Goal: Task Accomplishment & Management: Manage account settings

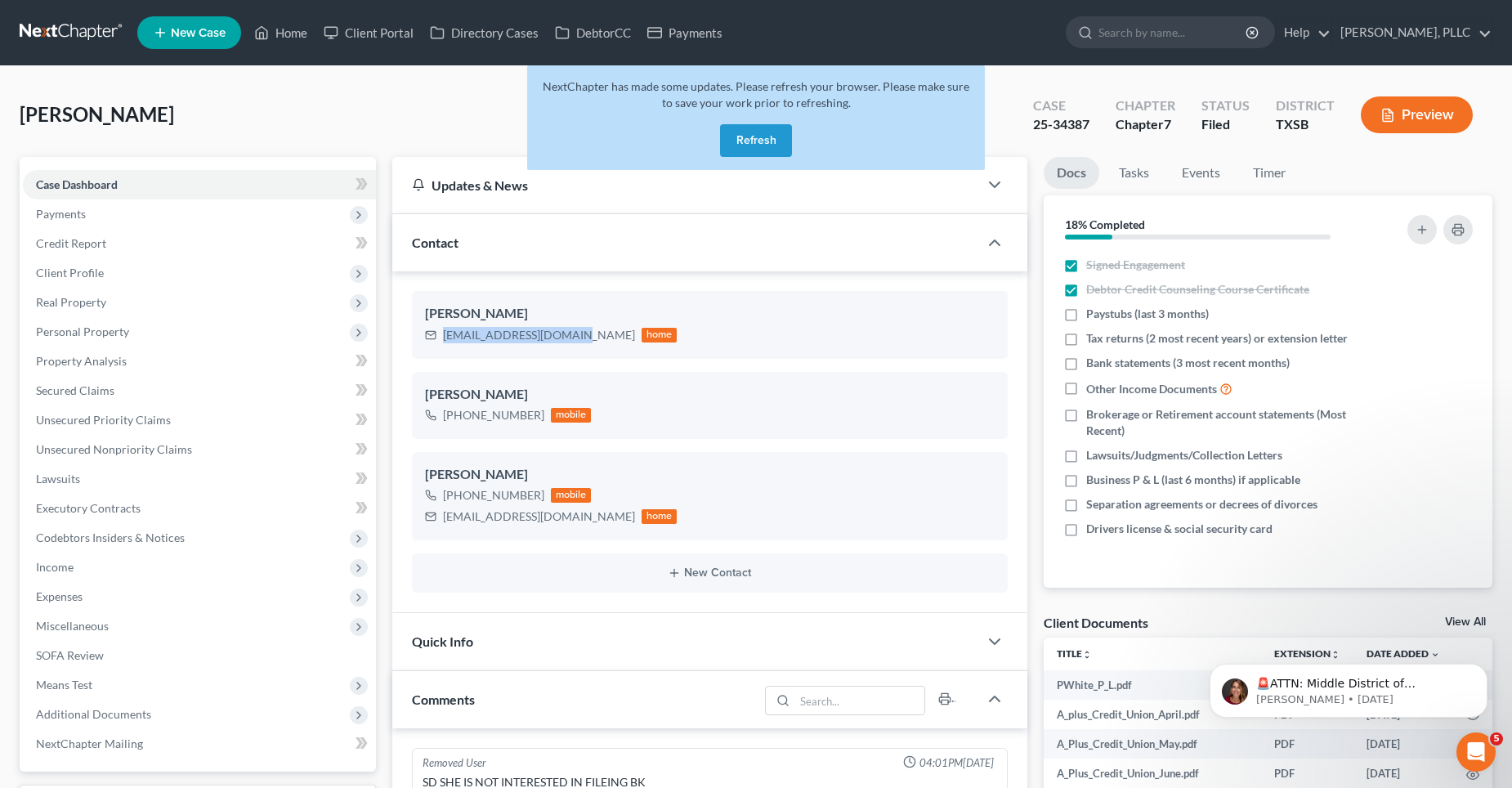
scroll to position [2921, 0]
drag, startPoint x: 759, startPoint y: 141, endPoint x: 593, endPoint y: 106, distance: 169.6
click at [760, 139] on button "Refresh" at bounding box center [756, 140] width 72 height 33
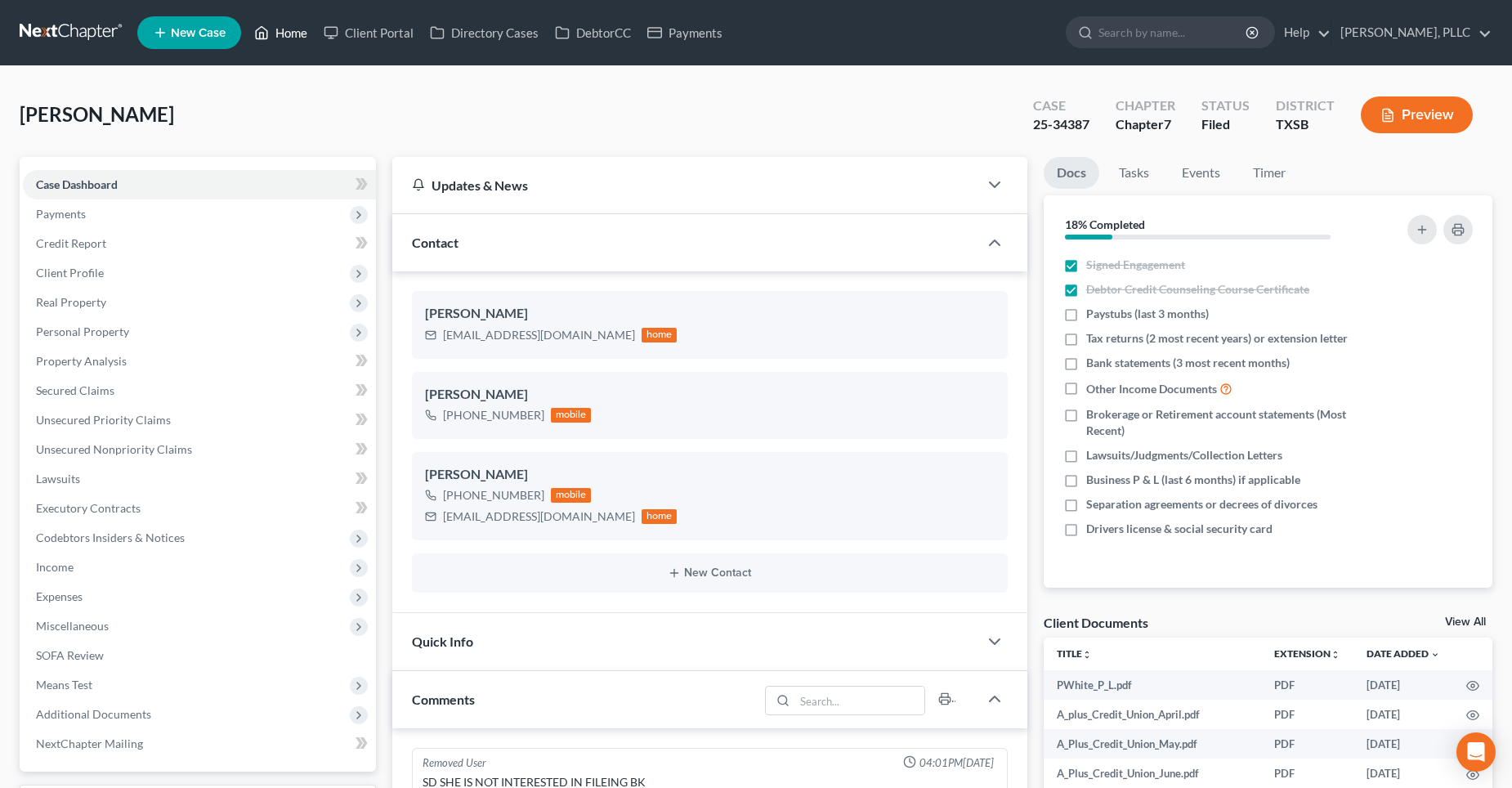
scroll to position [2921, 0]
click at [282, 30] on link "Home" at bounding box center [281, 33] width 69 height 30
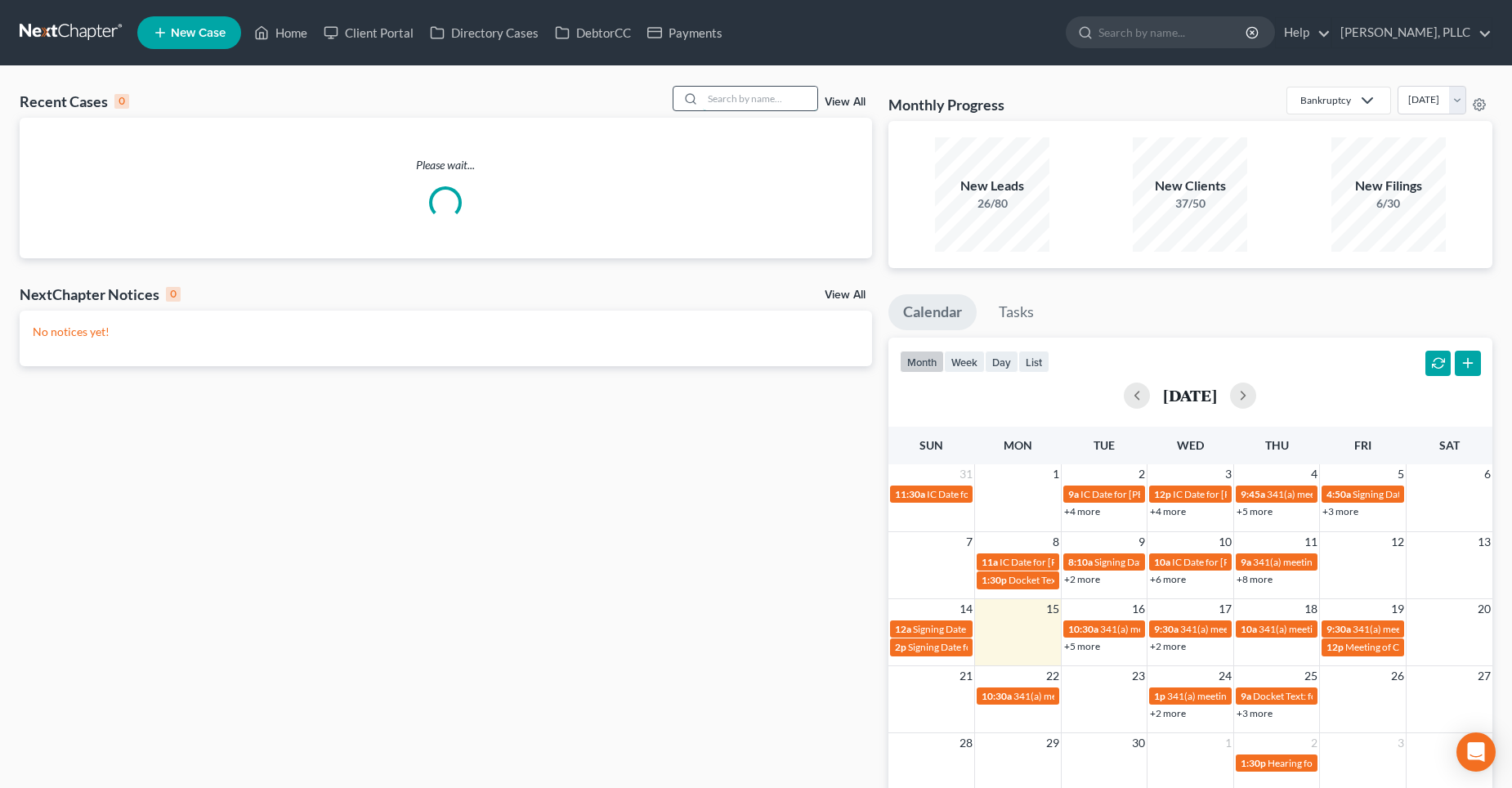
click at [748, 97] on input "search" at bounding box center [759, 98] width 114 height 24
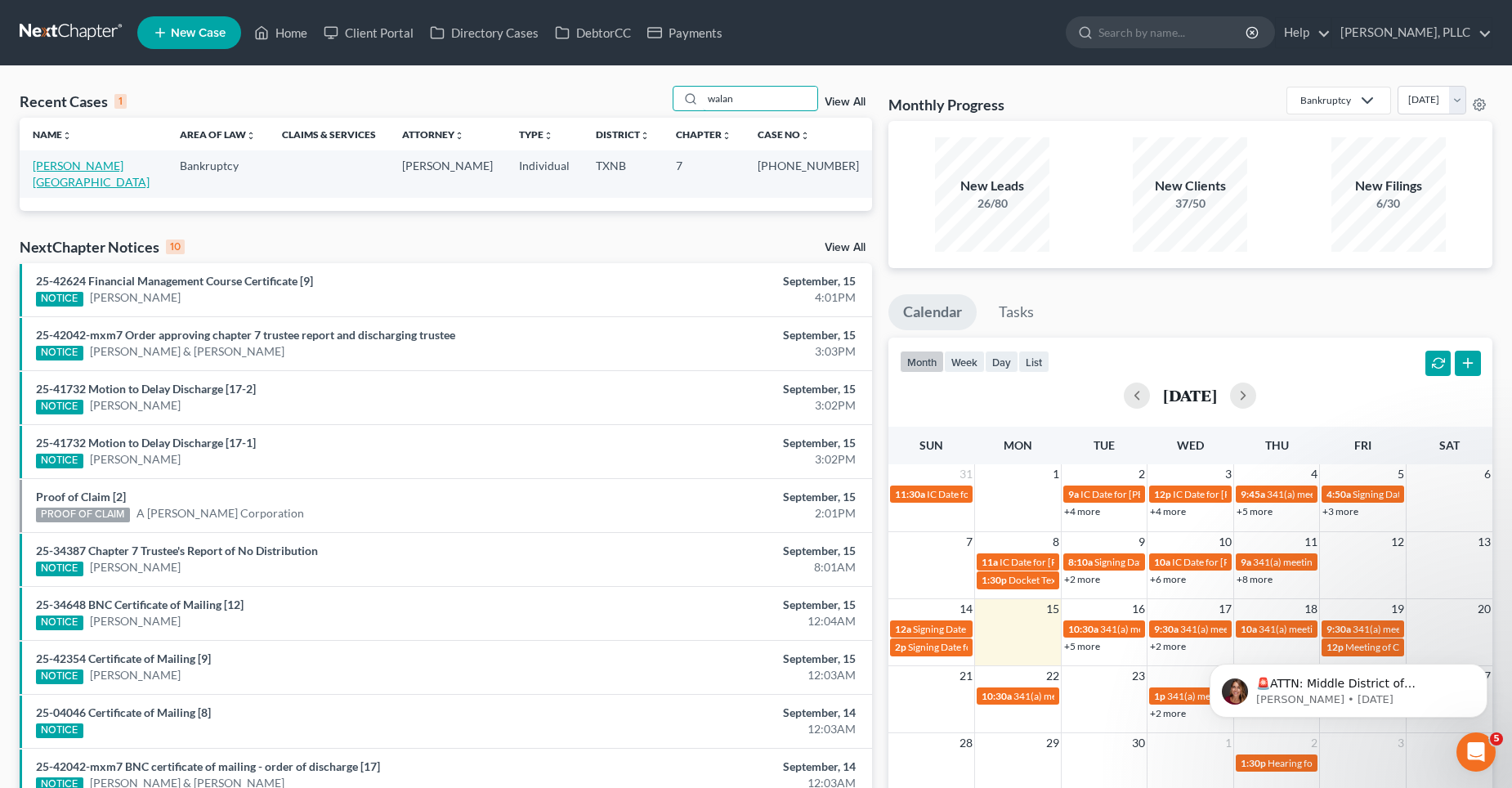
type input "walan"
click at [100, 162] on link "[PERSON_NAME][GEOGRAPHIC_DATA]" at bounding box center [91, 173] width 117 height 31
select select "6"
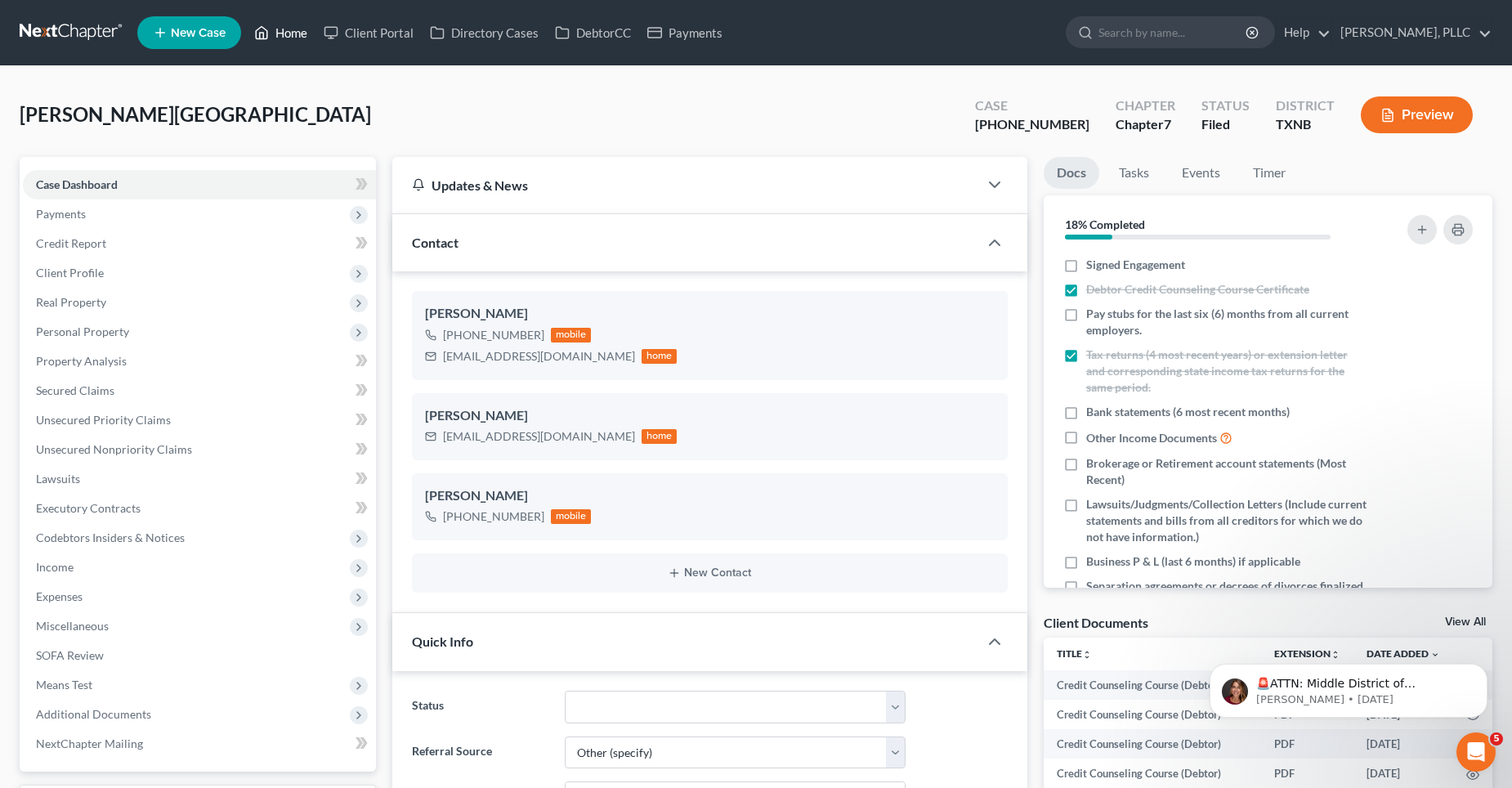
click at [284, 35] on link "Home" at bounding box center [281, 33] width 69 height 30
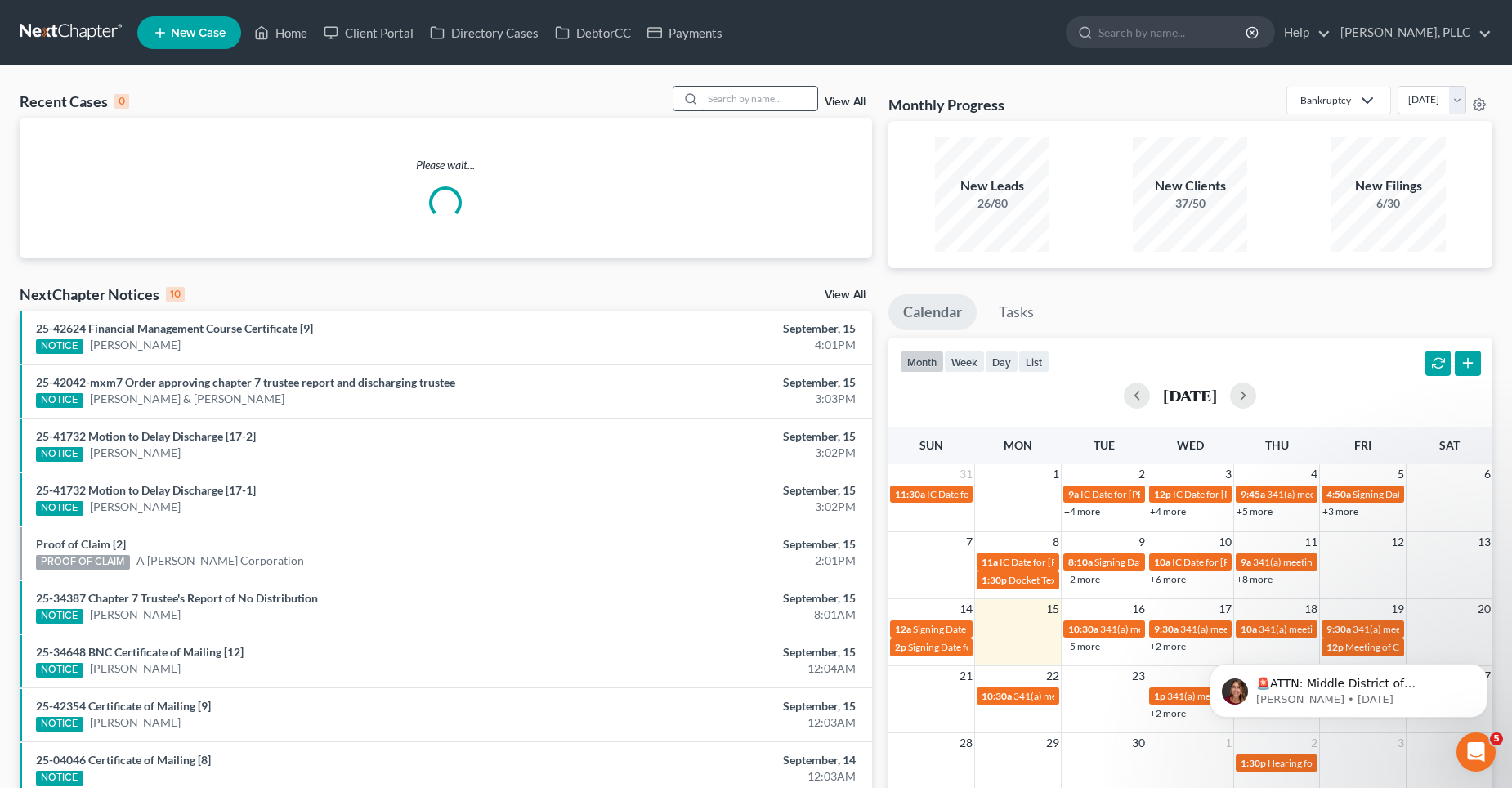
click at [738, 99] on input "search" at bounding box center [759, 98] width 114 height 24
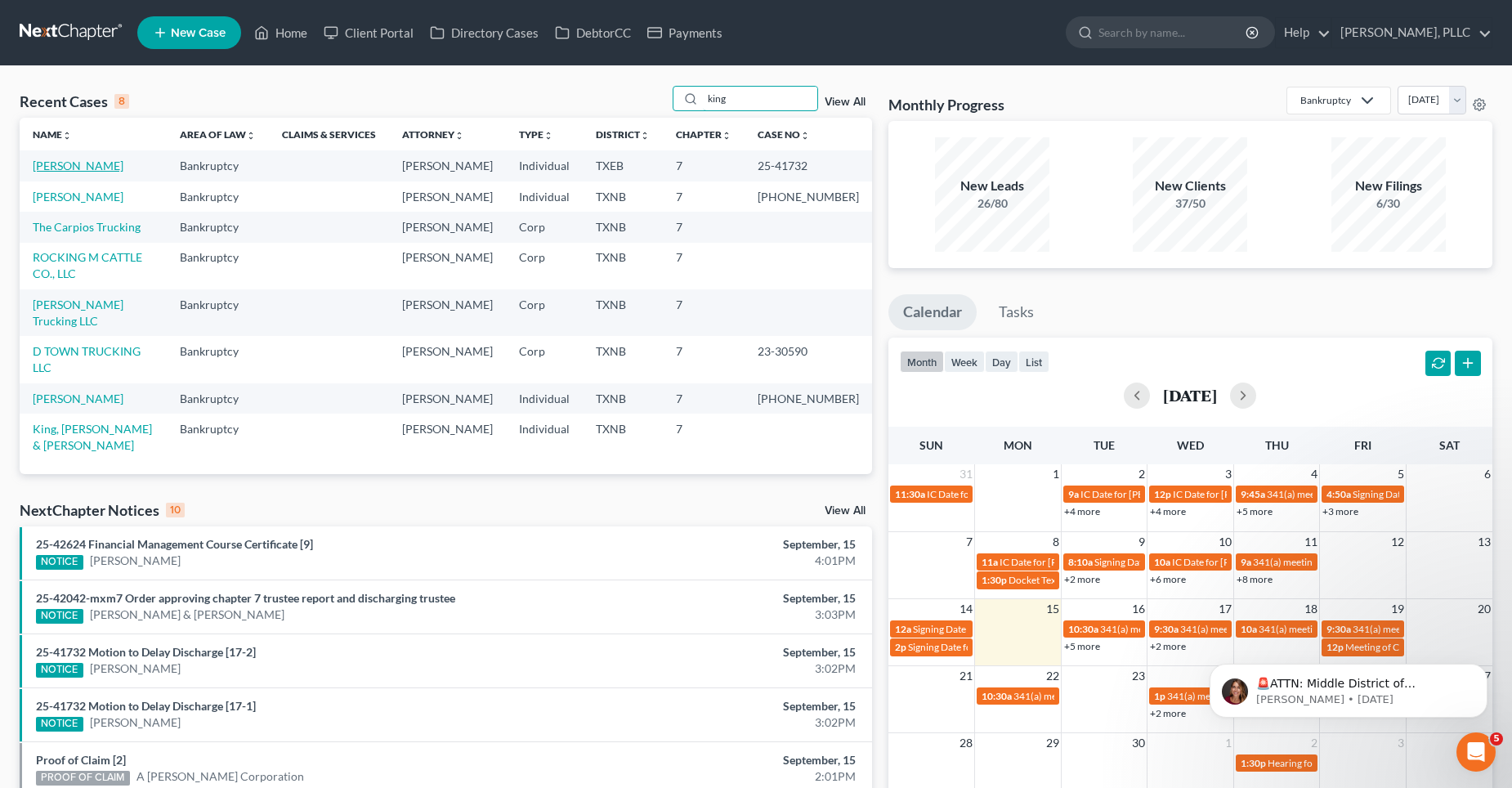
type input "king"
click at [59, 169] on link "[PERSON_NAME]" at bounding box center [78, 166] width 91 height 14
select select "4"
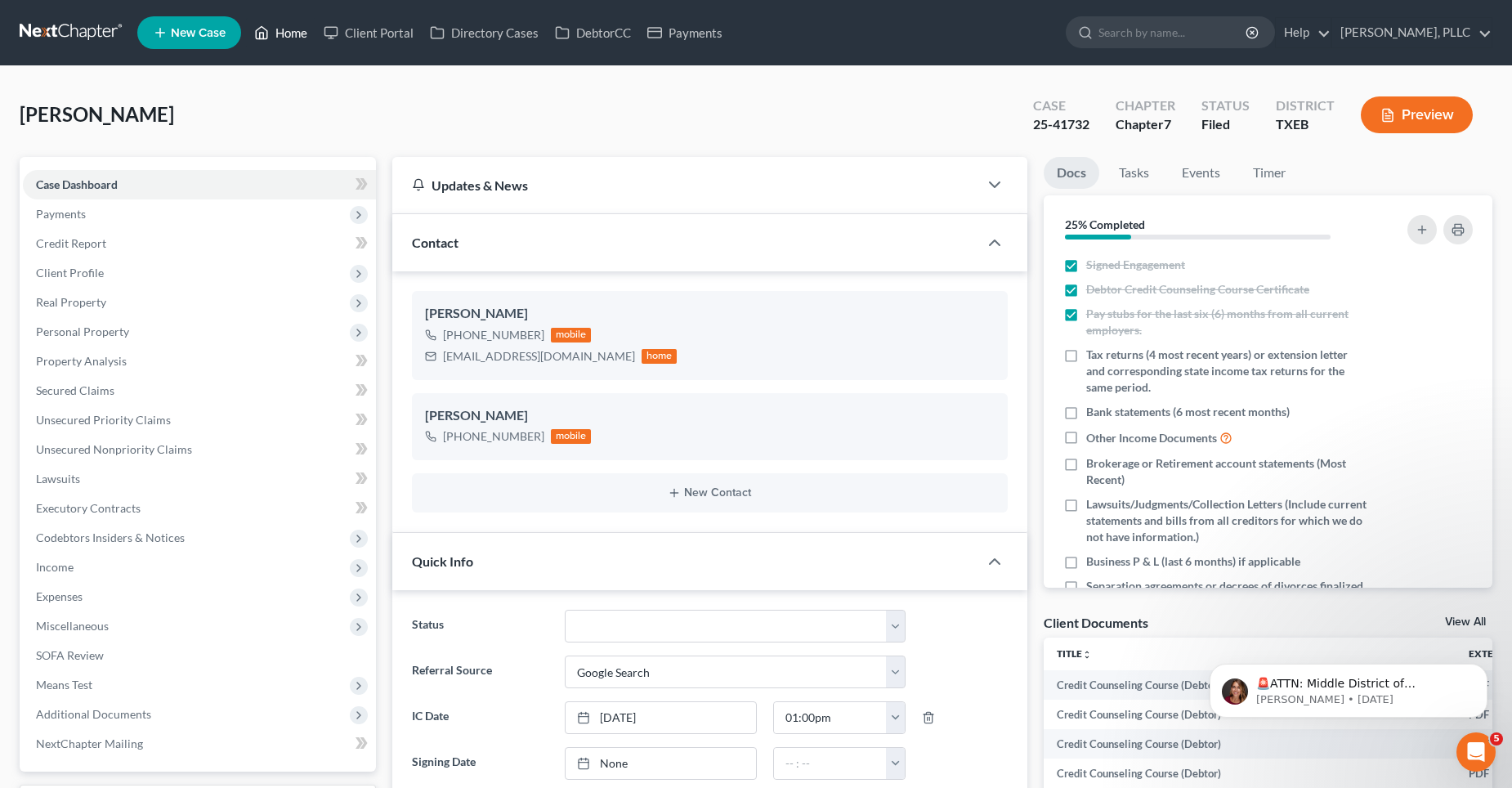
click at [303, 34] on link "Home" at bounding box center [281, 33] width 69 height 30
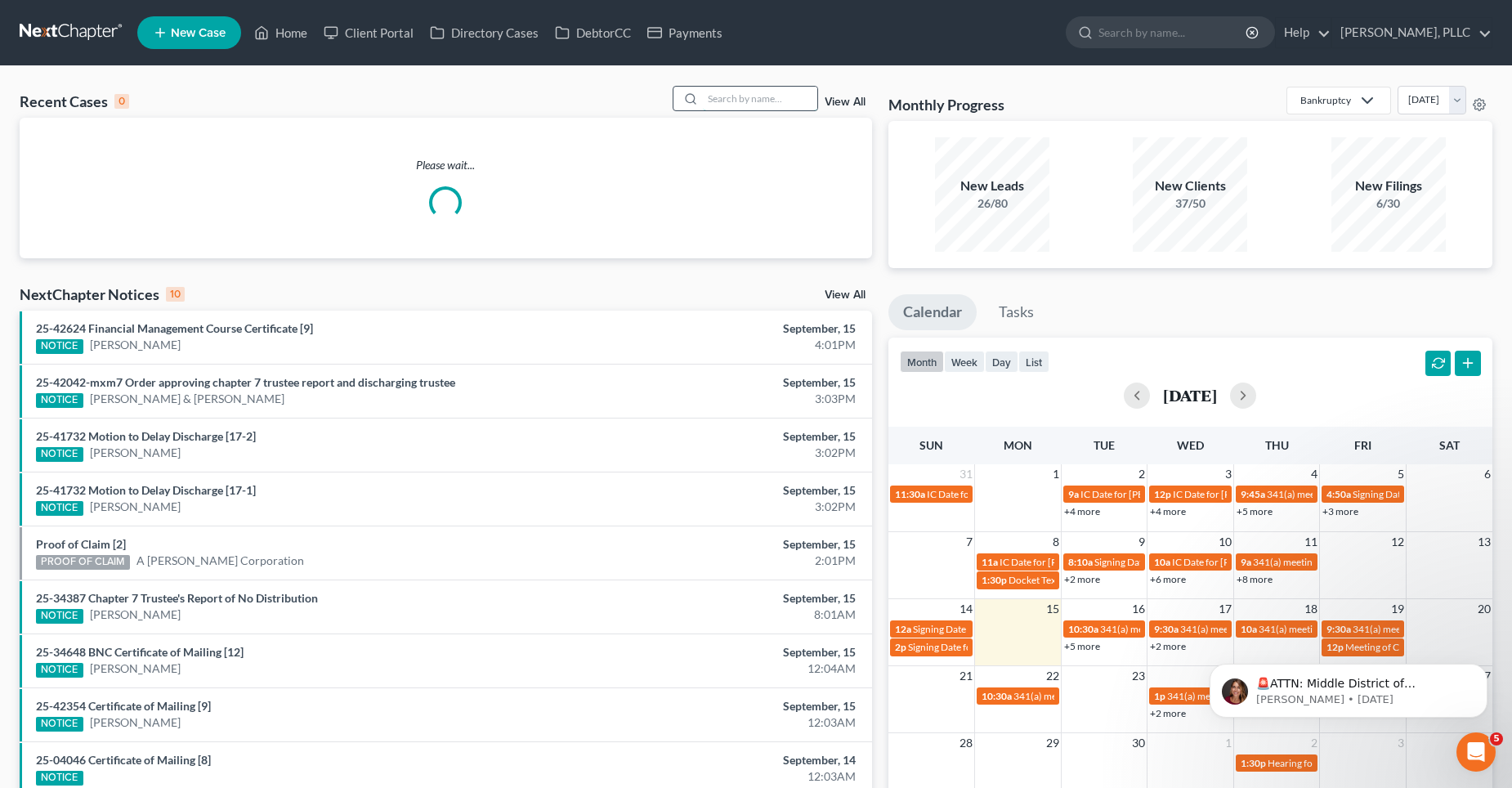
click at [749, 100] on input "search" at bounding box center [759, 98] width 114 height 24
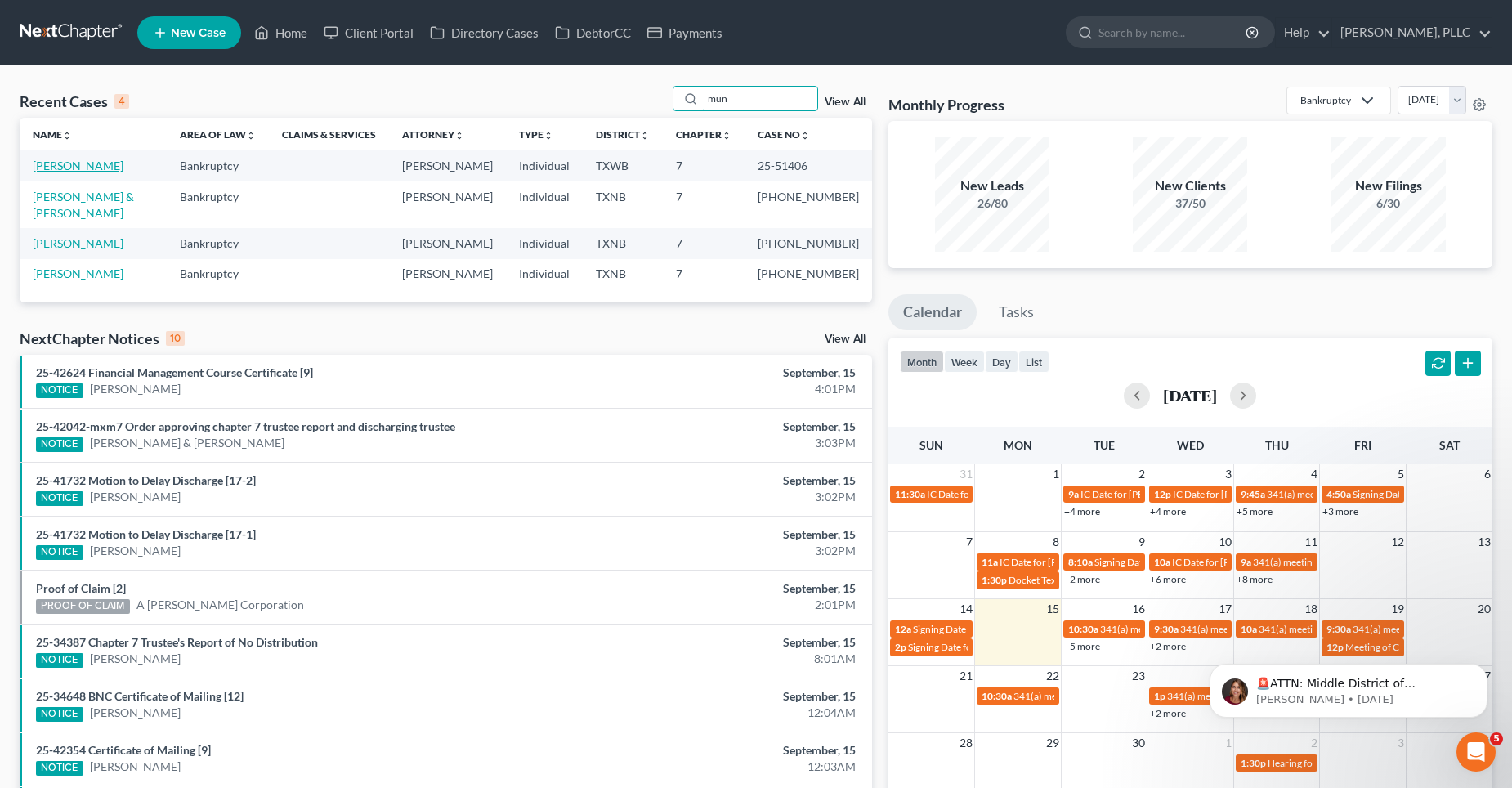
type input "mun"
click at [62, 162] on link "[PERSON_NAME]" at bounding box center [78, 166] width 91 height 14
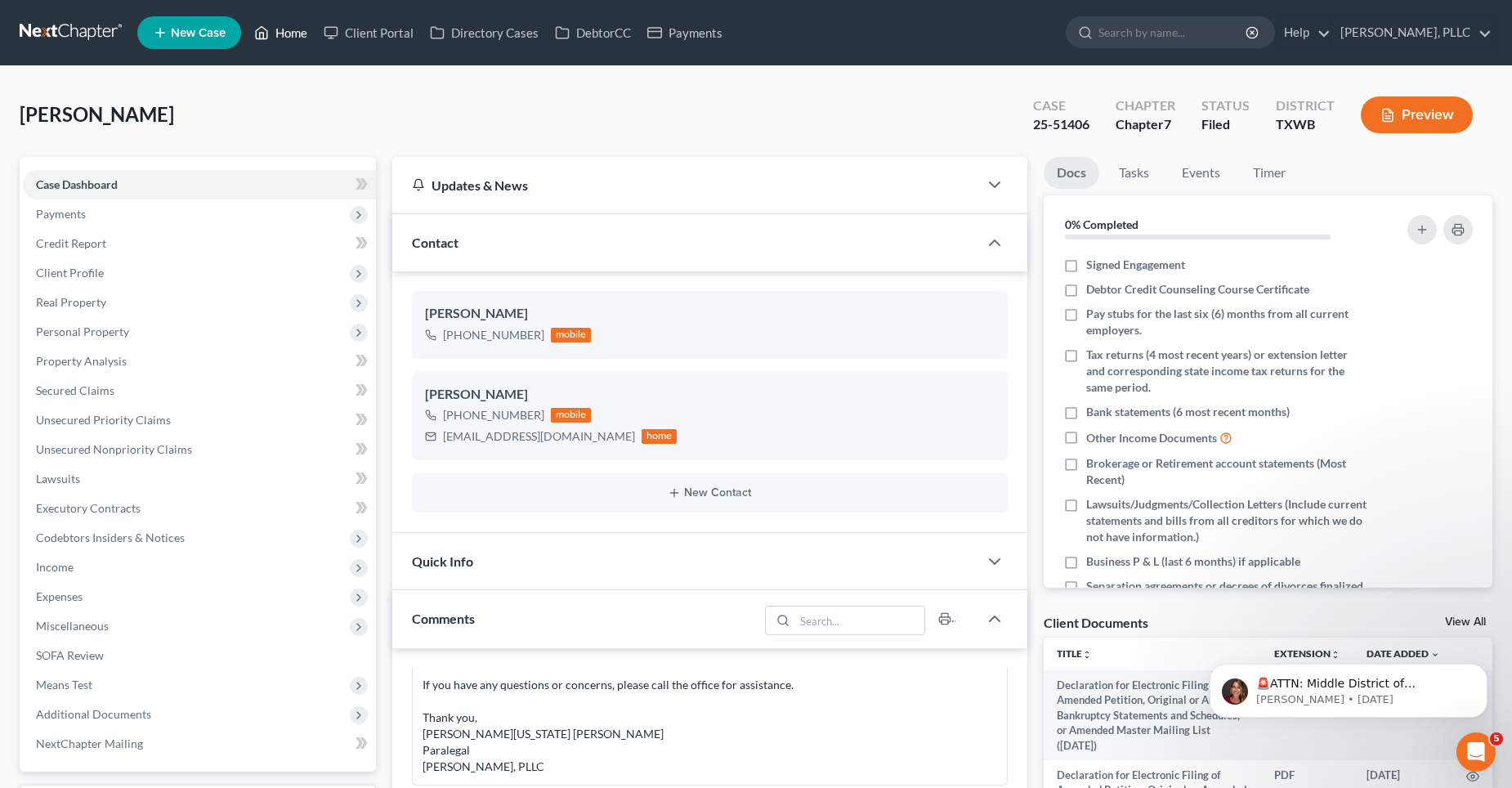
click at [304, 29] on link "Home" at bounding box center [281, 33] width 69 height 30
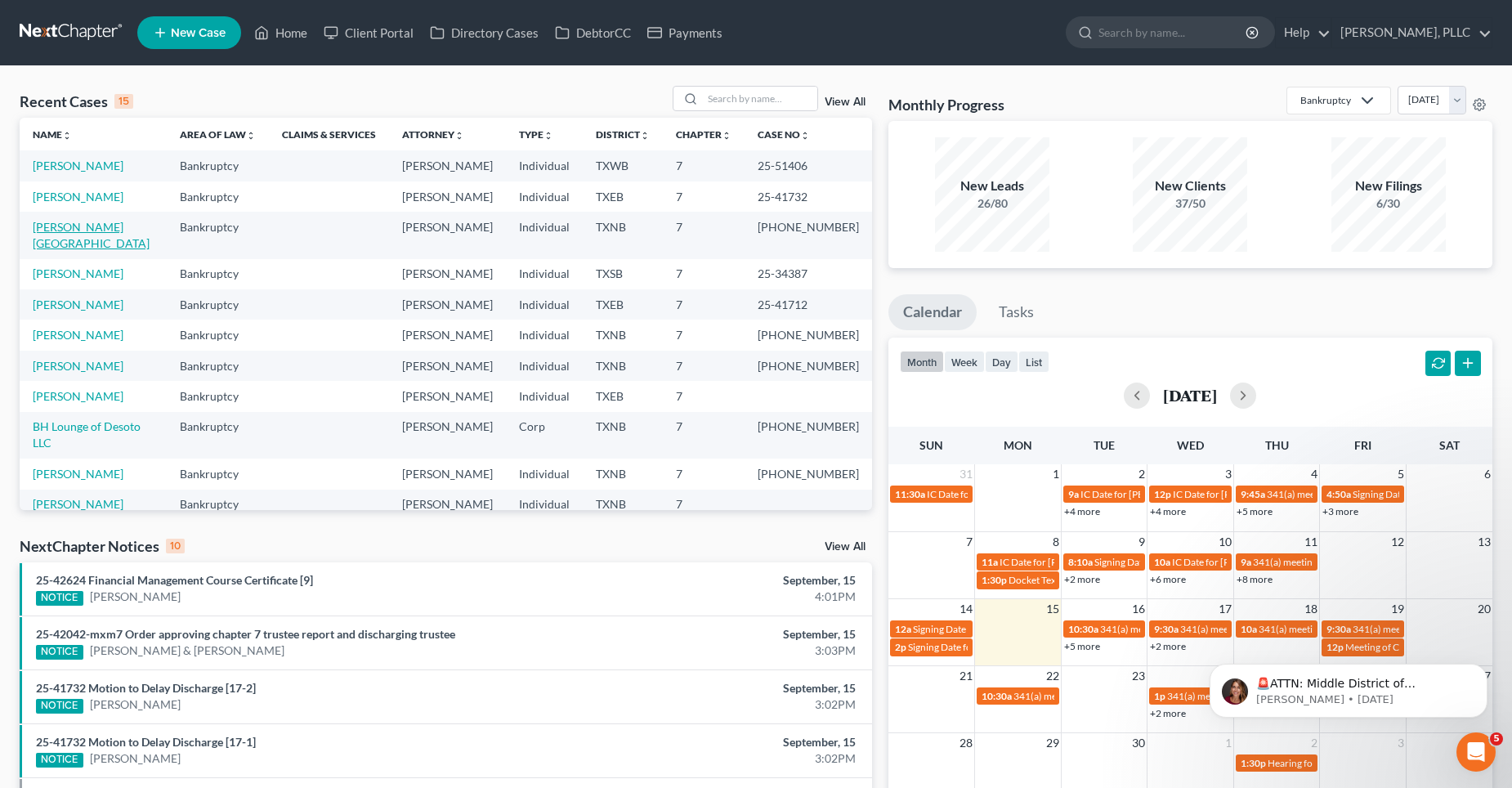
click at [76, 228] on link "[PERSON_NAME][GEOGRAPHIC_DATA]" at bounding box center [91, 235] width 117 height 31
select select "6"
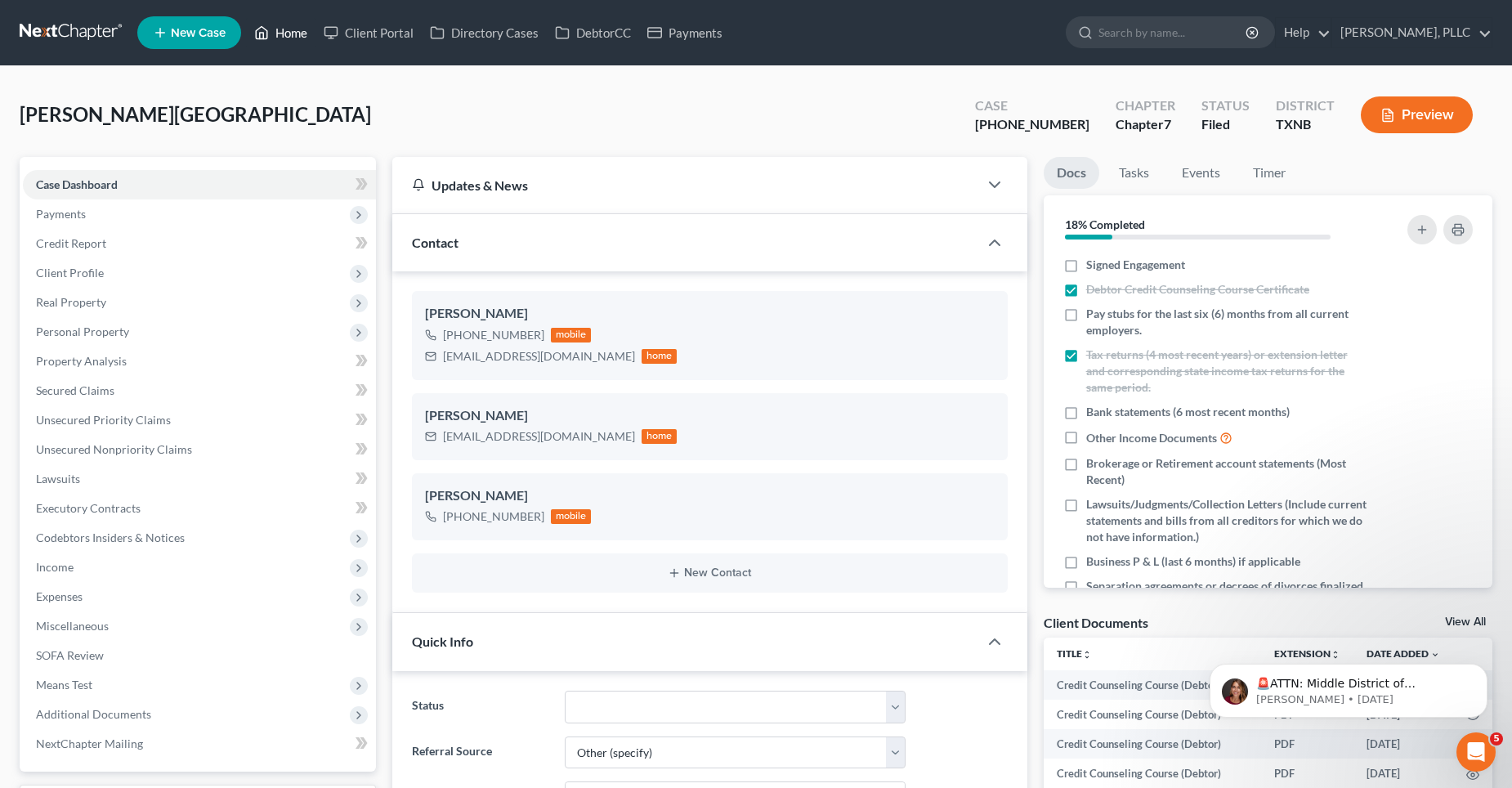
click at [291, 30] on link "Home" at bounding box center [281, 33] width 69 height 30
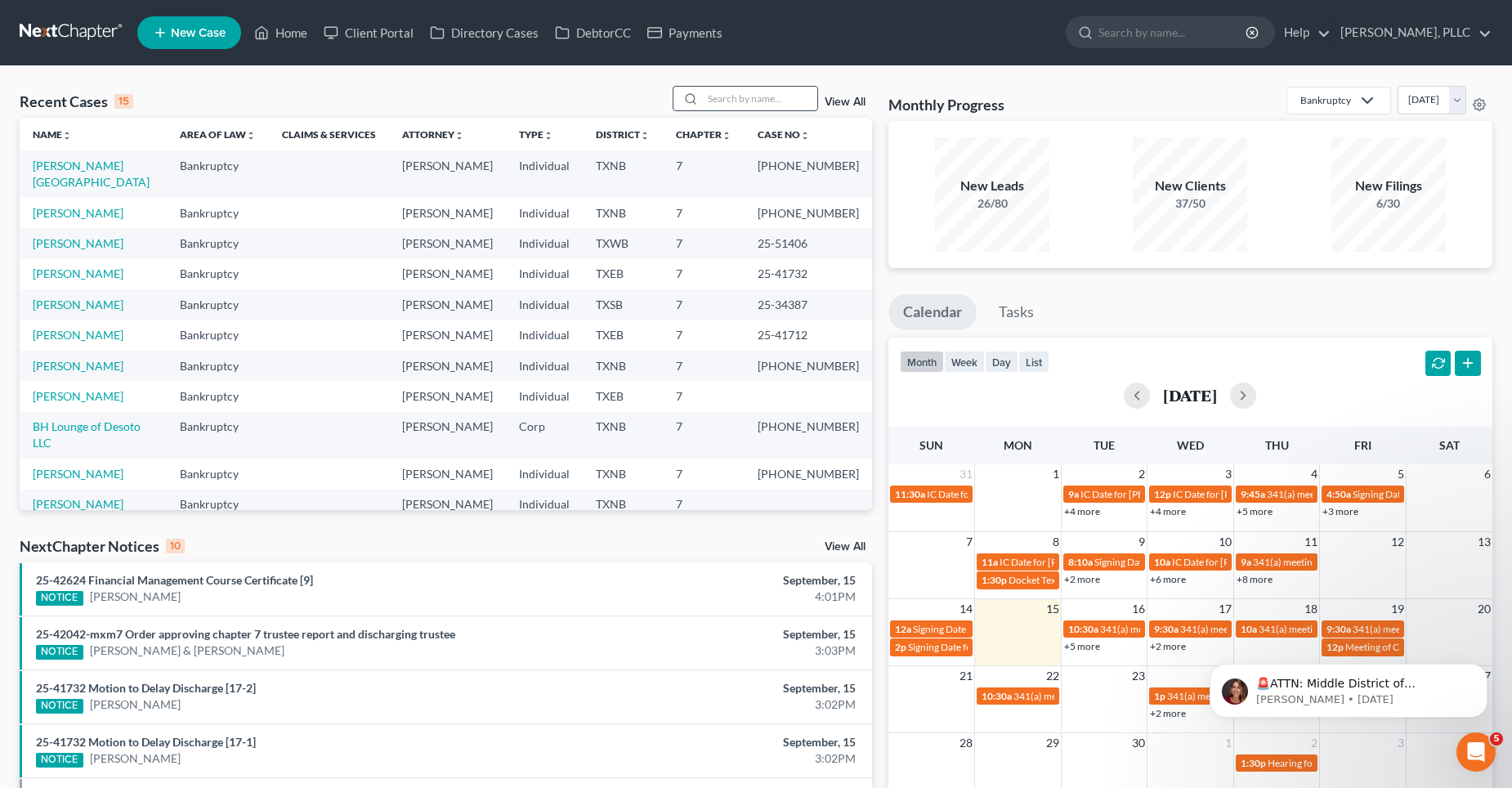
click at [758, 95] on input "search" at bounding box center [759, 98] width 114 height 24
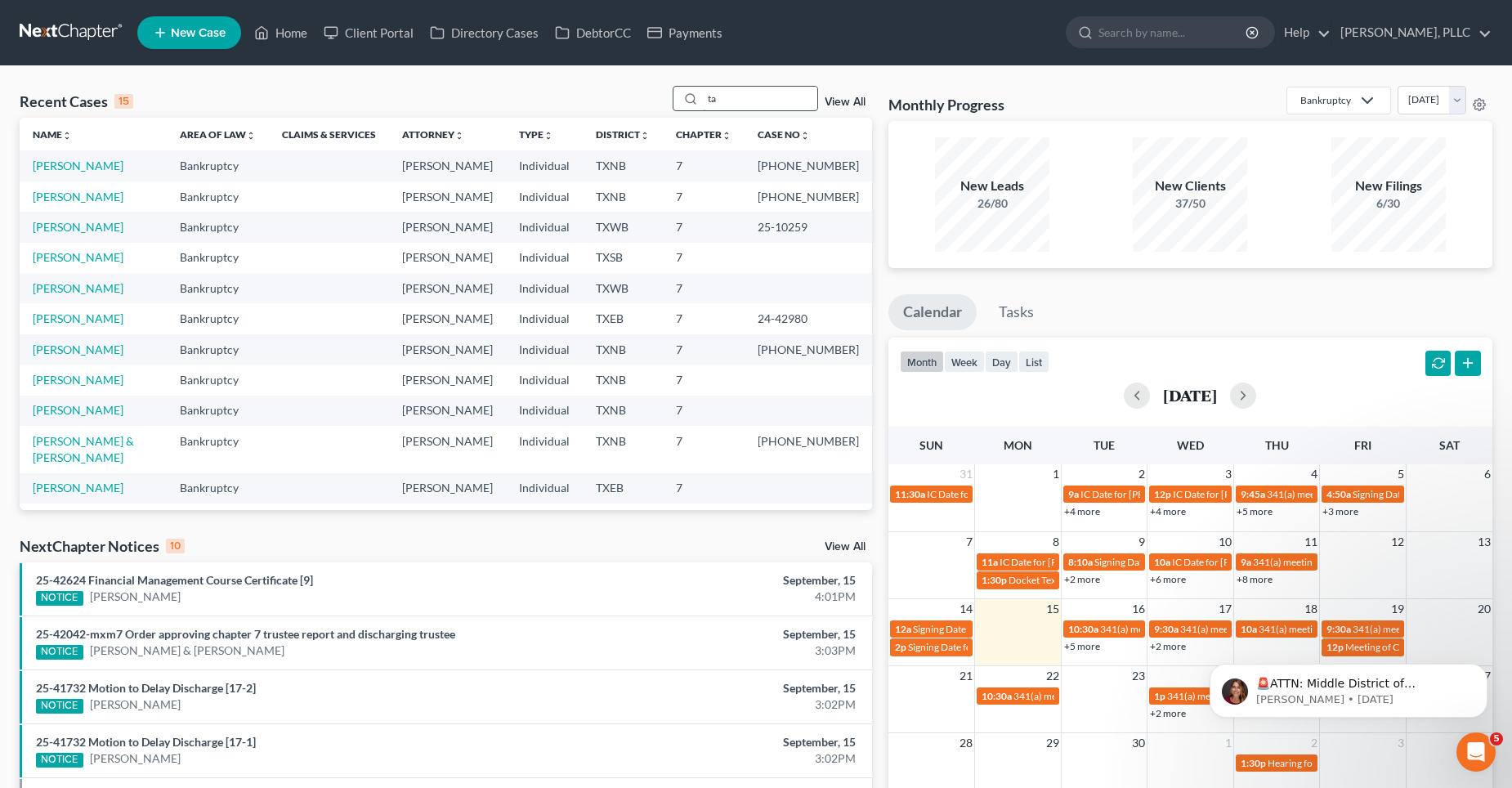
type input "t"
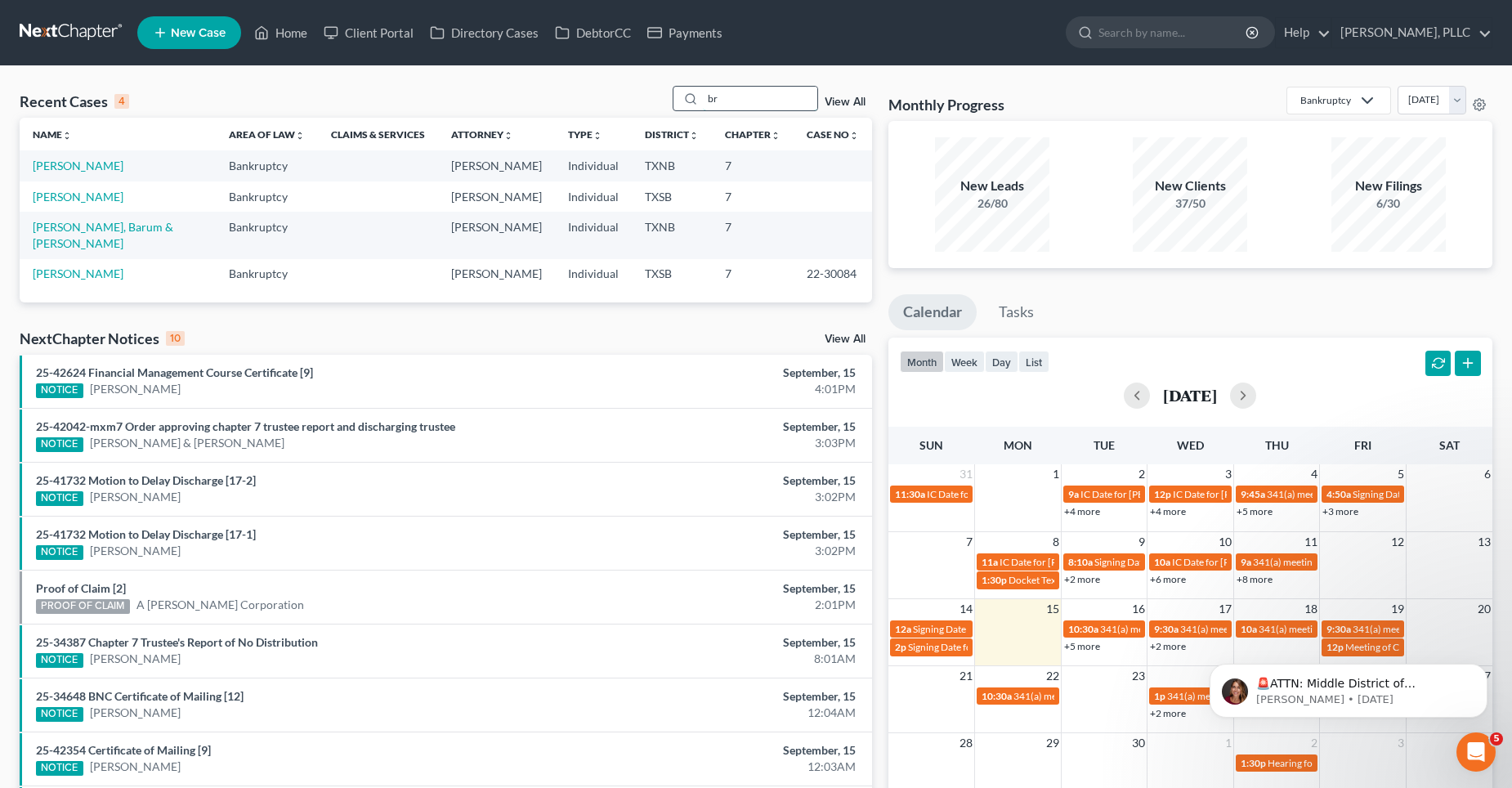
type input "b"
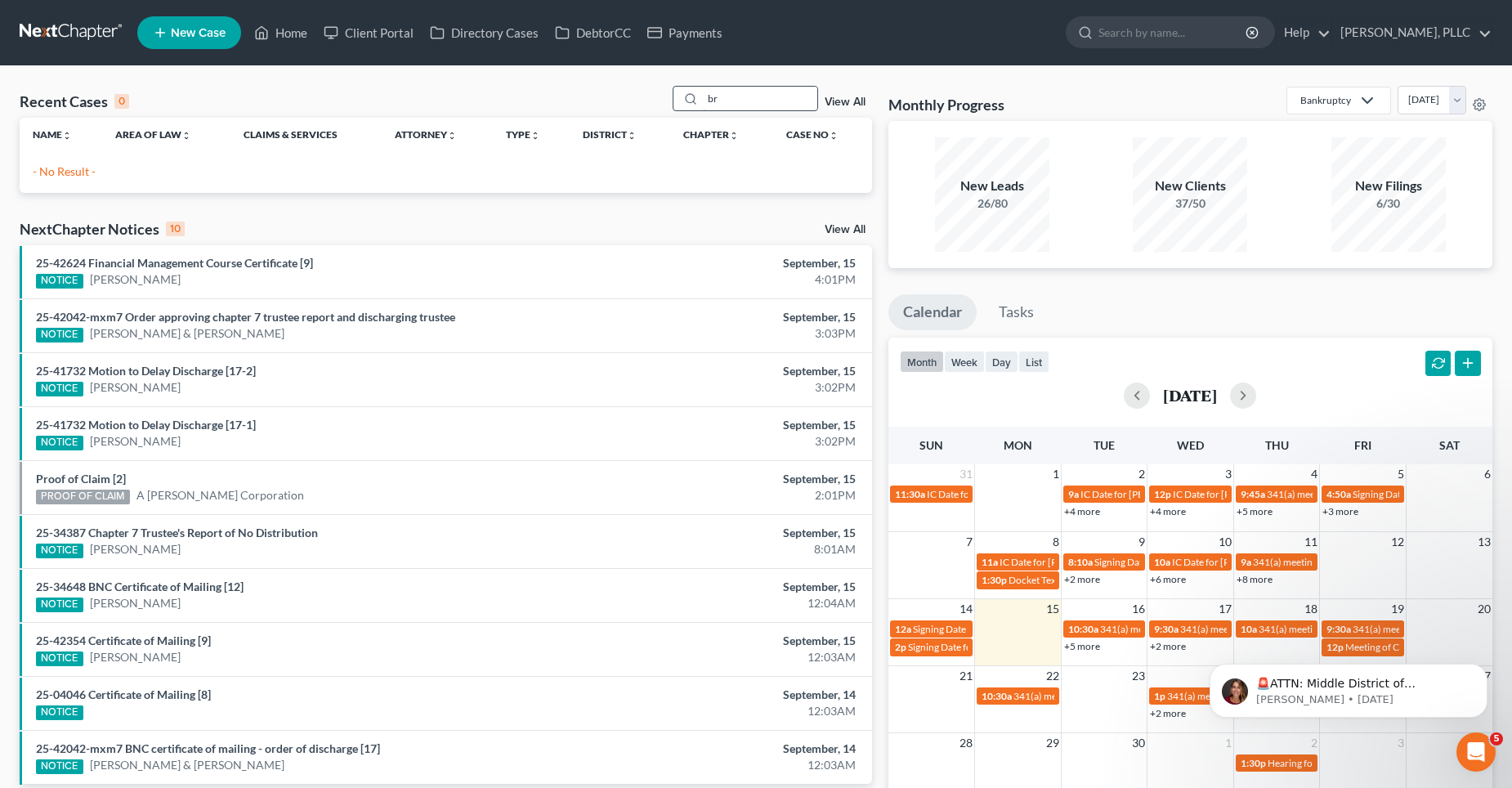
type input "b"
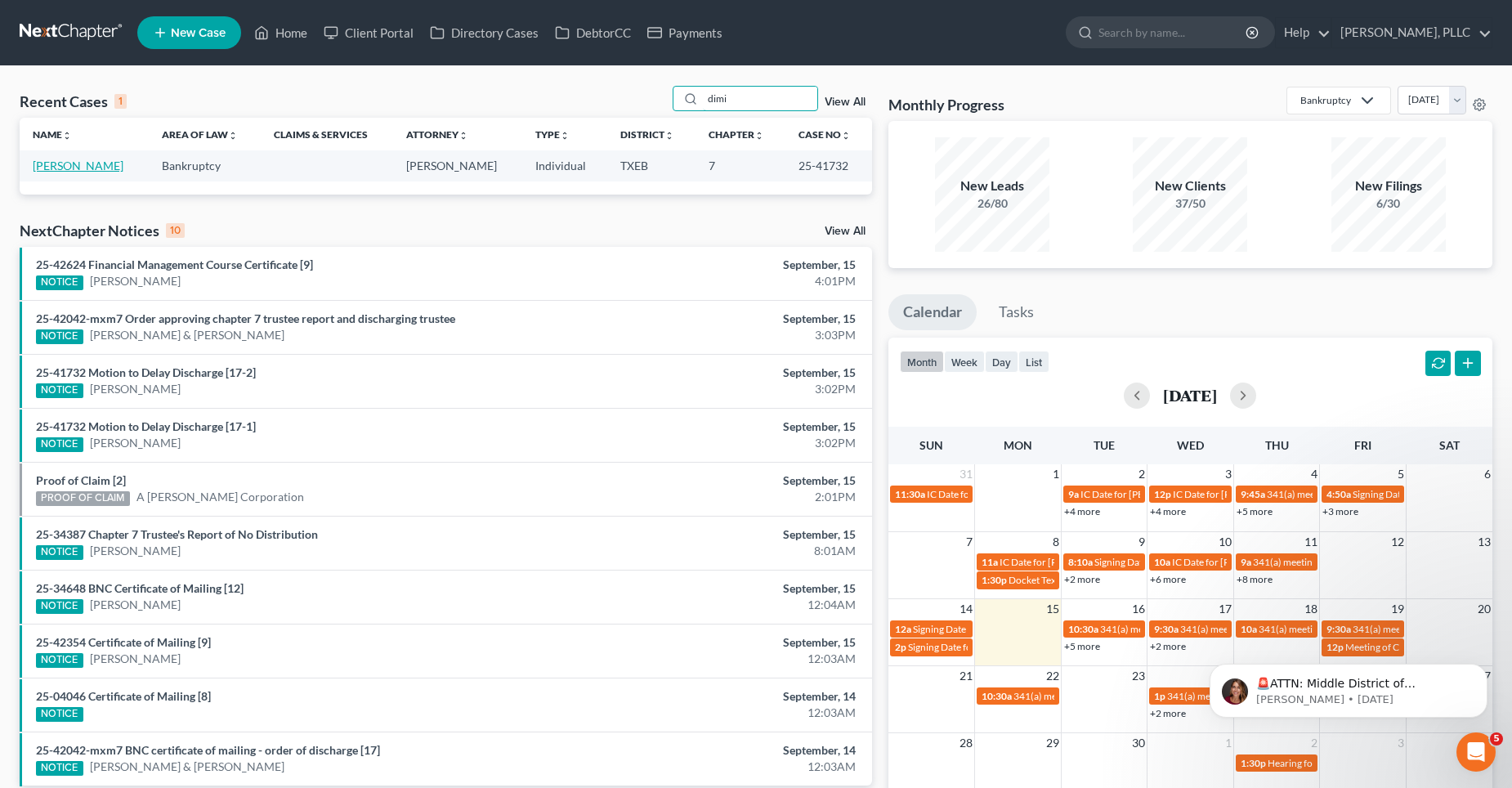
type input "dimi"
click at [72, 166] on link "[PERSON_NAME]" at bounding box center [78, 166] width 91 height 14
select select "4"
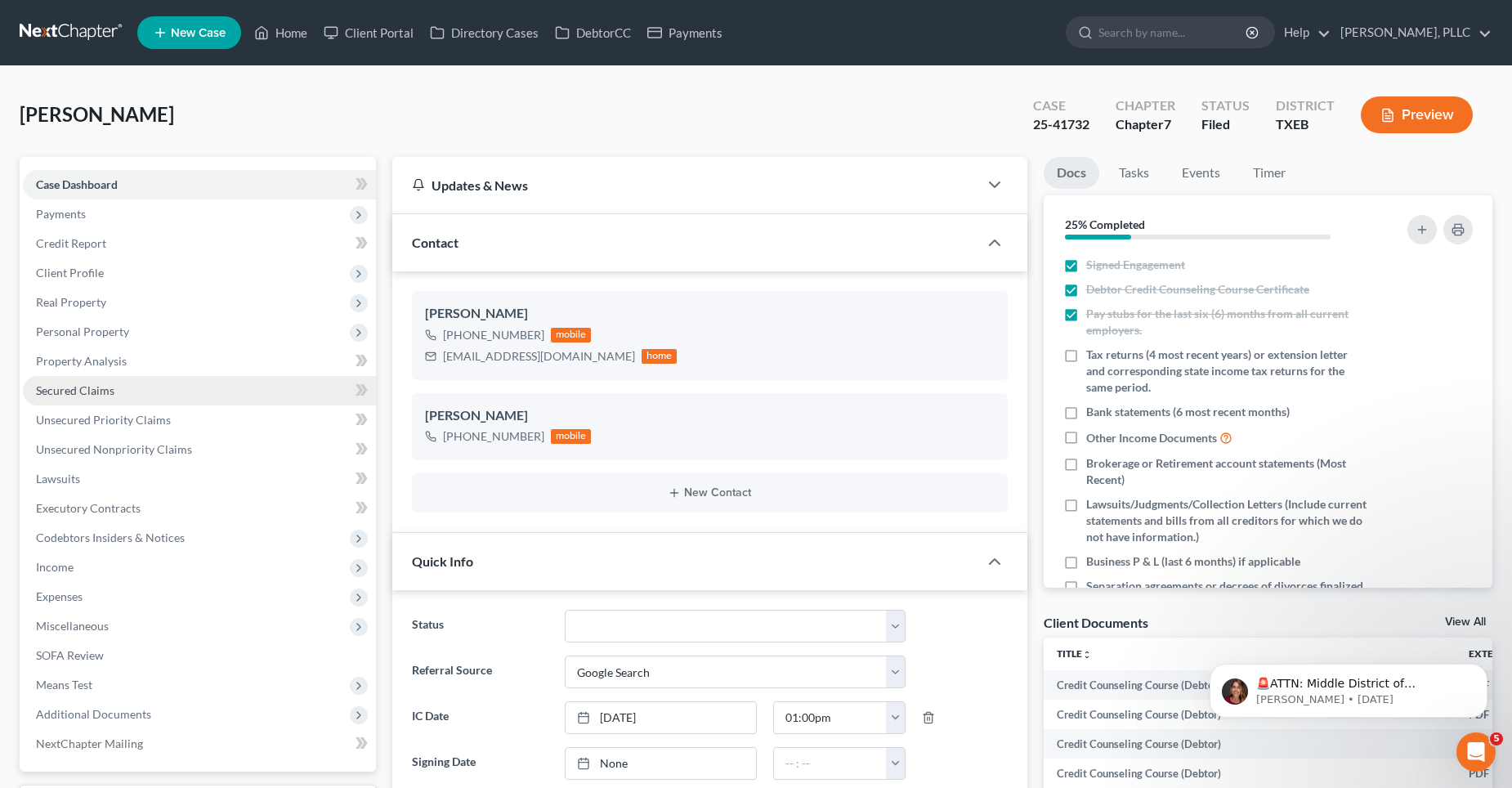
click at [185, 391] on link "Secured Claims" at bounding box center [199, 391] width 353 height 30
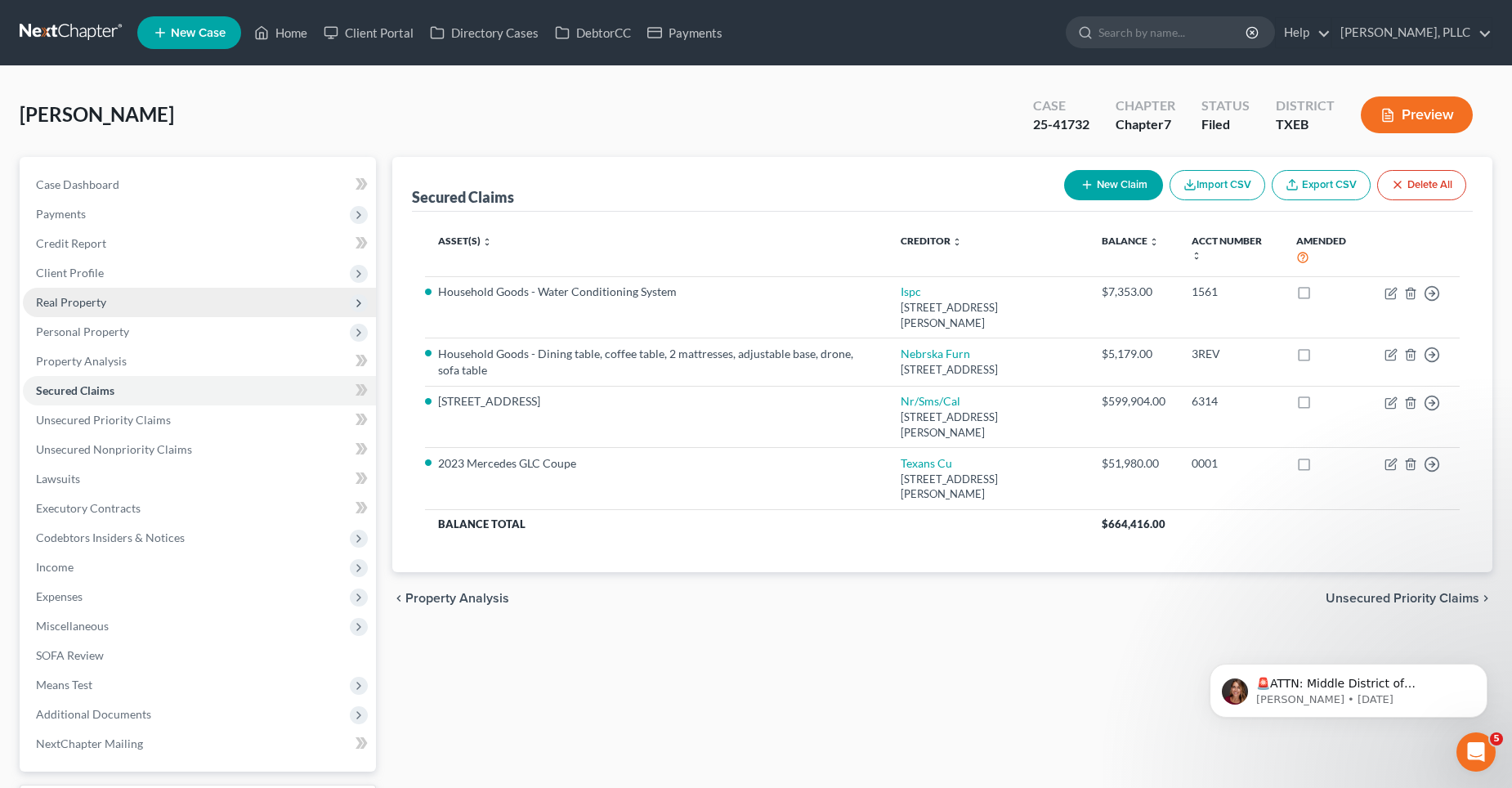
click at [138, 299] on span "Real Property" at bounding box center [199, 302] width 353 height 30
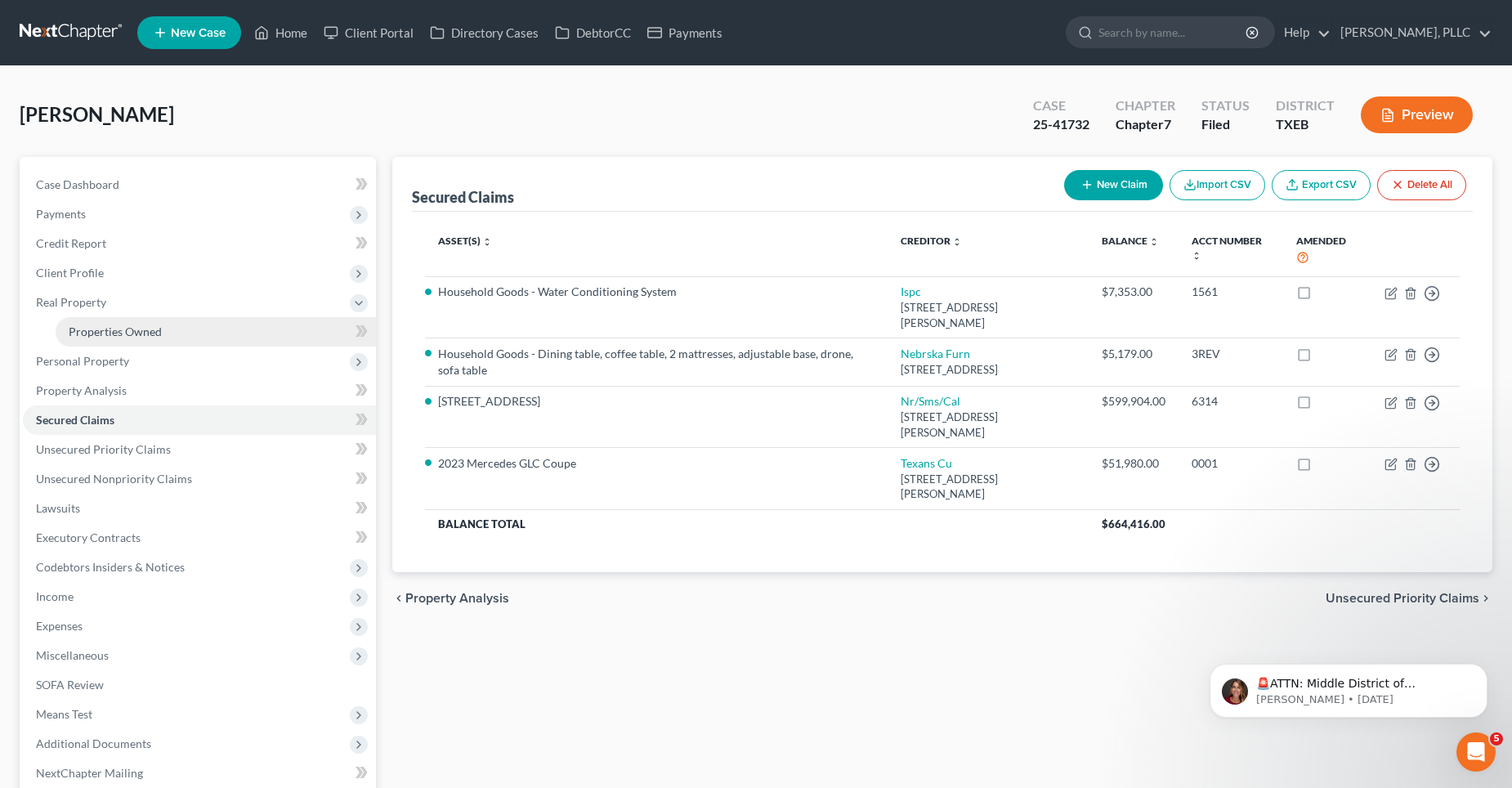
click at [140, 337] on span "Properties Owned" at bounding box center [115, 331] width 93 height 14
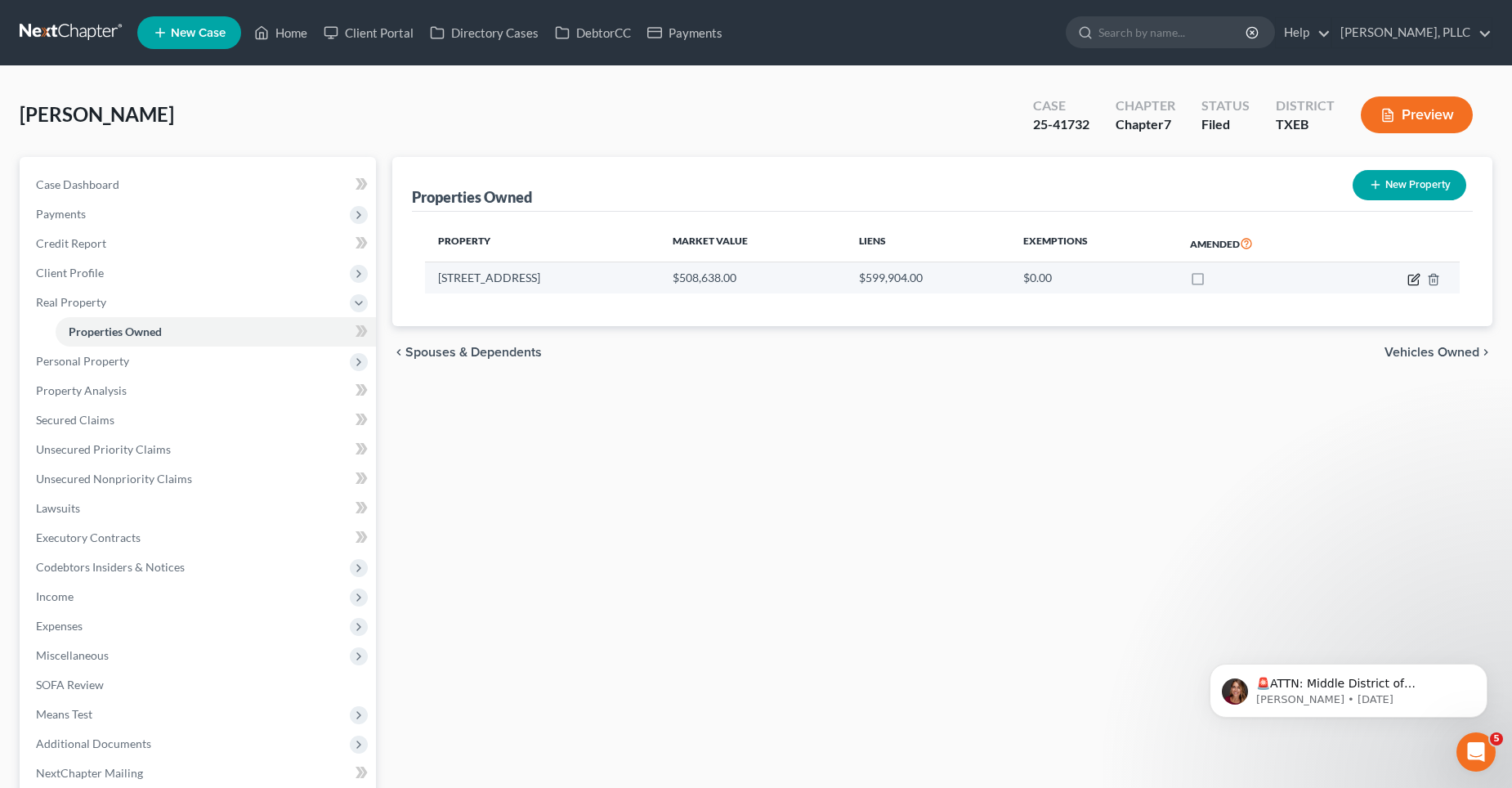
click at [1412, 277] on icon "button" at bounding box center [1414, 279] width 13 height 13
select select "45"
select select "0"
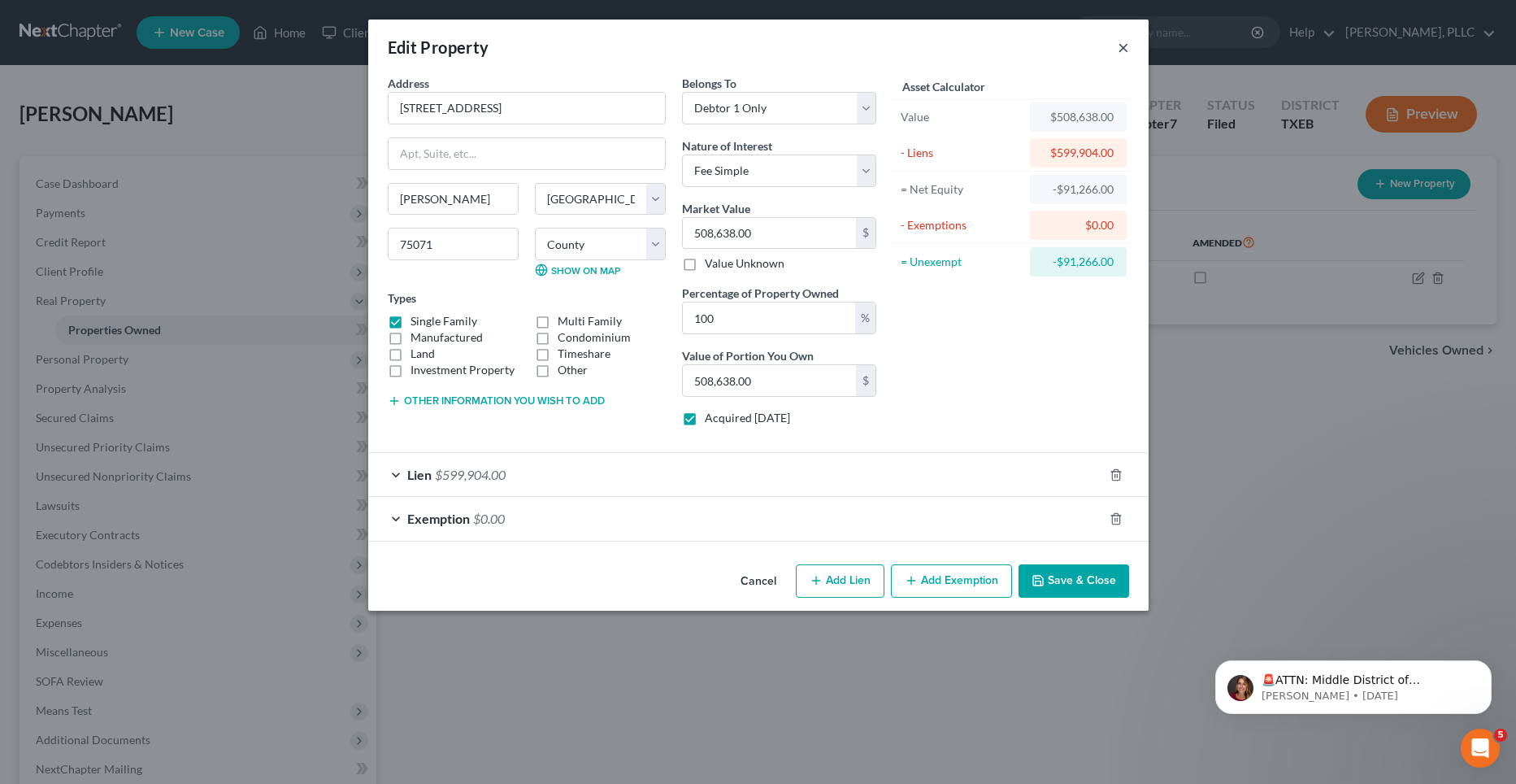
click at [1124, 47] on button "×" at bounding box center [1124, 47] width 12 height 20
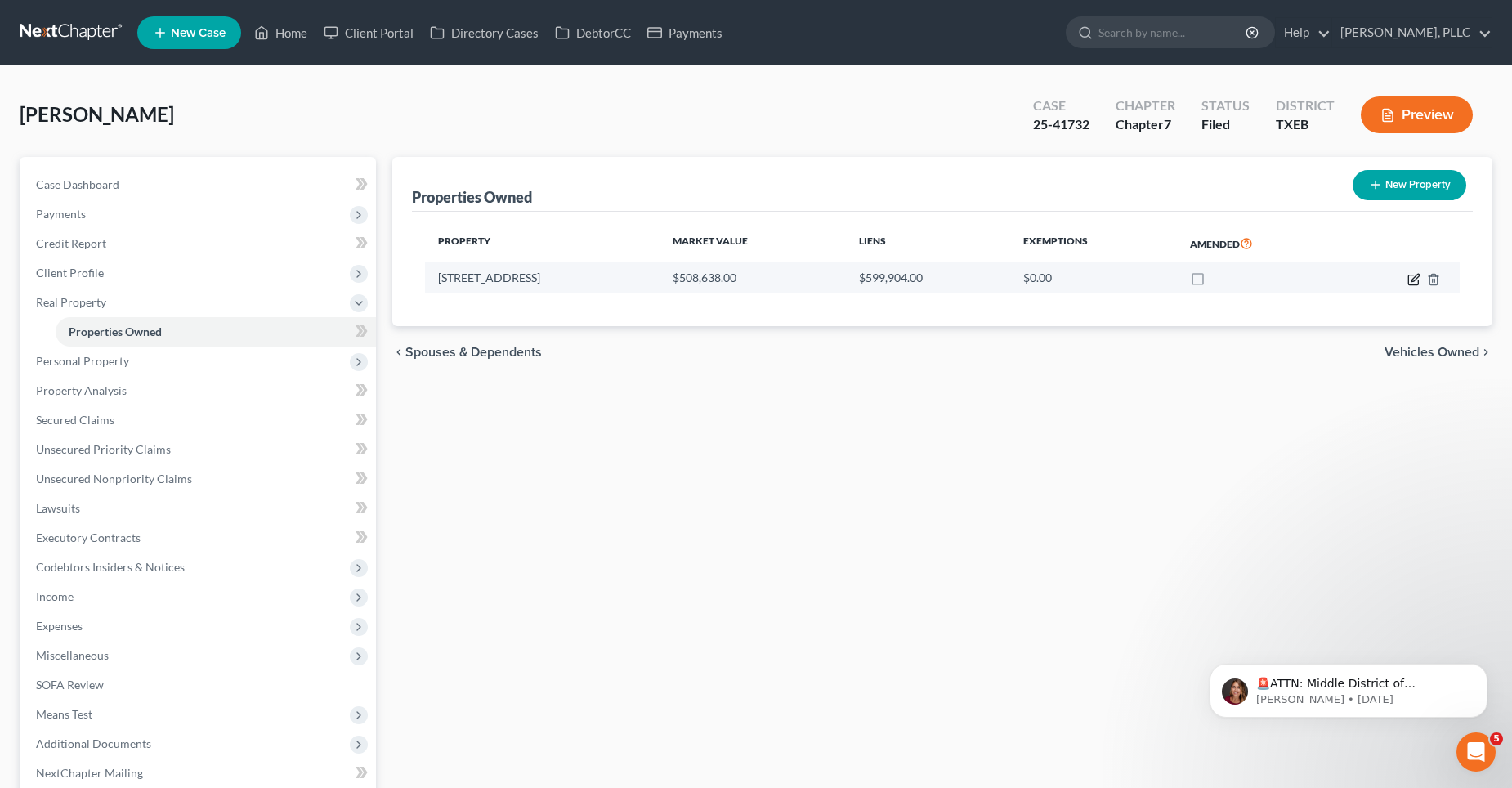
click at [1414, 278] on icon "button" at bounding box center [1415, 277] width 7 height 7
select select "45"
select select "42"
select select "0"
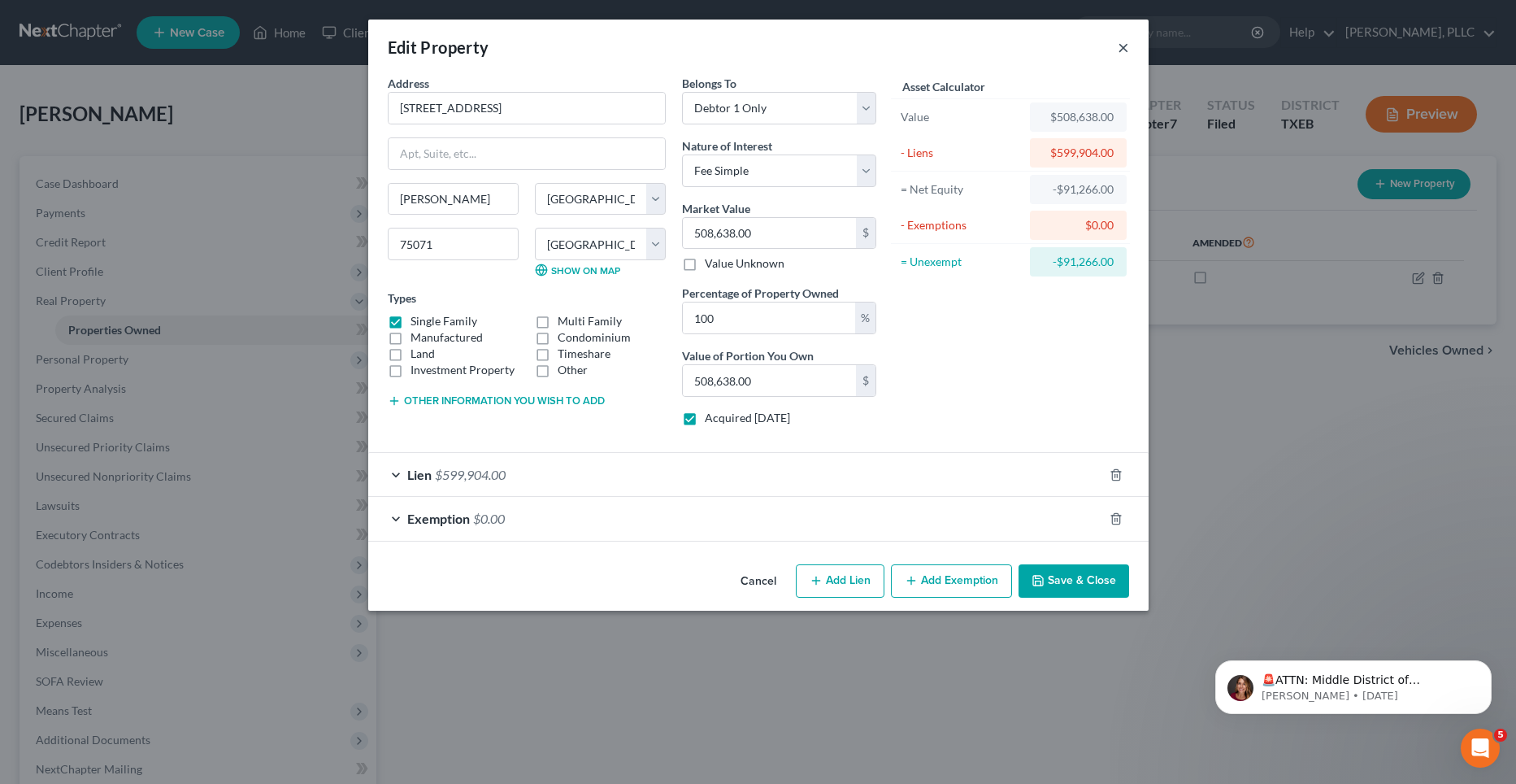
click at [1119, 47] on button "×" at bounding box center [1124, 47] width 12 height 20
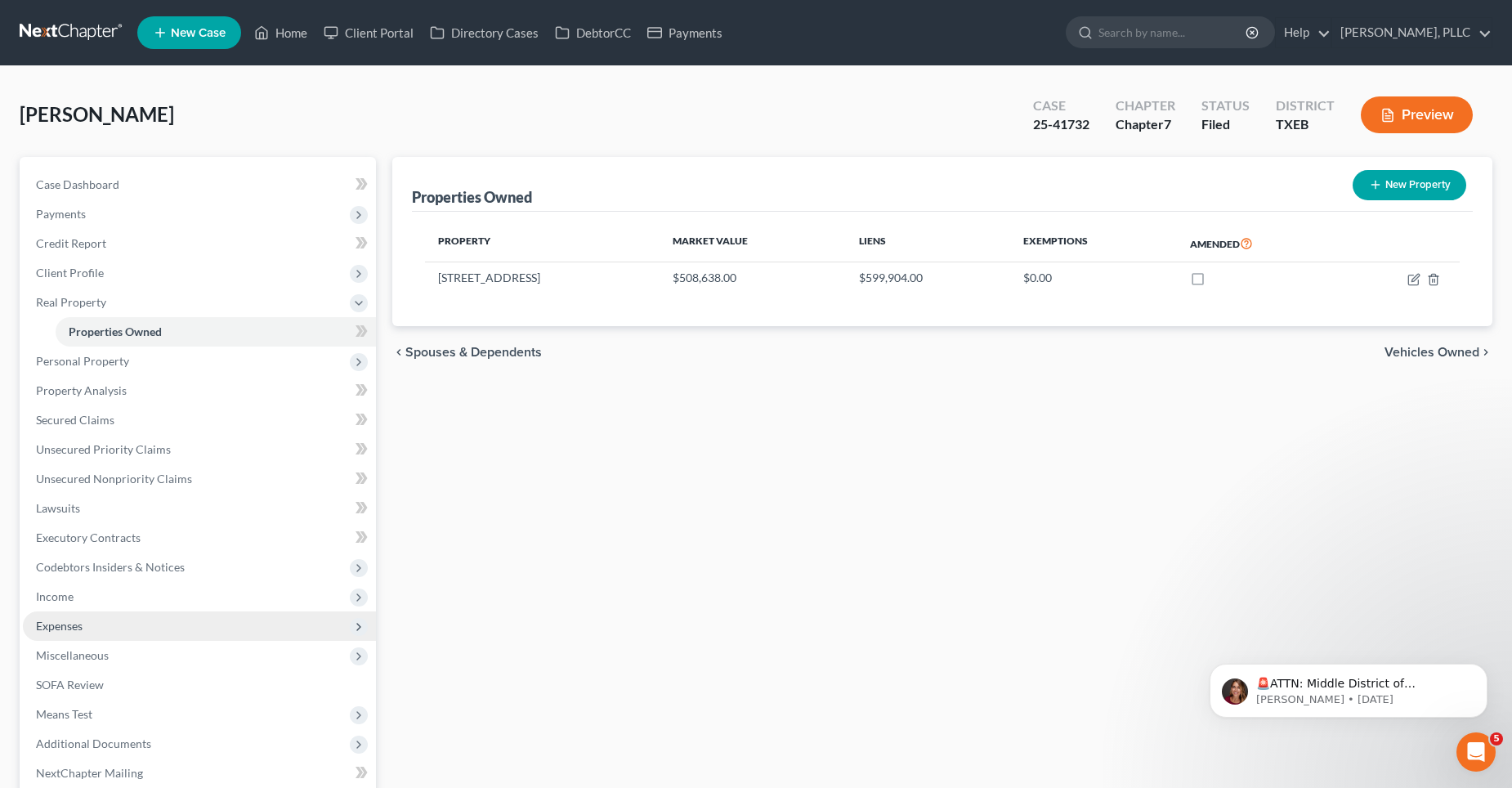
click at [123, 616] on span "Expenses" at bounding box center [199, 626] width 353 height 30
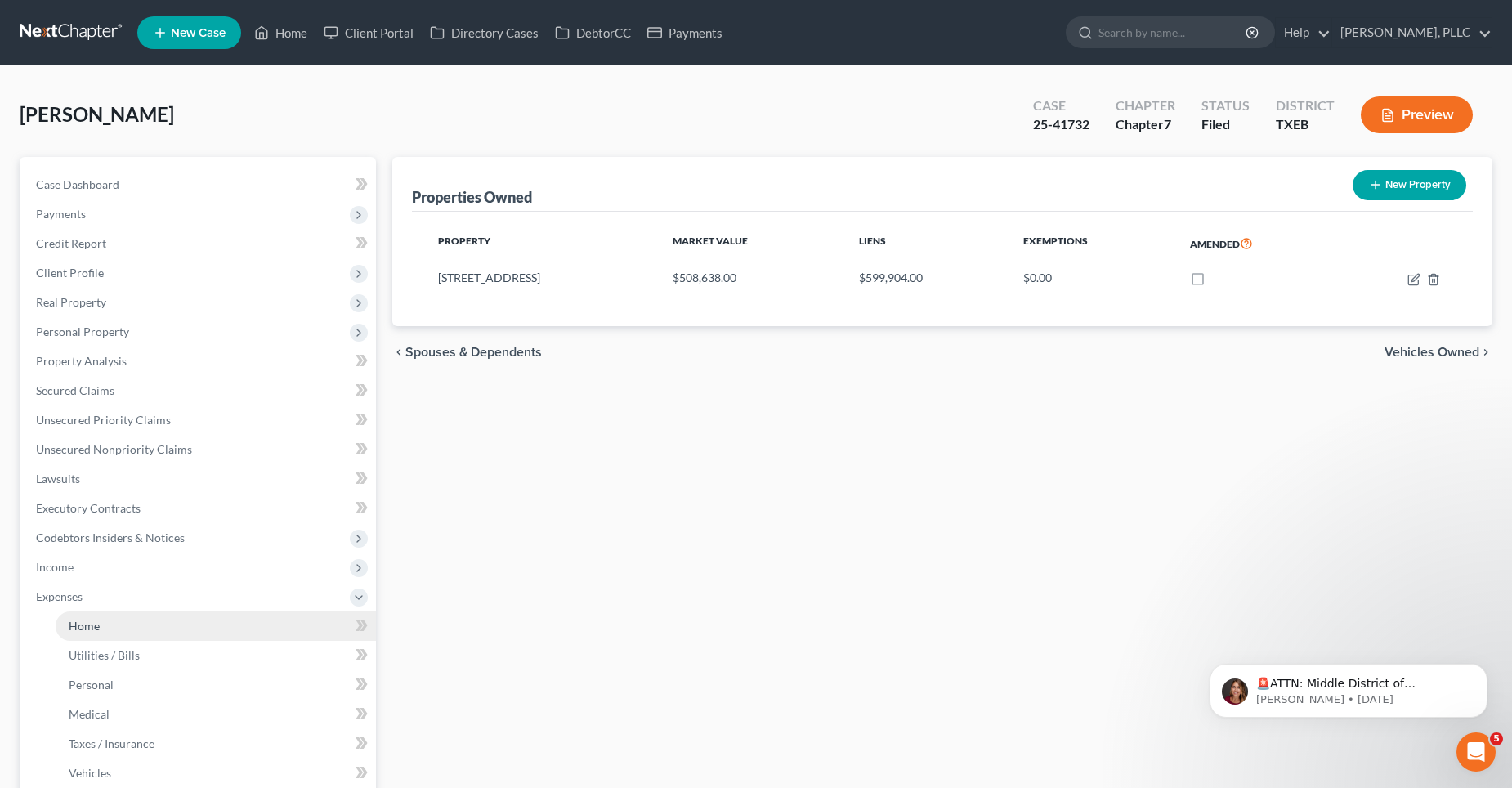
click at [127, 617] on link "Home" at bounding box center [215, 626] width 320 height 30
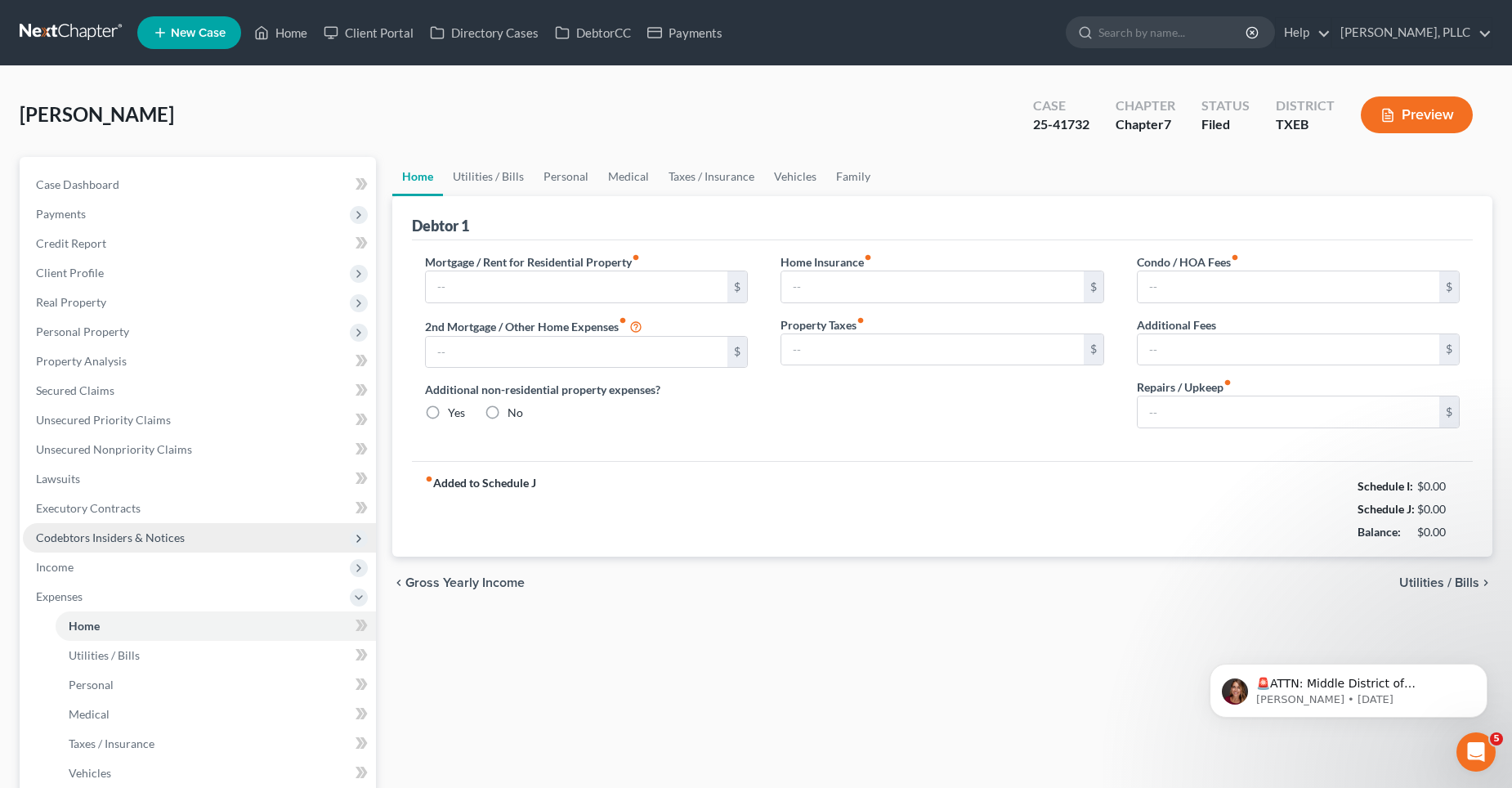
type input "4,062.00"
type input "0.00"
radio input "true"
type input "0.00"
type input "125.00"
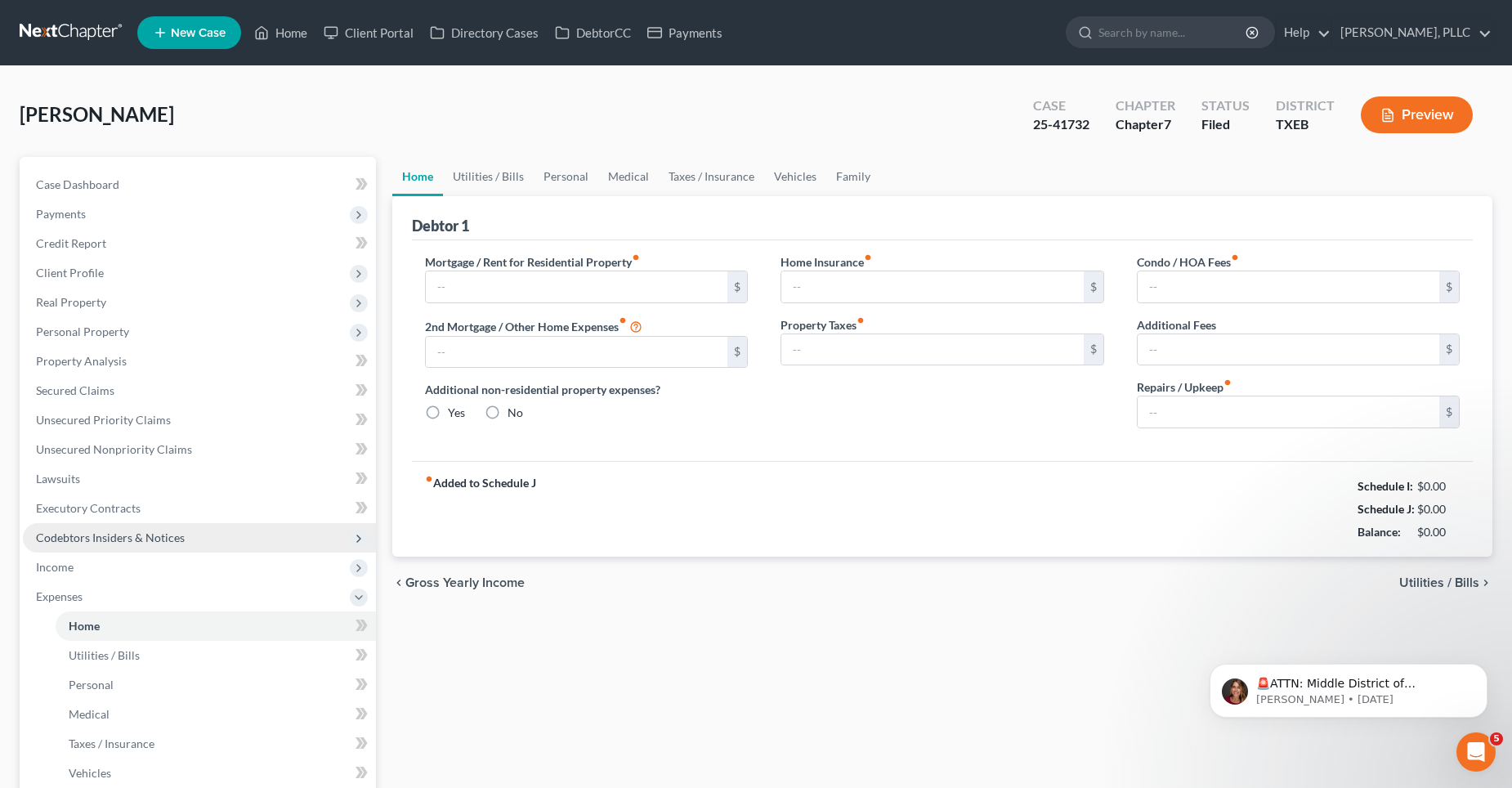
type input "0.00"
type input "50.00"
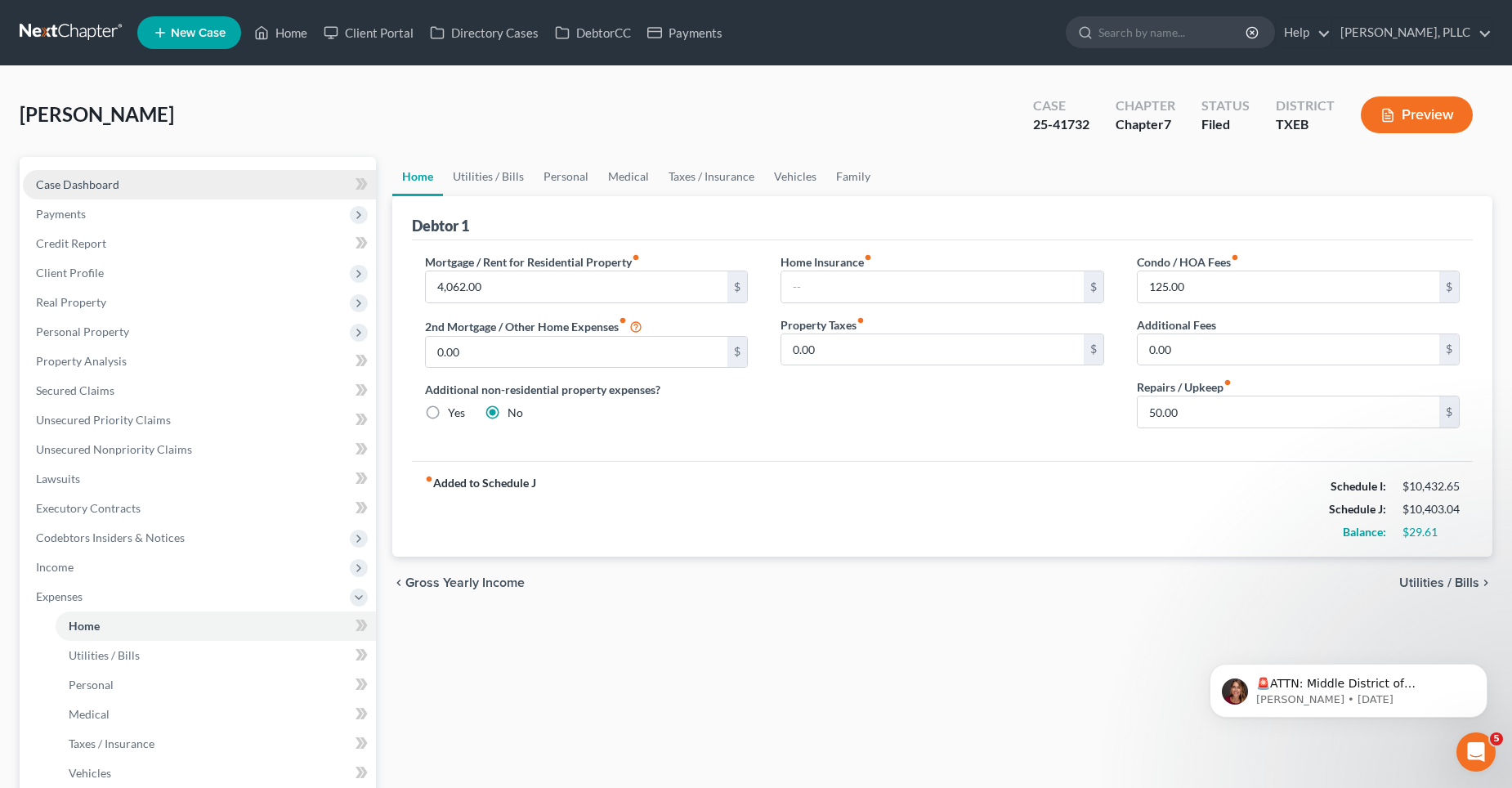
click at [130, 183] on link "Case Dashboard" at bounding box center [199, 184] width 353 height 30
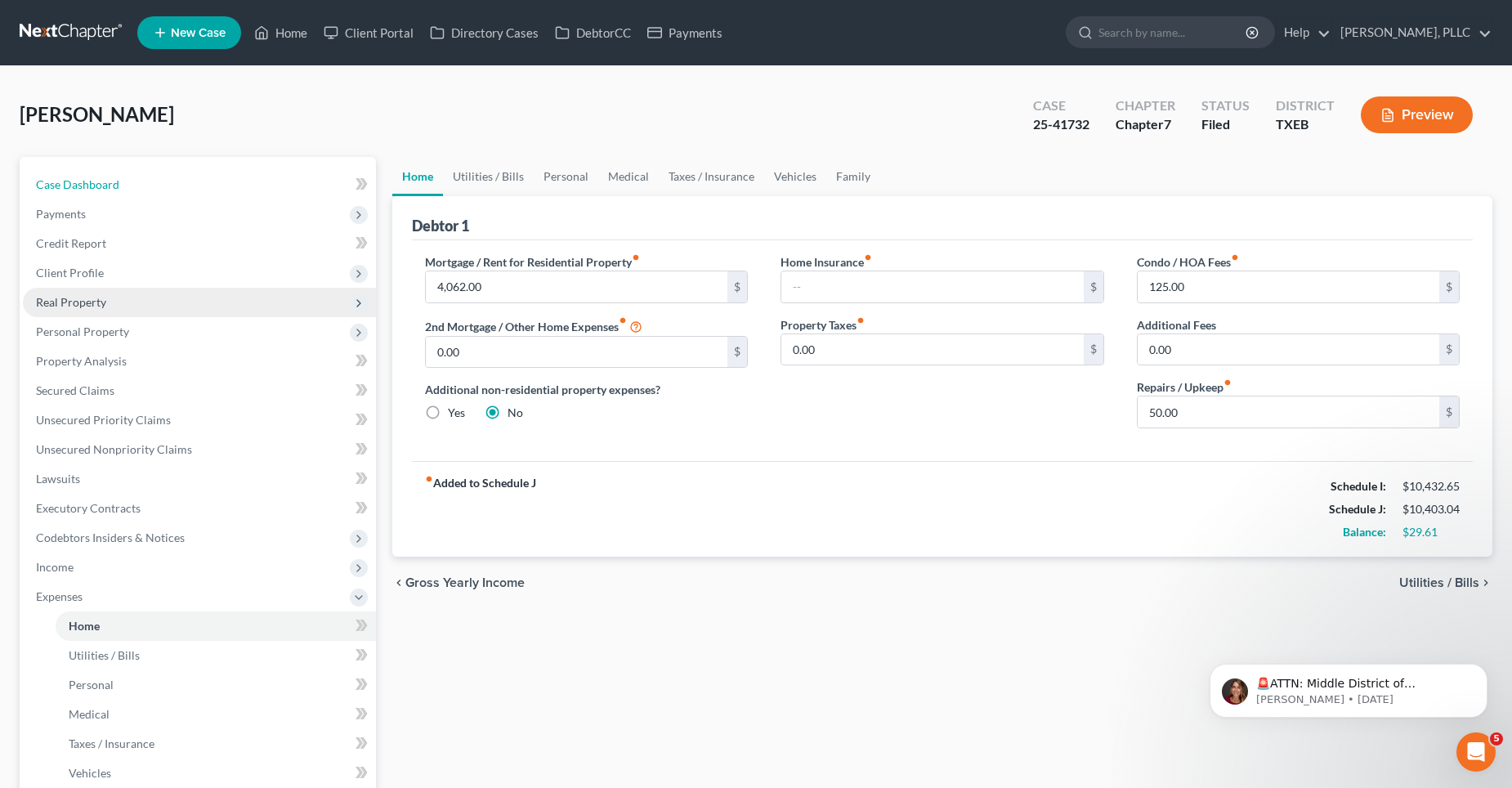
select select "4"
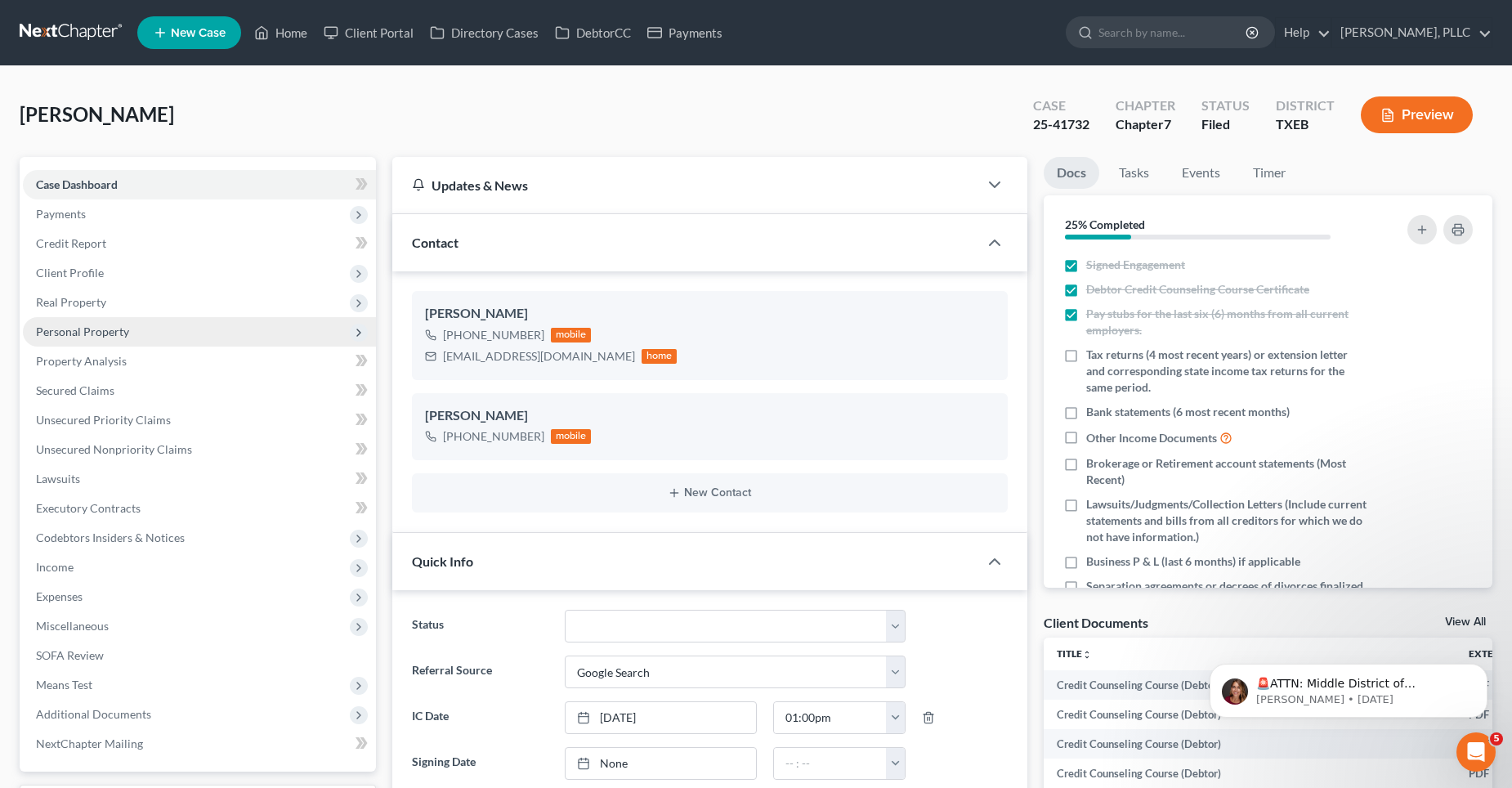
scroll to position [2717, 0]
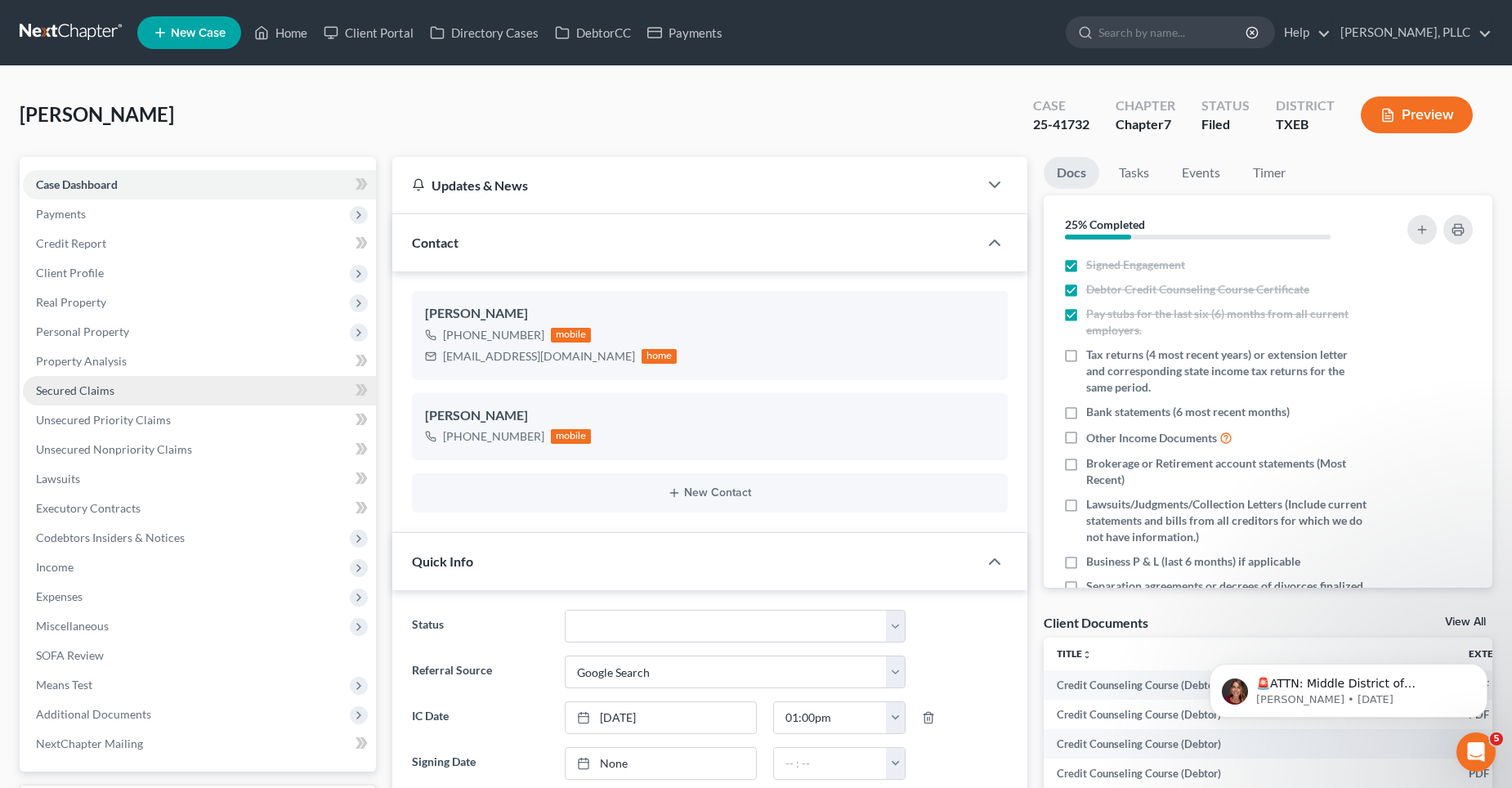
click at [180, 385] on link "Secured Claims" at bounding box center [199, 391] width 353 height 30
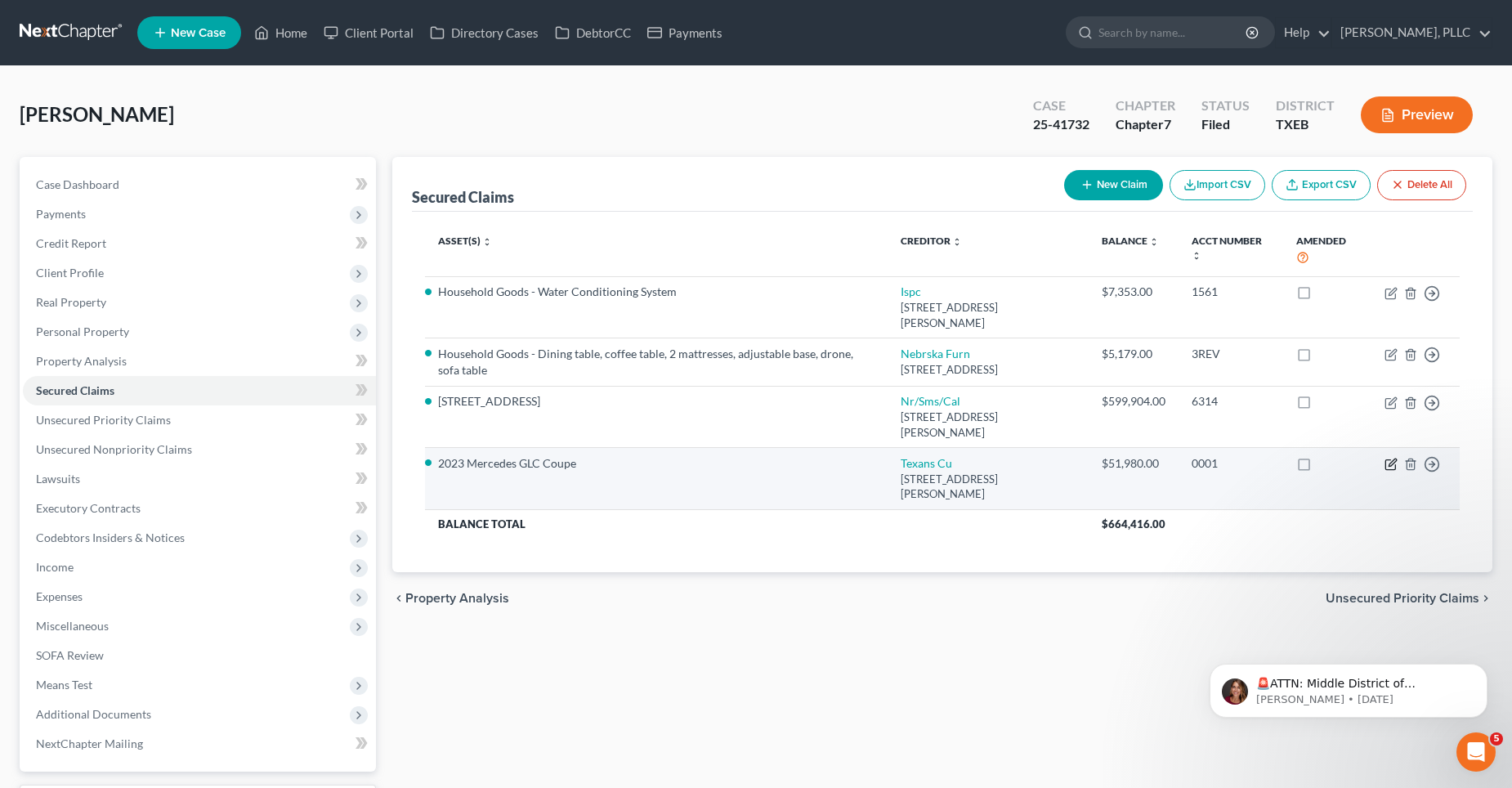
click at [1389, 458] on icon "button" at bounding box center [1392, 461] width 7 height 7
select select "45"
select select "0"
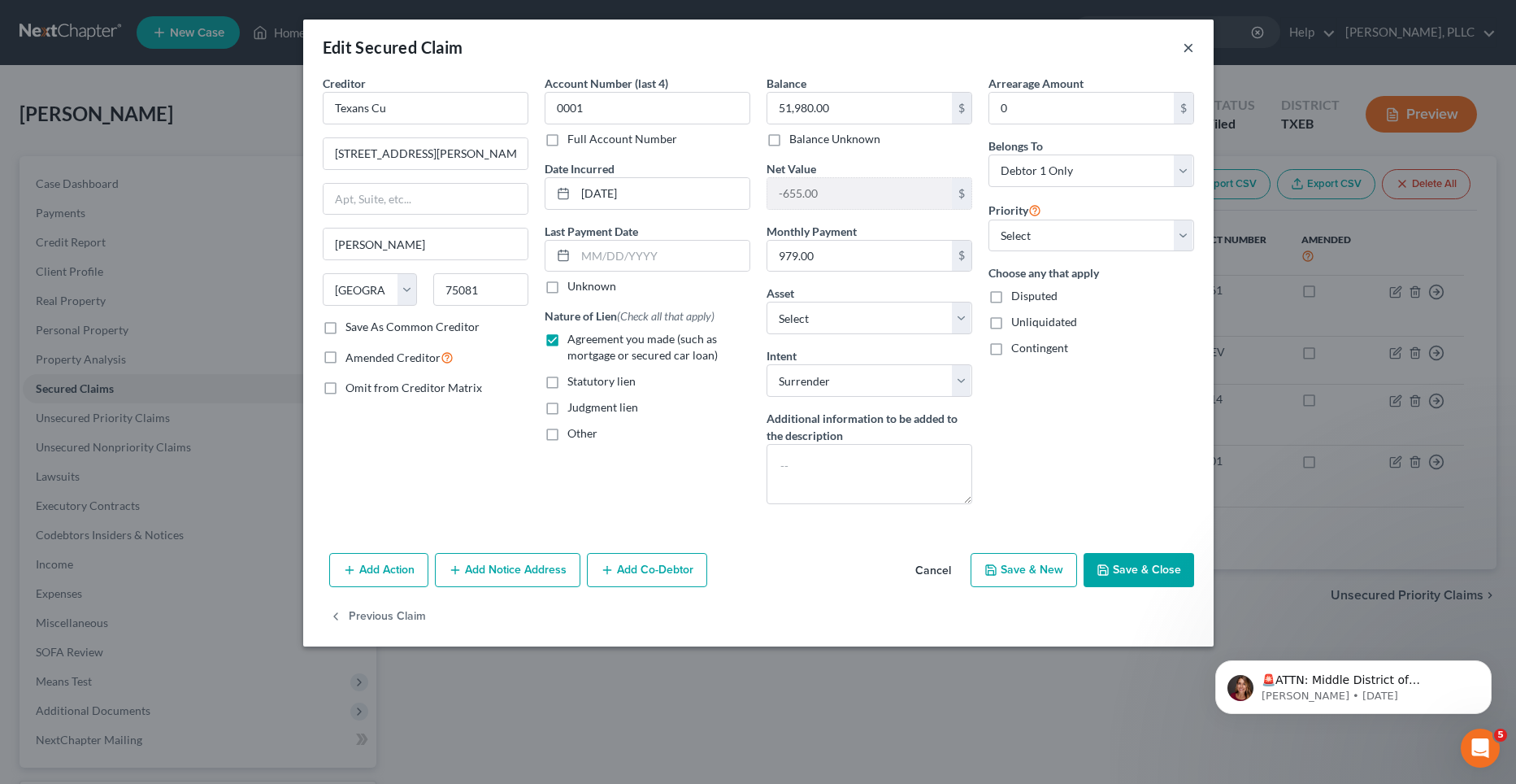
click at [1185, 47] on button "×" at bounding box center [1189, 47] width 12 height 20
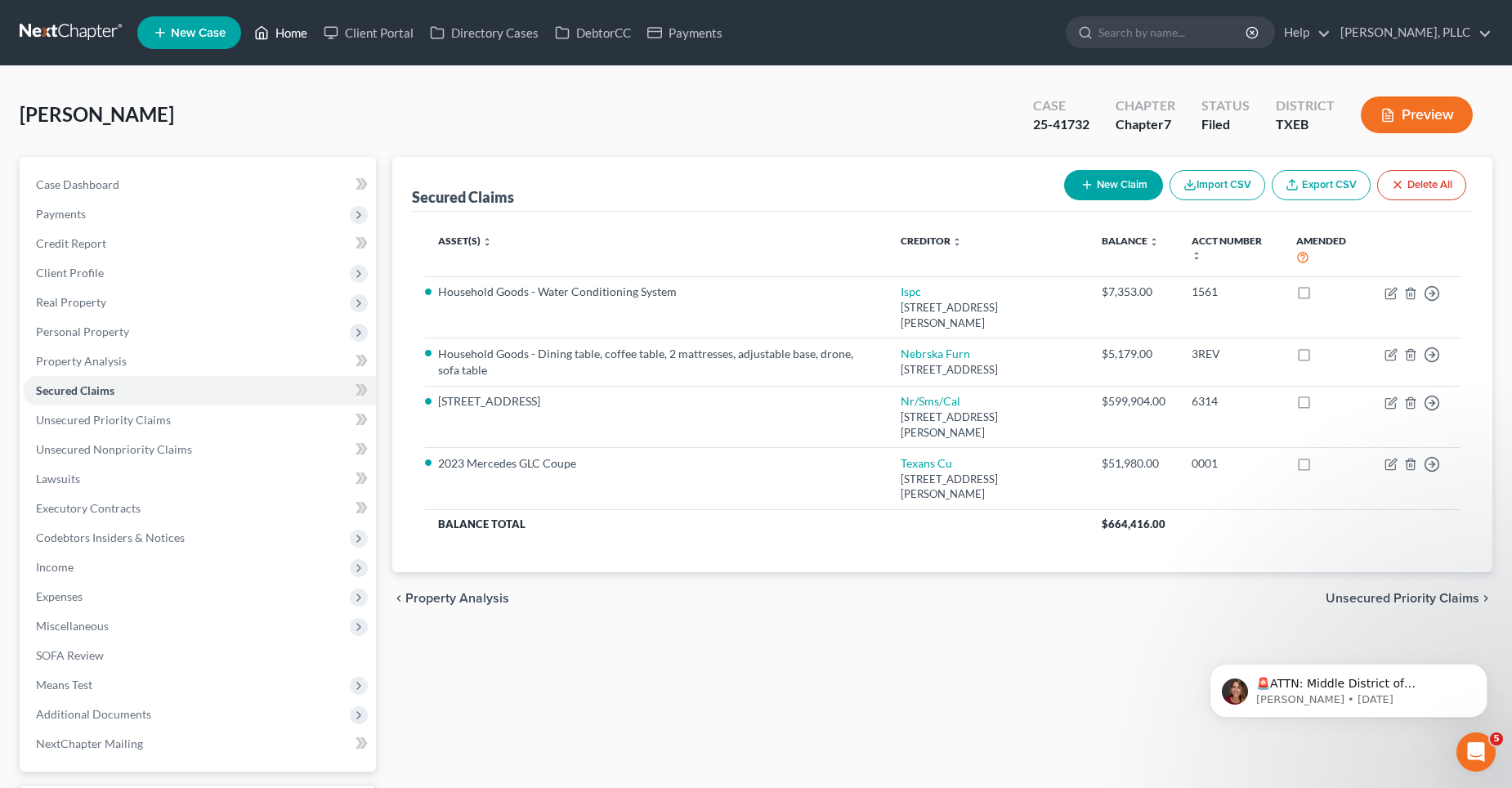
click at [295, 30] on link "Home" at bounding box center [281, 33] width 69 height 30
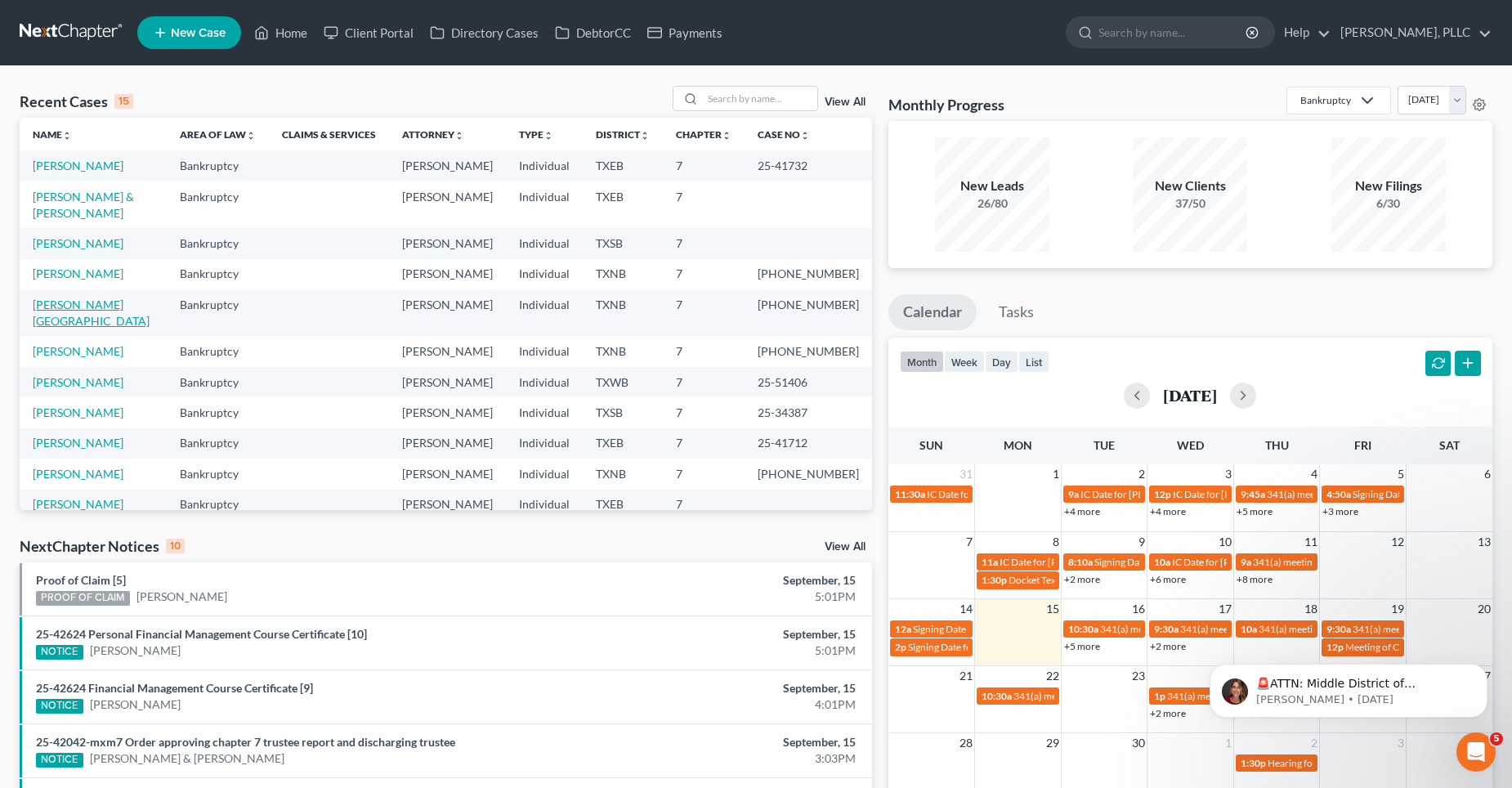
click at [95, 297] on link "[PERSON_NAME][GEOGRAPHIC_DATA]" at bounding box center [91, 312] width 117 height 31
select select "6"
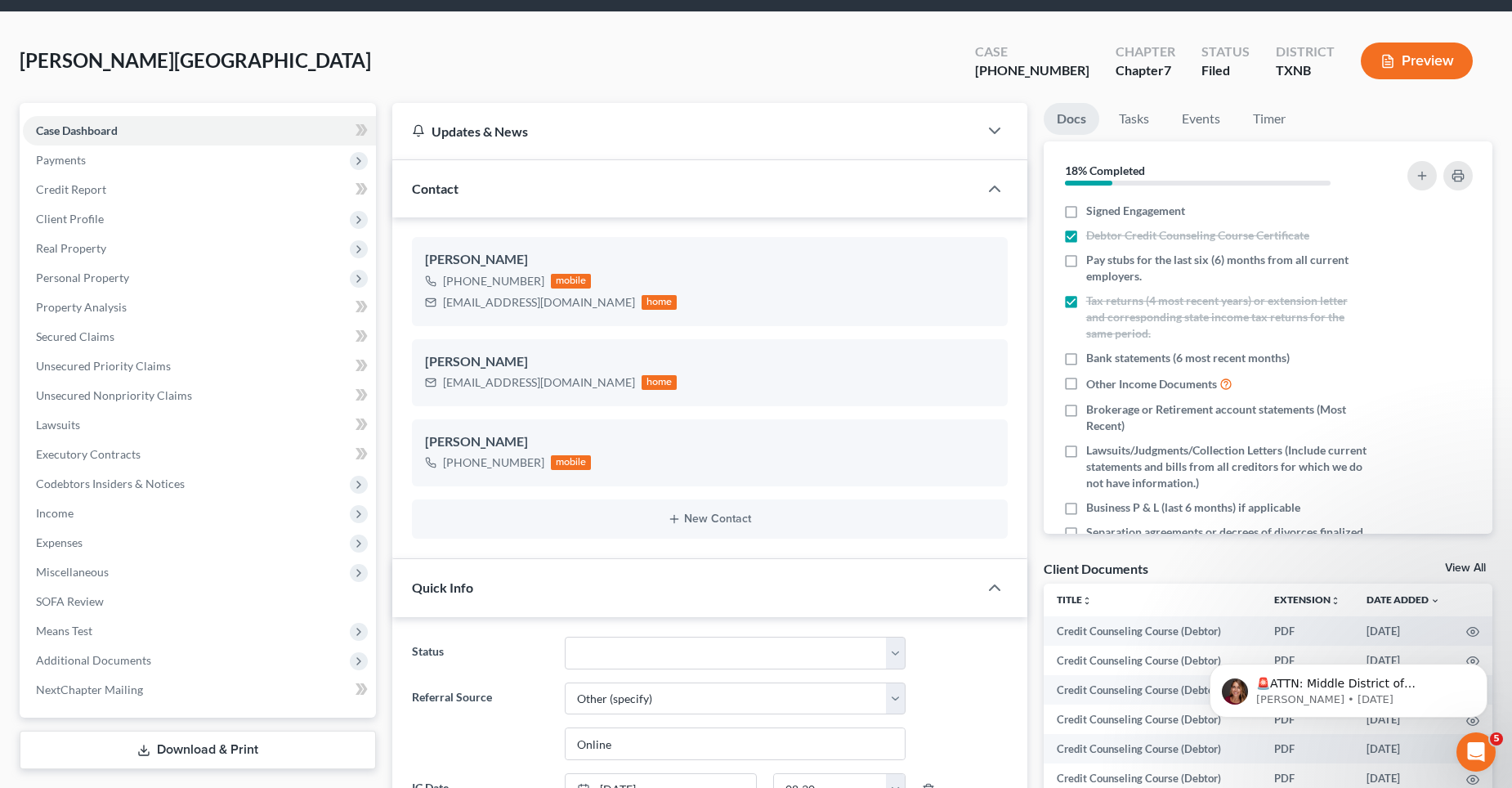
scroll to position [164, 0]
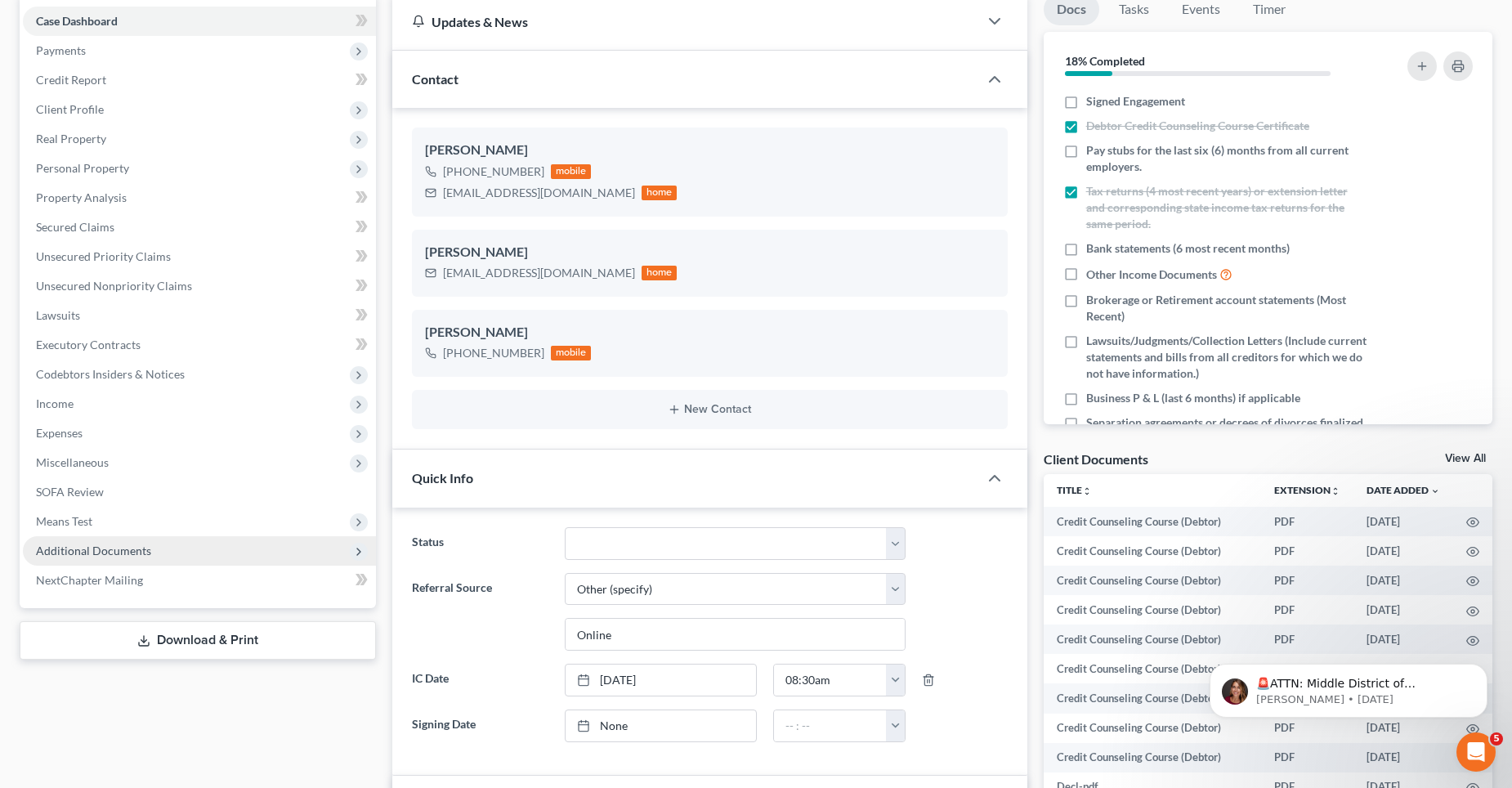
click at [139, 540] on span "Additional Documents" at bounding box center [199, 551] width 353 height 30
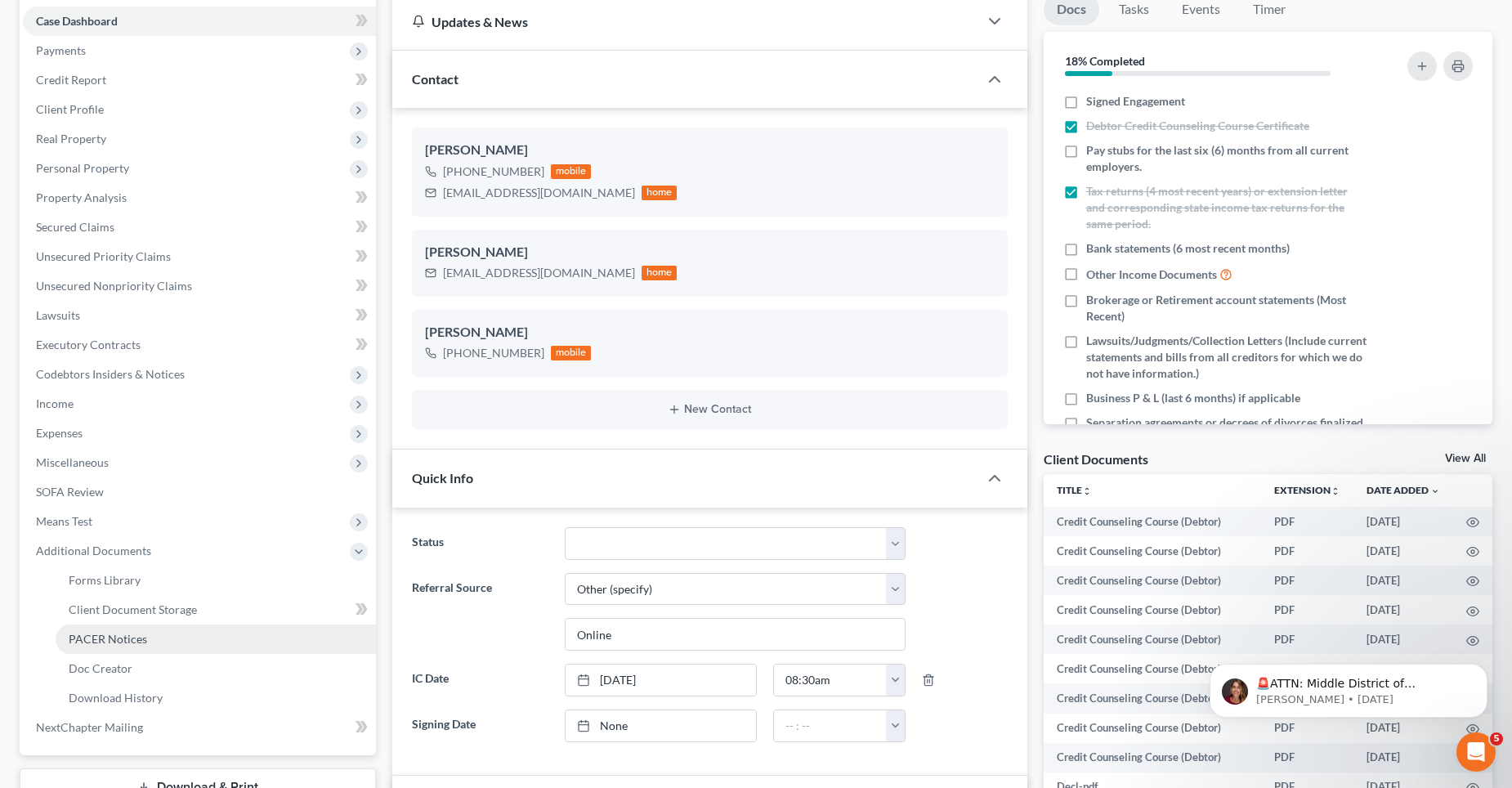
click at [113, 638] on span "PACER Notices" at bounding box center [107, 638] width 78 height 14
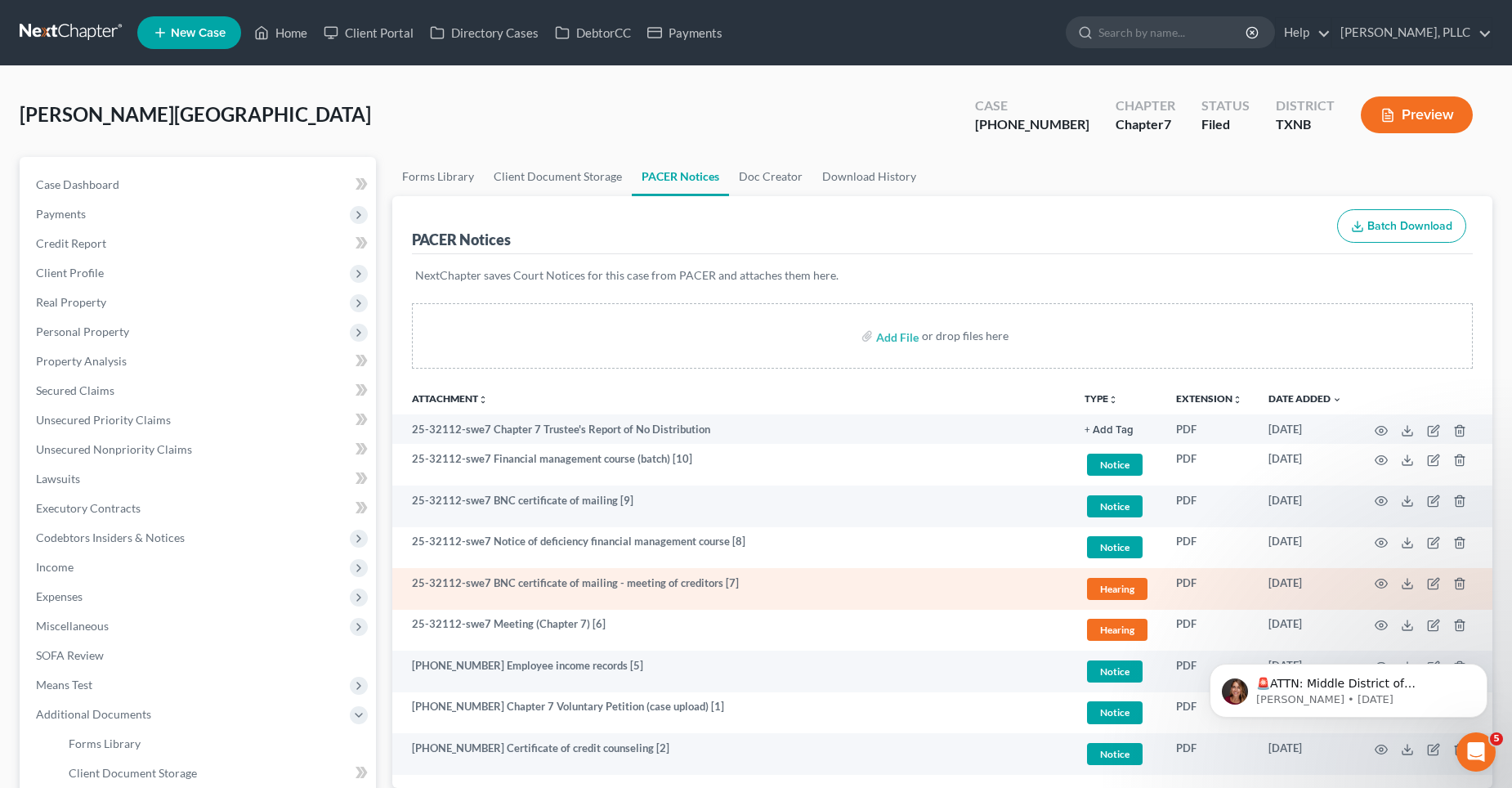
scroll to position [164, 0]
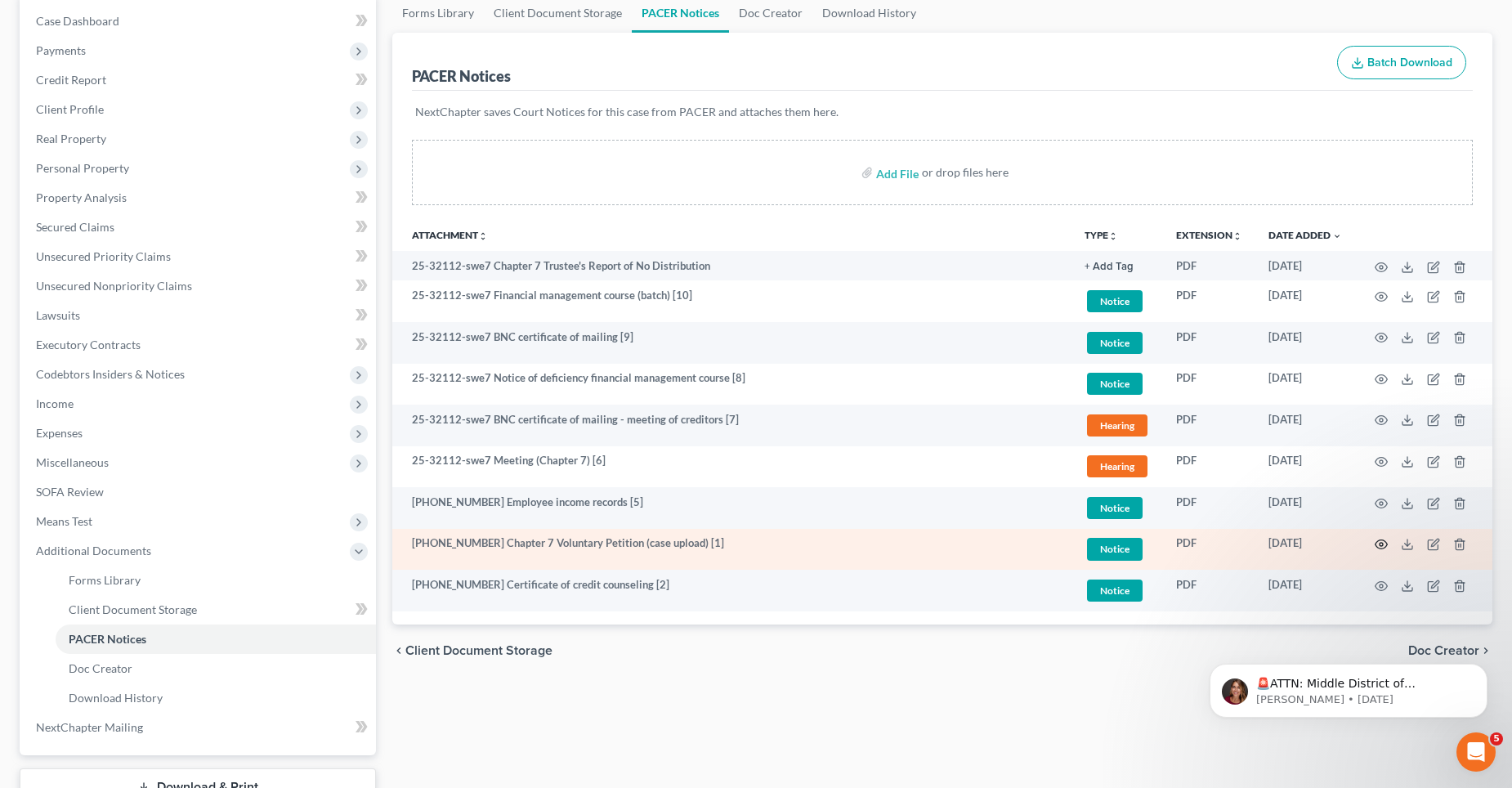
click at [1382, 542] on icon "button" at bounding box center [1381, 543] width 13 height 13
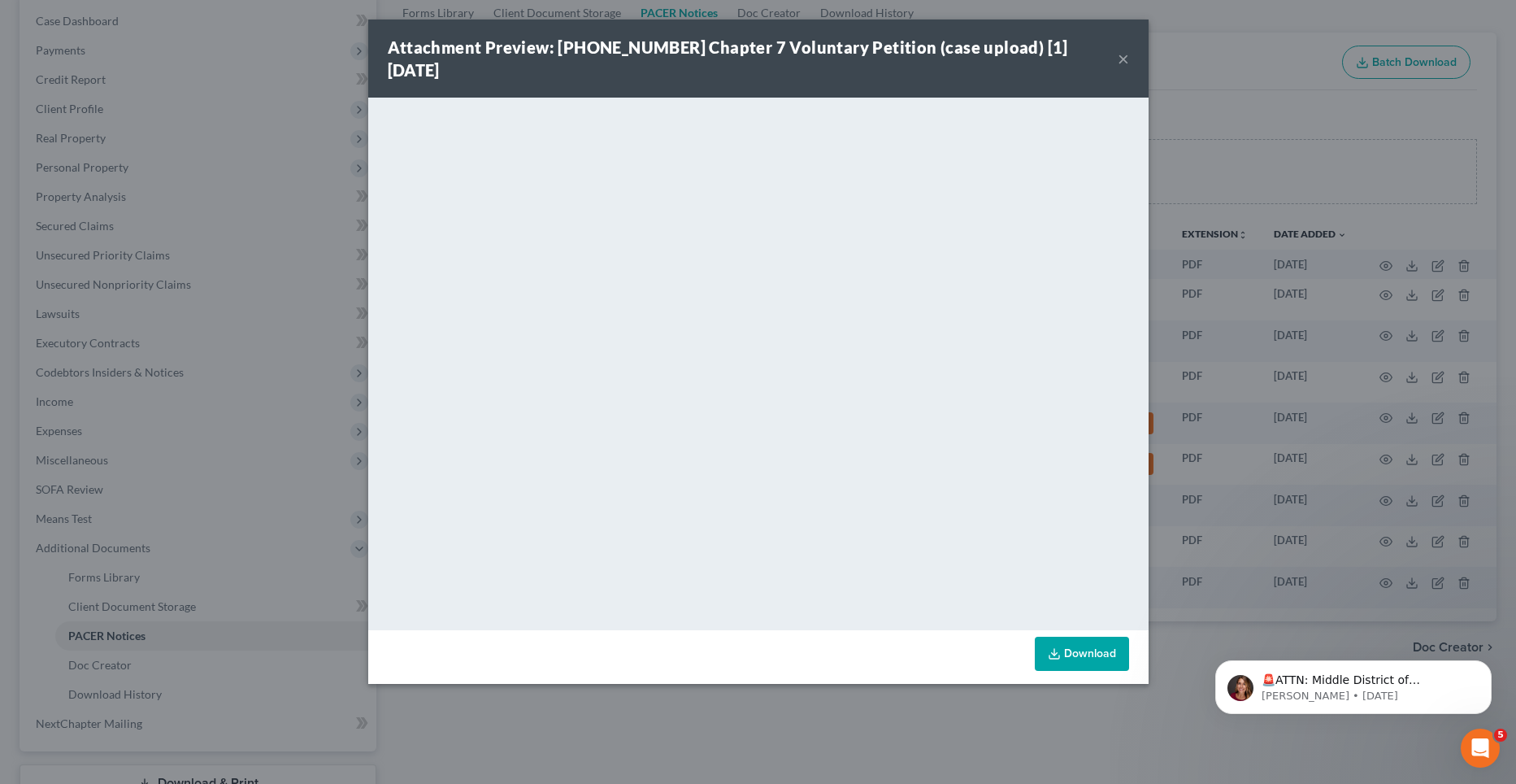
click at [1125, 48] on button "×" at bounding box center [1124, 58] width 12 height 20
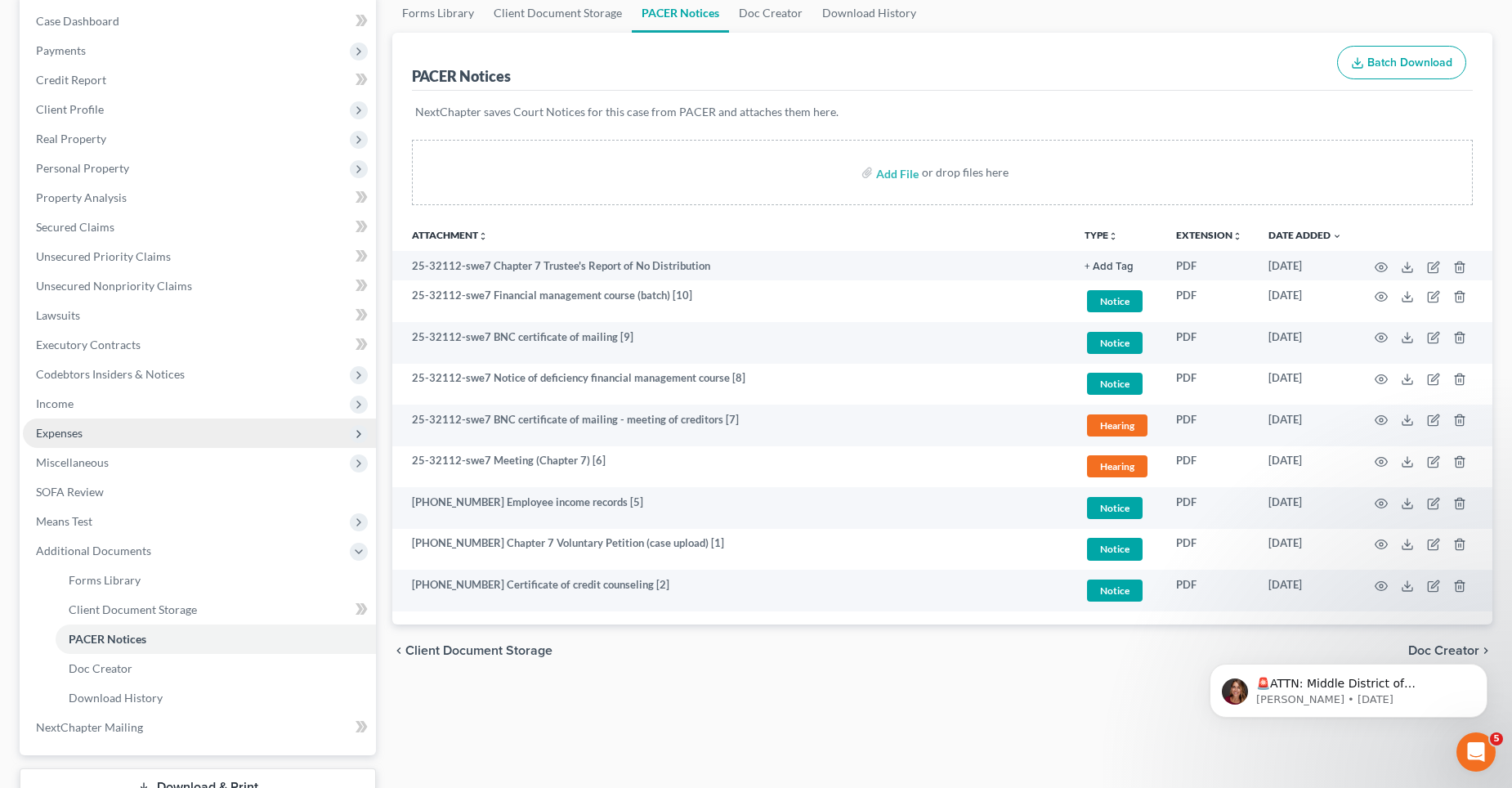
click at [86, 429] on span "Expenses" at bounding box center [199, 433] width 353 height 30
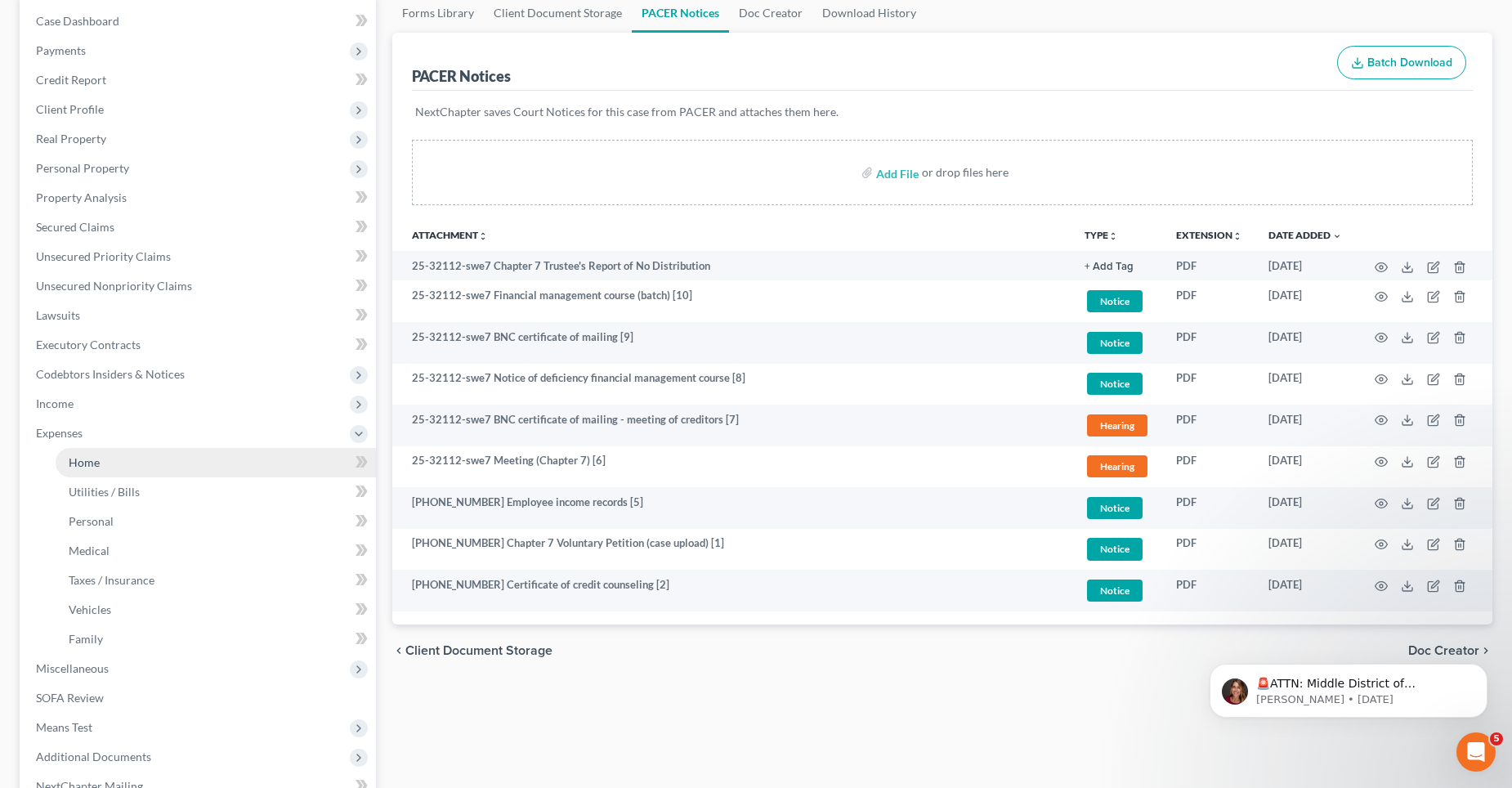
click at [95, 461] on span "Home" at bounding box center [83, 462] width 31 height 14
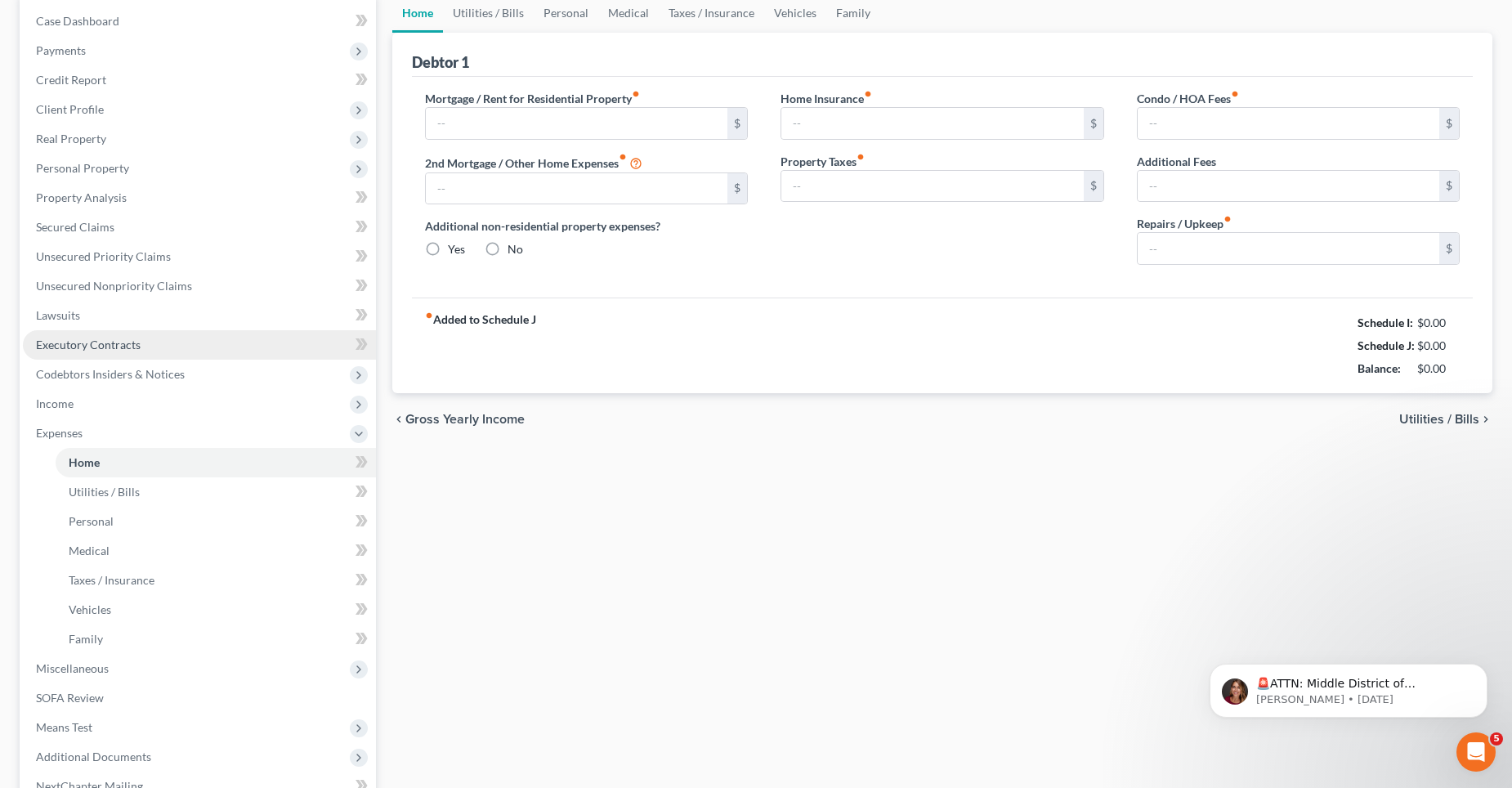
scroll to position [83, 0]
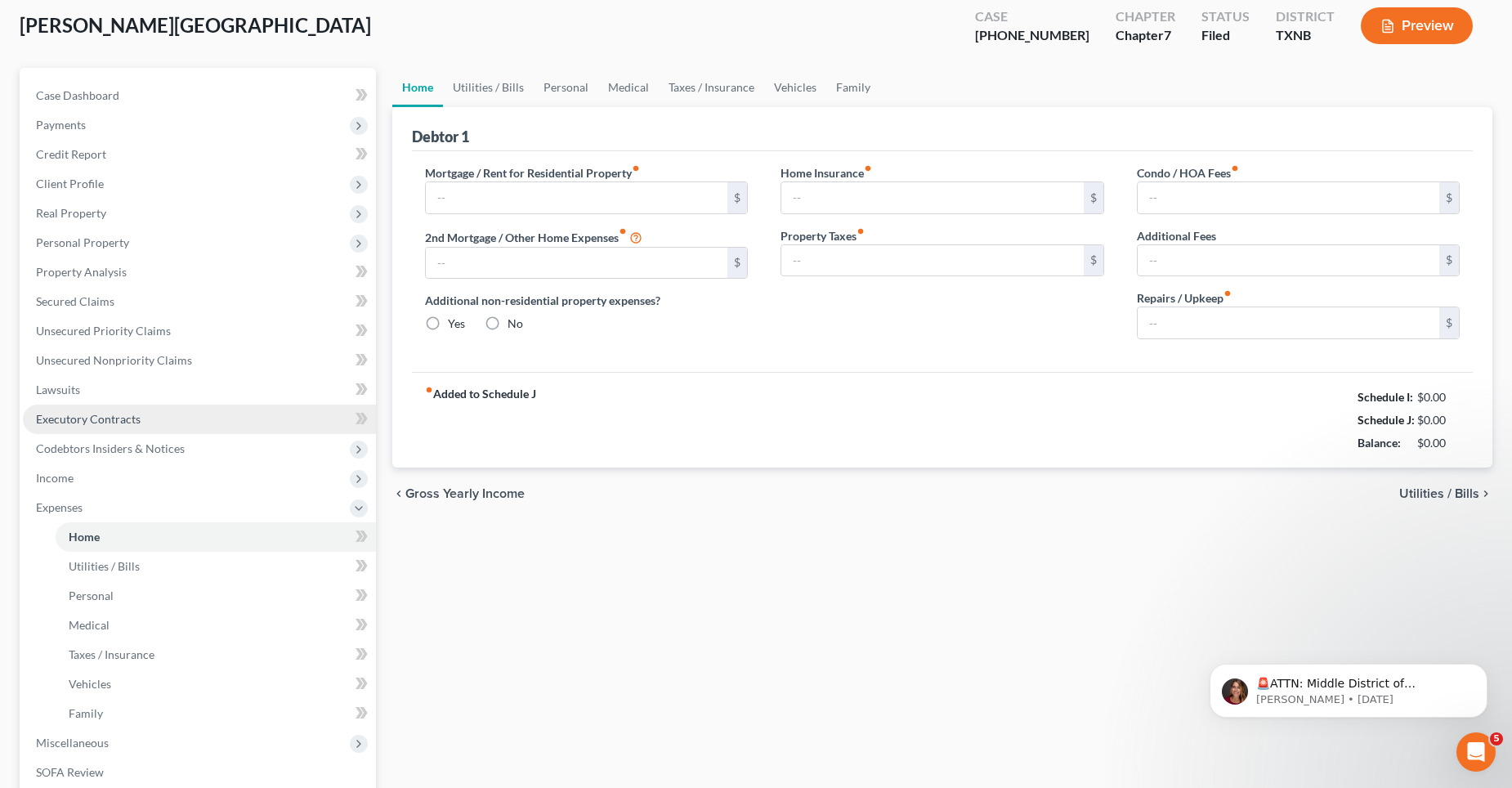
type input "1,500.00"
type input "0.00"
radio input "true"
type input "32.00"
type input "0.00"
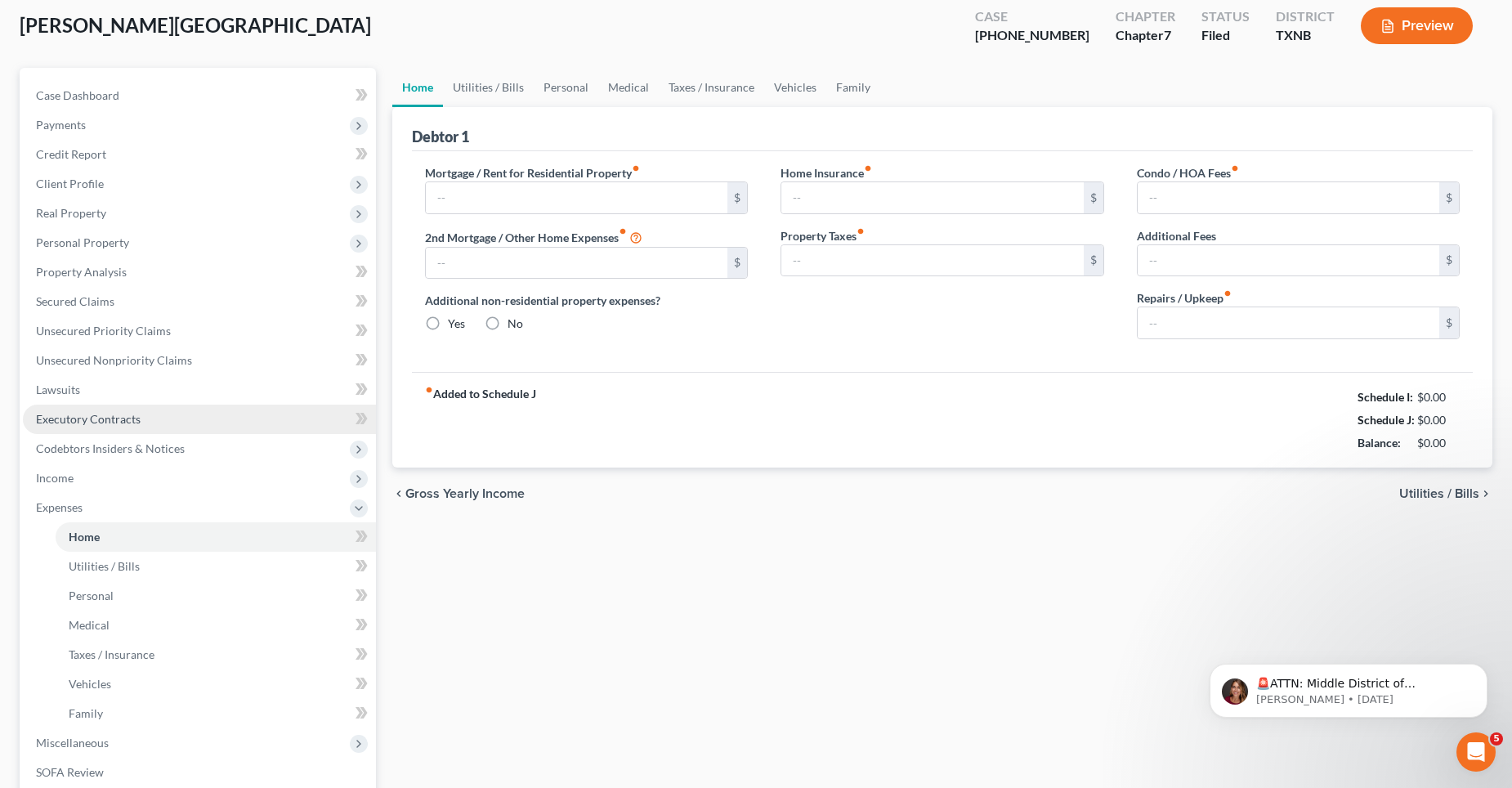
type input "0.00"
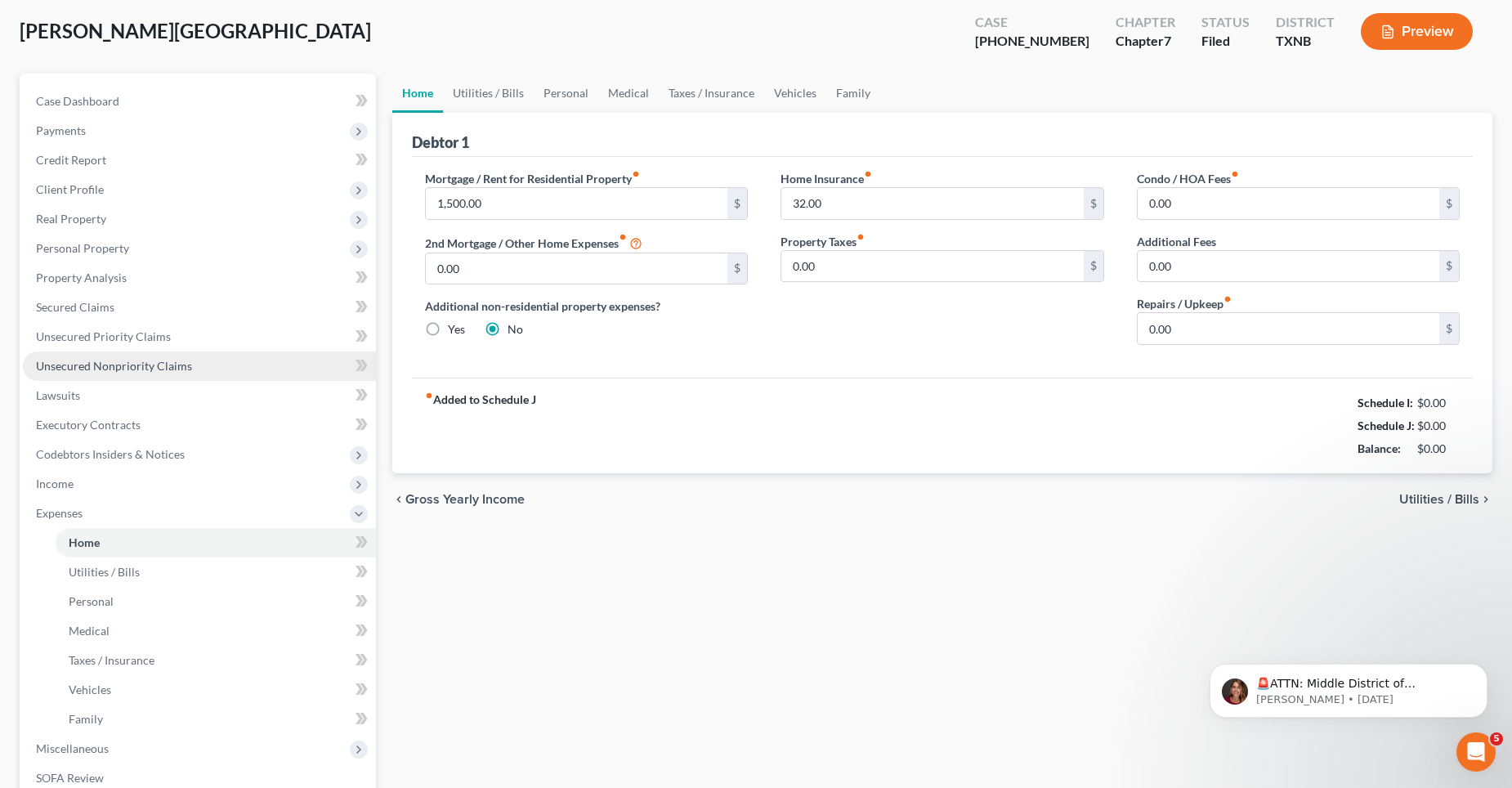
scroll to position [0, 0]
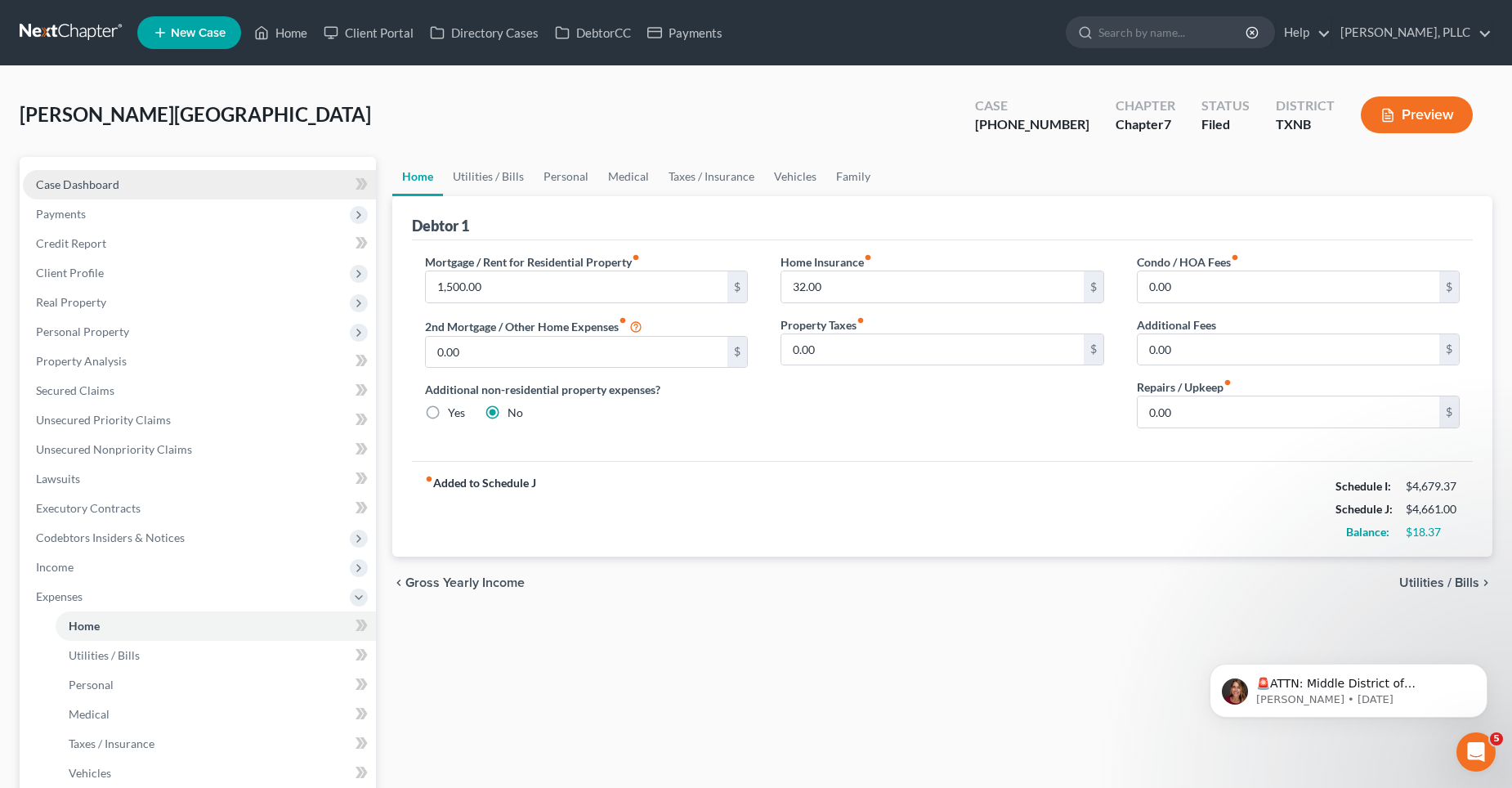
click at [150, 187] on link "Case Dashboard" at bounding box center [199, 184] width 353 height 30
select select "6"
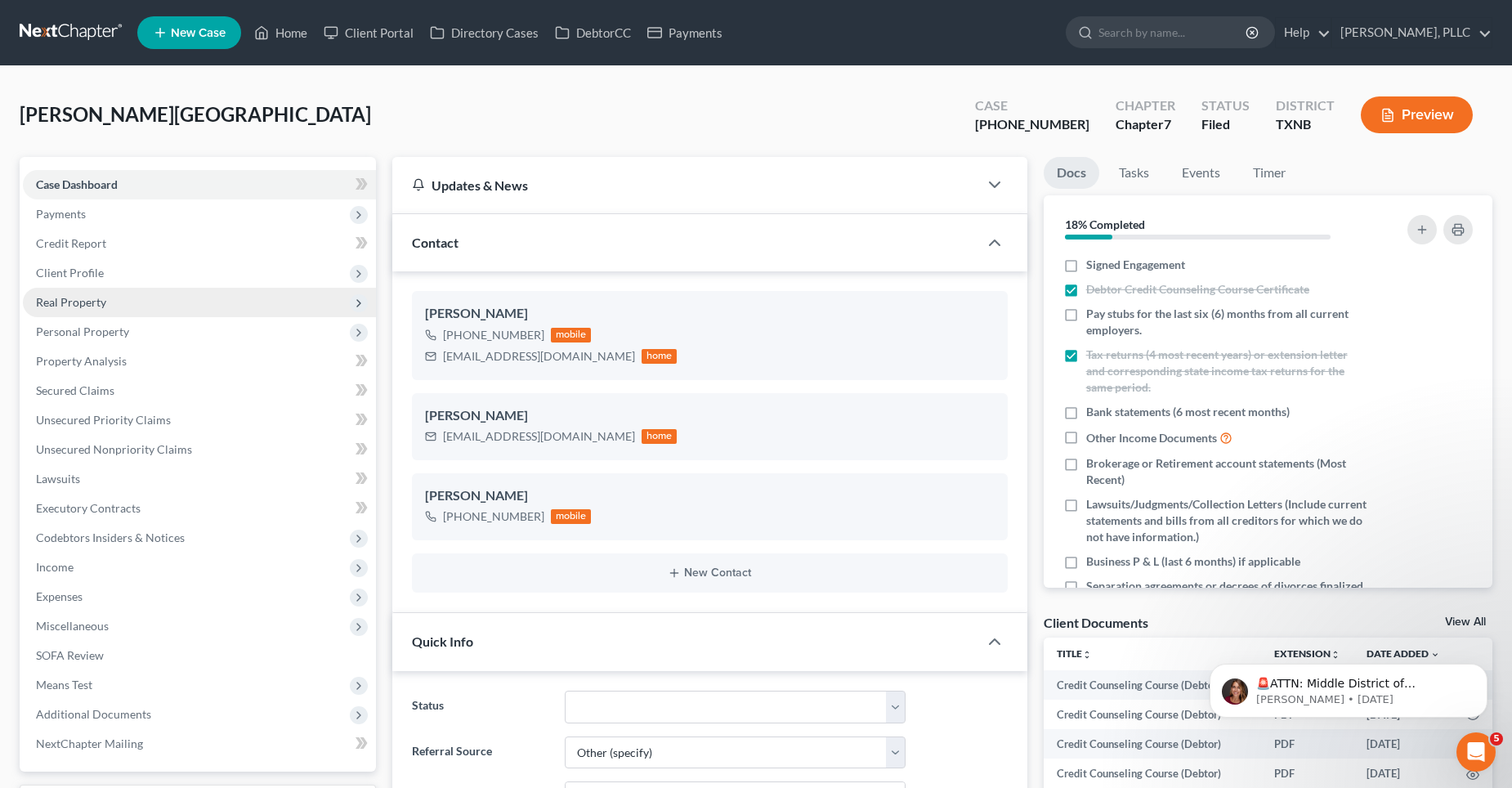
scroll to position [1652, 0]
drag, startPoint x: 580, startPoint y: 356, endPoint x: 445, endPoint y: 361, distance: 135.1
click at [445, 361] on div "[EMAIL_ADDRESS][DOMAIN_NAME]" at bounding box center [539, 356] width 192 height 16
copy div "[EMAIL_ADDRESS][DOMAIN_NAME]"
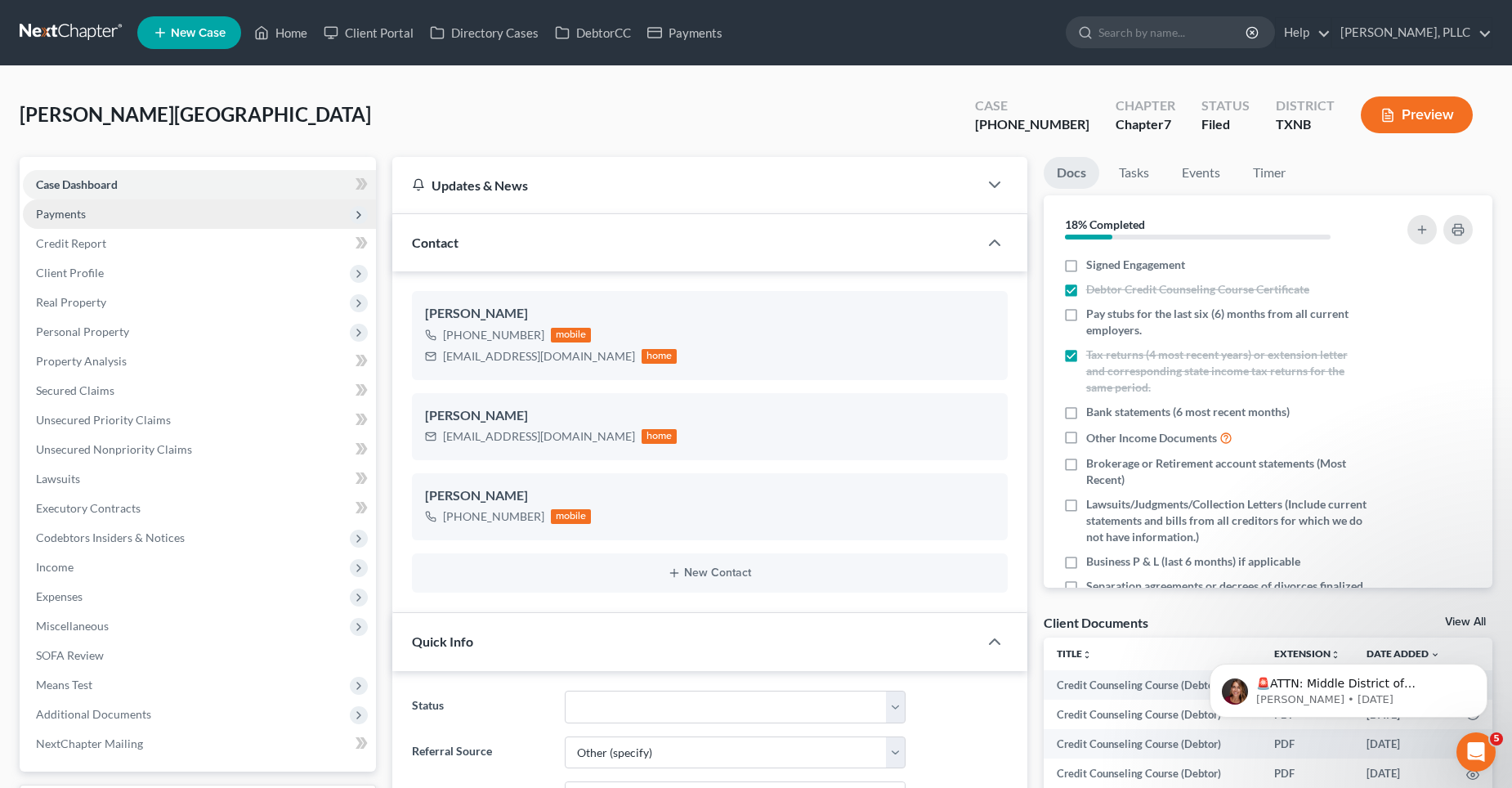
click at [179, 221] on span "Payments" at bounding box center [199, 214] width 353 height 30
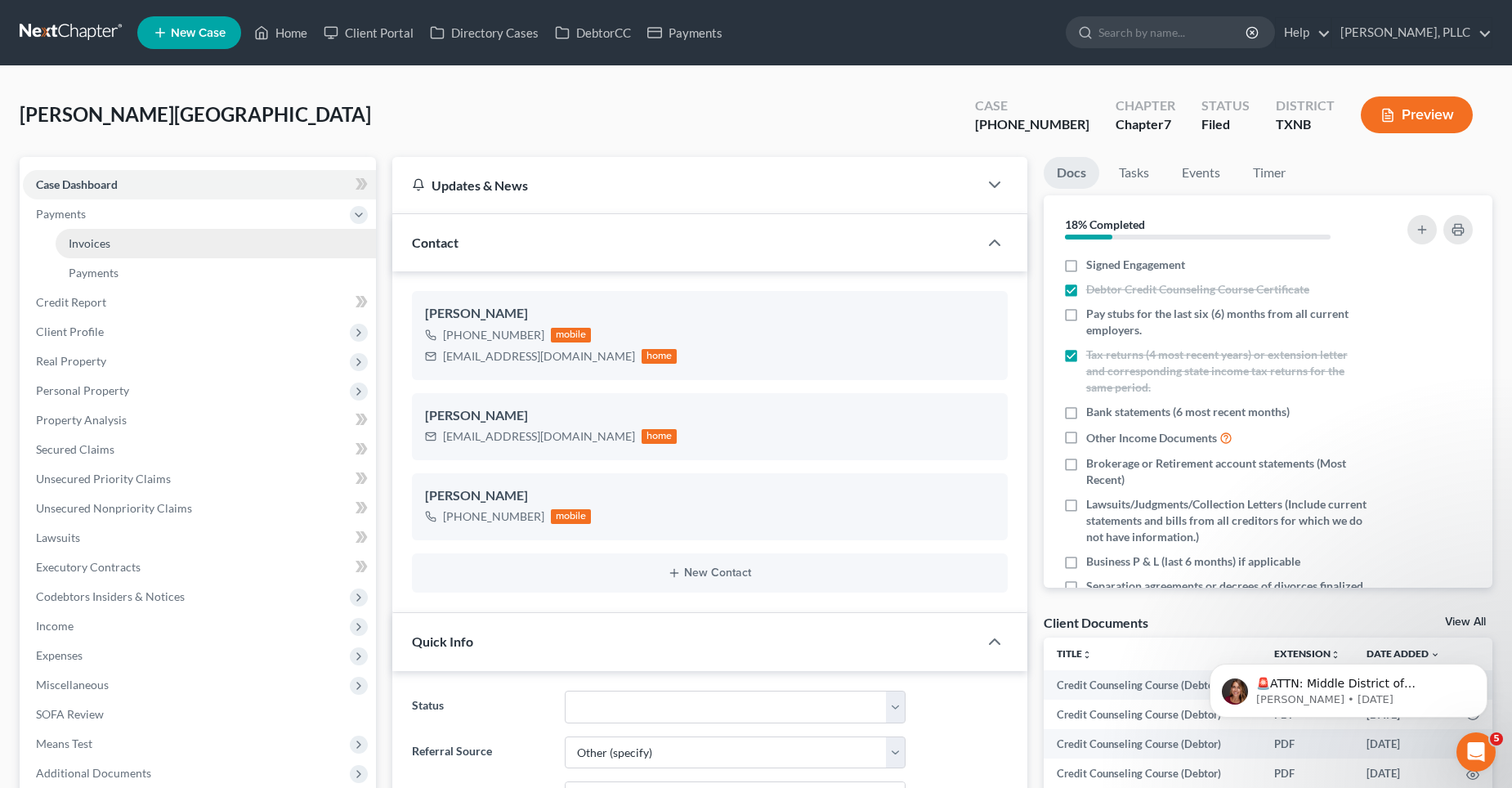
click at [328, 246] on link "Invoices" at bounding box center [215, 244] width 320 height 30
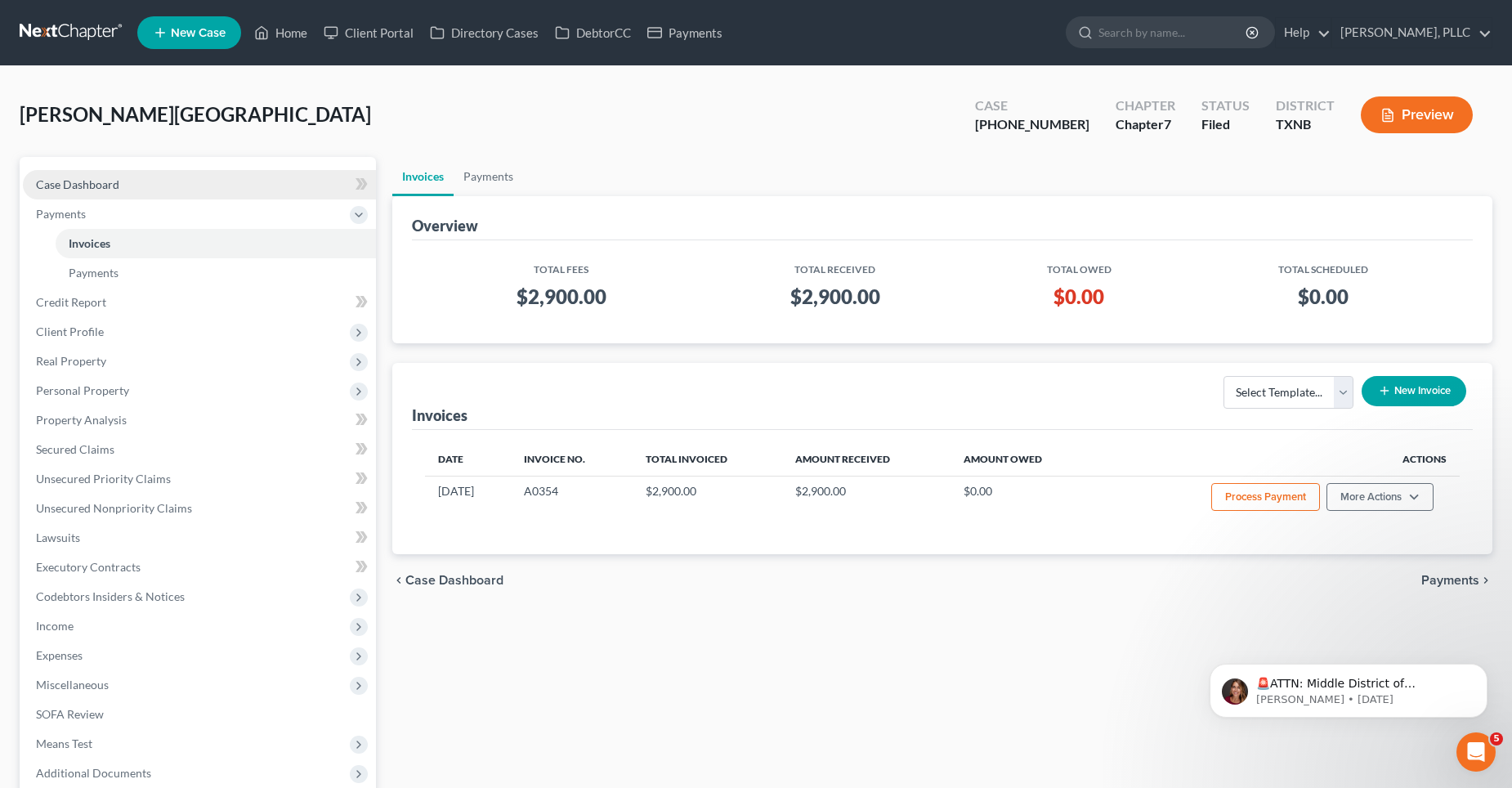
click at [196, 185] on link "Case Dashboard" at bounding box center [199, 184] width 353 height 30
select select "6"
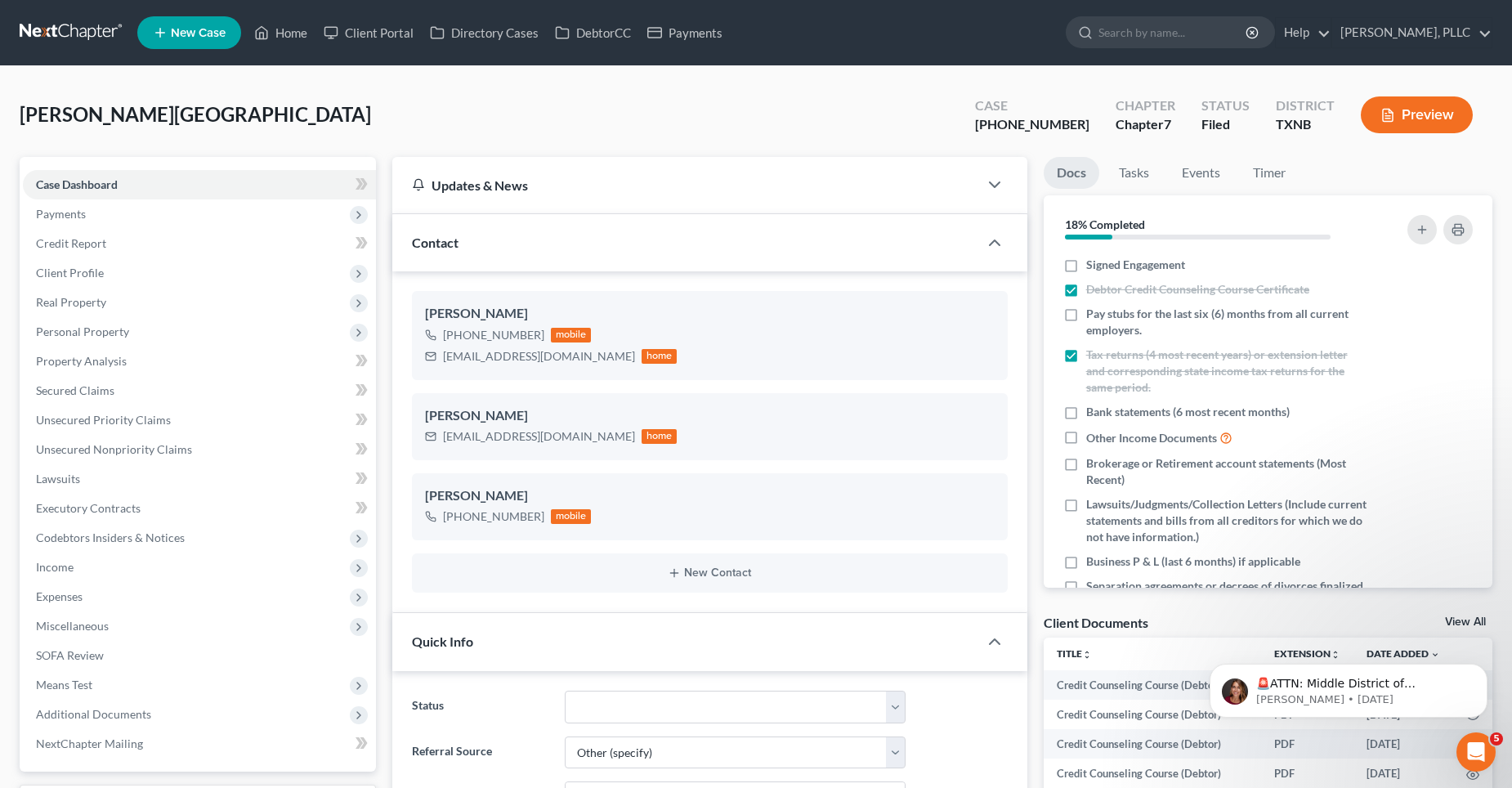
scroll to position [1652, 0]
click at [282, 27] on link "Home" at bounding box center [281, 33] width 69 height 30
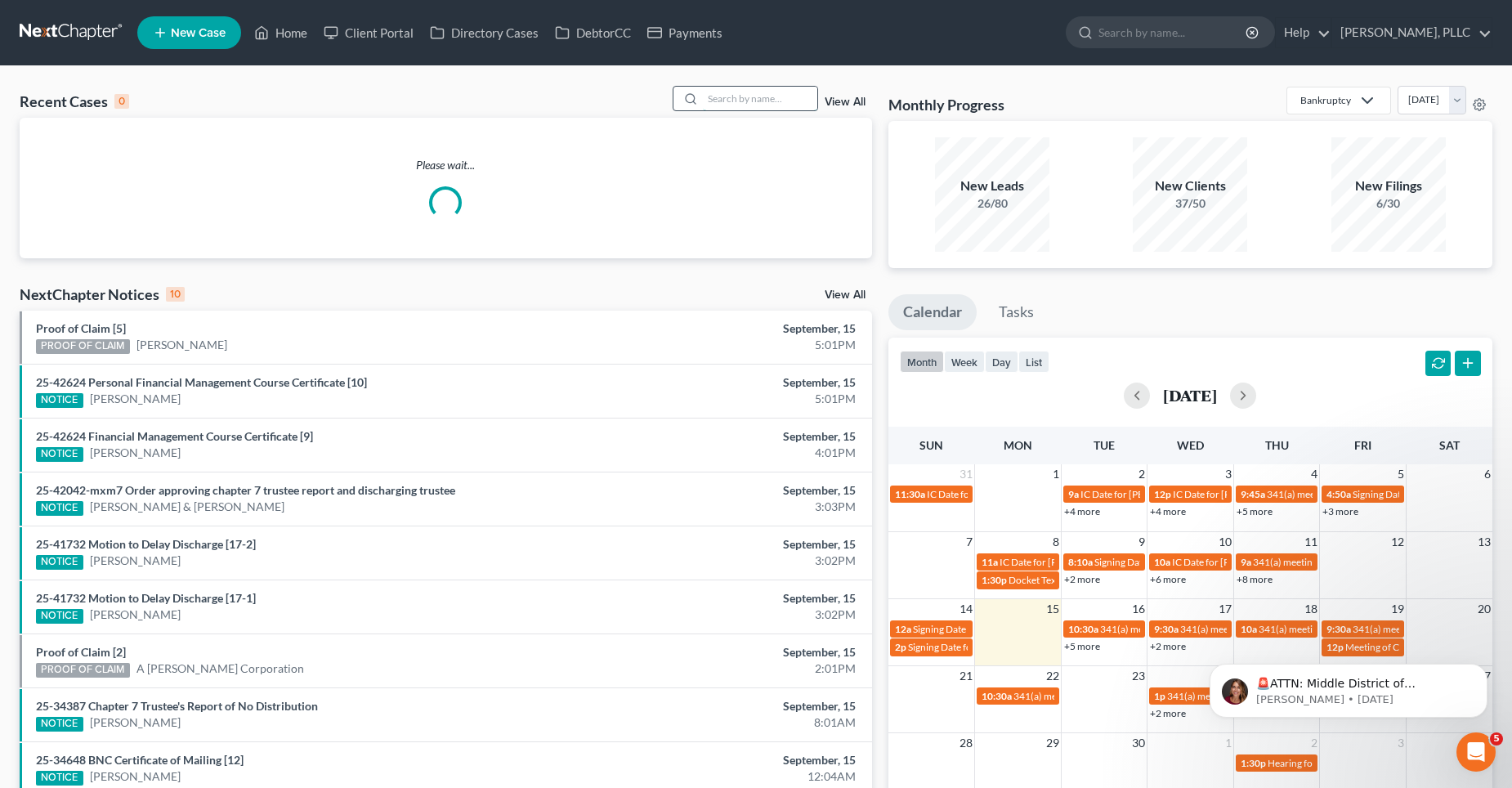
click at [737, 103] on input "search" at bounding box center [759, 98] width 114 height 24
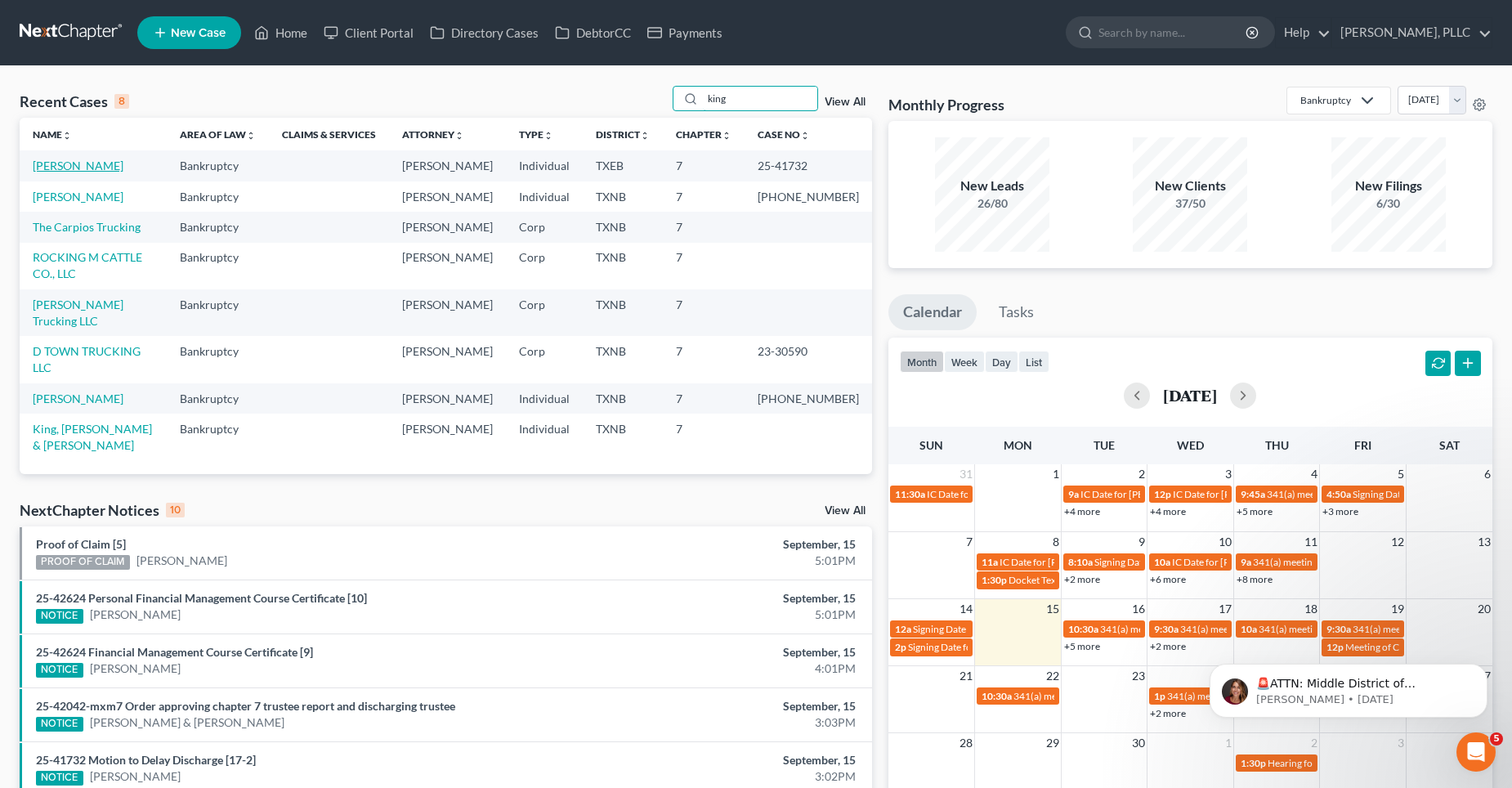
type input "king"
click at [91, 169] on link "[PERSON_NAME]" at bounding box center [78, 166] width 91 height 14
select select "4"
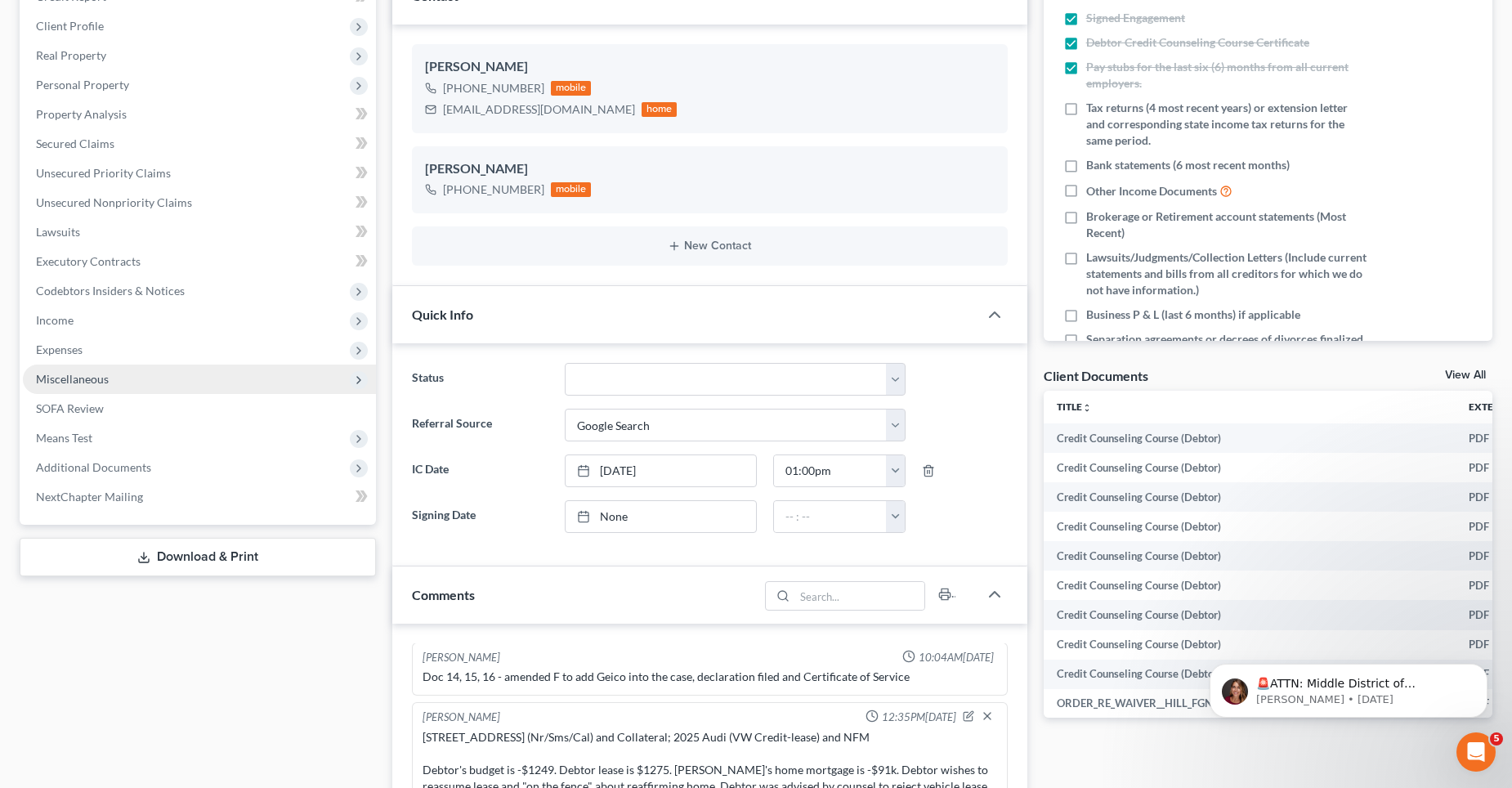
scroll to position [245, 0]
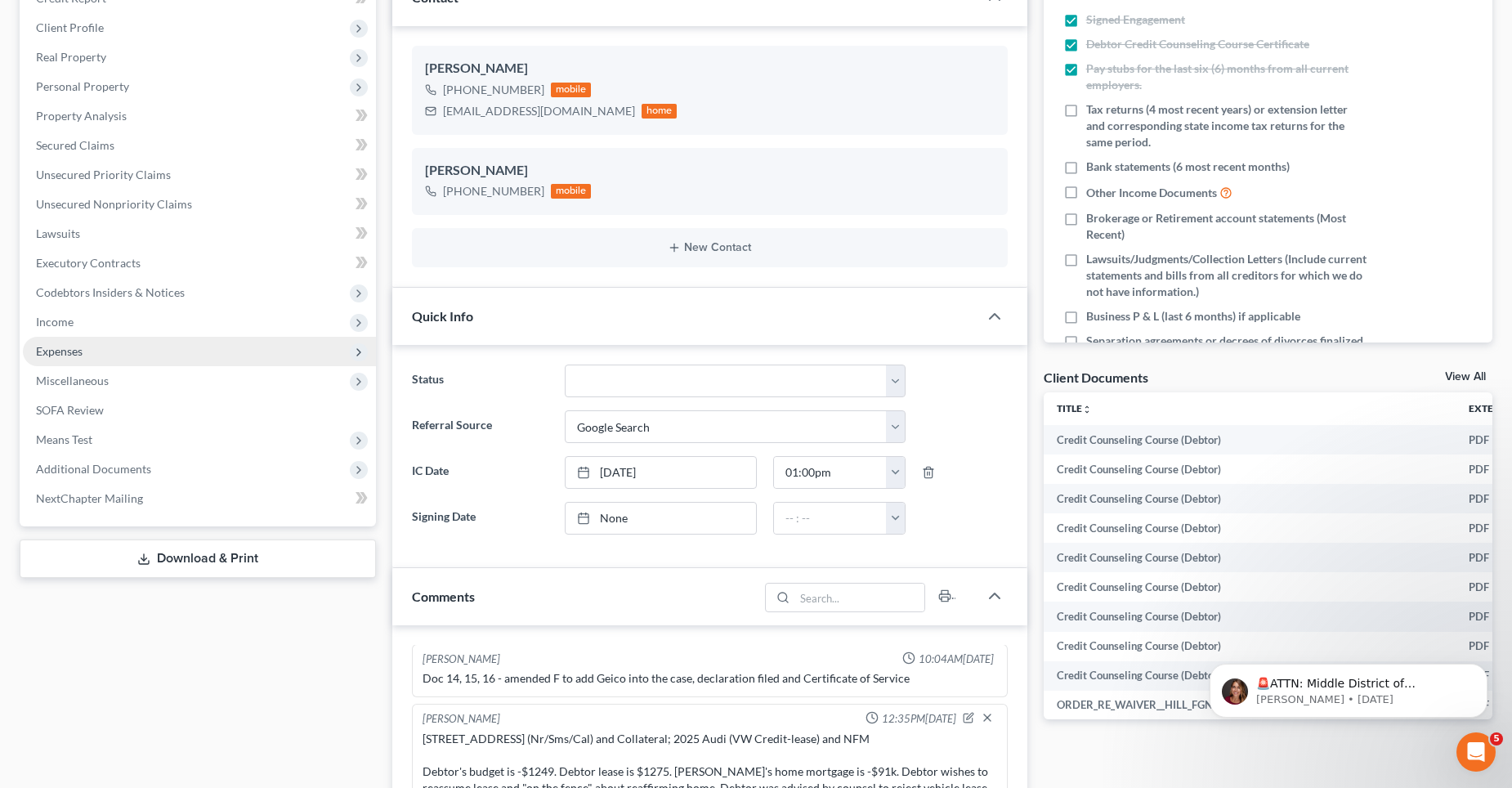
click at [77, 361] on span "Expenses" at bounding box center [199, 352] width 353 height 30
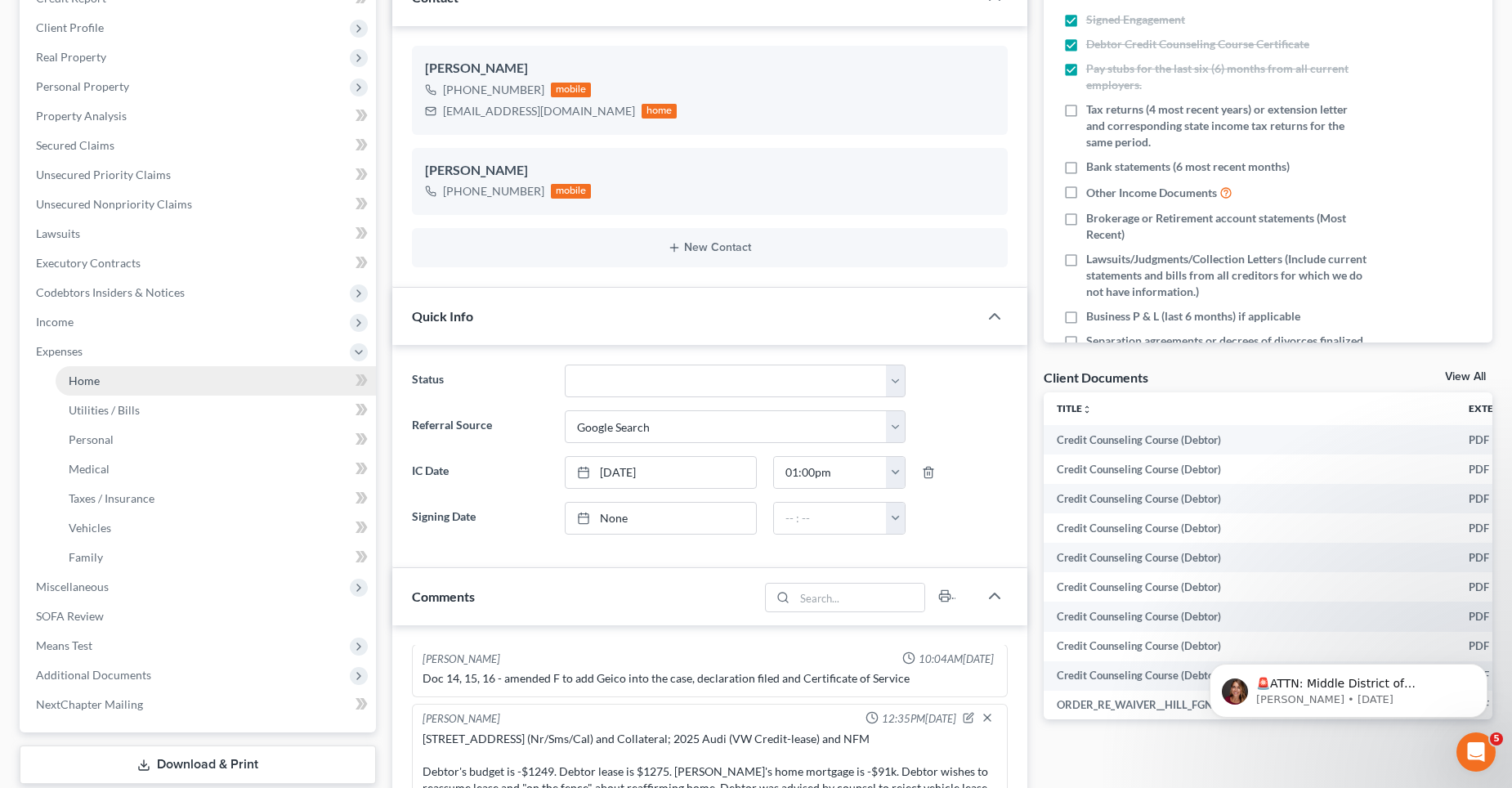
click at [97, 381] on span "Home" at bounding box center [83, 381] width 31 height 14
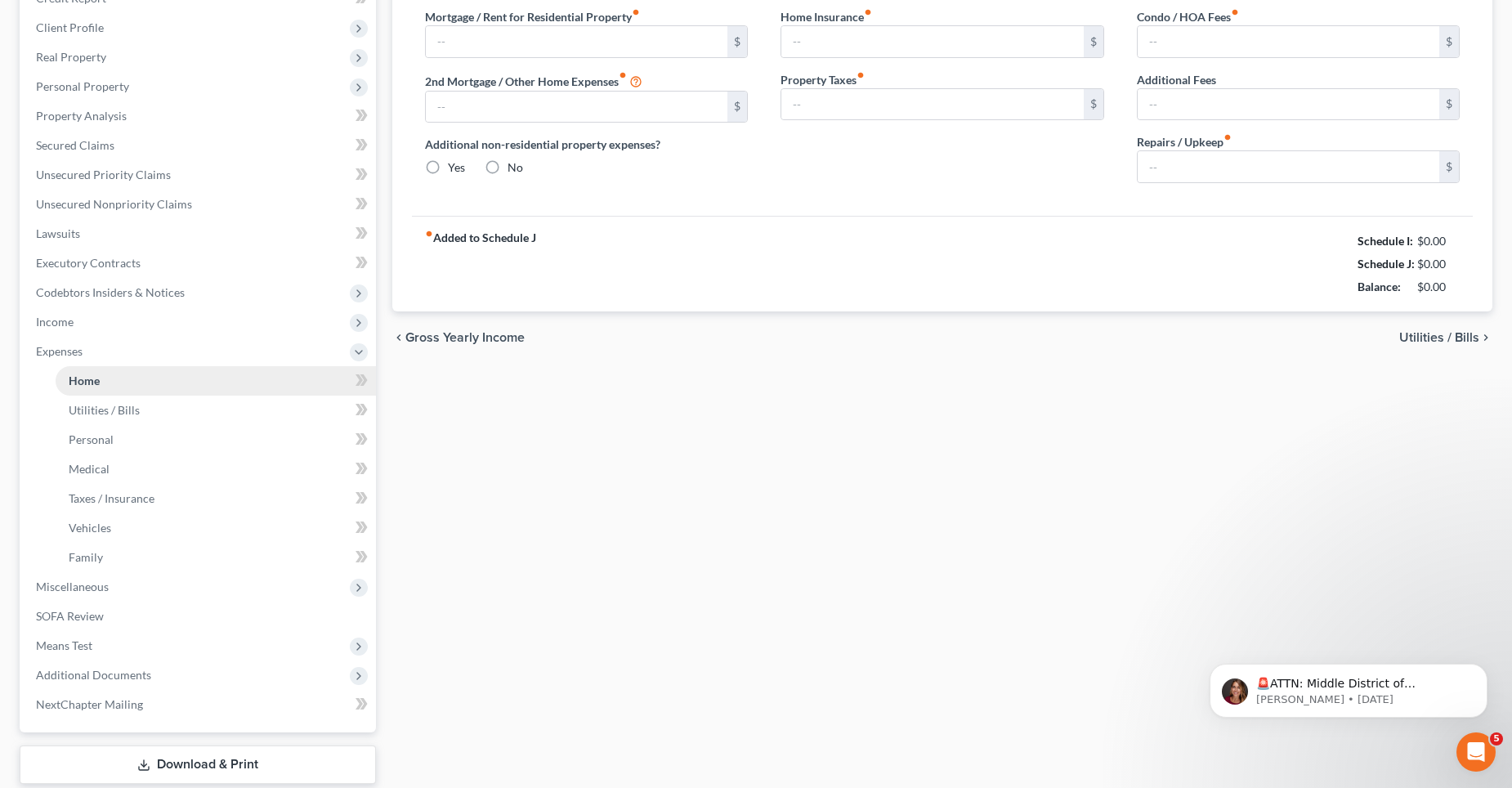
scroll to position [31, 0]
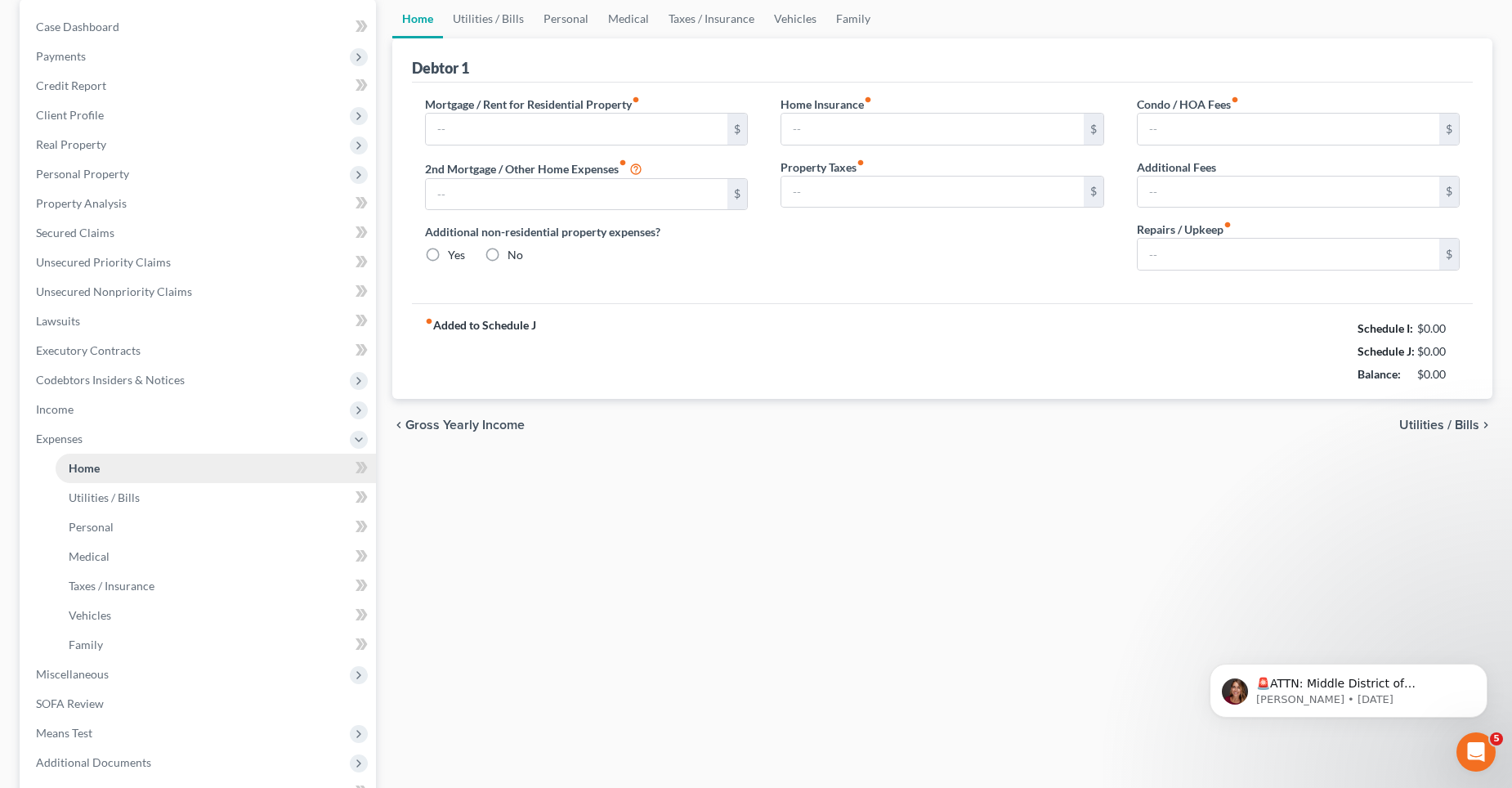
type input "4,062.00"
type input "0.00"
radio input "true"
type input "0.00"
type input "125.00"
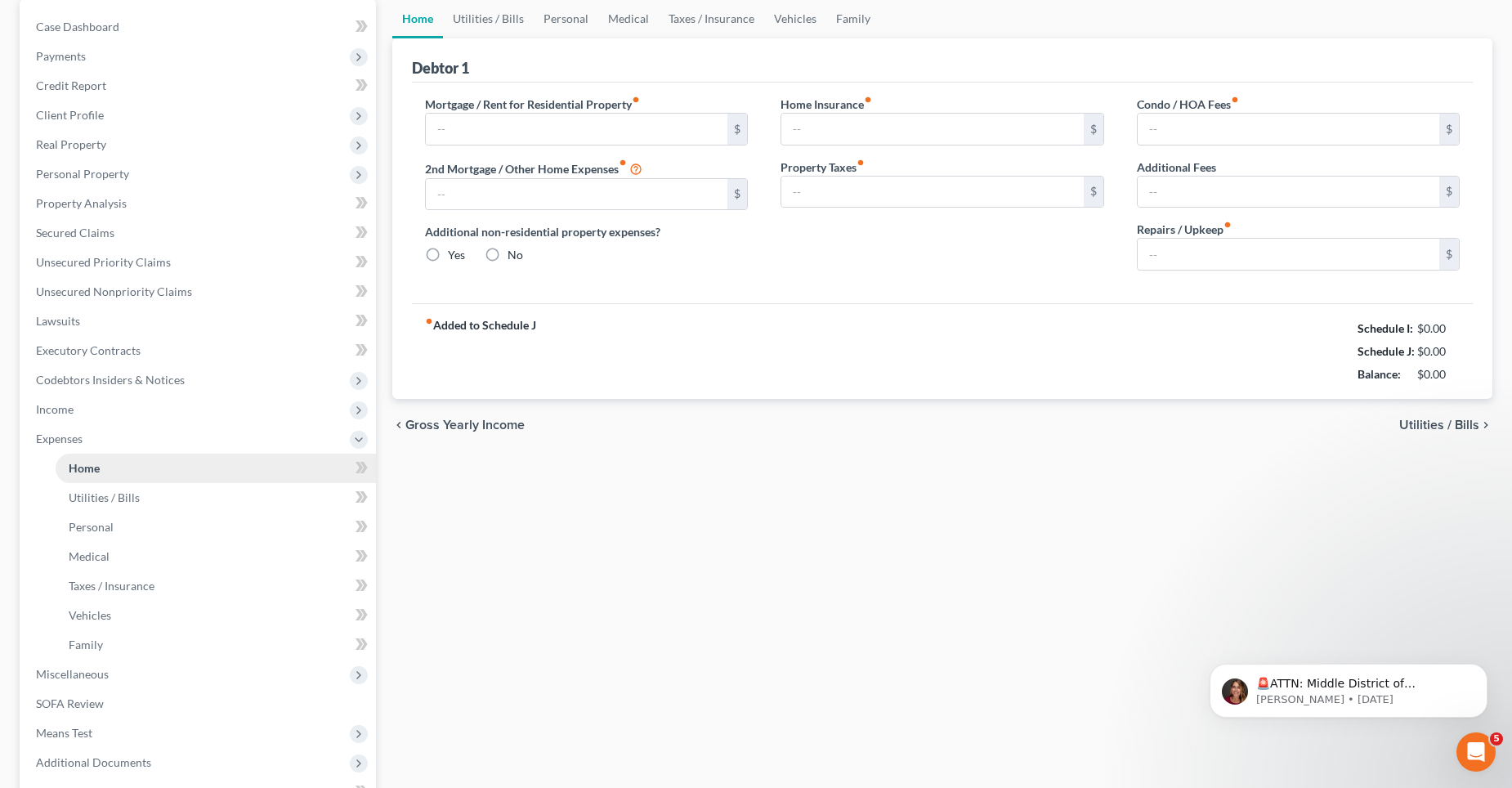
type input "0.00"
type input "50.00"
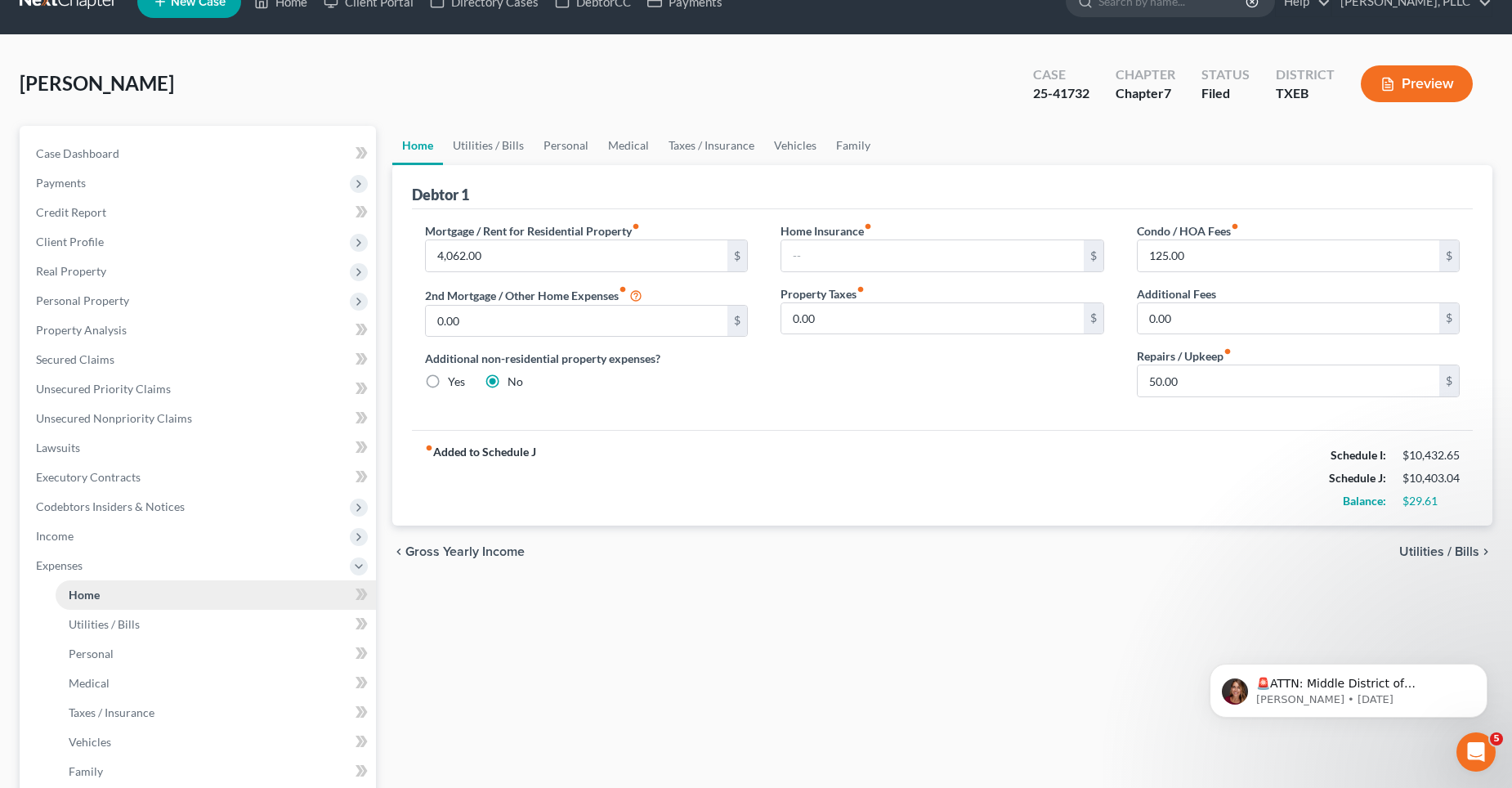
scroll to position [0, 0]
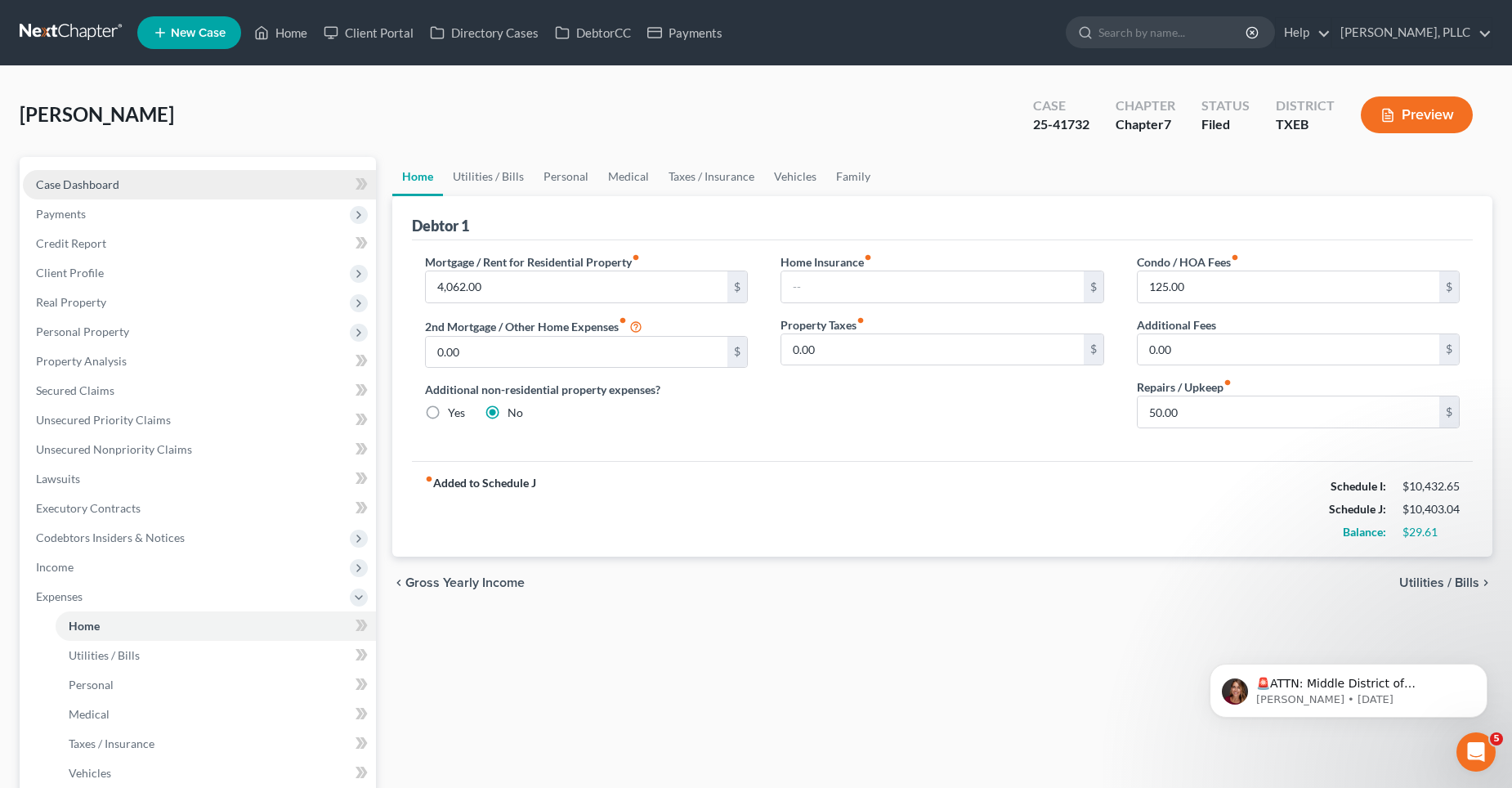
click at [112, 188] on span "Case Dashboard" at bounding box center [77, 184] width 83 height 14
select select "4"
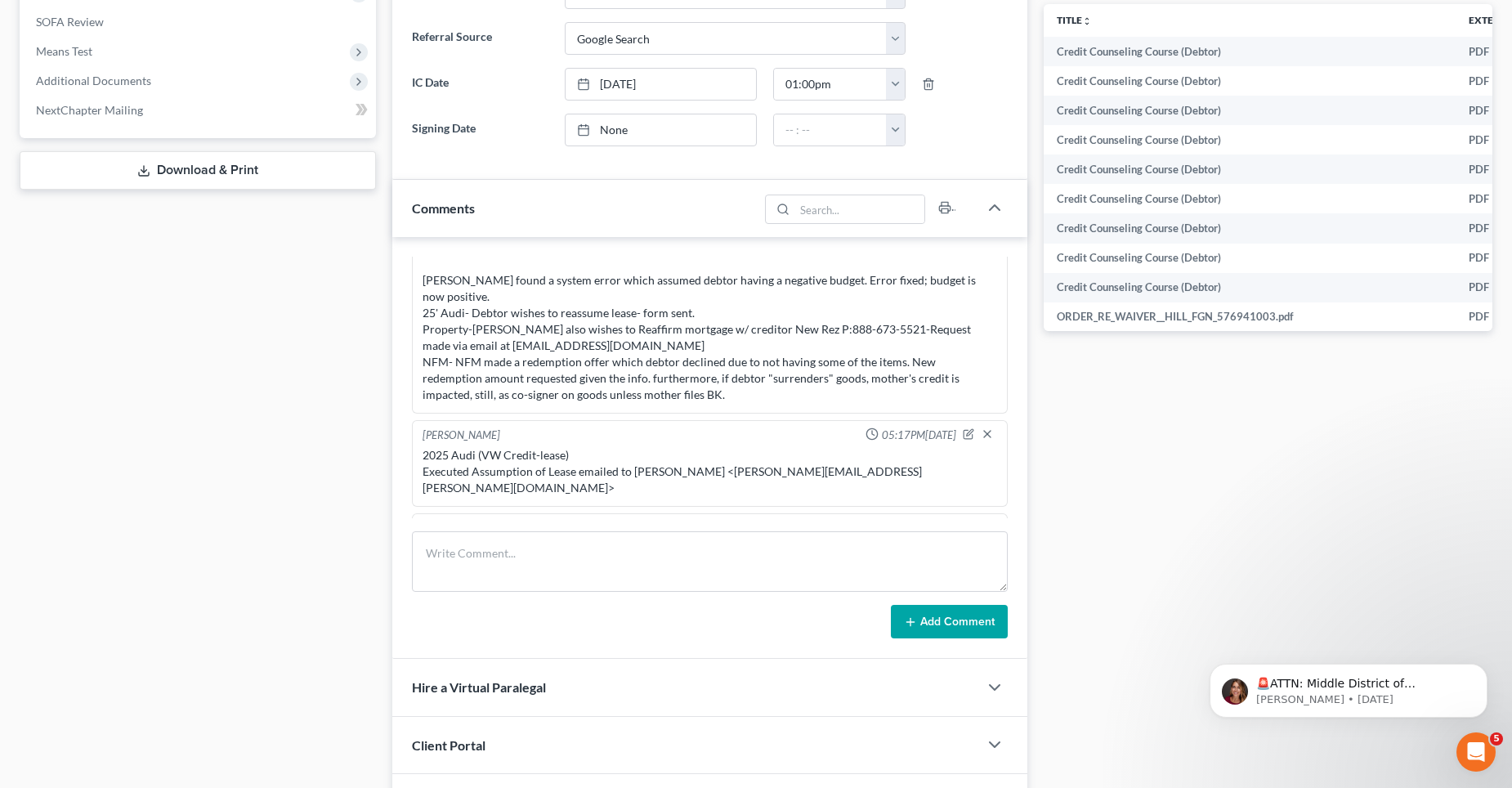
scroll to position [2308, 0]
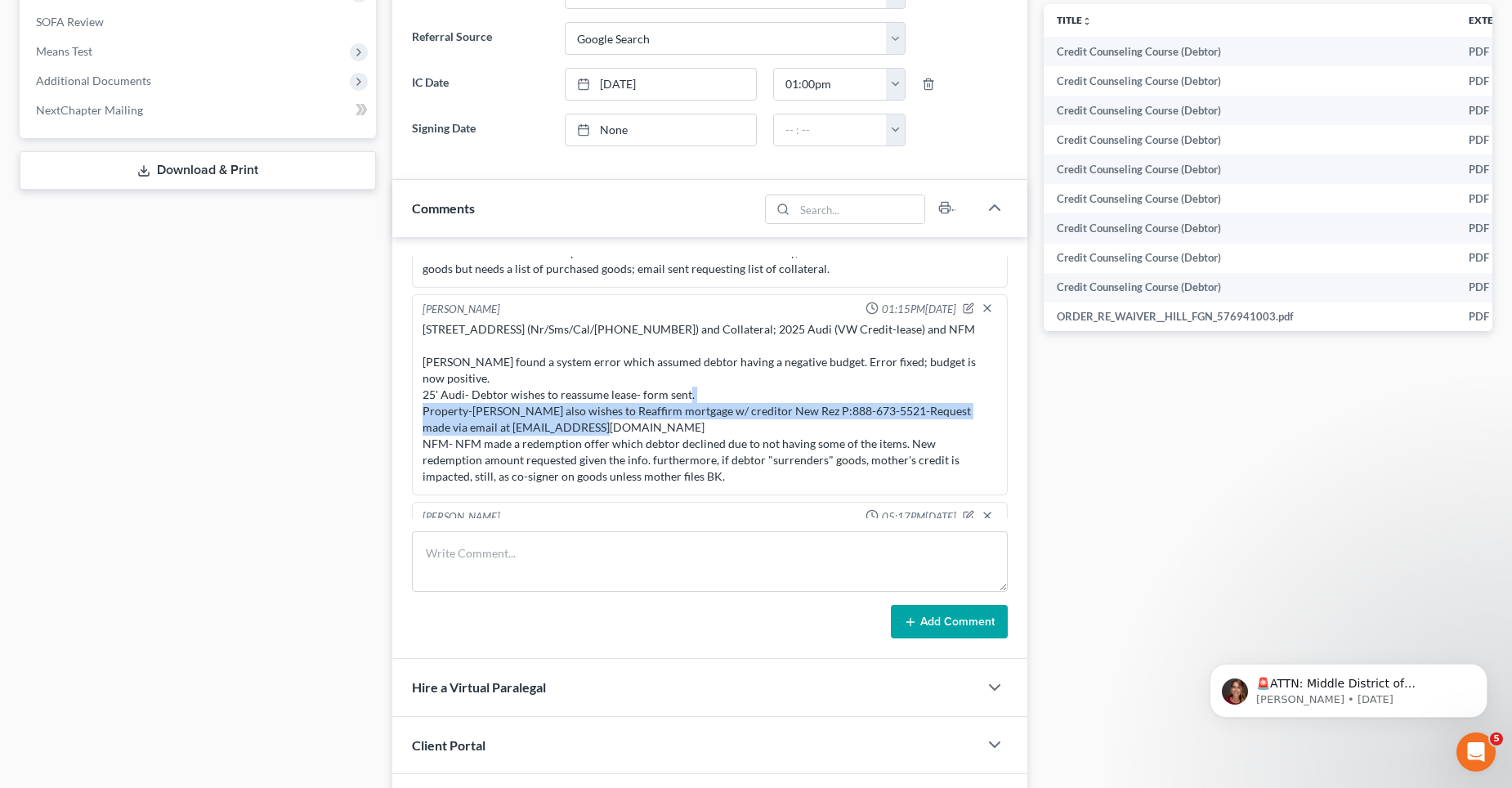
drag, startPoint x: 423, startPoint y: 407, endPoint x: 603, endPoint y: 421, distance: 180.5
click at [603, 421] on div "209 Somerville Drive (Nr/Sms/Cal/9715136314) and Collateral; 2025 Audi (VW Cred…" at bounding box center [710, 402] width 575 height 164
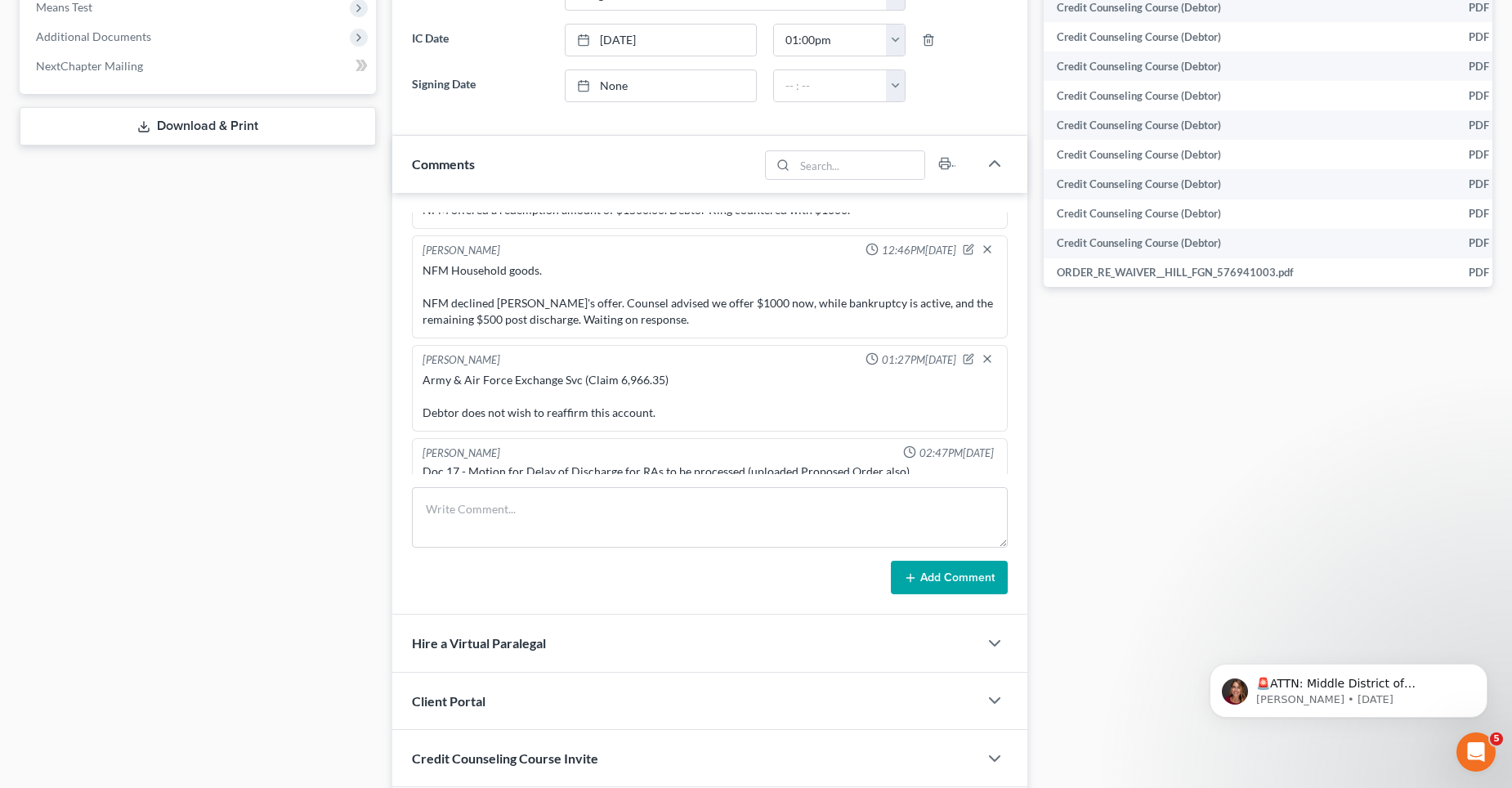
scroll to position [715, 0]
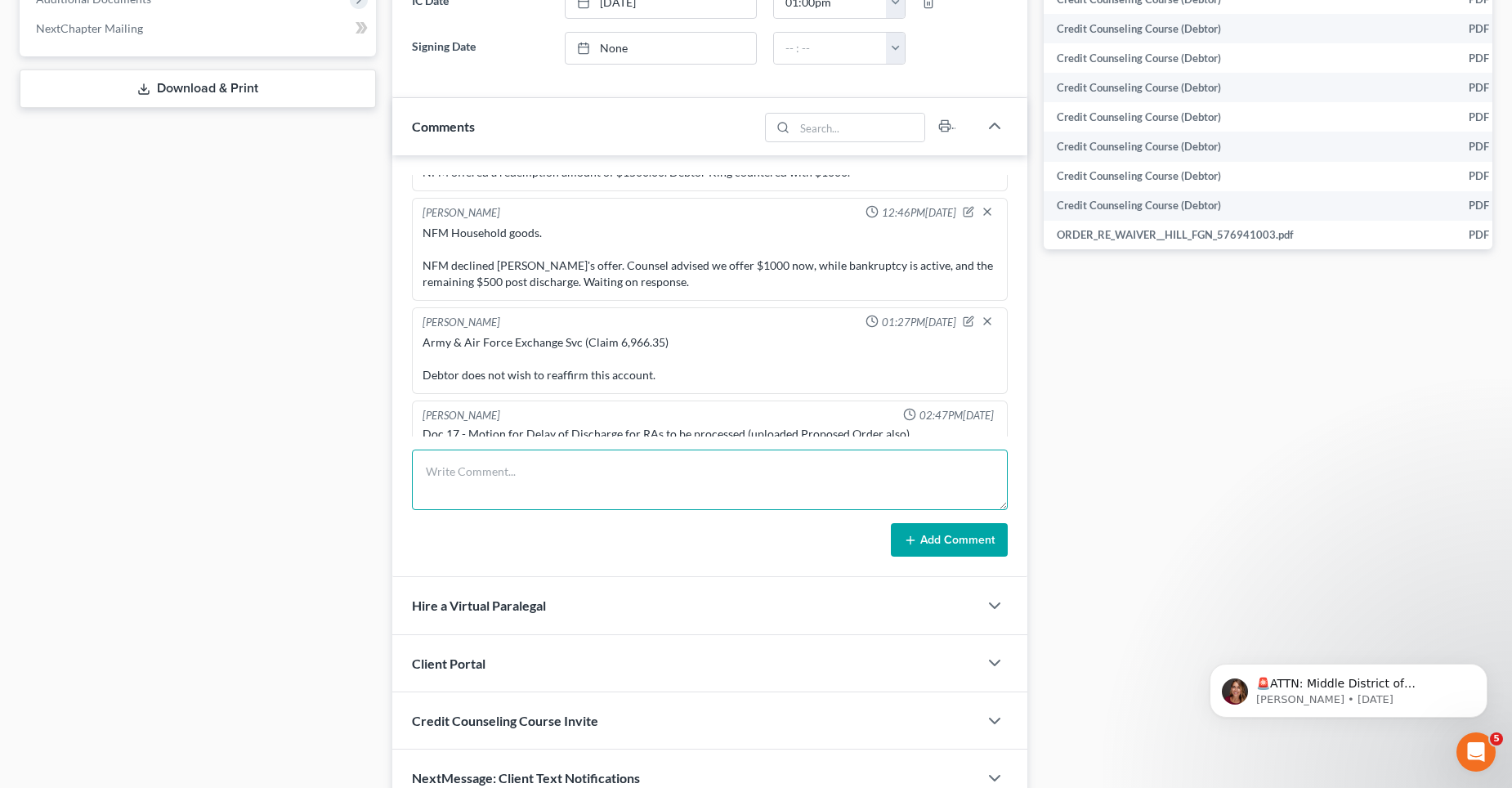
click at [501, 472] on textarea at bounding box center [709, 479] width 596 height 60
paste textarea "Property-Debtor also wishes to Reaffirm mortgage w/ creditor New Rez P:888-673-…"
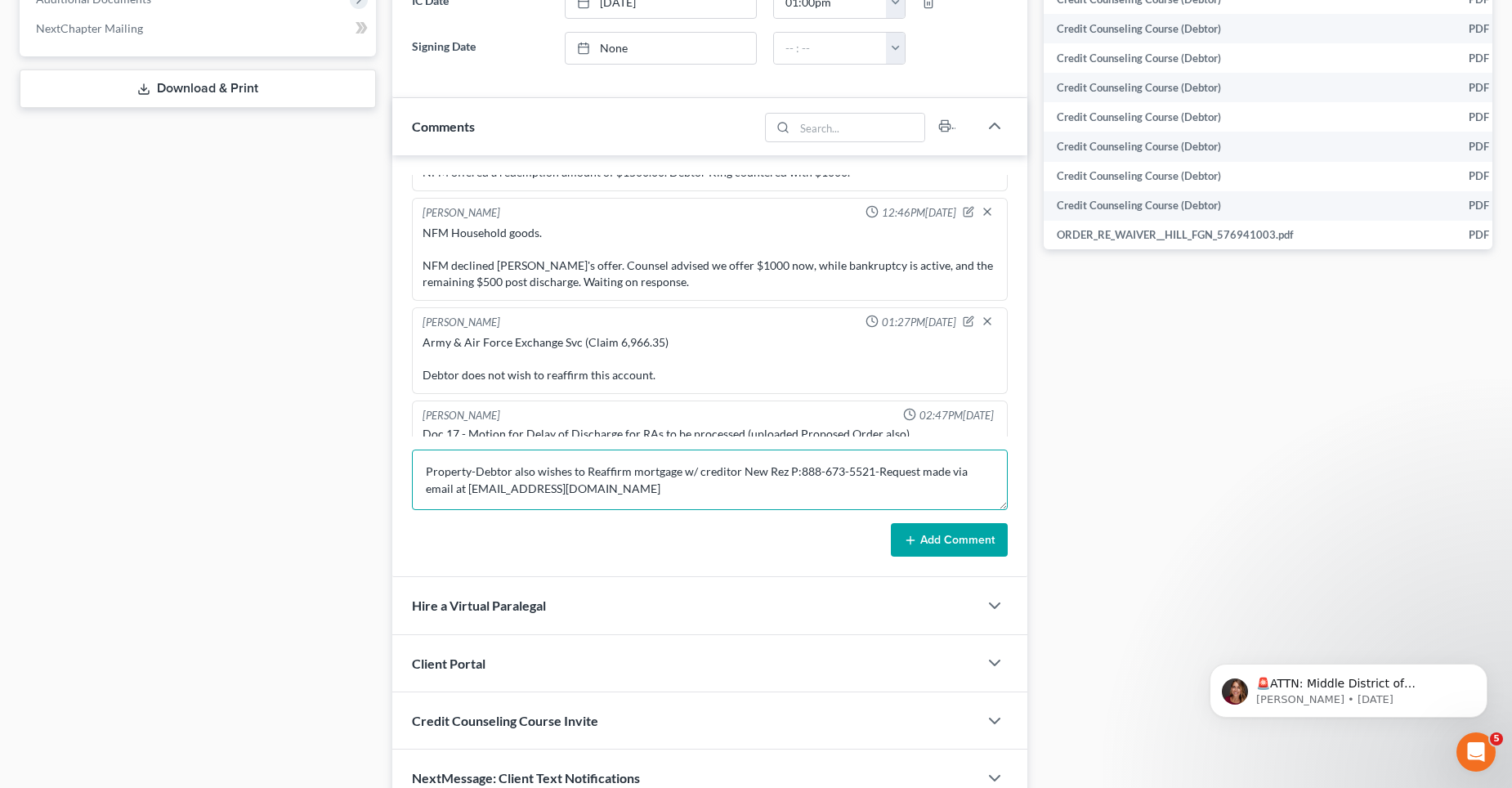
click at [739, 472] on textarea "Property-Debtor also wishes to Reaffirm mortgage w/ creditor New Rez P:888-673-…" at bounding box center [709, 479] width 596 height 60
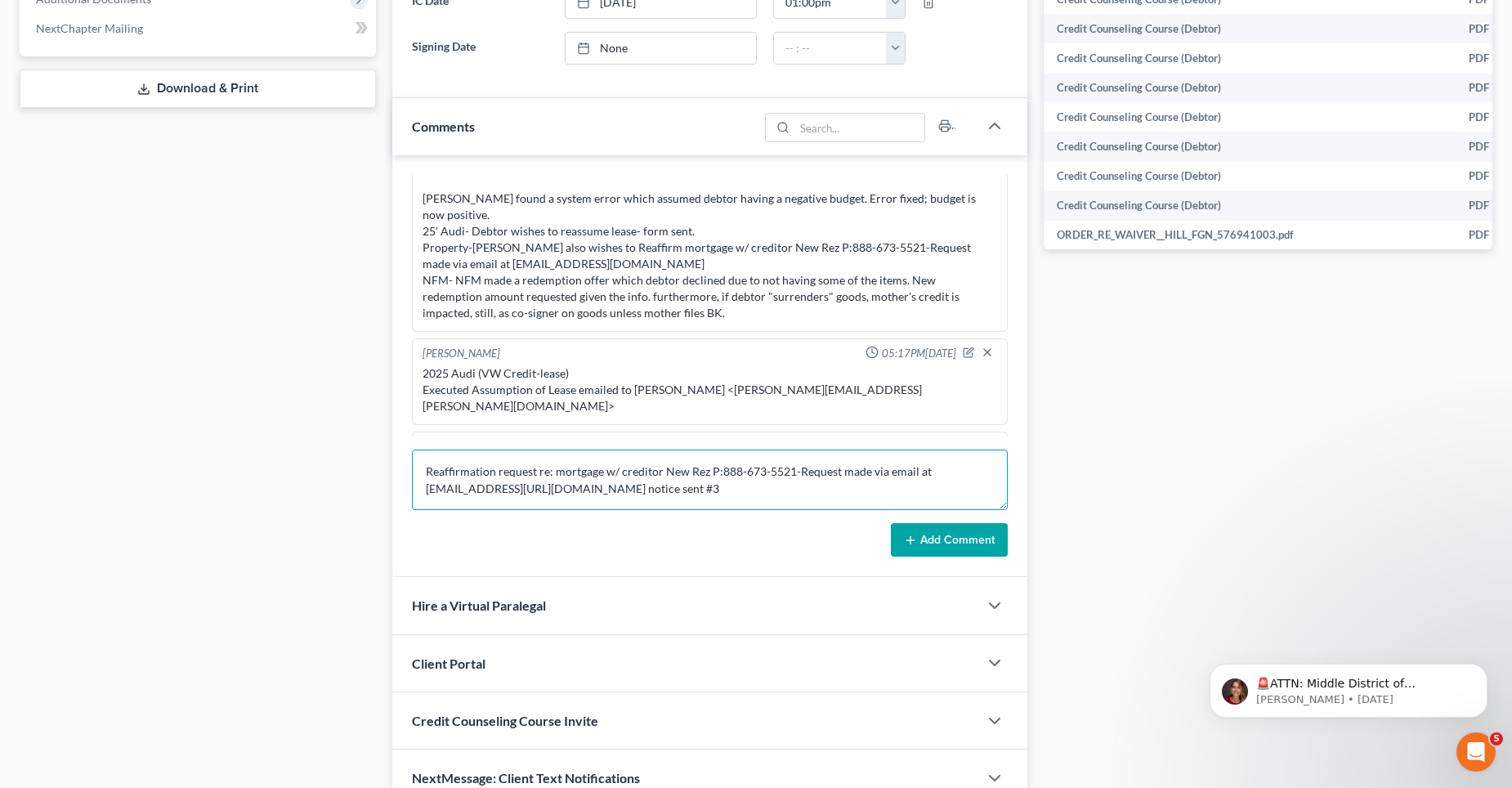
scroll to position [2308, 0]
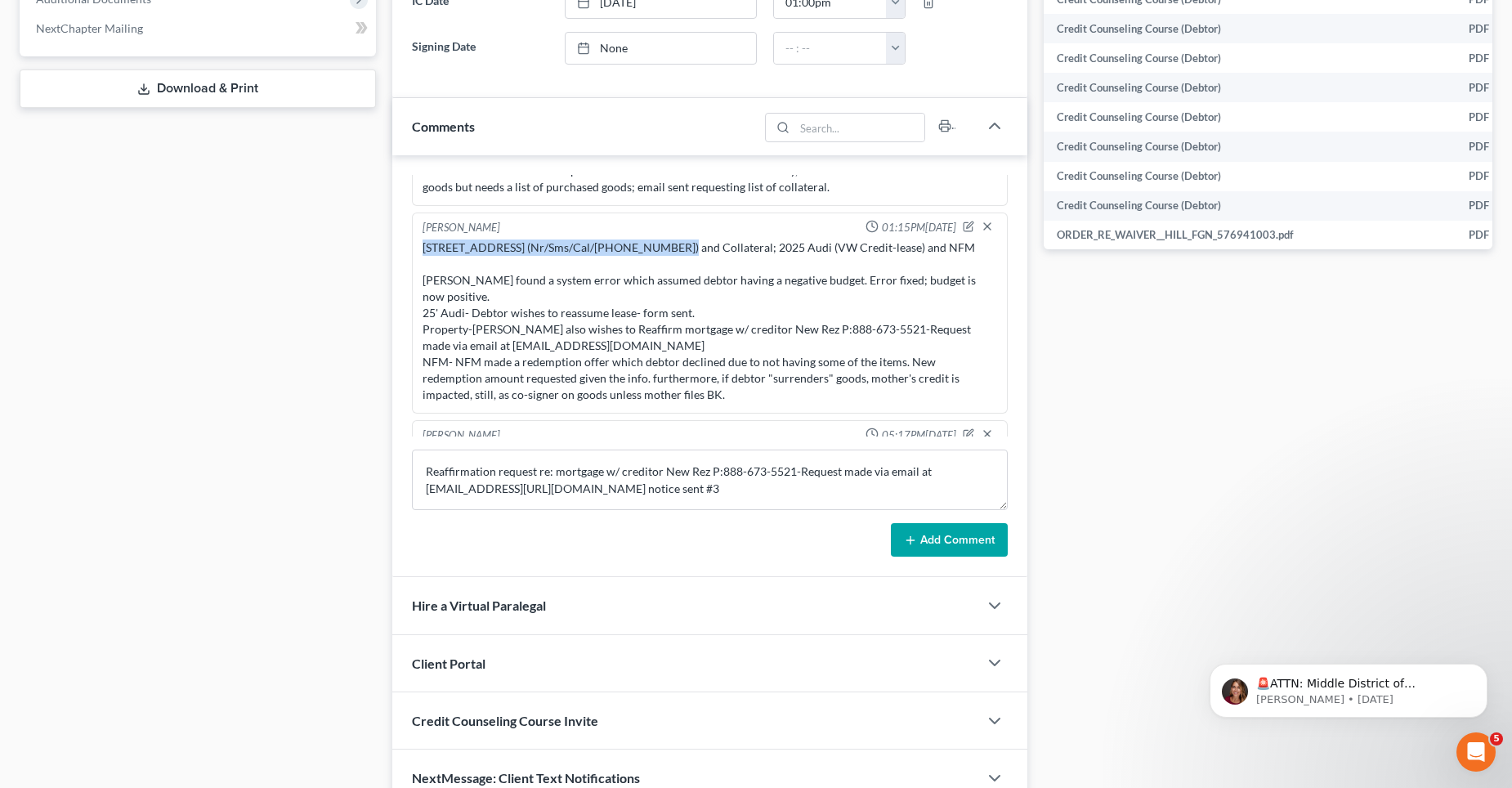
drag, startPoint x: 421, startPoint y: 247, endPoint x: 664, endPoint y: 244, distance: 243.0
click at [664, 244] on div "209 Somerville Drive (Nr/Sms/Cal/9715136314) and Collateral; 2025 Audi (VW Cred…" at bounding box center [710, 321] width 575 height 164
drag, startPoint x: 661, startPoint y: 245, endPoint x: 643, endPoint y: 248, distance: 18.2
copy div "209 Somerville Drive (Nr/Sms/Cal/9715136314)"
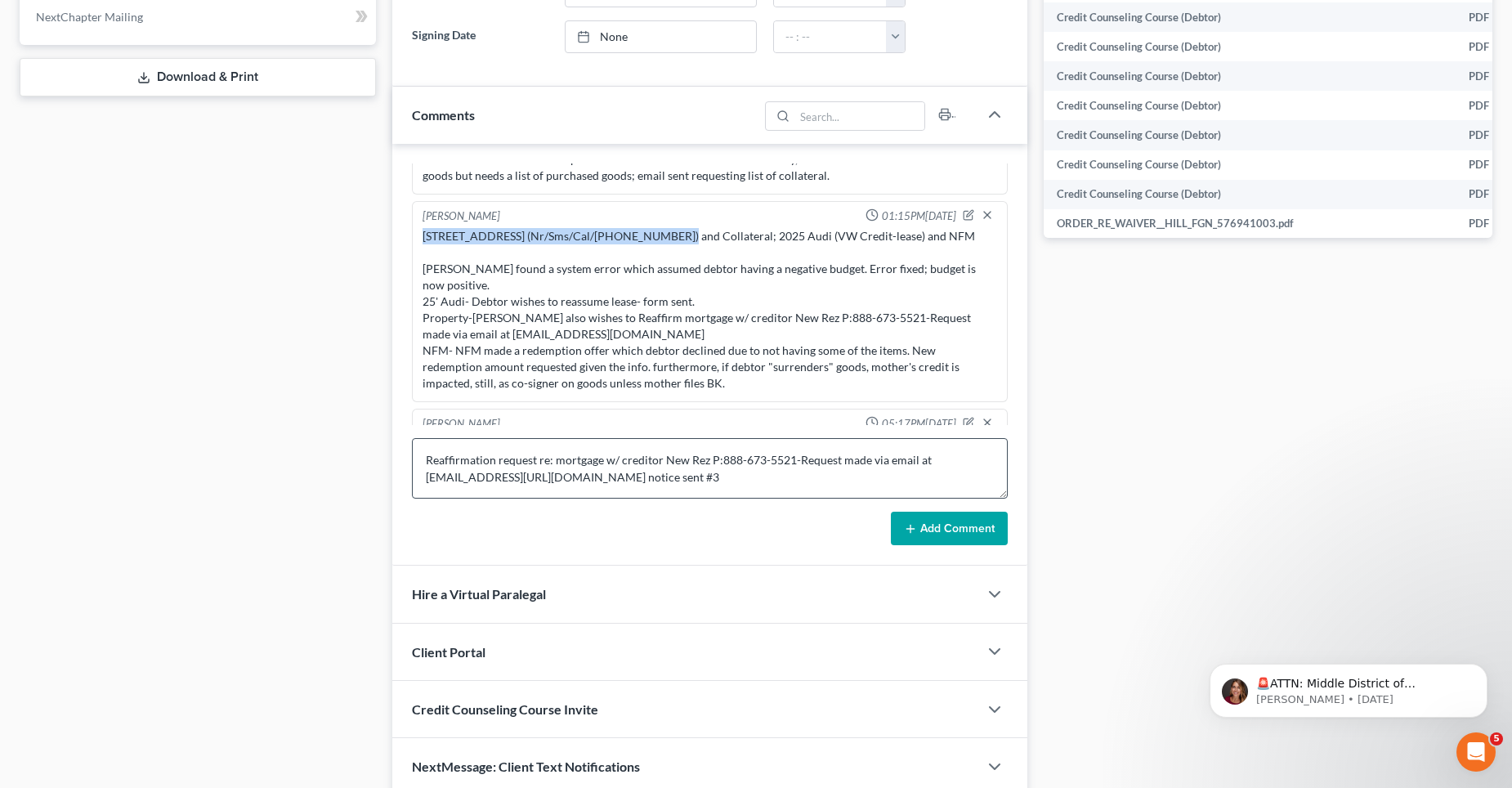
scroll to position [797, 0]
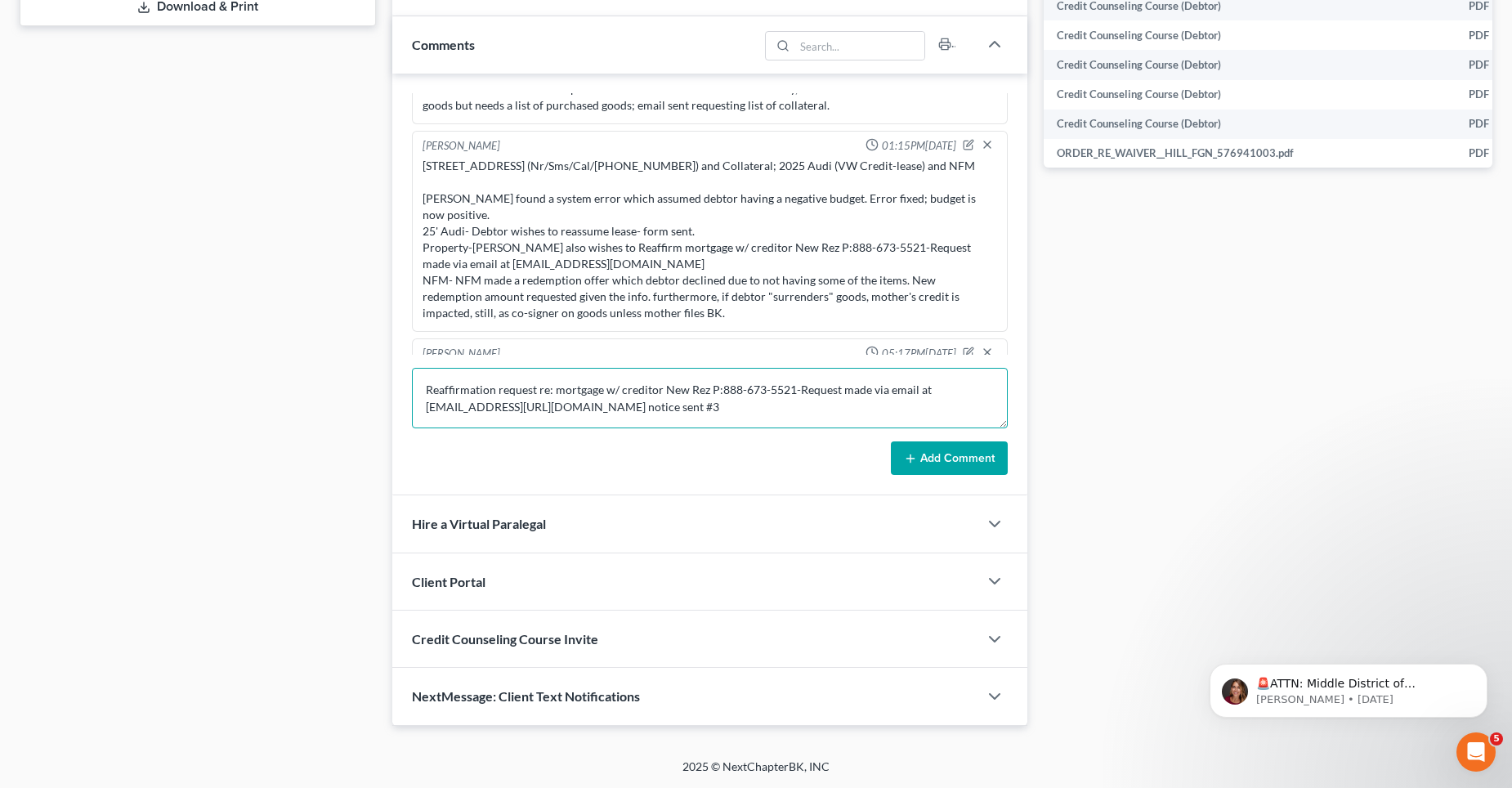
click at [424, 388] on textarea "Reaffirmation request re: mortgage w/ creditor New Rez P:888-673-5521-Request m…" at bounding box center [709, 397] width 596 height 60
paste textarea "209 Somerville Drive (Nr/Sms/Cal/9715136314)"
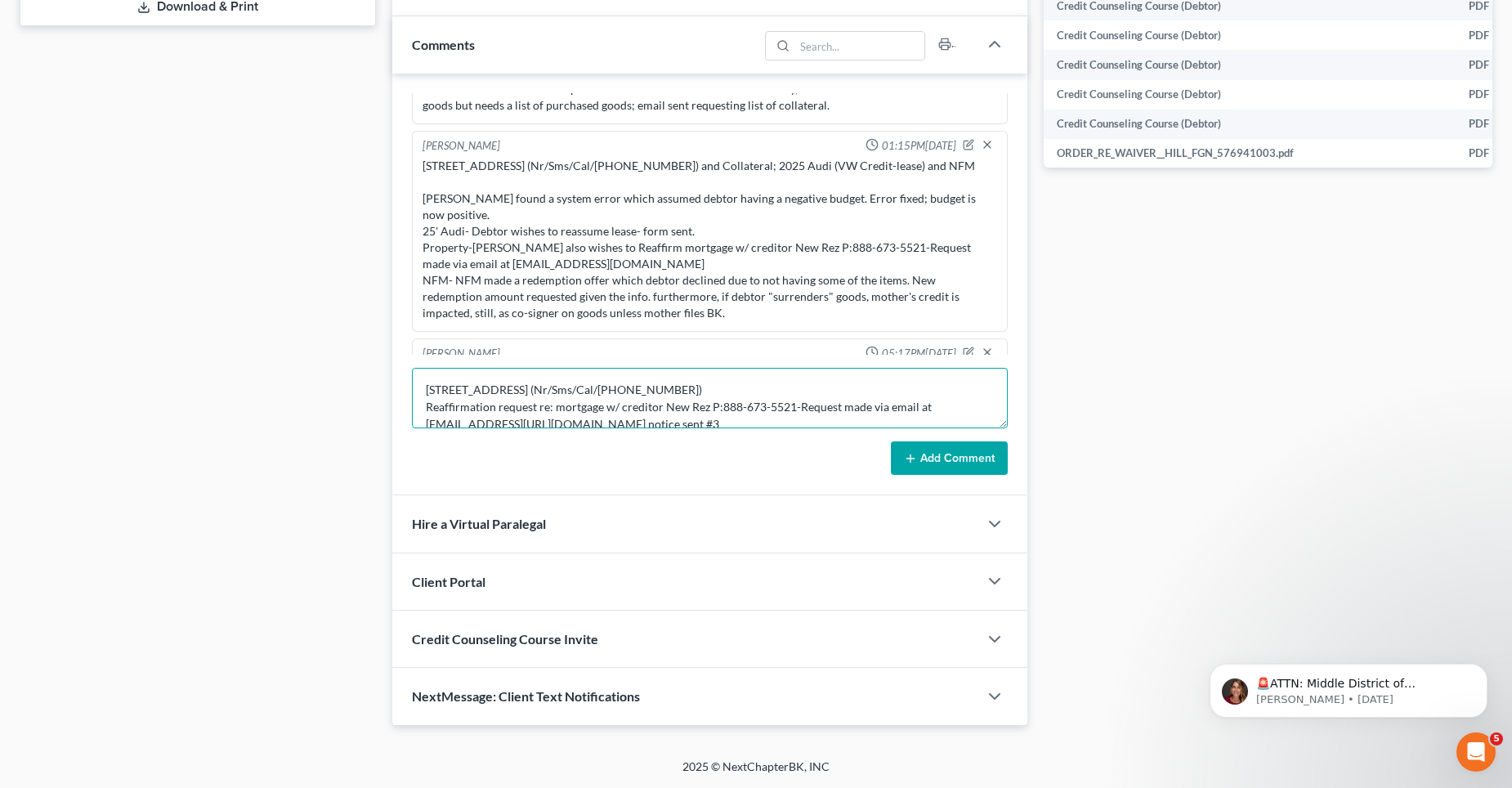
type textarea "209 Somerville Drive (Nr/Sms/Cal/9715136314) Reaffirmation request re: mortgage…"
click at [945, 452] on button "Add Comment" at bounding box center [950, 458] width 117 height 35
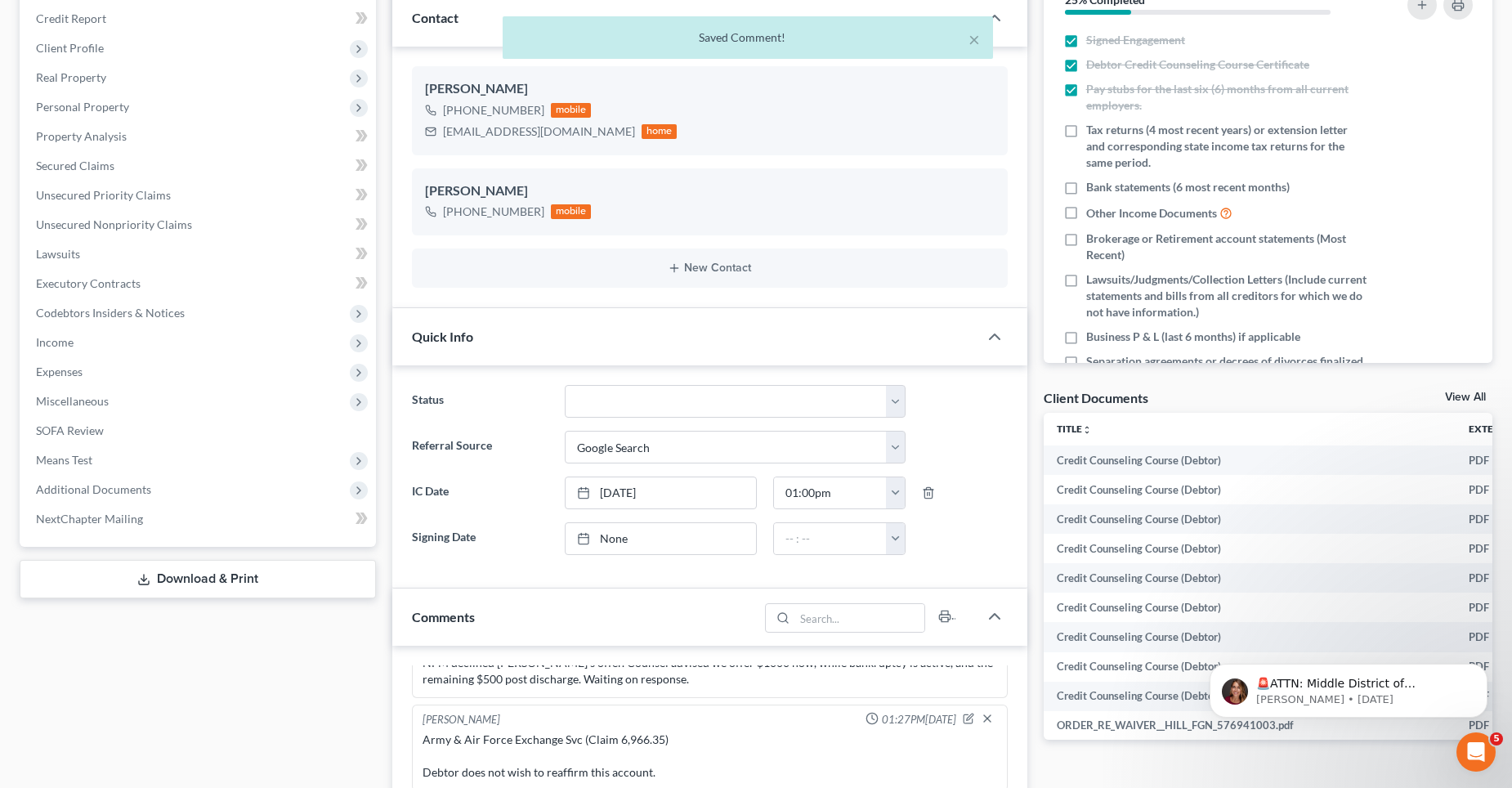
scroll to position [0, 0]
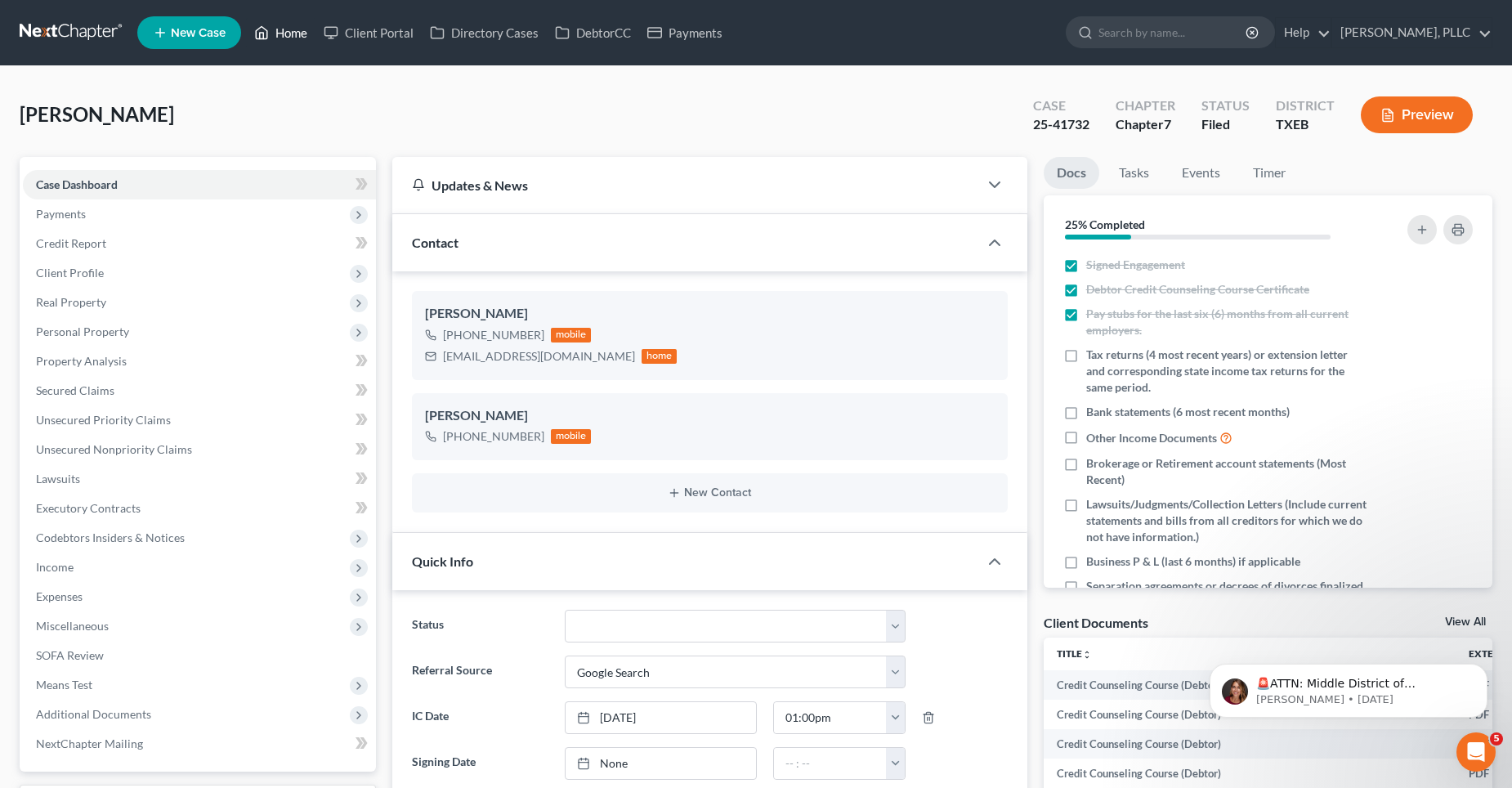
click at [296, 33] on link "Home" at bounding box center [281, 33] width 69 height 30
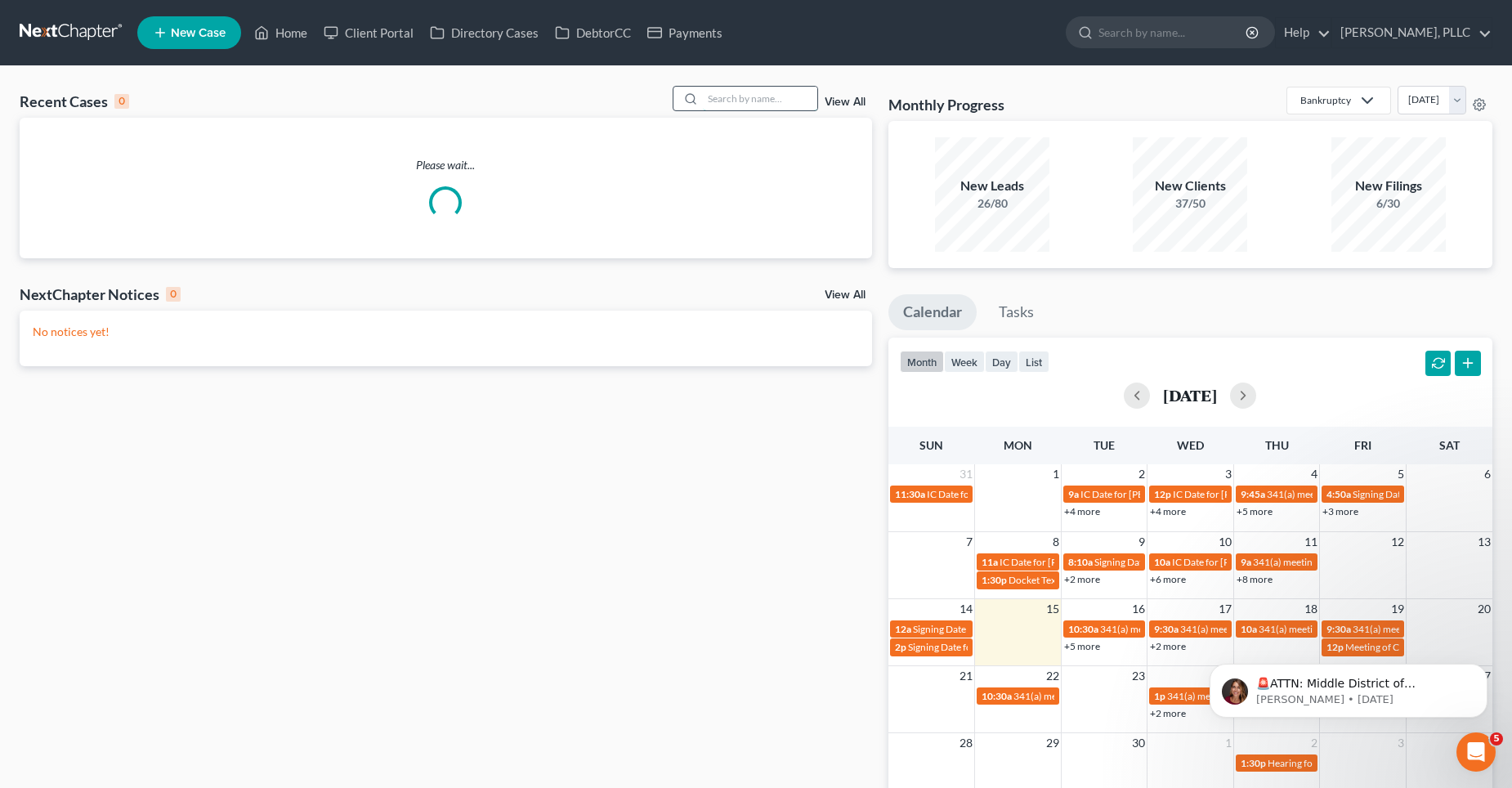
click at [771, 94] on input "search" at bounding box center [759, 98] width 114 height 24
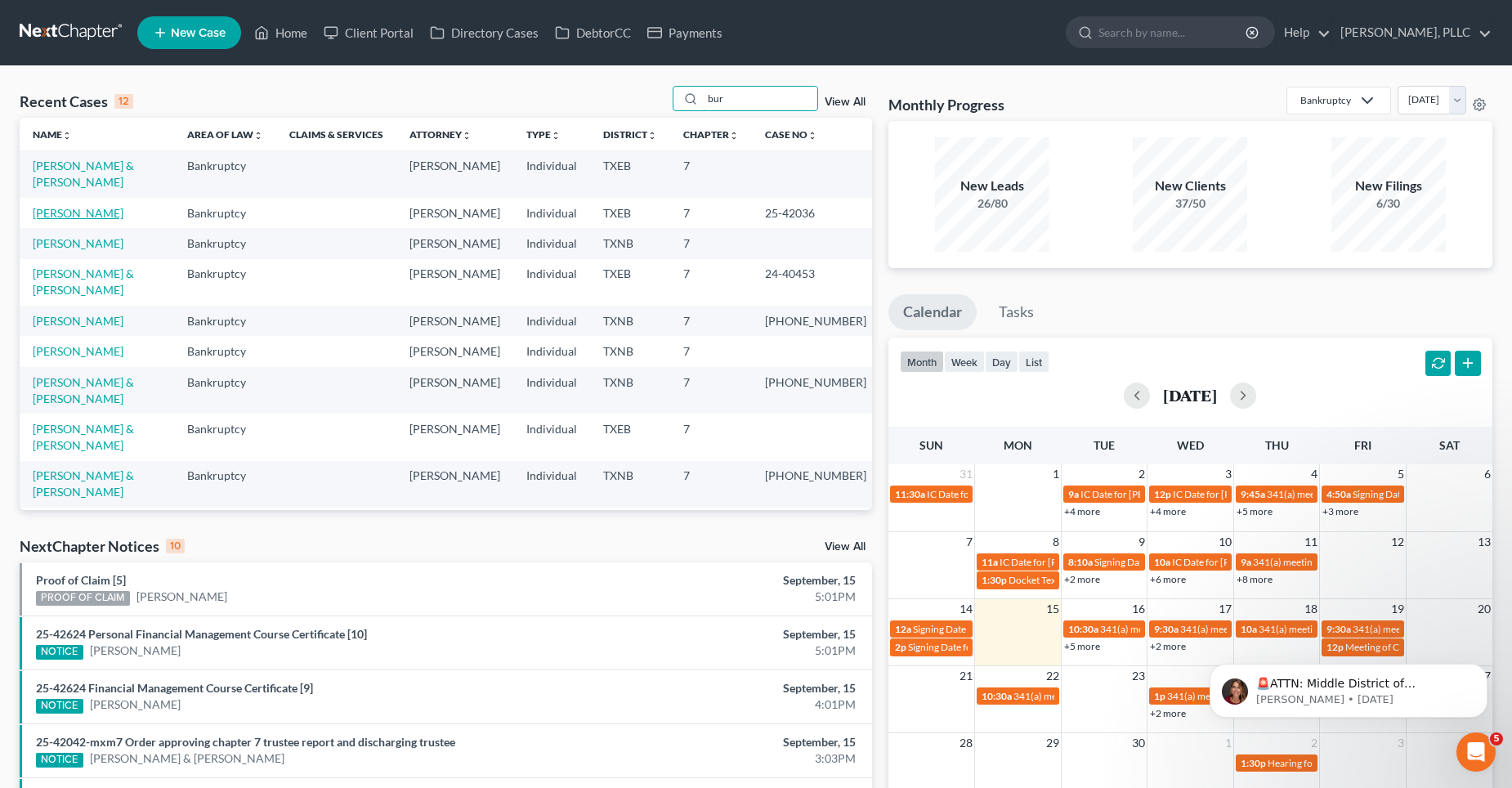
type input "bur"
click at [93, 206] on link "[PERSON_NAME]" at bounding box center [78, 213] width 91 height 14
select select "4"
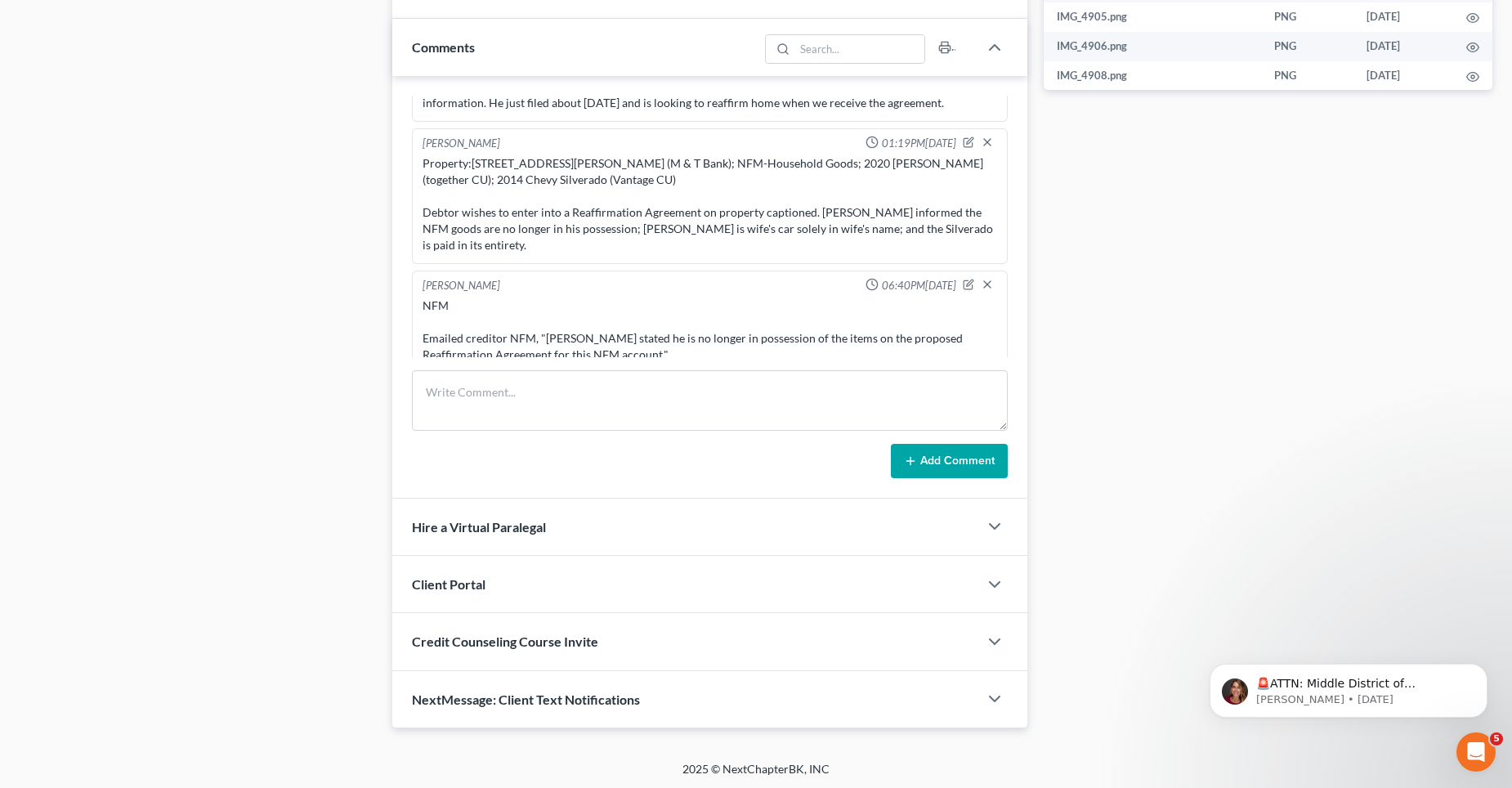
scroll to position [877, 0]
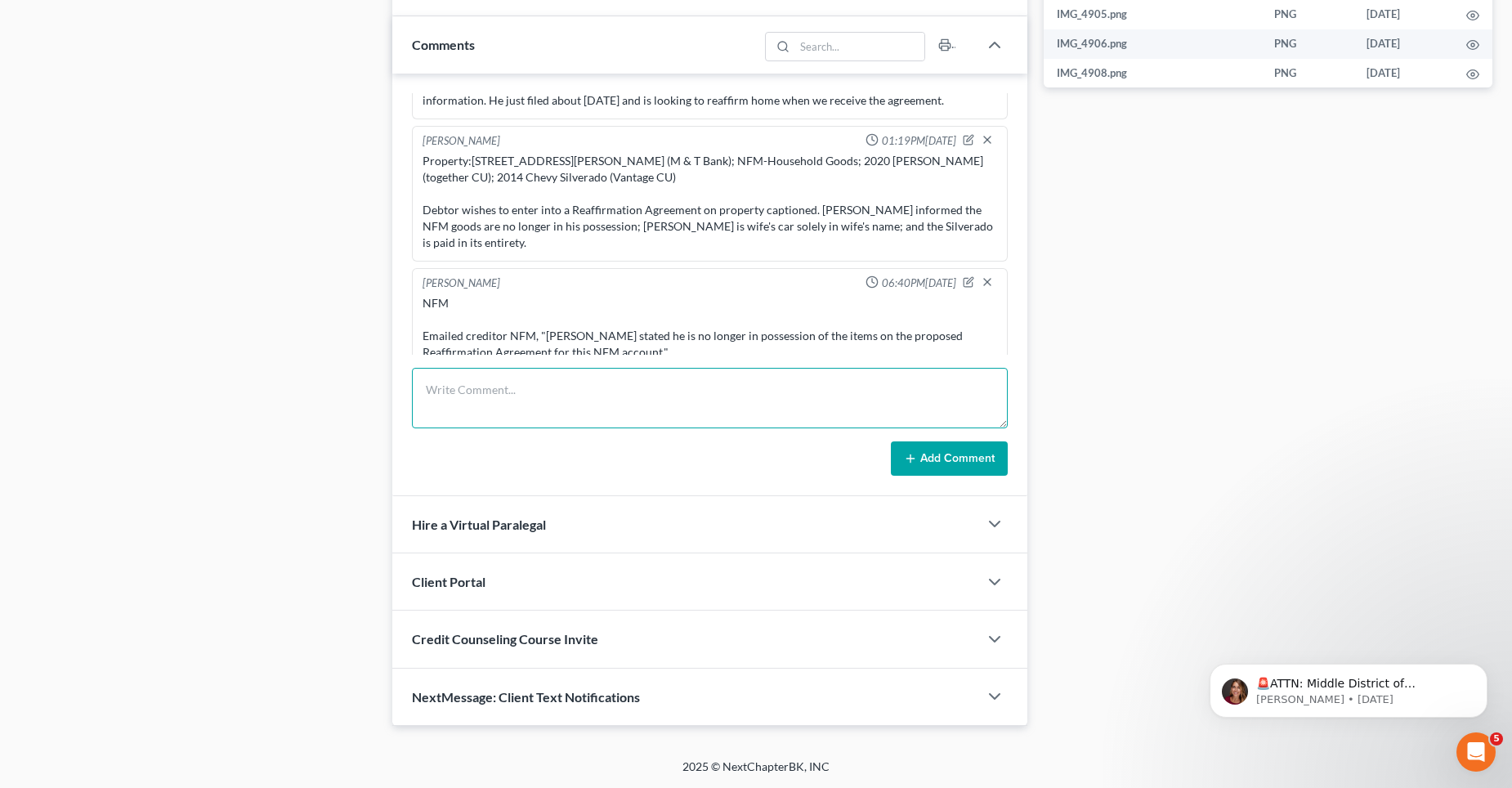
click at [462, 390] on textarea at bounding box center [709, 397] width 596 height 60
paste textarea "Reaffirmation Agreement Between Debtor and Lakeview Loan Servicing LLC Filed by…"
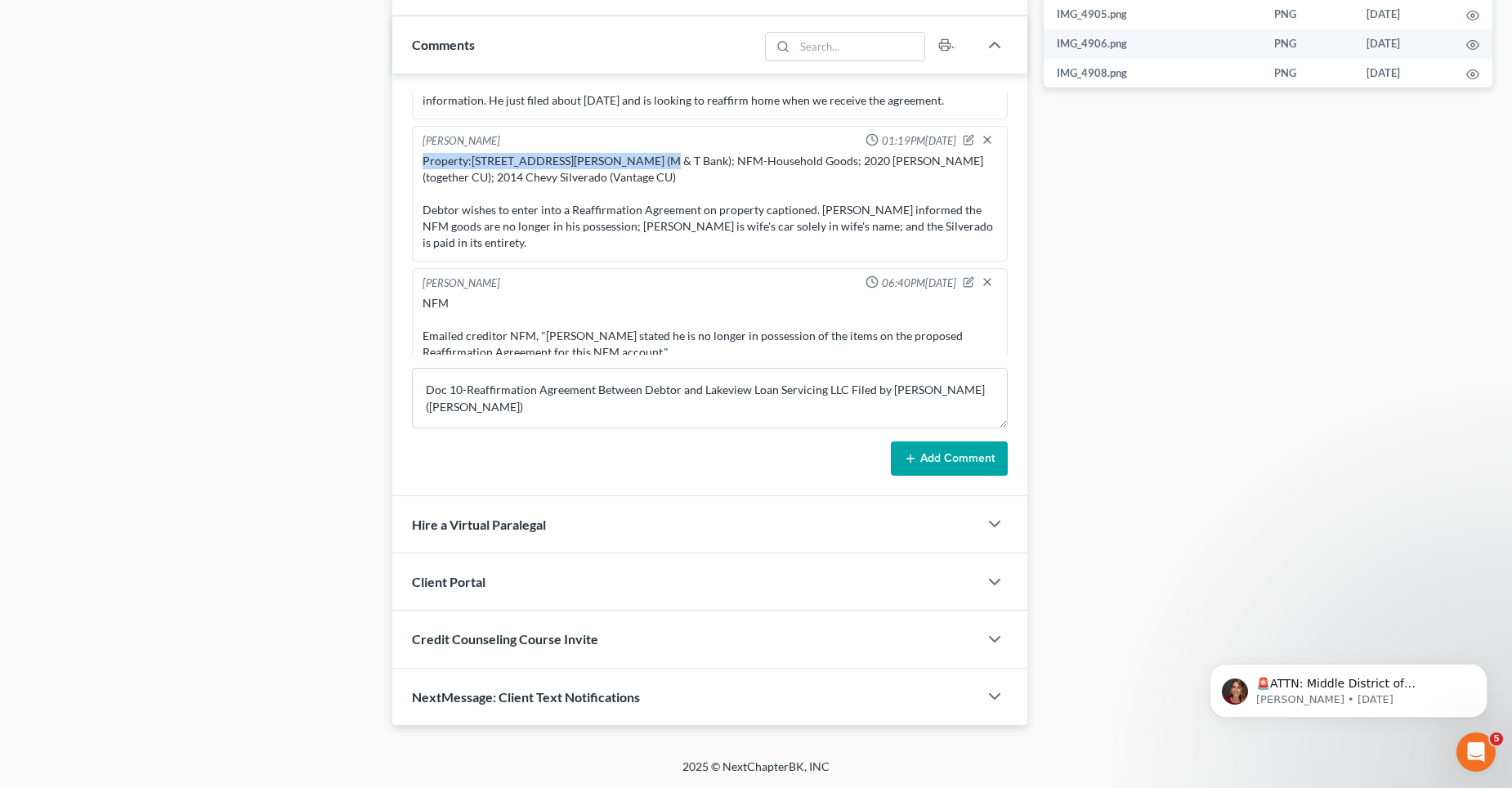
drag, startPoint x: 422, startPoint y: 161, endPoint x: 647, endPoint y: 162, distance: 225.0
click at [647, 162] on div "Property:[STREET_ADDRESS][PERSON_NAME] (M & T Bank); NFM-Household Goods; 2020 …" at bounding box center [710, 201] width 575 height 98
copy div "Property:1144 Waggoner Drive (M & T Bank)"
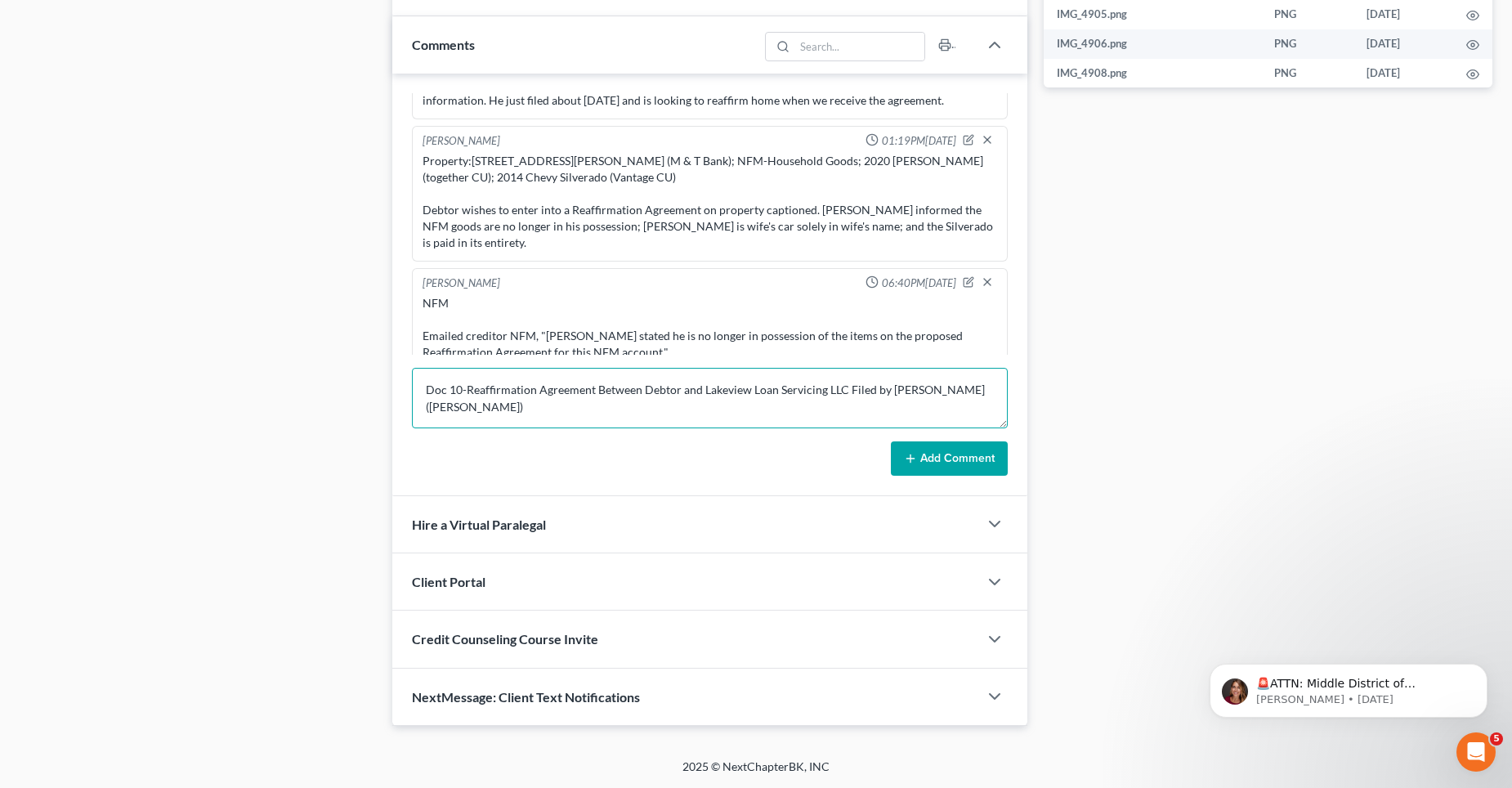
click at [431, 380] on textarea "Doc 10-Reaffirmation Agreement Between Debtor and Lakeview Loan Servicing LLC F…" at bounding box center [709, 397] width 596 height 60
paste textarea "Property:1144 Waggoner Drive (M & T Bank)"
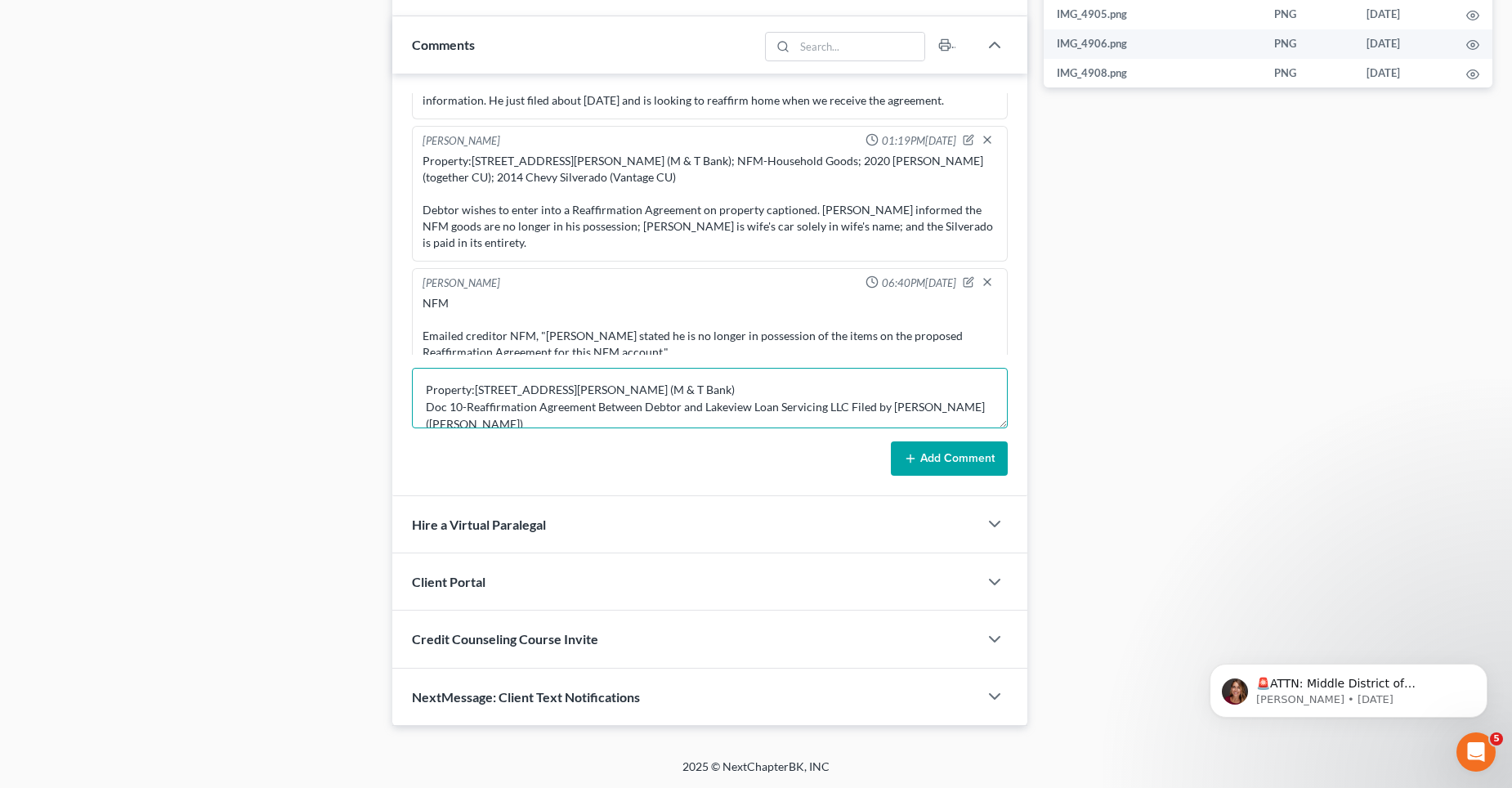
type textarea "Property:[STREET_ADDRESS][PERSON_NAME] (M & T Bank) Doc 10-Reaffirmation Agreem…"
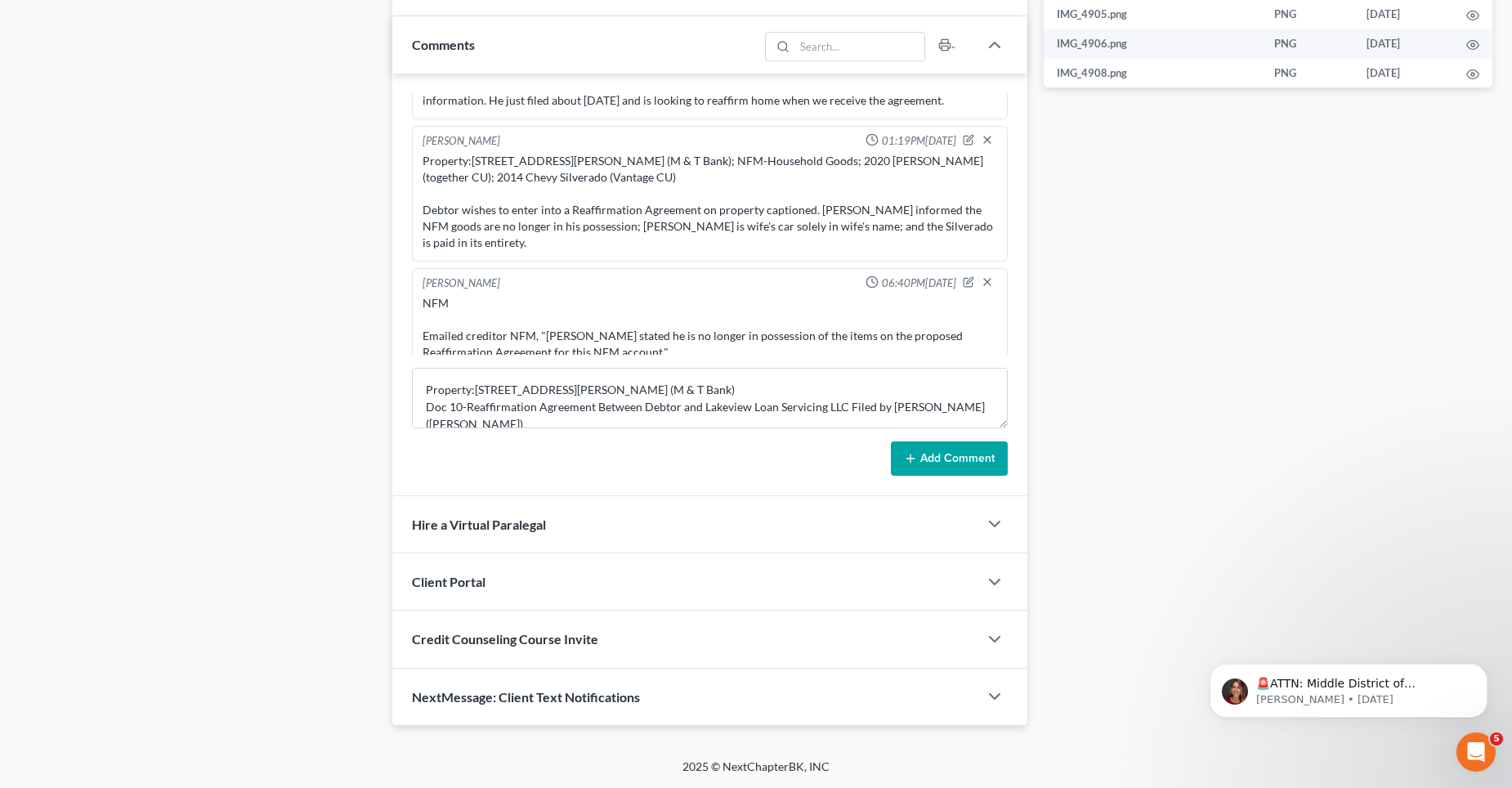
click at [928, 458] on button "Add Comment" at bounding box center [950, 458] width 117 height 35
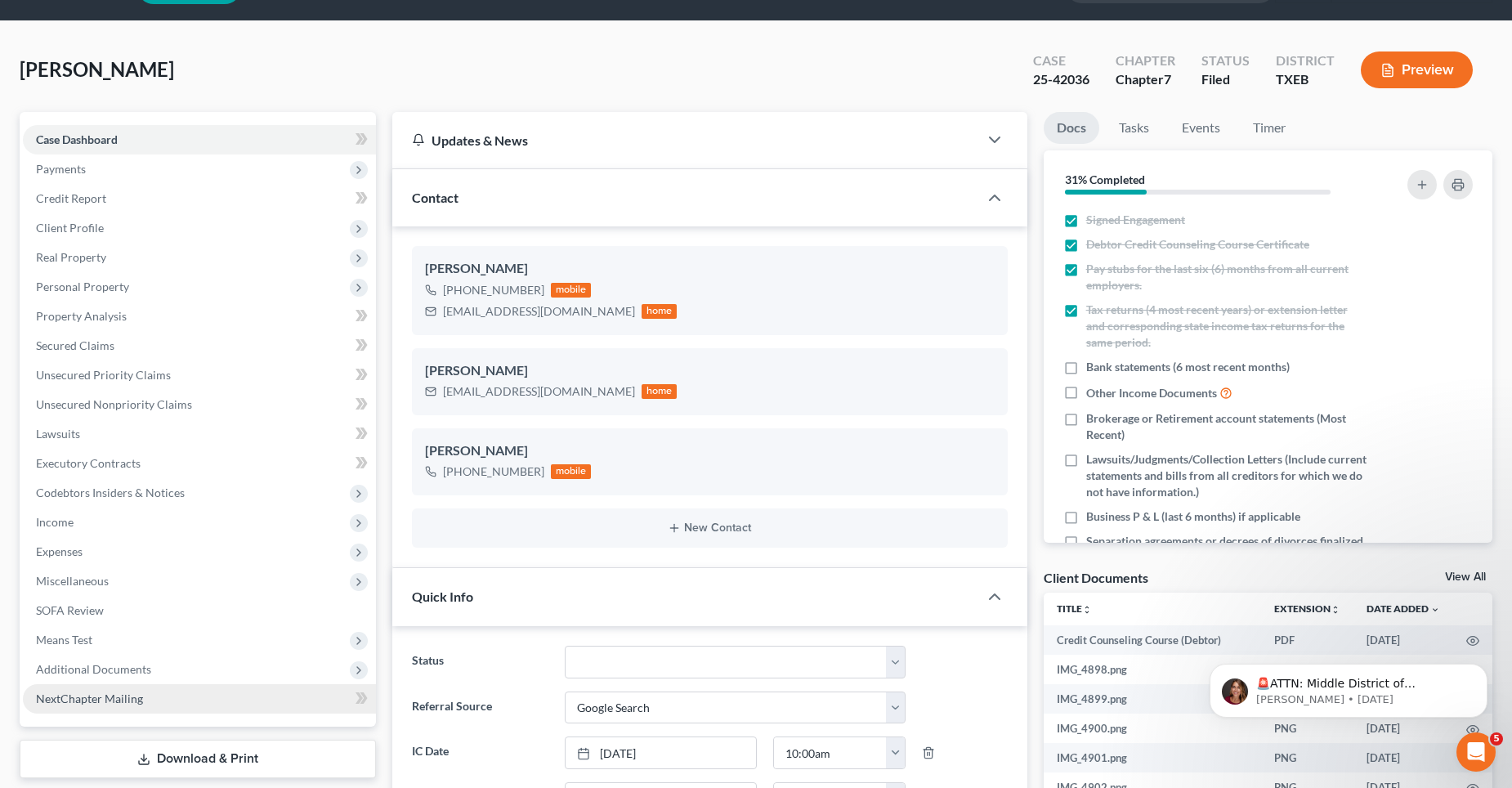
scroll to position [81, 0]
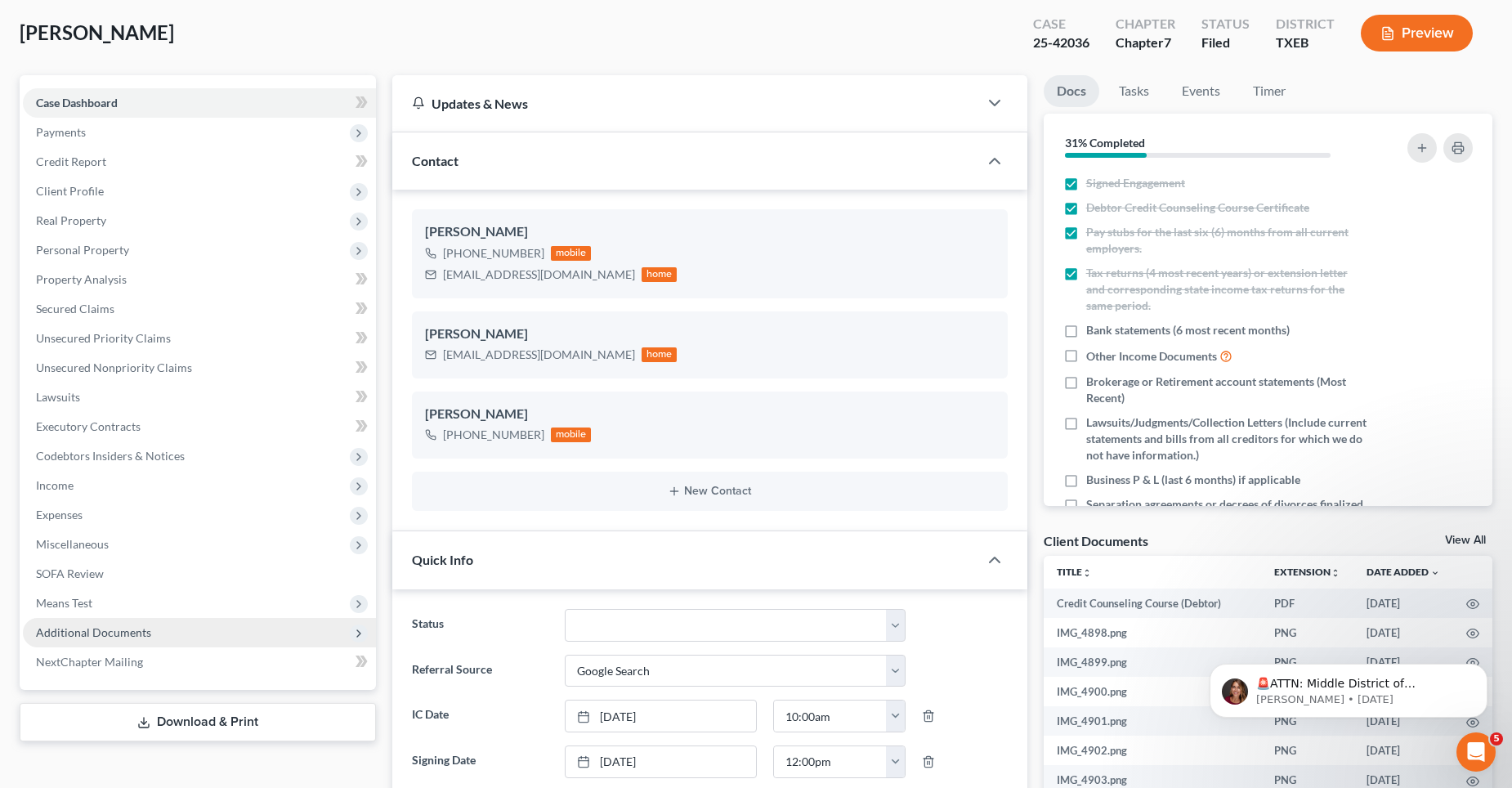
click at [107, 630] on span "Additional Documents" at bounding box center [93, 632] width 115 height 14
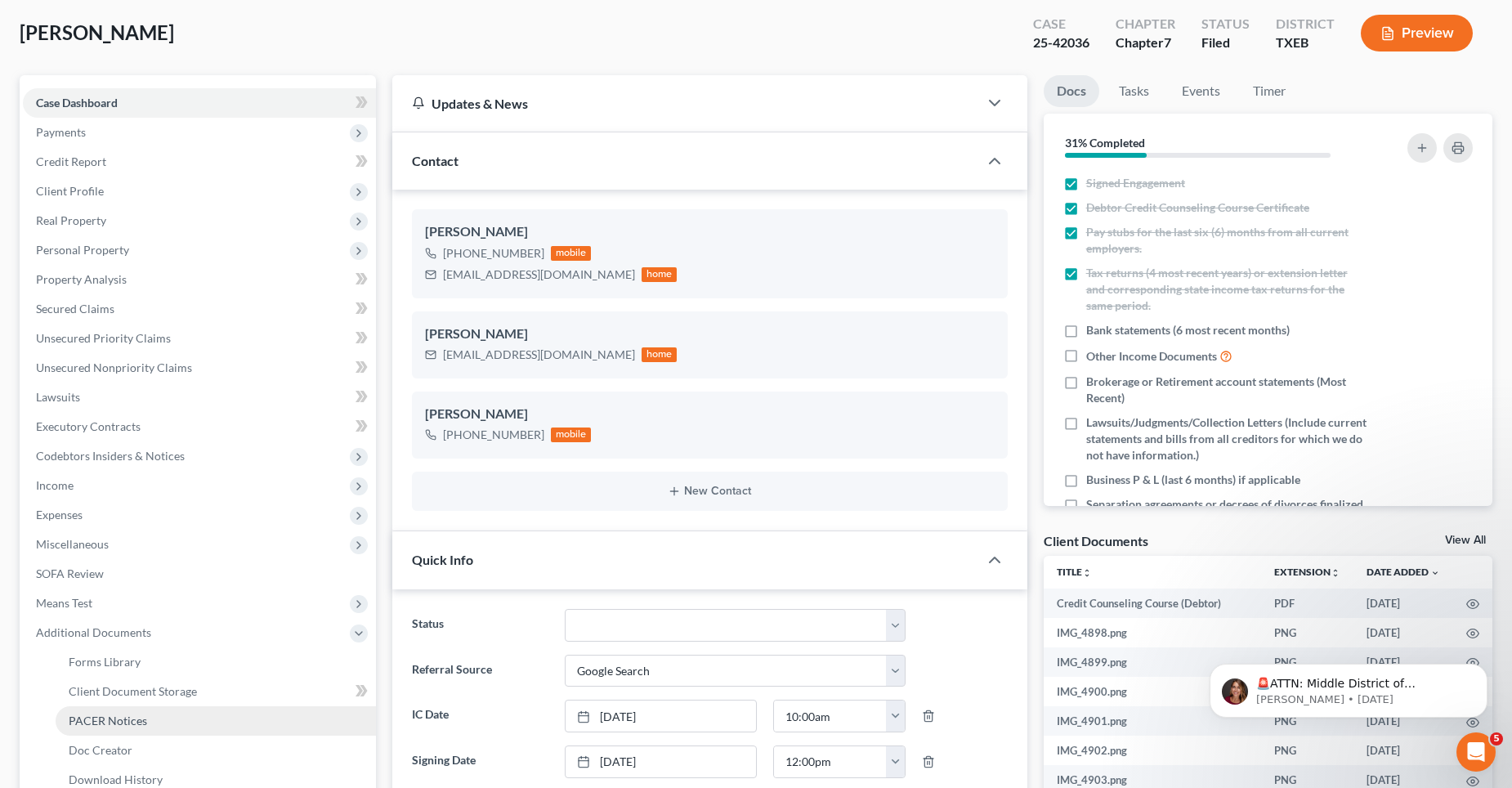
click at [119, 714] on span "PACER Notices" at bounding box center [107, 721] width 78 height 14
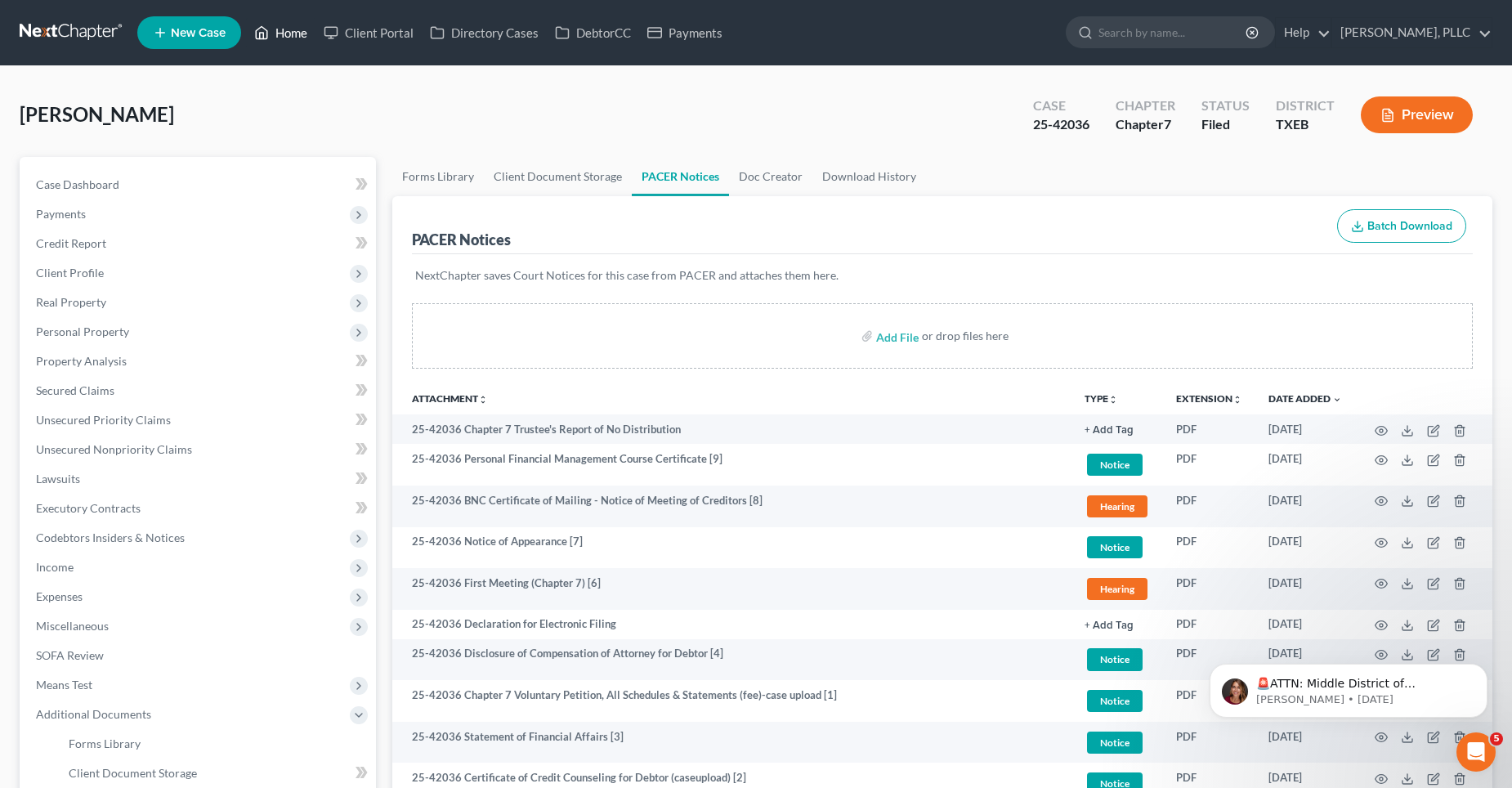
click at [292, 34] on link "Home" at bounding box center [281, 33] width 69 height 30
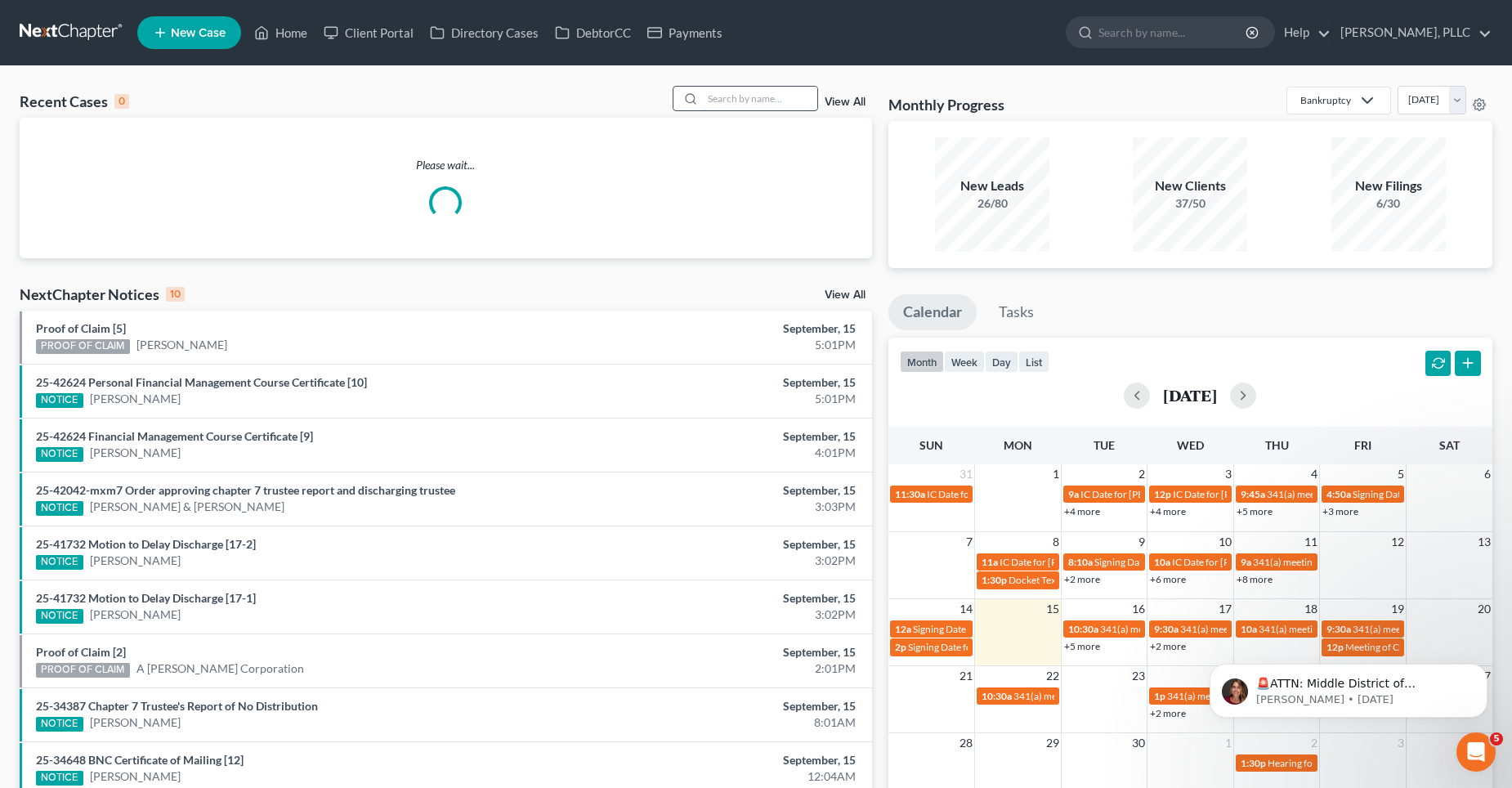
click at [714, 98] on input "search" at bounding box center [759, 98] width 114 height 24
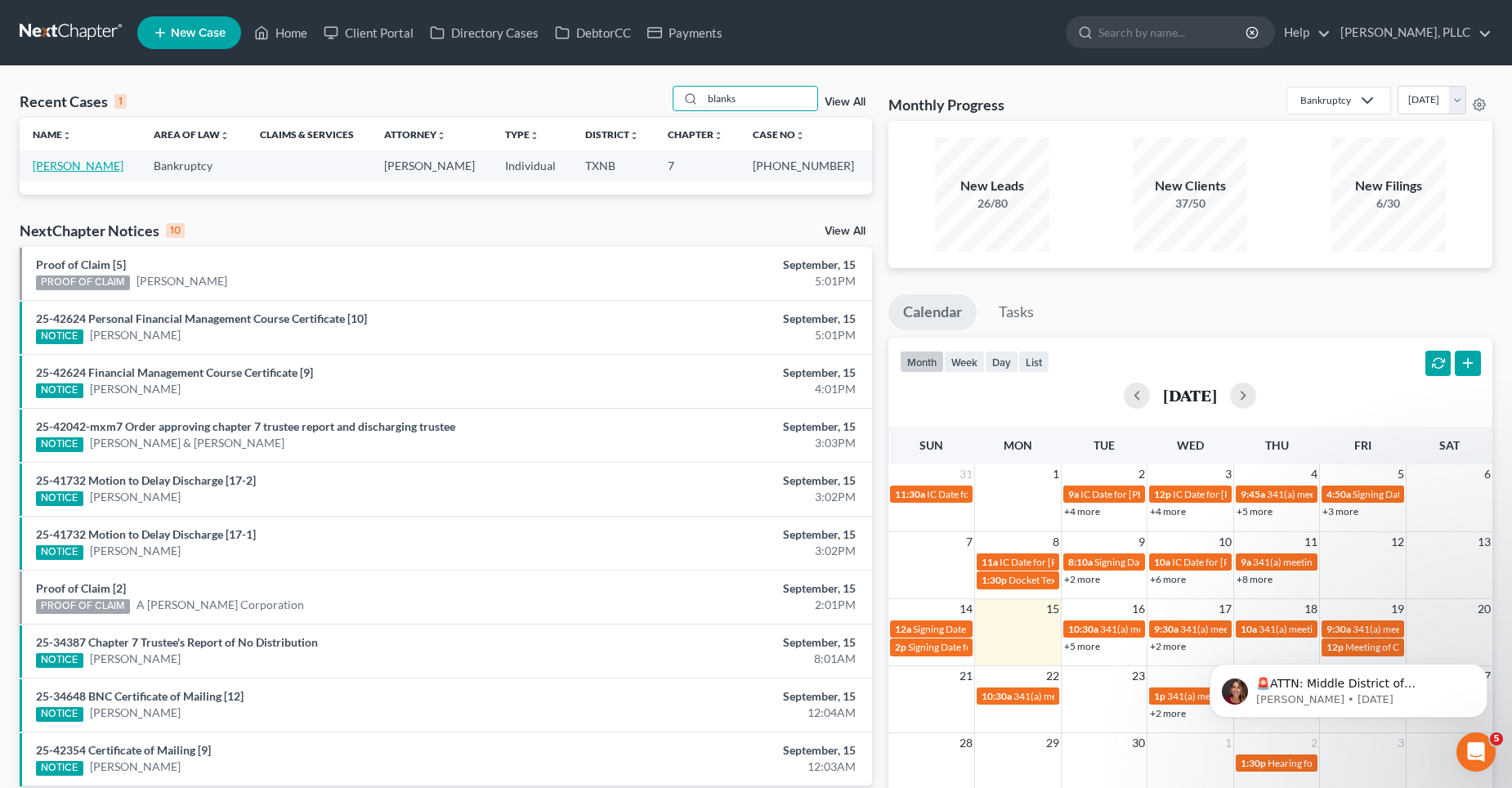
type input "blanks"
click at [97, 169] on link "[PERSON_NAME]" at bounding box center [78, 166] width 91 height 14
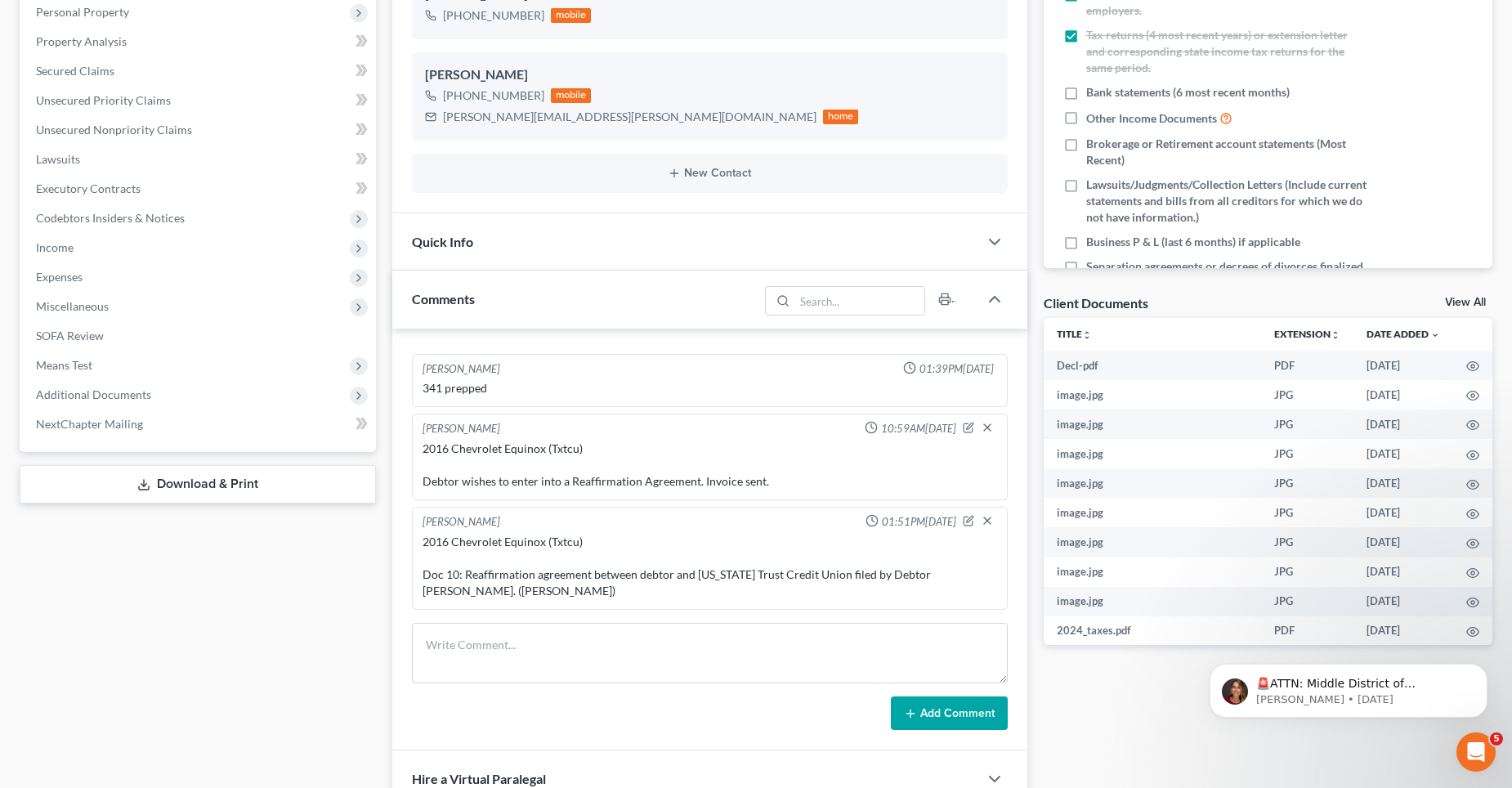
scroll to position [327, 0]
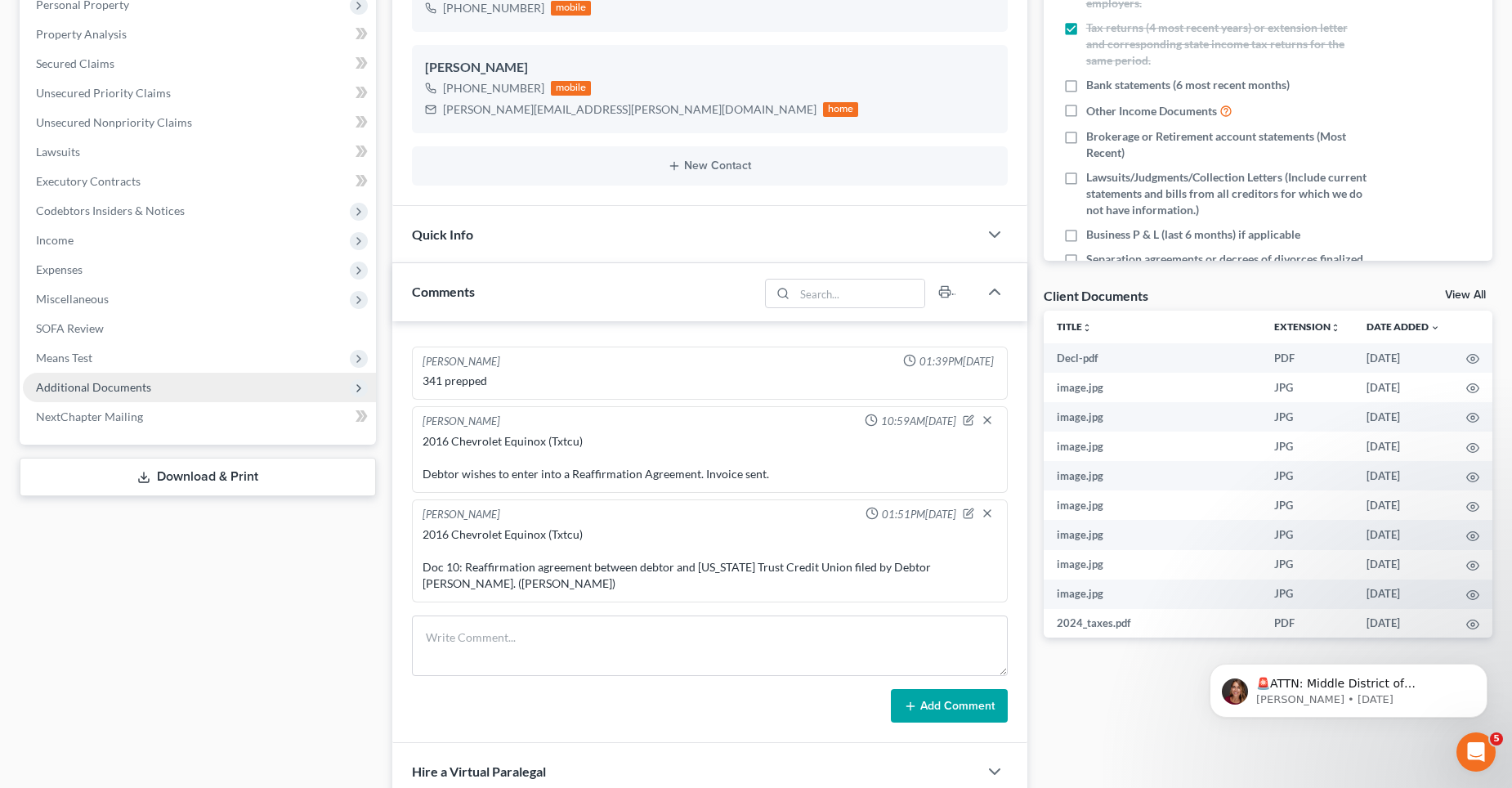
click at [105, 384] on span "Additional Documents" at bounding box center [93, 387] width 115 height 14
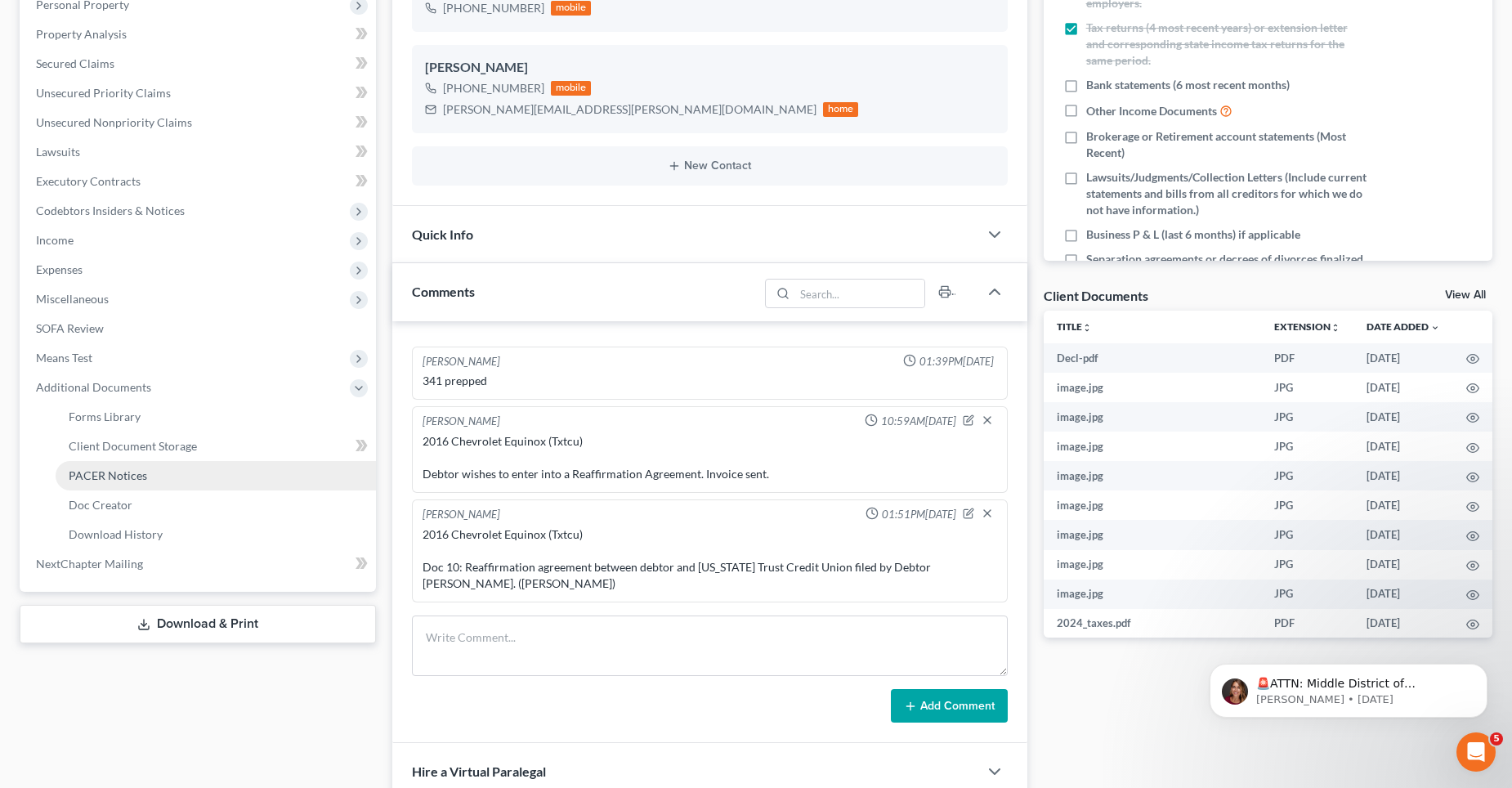
click at [113, 476] on span "PACER Notices" at bounding box center [107, 475] width 78 height 14
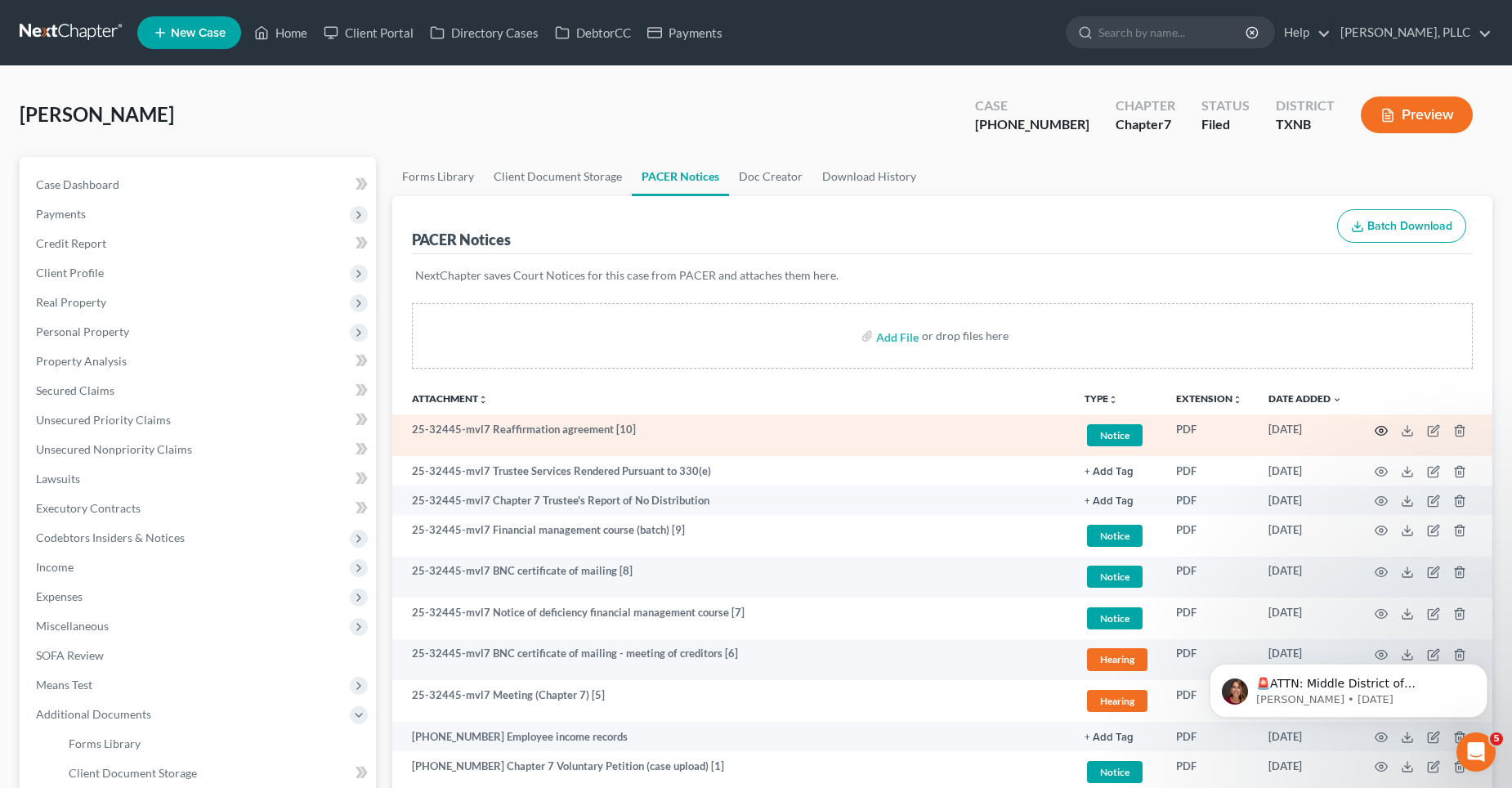
click at [1382, 430] on icon "button" at bounding box center [1381, 430] width 13 height 13
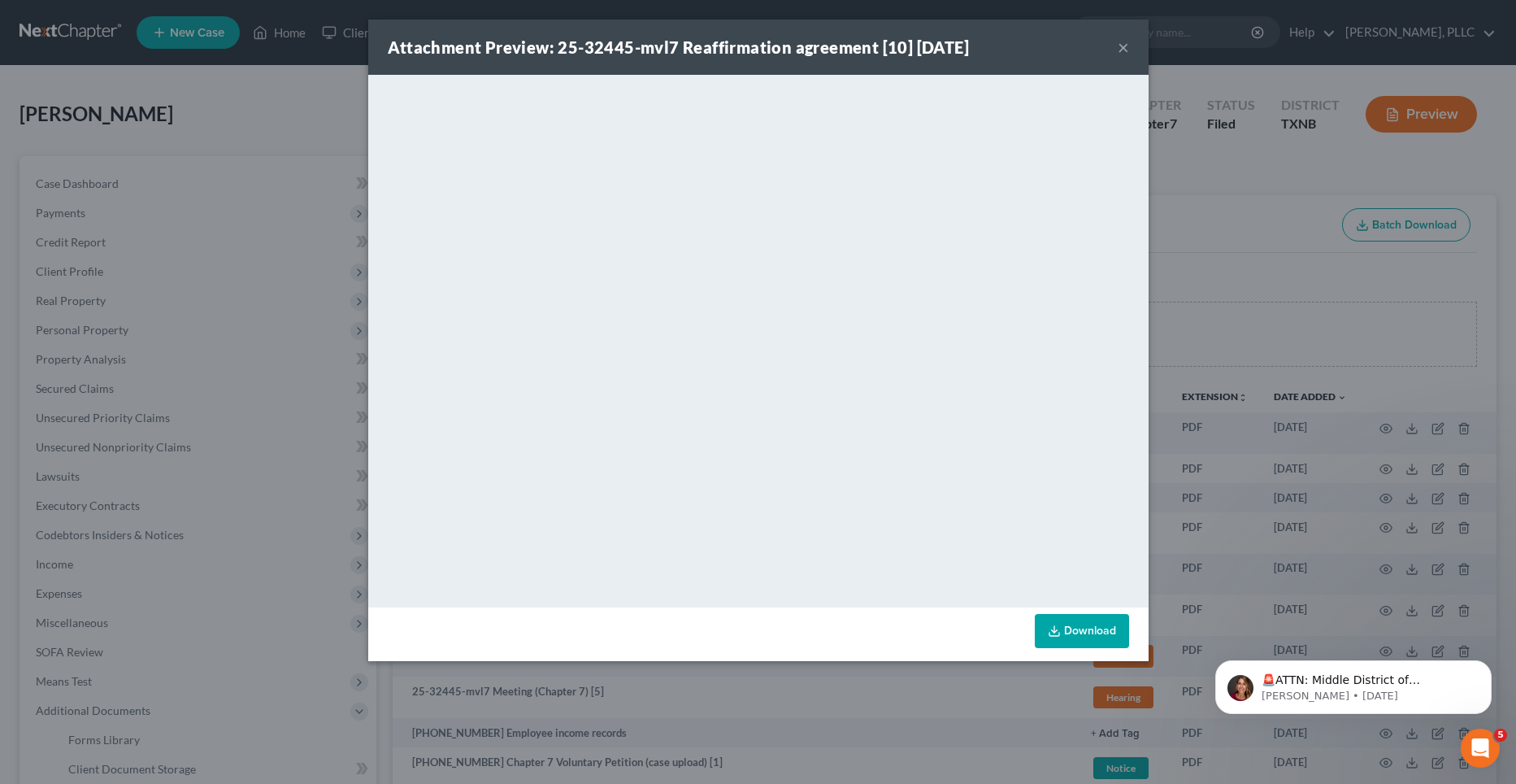
click at [1120, 50] on button "×" at bounding box center [1124, 47] width 12 height 20
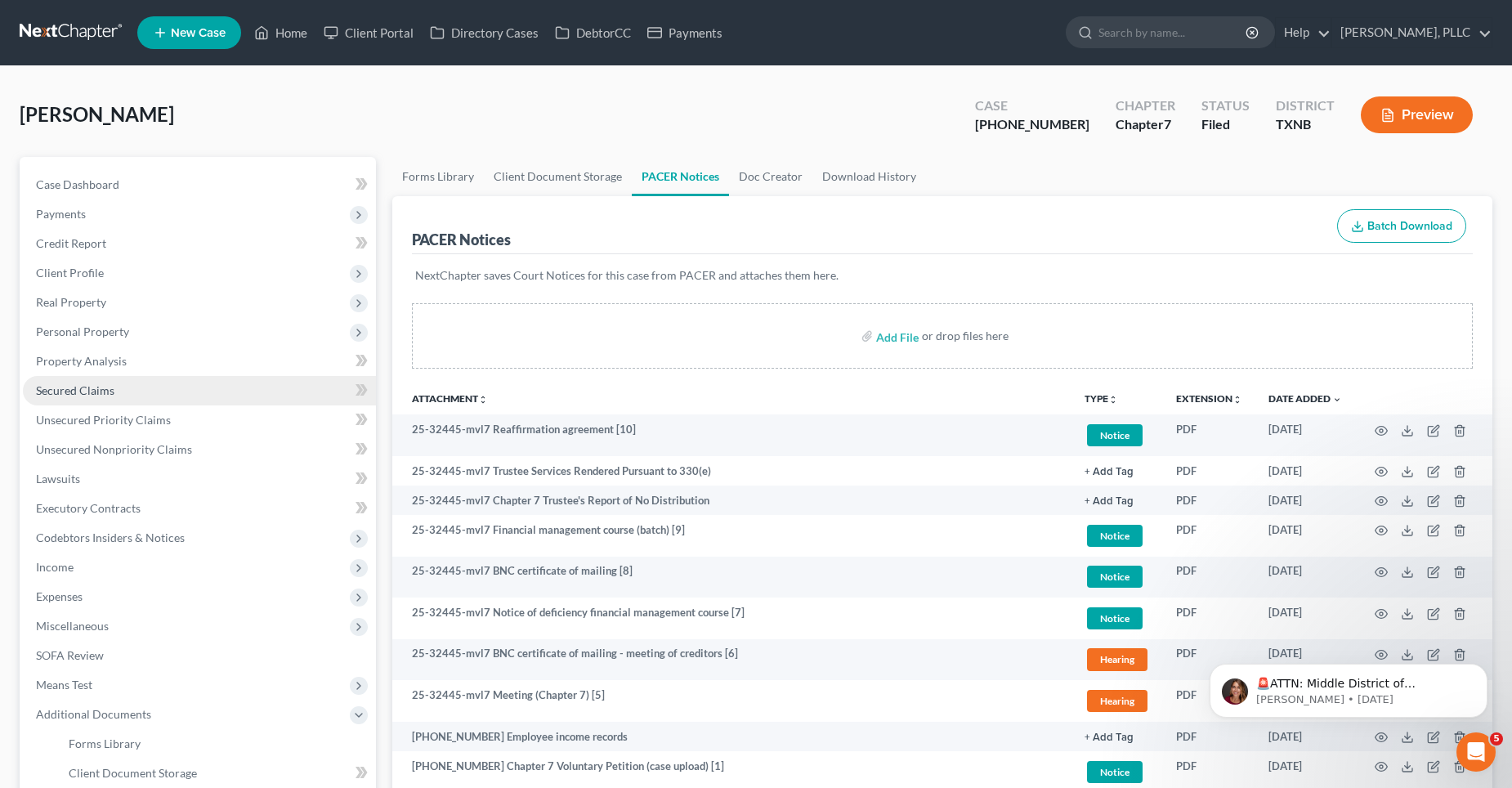
click at [104, 385] on span "Secured Claims" at bounding box center [74, 391] width 78 height 14
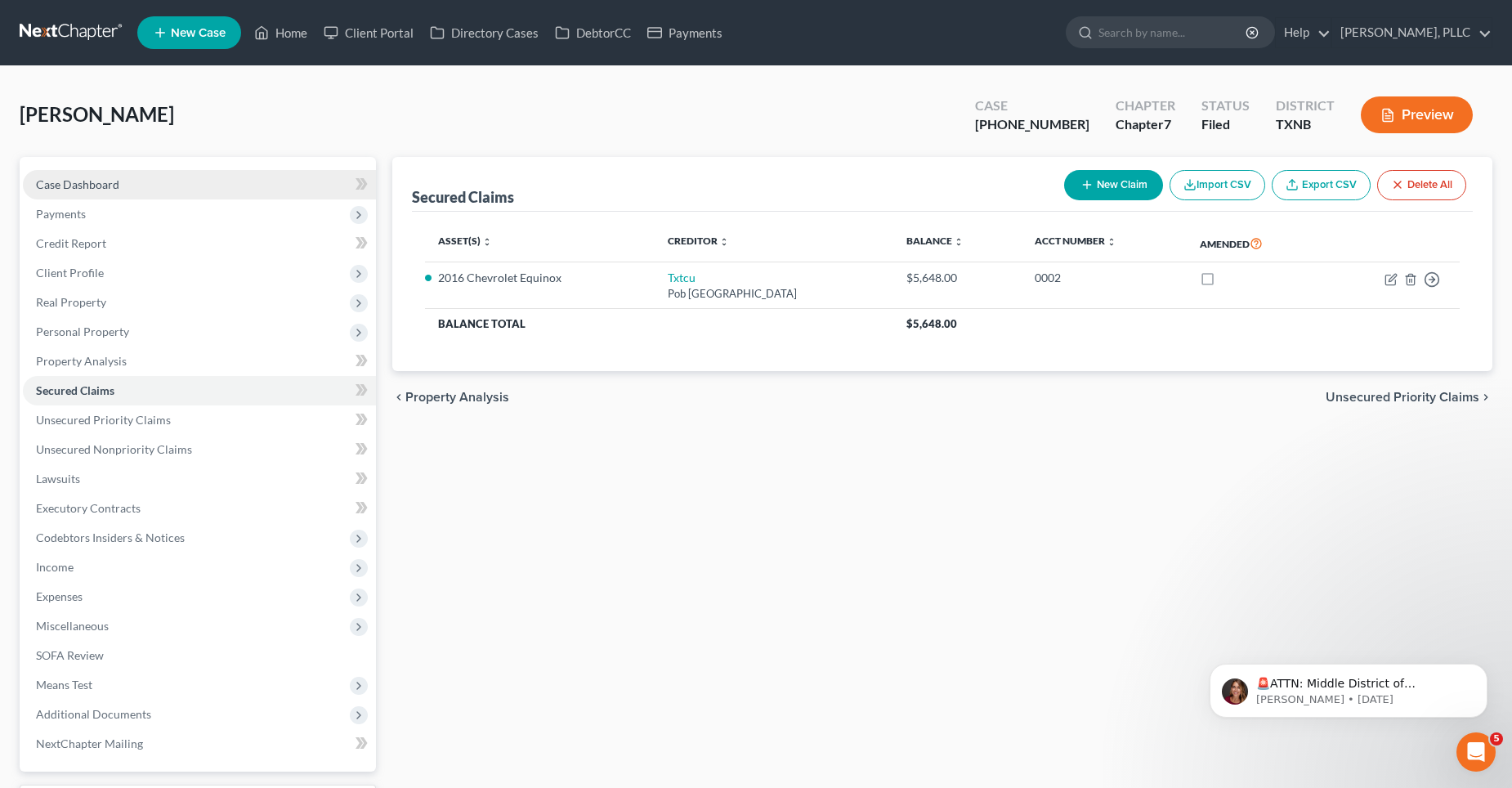
click at [91, 178] on span "Case Dashboard" at bounding box center [77, 184] width 83 height 14
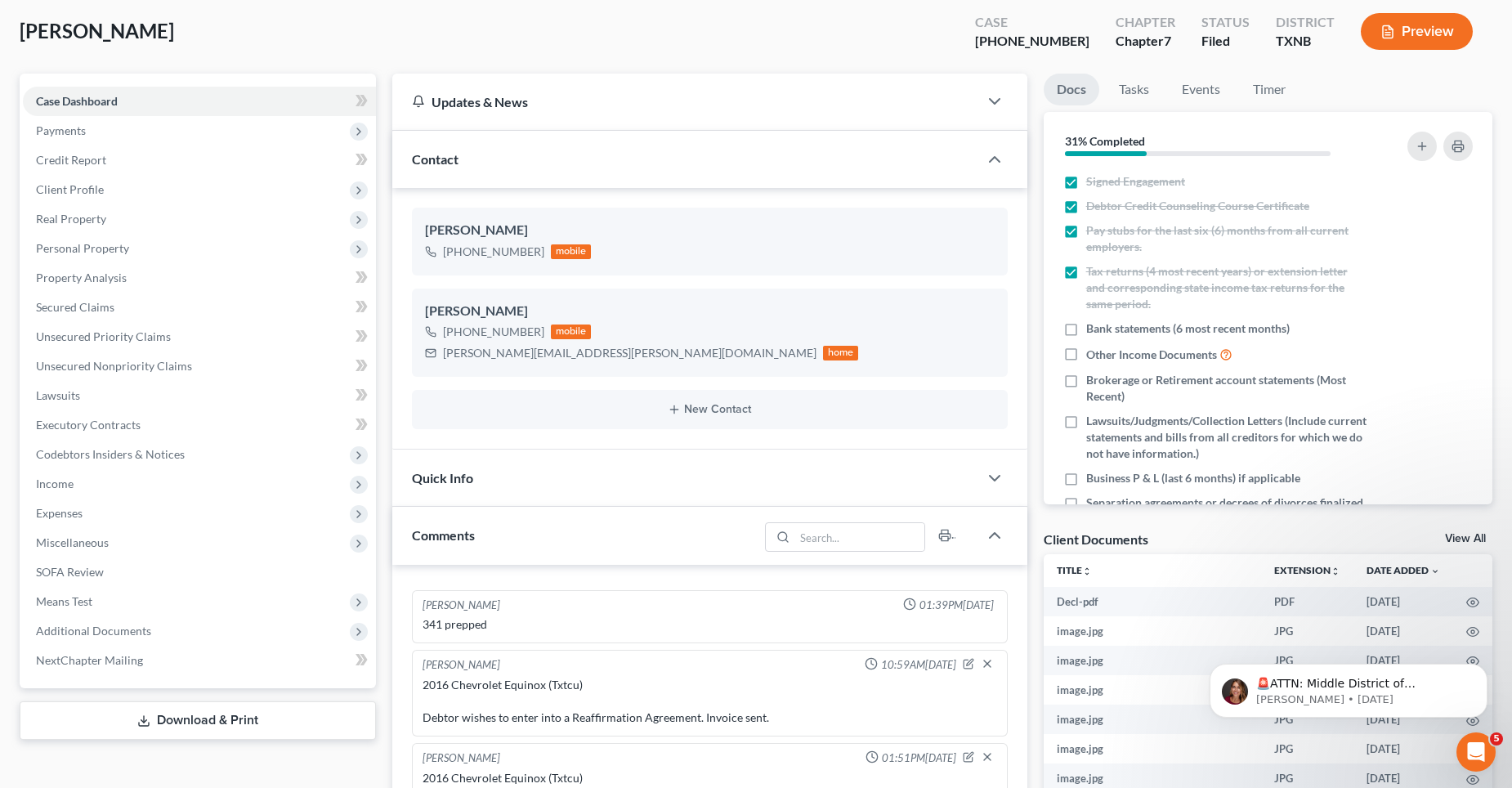
scroll to position [81, 0]
click at [993, 477] on icon "button" at bounding box center [994, 480] width 20 height 20
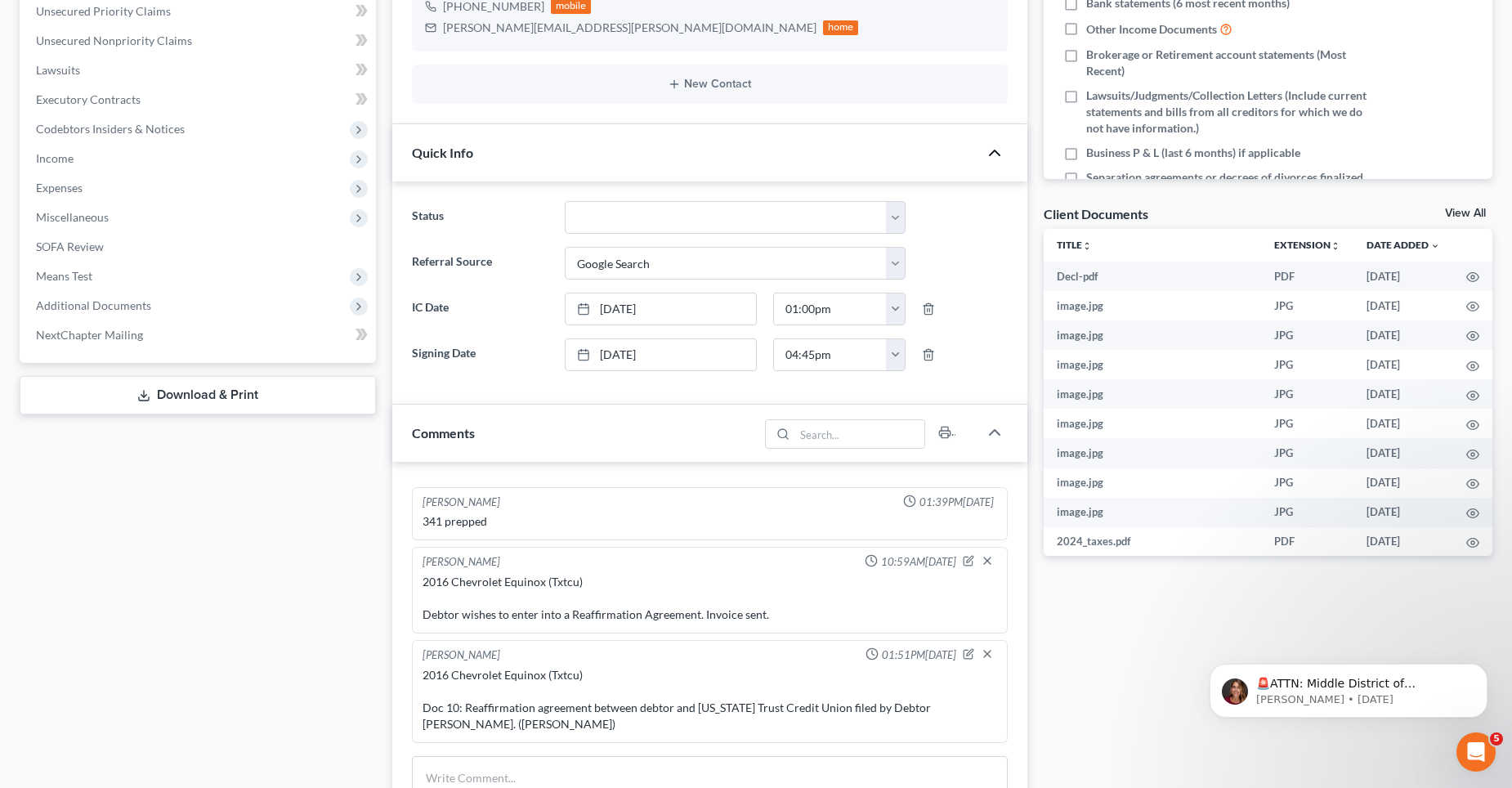
scroll to position [0, 0]
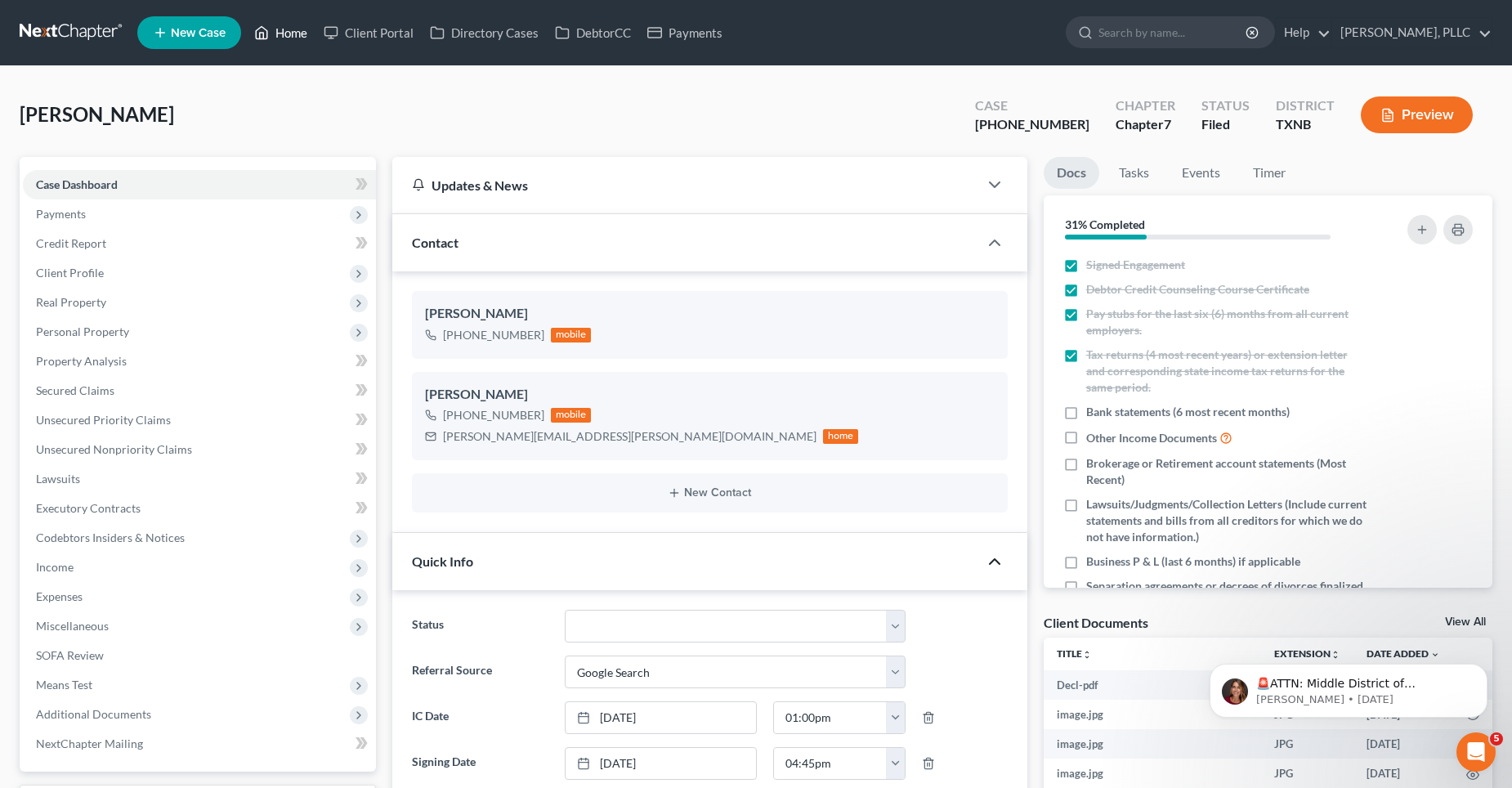
click at [300, 34] on link "Home" at bounding box center [281, 33] width 69 height 30
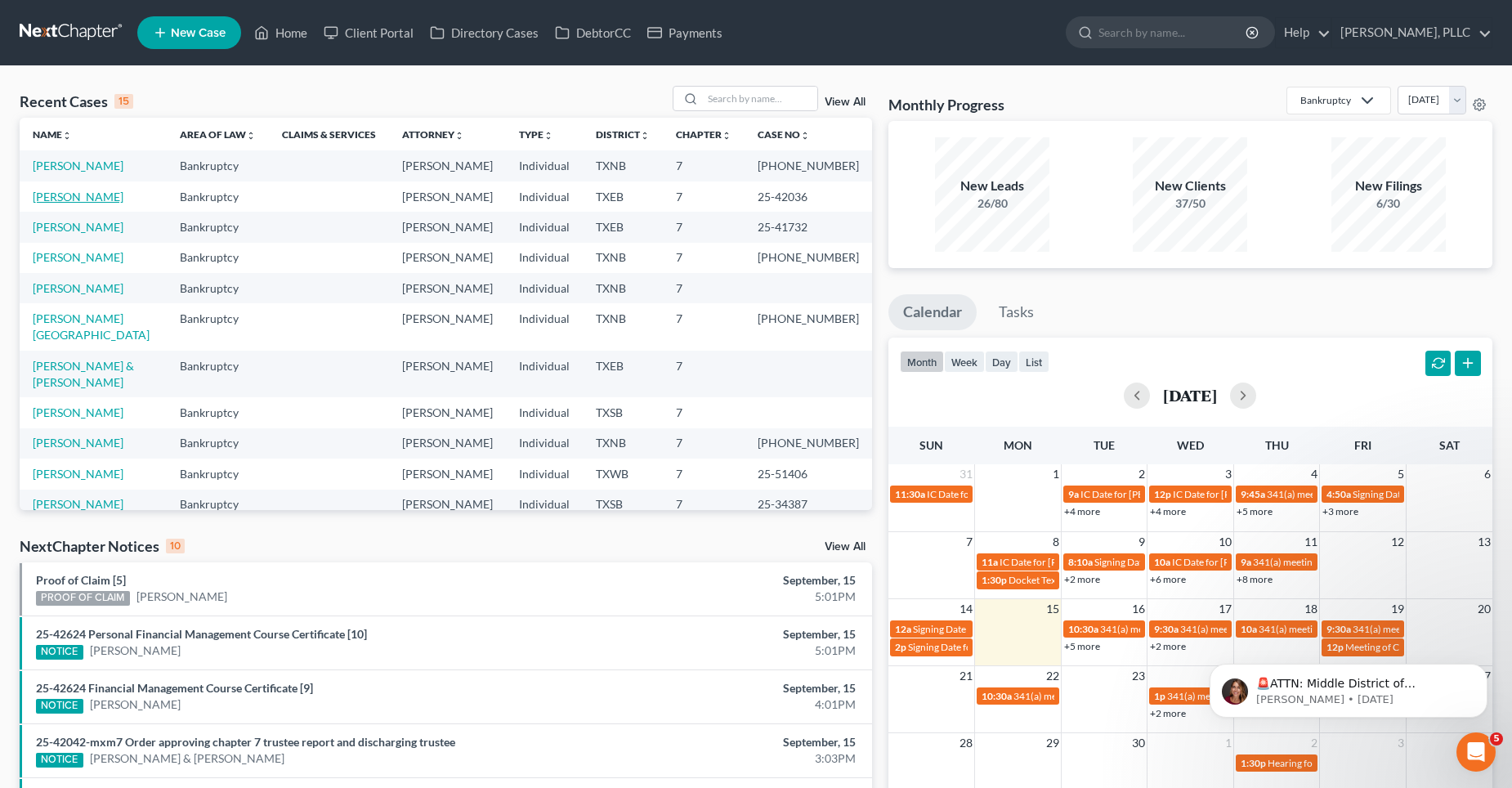
click at [63, 194] on link "[PERSON_NAME]" at bounding box center [78, 196] width 91 height 14
select select "4"
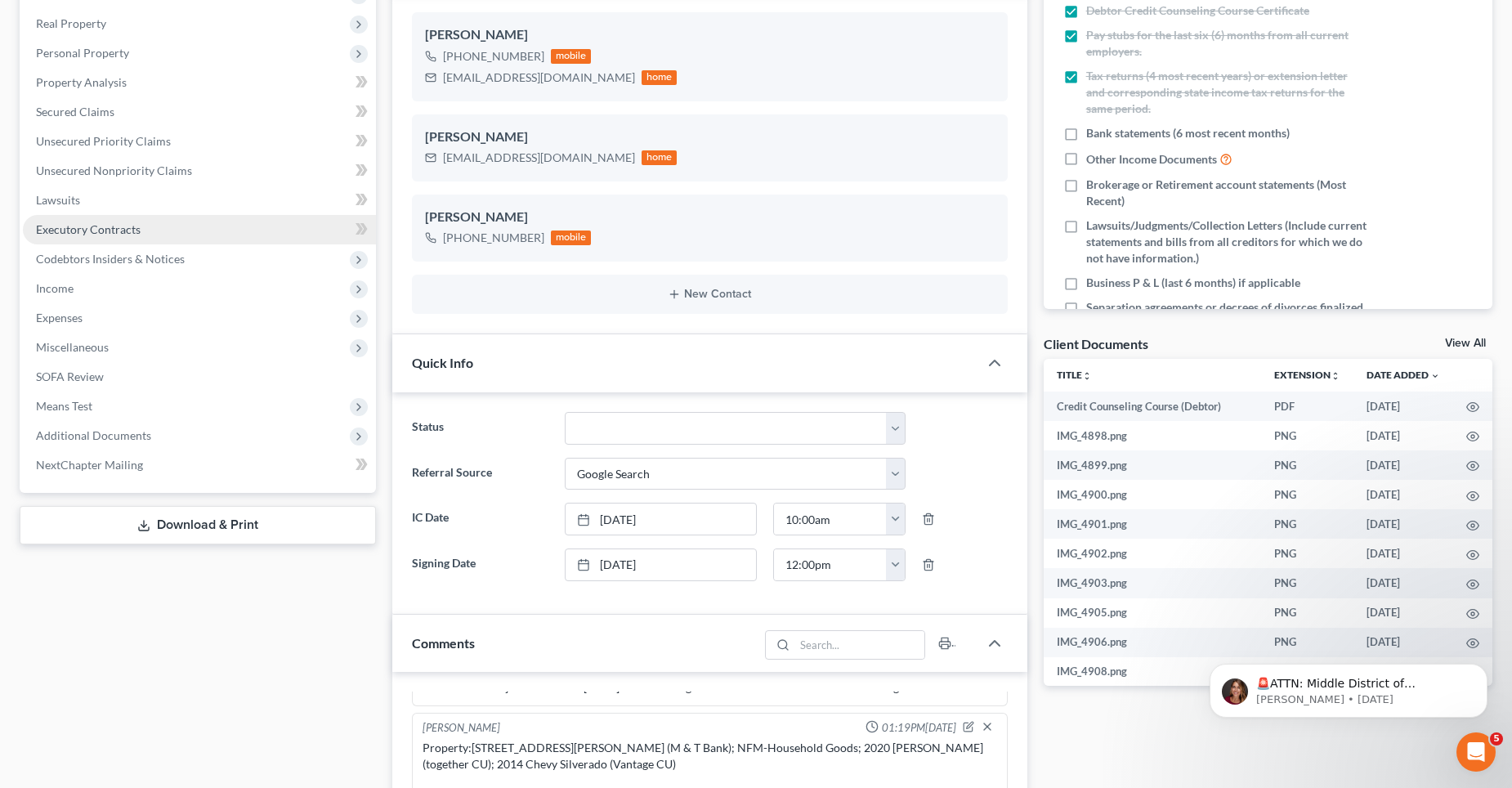
scroll to position [245, 0]
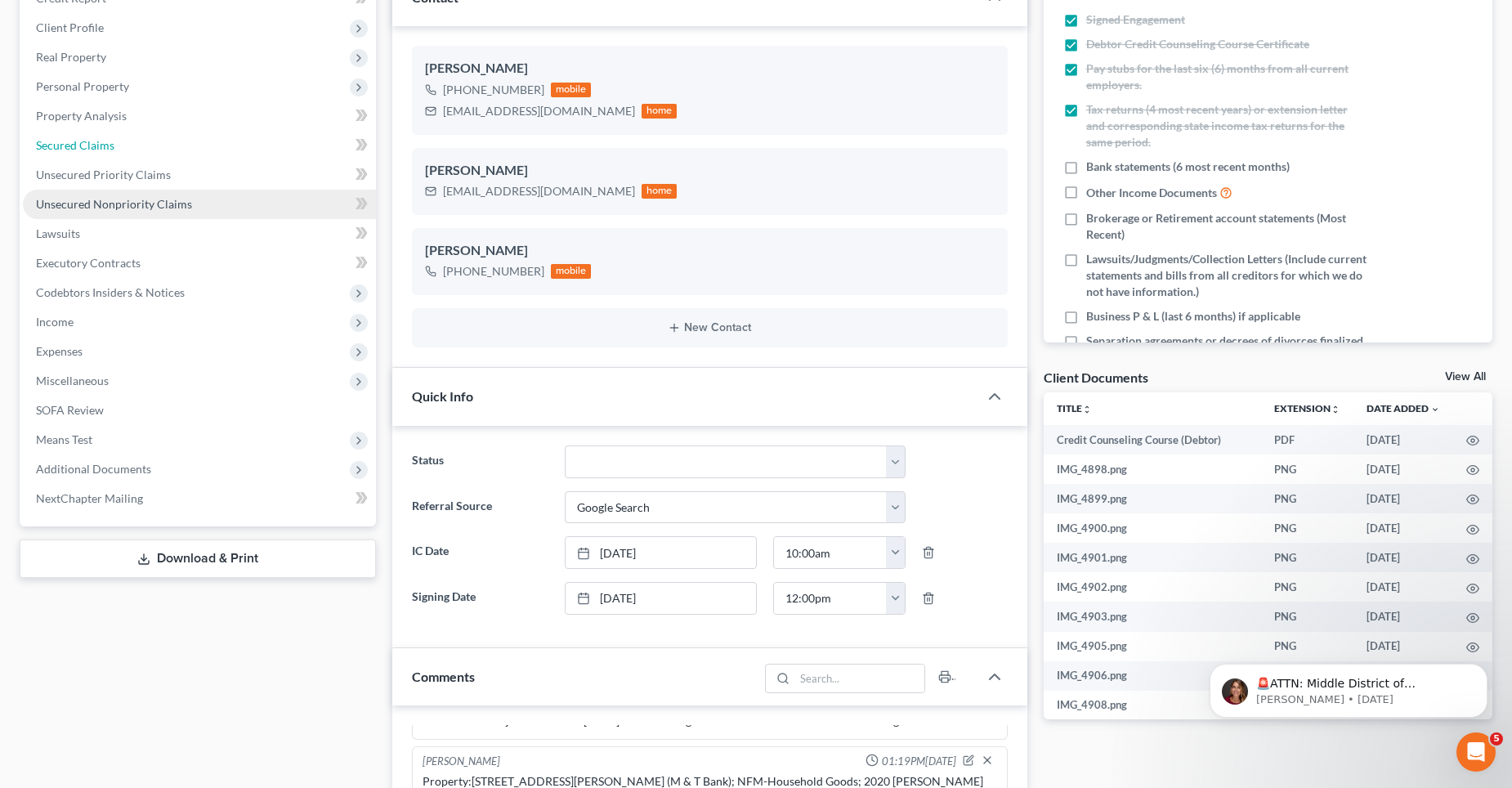
drag, startPoint x: 82, startPoint y: 151, endPoint x: 237, endPoint y: 199, distance: 162.3
click at [82, 150] on span "Secured Claims" at bounding box center [74, 145] width 78 height 14
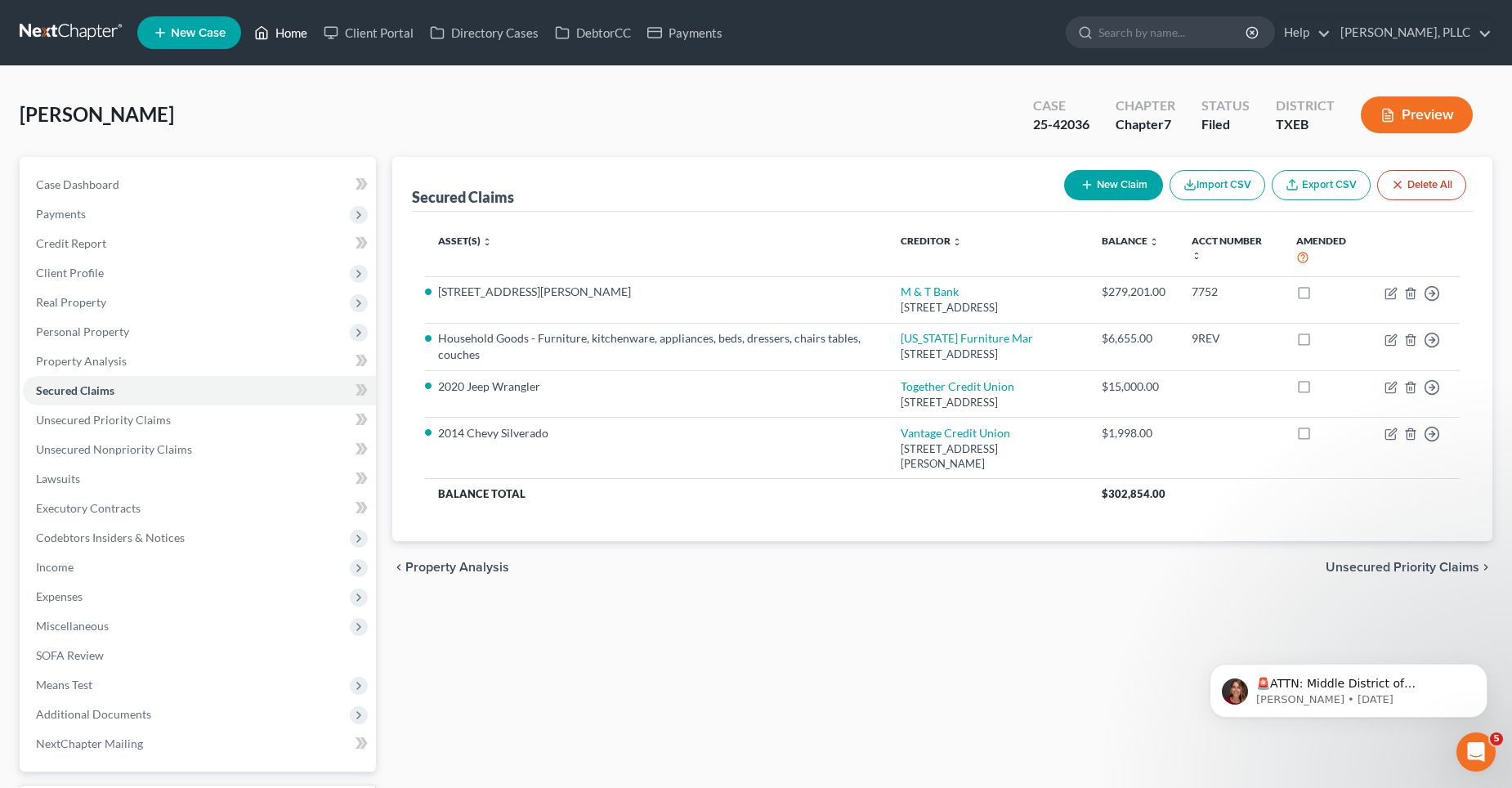
click at [274, 31] on link "Home" at bounding box center [281, 33] width 69 height 30
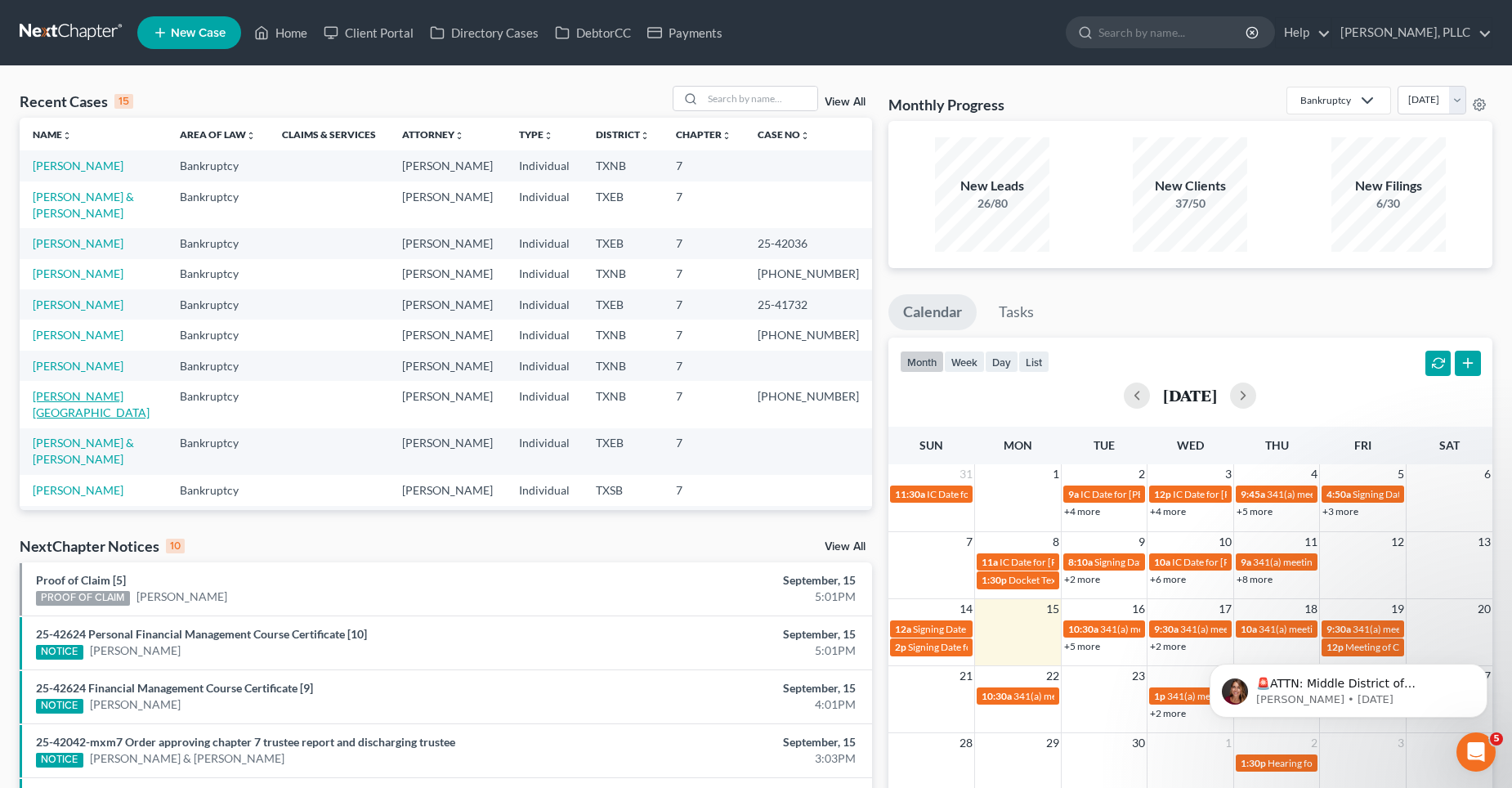
click at [83, 389] on link "[PERSON_NAME][GEOGRAPHIC_DATA]" at bounding box center [91, 403] width 117 height 31
select select "6"
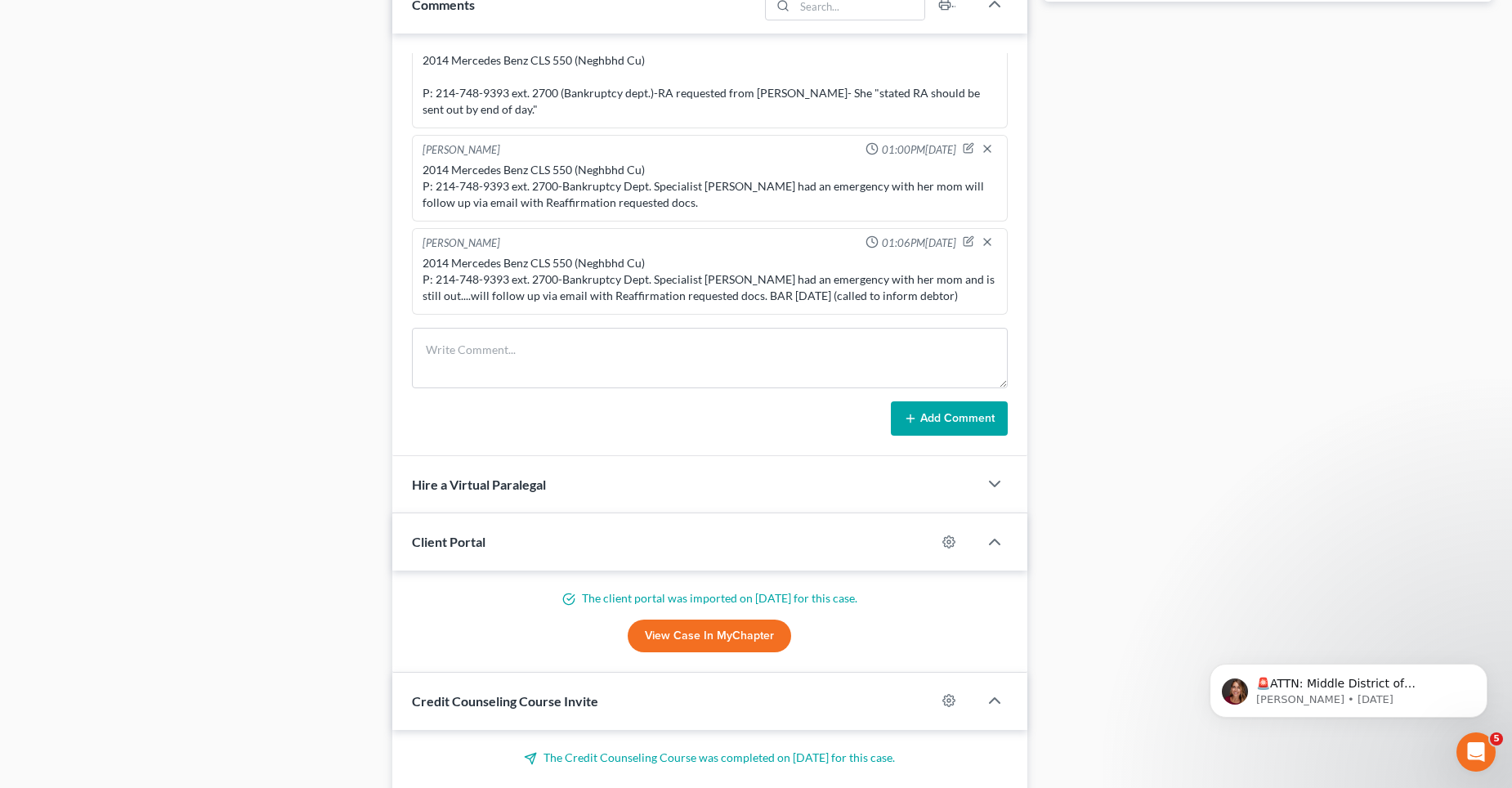
scroll to position [980, 0]
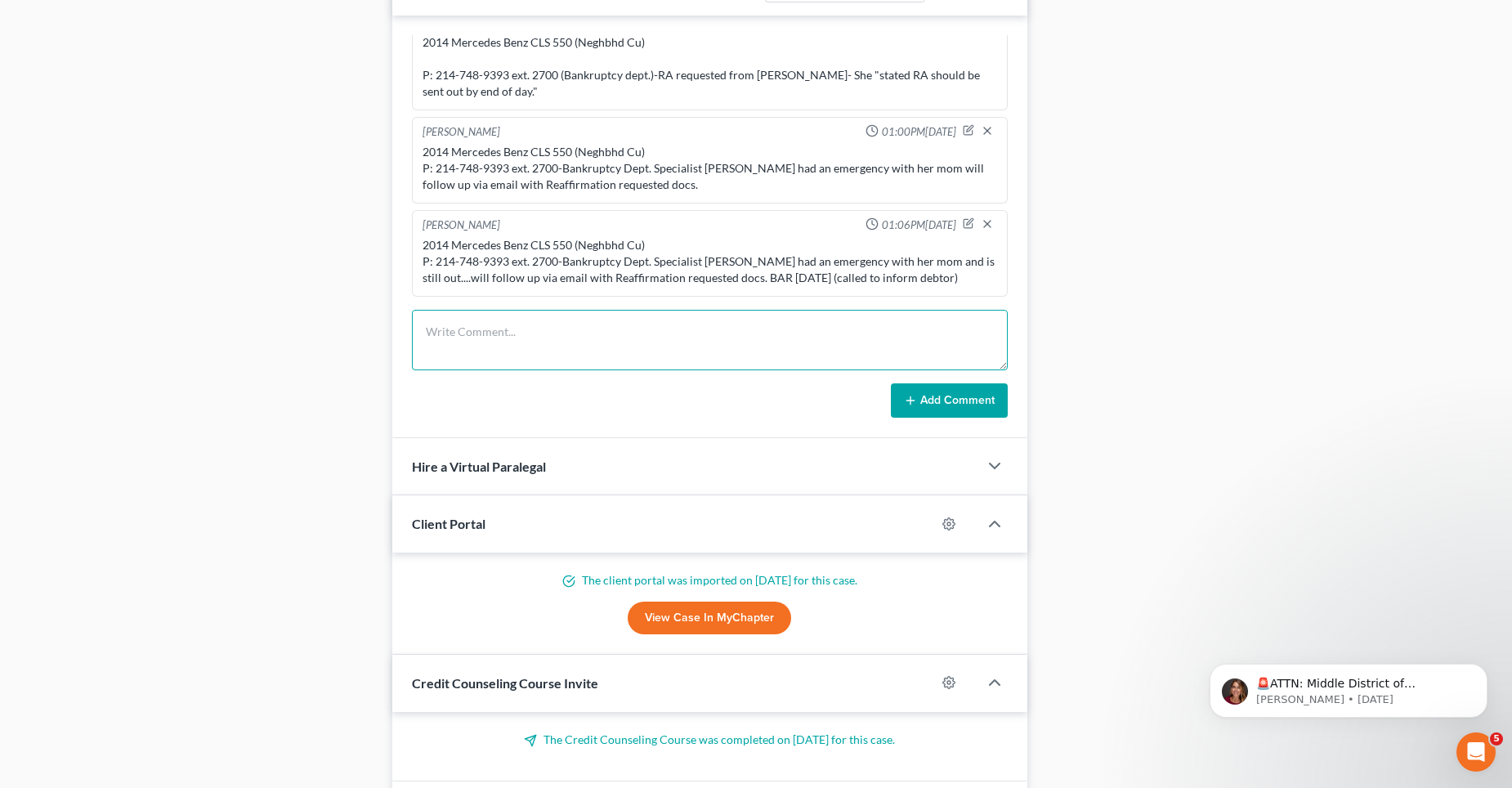
click at [459, 351] on textarea at bounding box center [709, 339] width 596 height 60
paste textarea "Reaffirmation agreement between debtor and Neighborhood Credit Union filed by D…"
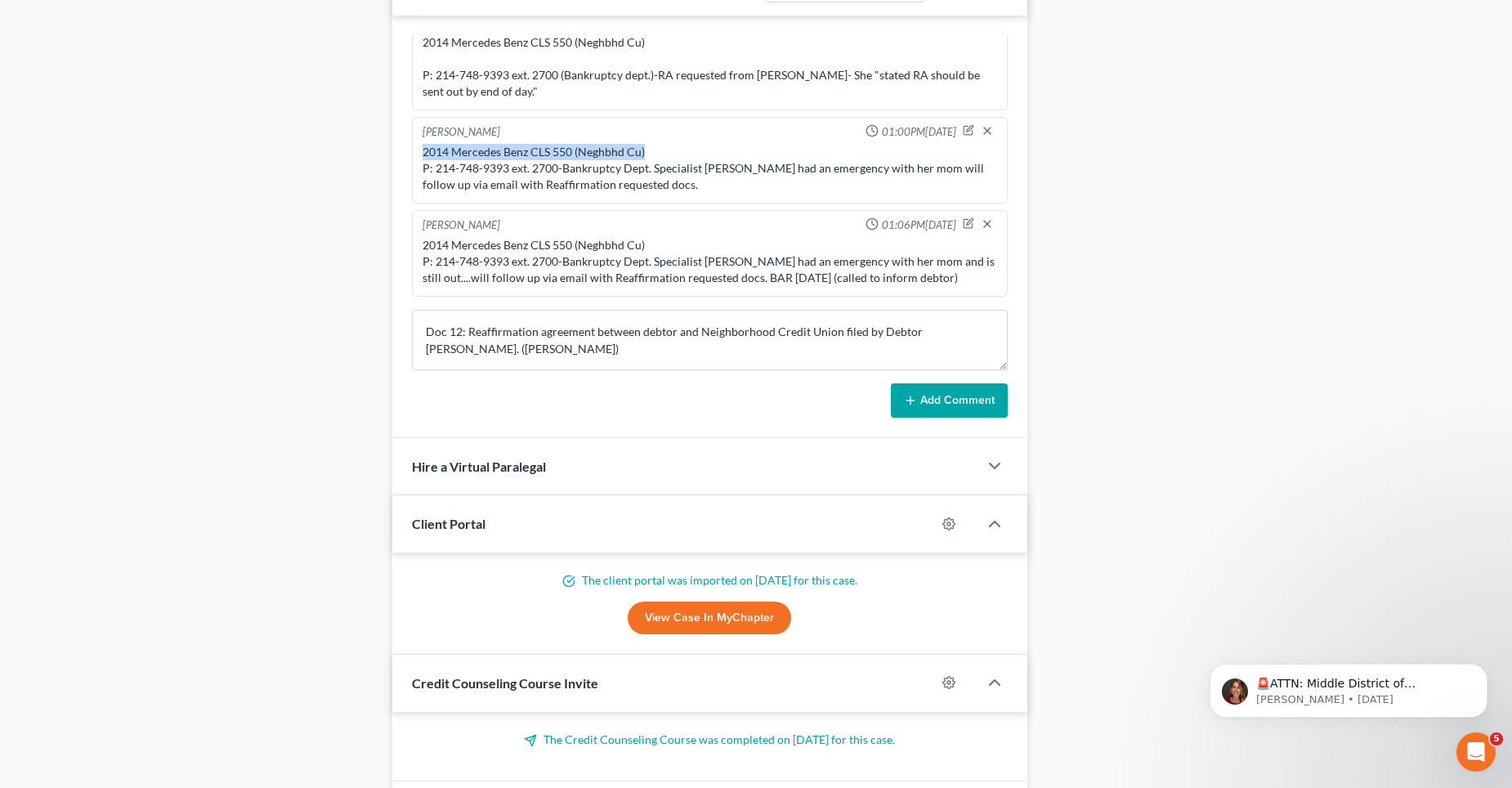
drag, startPoint x: 649, startPoint y: 152, endPoint x: 421, endPoint y: 155, distance: 228.0
click at [421, 155] on div "2014 Mercedes Benz CLS 550 (Neghbhd Cu) P: 214-748-9393 ext. 2700-Bankruptcy De…" at bounding box center [710, 169] width 581 height 56
copy div "2014 Mercedes Benz CLS 550 (Neghbhd Cu)"
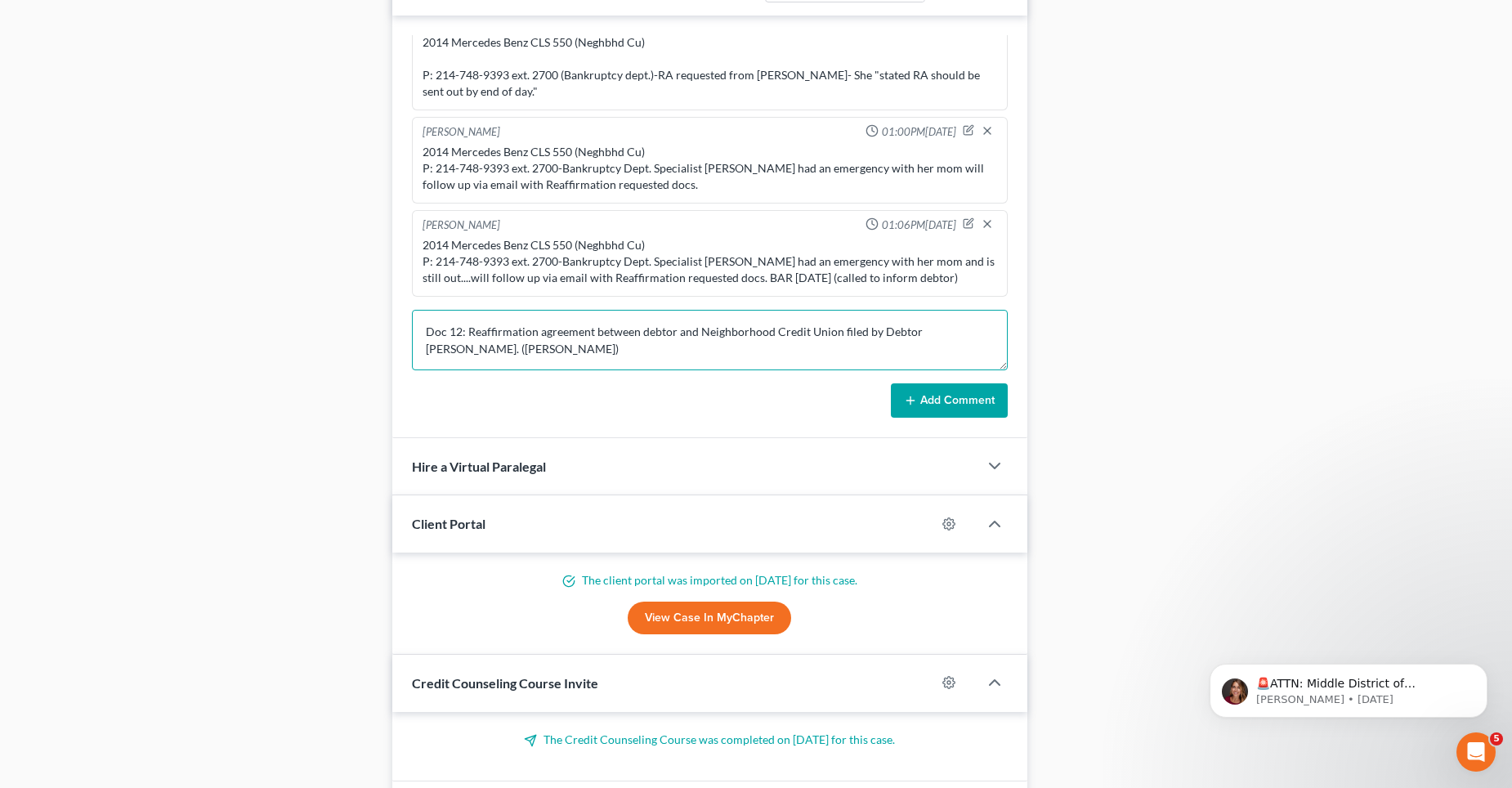
click at [421, 312] on textarea "Doc 12: Reaffirmation agreement between debtor and Neighborhood Credit Union fi…" at bounding box center [709, 339] width 596 height 60
paste textarea "2014 Mercedes Benz CLS 550 (Neghbhd Cu)"
click at [783, 346] on textarea "2014 Mercedes Benz CLS 550 (Neghbhd Cu) Doc 12: Reaffirmation agreement between…" at bounding box center [709, 339] width 596 height 60
type textarea "2014 Mercedes Benz CLS 550 (Neghbhd Cu) Doc 12: Reaffirmation agreement between…"
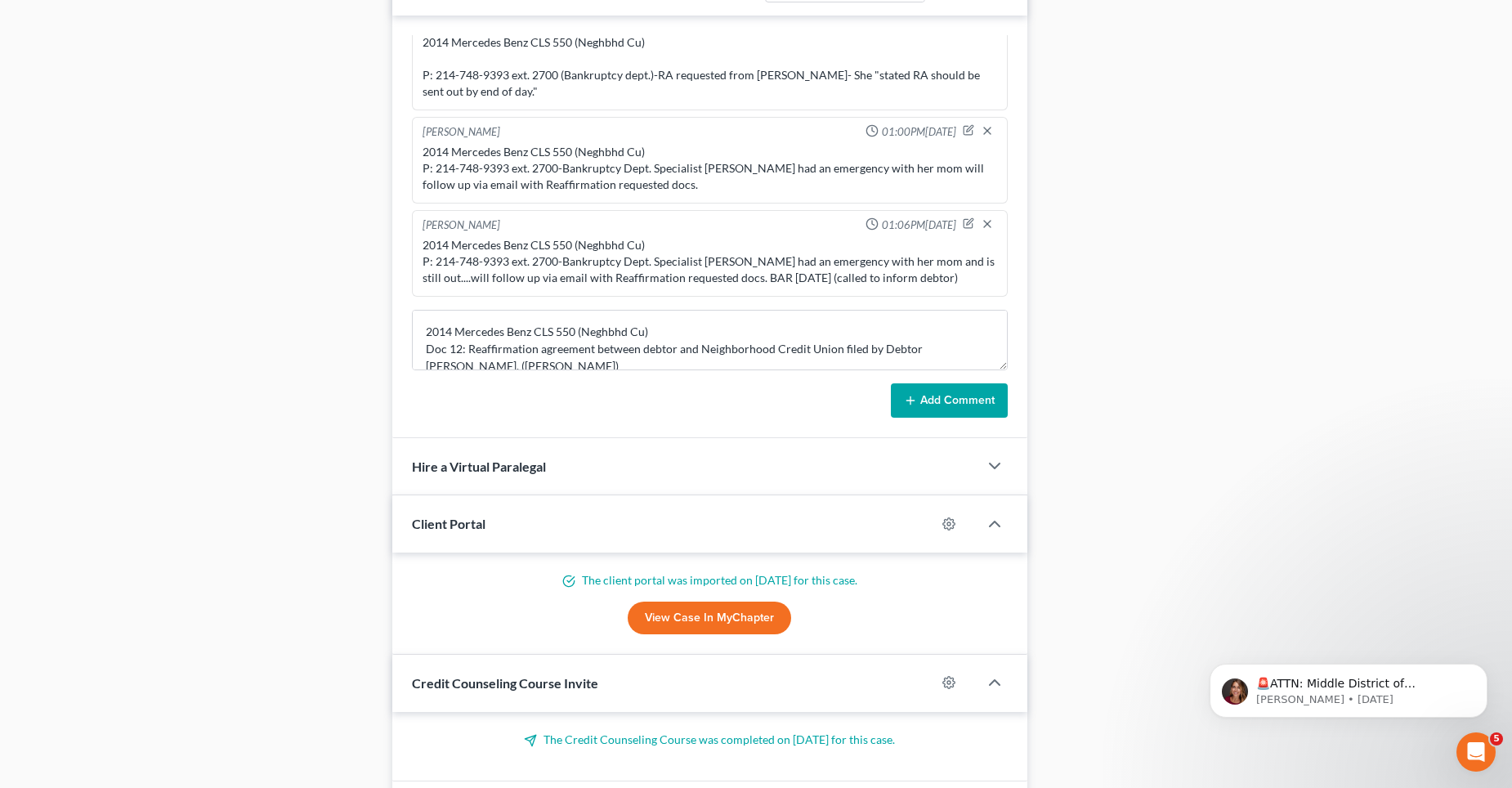
click at [948, 402] on button "Add Comment" at bounding box center [950, 400] width 117 height 35
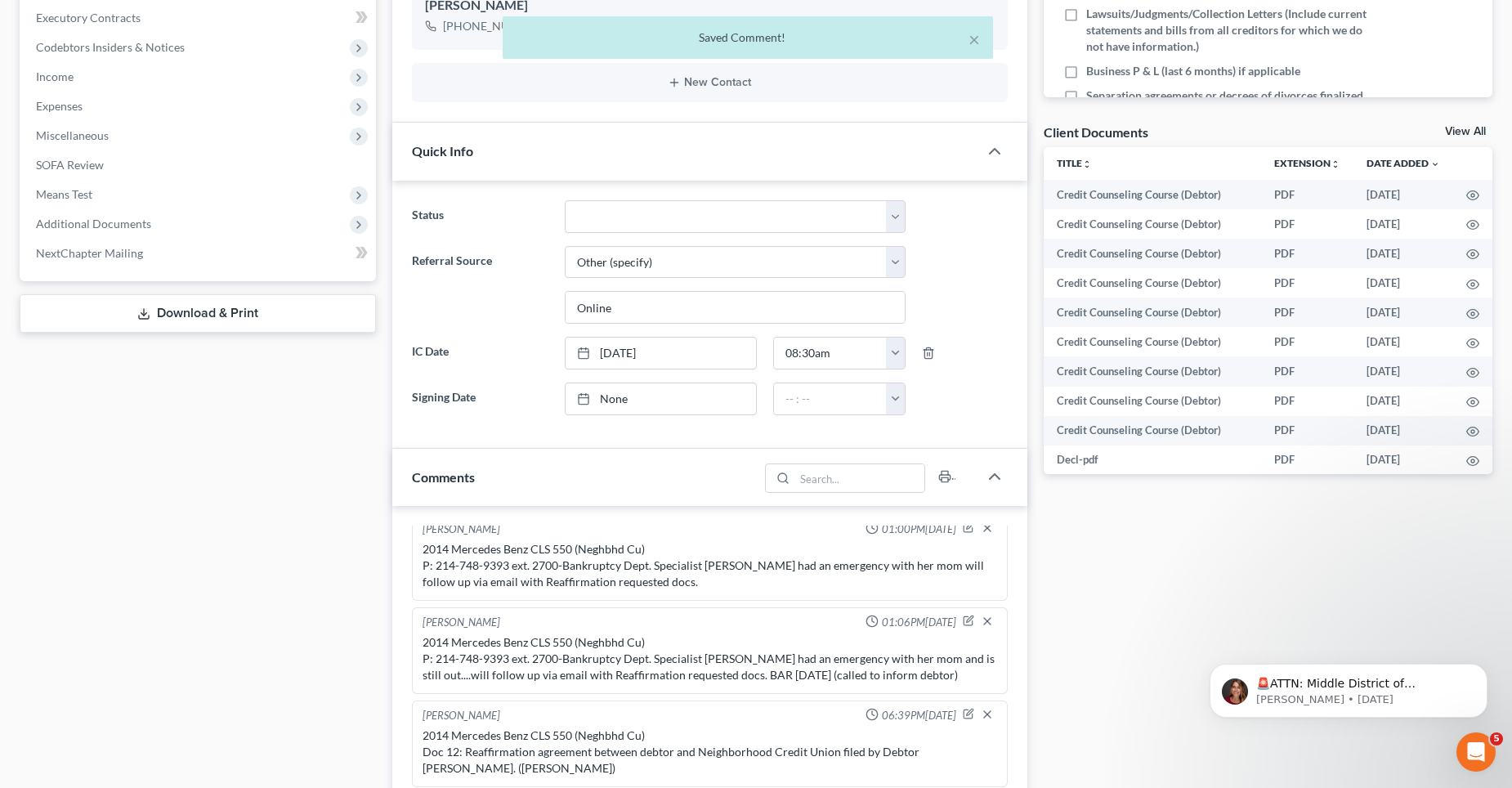
scroll to position [327, 0]
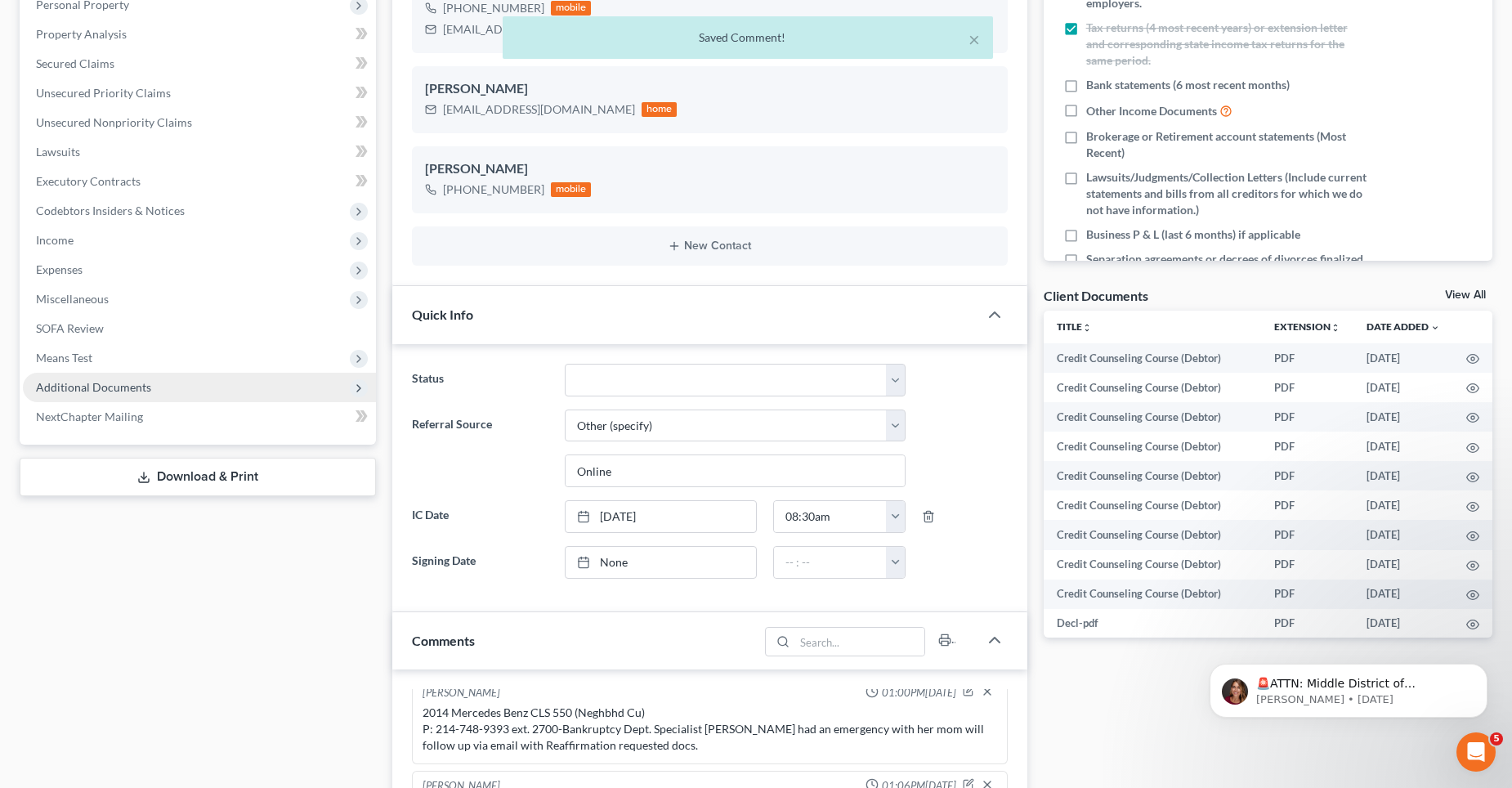
click at [104, 382] on span "Additional Documents" at bounding box center [93, 387] width 115 height 14
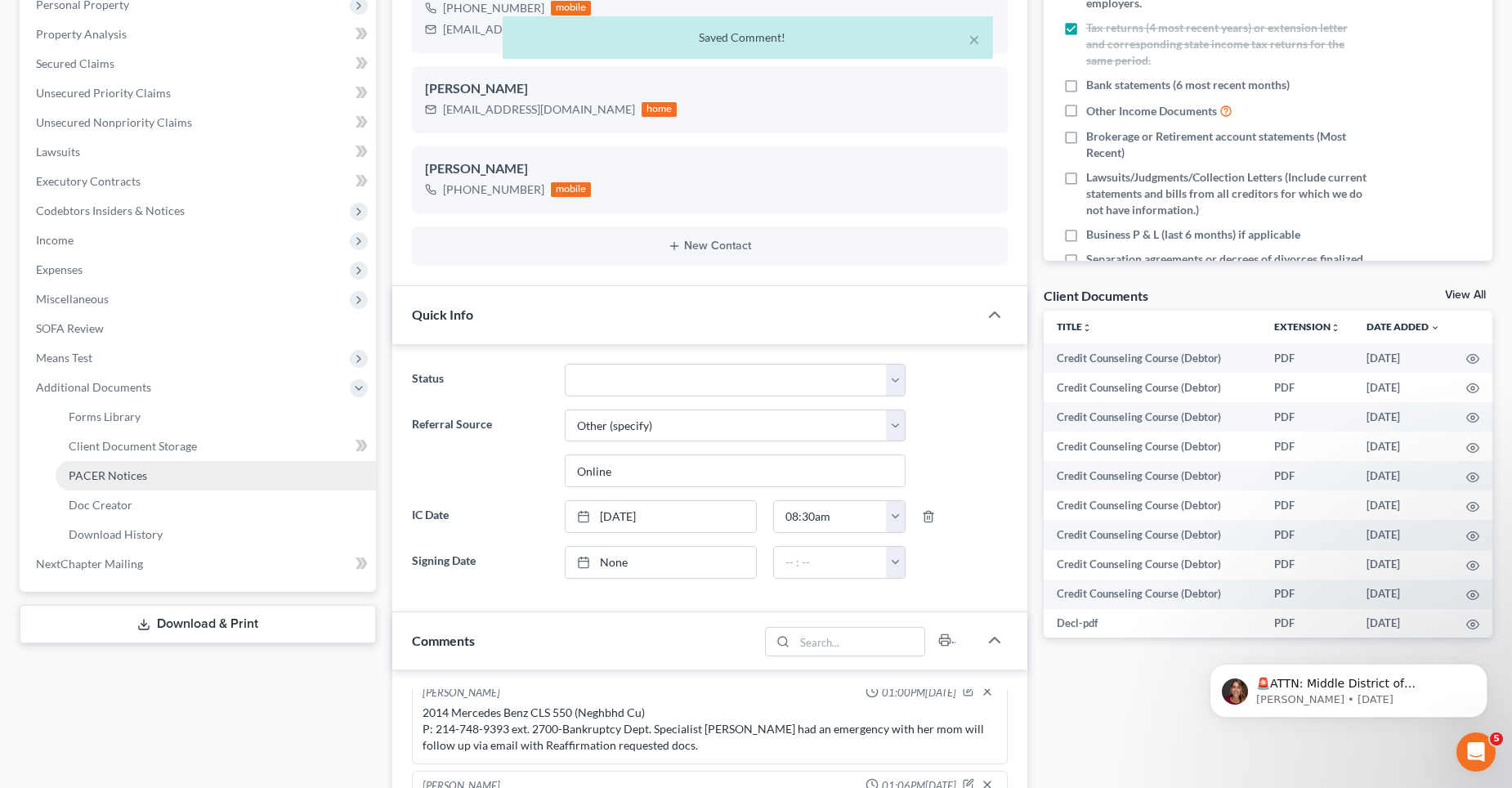
click at [119, 472] on span "PACER Notices" at bounding box center [107, 475] width 78 height 14
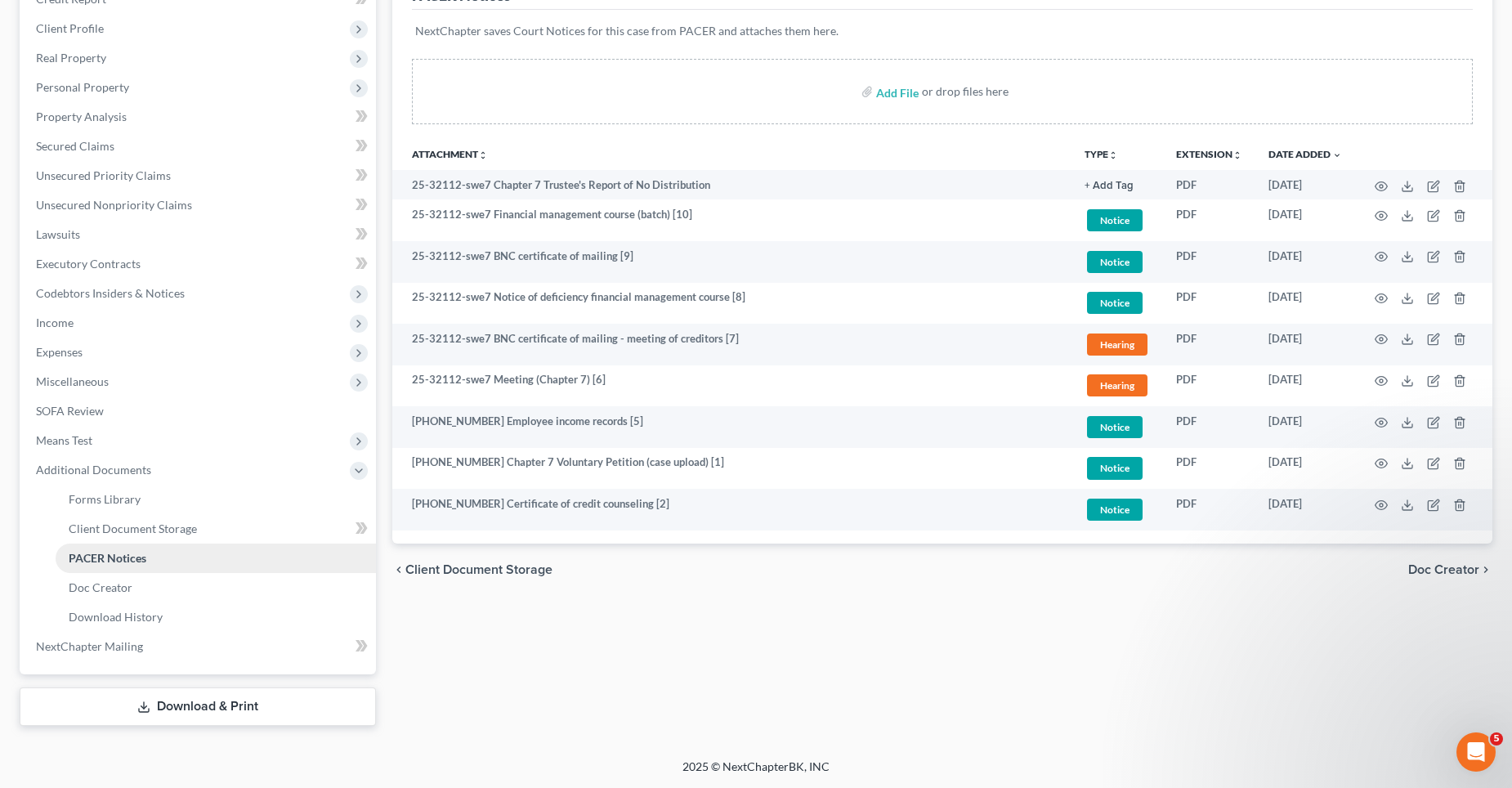
click at [130, 559] on span "PACER Notices" at bounding box center [107, 558] width 77 height 14
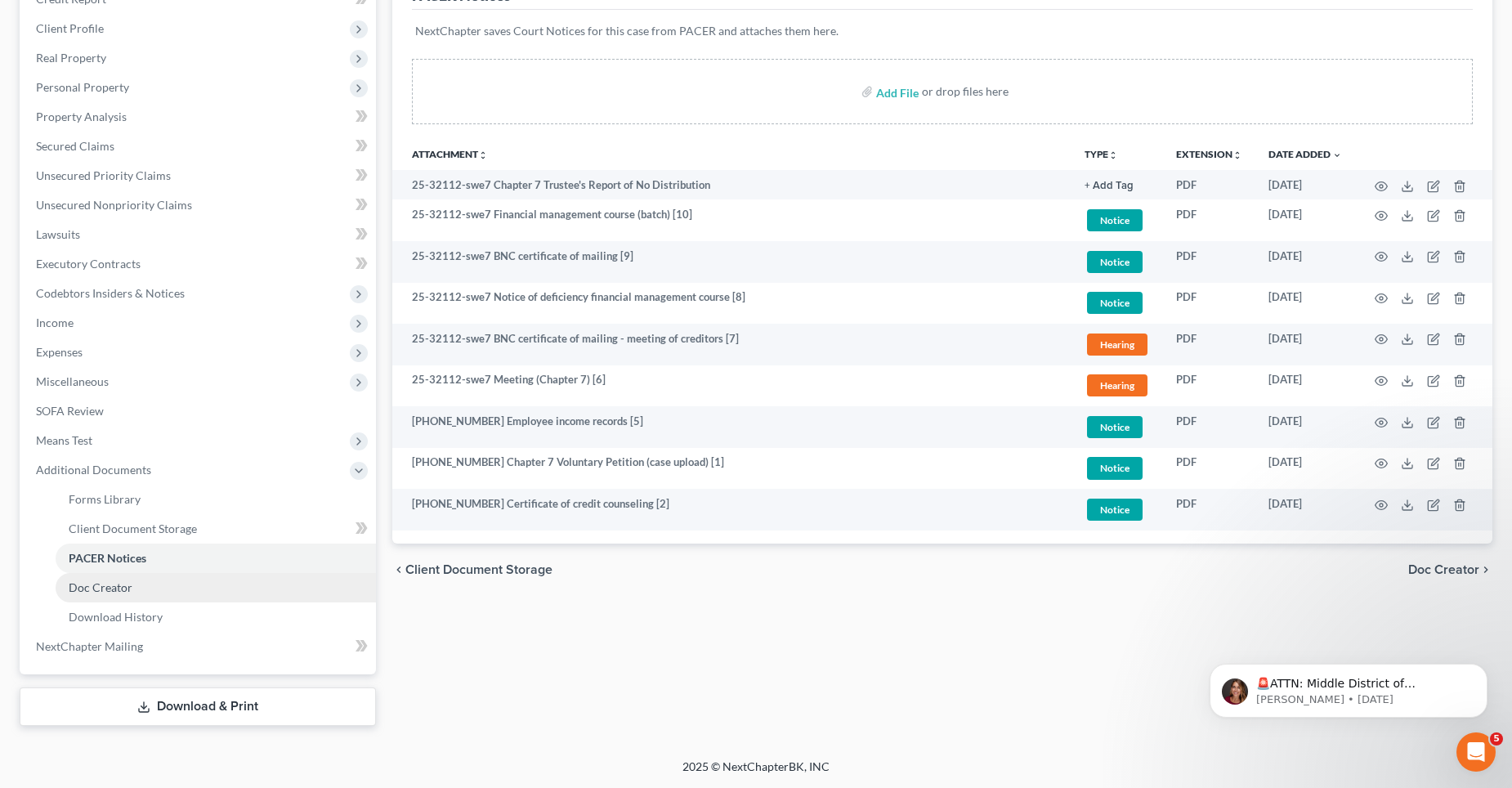
click at [132, 591] on link "Doc Creator" at bounding box center [215, 588] width 320 height 30
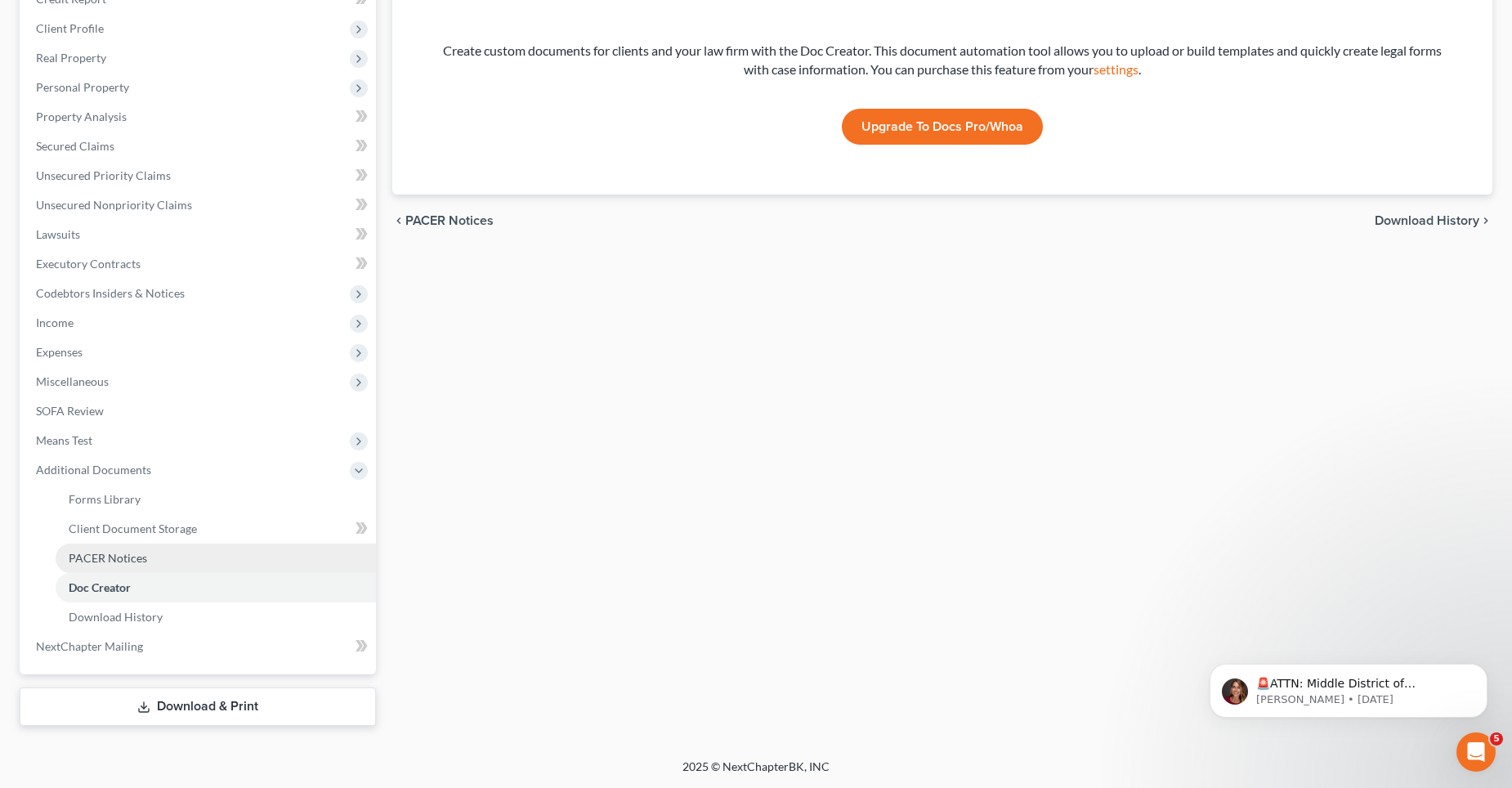
click at [141, 556] on span "PACER Notices" at bounding box center [107, 558] width 78 height 14
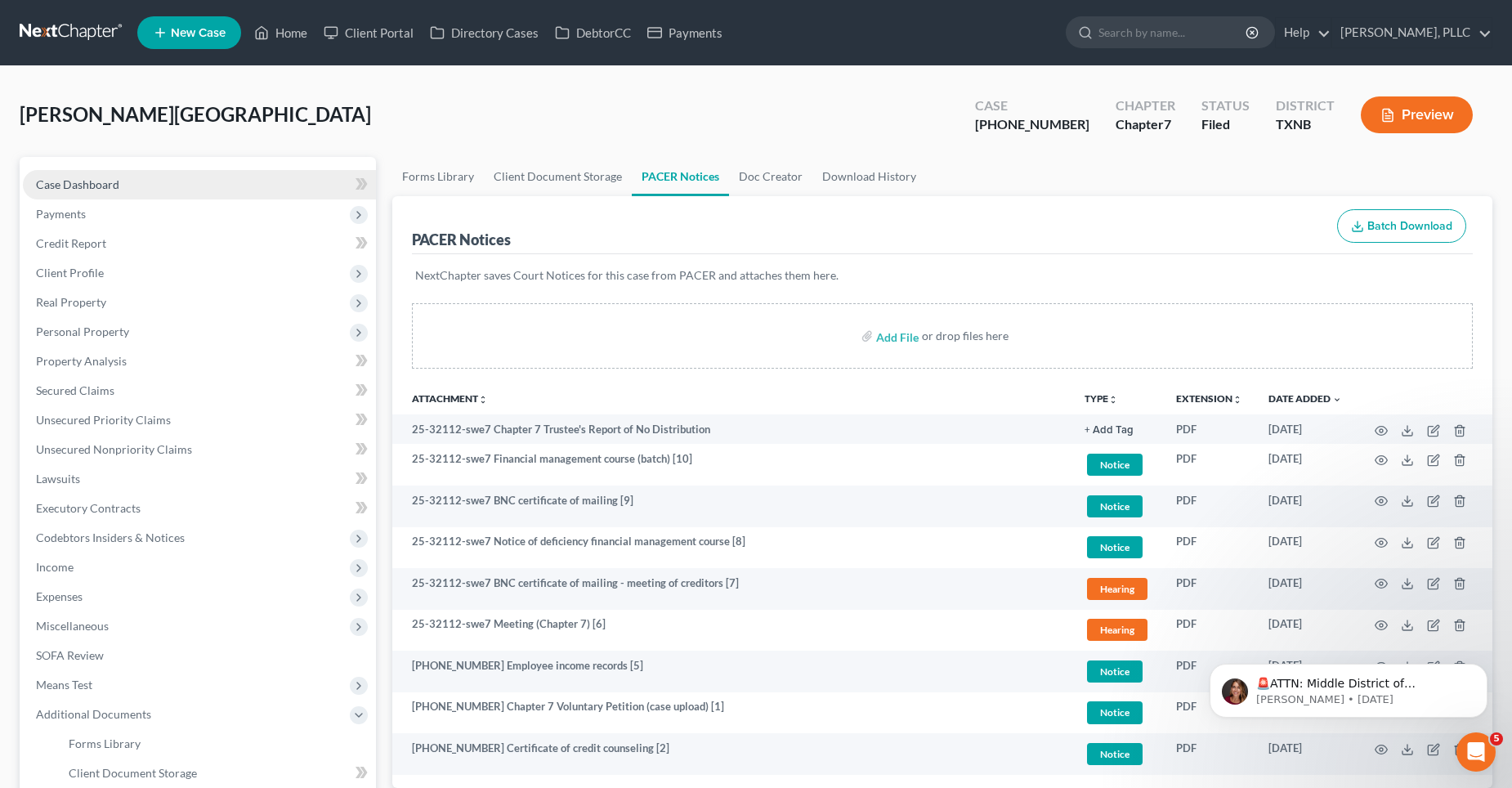
click at [103, 188] on span "Case Dashboard" at bounding box center [77, 184] width 83 height 14
select select "6"
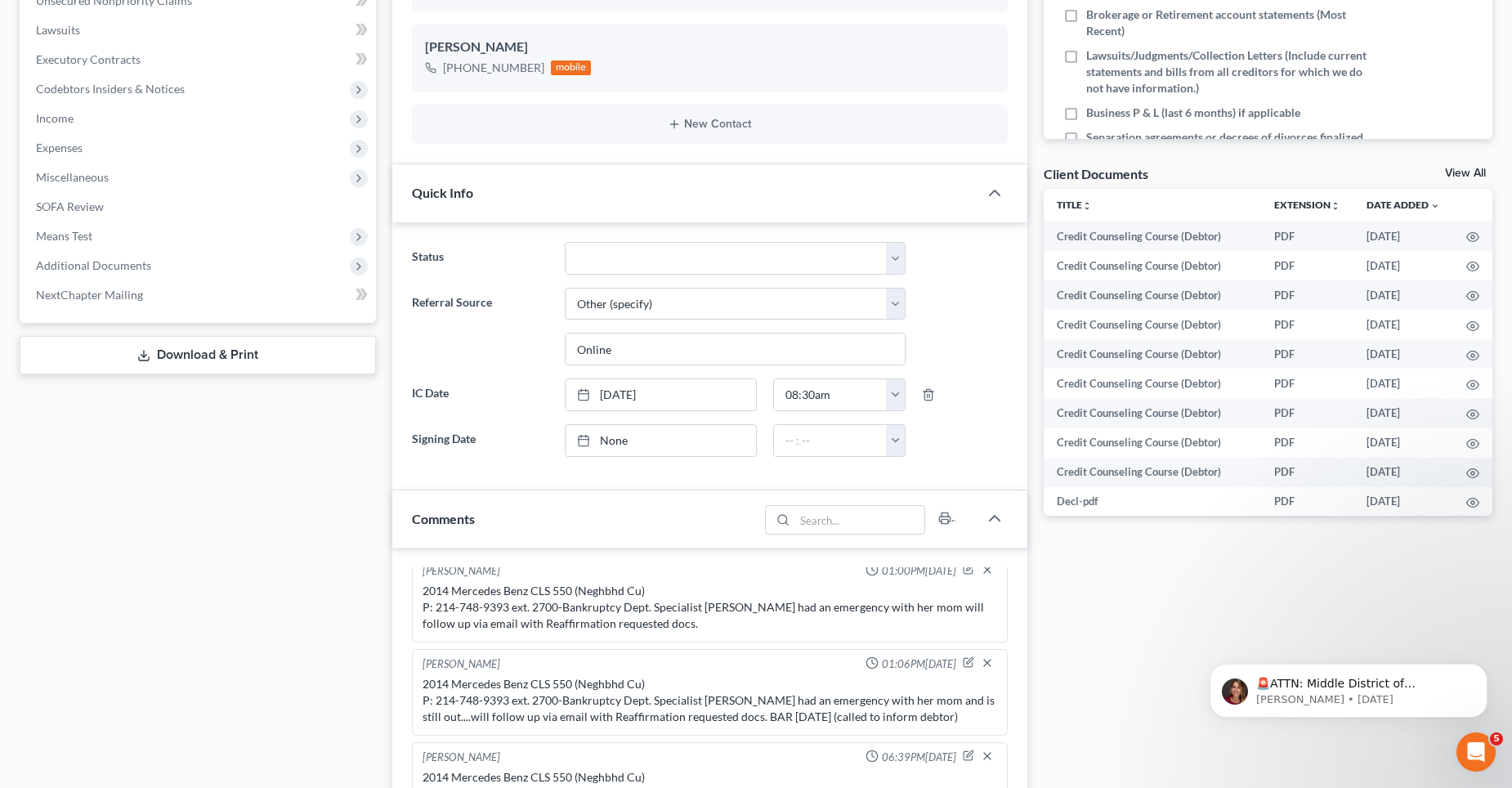
scroll to position [653, 0]
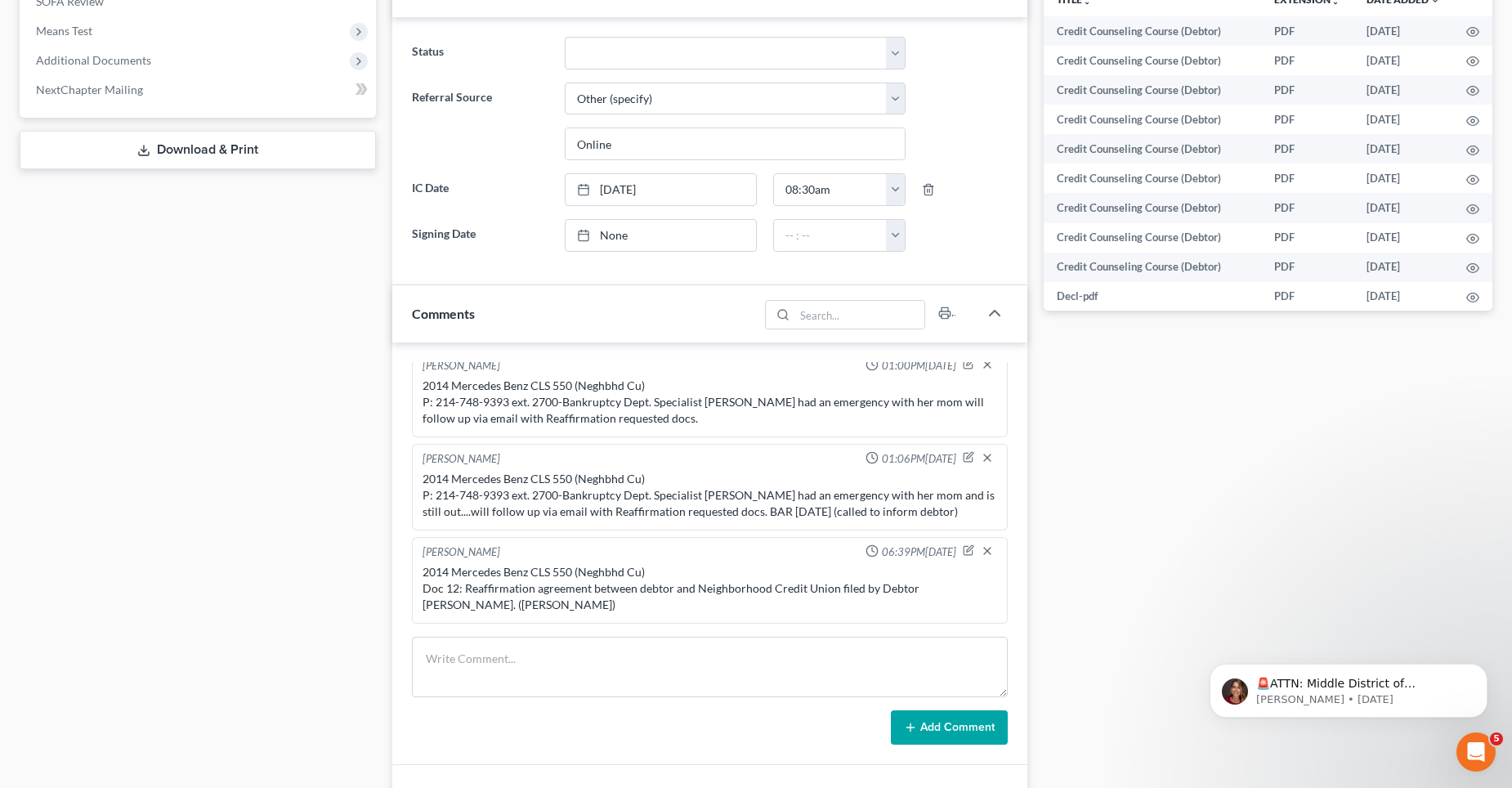
drag, startPoint x: 422, startPoint y: 591, endPoint x: 586, endPoint y: 608, distance: 164.9
click at [586, 608] on div "2014 Mercedes Benz CLS 550 (Neghbhd Cu) Doc 12: Reaffirmation agreement between…" at bounding box center [710, 588] width 575 height 49
drag, startPoint x: 583, startPoint y: 605, endPoint x: 555, endPoint y: 591, distance: 31.3
copy div "Doc 12: Reaffirmation agreement between debtor and Neighborhood Credit Union fi…"
click at [496, 564] on div "2014 Mercedes Benz CLS 550 (Neghbhd Cu) Doc 12: Reaffirmation agreement between…" at bounding box center [710, 588] width 575 height 49
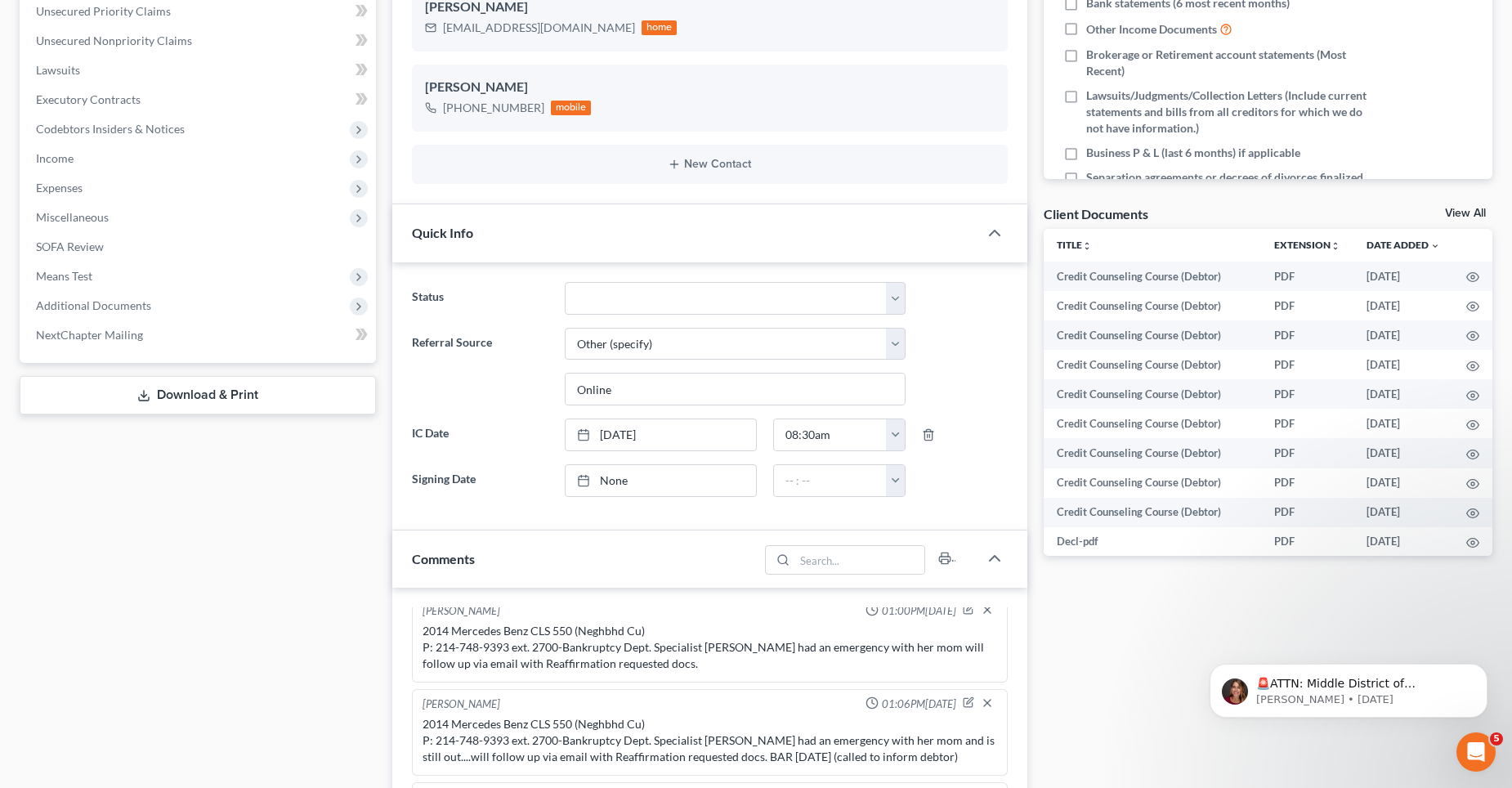
scroll to position [164, 0]
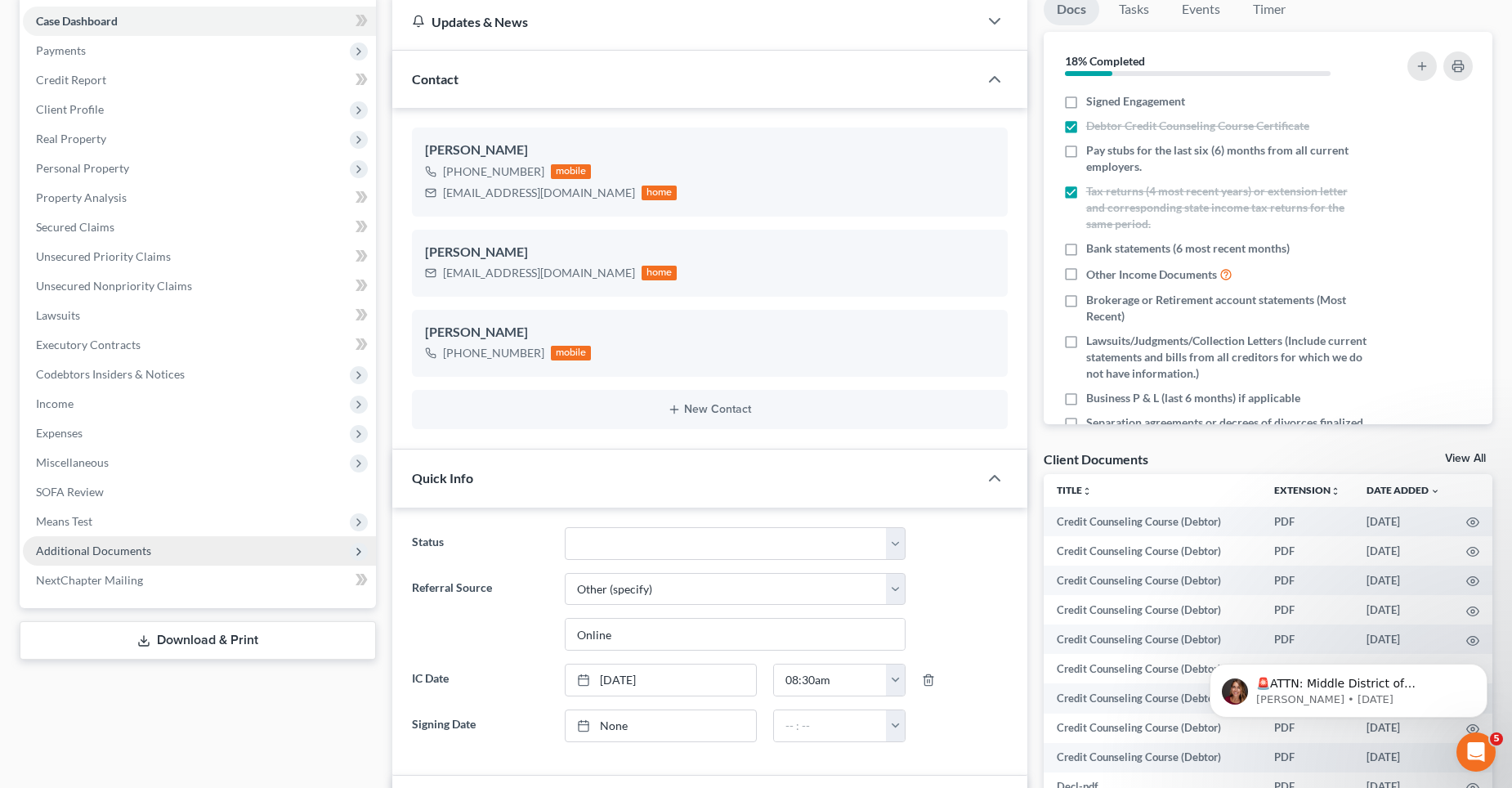
click at [98, 545] on span "Additional Documents" at bounding box center [93, 550] width 115 height 14
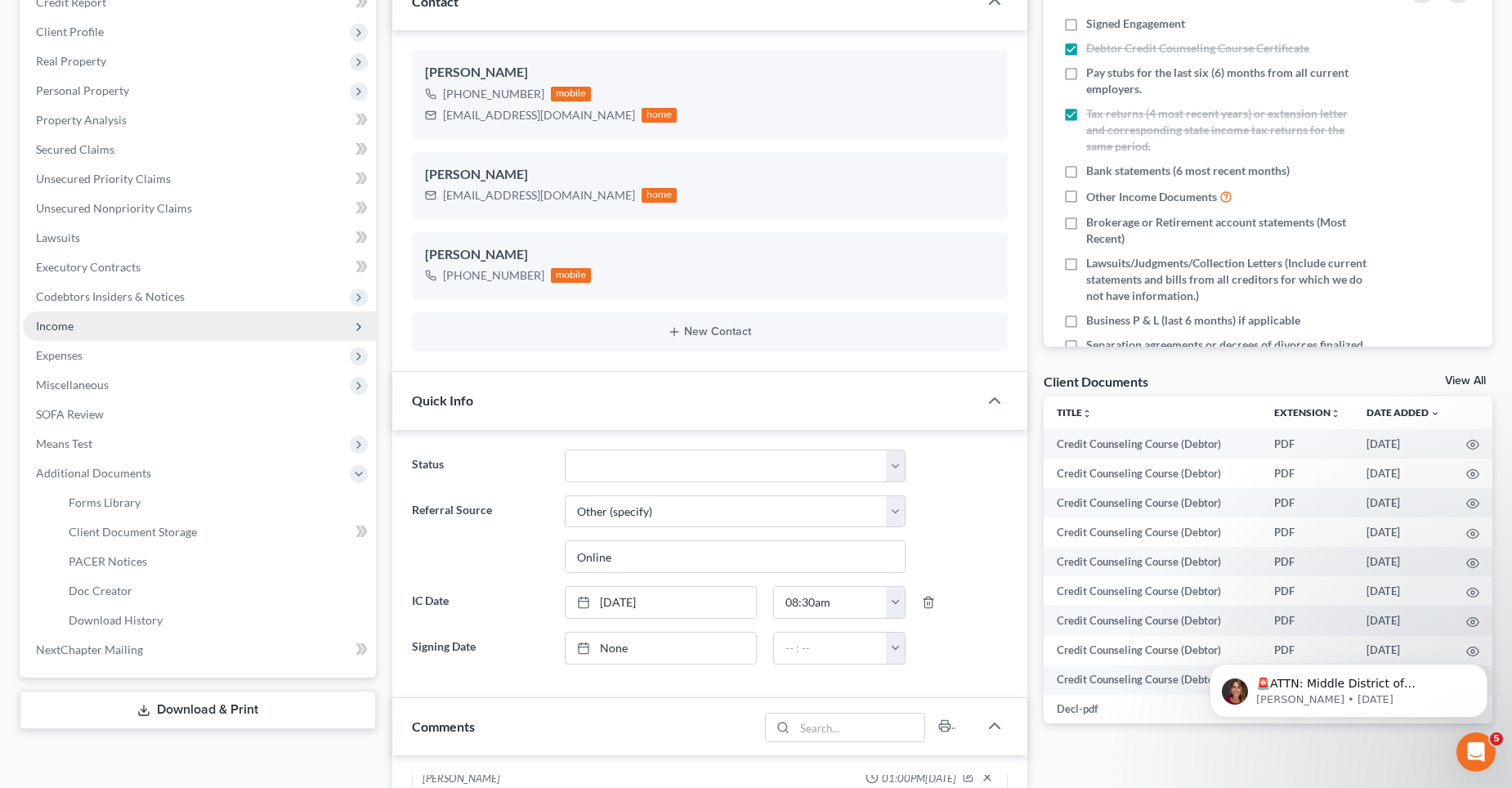
scroll to position [327, 0]
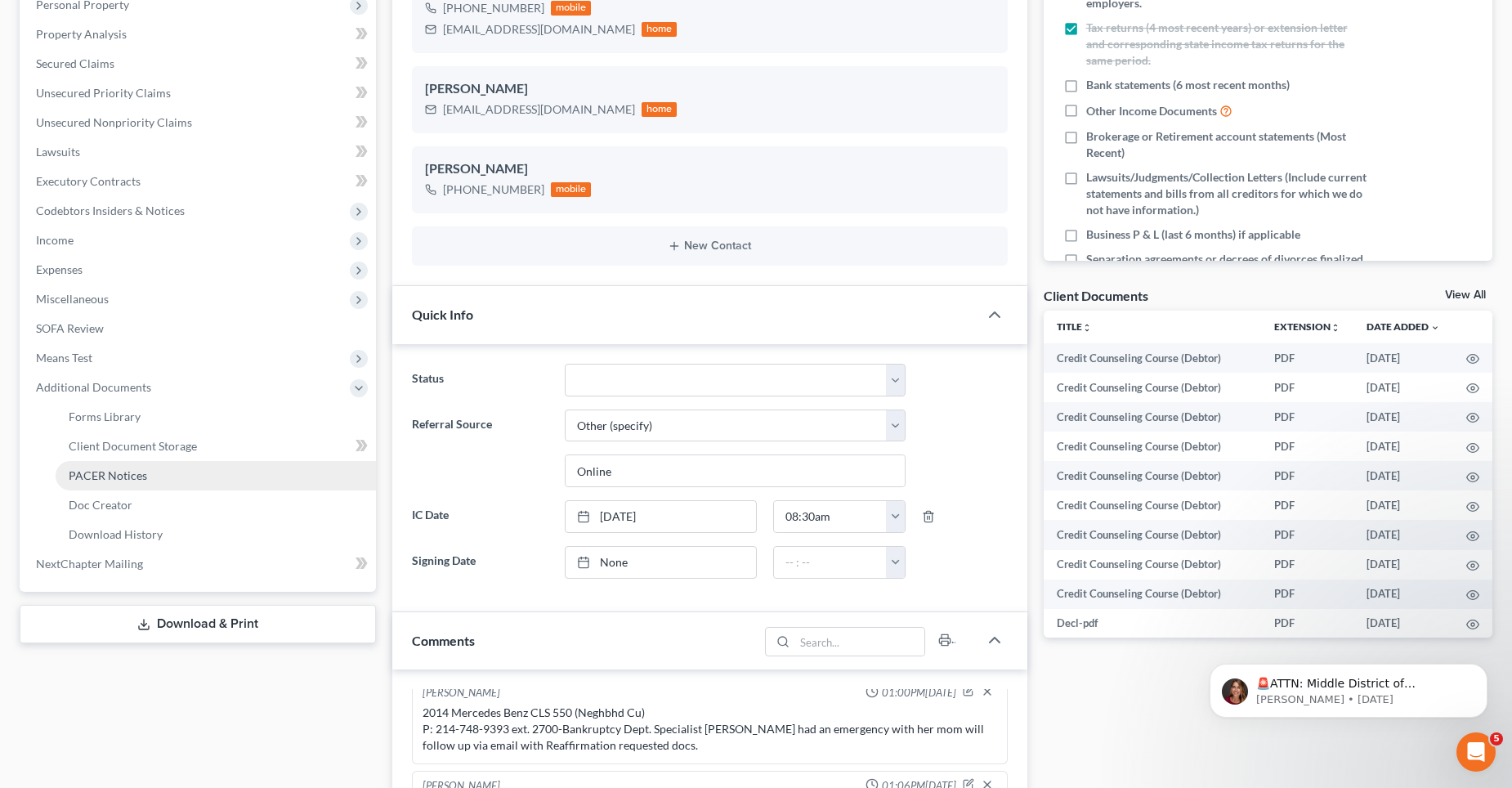
click at [135, 468] on span "PACER Notices" at bounding box center [107, 475] width 78 height 14
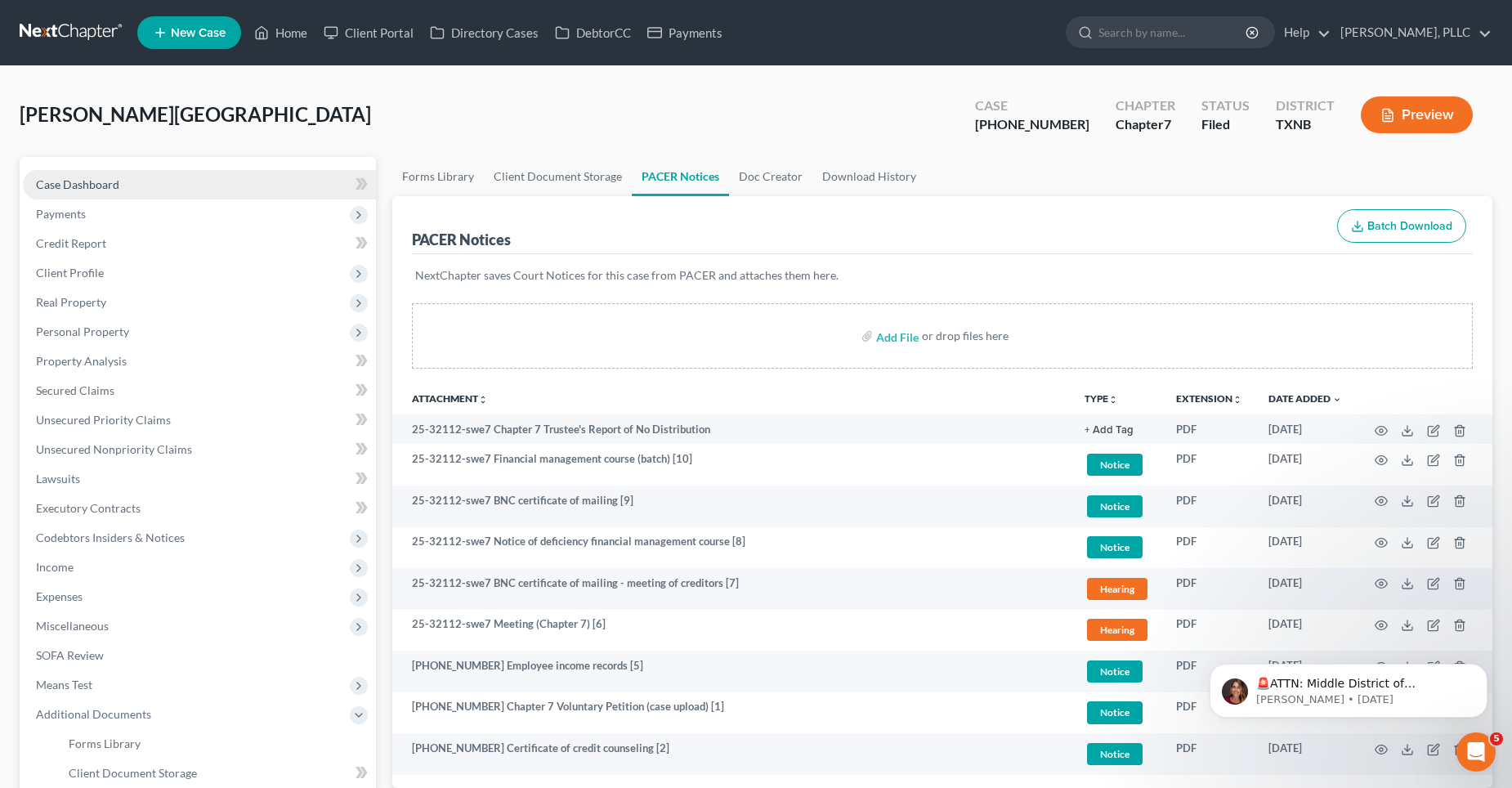
click at [92, 183] on span "Case Dashboard" at bounding box center [77, 184] width 83 height 14
select select "6"
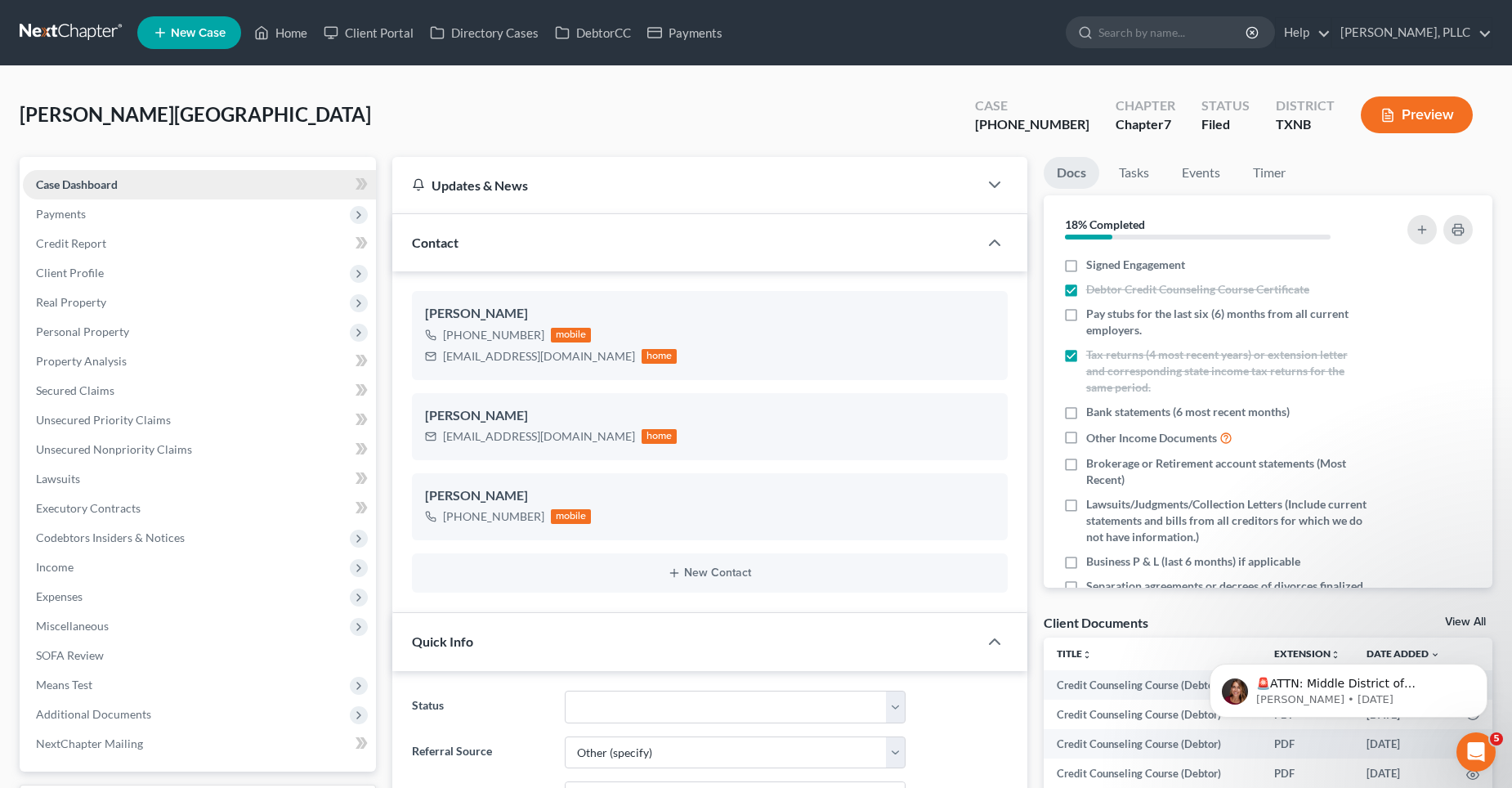
scroll to position [1745, 0]
click at [295, 35] on link "Home" at bounding box center [281, 33] width 69 height 30
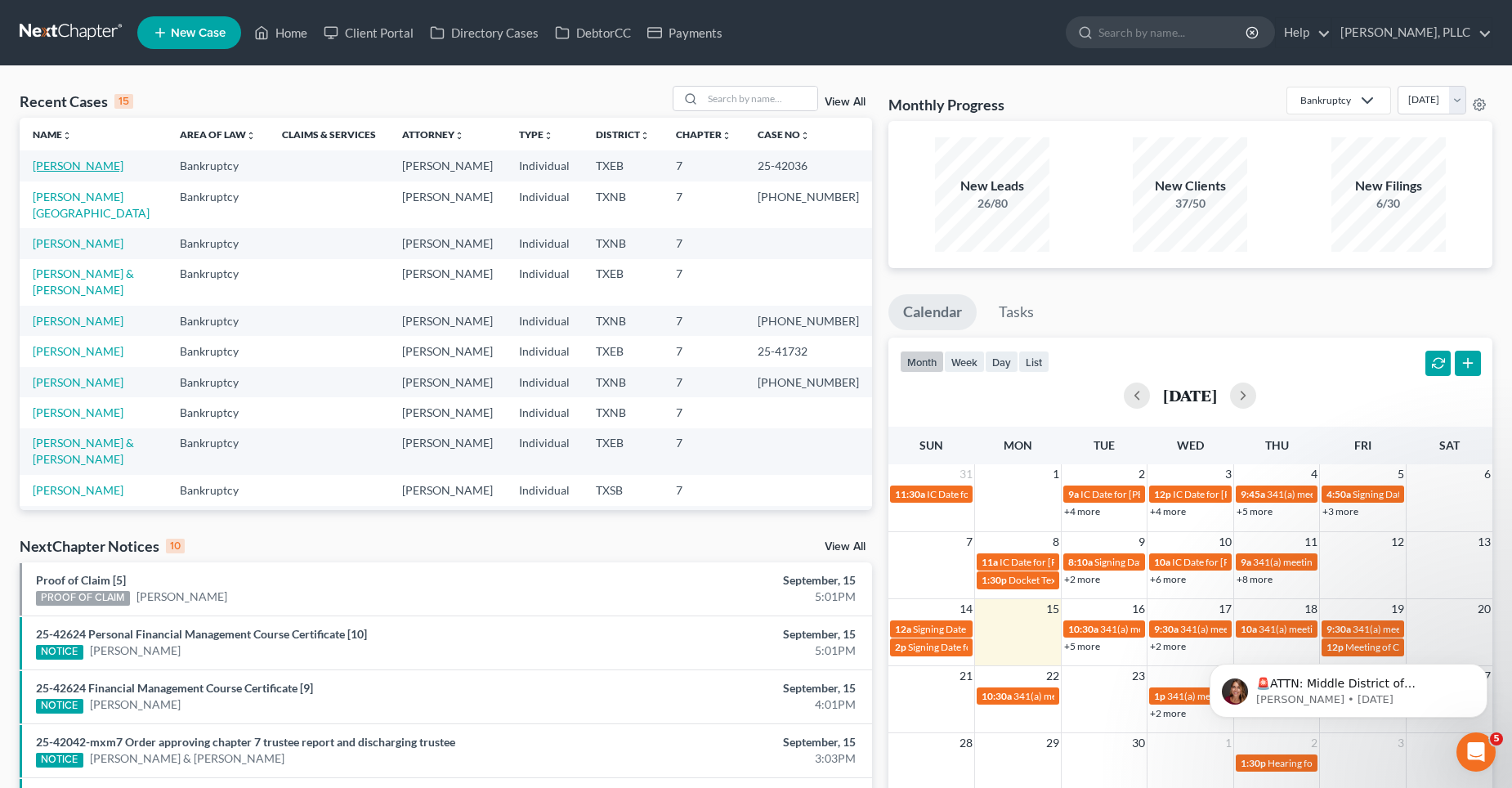
click at [88, 162] on link "[PERSON_NAME]" at bounding box center [78, 166] width 91 height 14
select select "4"
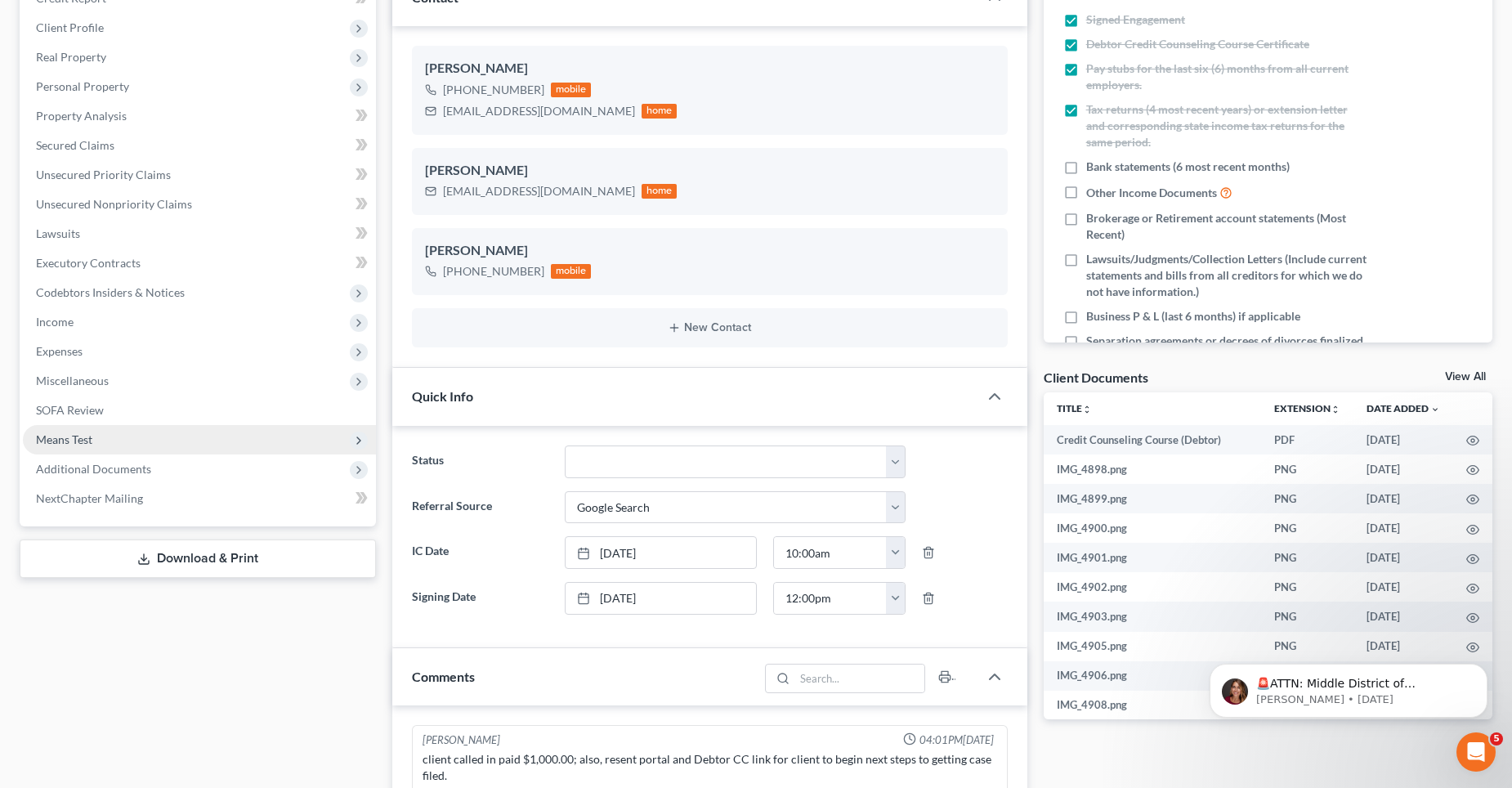
scroll to position [2077, 0]
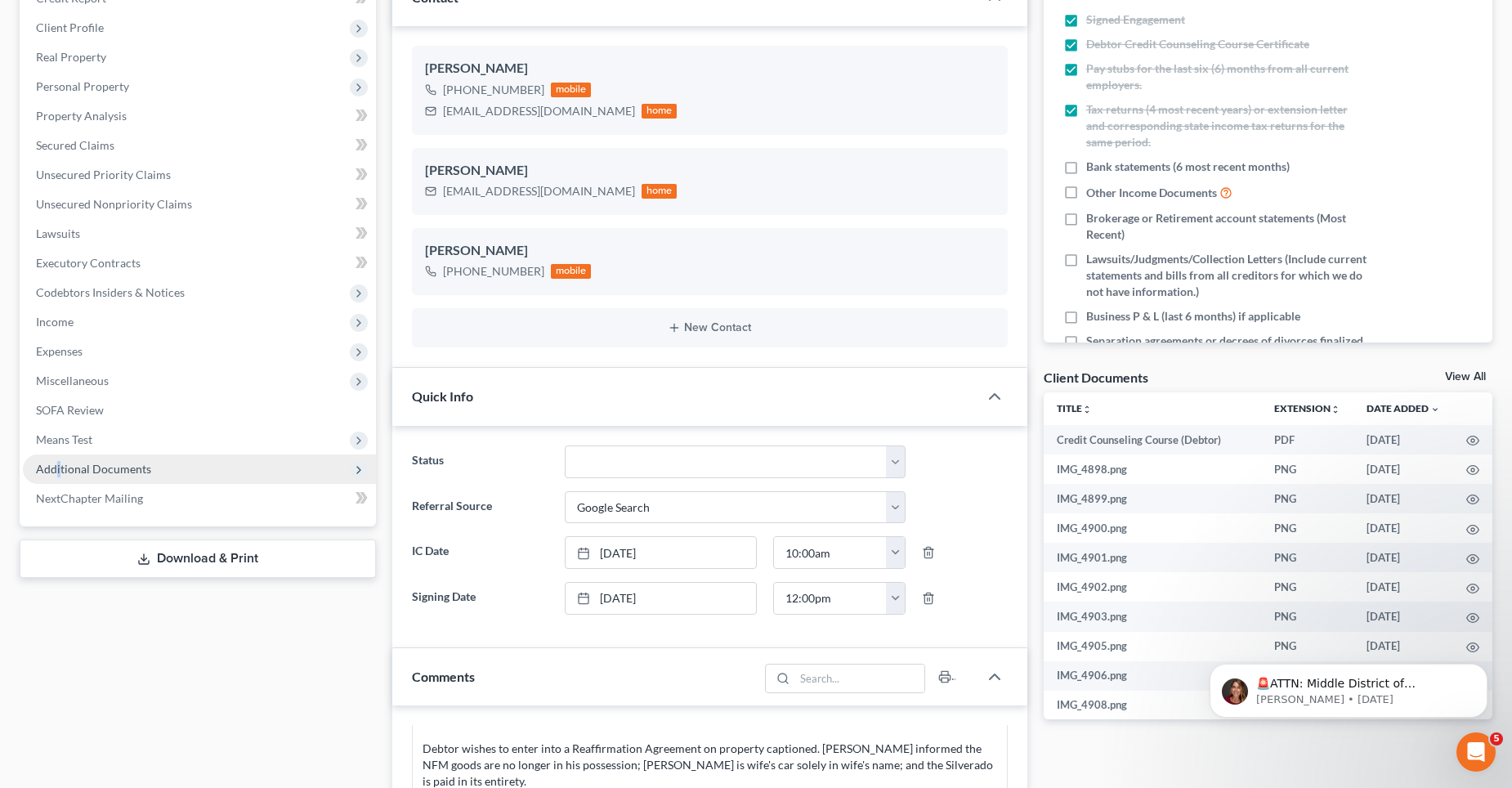
click at [58, 465] on span "Additional Documents" at bounding box center [93, 469] width 115 height 14
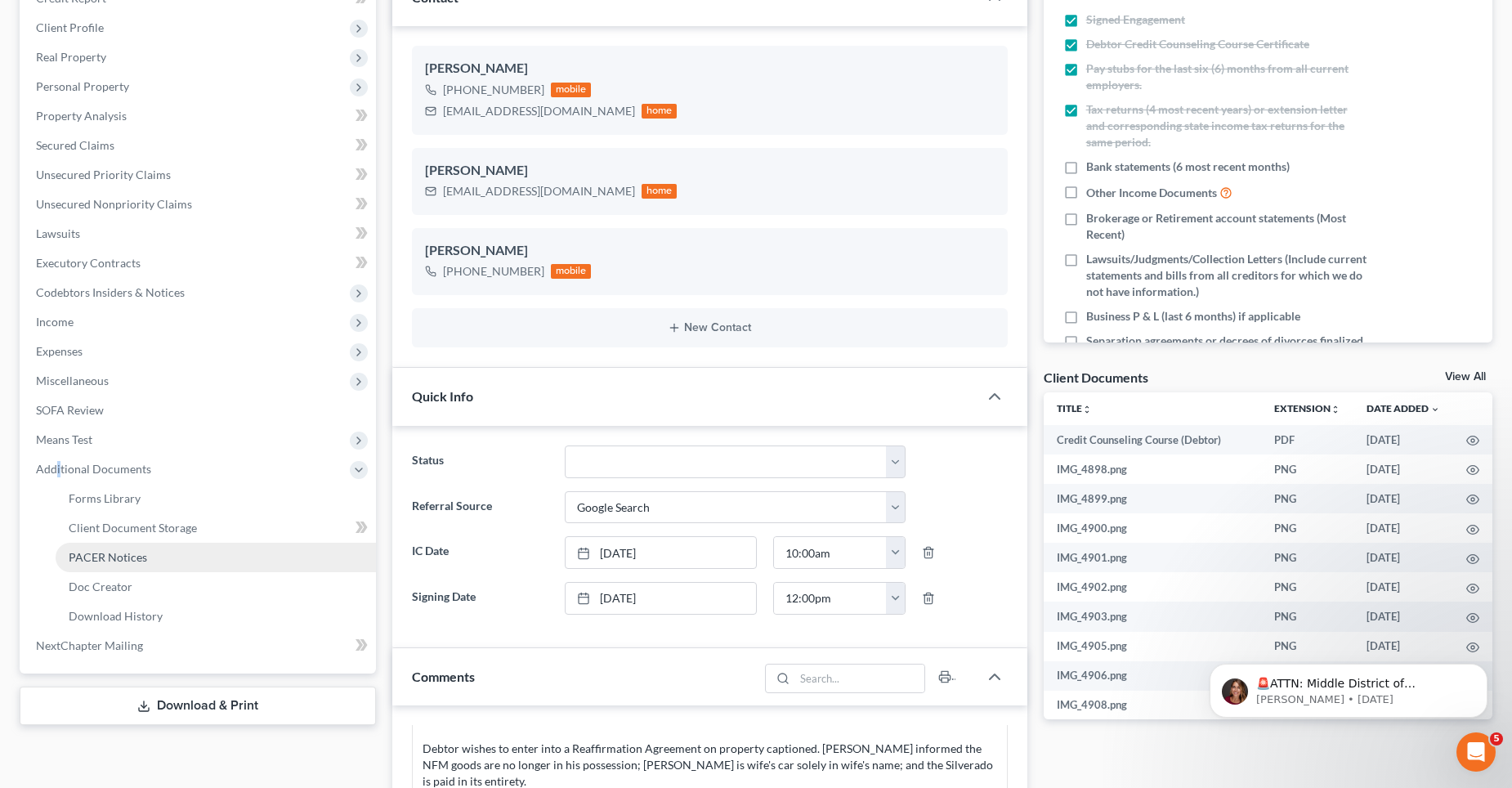
drag, startPoint x: 58, startPoint y: 465, endPoint x: 98, endPoint y: 556, distance: 99.4
click at [98, 556] on span "PACER Notices" at bounding box center [107, 557] width 78 height 14
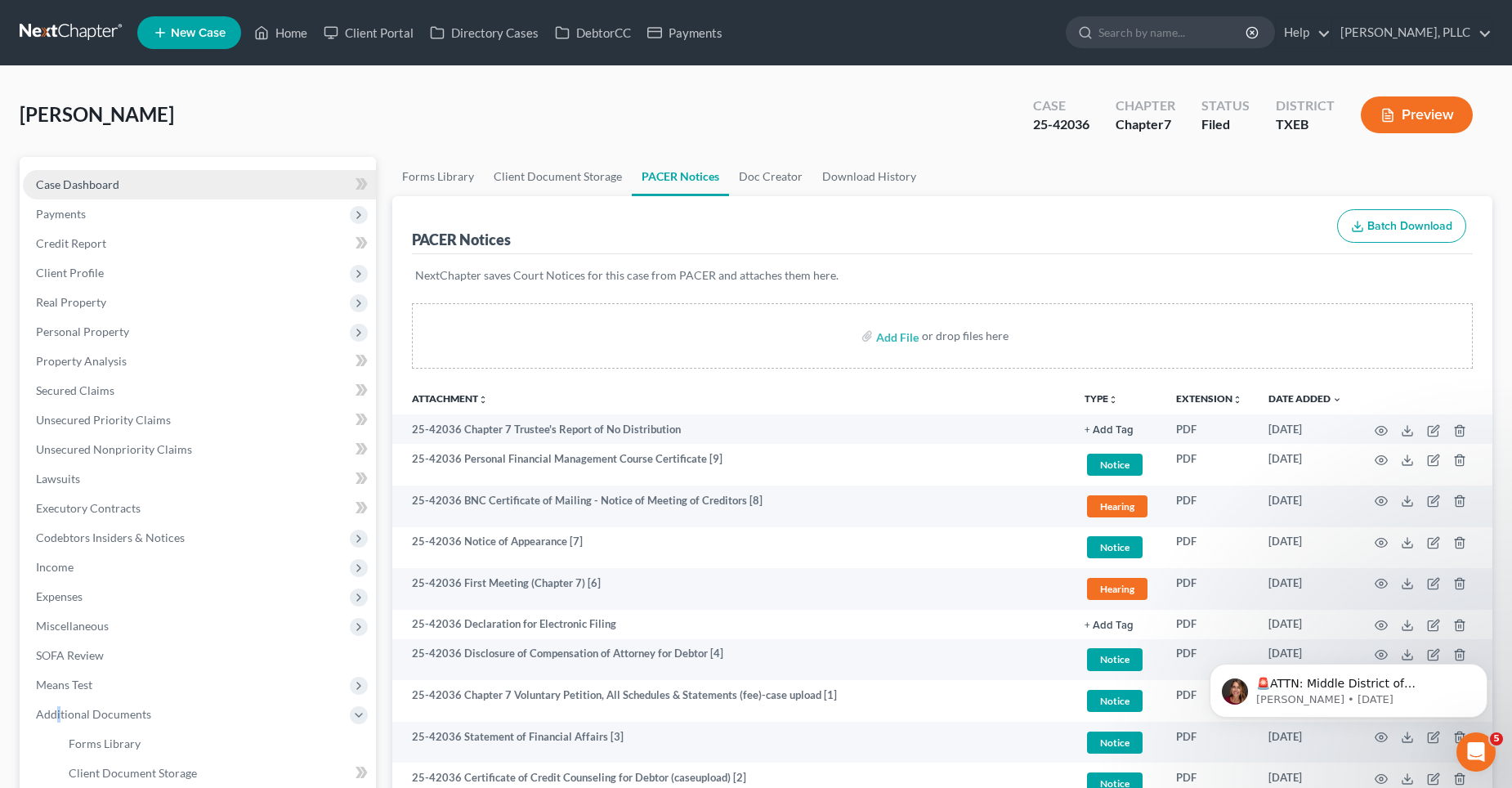
click at [58, 184] on span "Case Dashboard" at bounding box center [77, 184] width 83 height 14
select select "4"
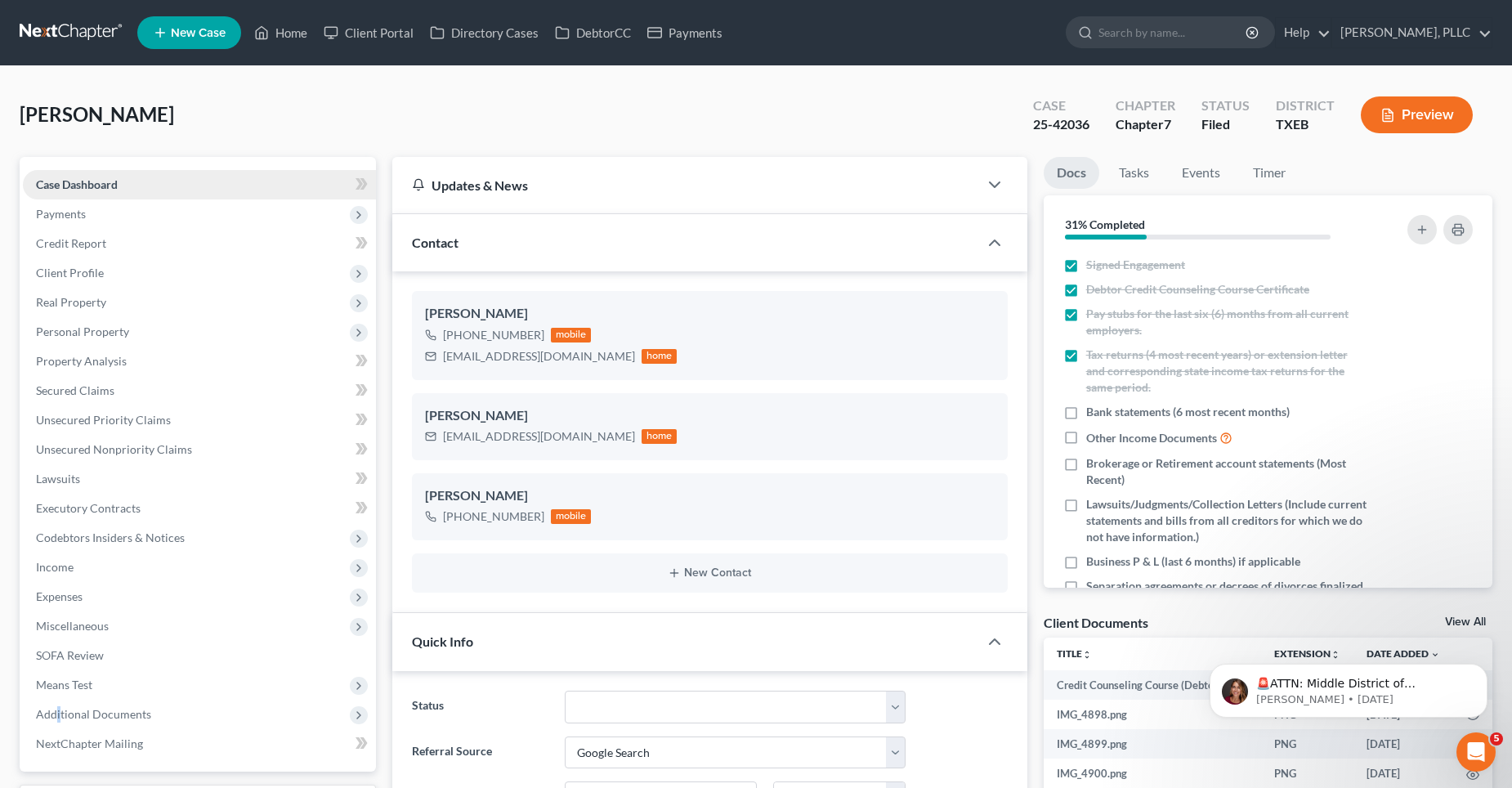
scroll to position [2077, 0]
click at [118, 388] on link "Secured Claims" at bounding box center [199, 391] width 353 height 30
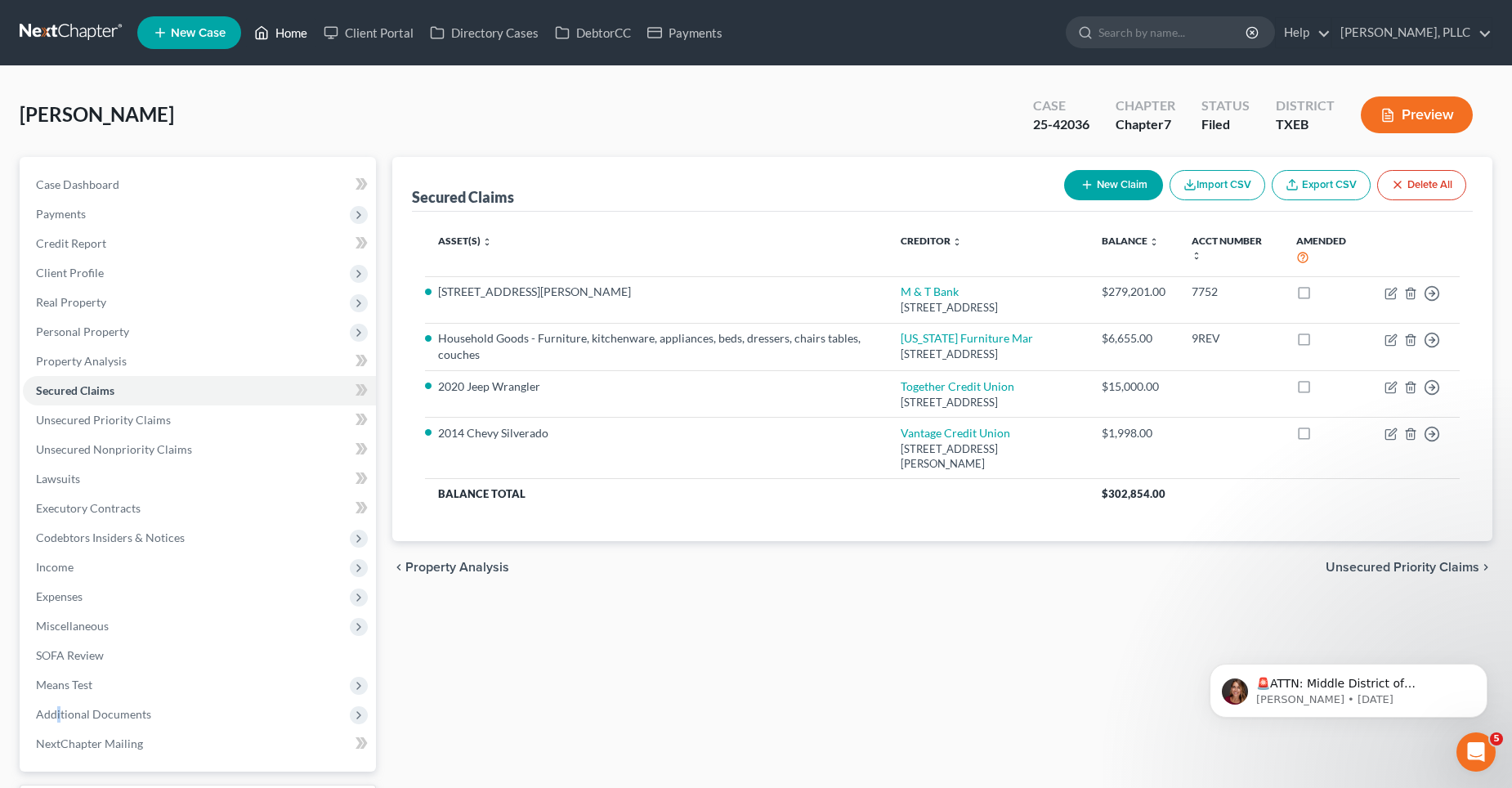
click at [297, 31] on link "Home" at bounding box center [281, 33] width 69 height 30
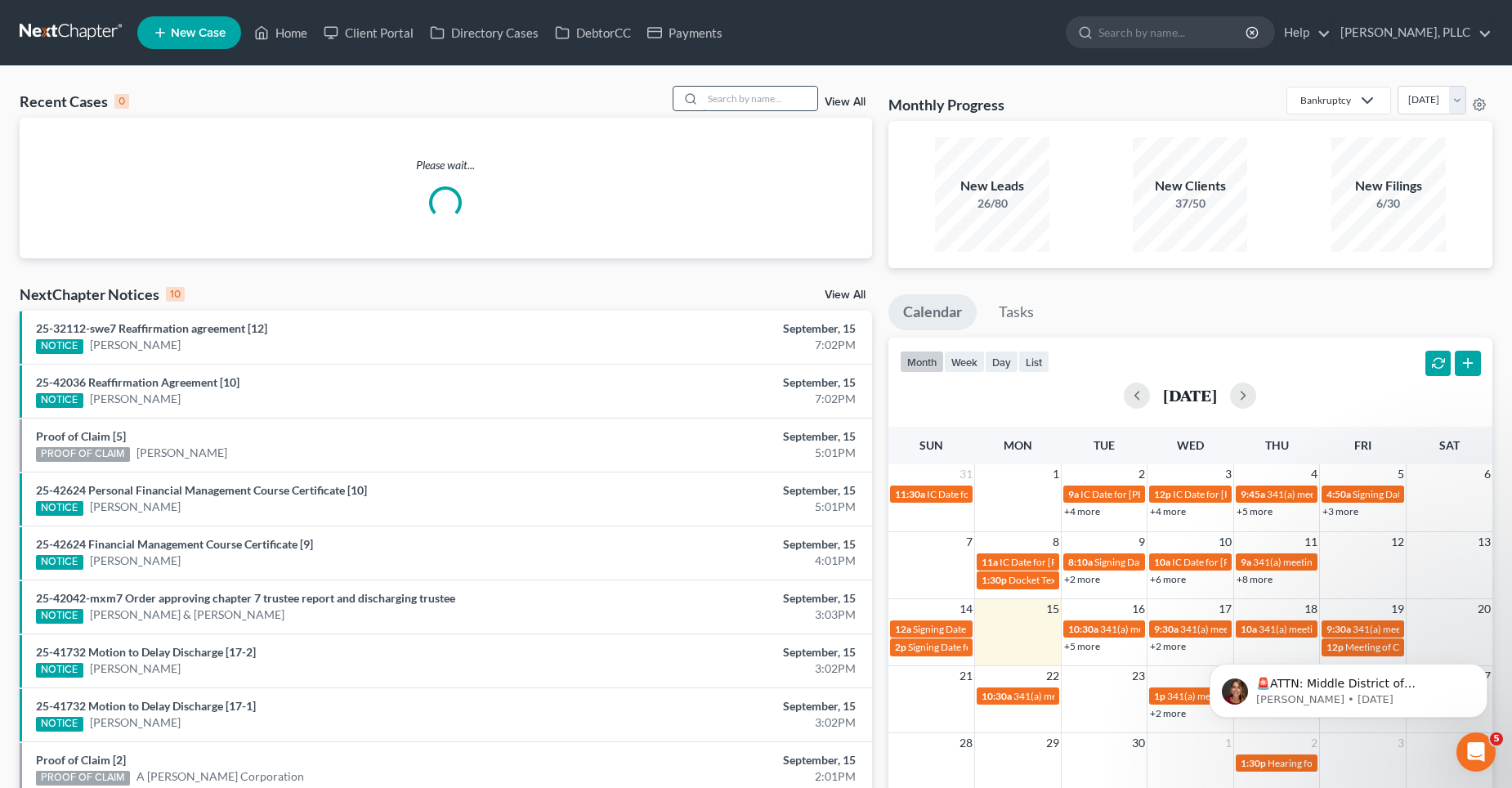
click at [760, 95] on input "search" at bounding box center [759, 98] width 114 height 24
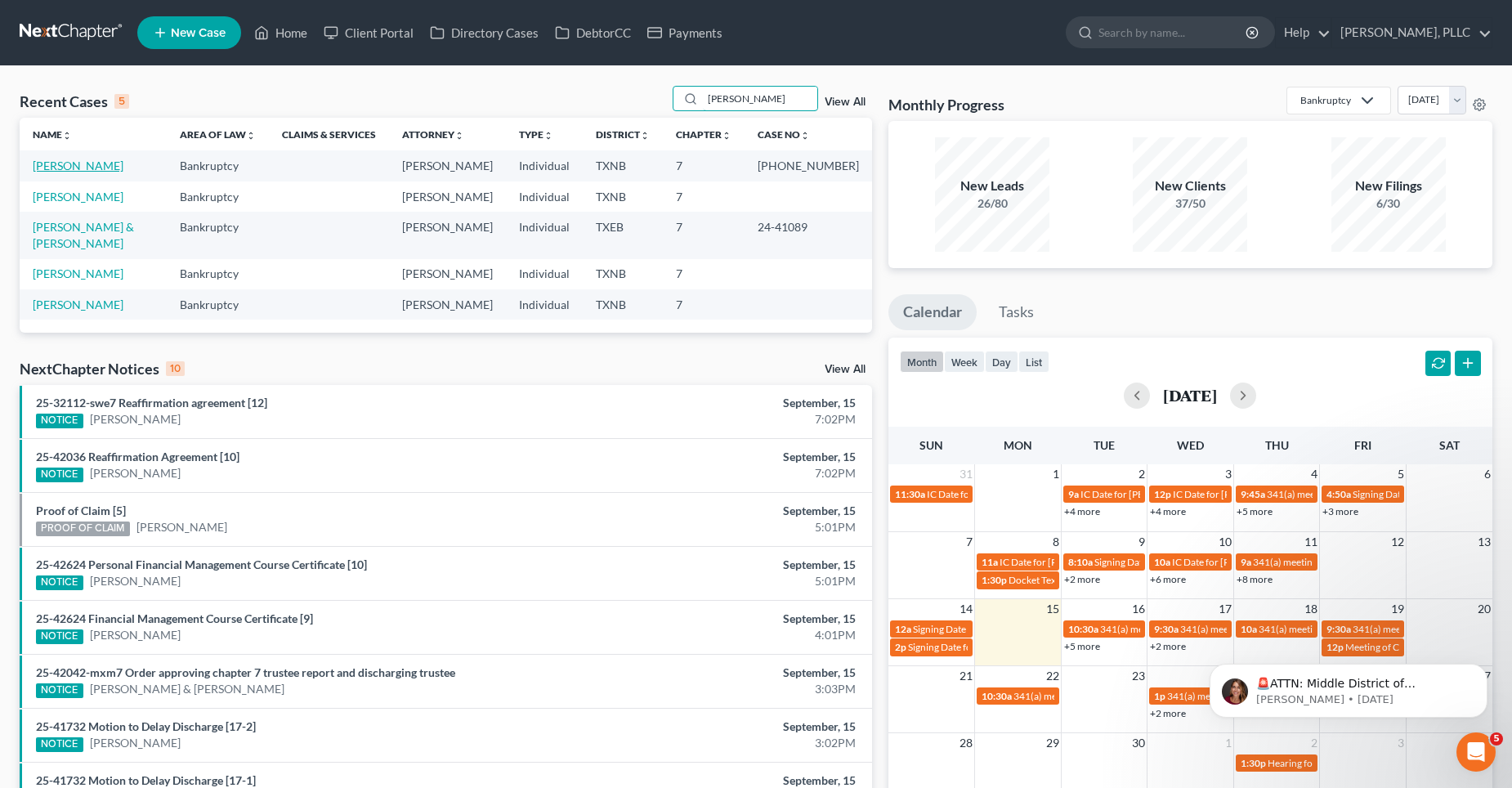
type input "[PERSON_NAME]"
click at [60, 164] on link "[PERSON_NAME]" at bounding box center [78, 166] width 91 height 14
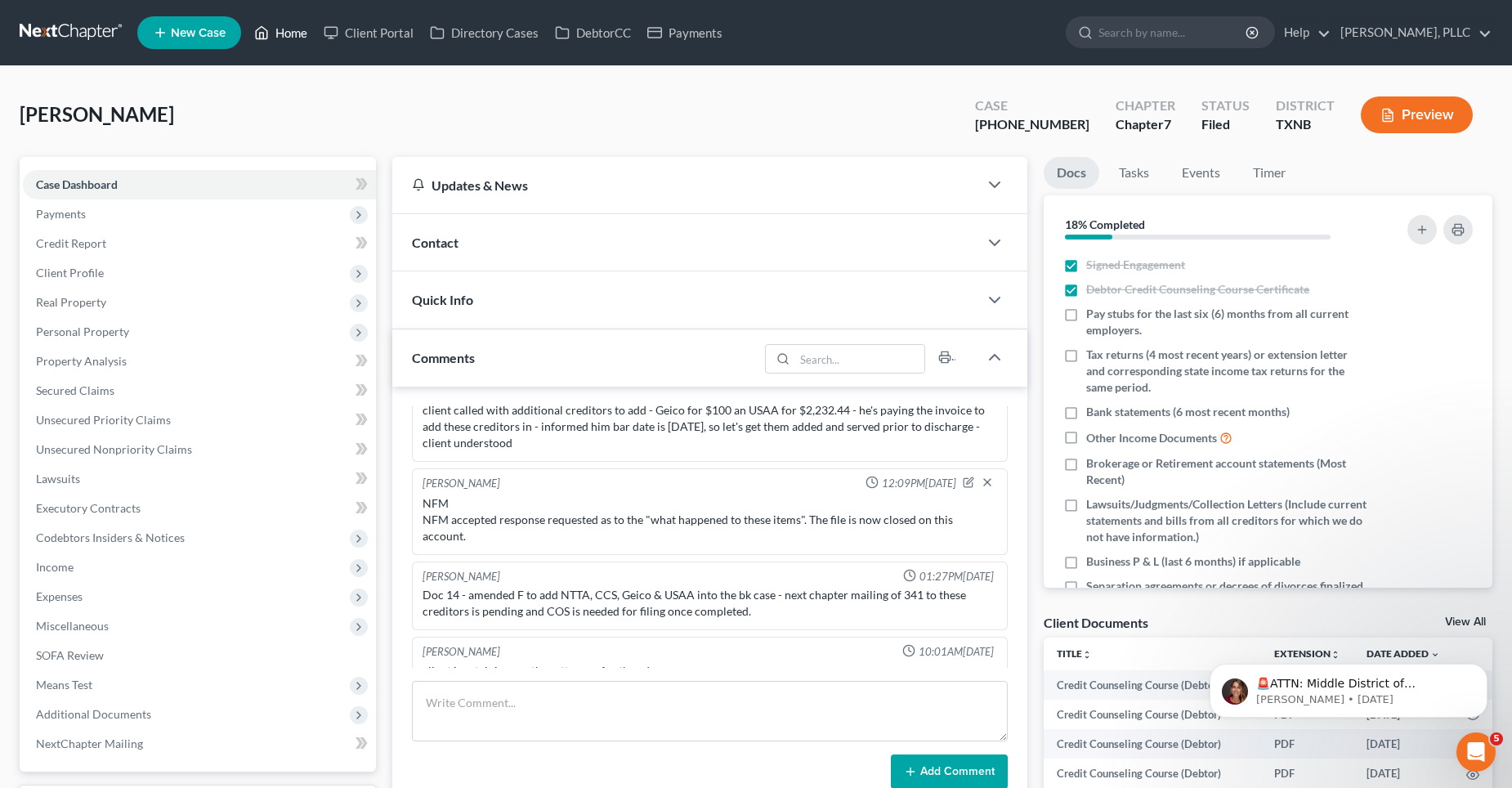
click at [304, 34] on link "Home" at bounding box center [281, 33] width 69 height 30
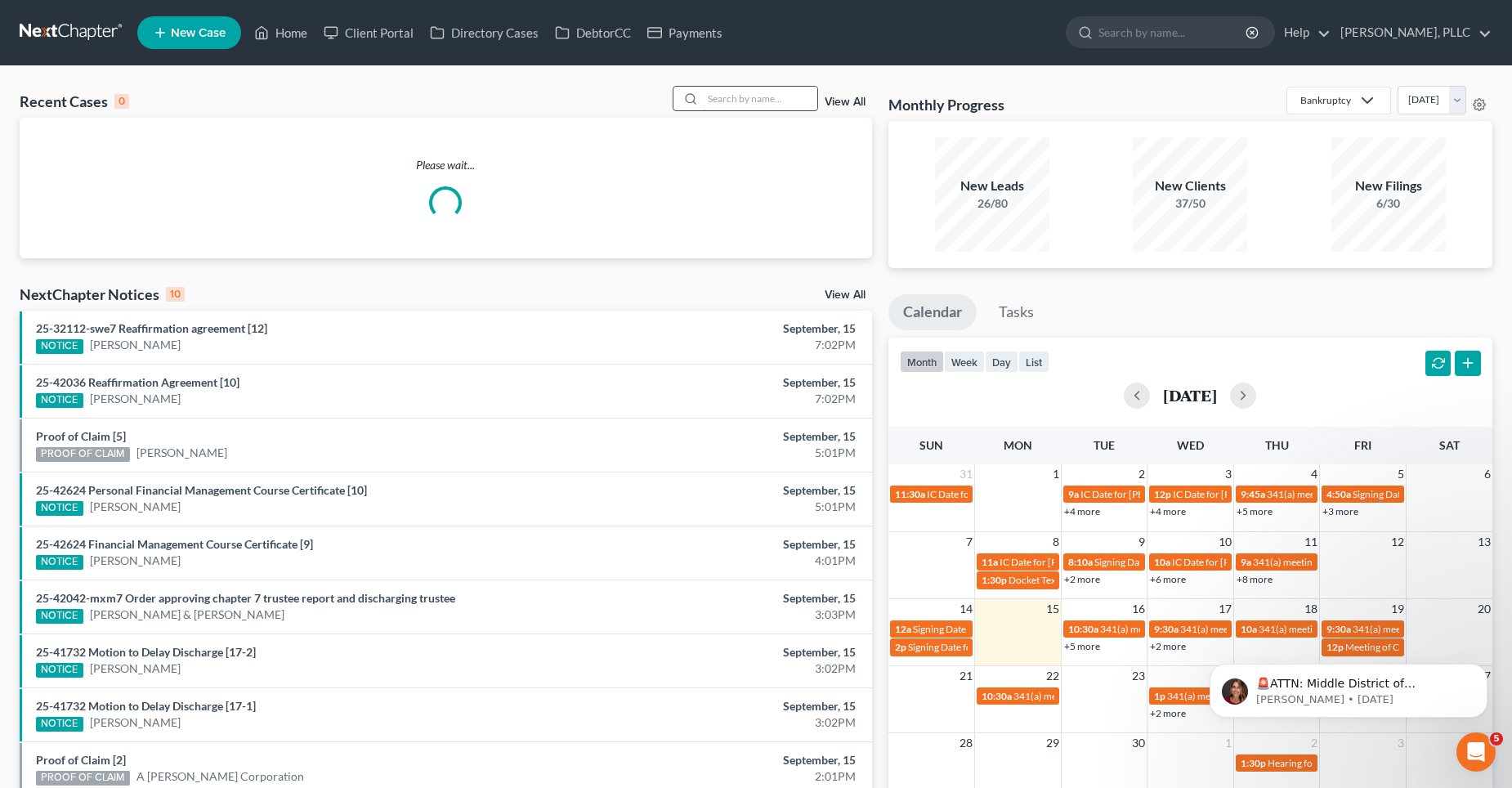
click at [746, 96] on input "search" at bounding box center [759, 98] width 114 height 24
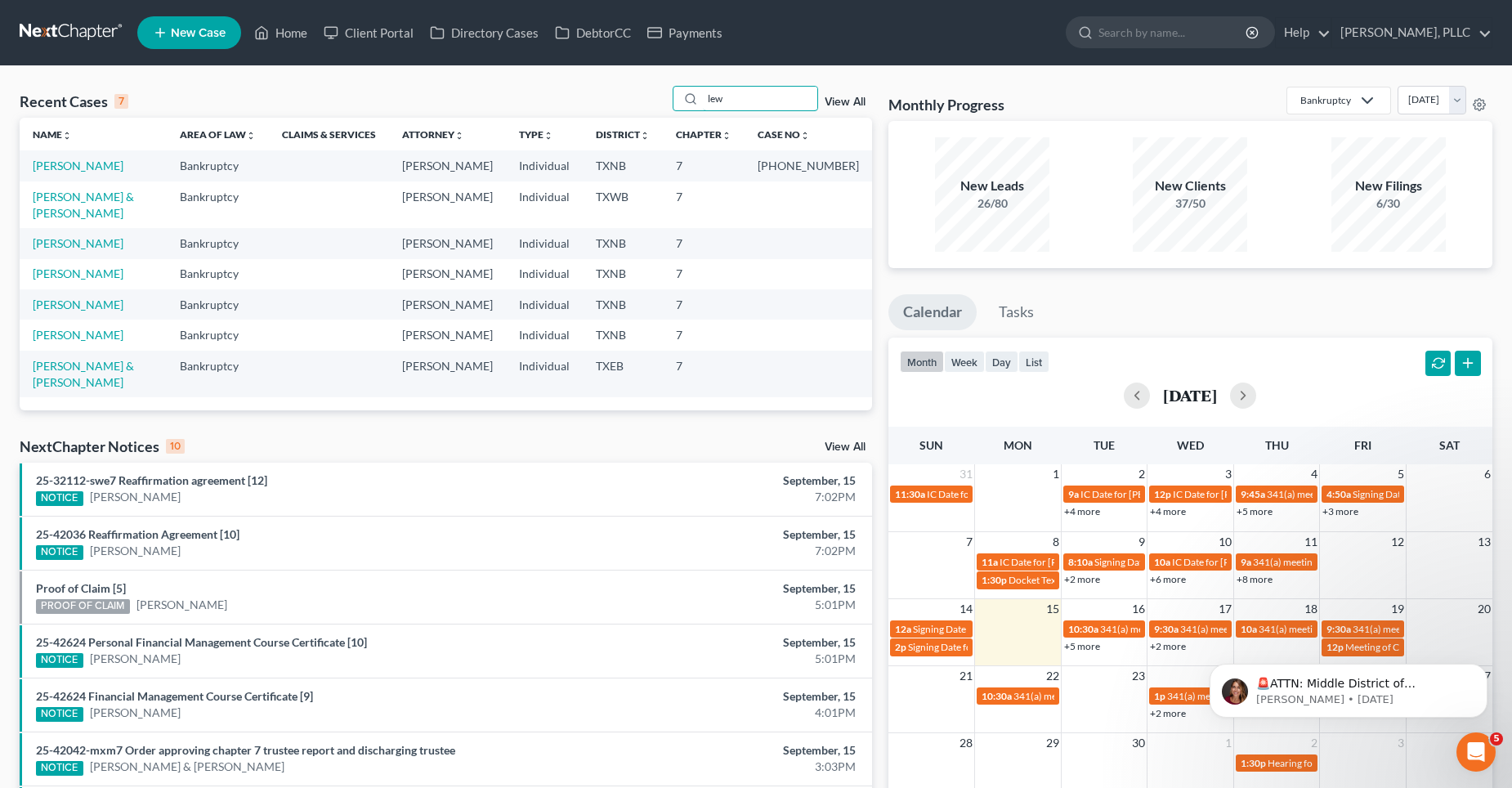
type input "lew"
click at [76, 174] on td "[PERSON_NAME]" at bounding box center [93, 166] width 147 height 31
click at [82, 160] on link "[PERSON_NAME]" at bounding box center [78, 166] width 91 height 14
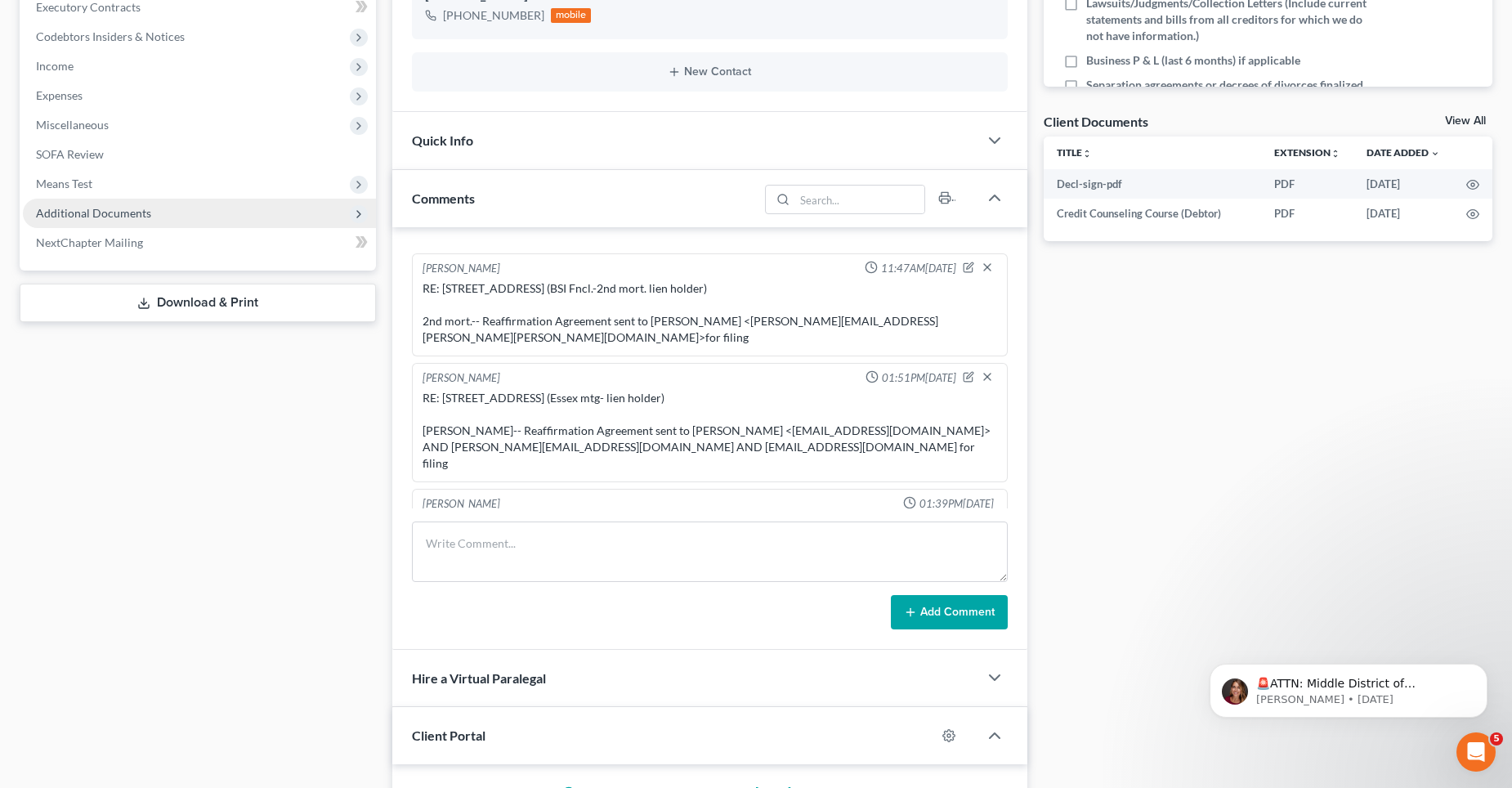
scroll to position [408, 0]
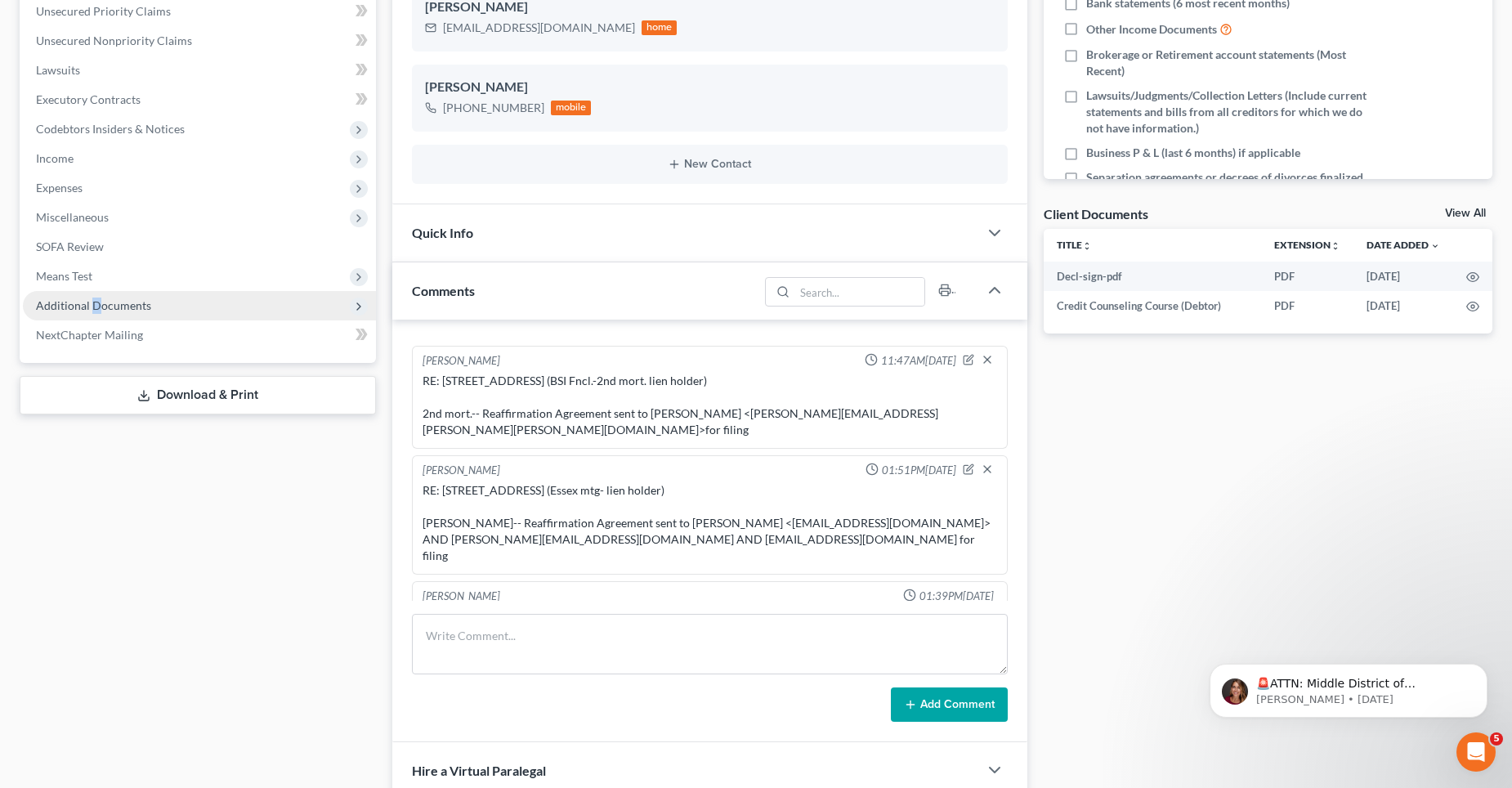
click at [95, 306] on span "Additional Documents" at bounding box center [93, 305] width 115 height 14
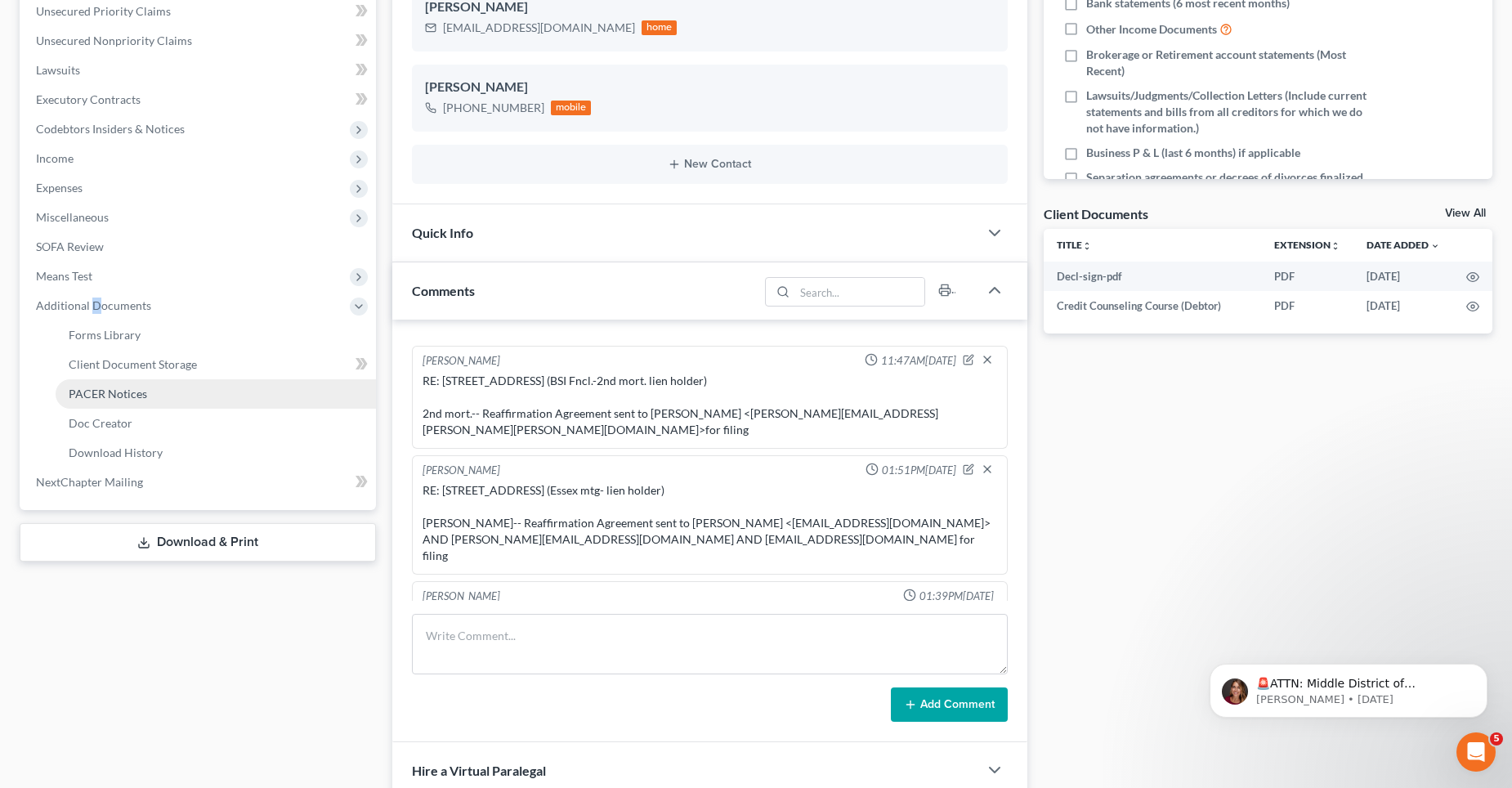
drag, startPoint x: 95, startPoint y: 306, endPoint x: 109, endPoint y: 394, distance: 89.1
click at [109, 394] on span "PACER Notices" at bounding box center [107, 394] width 78 height 14
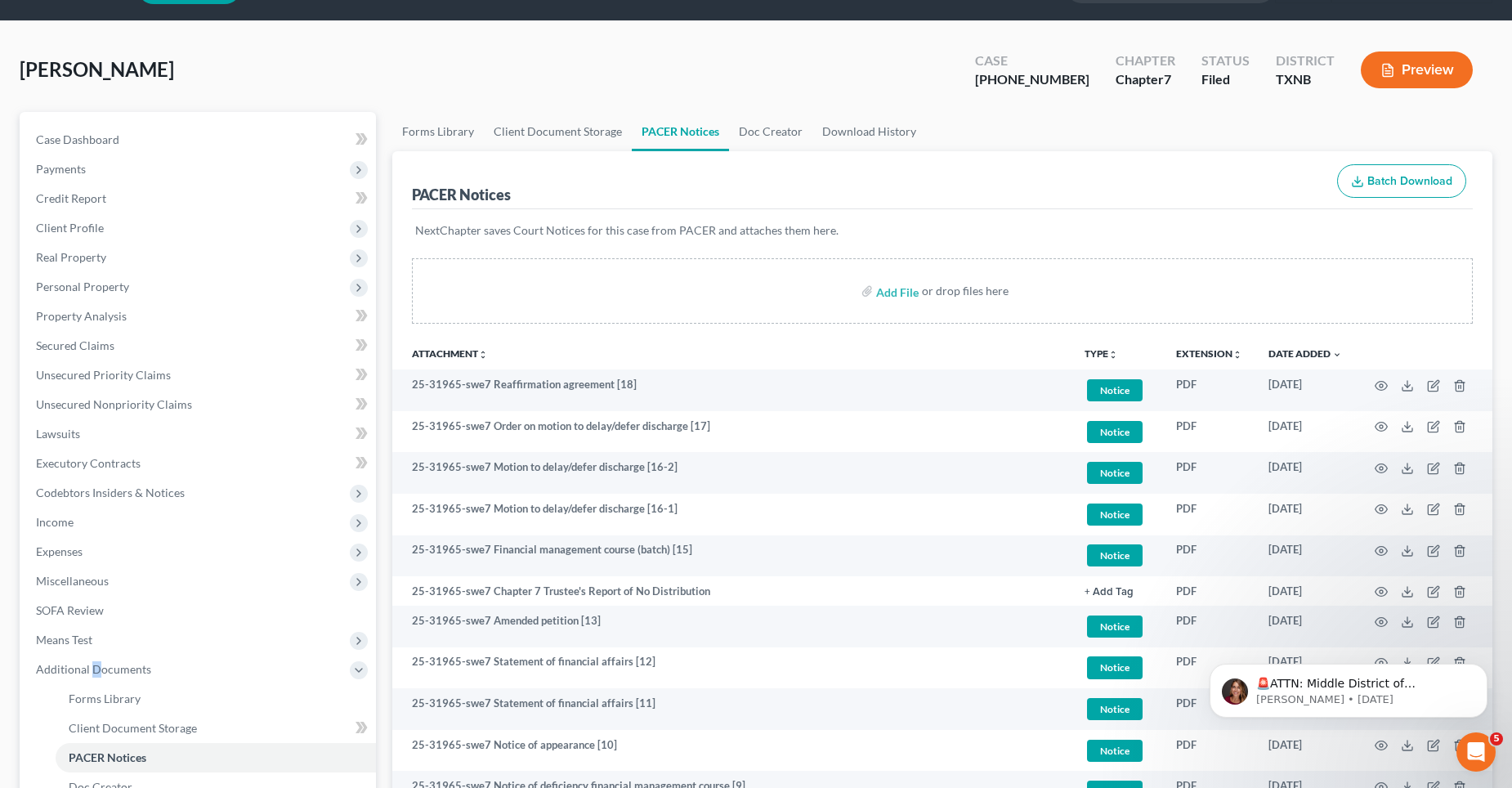
scroll to position [81, 0]
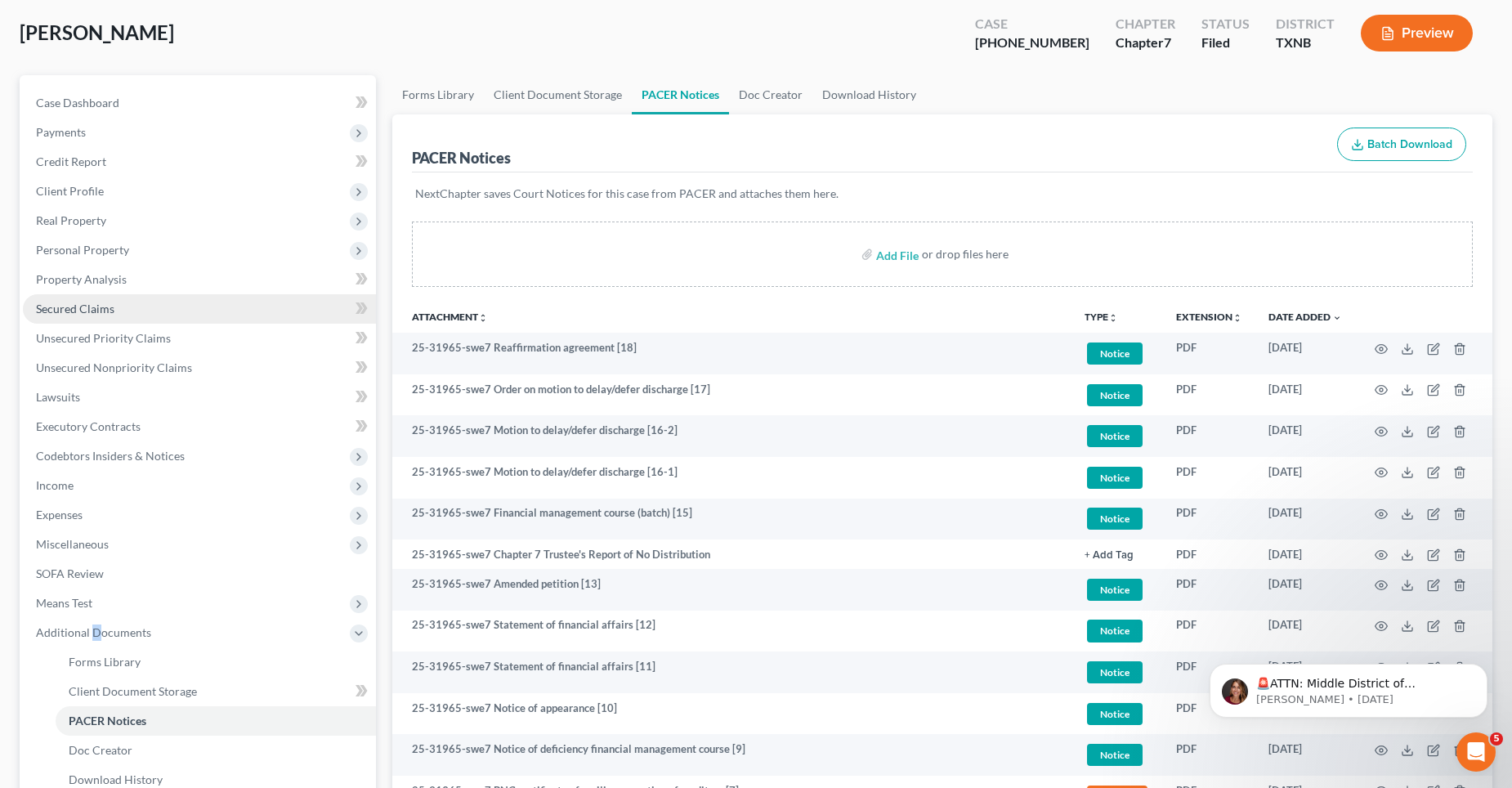
click at [121, 311] on link "Secured Claims" at bounding box center [199, 309] width 353 height 30
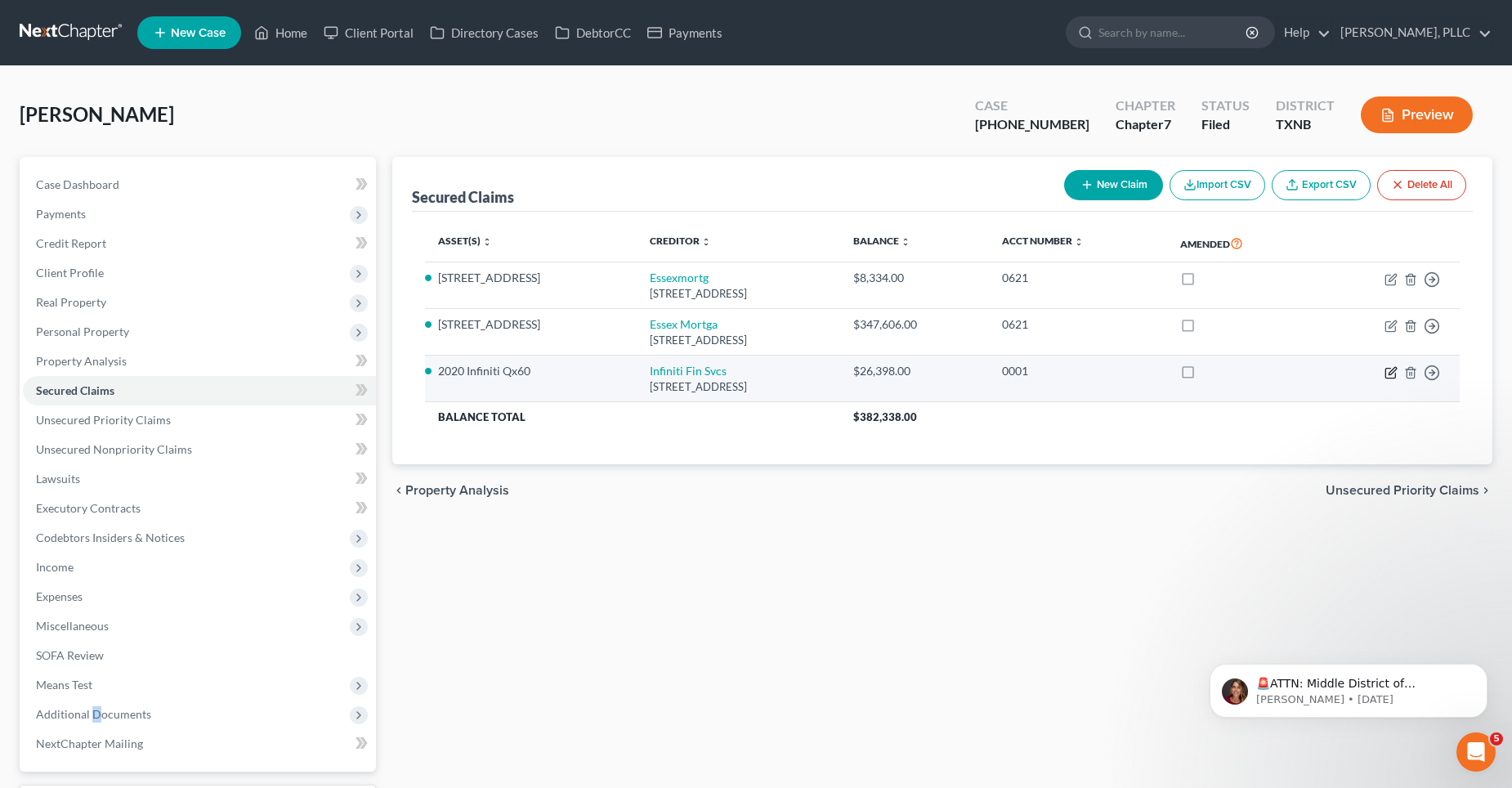
click at [1389, 370] on icon "button" at bounding box center [1390, 372] width 13 height 13
select select "4"
select select "2"
select select "0"
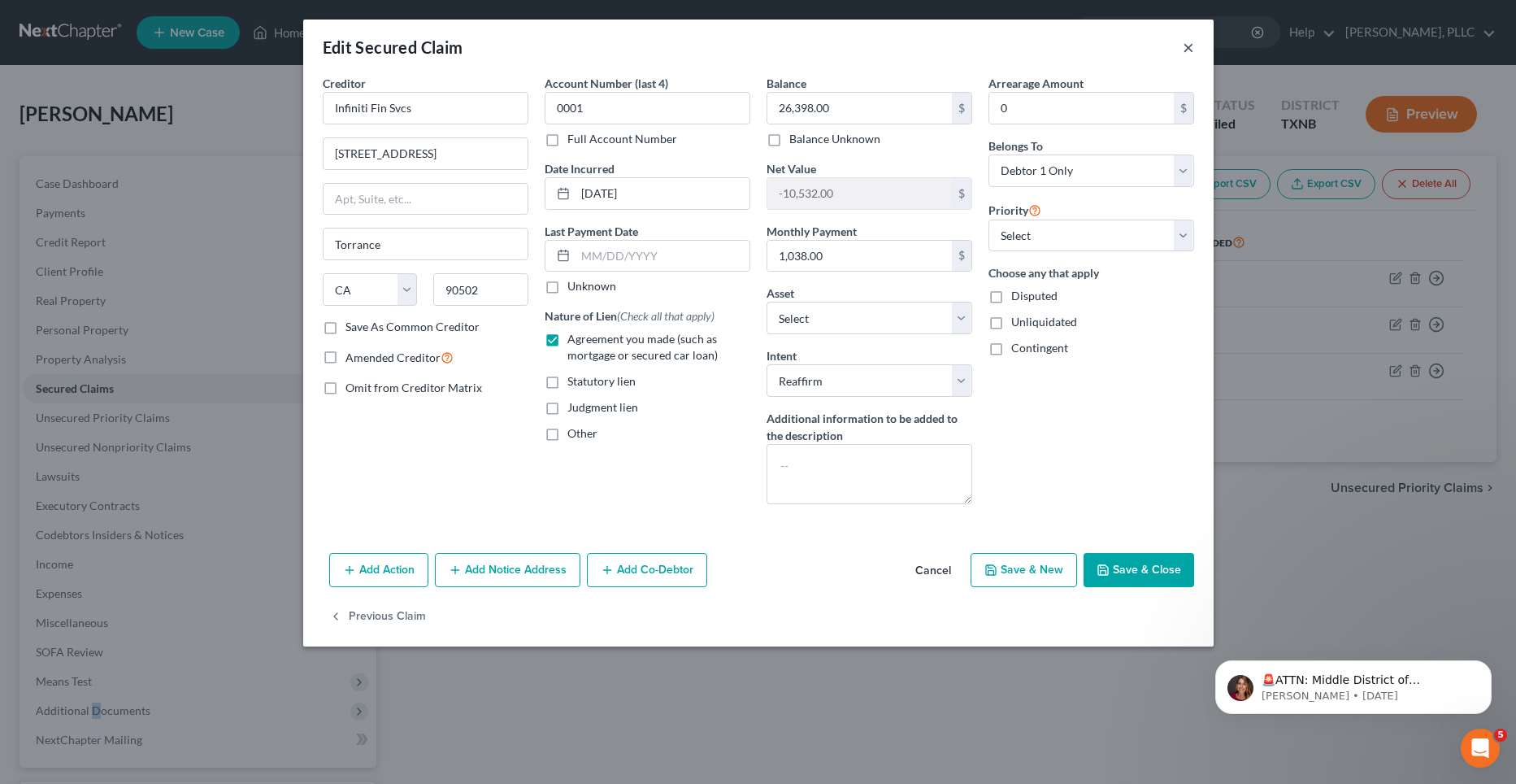
click at [1188, 47] on button "×" at bounding box center [1189, 47] width 12 height 20
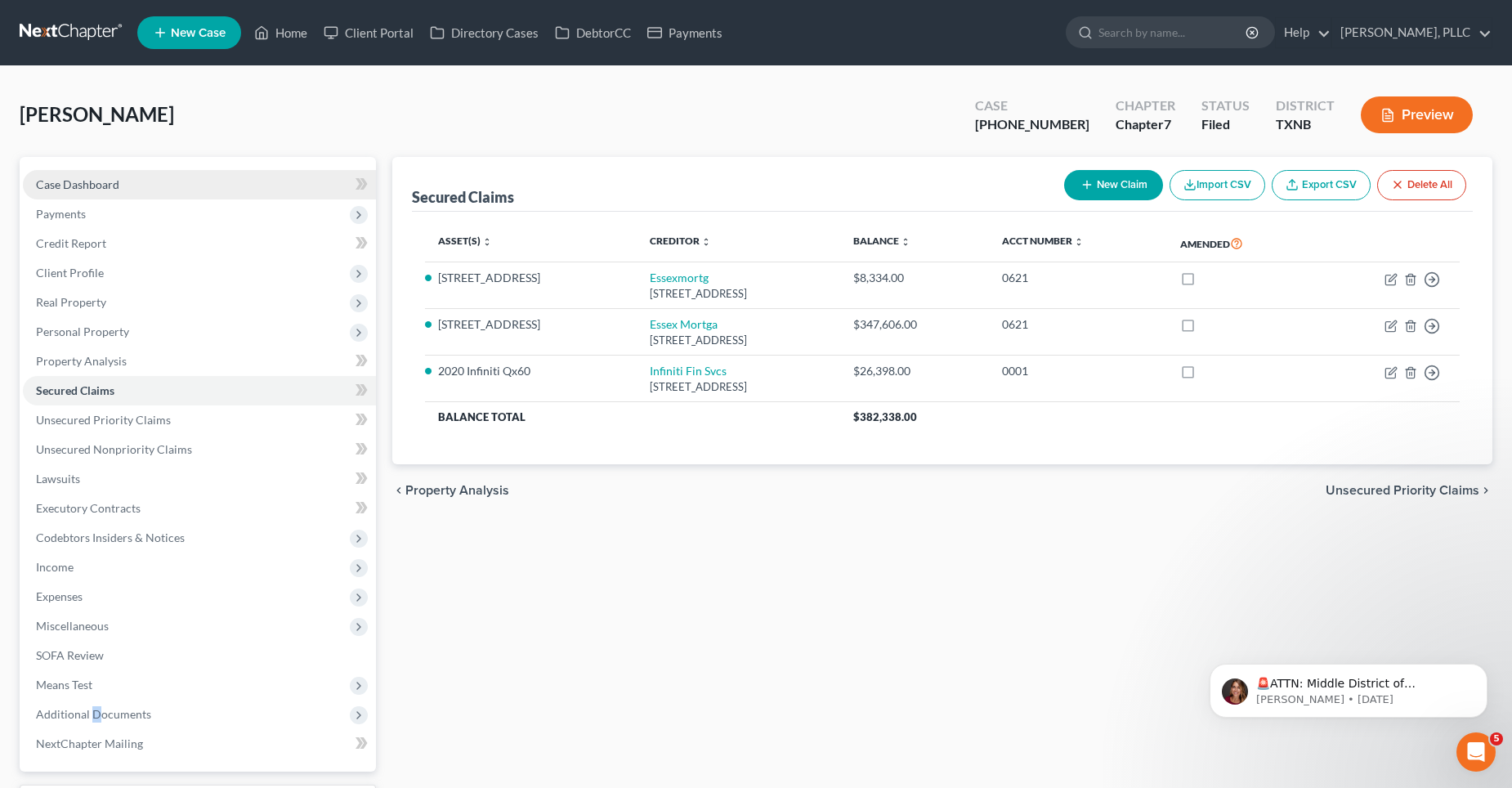
click at [123, 193] on link "Case Dashboard" at bounding box center [199, 184] width 353 height 30
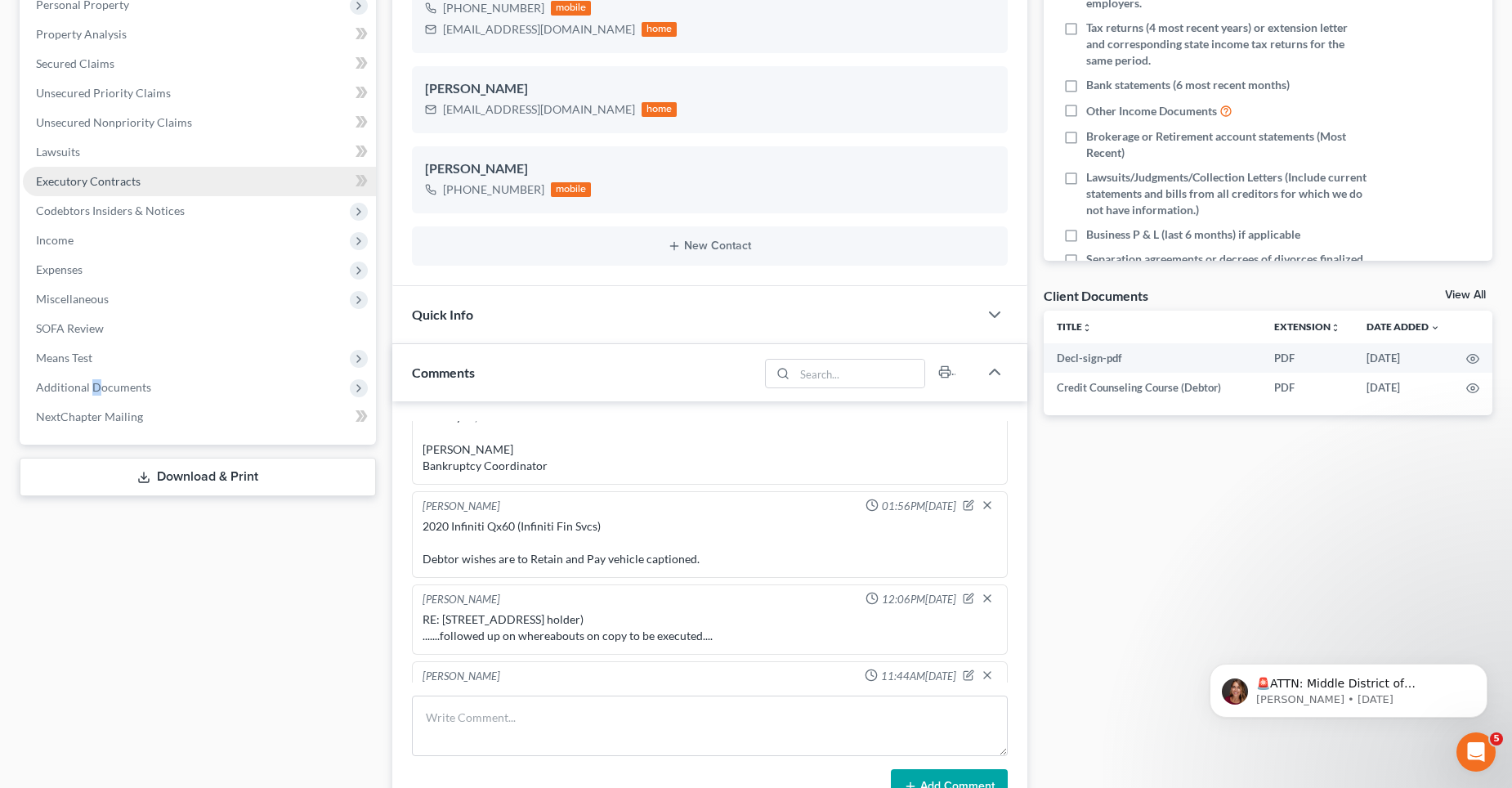
scroll to position [245, 0]
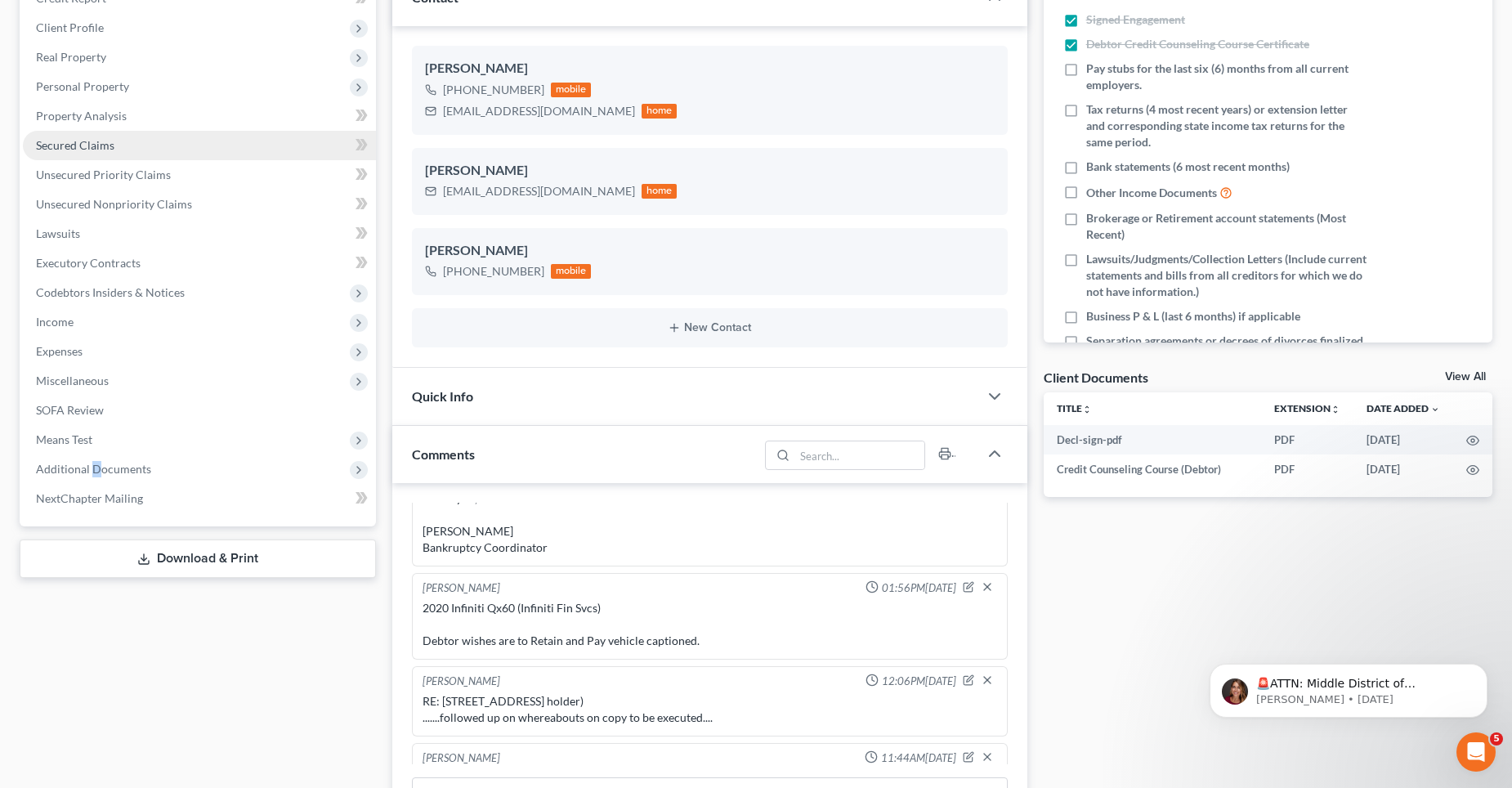
click at [77, 149] on span "Secured Claims" at bounding box center [74, 145] width 78 height 14
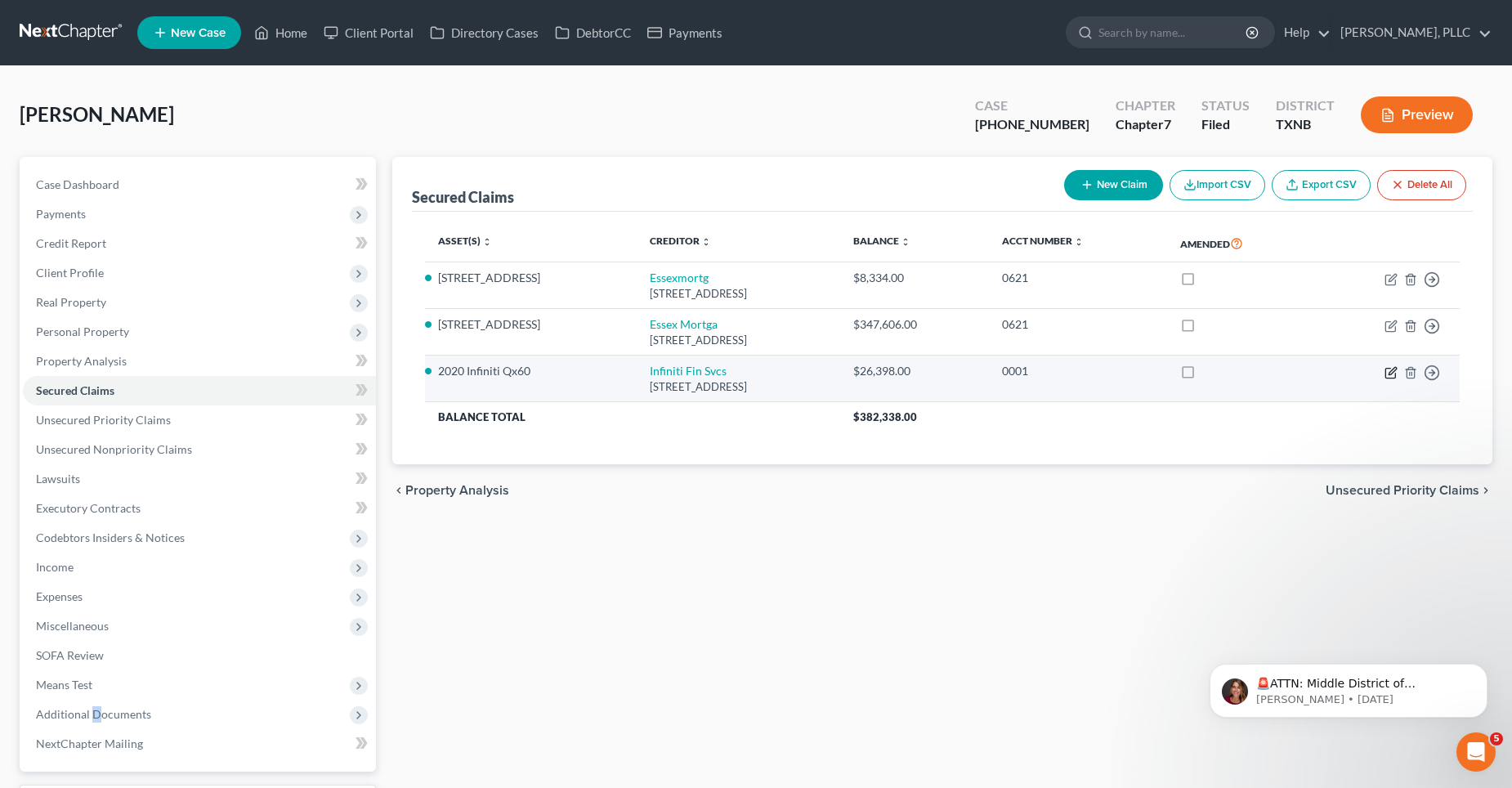
click at [1393, 371] on icon "button" at bounding box center [1390, 372] width 13 height 13
select select "4"
select select "13"
select select "2"
select select "0"
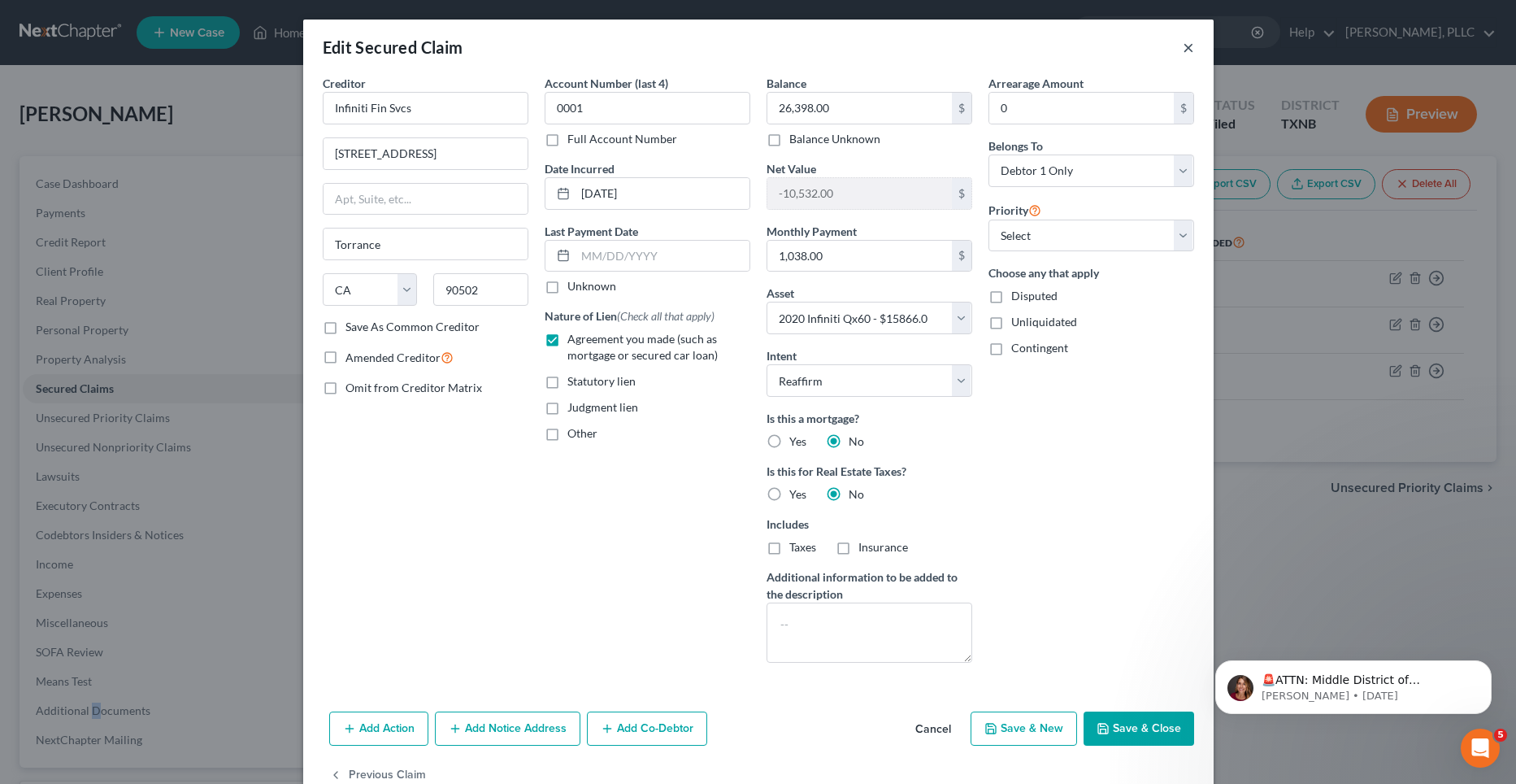
click at [1183, 48] on button "×" at bounding box center [1189, 47] width 12 height 20
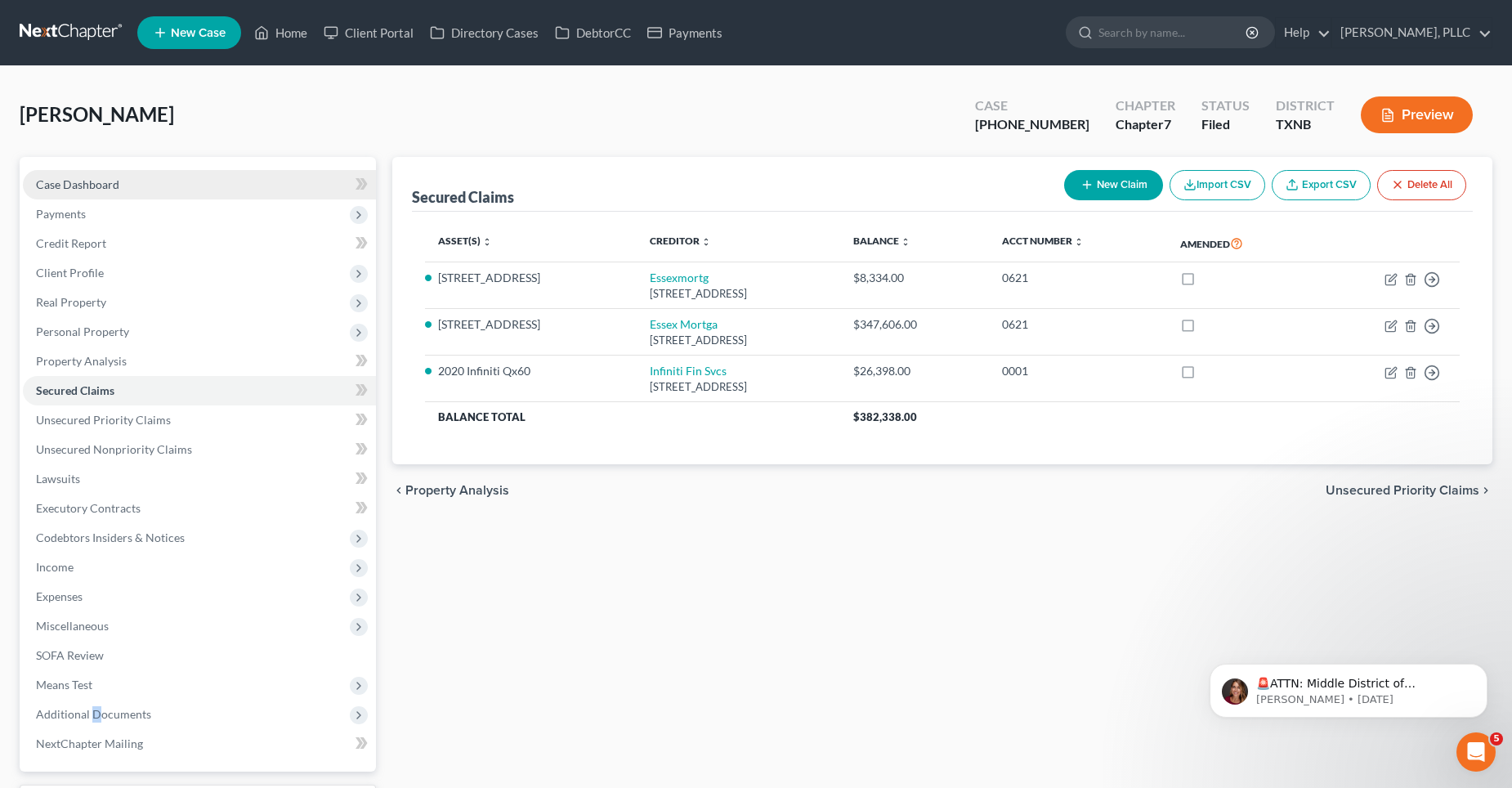
click at [118, 188] on span "Case Dashboard" at bounding box center [77, 184] width 83 height 14
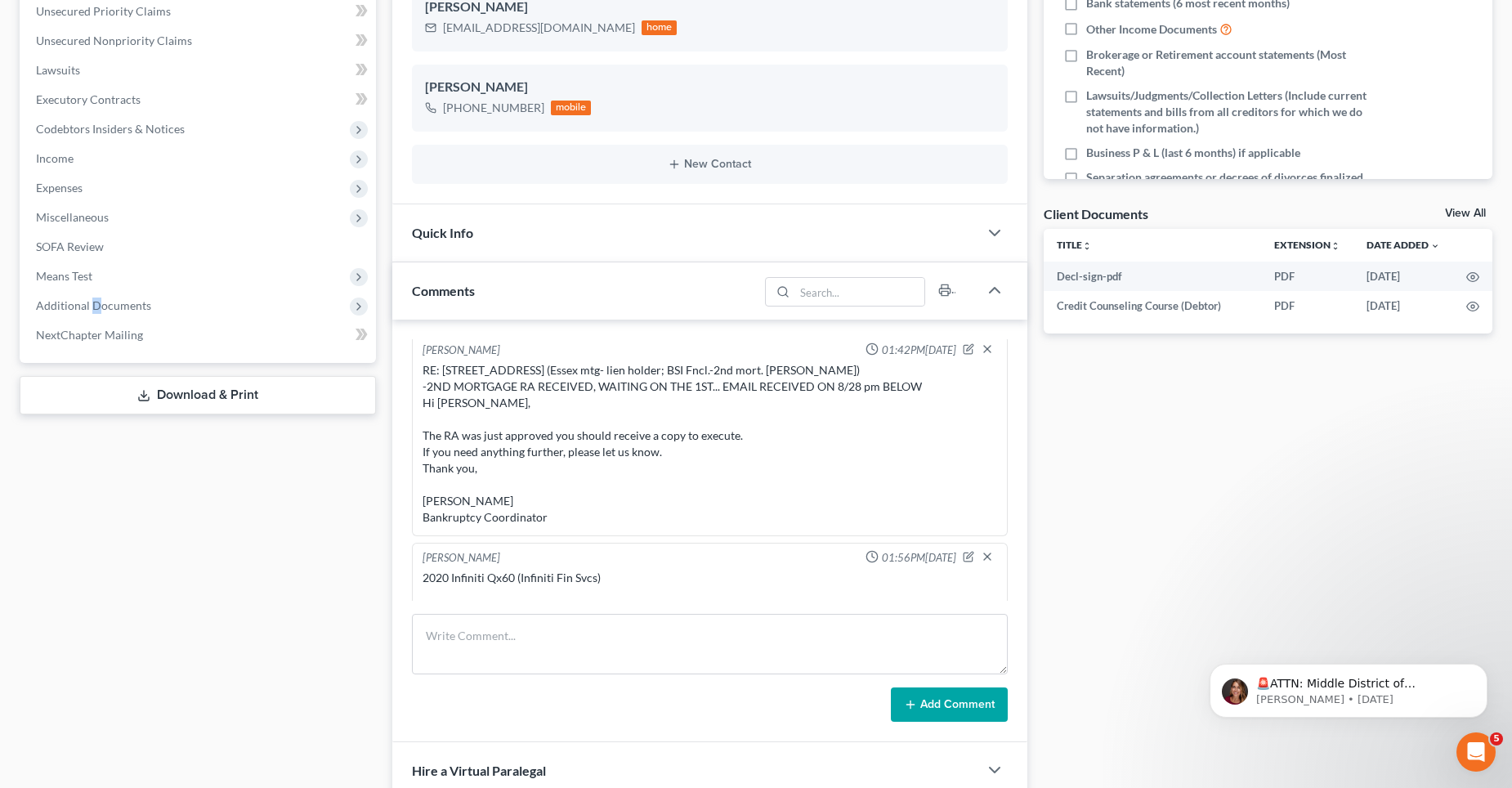
scroll to position [6248, 0]
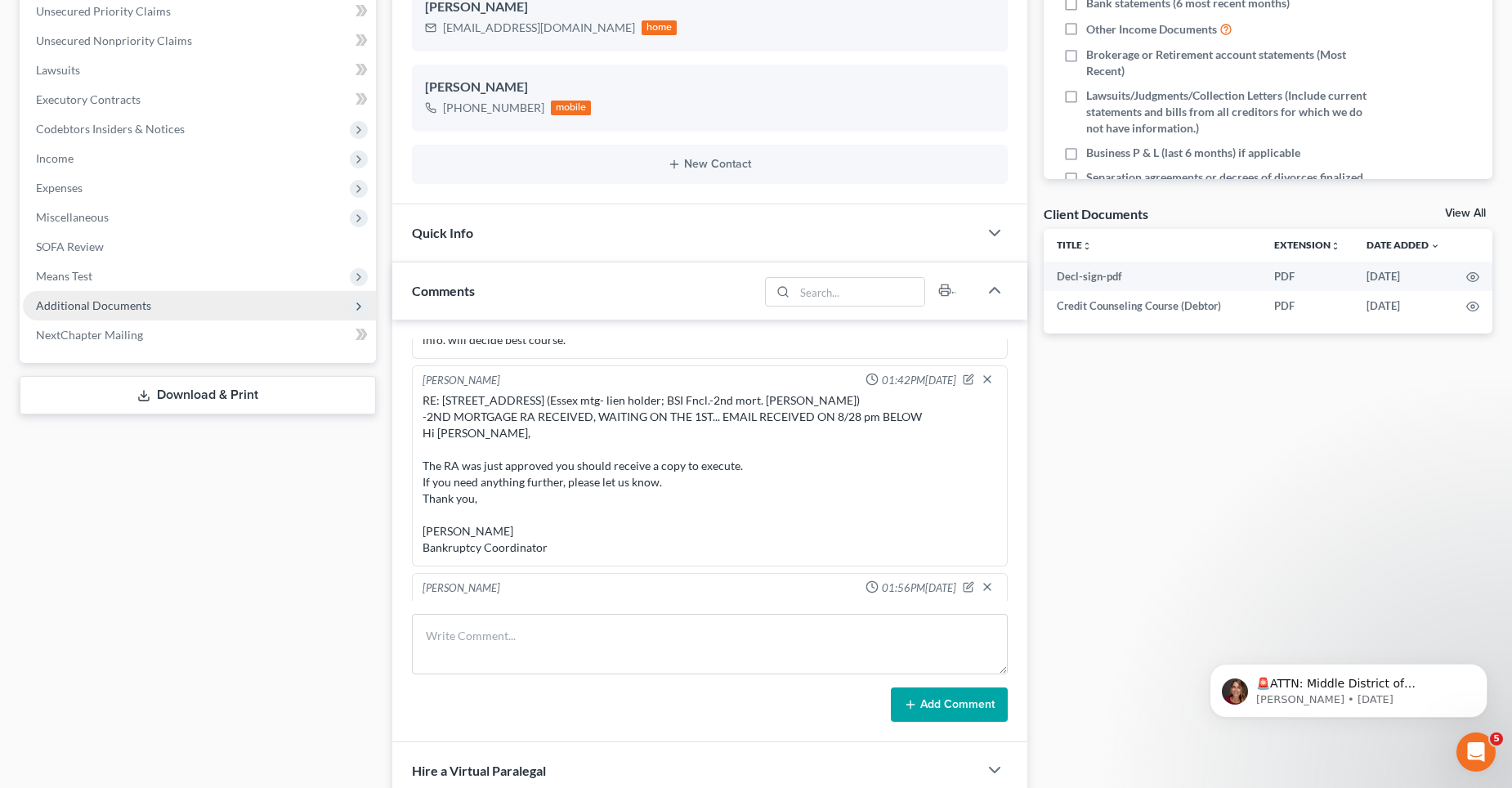
click at [103, 298] on span "Additional Documents" at bounding box center [93, 305] width 115 height 14
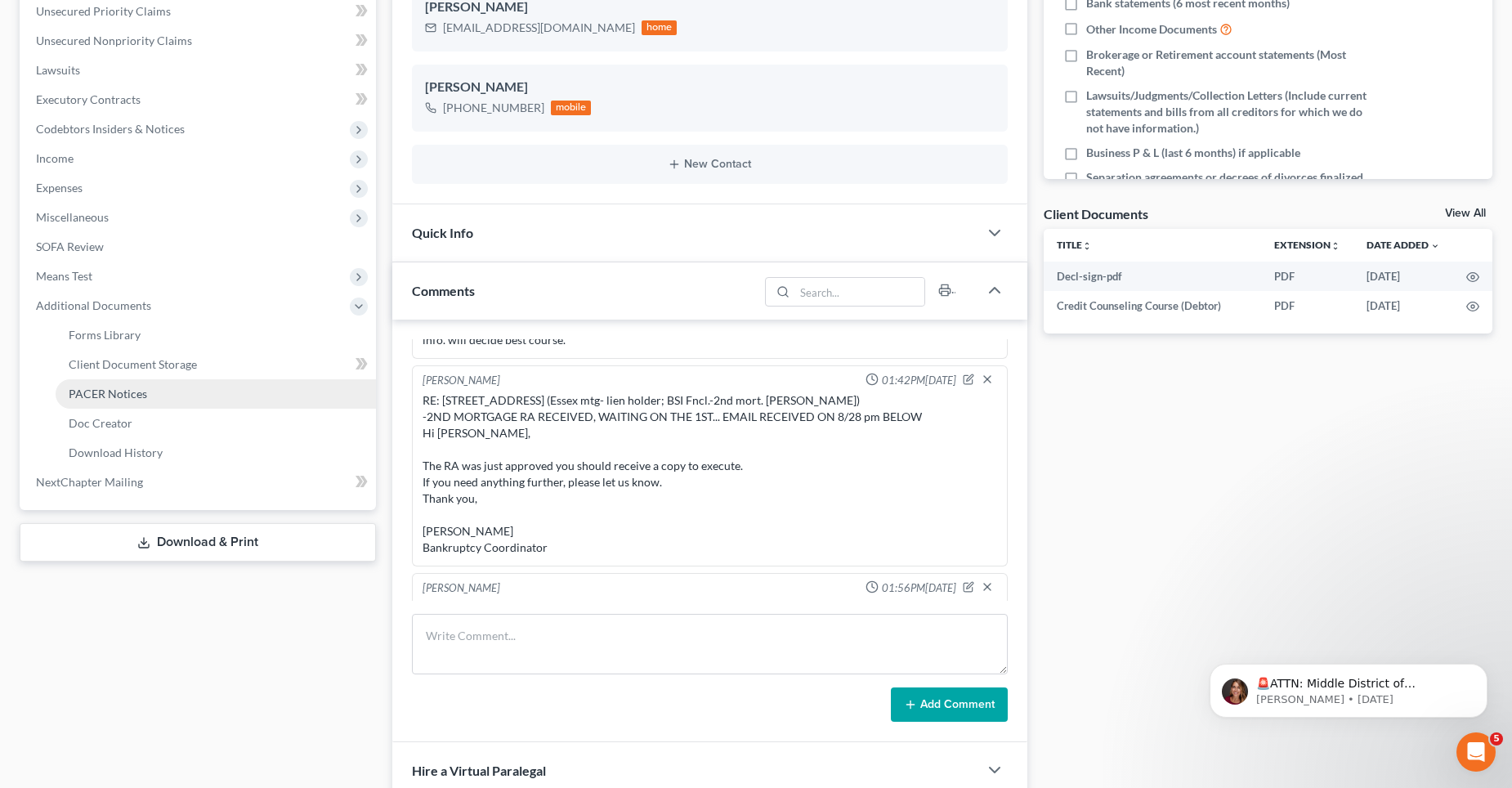
click at [102, 397] on span "PACER Notices" at bounding box center [107, 394] width 78 height 14
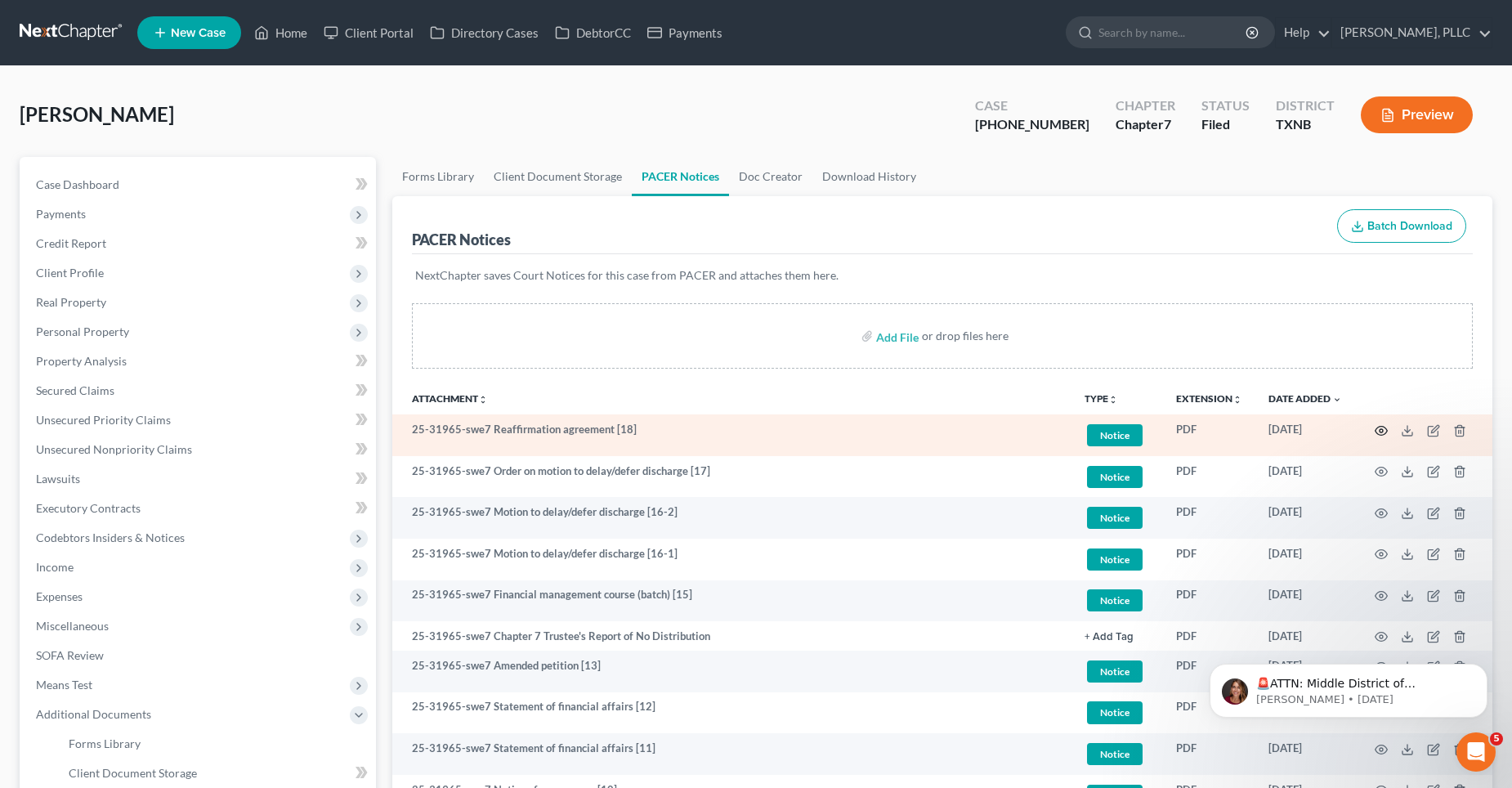
click at [1383, 430] on circle "button" at bounding box center [1381, 430] width 3 height 3
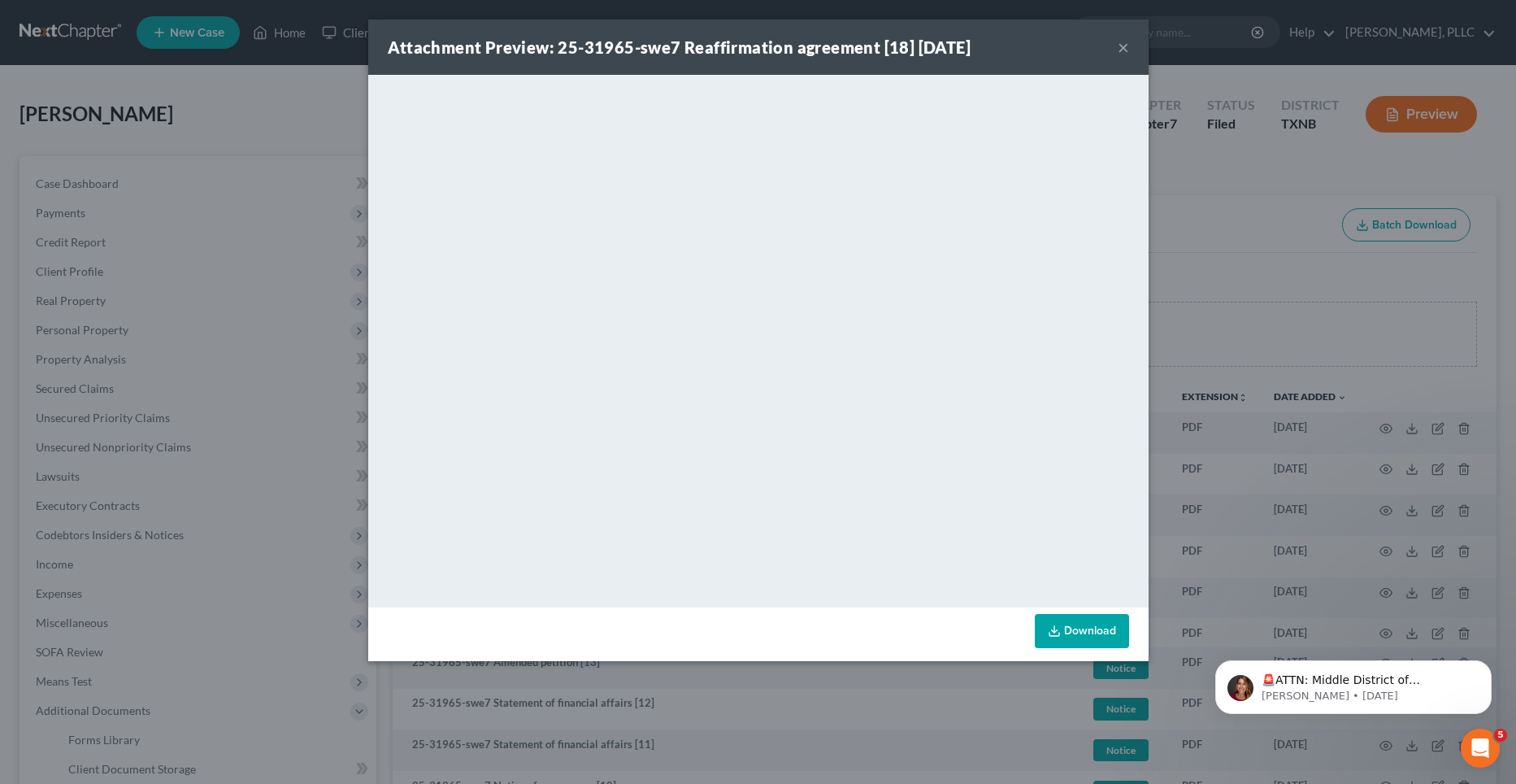
click at [1119, 46] on button "×" at bounding box center [1124, 47] width 12 height 20
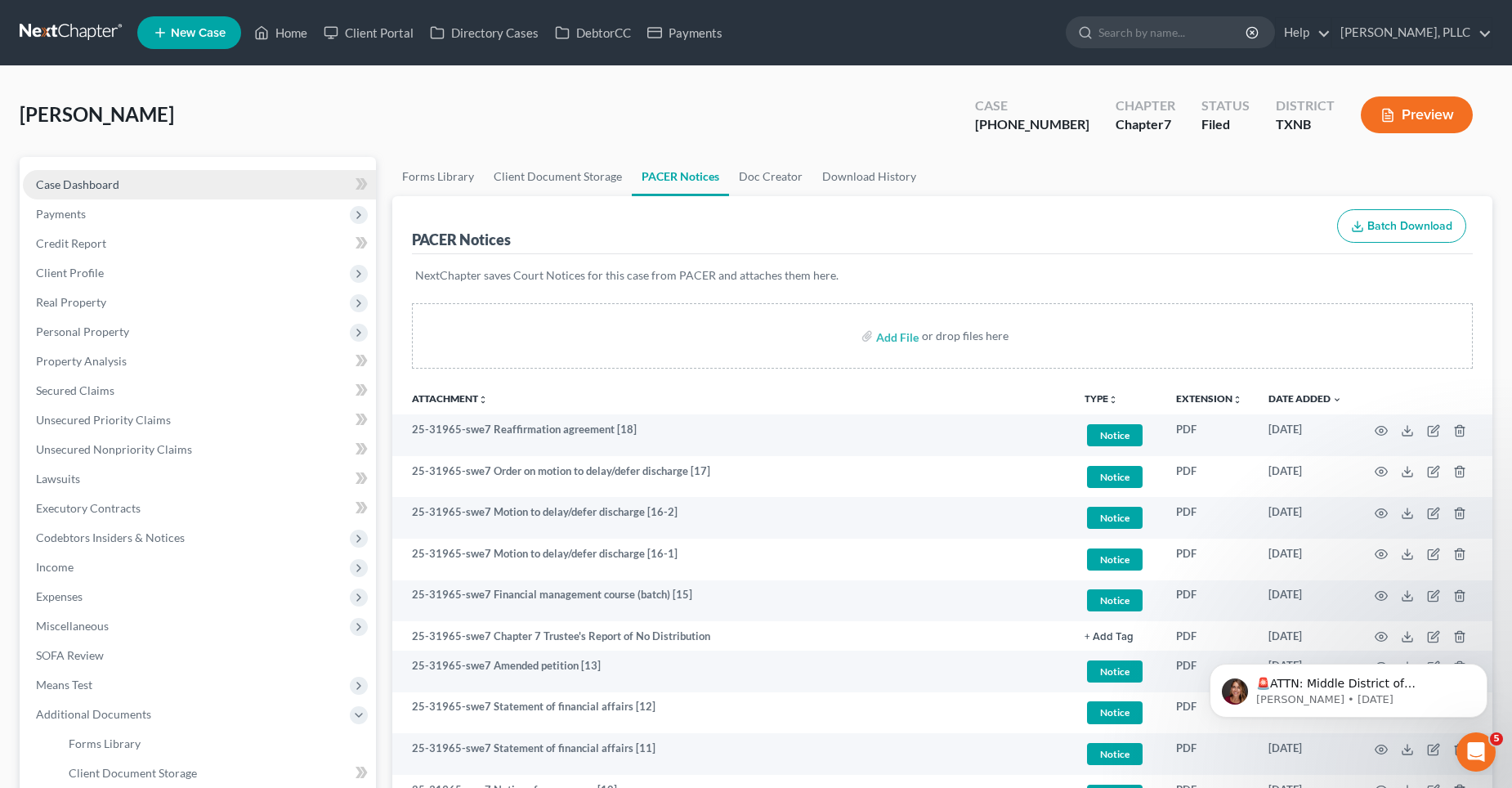
click at [135, 183] on link "Case Dashboard" at bounding box center [199, 184] width 353 height 30
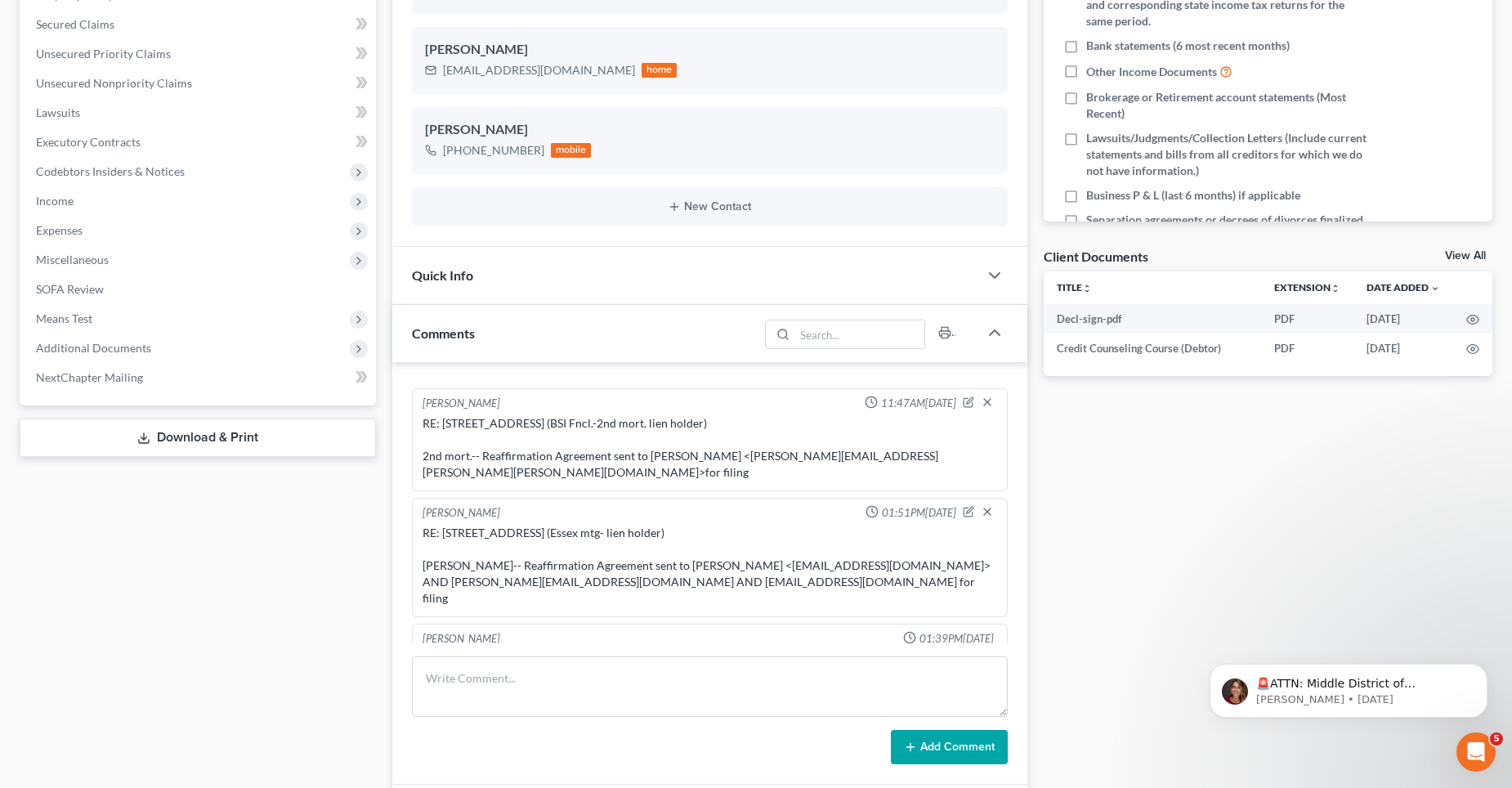
scroll to position [653, 0]
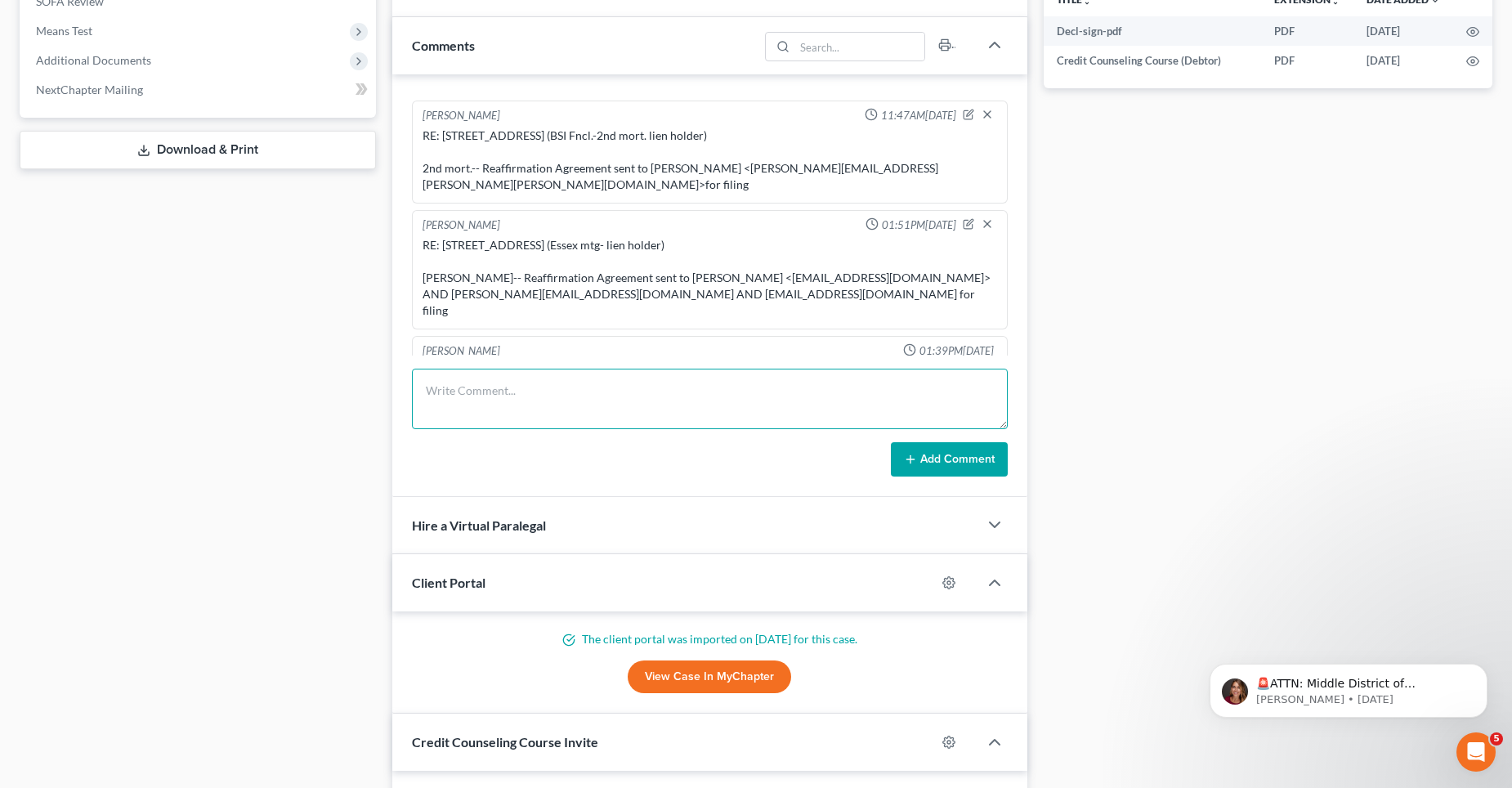
click at [485, 394] on textarea at bounding box center [709, 398] width 596 height 60
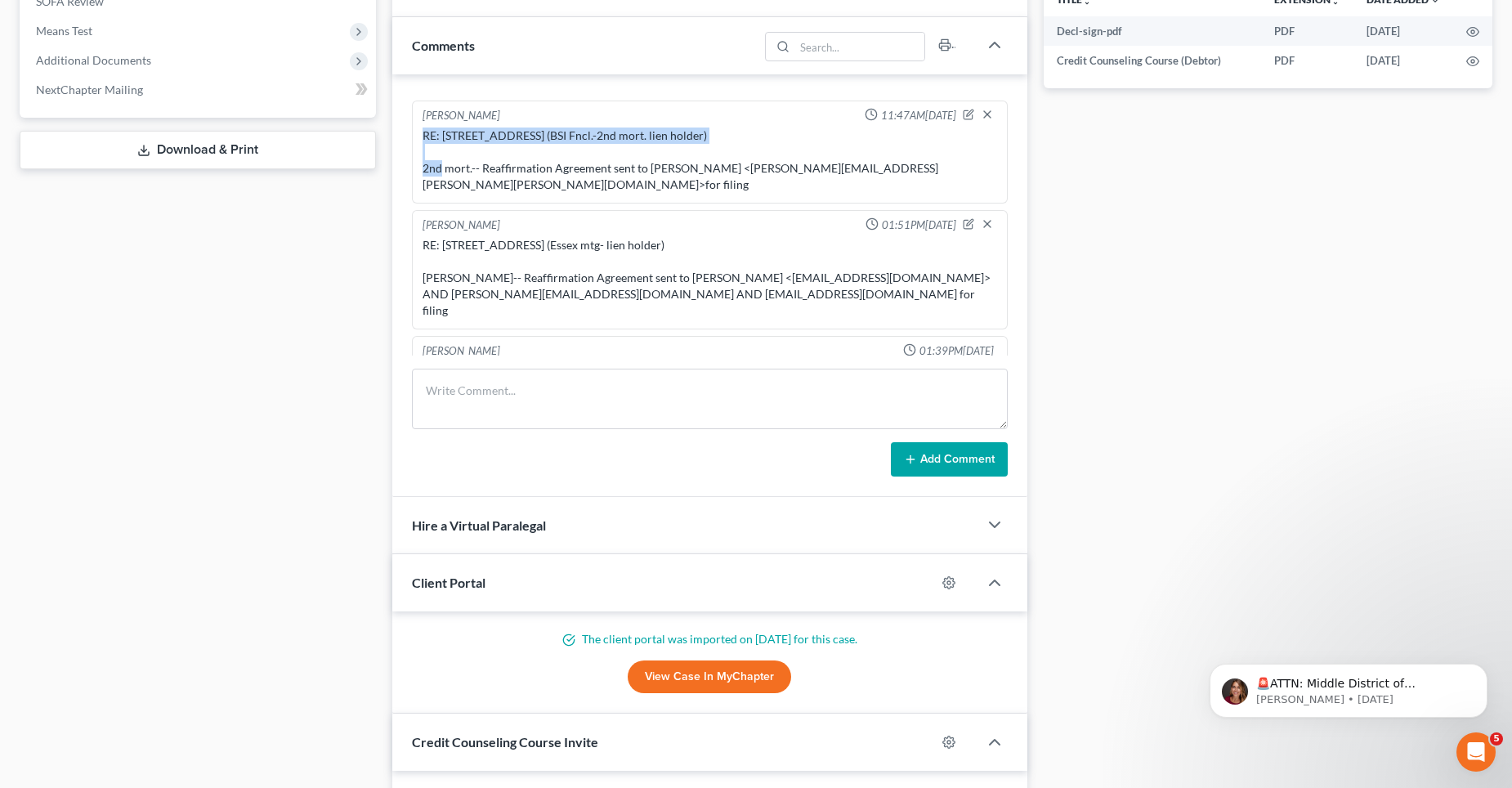
drag, startPoint x: 719, startPoint y: 132, endPoint x: 420, endPoint y: 134, distance: 299.0
click at [420, 134] on div "RE: [STREET_ADDRESS] (BSI Fncl.-2nd mort. lien holder) 2nd mort.-- Reaffirmatio…" at bounding box center [710, 160] width 581 height 72
copy div "RE: [STREET_ADDRESS] (BSI Fncl.-2nd mort. lien holder)"
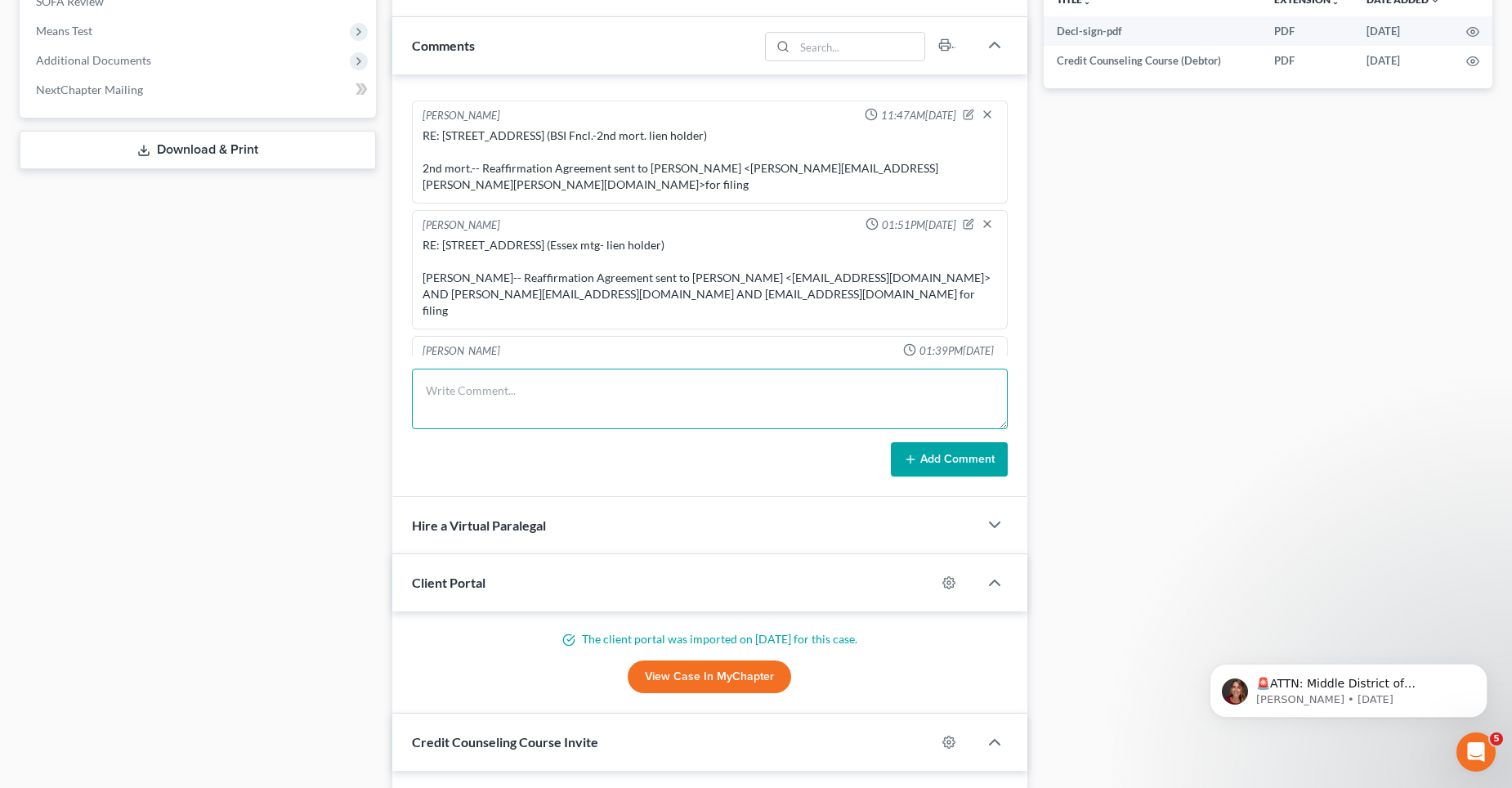
click at [447, 375] on textarea at bounding box center [709, 398] width 596 height 60
paste textarea "RE: [STREET_ADDRESS] (BSI Fncl.-2nd mort. lien holder)"
type textarea "RE: [STREET_ADDRESS] (BSI Fncl.-2nd mort. lien holder) Essex FILED...... Waitin…"
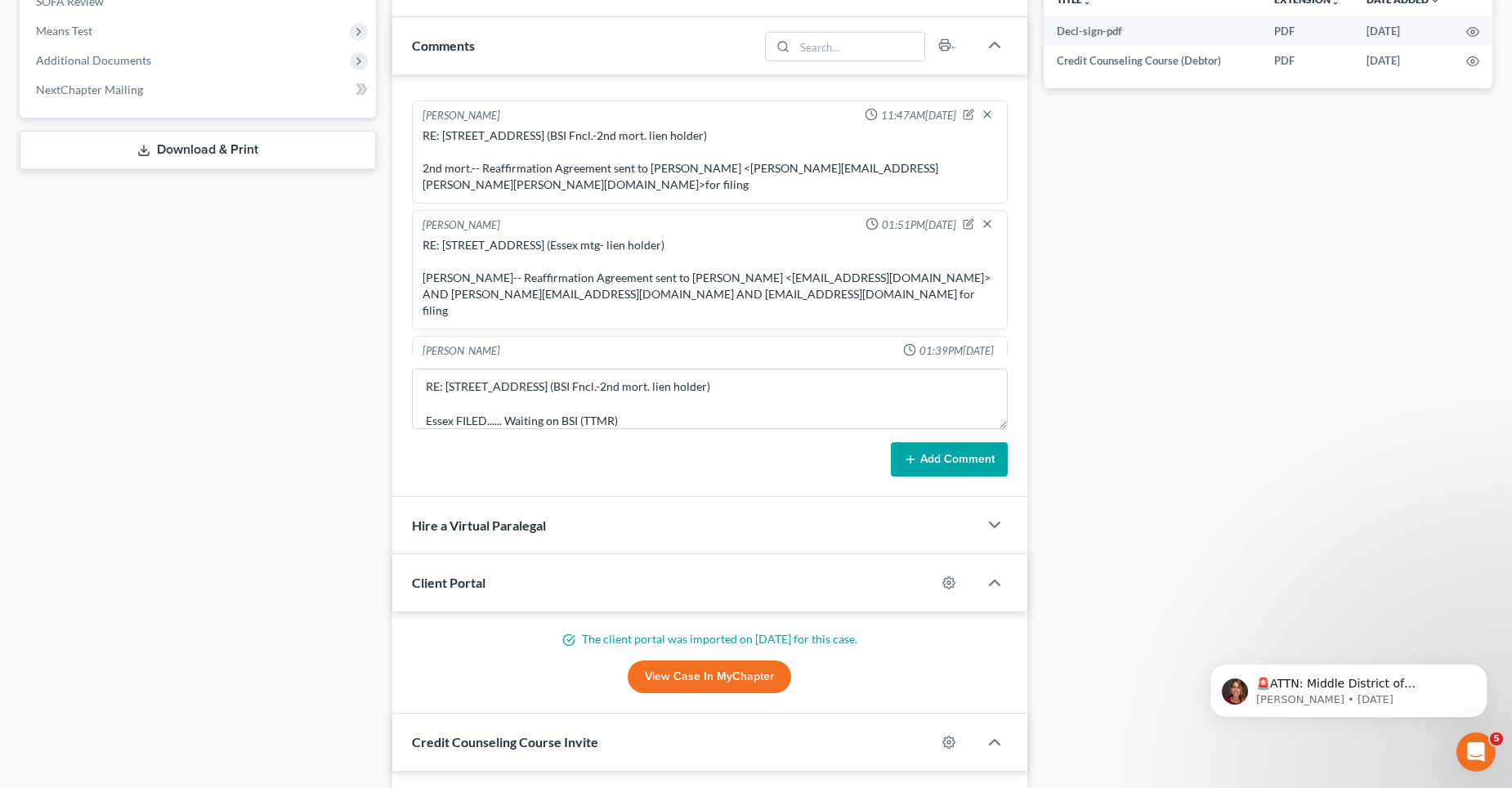
click at [934, 454] on button "Add Comment" at bounding box center [950, 459] width 117 height 35
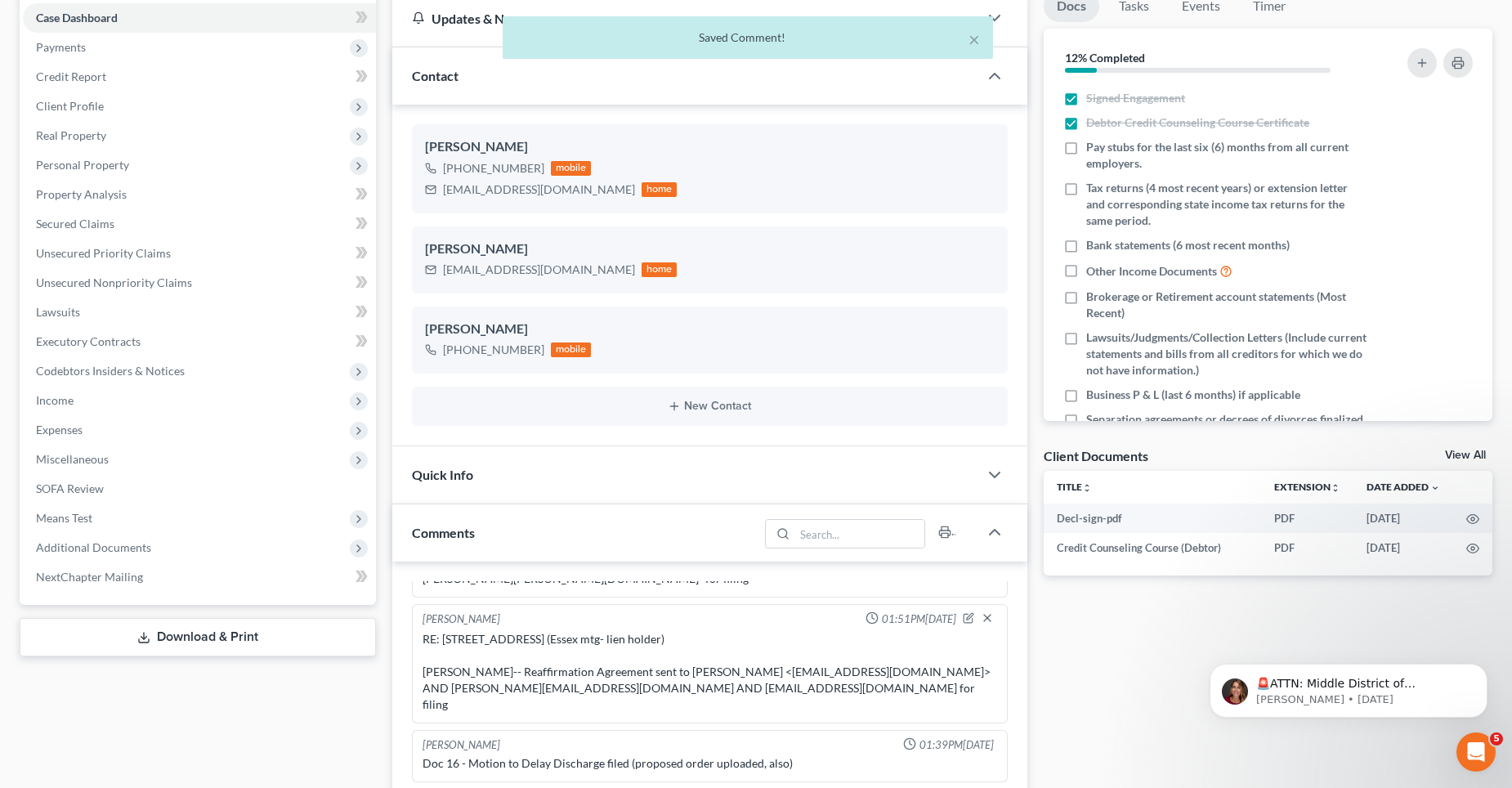
scroll to position [0, 0]
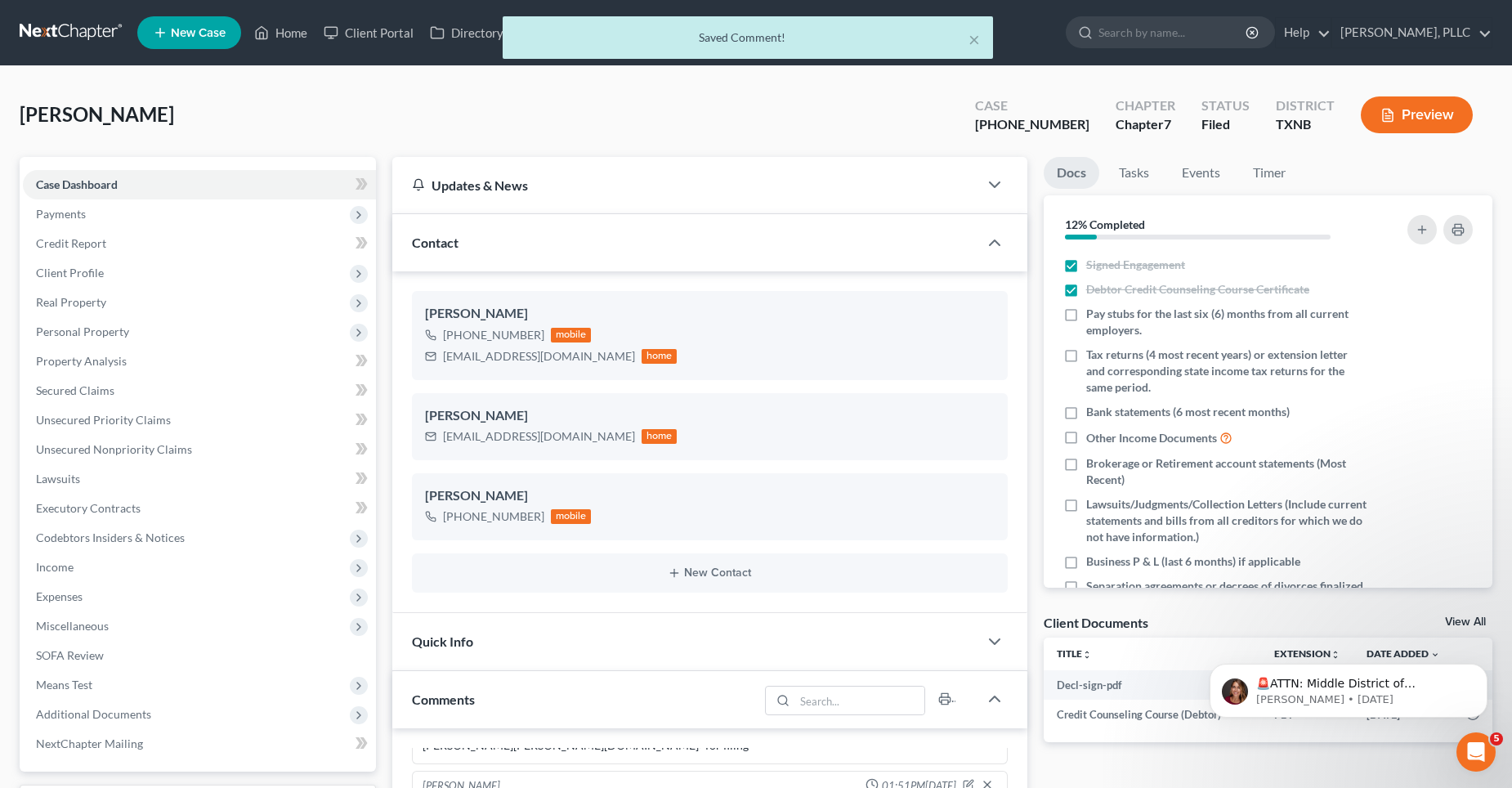
click at [293, 35] on div "× Saved Comment!" at bounding box center [748, 41] width 1512 height 51
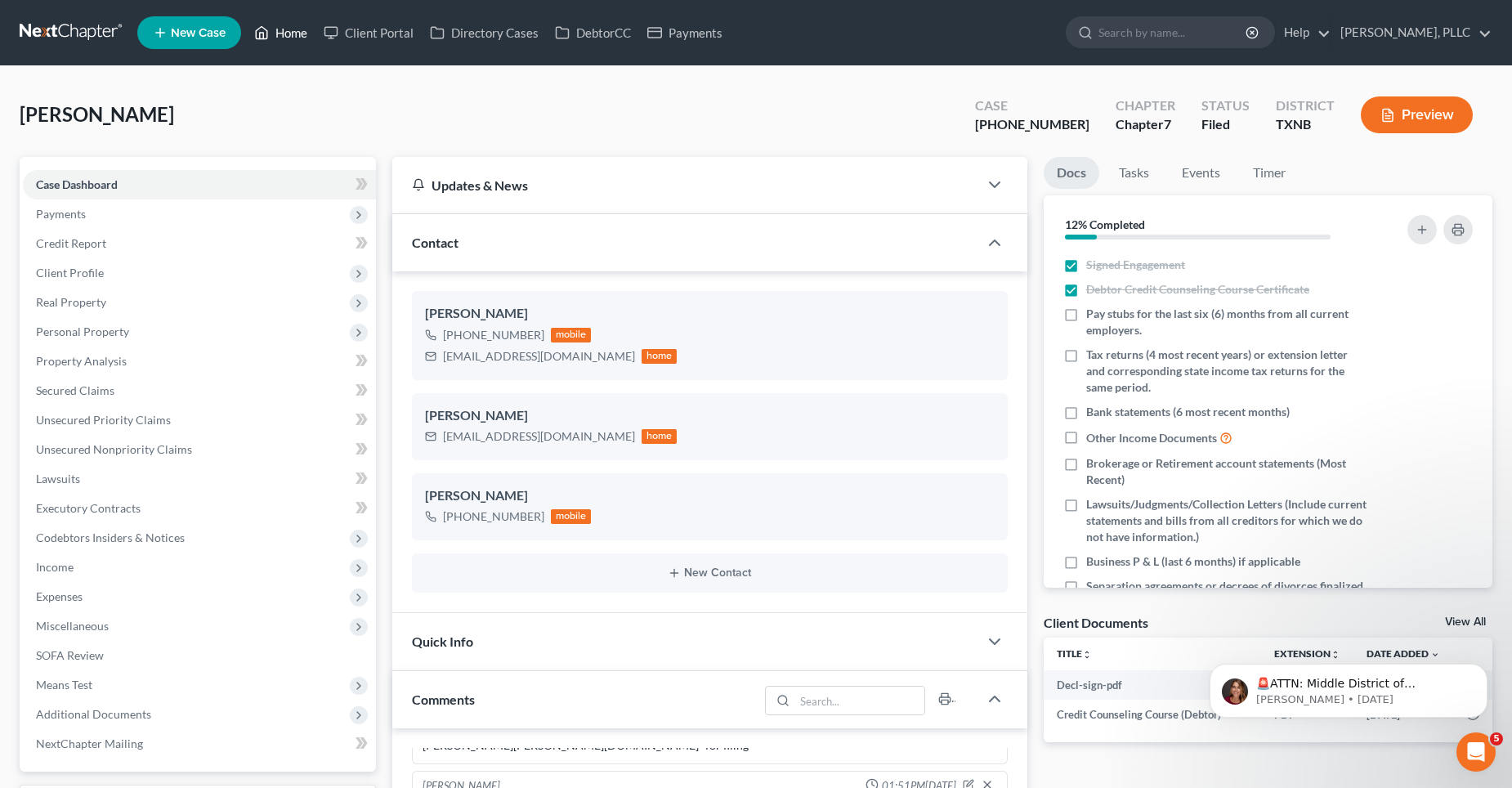
click at [297, 34] on link "Home" at bounding box center [281, 33] width 69 height 30
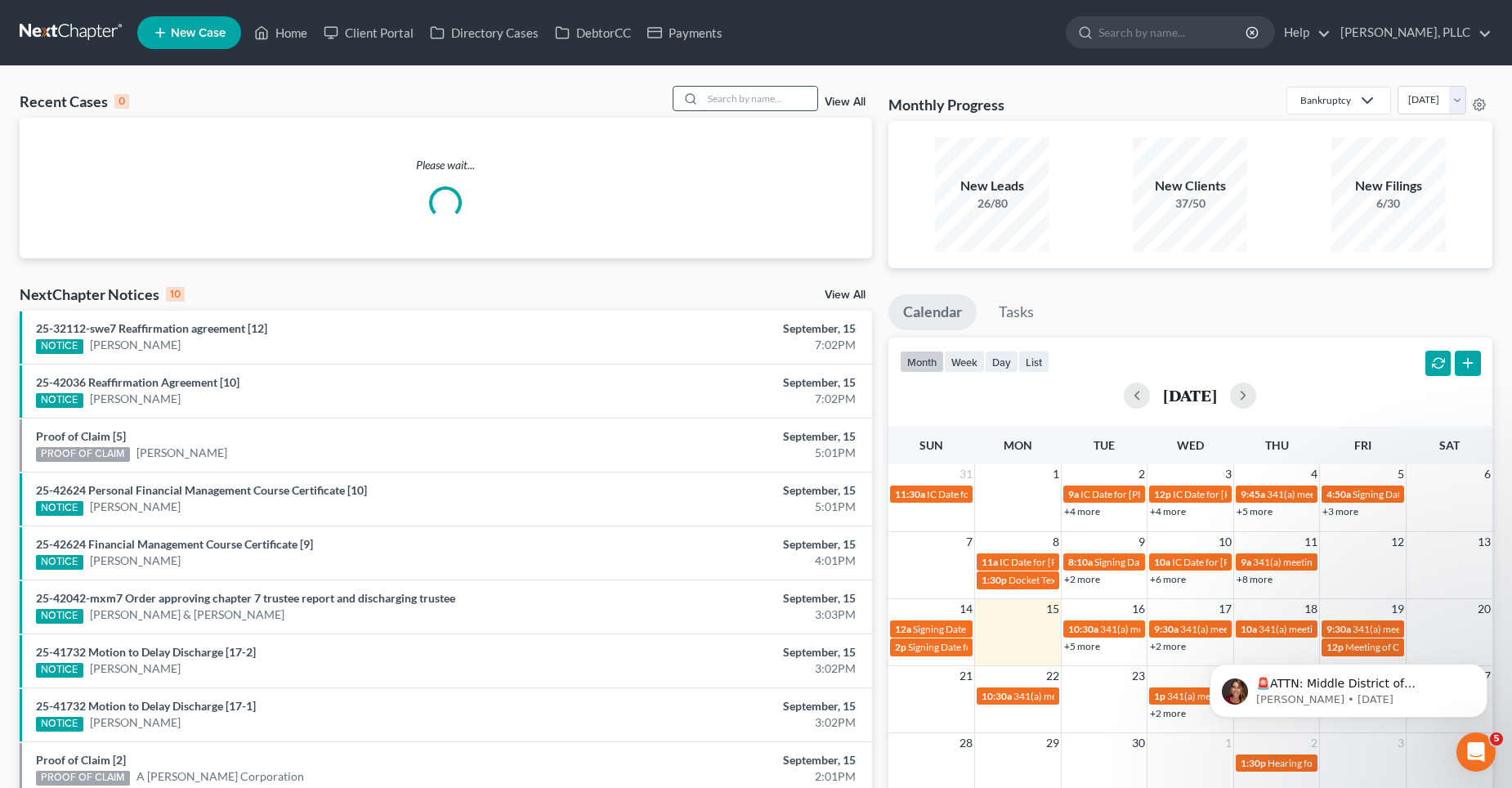
click at [743, 104] on input "search" at bounding box center [759, 98] width 114 height 24
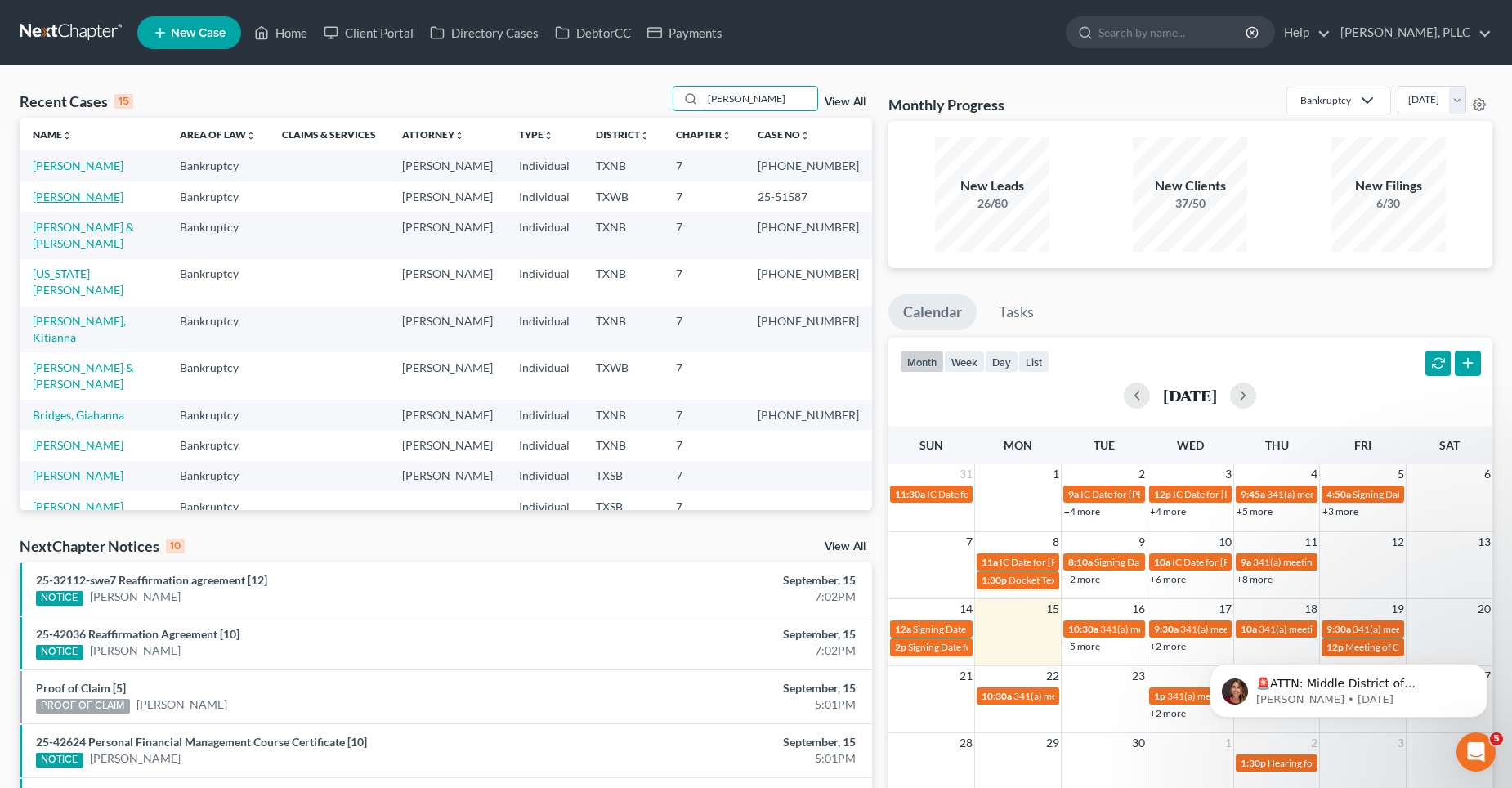
type input "[PERSON_NAME]"
click at [73, 195] on link "[PERSON_NAME]" at bounding box center [78, 196] width 91 height 14
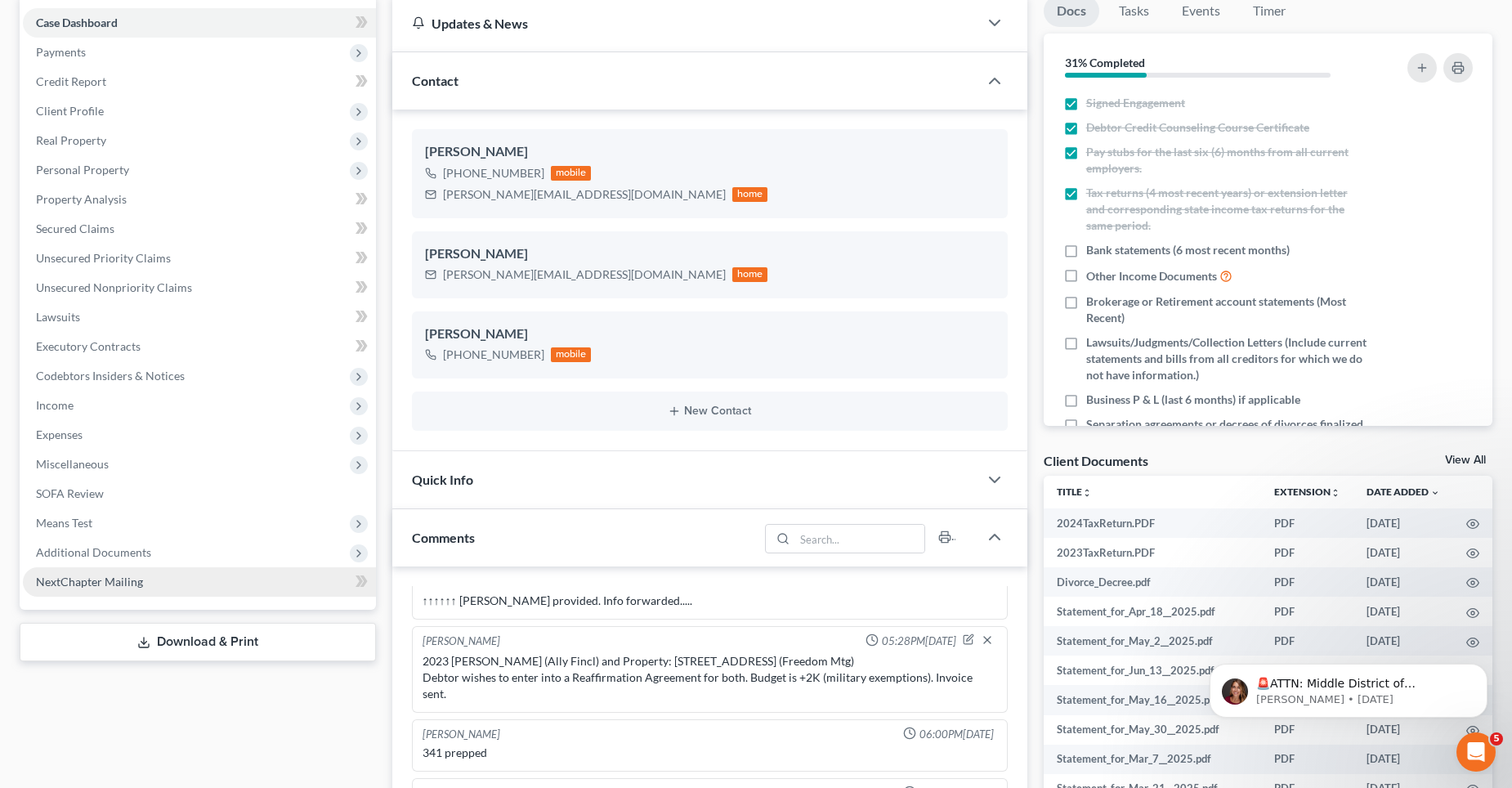
scroll to position [164, 0]
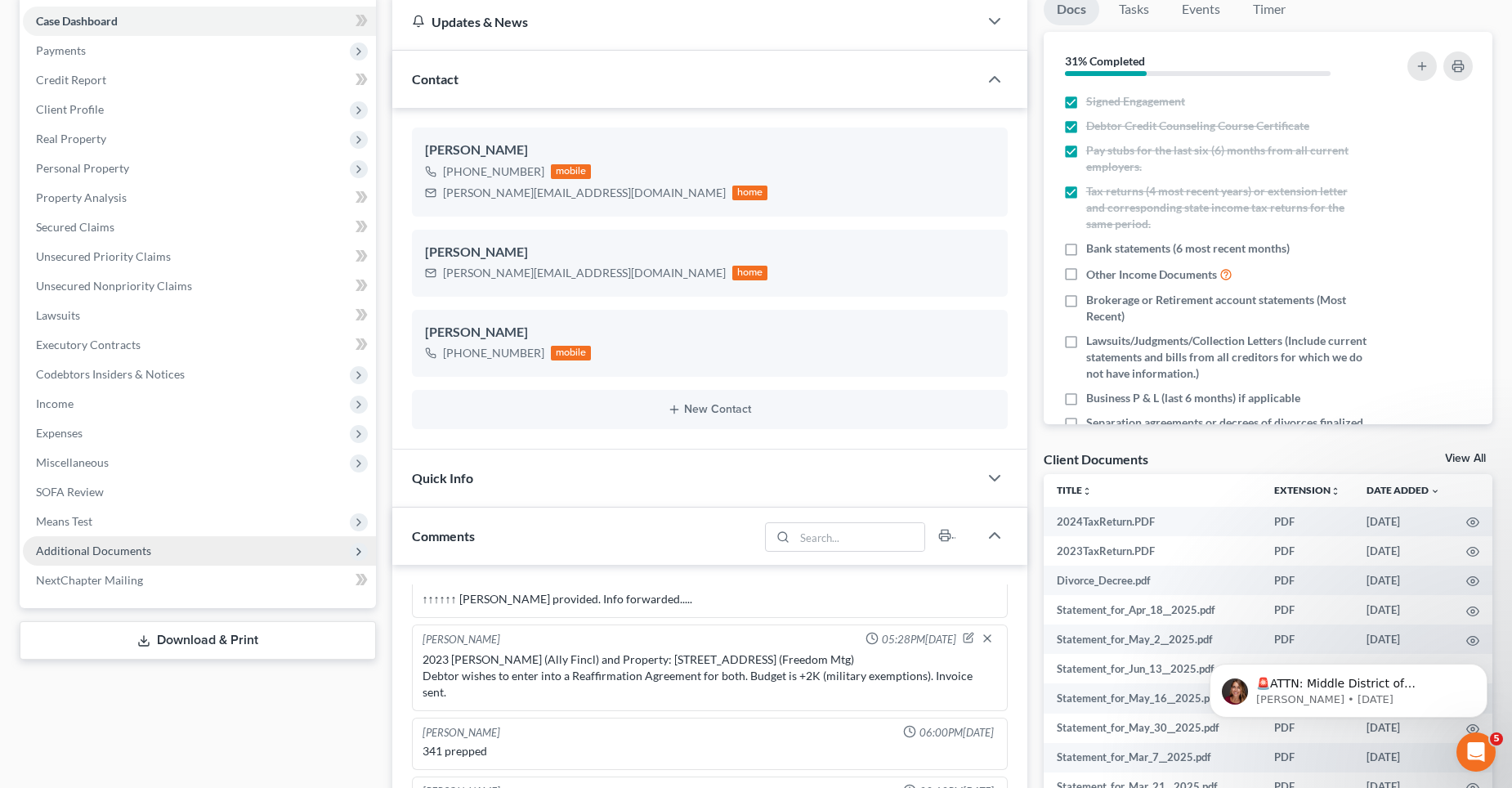
click at [114, 548] on span "Additional Documents" at bounding box center [93, 550] width 115 height 14
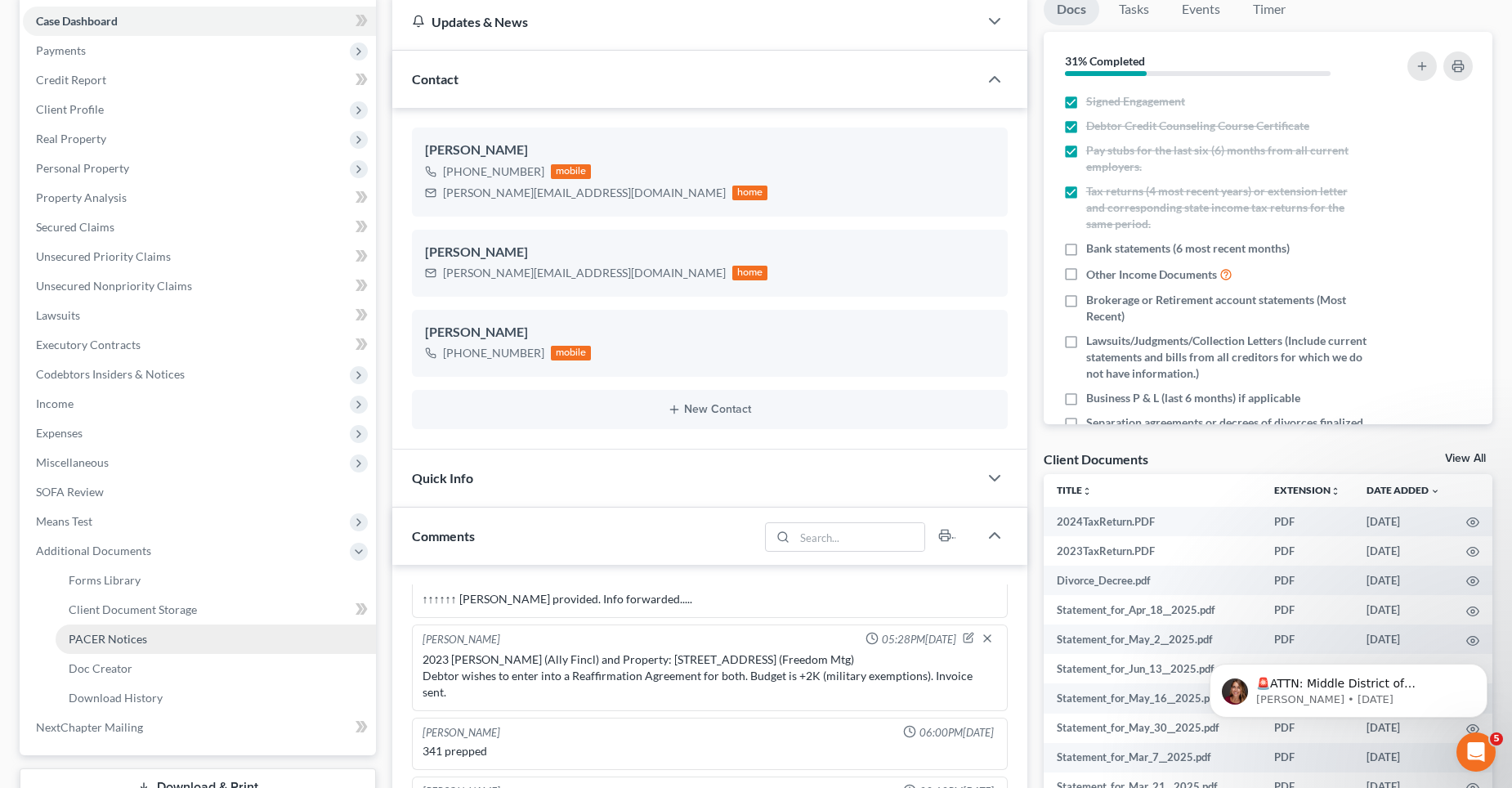
click at [114, 629] on link "PACER Notices" at bounding box center [215, 639] width 320 height 30
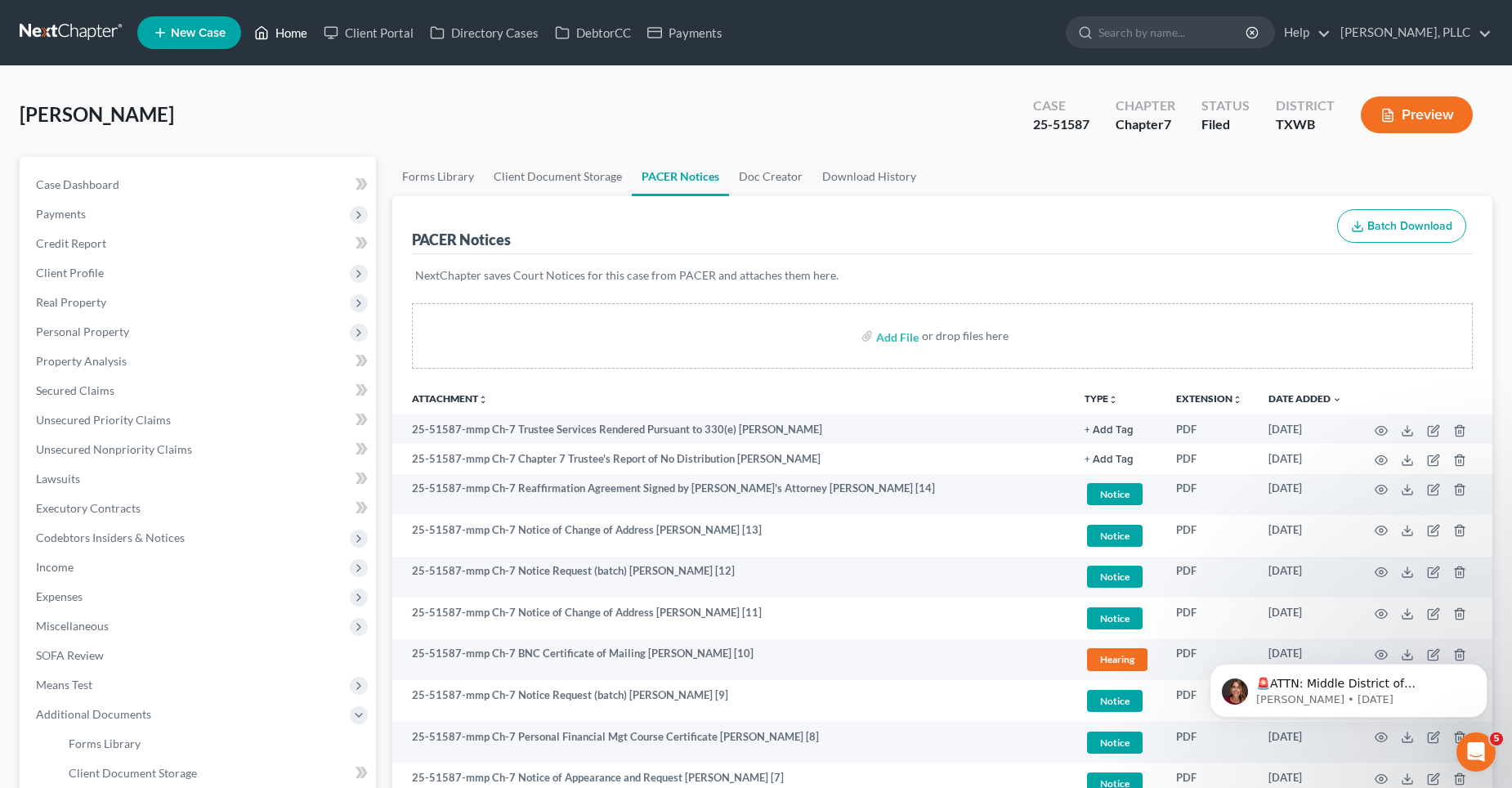
click at [299, 31] on link "Home" at bounding box center [281, 33] width 69 height 30
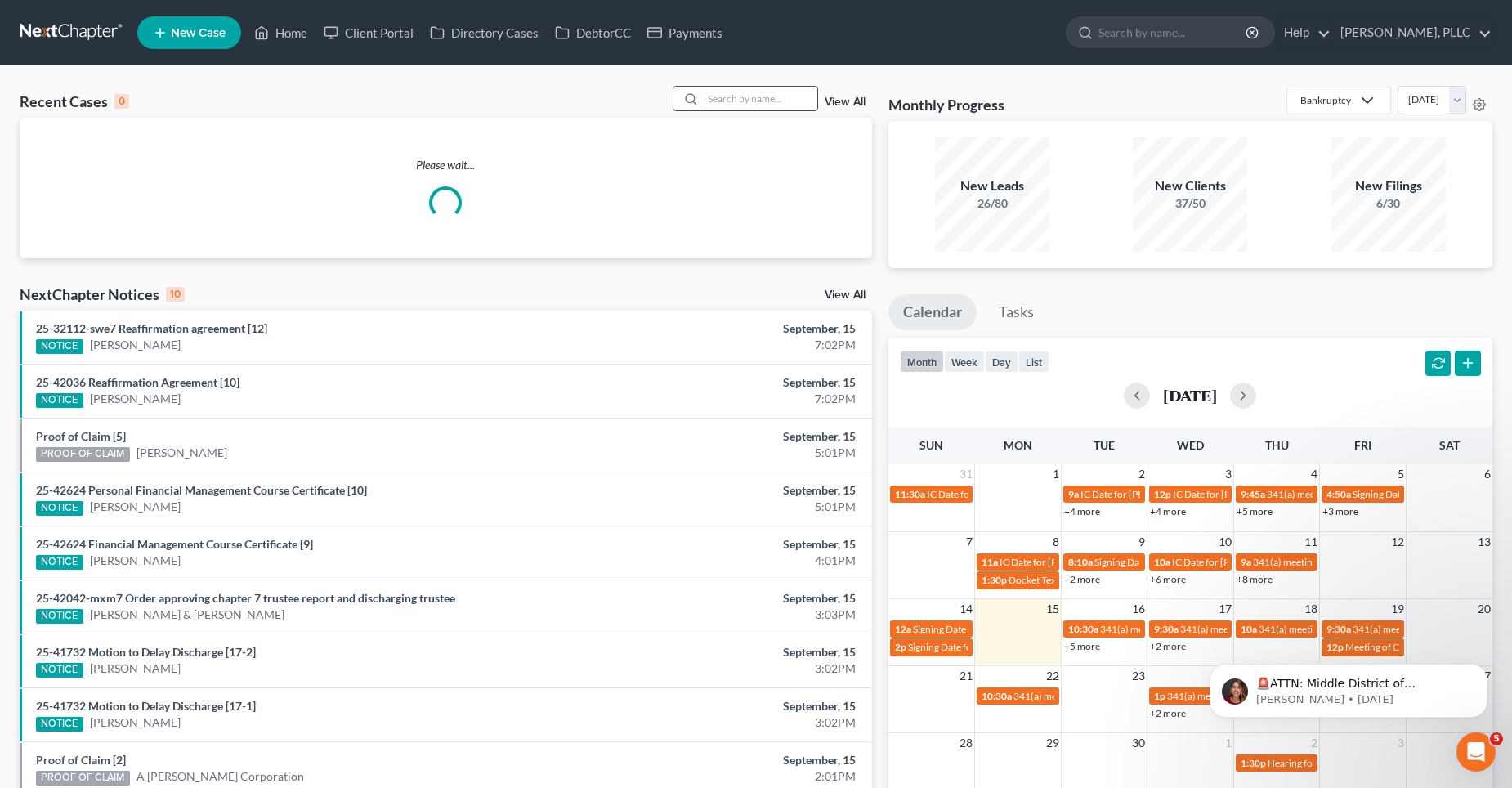
click at [775, 102] on input "search" at bounding box center [759, 98] width 114 height 24
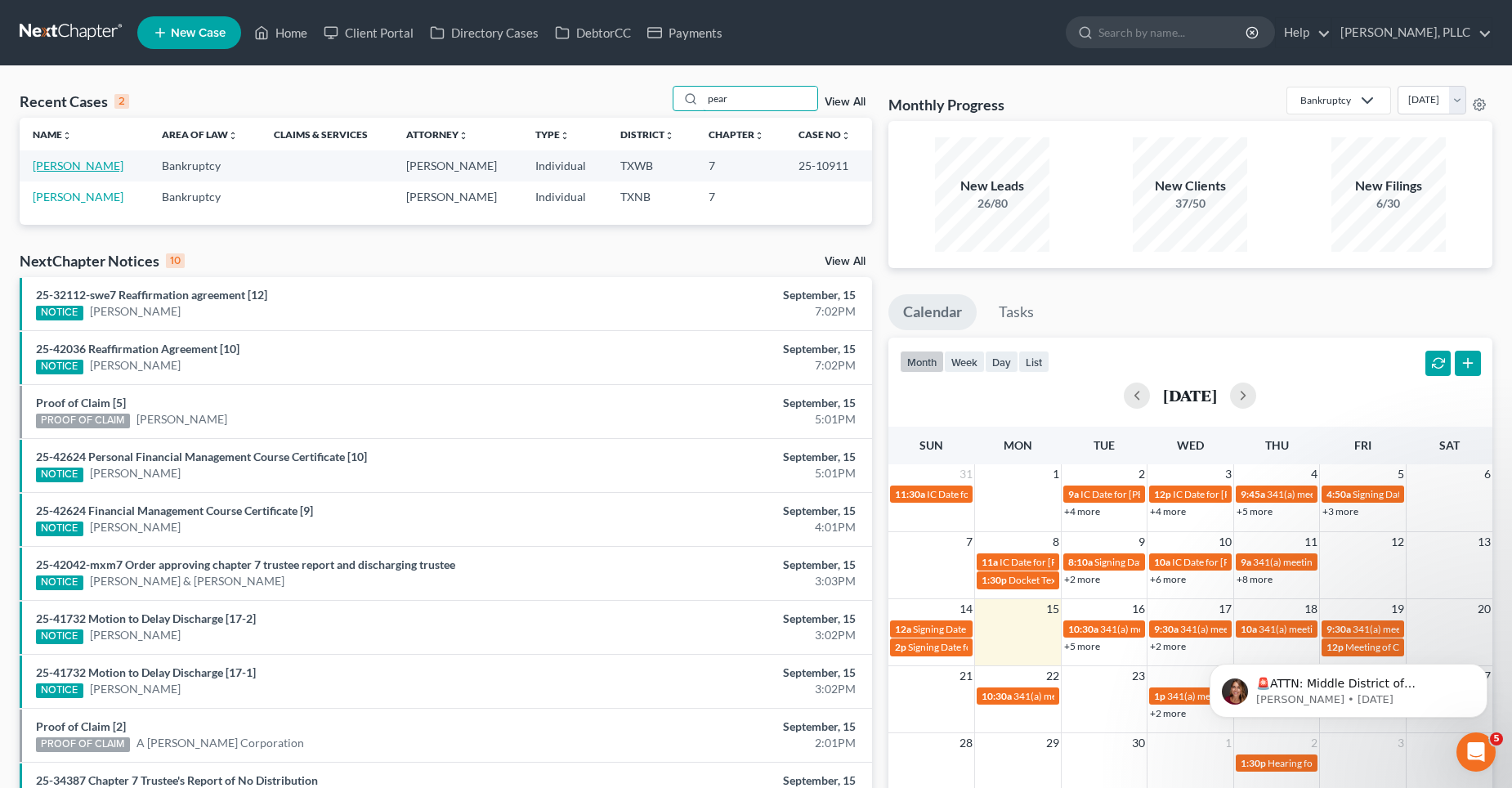
type input "pear"
click at [91, 161] on link "[PERSON_NAME]" at bounding box center [78, 166] width 91 height 14
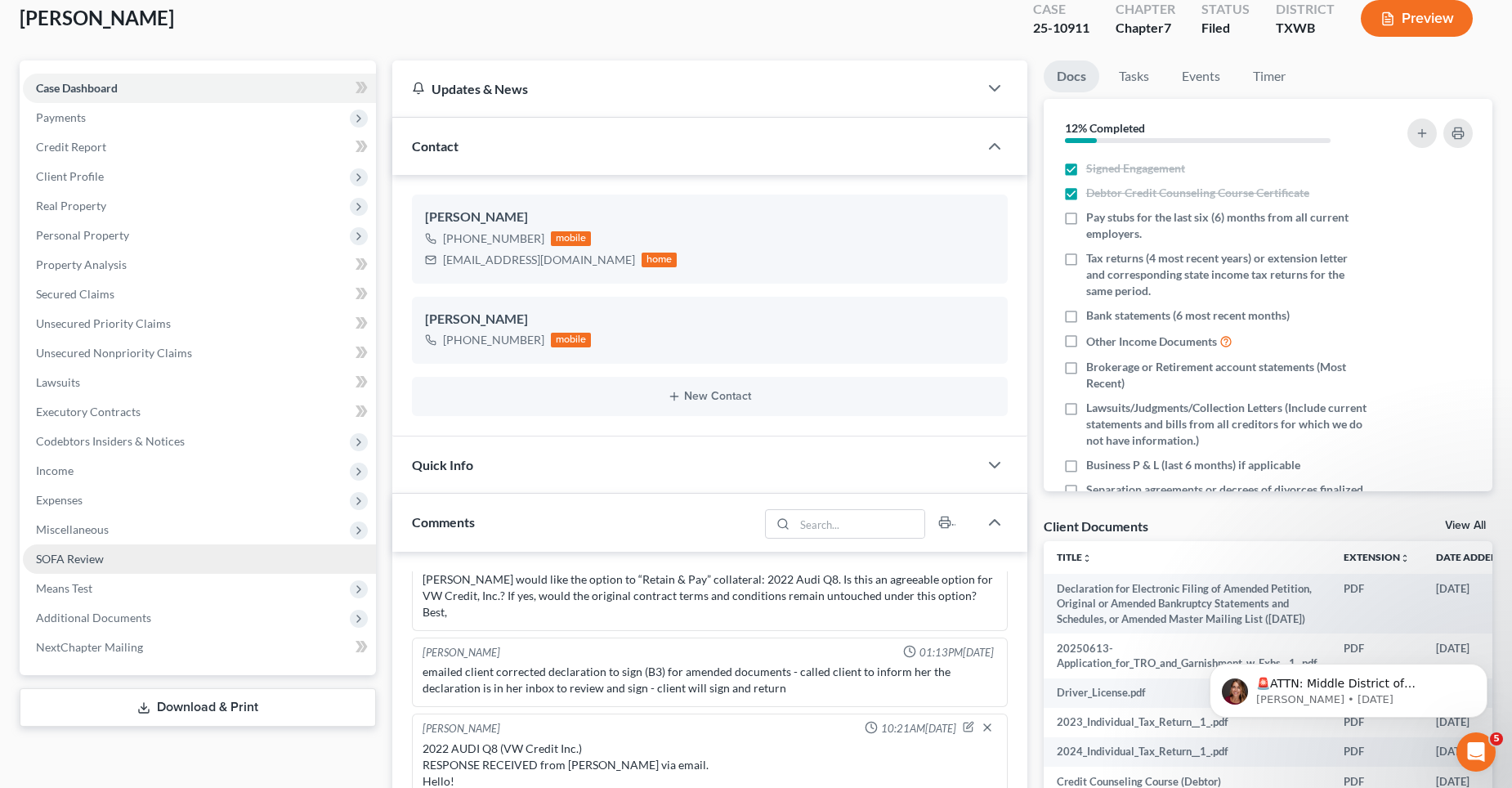
scroll to position [81, 0]
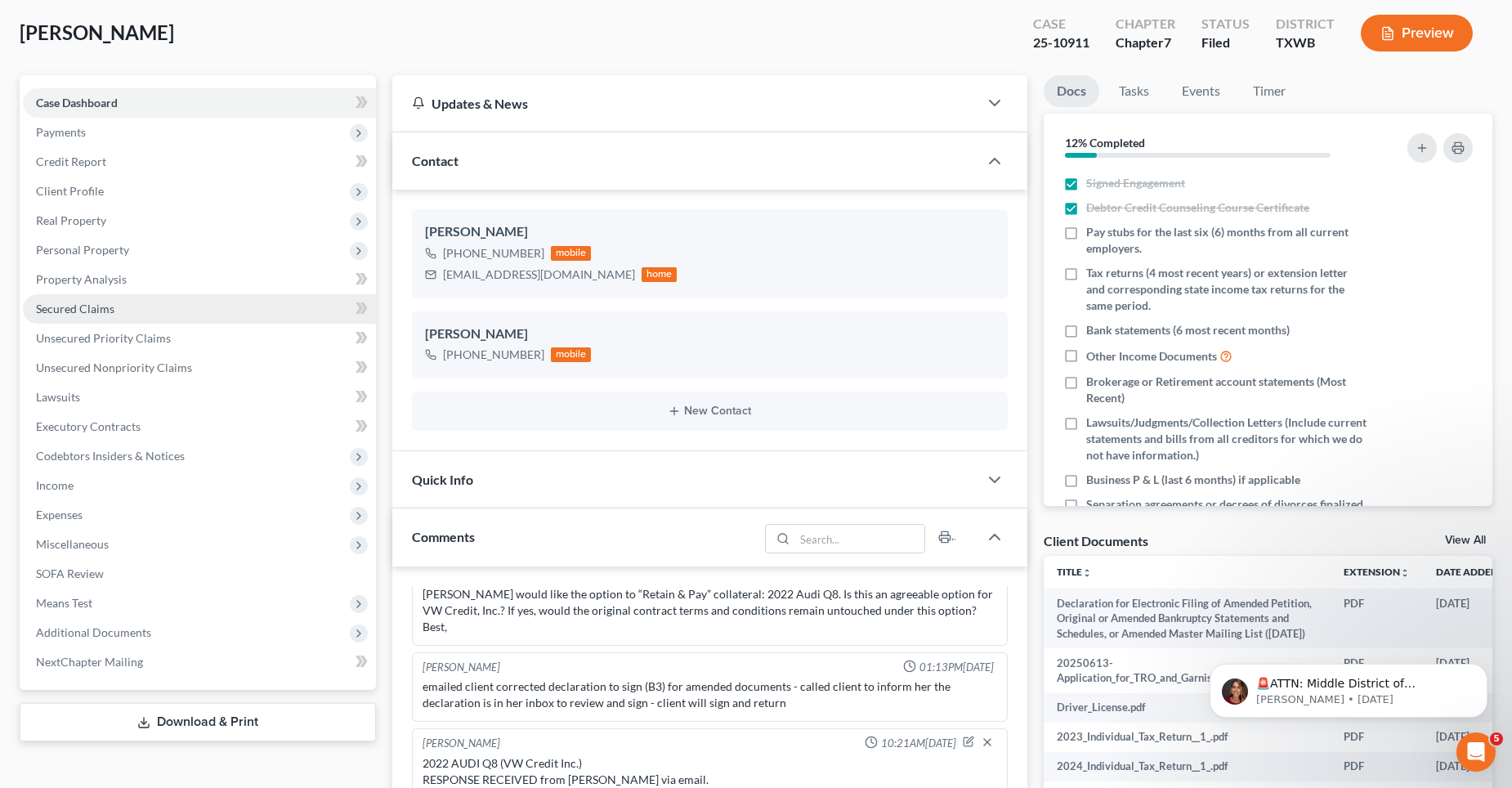
click at [119, 301] on link "Secured Claims" at bounding box center [199, 309] width 353 height 30
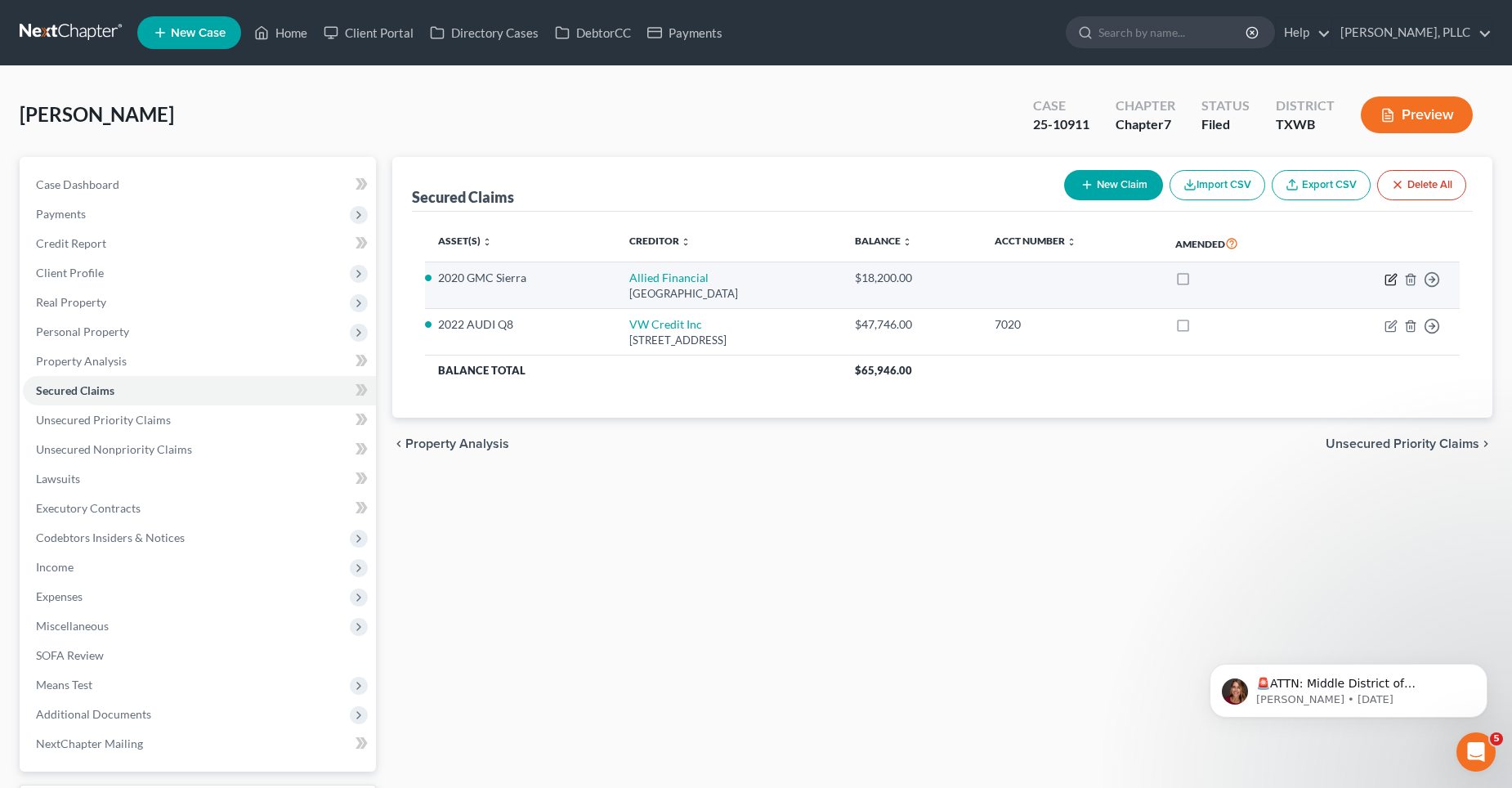
click at [1392, 277] on icon "button" at bounding box center [1392, 277] width 7 height 7
select select "24"
select select "2"
select select "4"
select select "0"
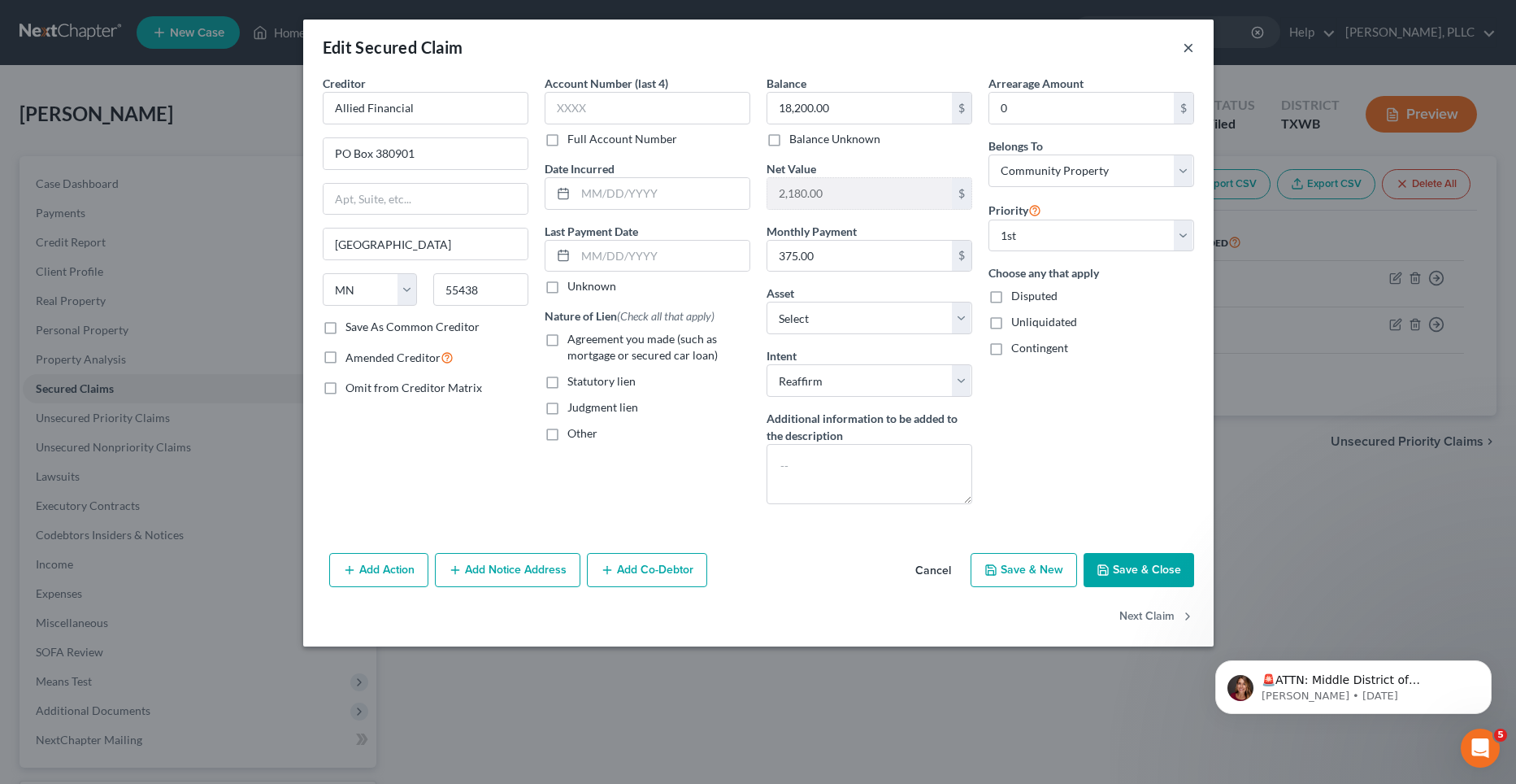
click at [1191, 49] on button "×" at bounding box center [1189, 47] width 12 height 20
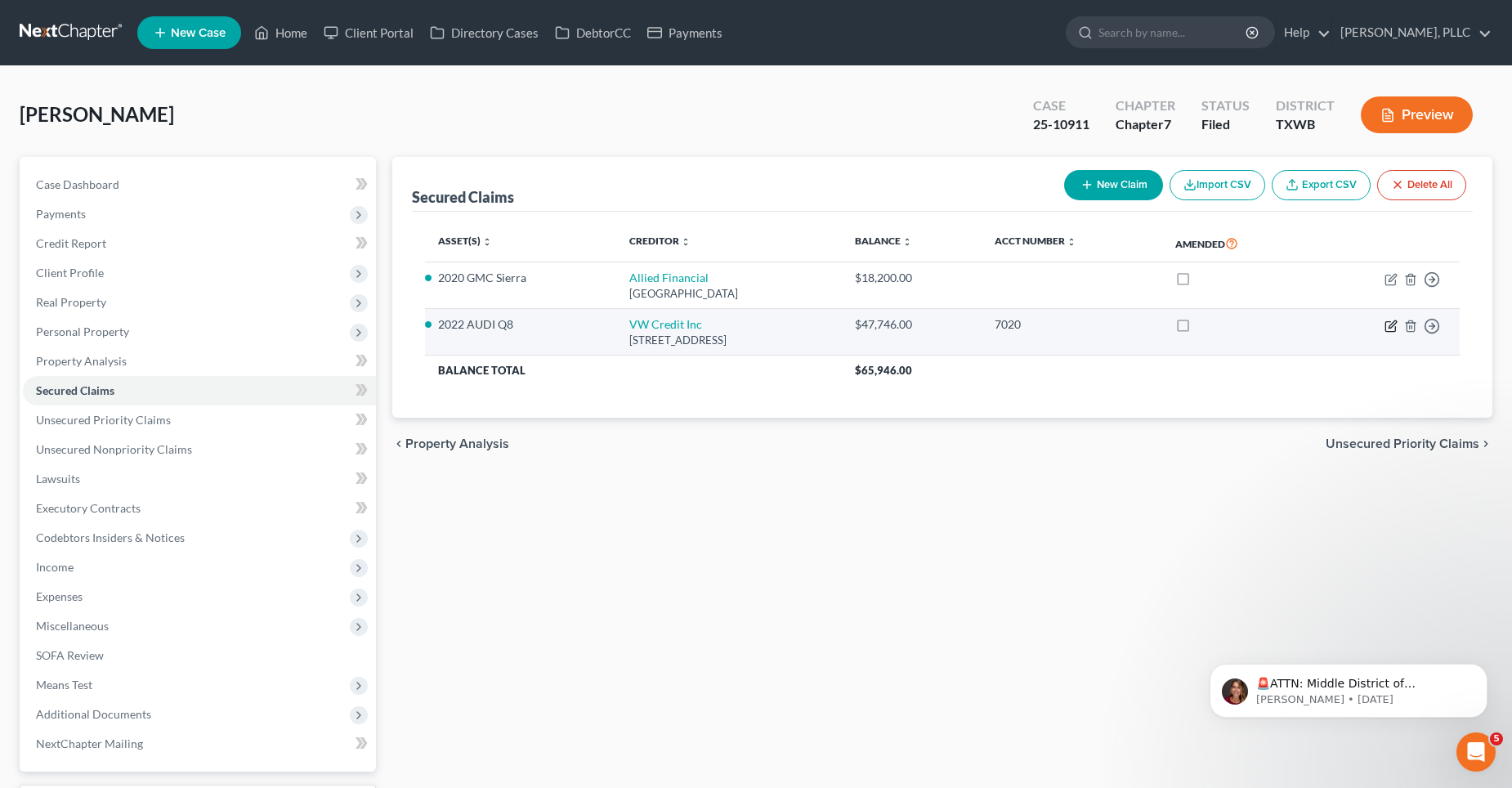
click at [1389, 326] on icon "button" at bounding box center [1392, 323] width 7 height 7
select select "14"
select select "0"
select select "12"
select select "2"
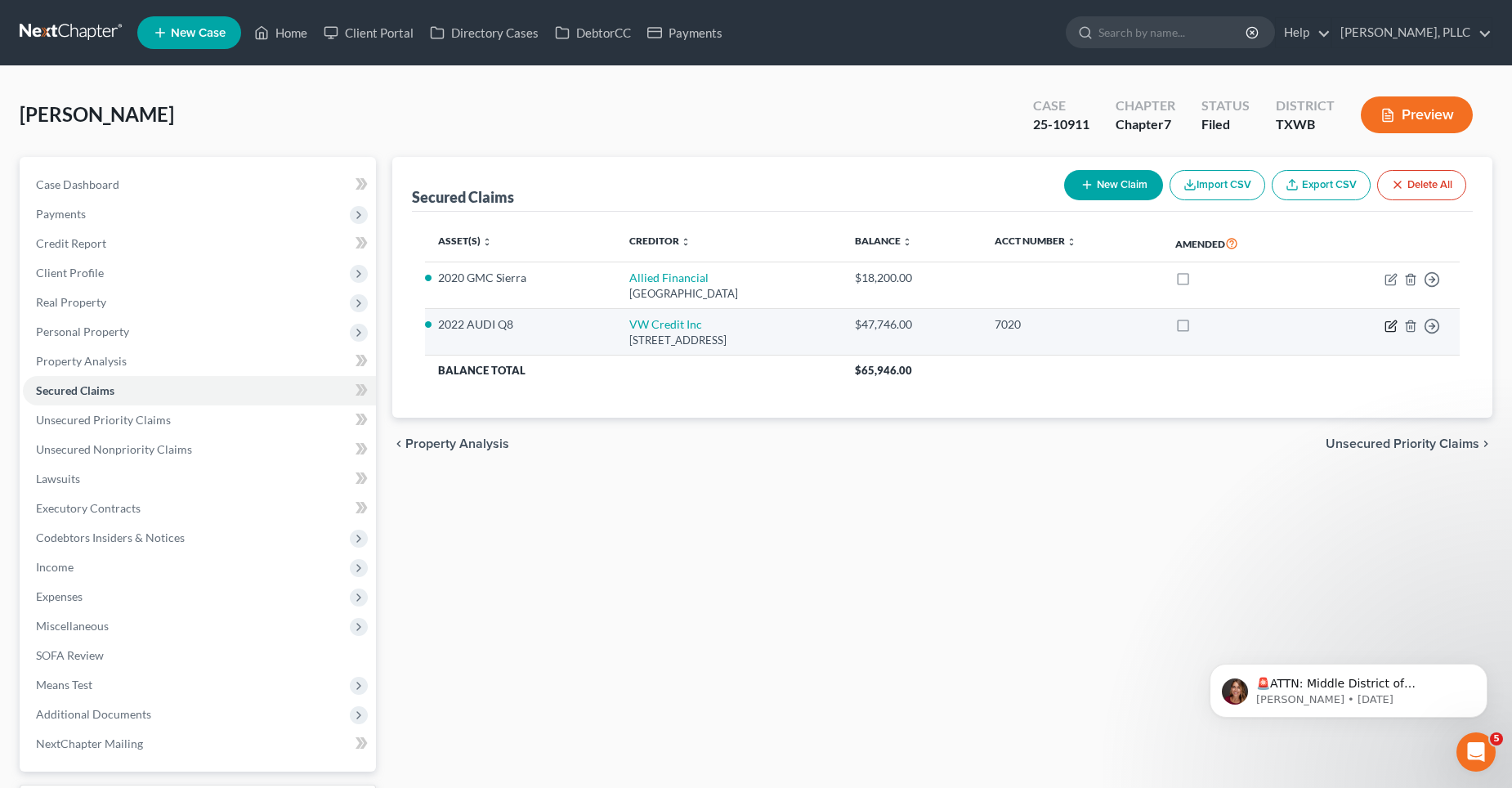
select select "3"
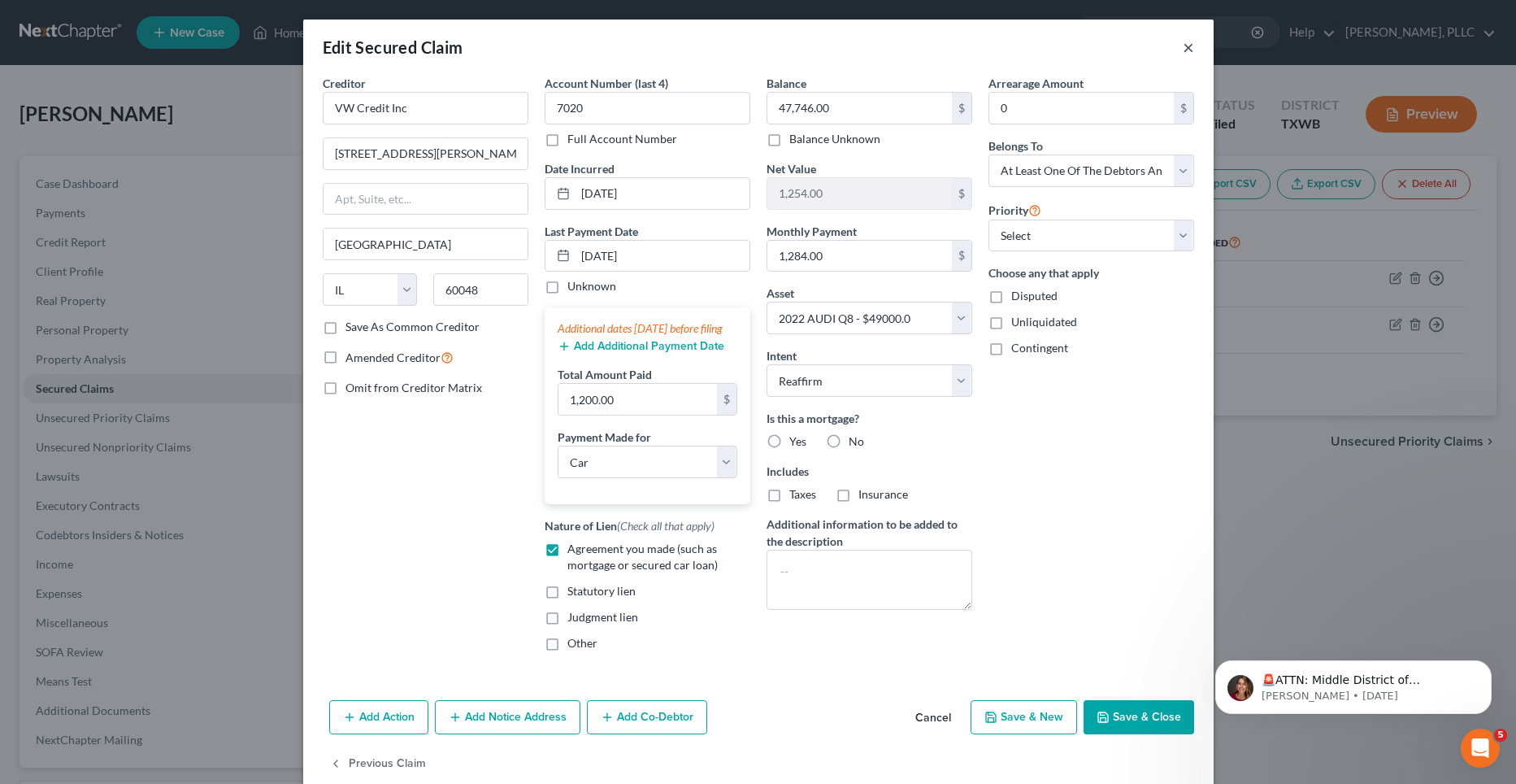
click at [1183, 48] on button "×" at bounding box center [1189, 47] width 12 height 20
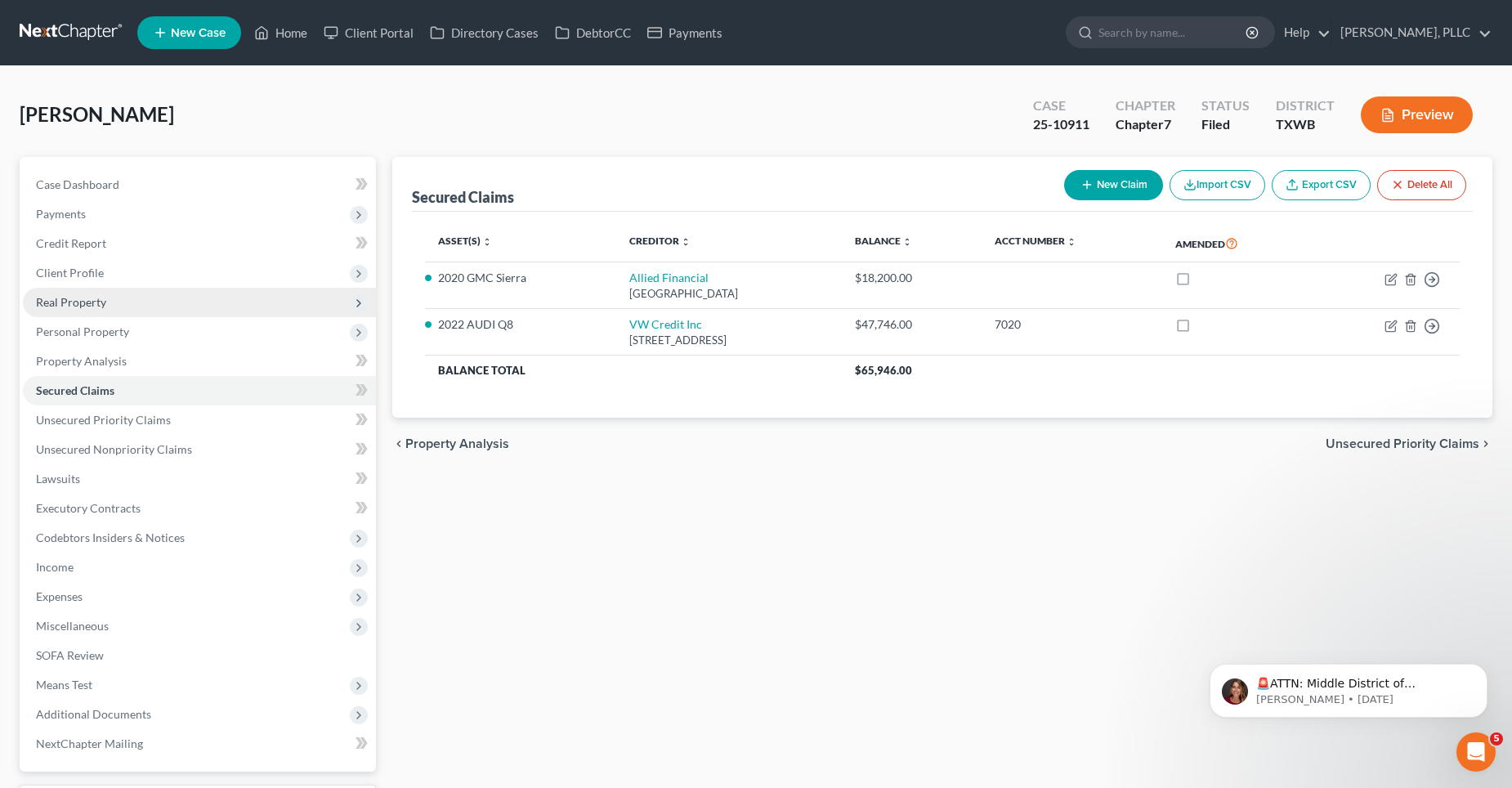
click at [67, 295] on span "Real Property" at bounding box center [70, 302] width 70 height 14
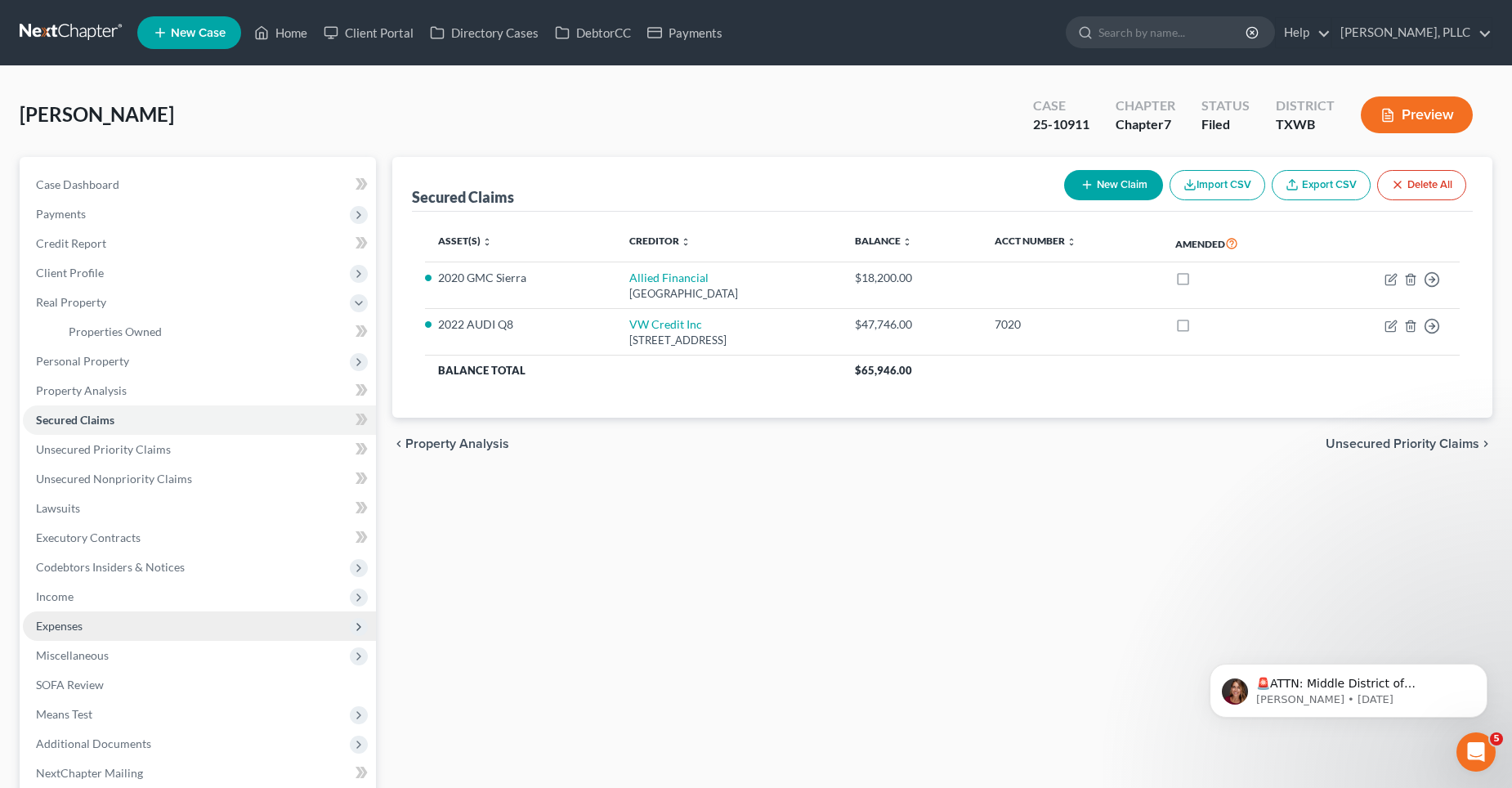
click at [62, 622] on span "Expenses" at bounding box center [58, 625] width 47 height 14
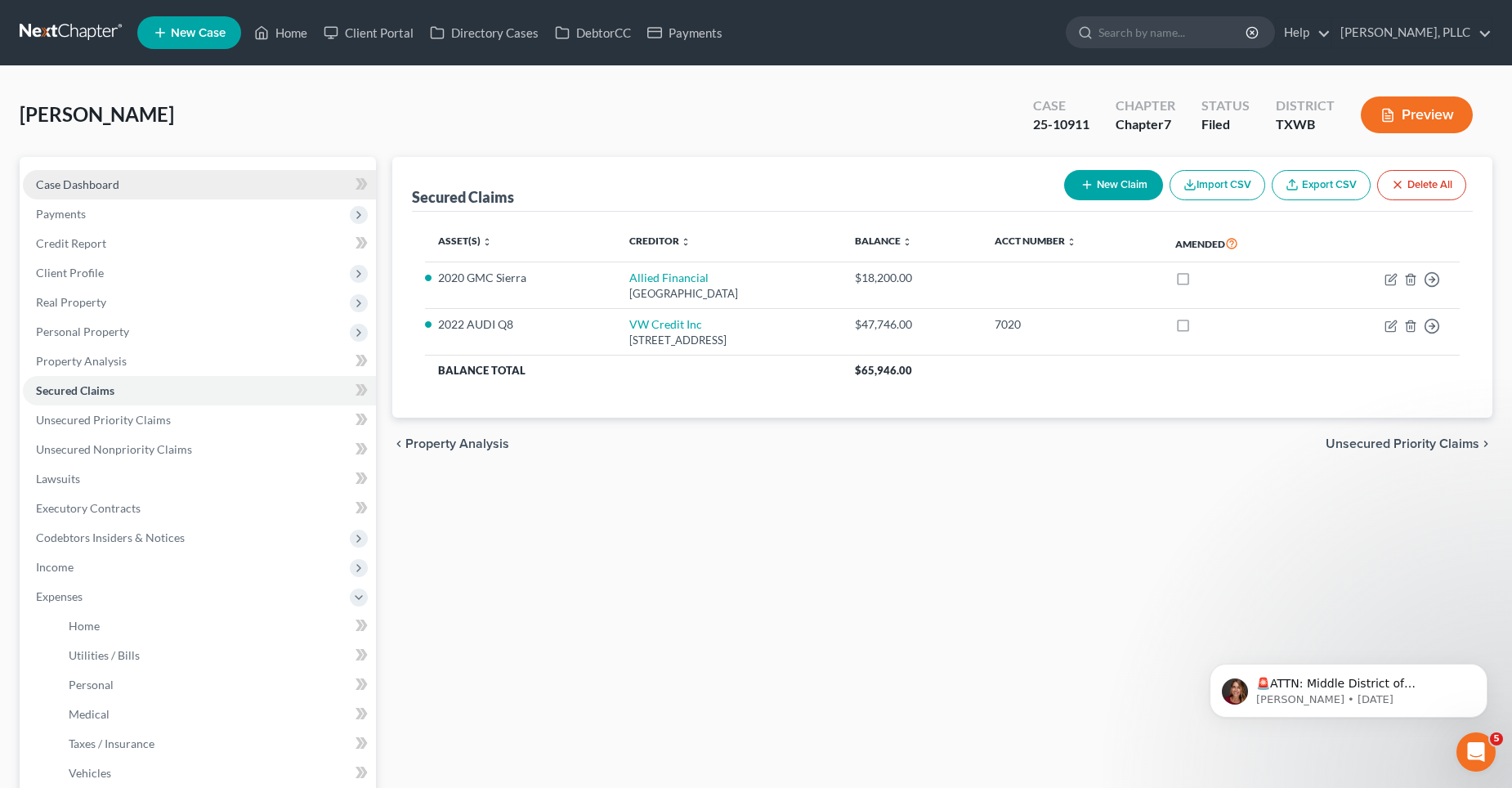
click at [93, 186] on span "Case Dashboard" at bounding box center [77, 184] width 83 height 14
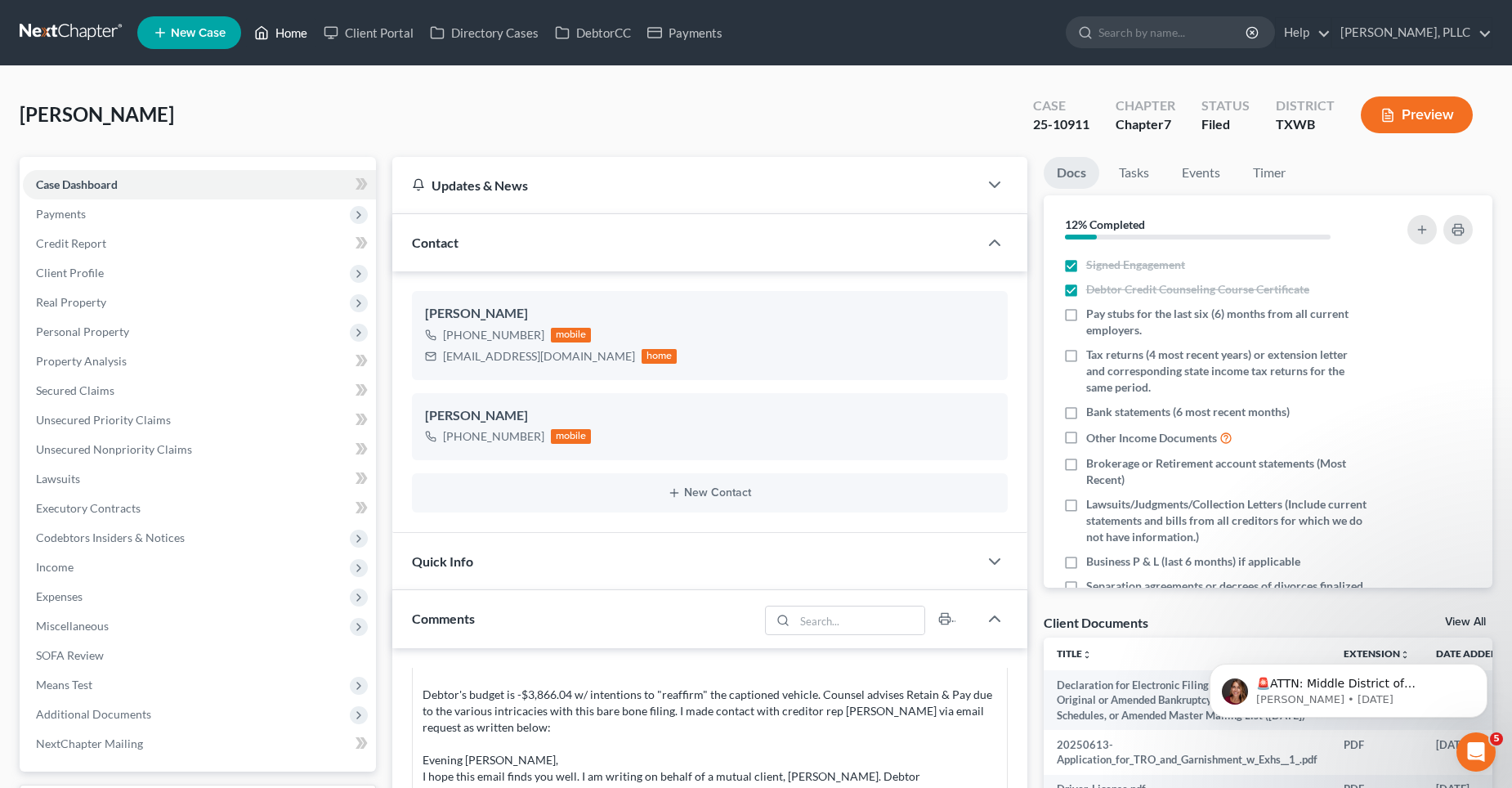
click at [287, 33] on link "Home" at bounding box center [281, 33] width 69 height 30
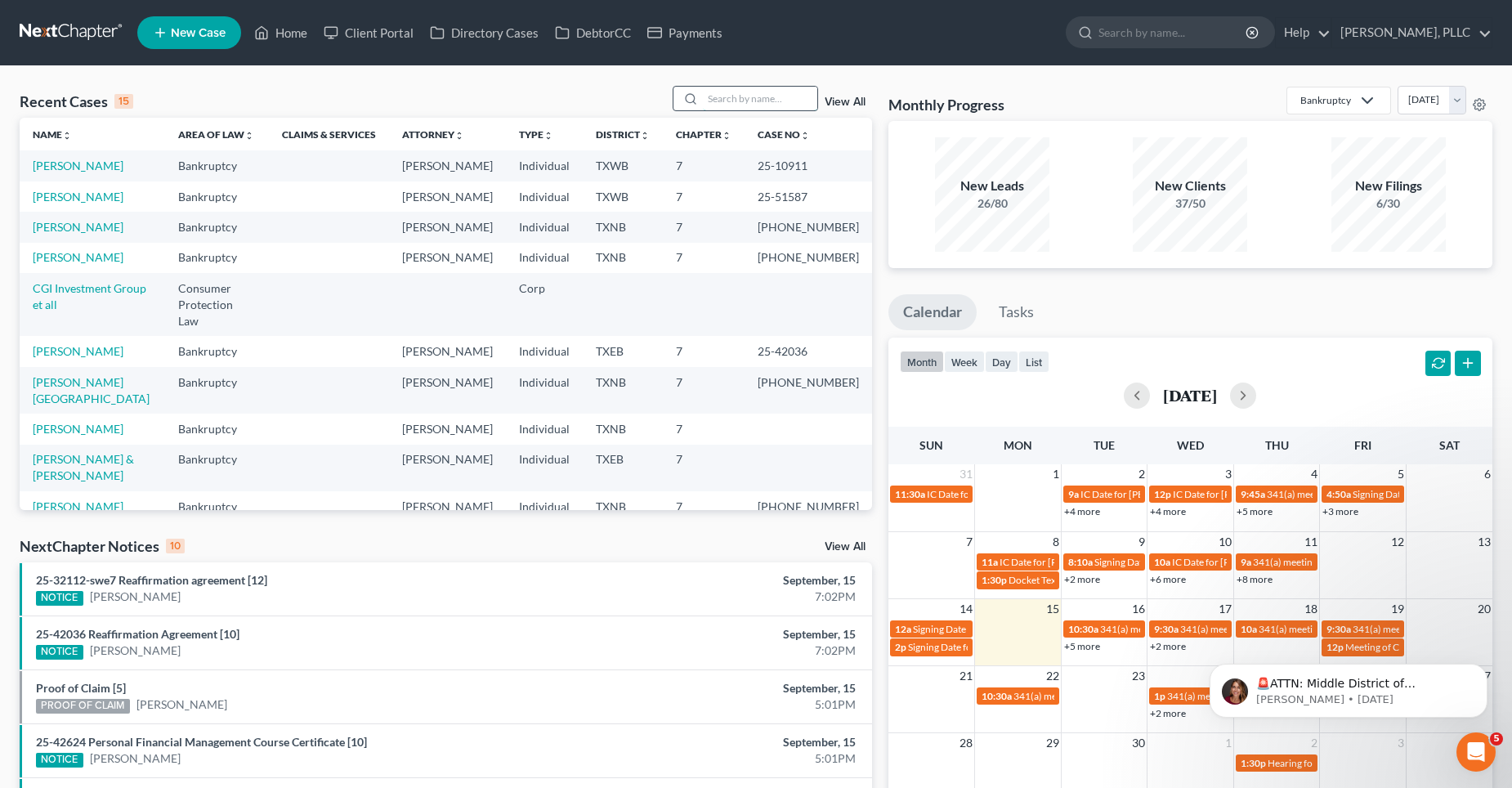
click at [747, 96] on input "search" at bounding box center [759, 98] width 114 height 24
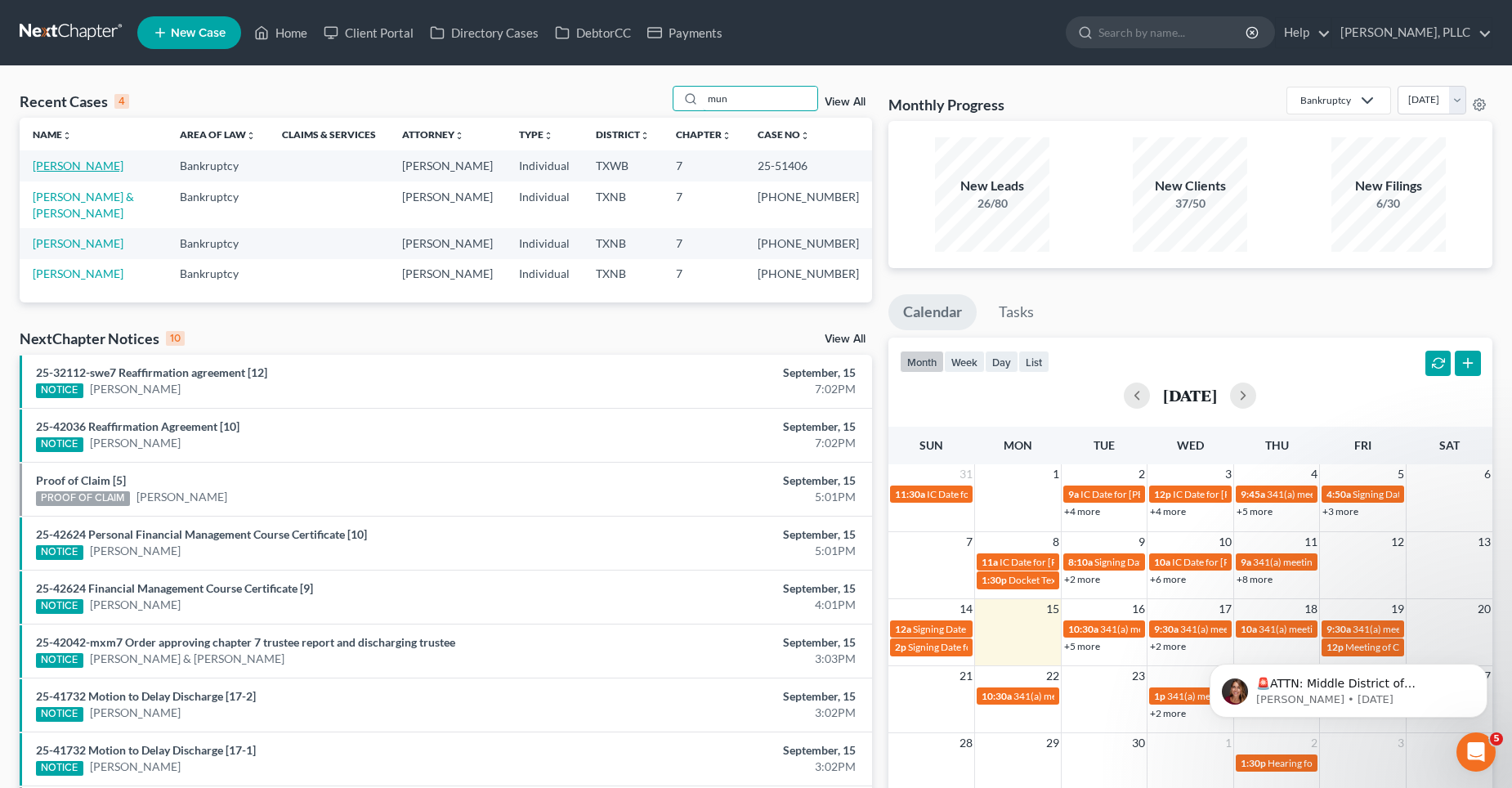
type input "mun"
click at [72, 167] on link "[PERSON_NAME]" at bounding box center [78, 166] width 91 height 14
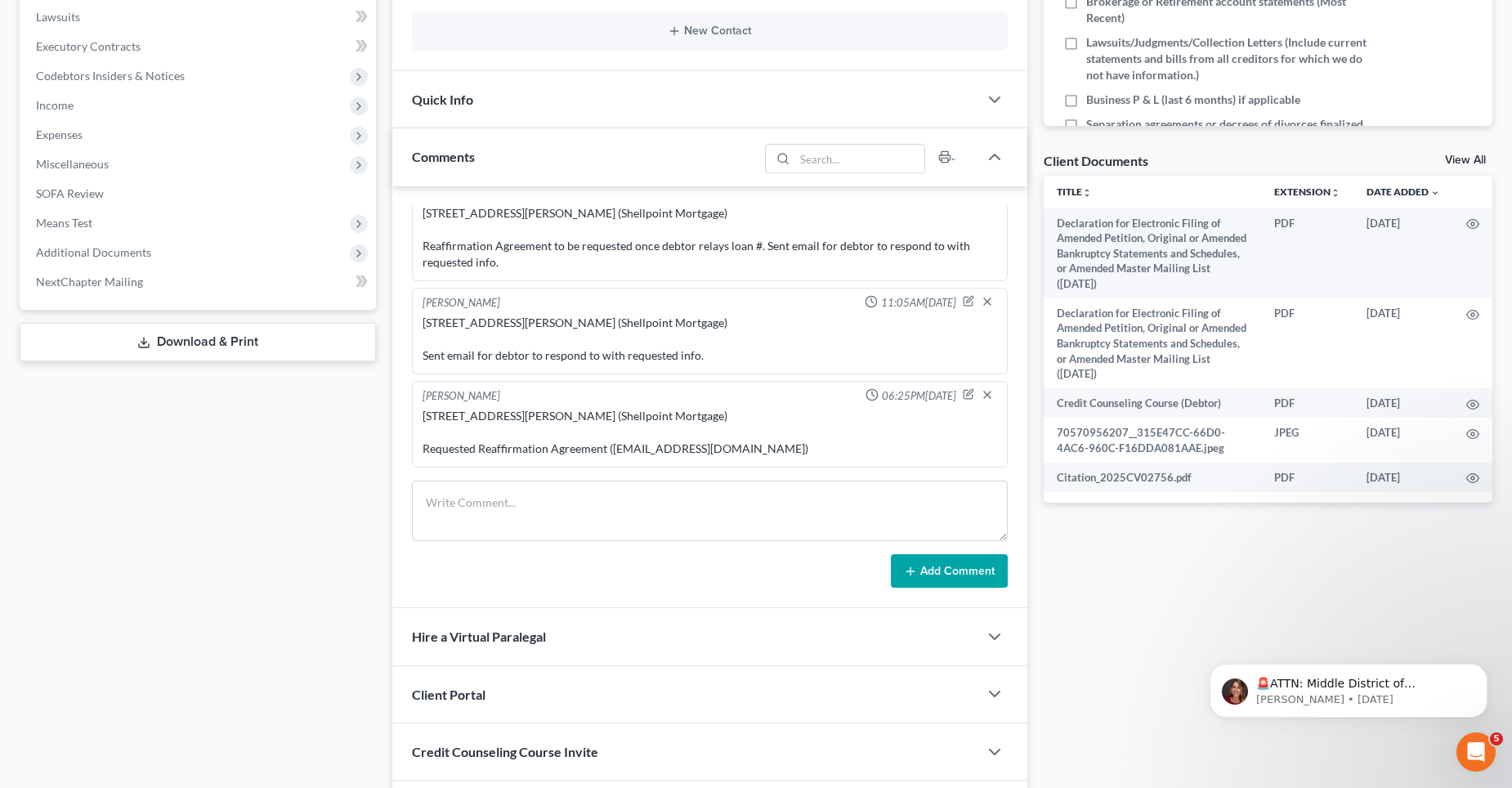
scroll to position [491, 0]
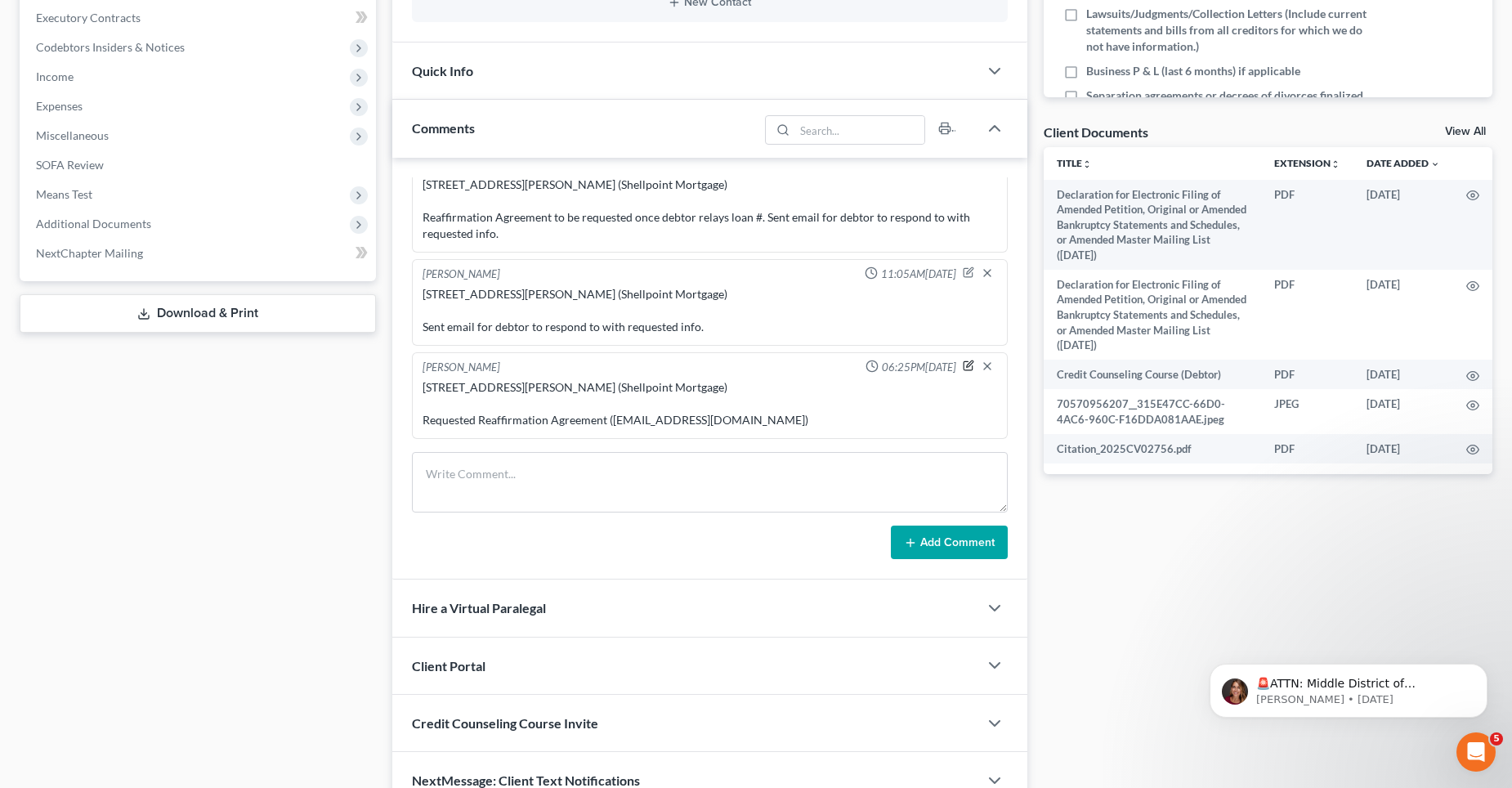
click at [966, 365] on icon "button" at bounding box center [969, 364] width 7 height 7
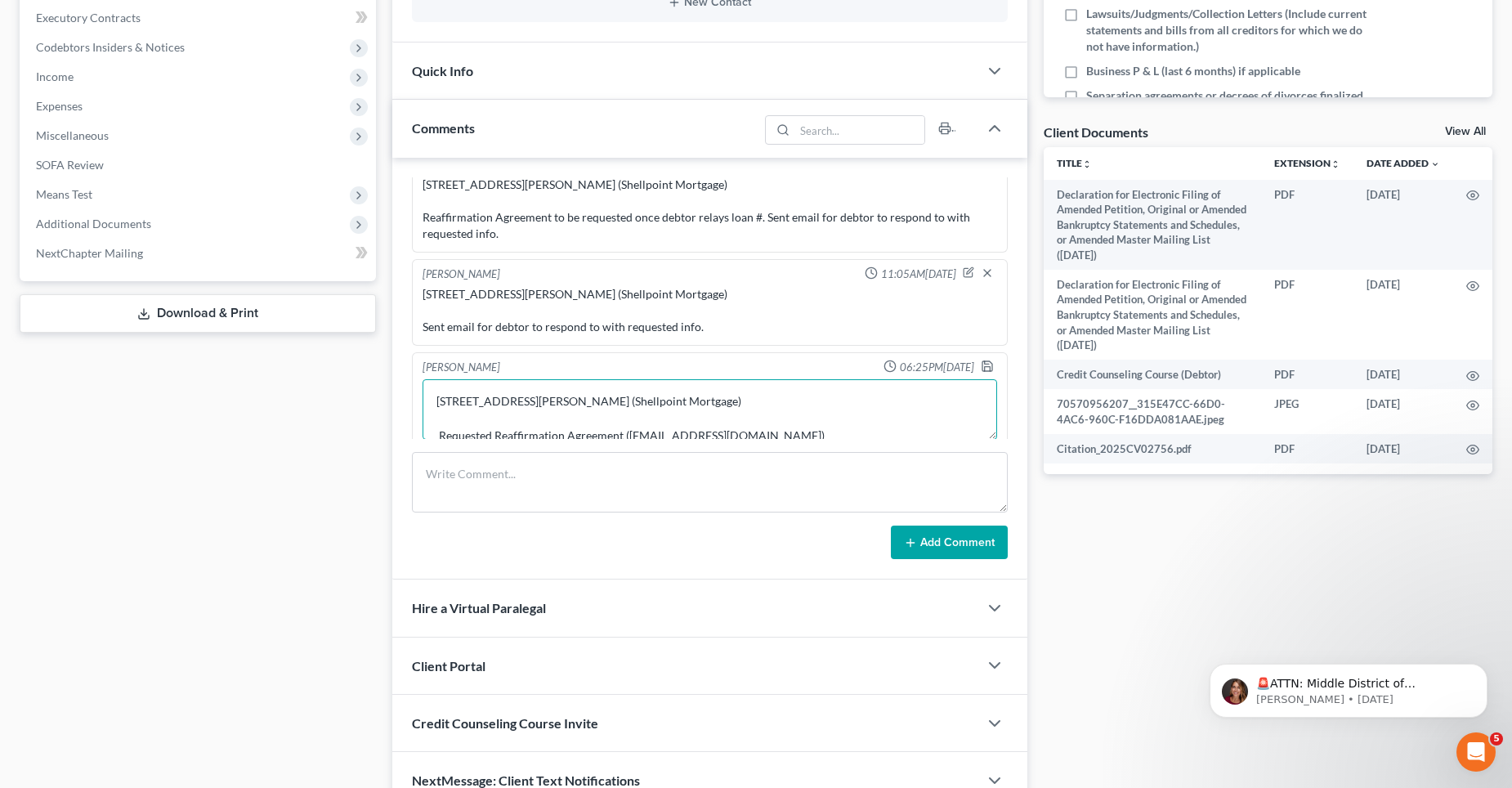
click at [733, 395] on textarea "[STREET_ADDRESS][PERSON_NAME] (Shellpoint Mortgage) Requested Reaffirmation Agr…" at bounding box center [710, 409] width 575 height 60
type textarea "[STREET_ADDRESS][PERSON_NAME] (Shellpoint Mortgage) P#[PHONE_NUMBER] Loan # 068…"
click at [981, 368] on icon "button" at bounding box center [987, 366] width 13 height 13
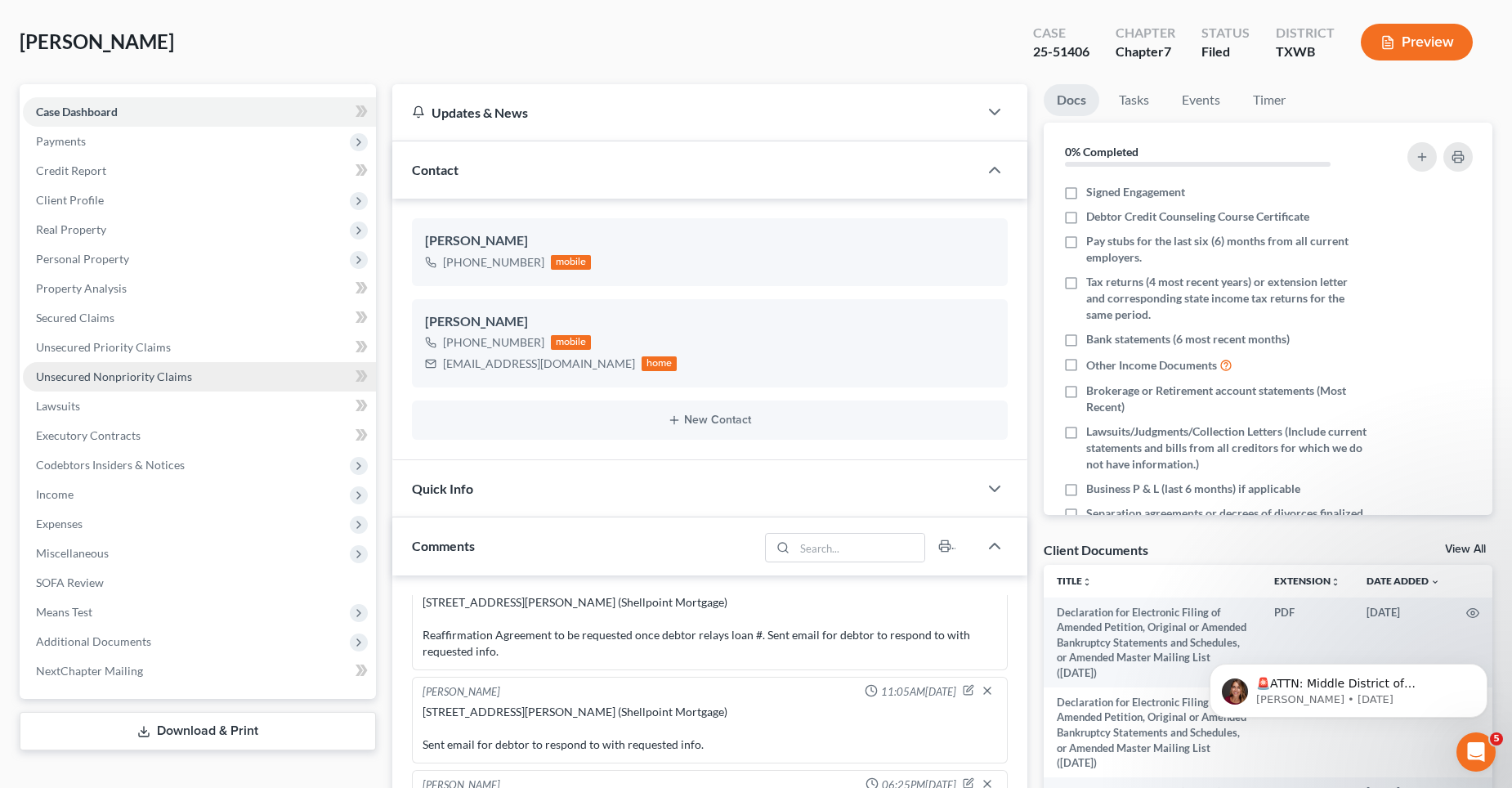
scroll to position [0, 0]
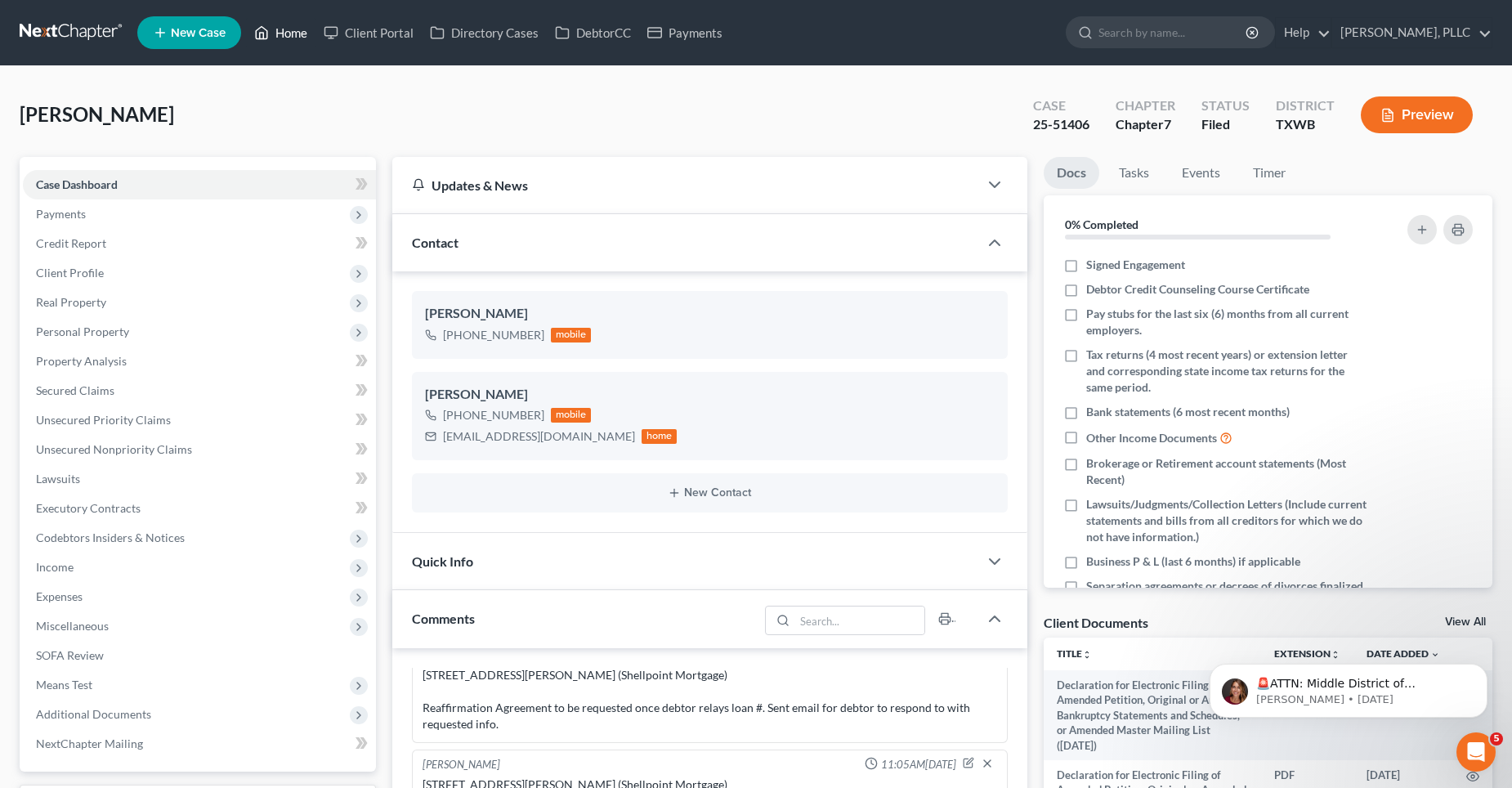
click at [297, 31] on link "Home" at bounding box center [281, 33] width 69 height 30
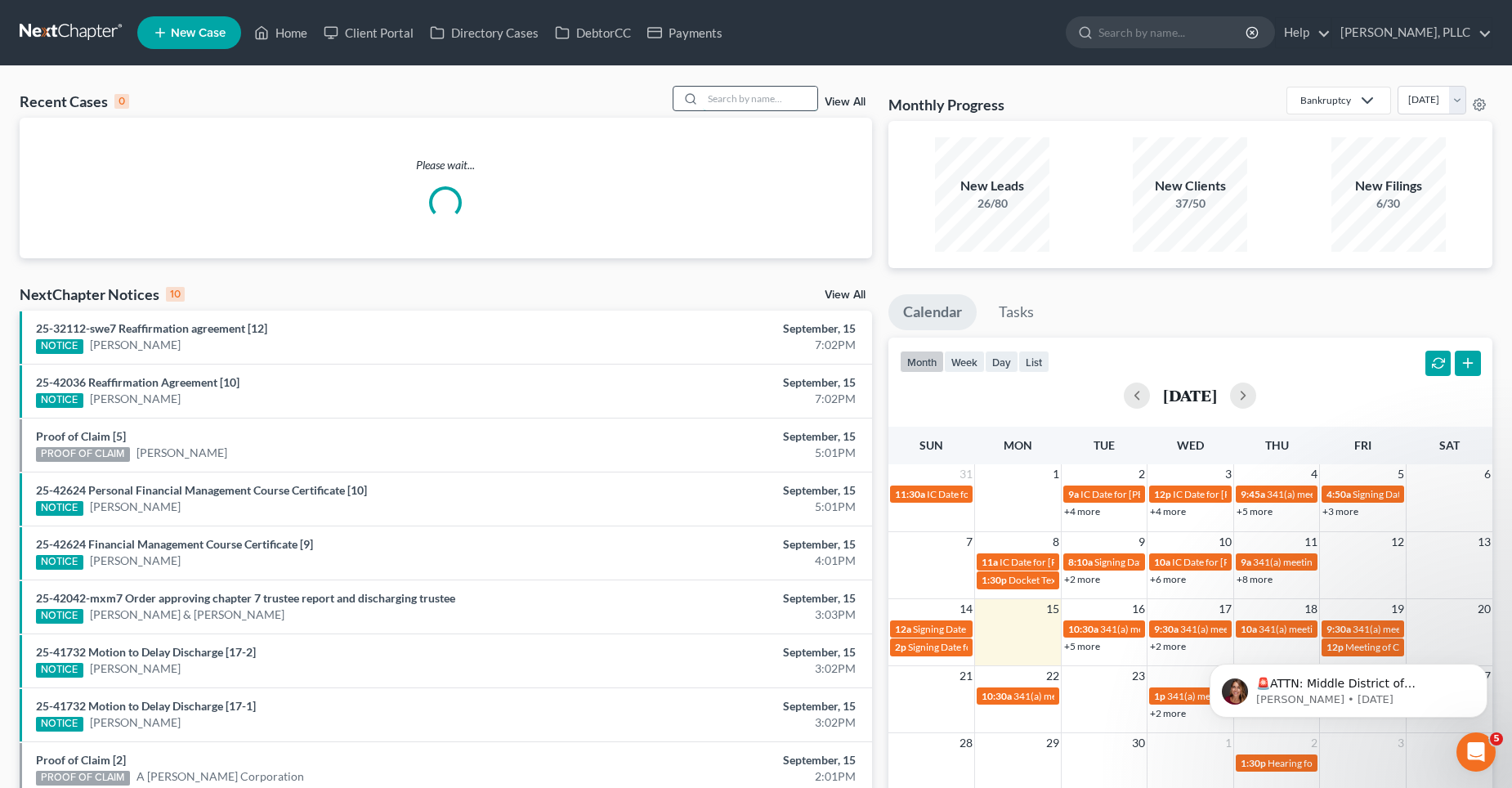
click at [748, 102] on input "search" at bounding box center [759, 98] width 114 height 24
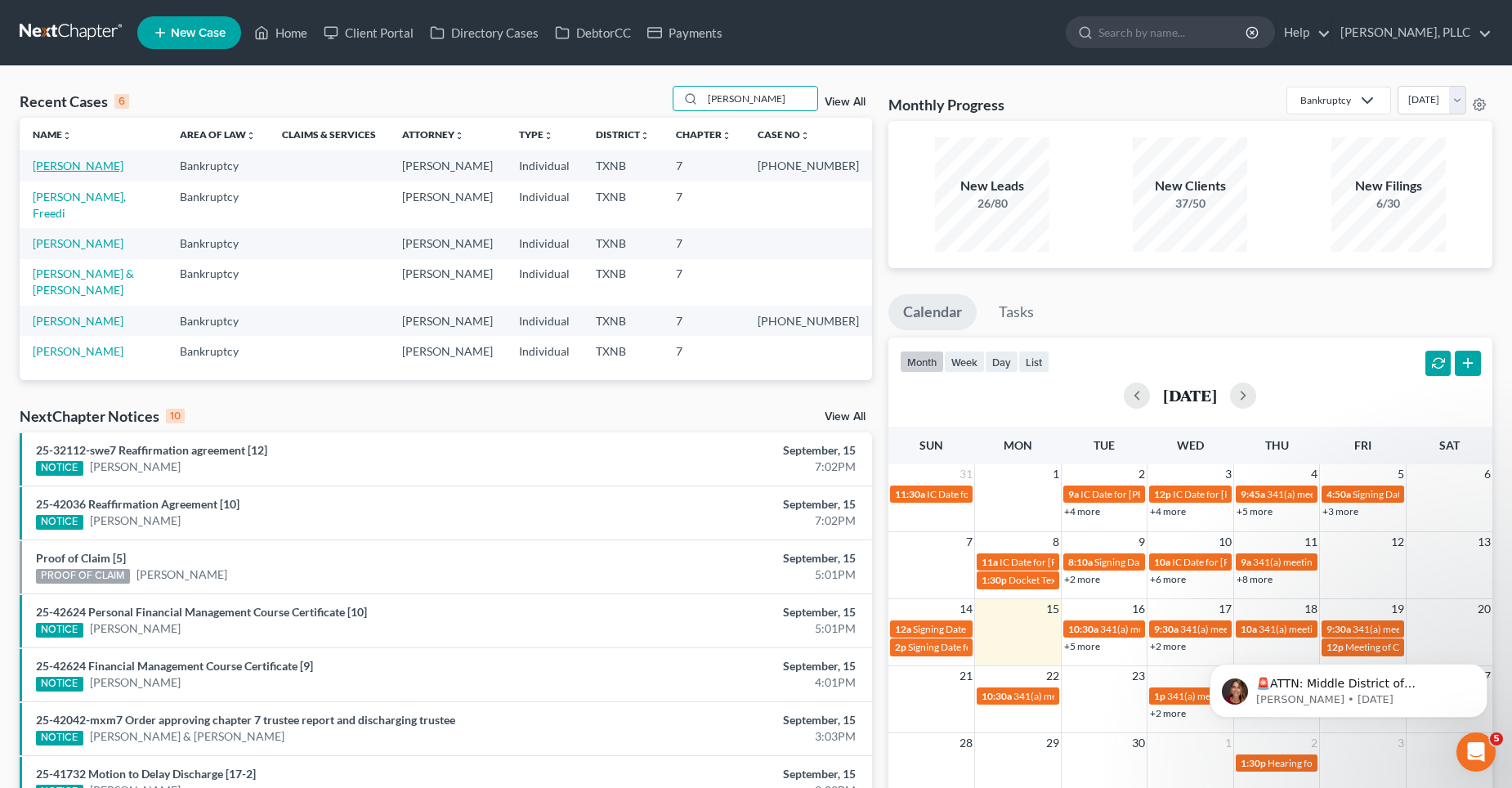
type input "[PERSON_NAME]"
click at [87, 160] on link "[PERSON_NAME]" at bounding box center [78, 166] width 91 height 14
select select "4"
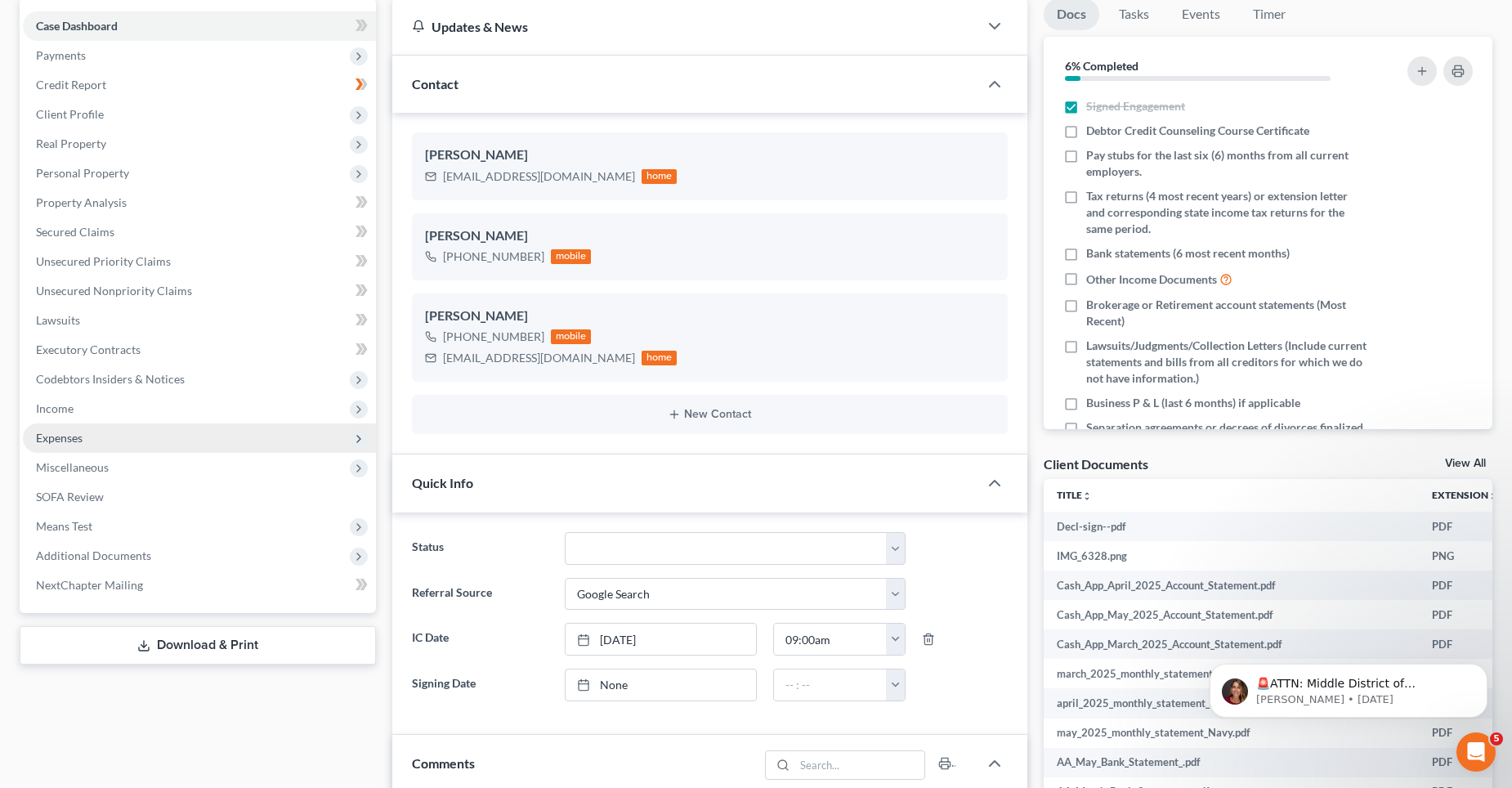
scroll to position [164, 0]
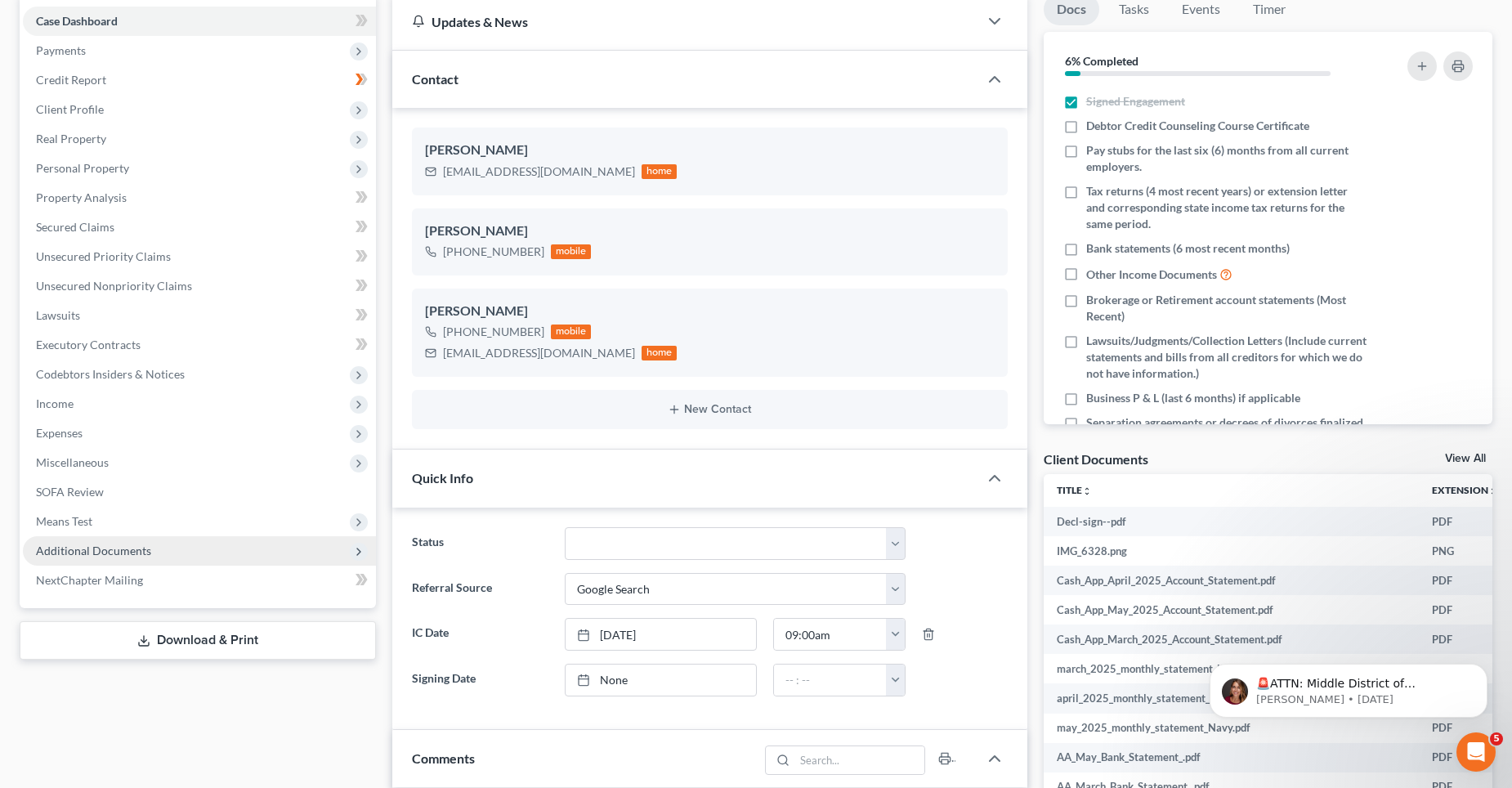
click at [105, 549] on span "Additional Documents" at bounding box center [93, 550] width 115 height 14
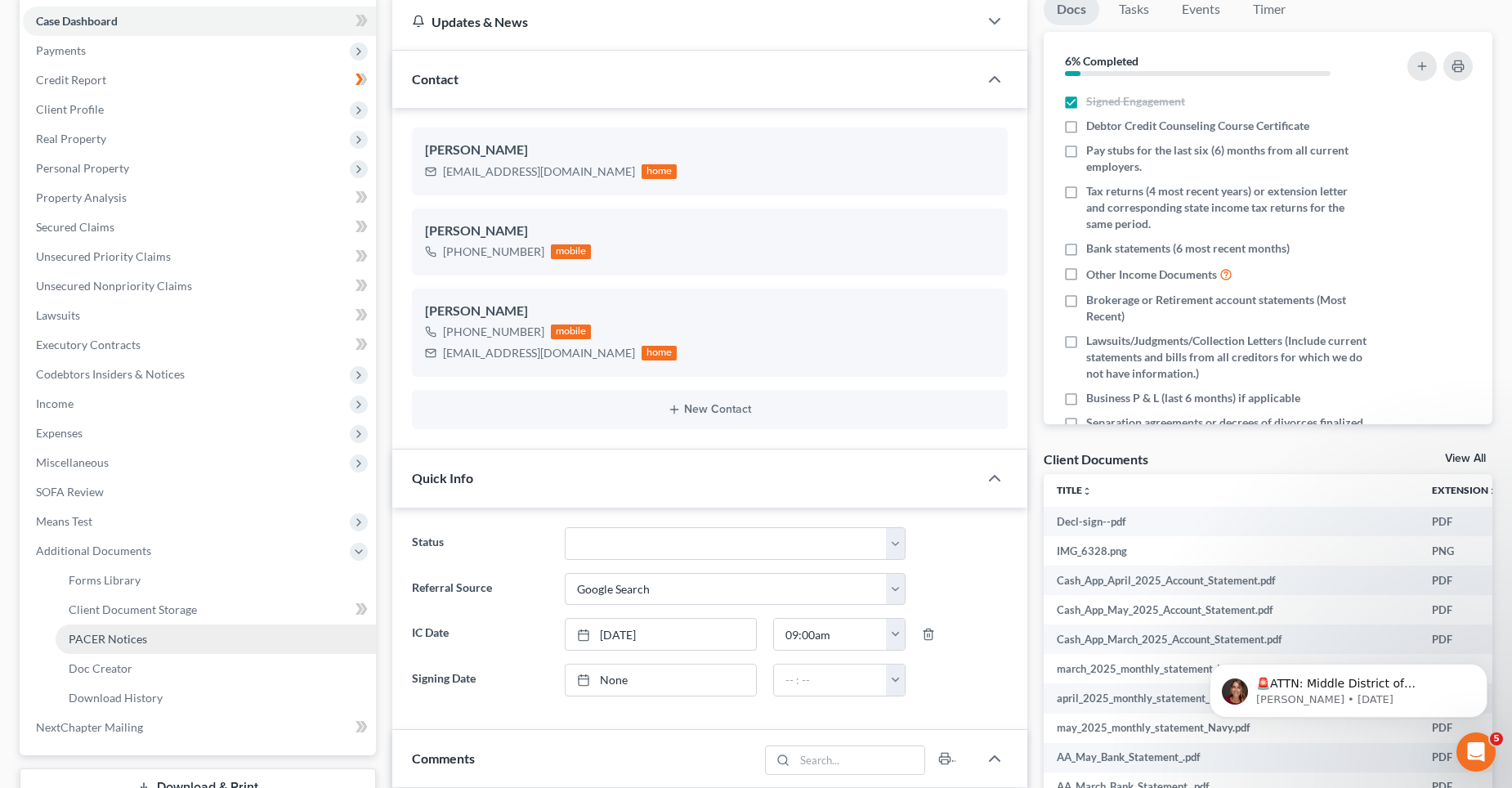
click at [105, 639] on span "PACER Notices" at bounding box center [107, 638] width 78 height 14
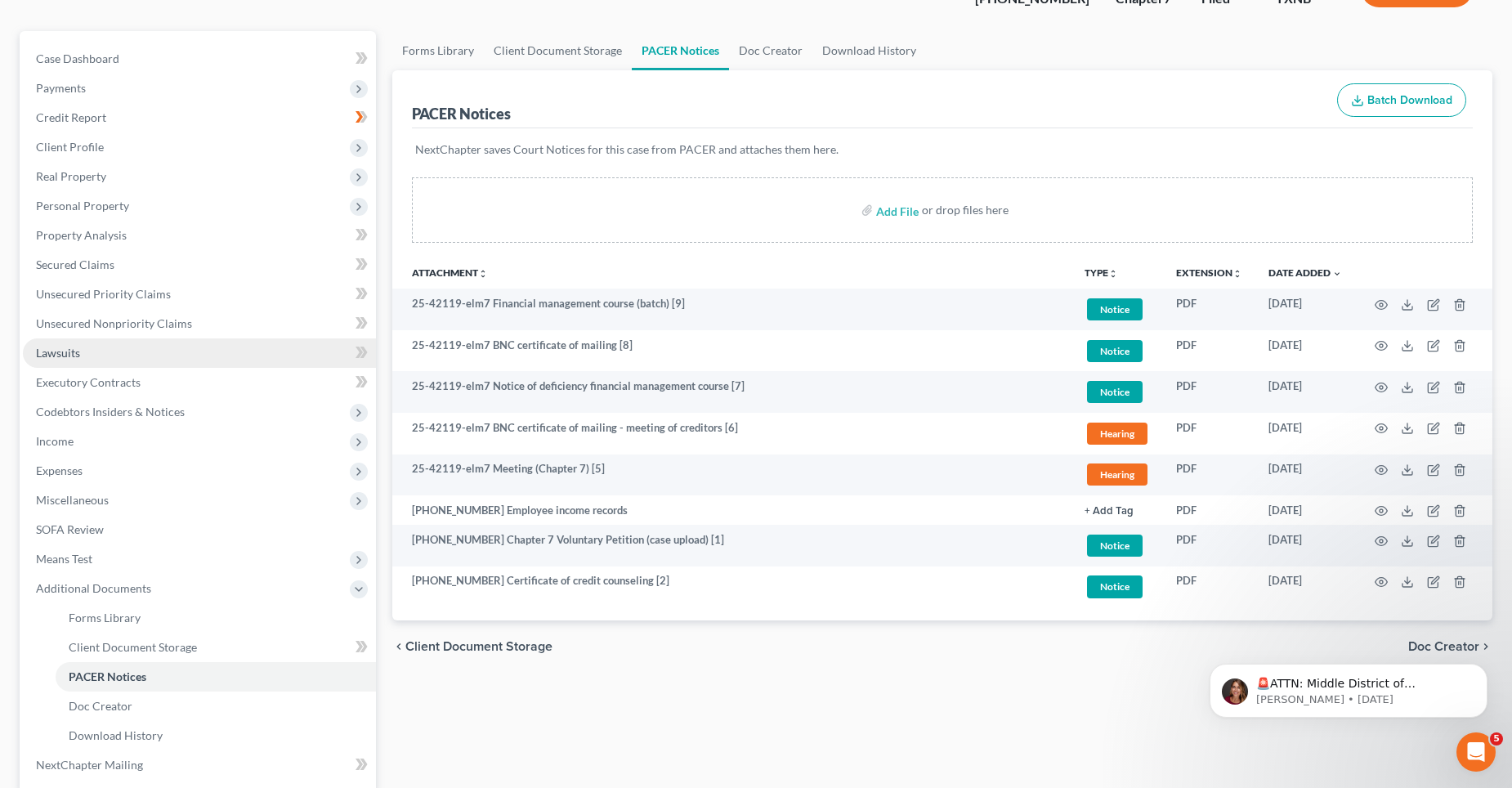
scroll to position [81, 0]
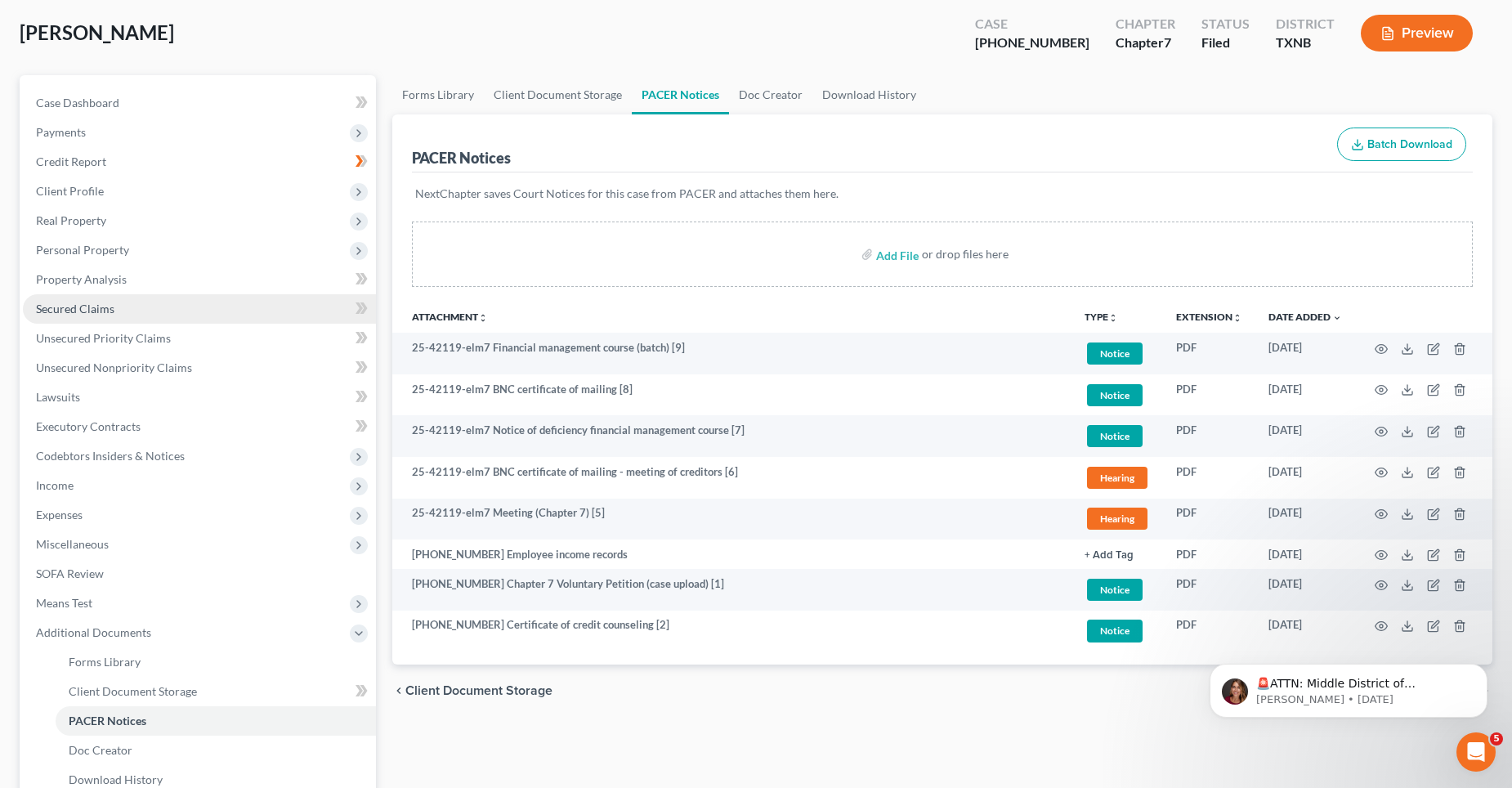
click at [80, 306] on span "Secured Claims" at bounding box center [74, 308] width 78 height 14
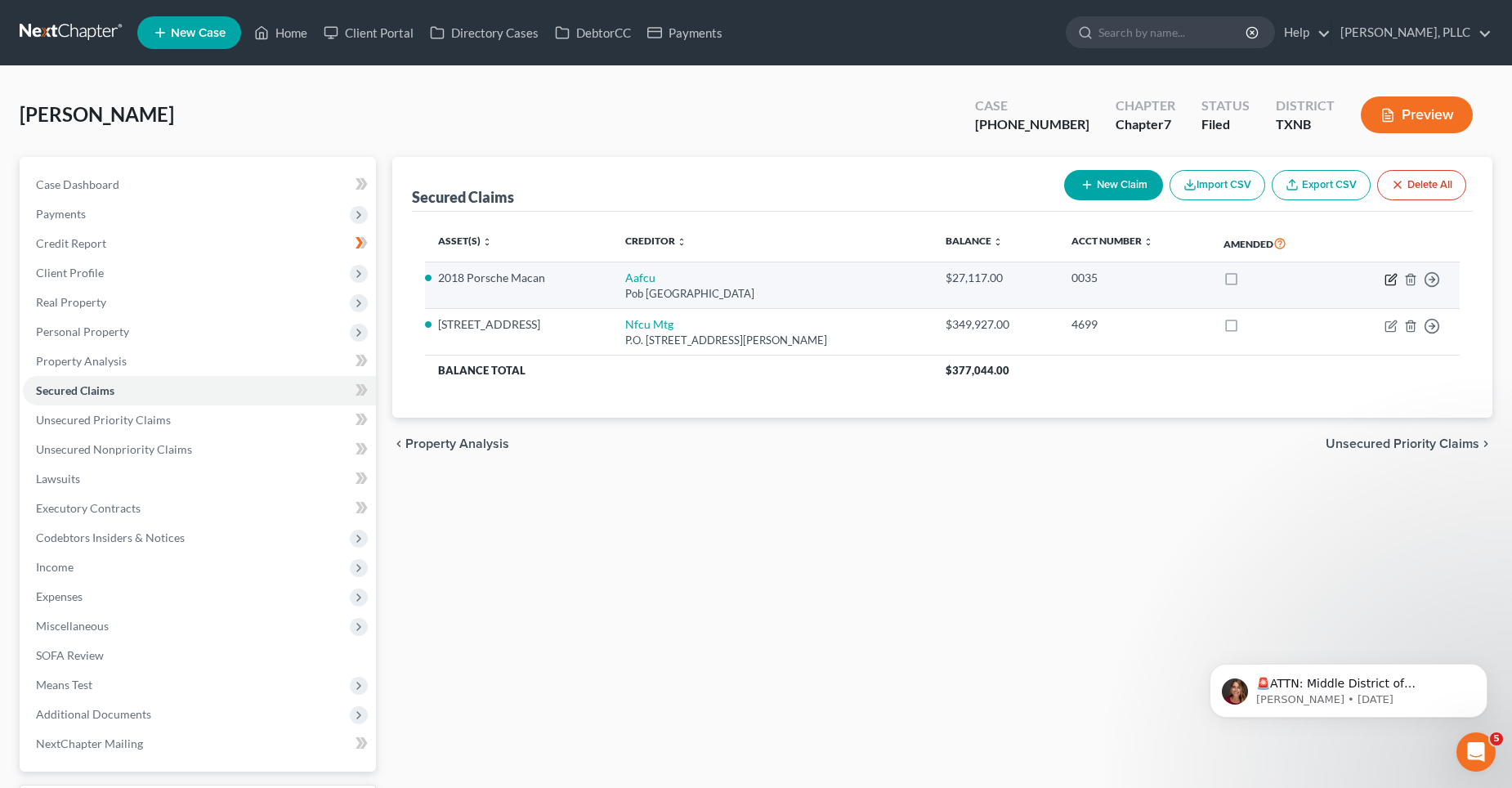
click at [1393, 278] on icon "button" at bounding box center [1390, 279] width 13 height 13
select select "45"
select select "2"
select select "0"
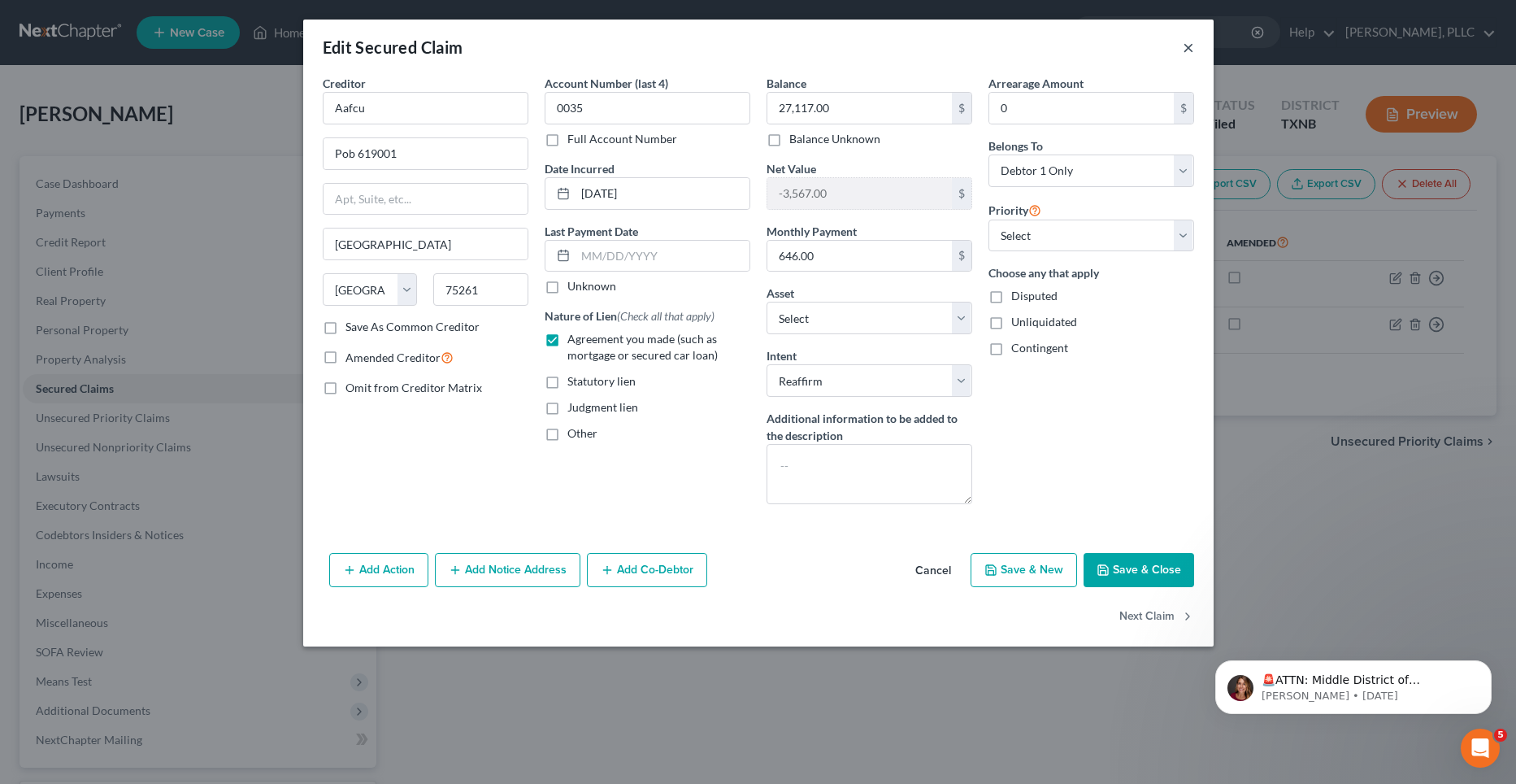
click at [1191, 48] on button "×" at bounding box center [1189, 47] width 12 height 20
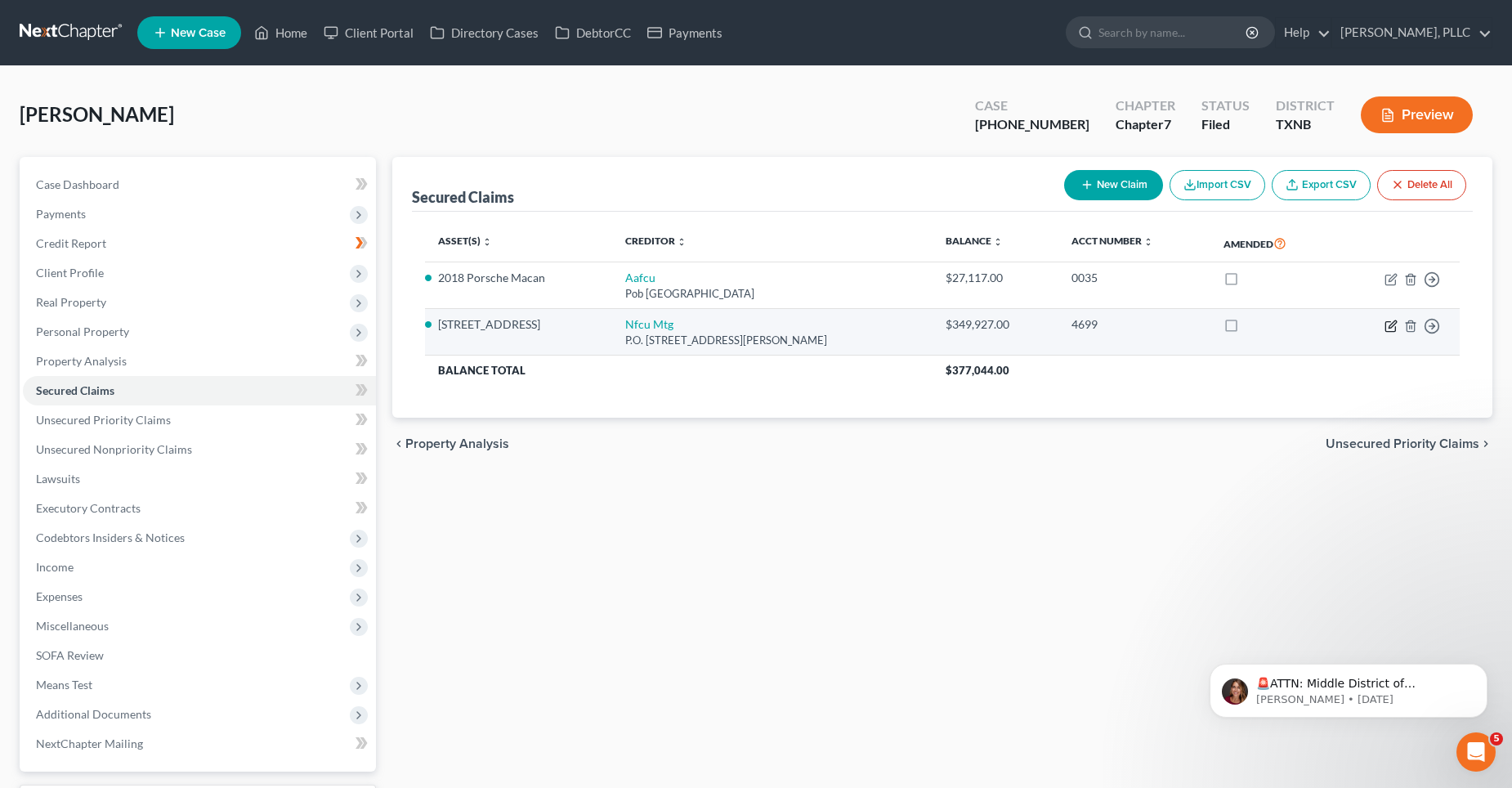
click at [1392, 326] on icon "button" at bounding box center [1392, 323] width 7 height 7
select select "48"
select select "25"
select select "2"
select select "0"
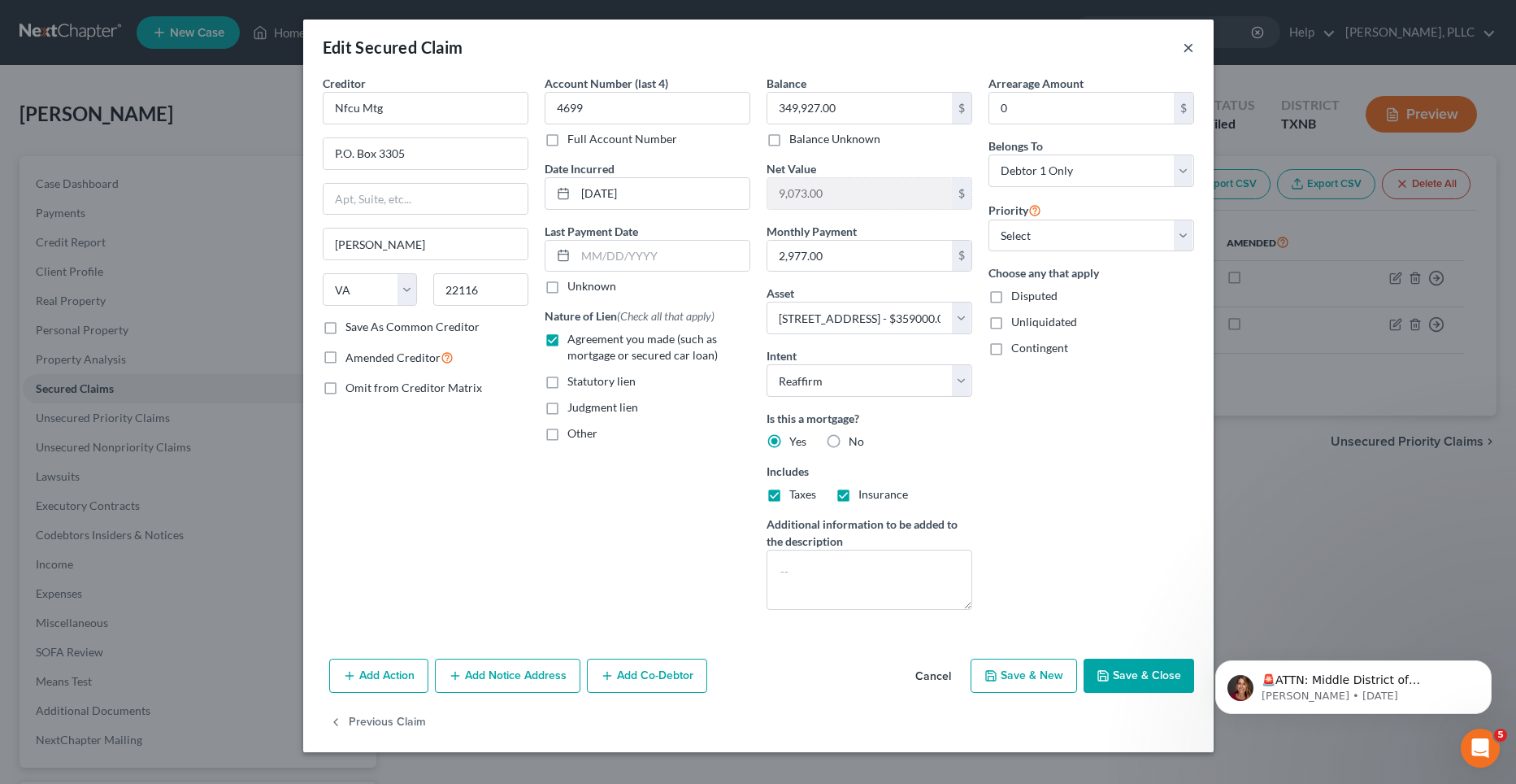
click at [1187, 51] on button "×" at bounding box center [1189, 47] width 12 height 20
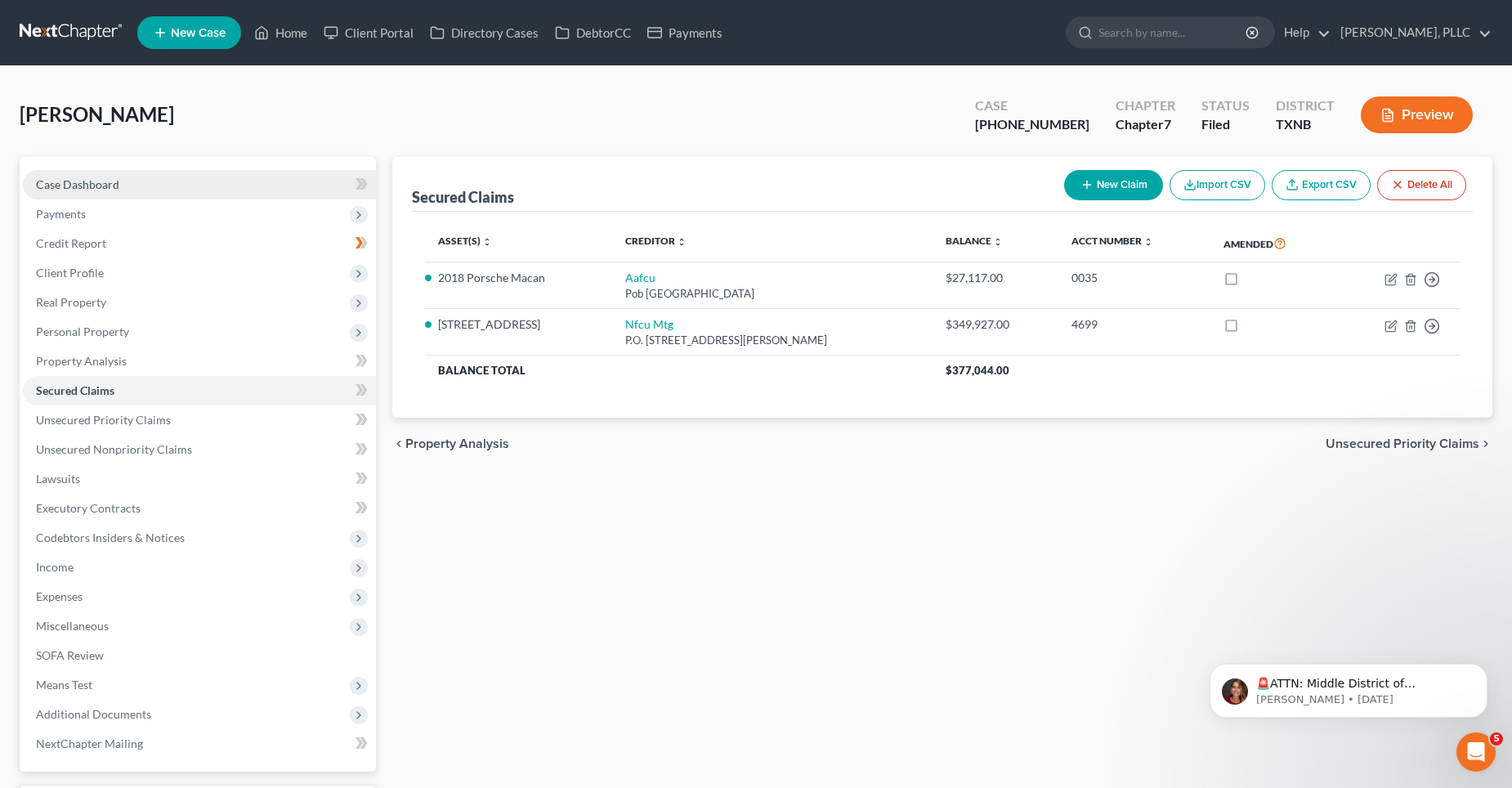
click at [131, 171] on link "Case Dashboard" at bounding box center [199, 184] width 353 height 30
select select "4"
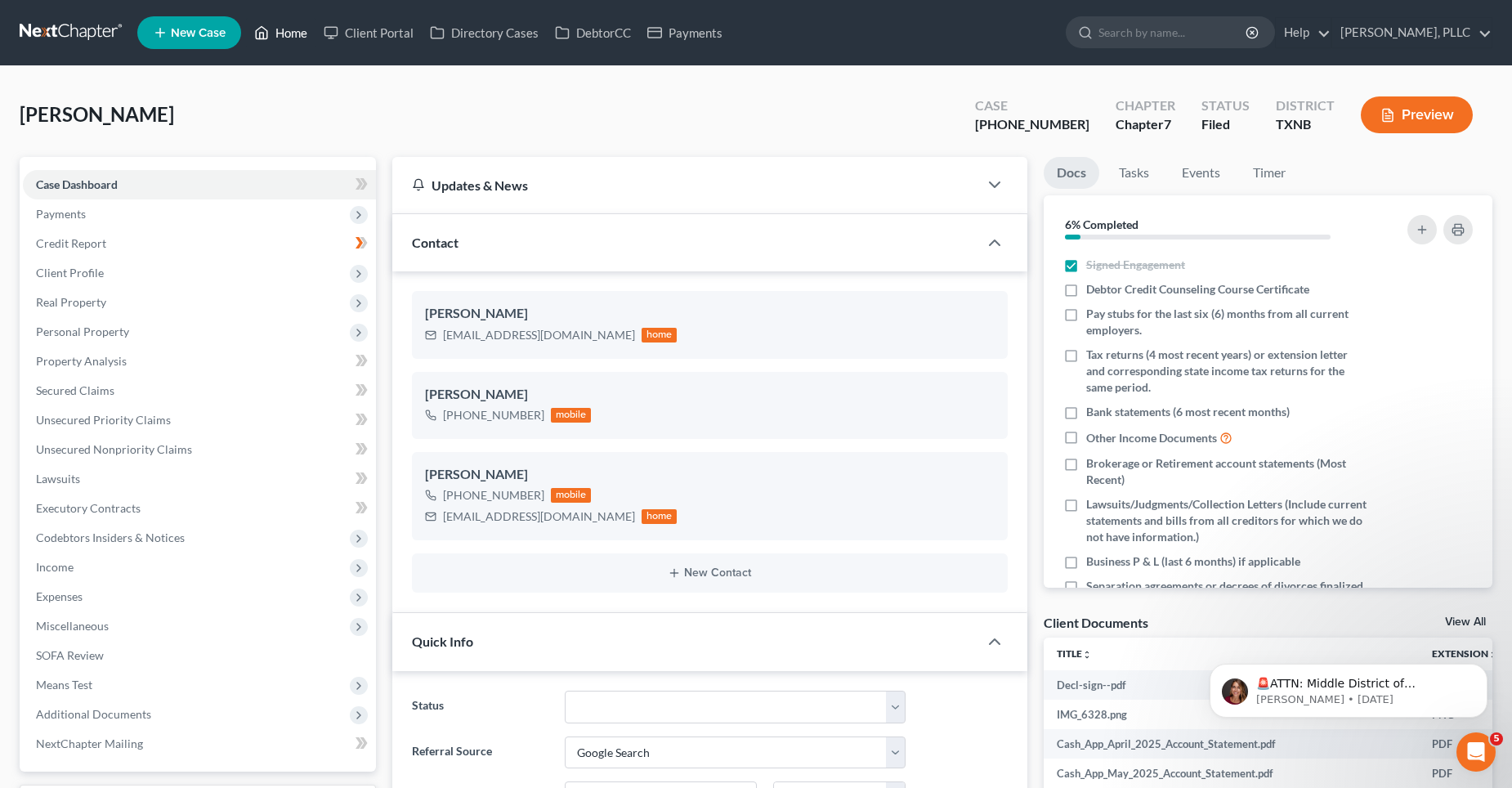
drag, startPoint x: 300, startPoint y: 32, endPoint x: 540, endPoint y: 94, distance: 247.9
click at [300, 32] on link "Home" at bounding box center [281, 33] width 69 height 30
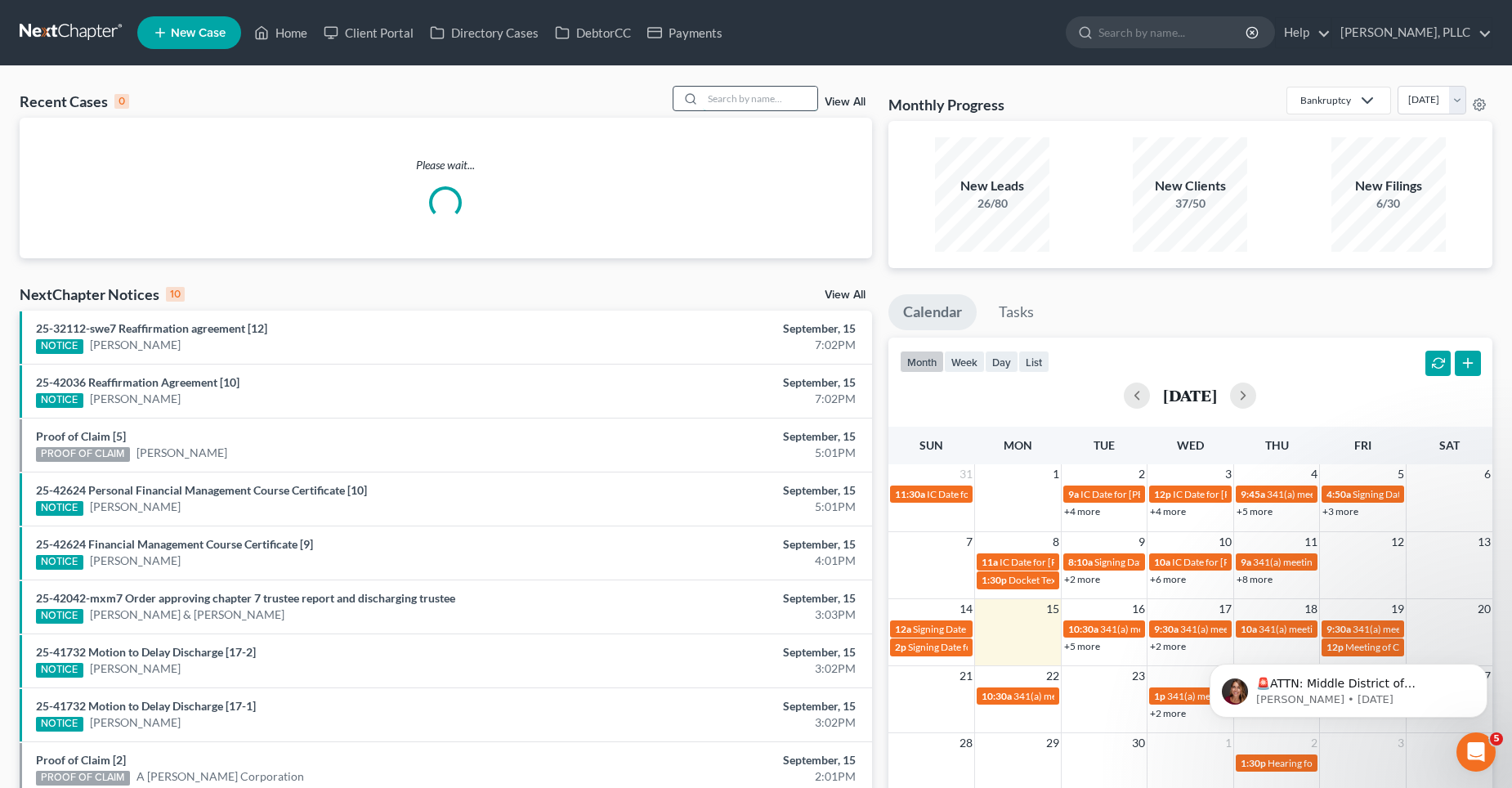
click at [726, 94] on input "search" at bounding box center [759, 98] width 114 height 24
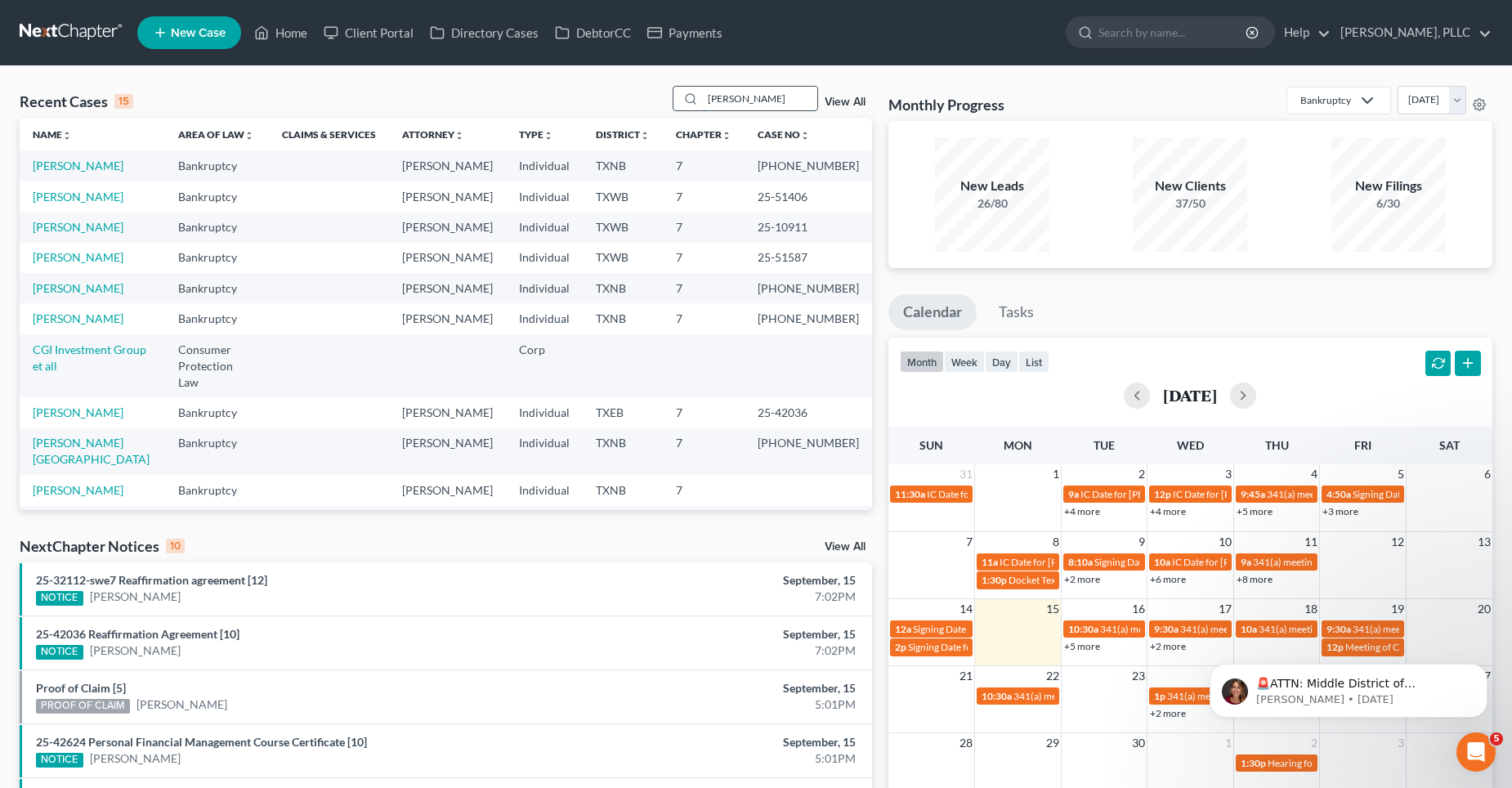
type input "[PERSON_NAME]"
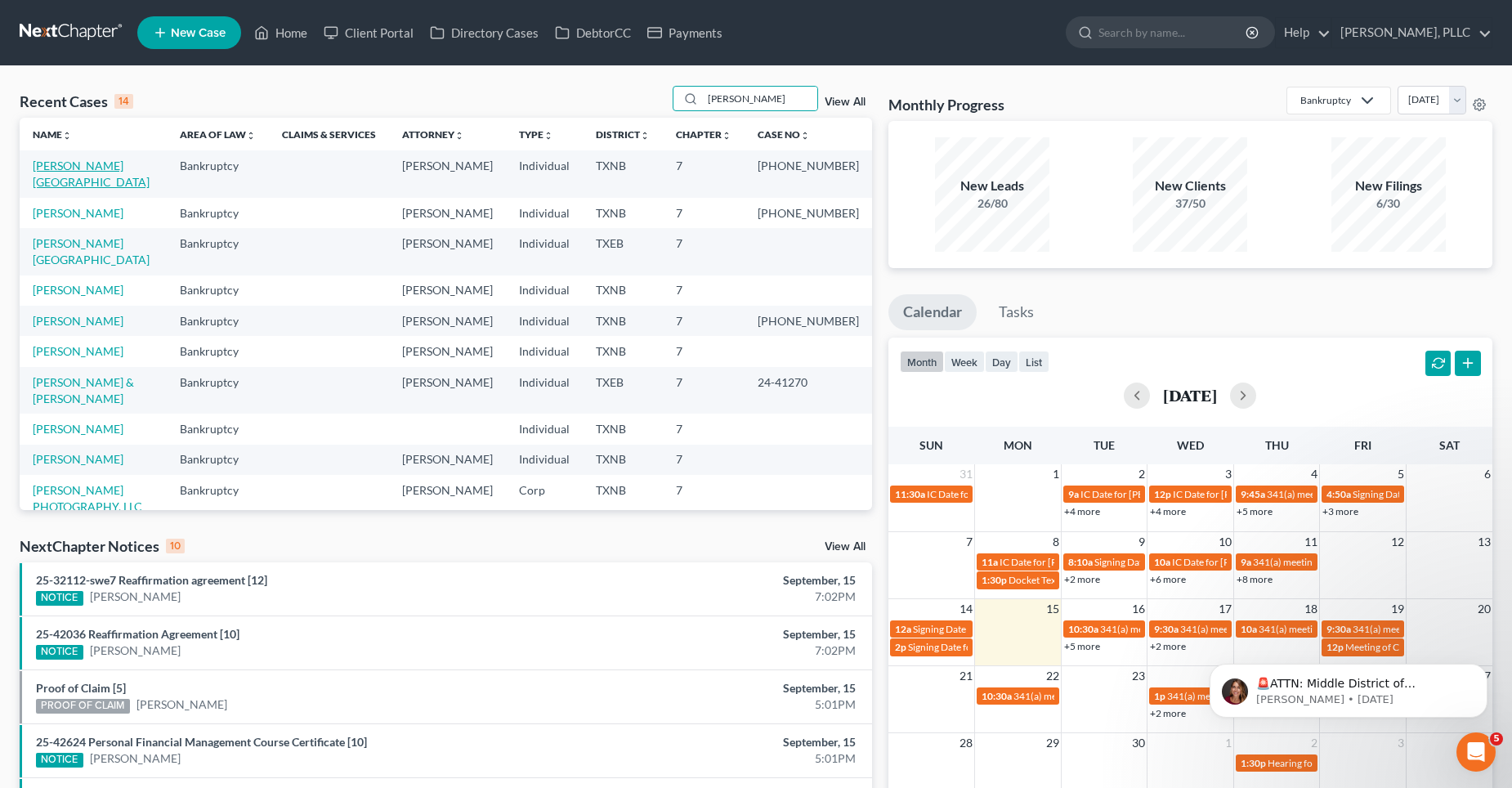
click at [69, 164] on link "[PERSON_NAME][GEOGRAPHIC_DATA]" at bounding box center [91, 173] width 117 height 31
select select "6"
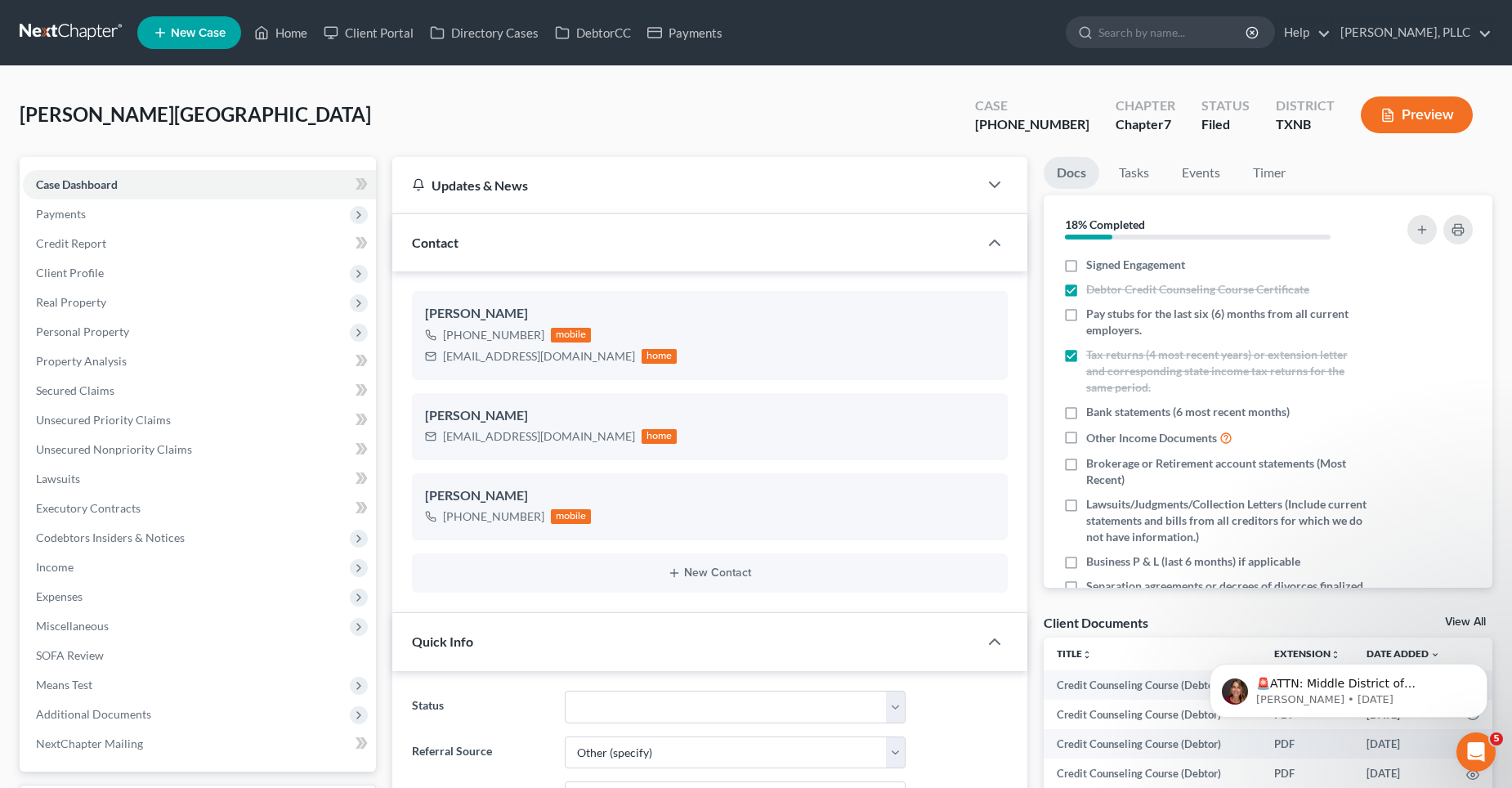
scroll to position [1745, 0]
click at [302, 36] on link "Home" at bounding box center [281, 33] width 69 height 30
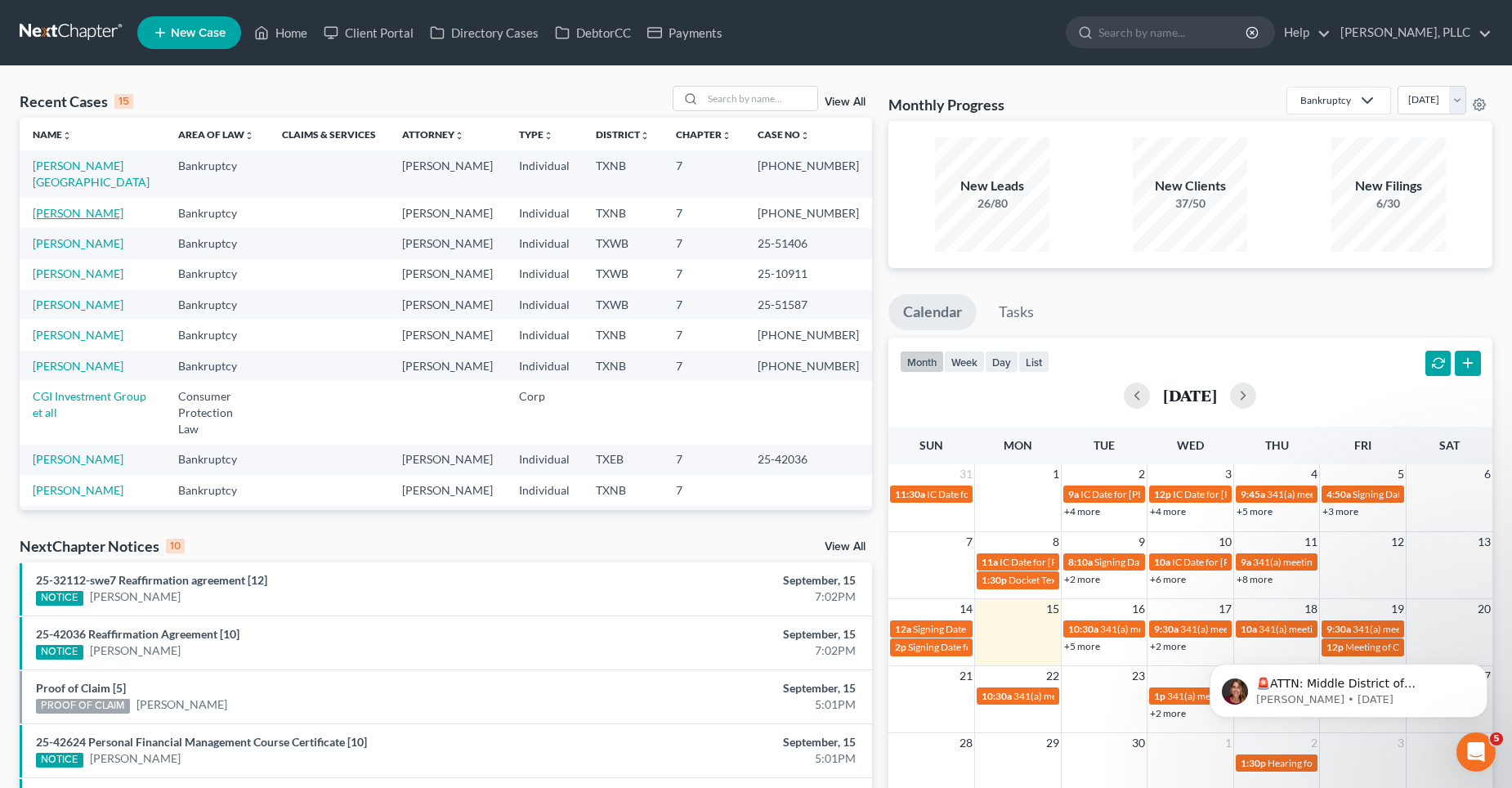
click at [65, 214] on link "[PERSON_NAME]" at bounding box center [78, 213] width 91 height 14
select select "4"
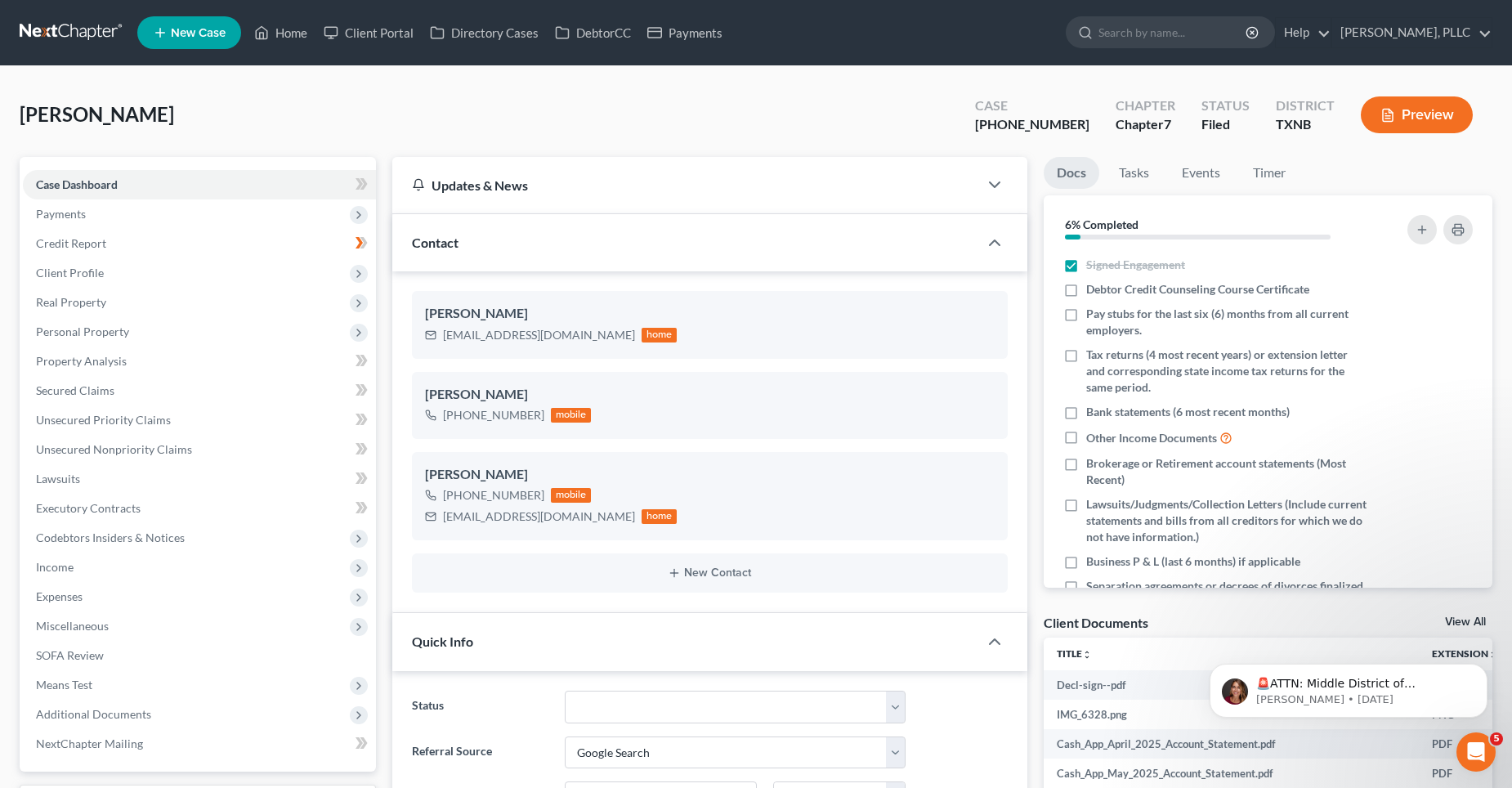
scroll to position [2447, 0]
click at [296, 24] on link "Home" at bounding box center [281, 33] width 69 height 30
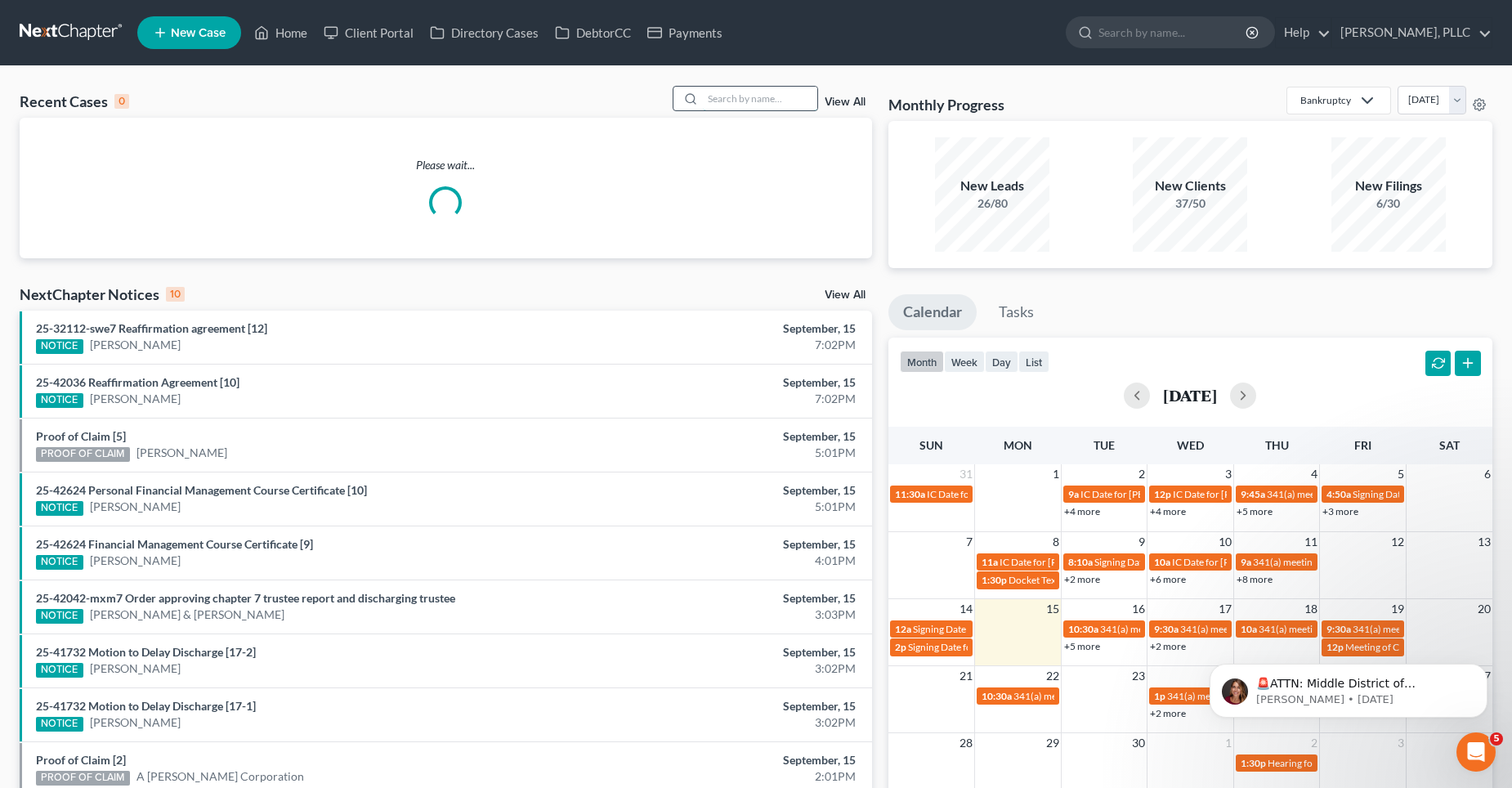
click at [758, 102] on input "search" at bounding box center [759, 98] width 114 height 24
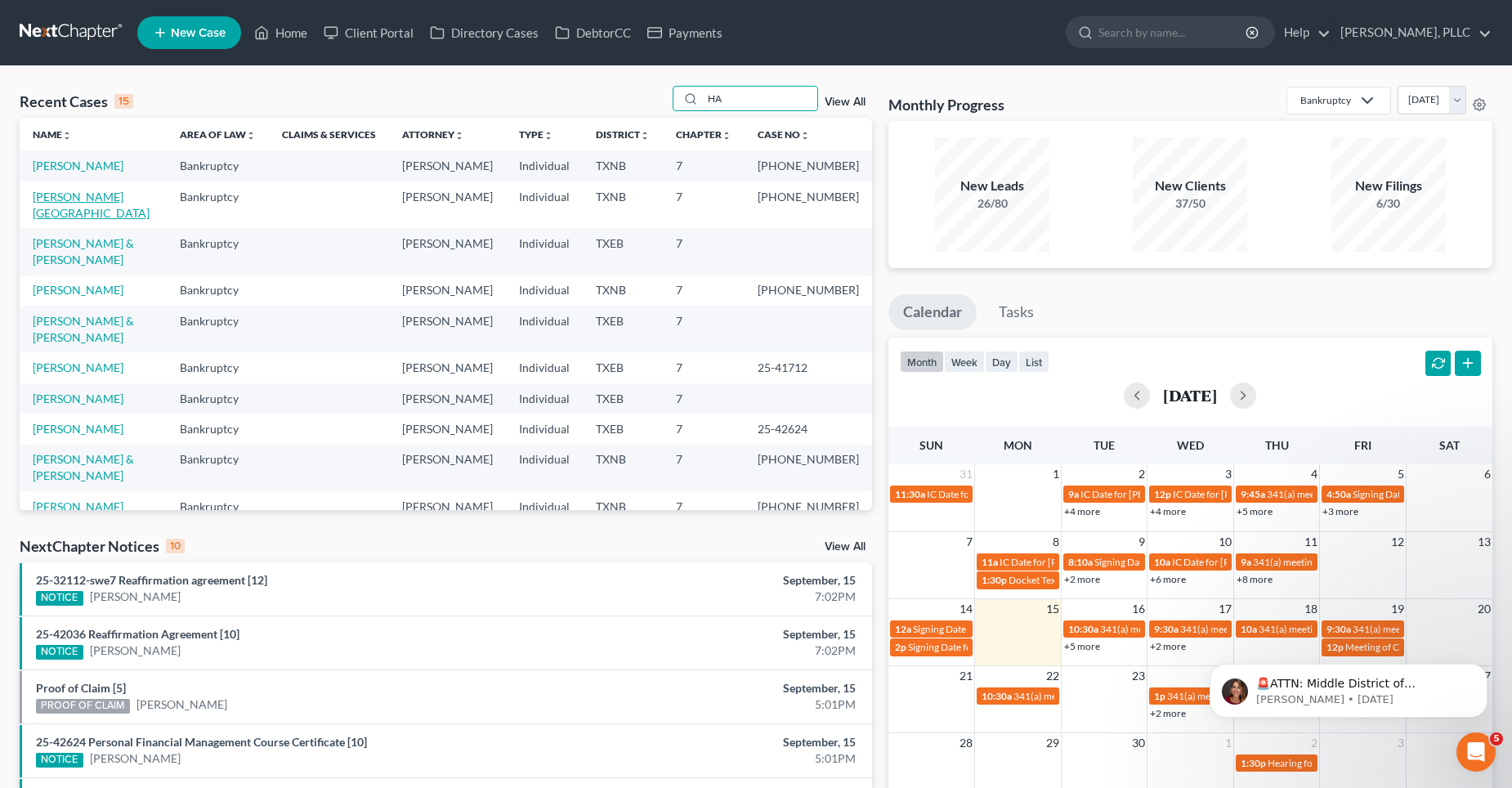
type input "HA"
click at [89, 189] on link "[PERSON_NAME][GEOGRAPHIC_DATA]" at bounding box center [91, 204] width 117 height 31
select select "6"
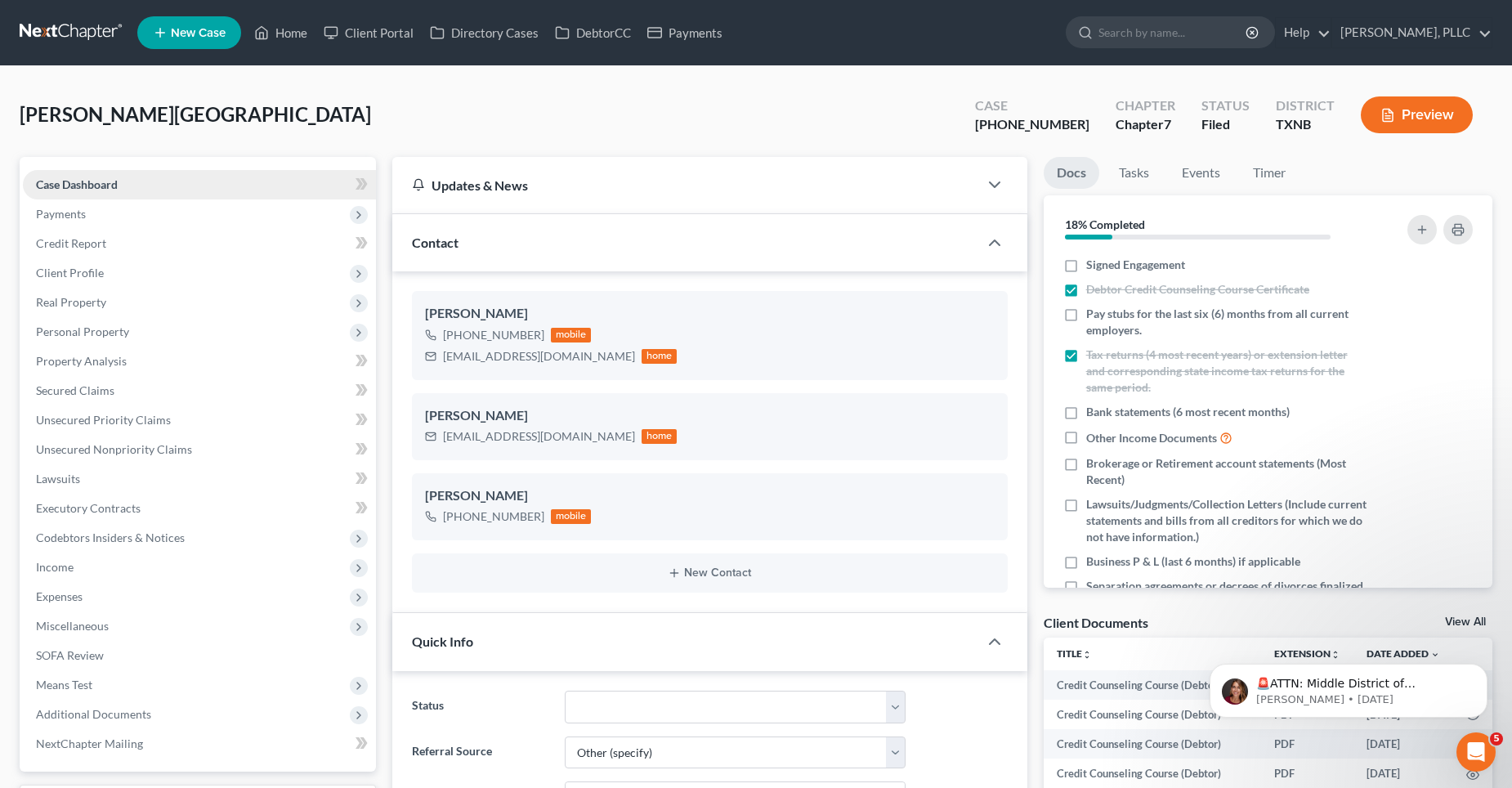
scroll to position [1745, 0]
click at [91, 302] on span "Real Property" at bounding box center [70, 302] width 70 height 14
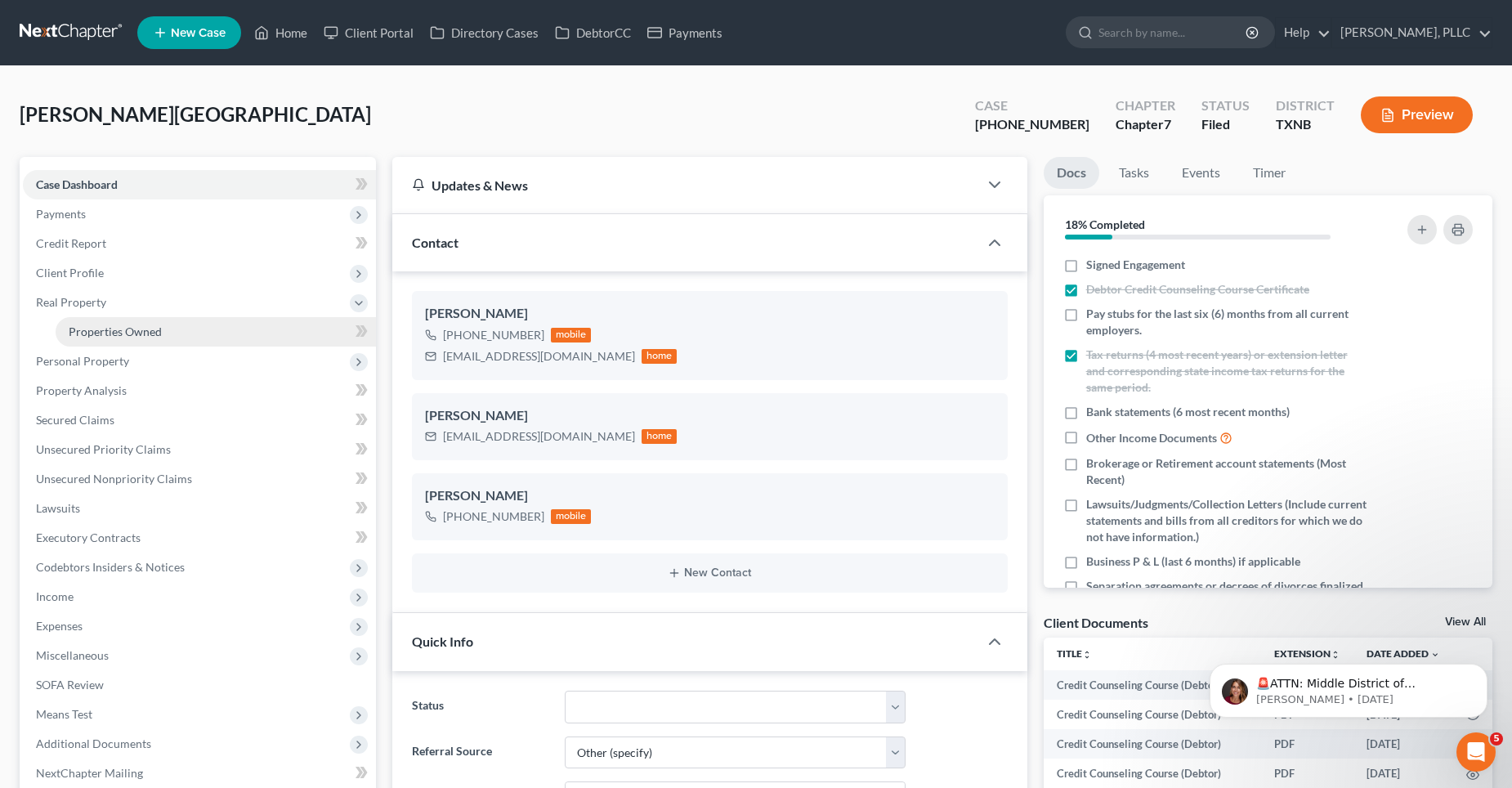
click at [106, 335] on span "Properties Owned" at bounding box center [115, 331] width 93 height 14
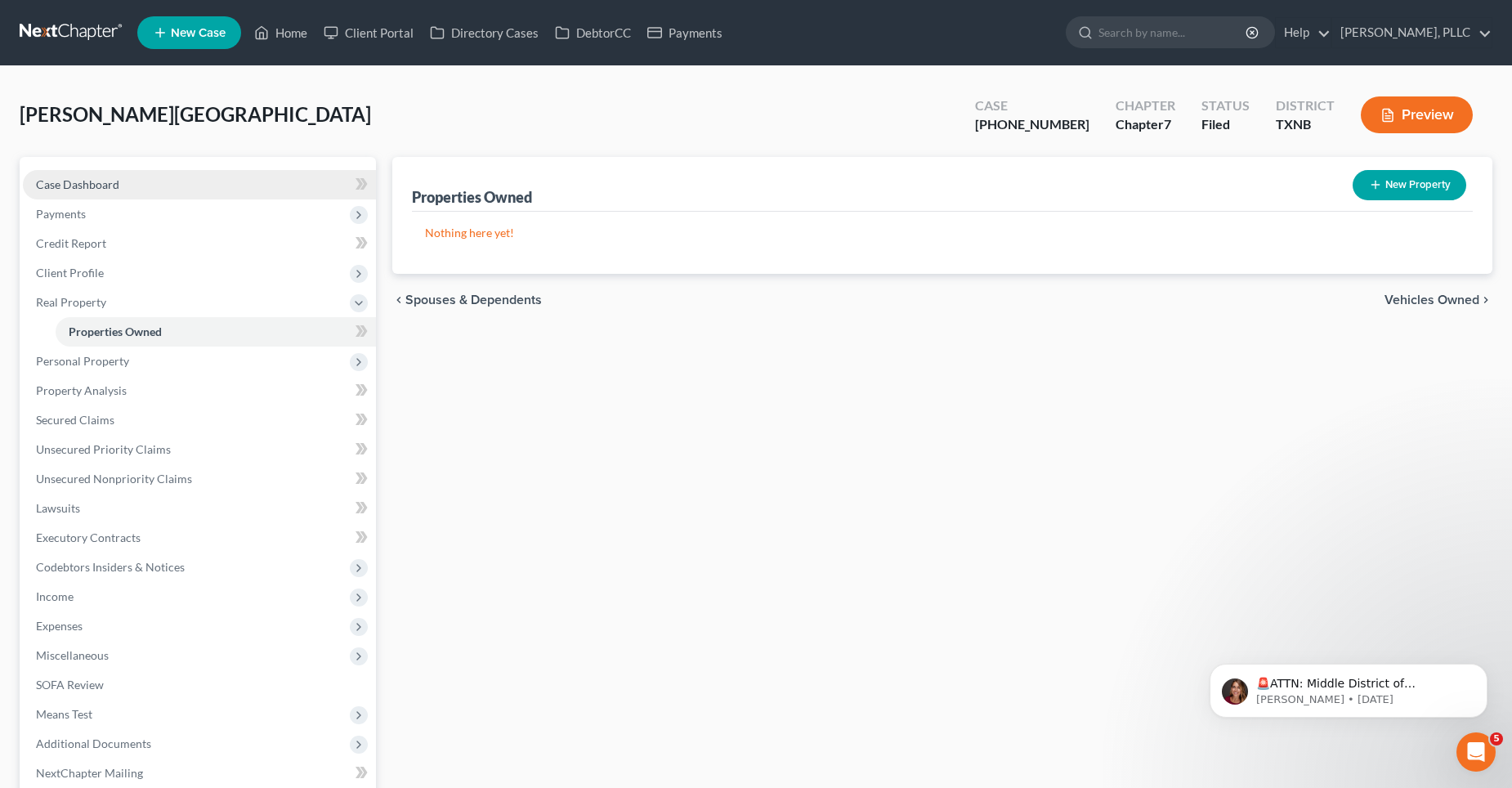
click at [104, 183] on span "Case Dashboard" at bounding box center [77, 184] width 83 height 14
select select "6"
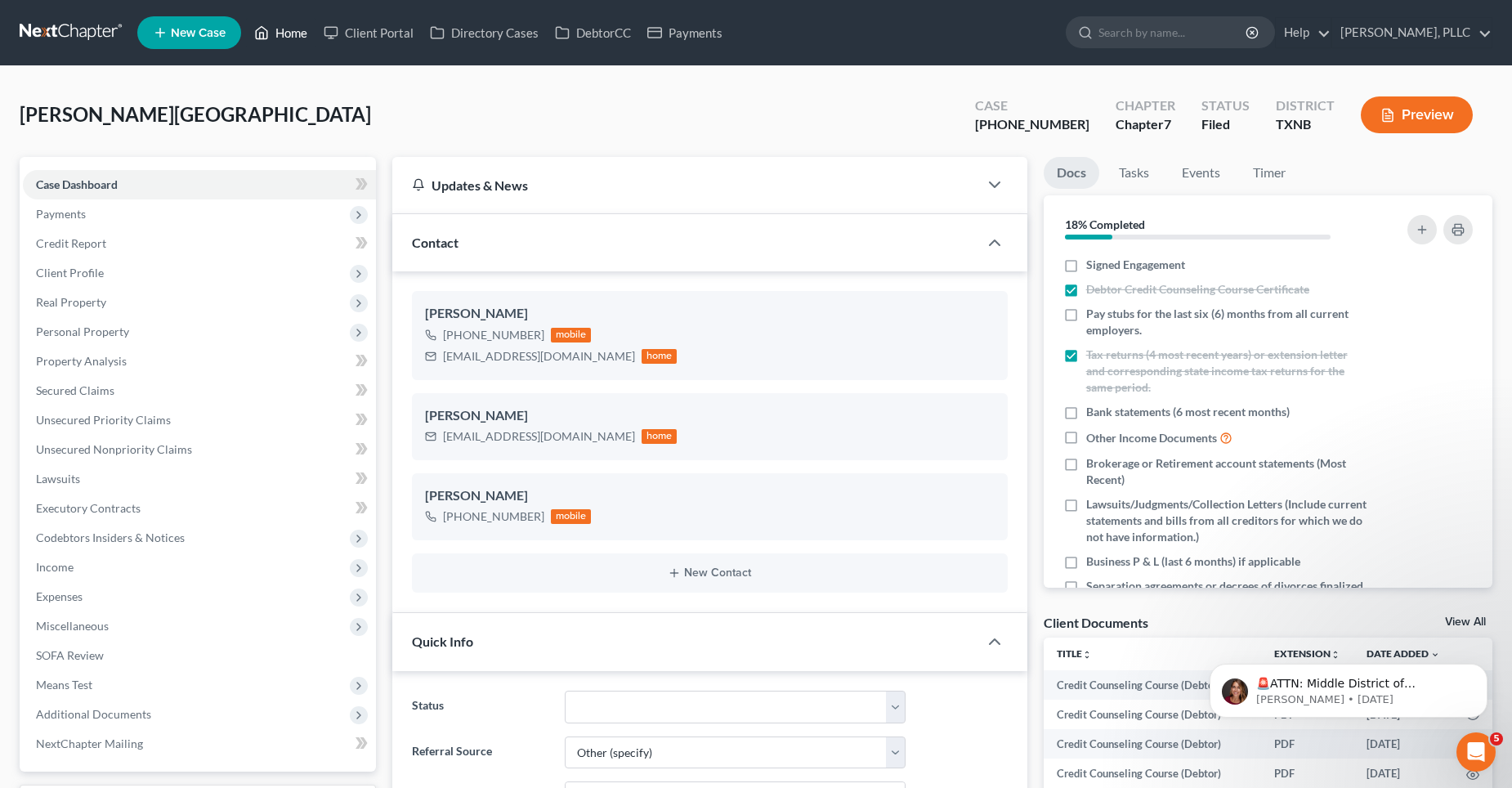
drag, startPoint x: 295, startPoint y: 38, endPoint x: 300, endPoint y: 46, distance: 9.4
click at [295, 38] on link "Home" at bounding box center [281, 33] width 69 height 30
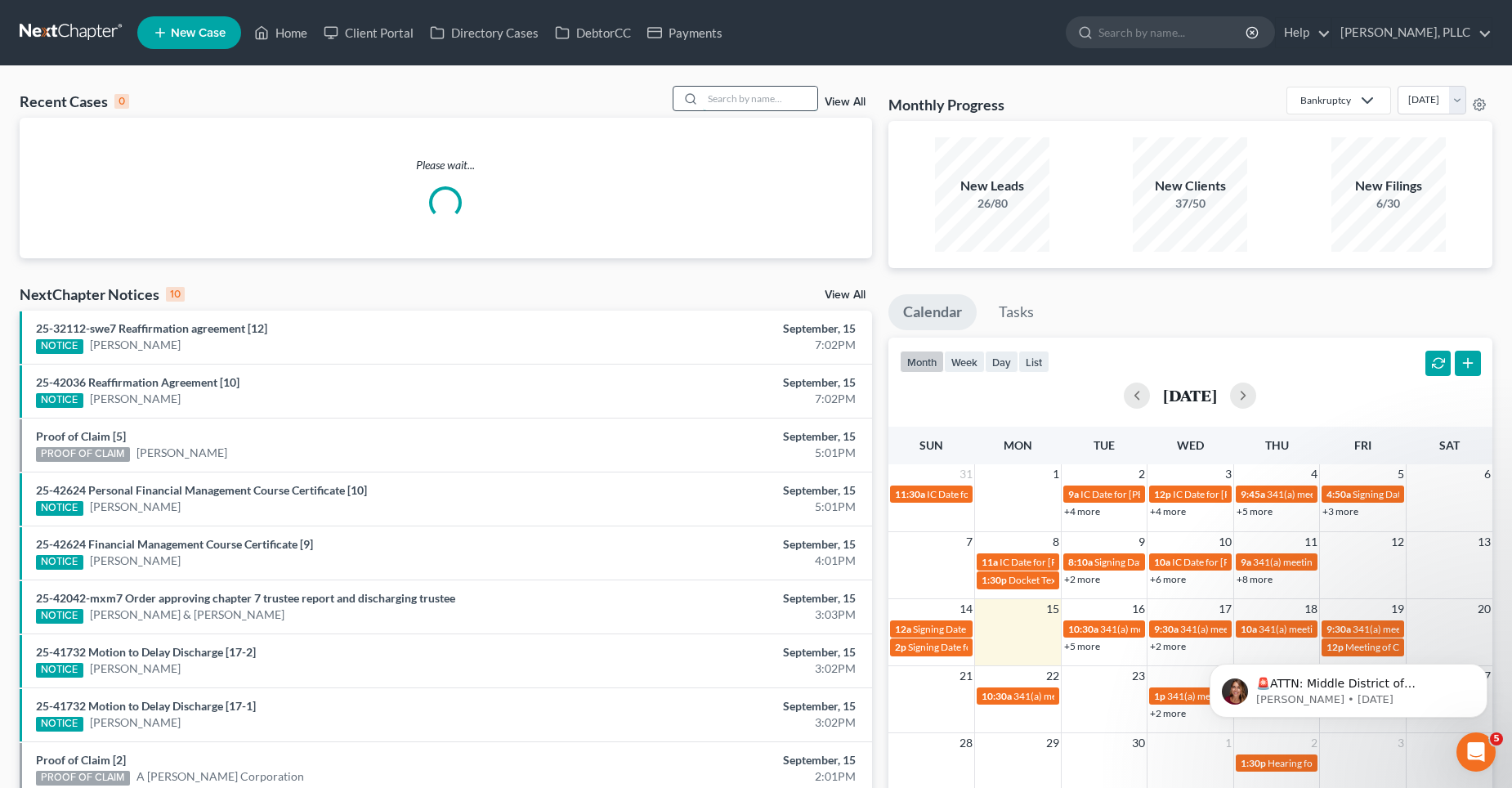
click at [730, 100] on input "search" at bounding box center [759, 98] width 114 height 24
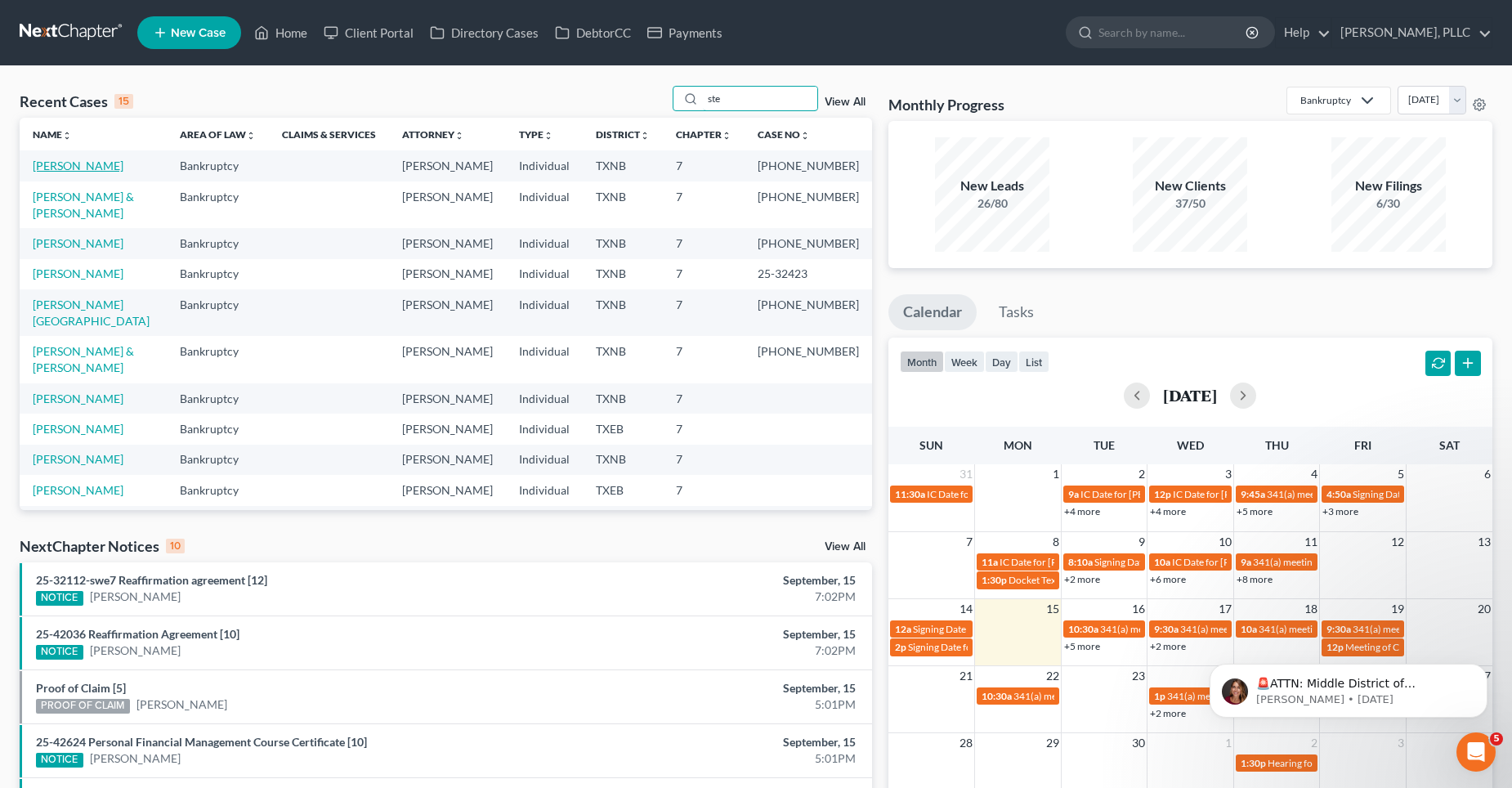
type input "ste"
click at [89, 166] on link "[PERSON_NAME]" at bounding box center [78, 166] width 91 height 14
select select "4"
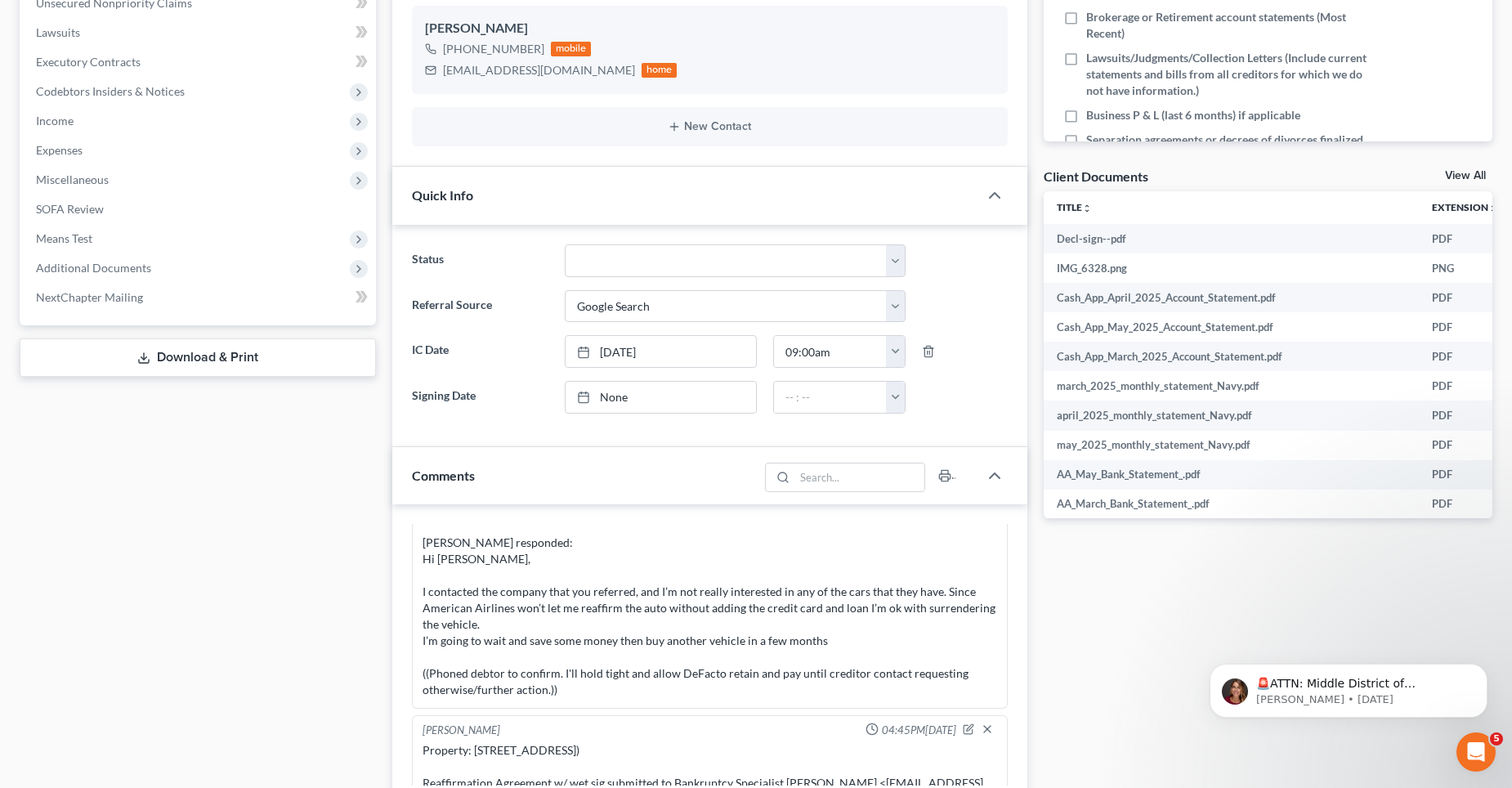
scroll to position [572, 0]
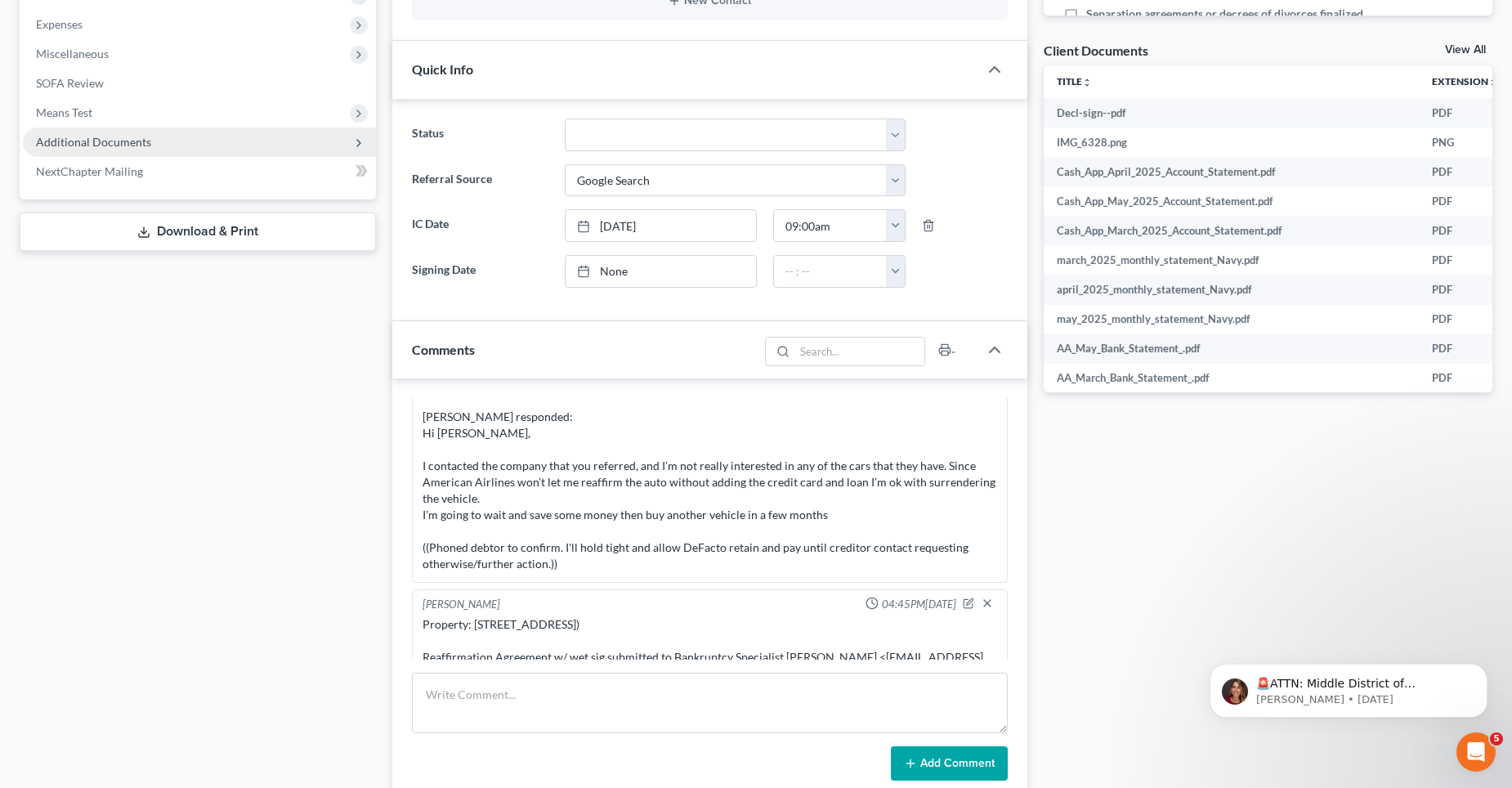
click at [101, 144] on span "Additional Documents" at bounding box center [93, 142] width 115 height 14
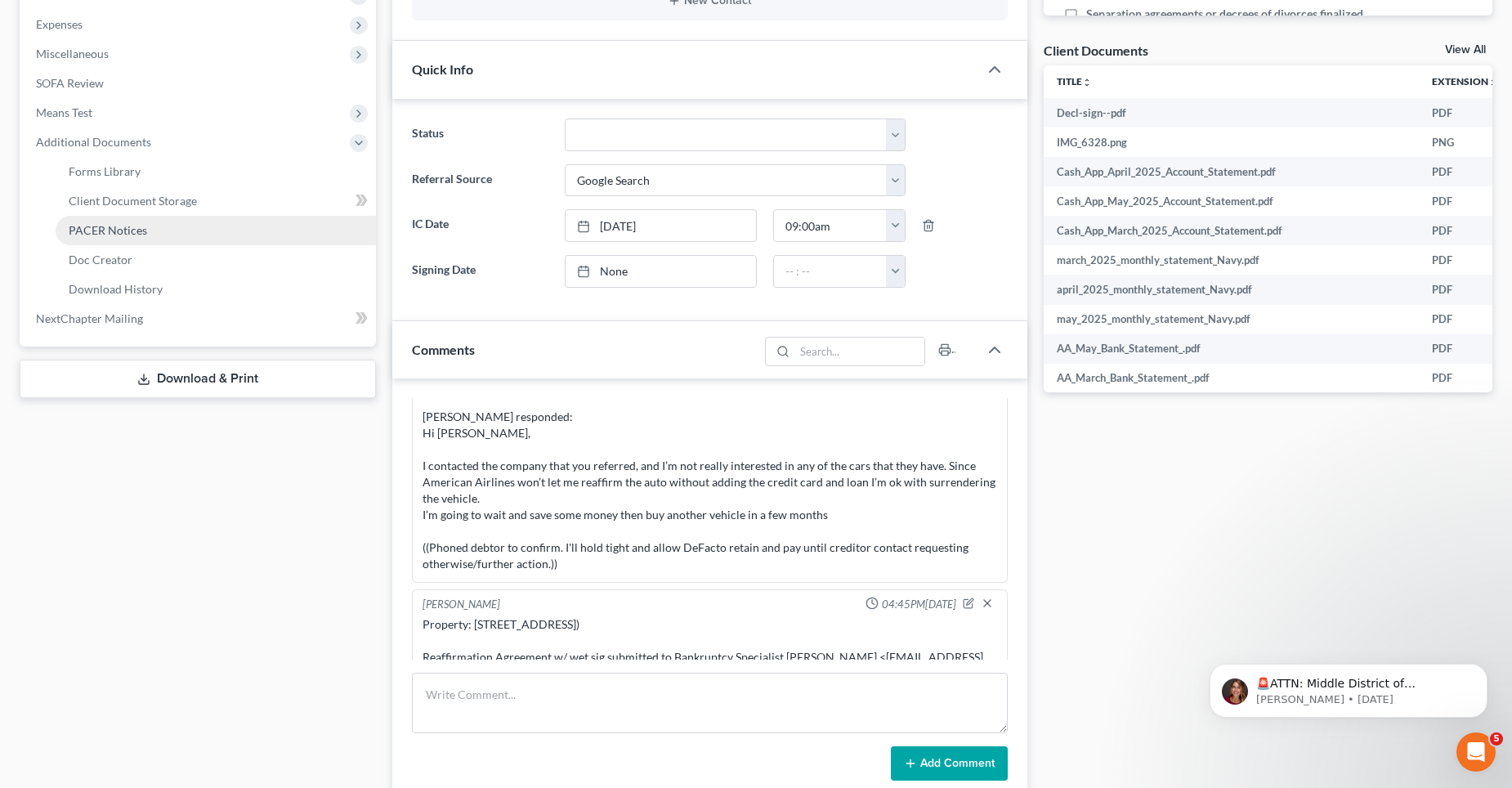
click at [122, 236] on span "PACER Notices" at bounding box center [107, 230] width 78 height 14
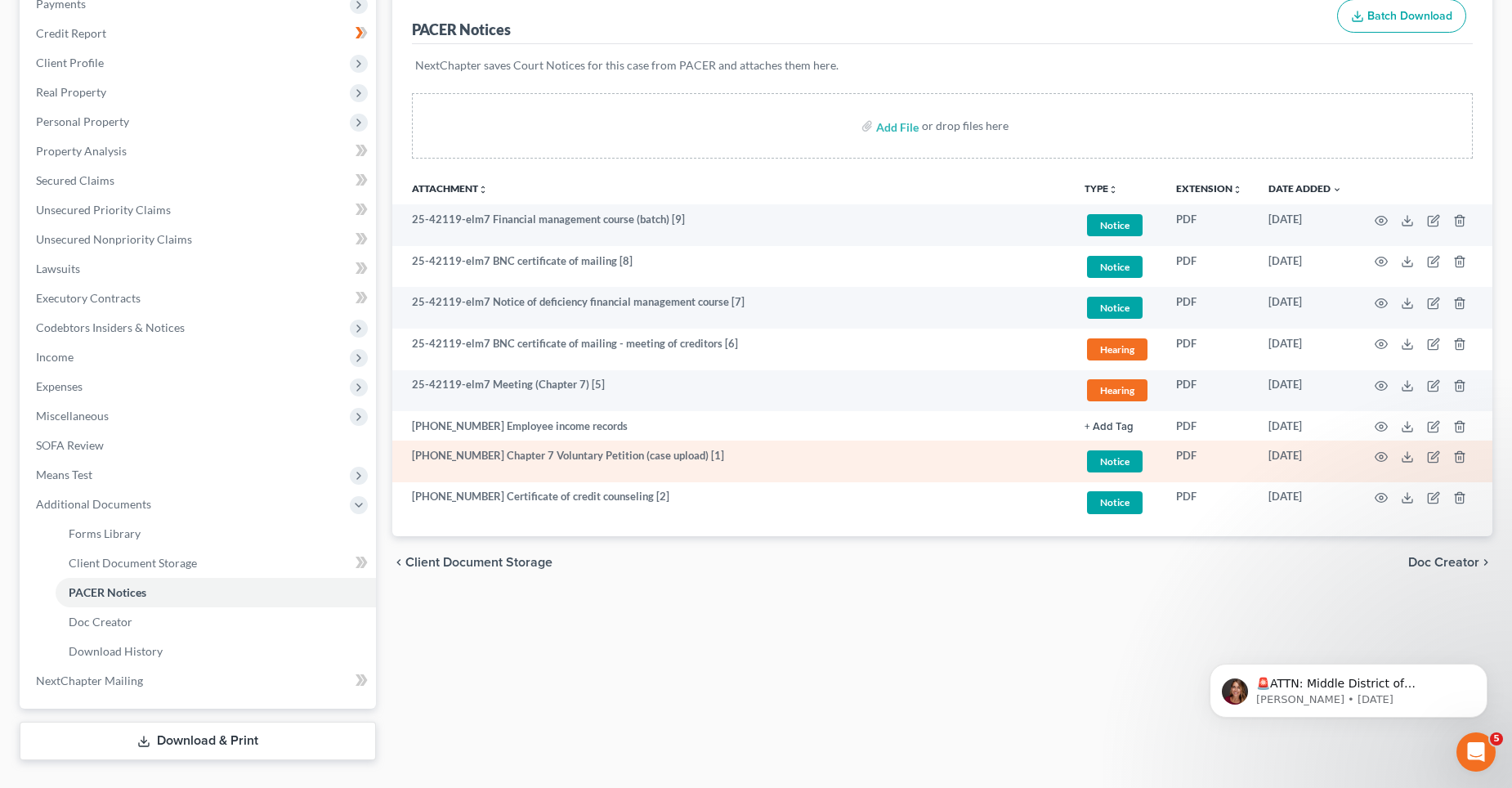
scroll to position [244, 0]
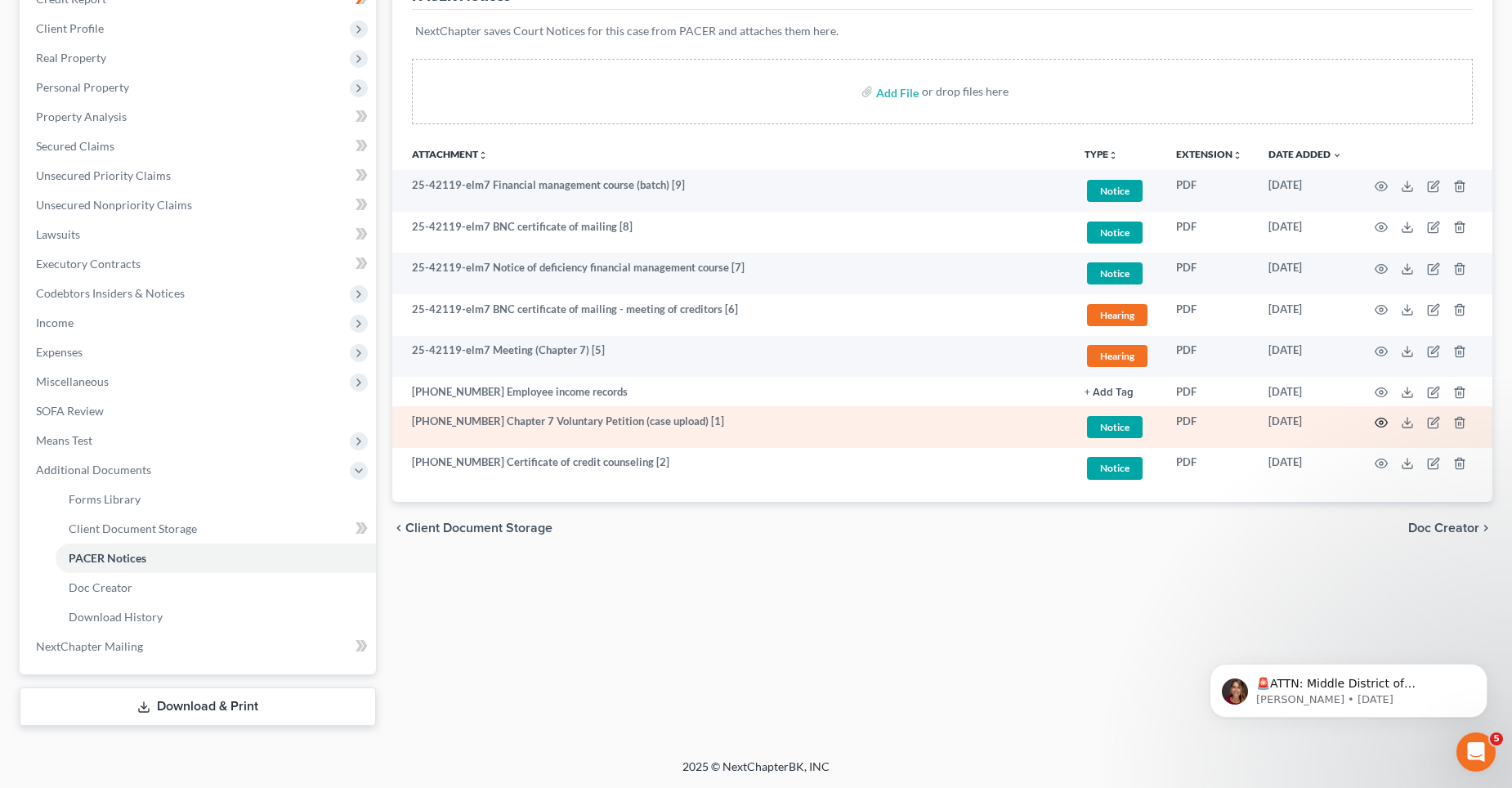
click at [1384, 421] on icon "button" at bounding box center [1381, 422] width 13 height 13
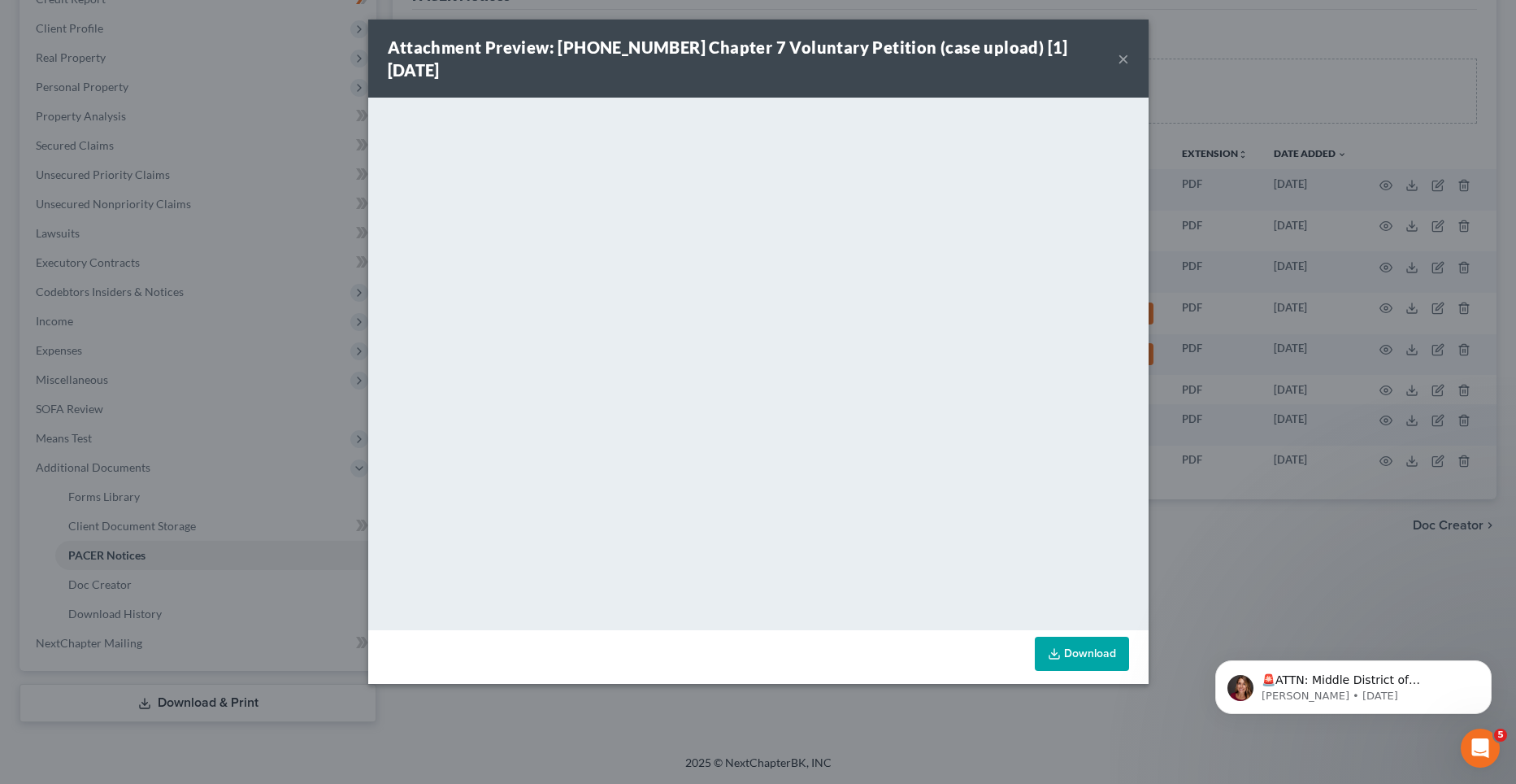
click at [1124, 48] on button "×" at bounding box center [1124, 58] width 12 height 20
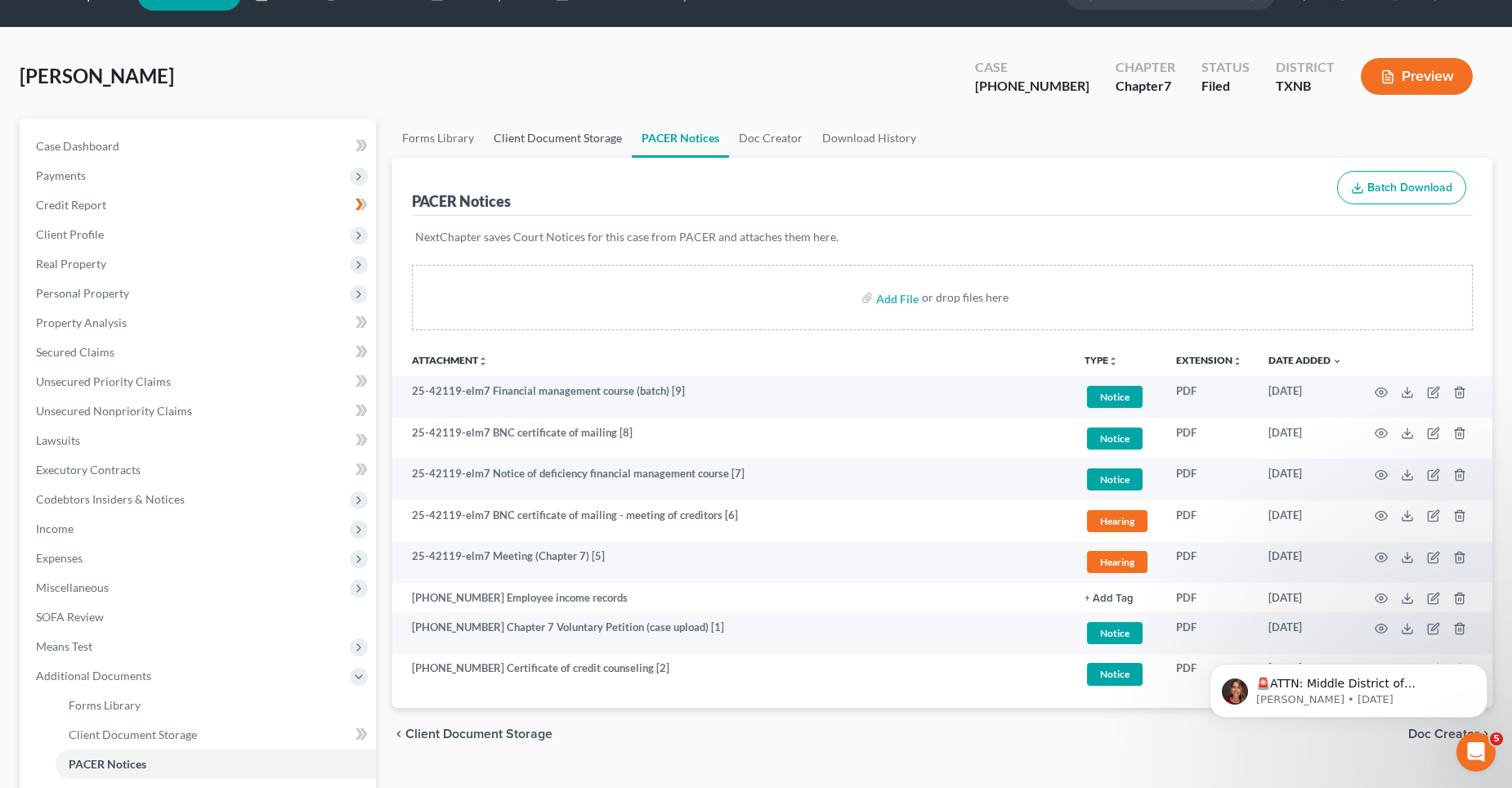
scroll to position [0, 0]
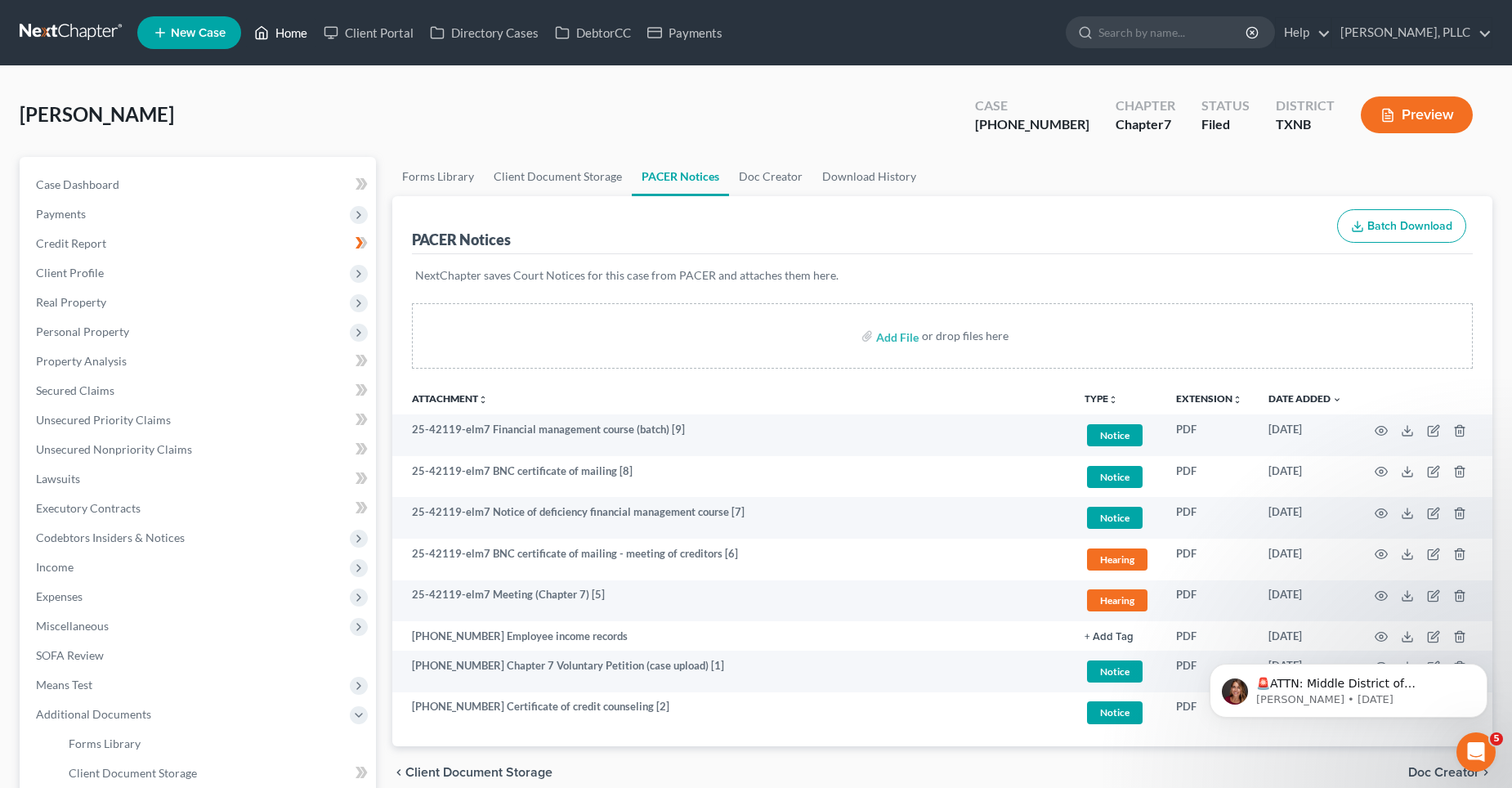
click at [304, 33] on link "Home" at bounding box center [281, 33] width 69 height 30
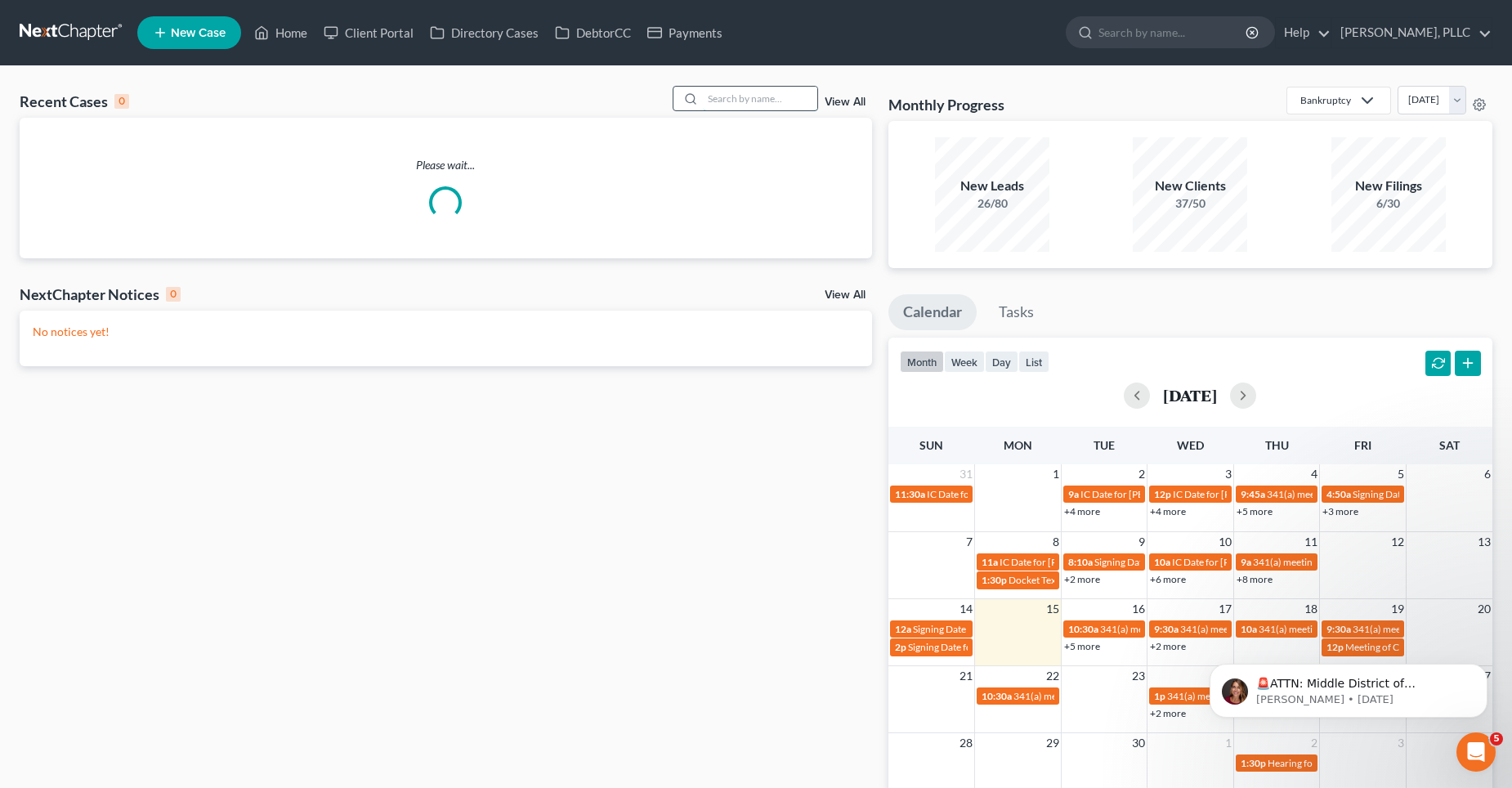
click at [761, 105] on input "search" at bounding box center [759, 98] width 114 height 24
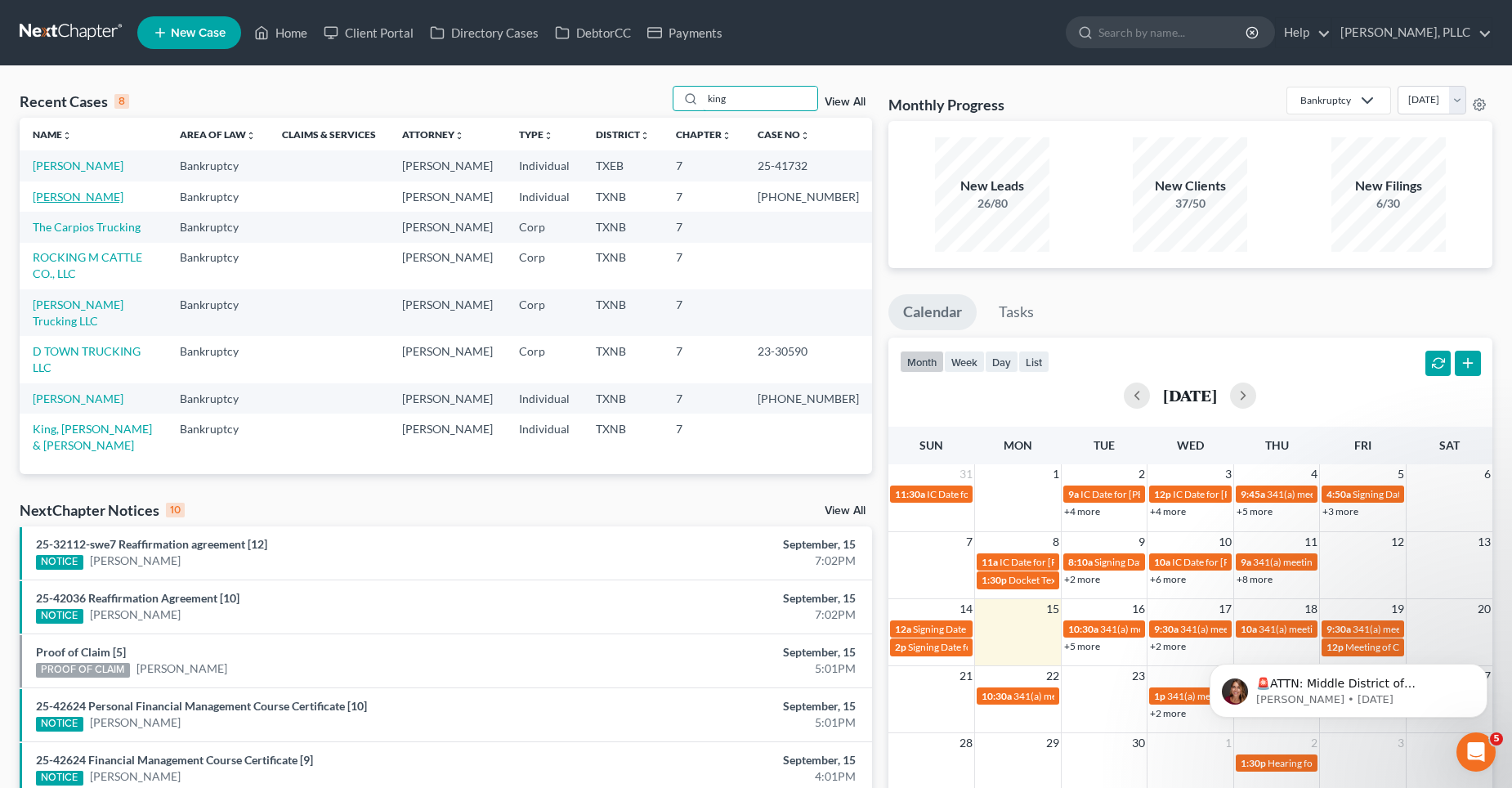
type input "king"
click at [54, 192] on link "[PERSON_NAME]" at bounding box center [78, 196] width 91 height 14
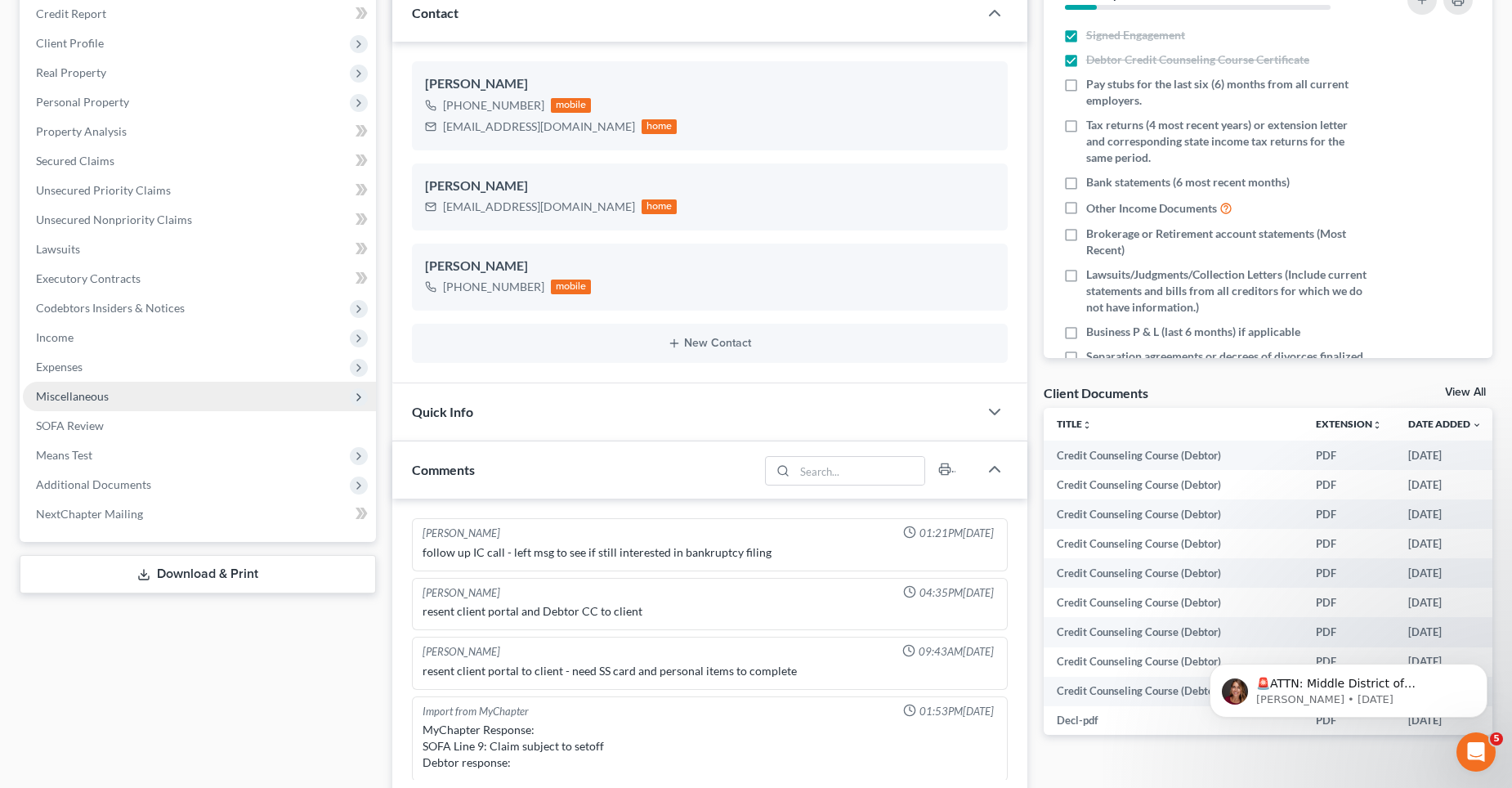
scroll to position [245, 0]
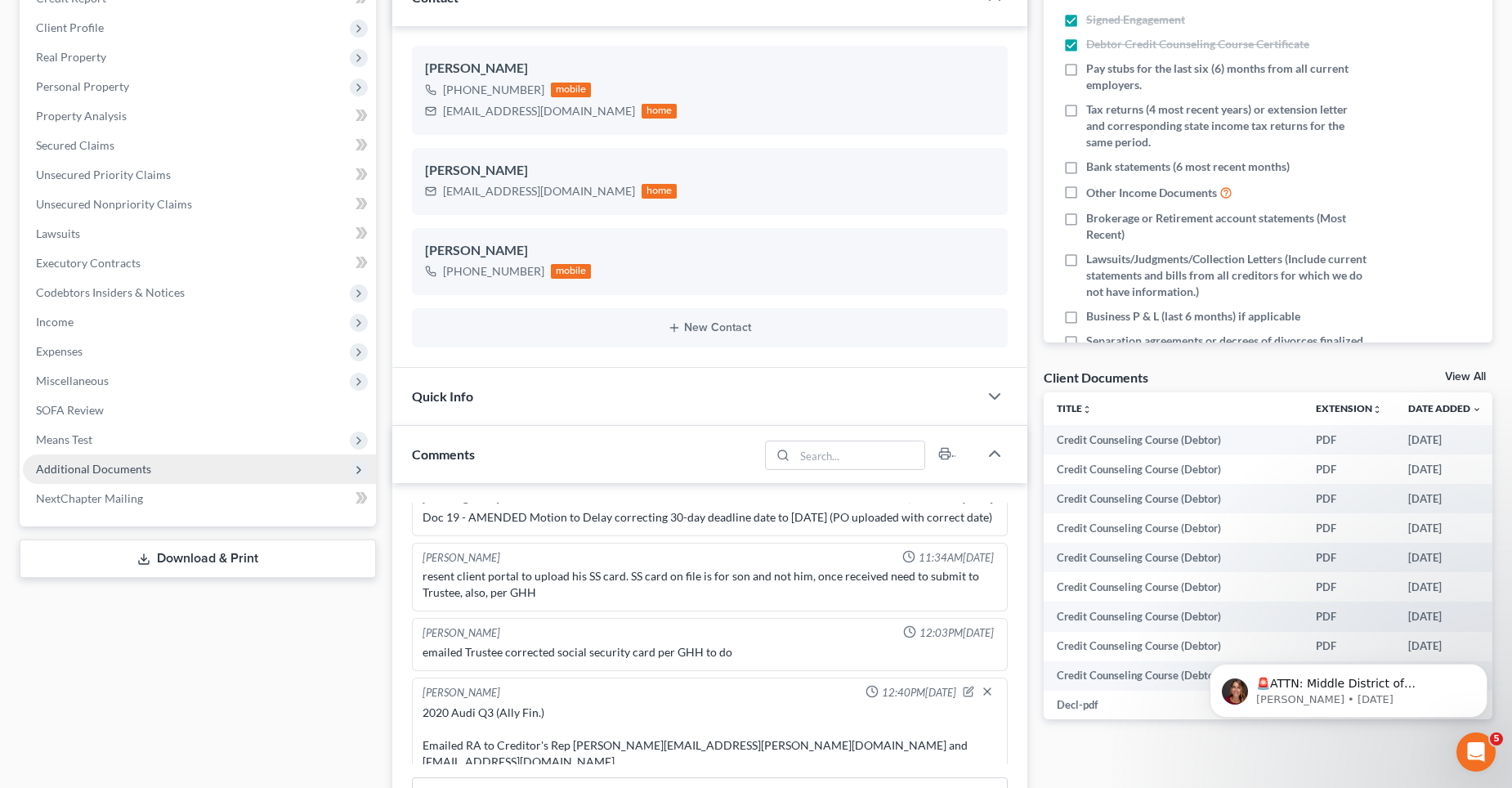
click at [81, 463] on span "Additional Documents" at bounding box center [93, 469] width 115 height 14
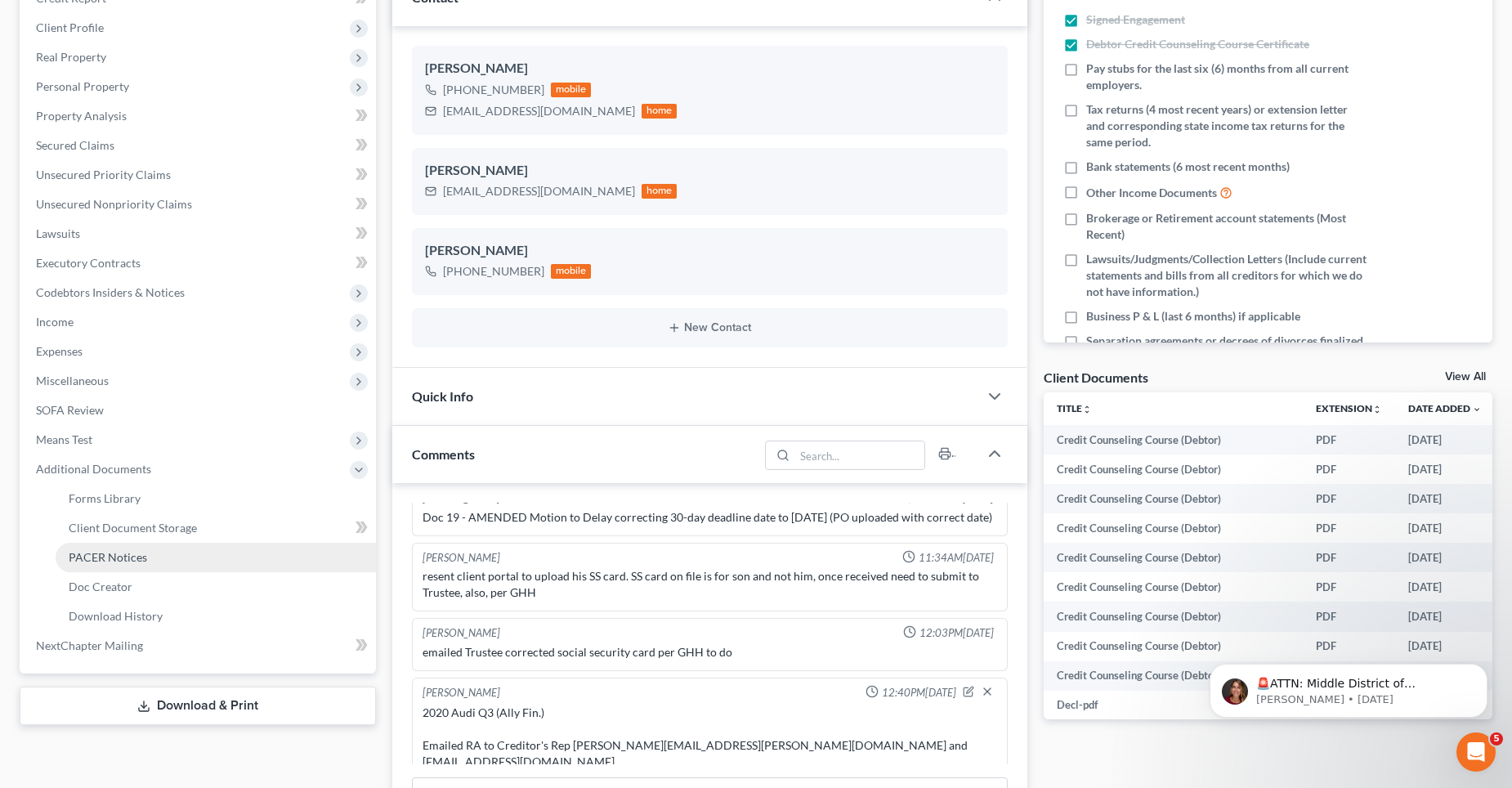
click at [120, 557] on span "PACER Notices" at bounding box center [107, 557] width 78 height 14
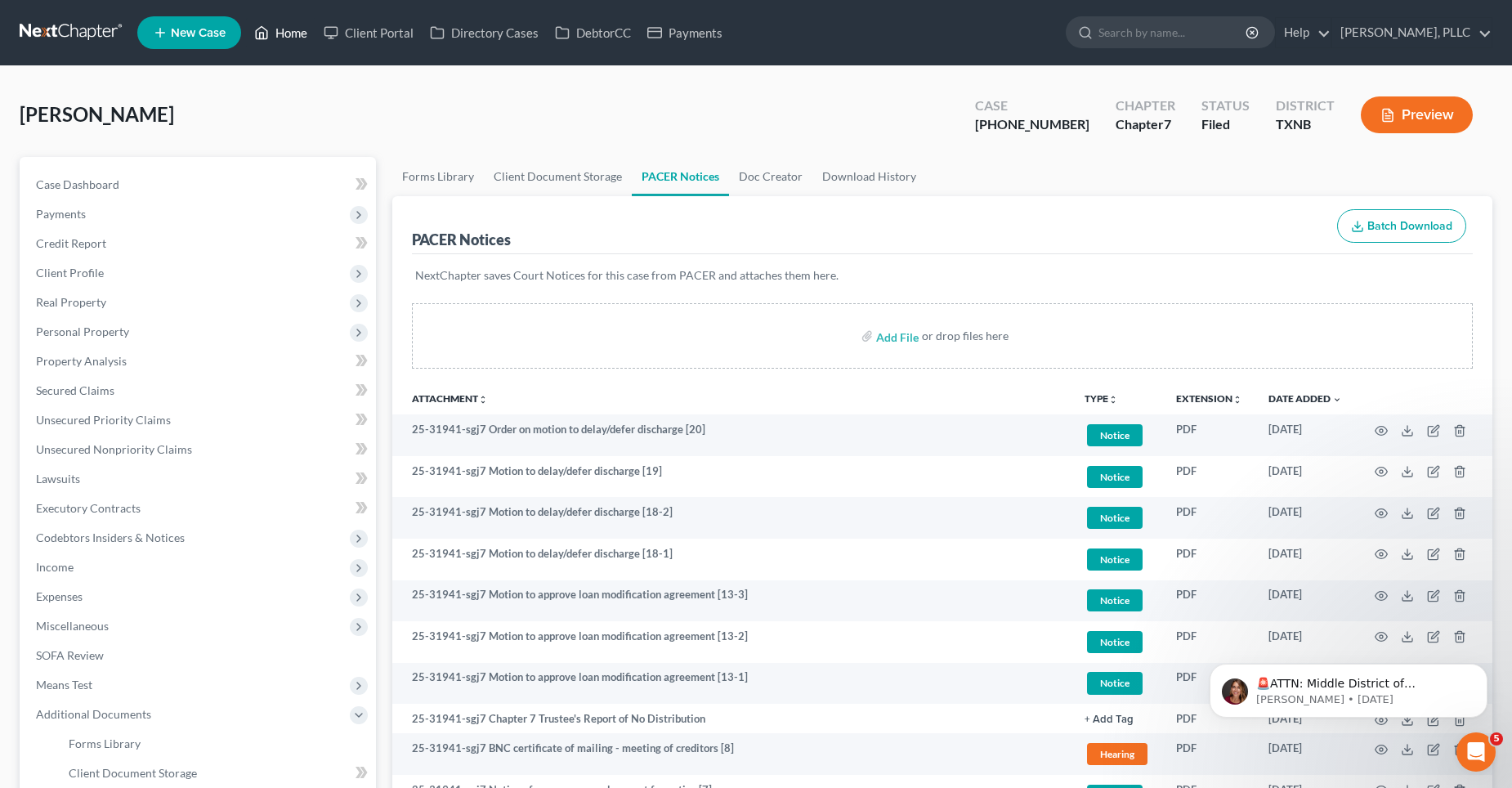
click at [292, 31] on link "Home" at bounding box center [281, 33] width 69 height 30
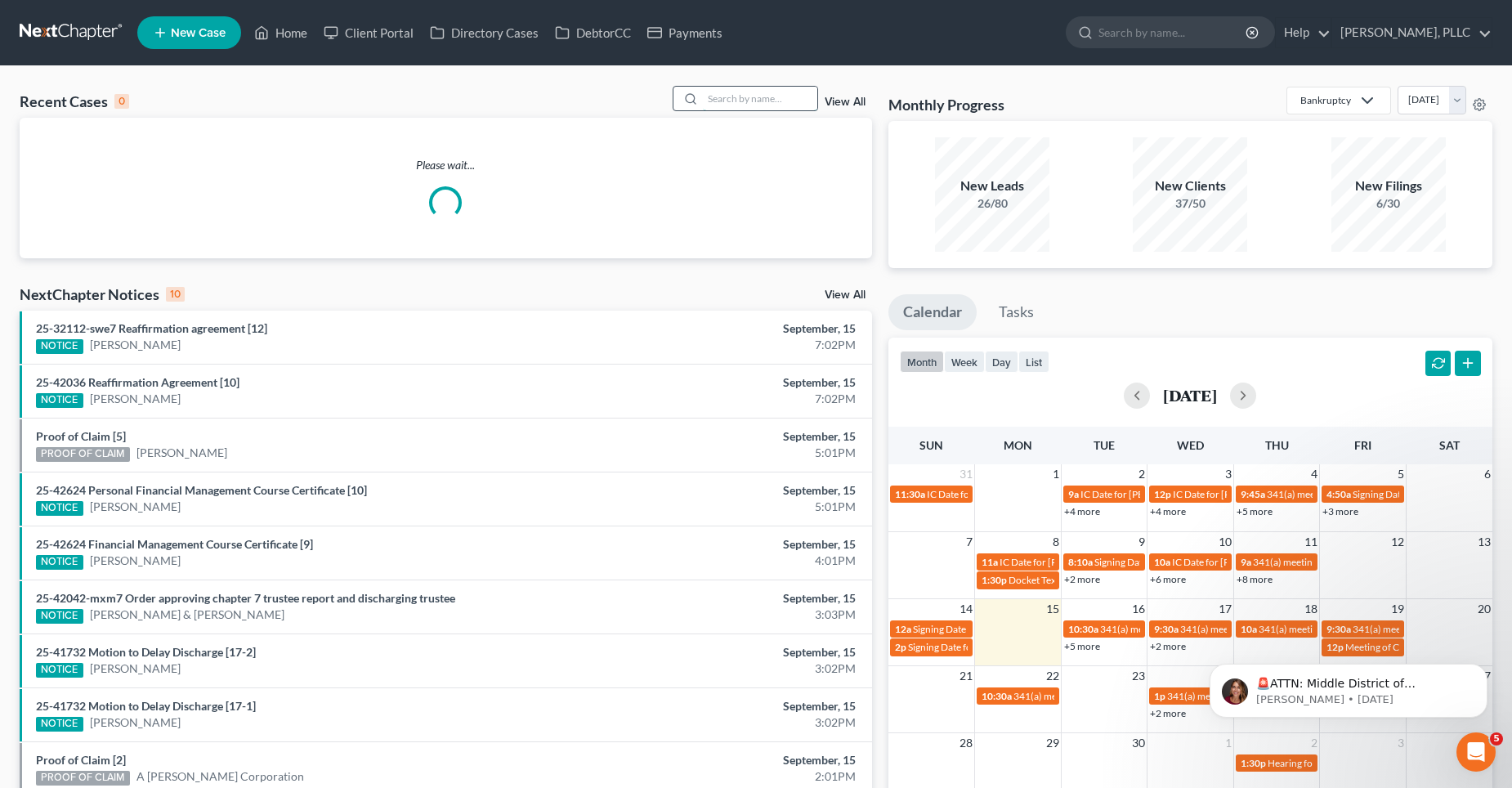
click at [725, 103] on input "search" at bounding box center [759, 98] width 114 height 24
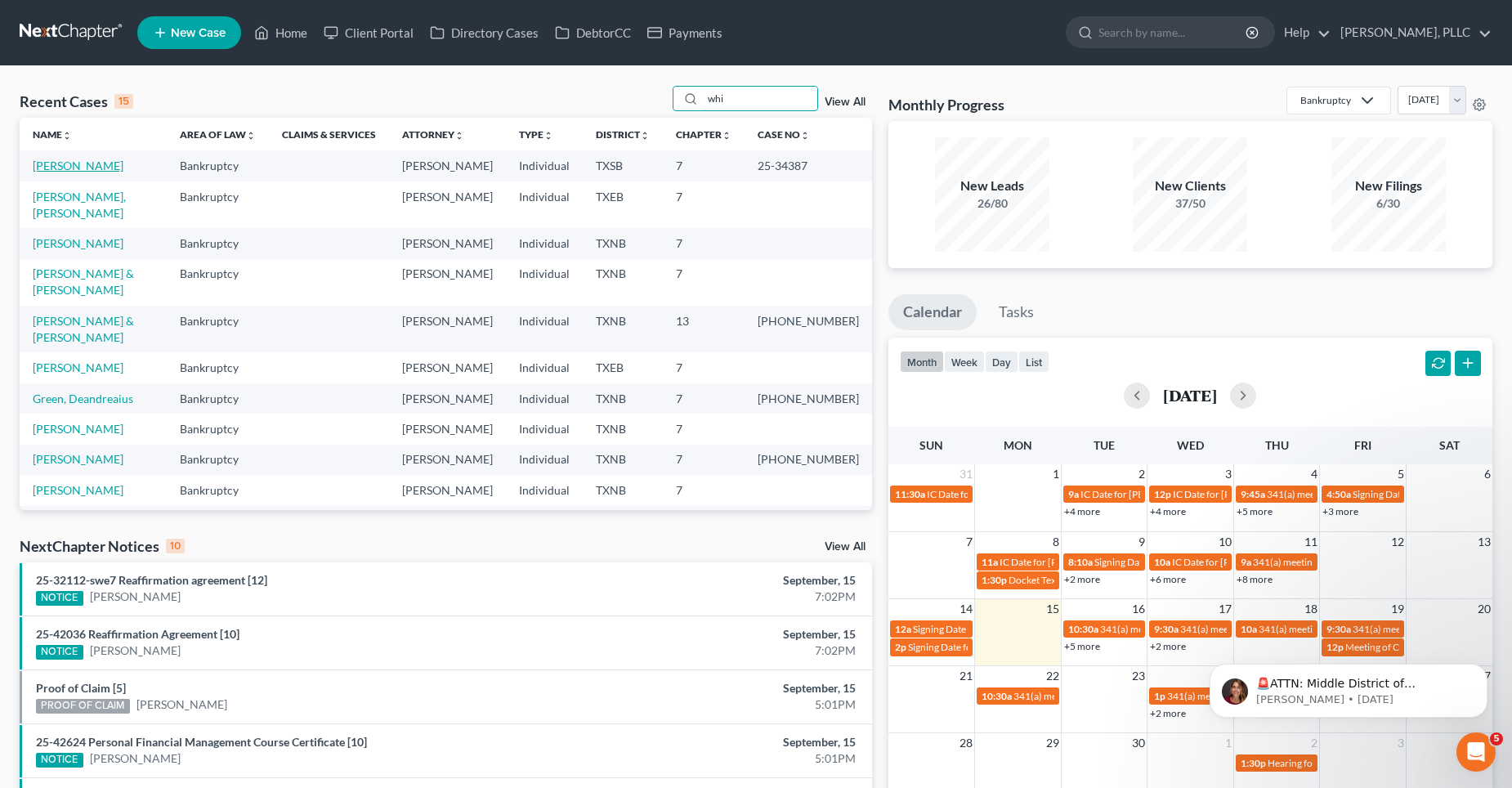
type input "whi"
click at [85, 163] on link "[PERSON_NAME]" at bounding box center [78, 166] width 91 height 14
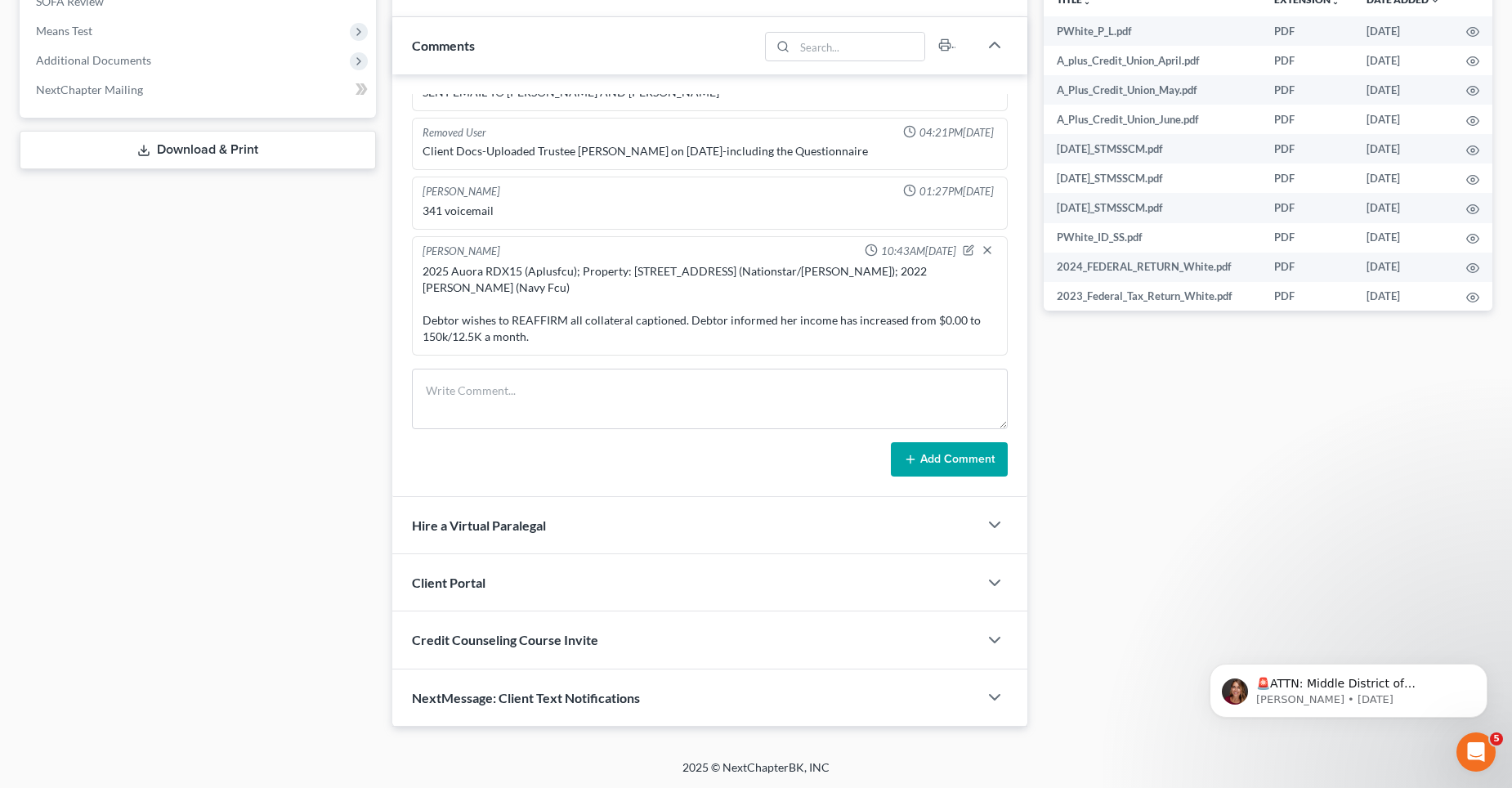
scroll to position [654, 0]
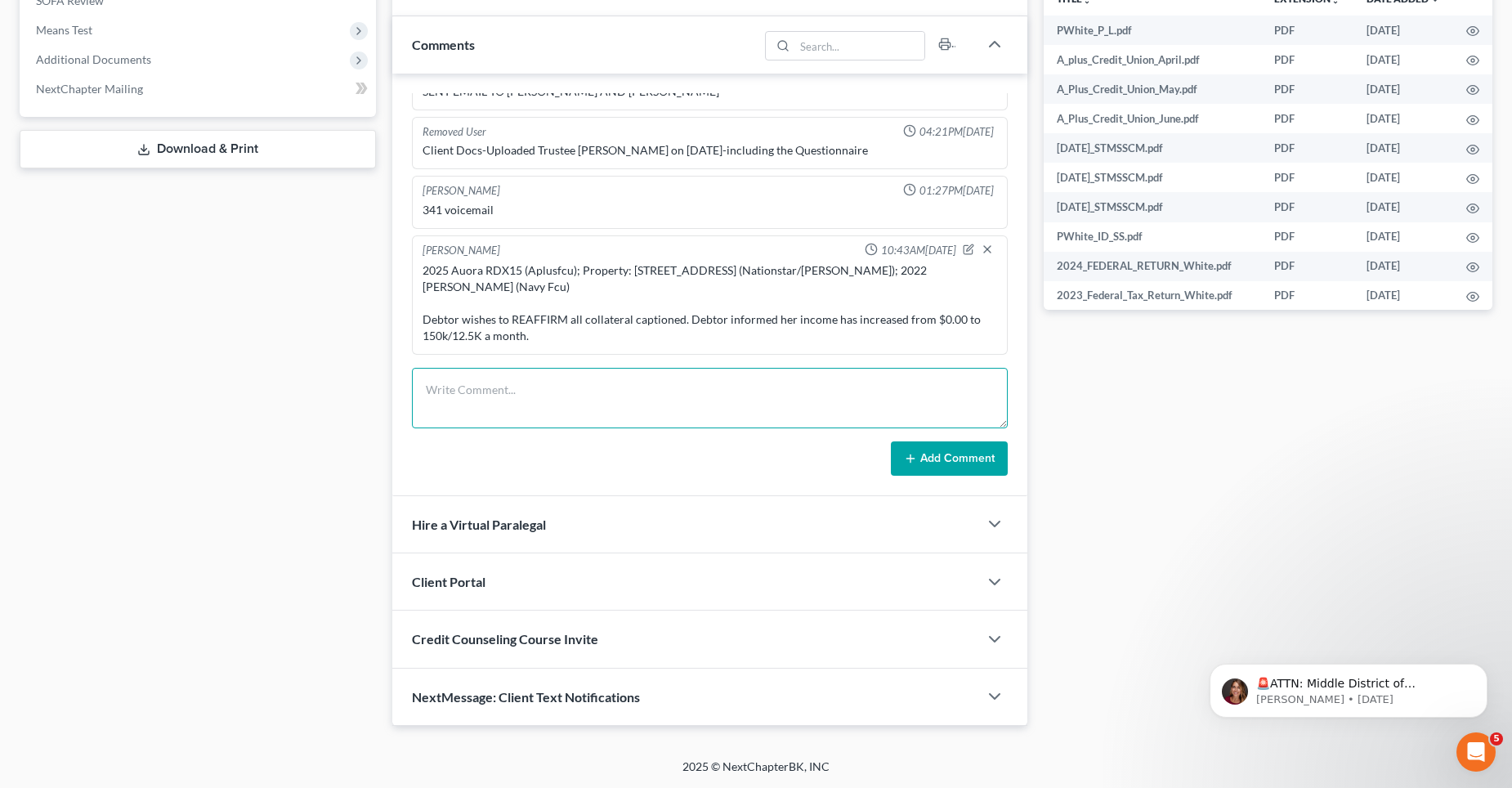
click at [526, 412] on textarea at bounding box center [709, 397] width 596 height 60
paste textarea "Reaffirmation Agreement Between Debtor and A+ Federal Credit Union. Is the Debt…"
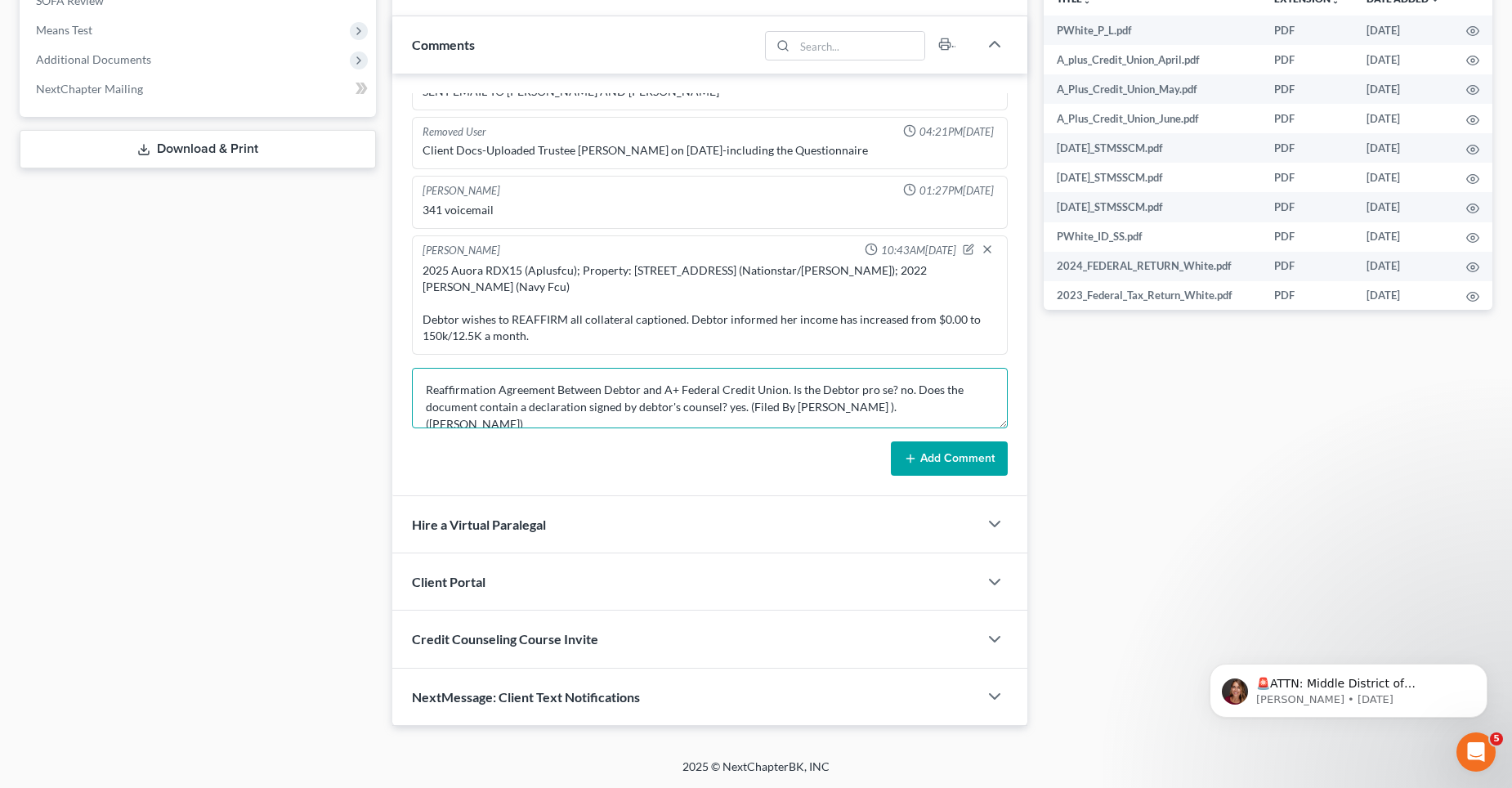
click at [424, 391] on textarea "Reaffirmation Agreement Between Debtor and A+ Federal Credit Union. Is the Debt…" at bounding box center [709, 397] width 596 height 60
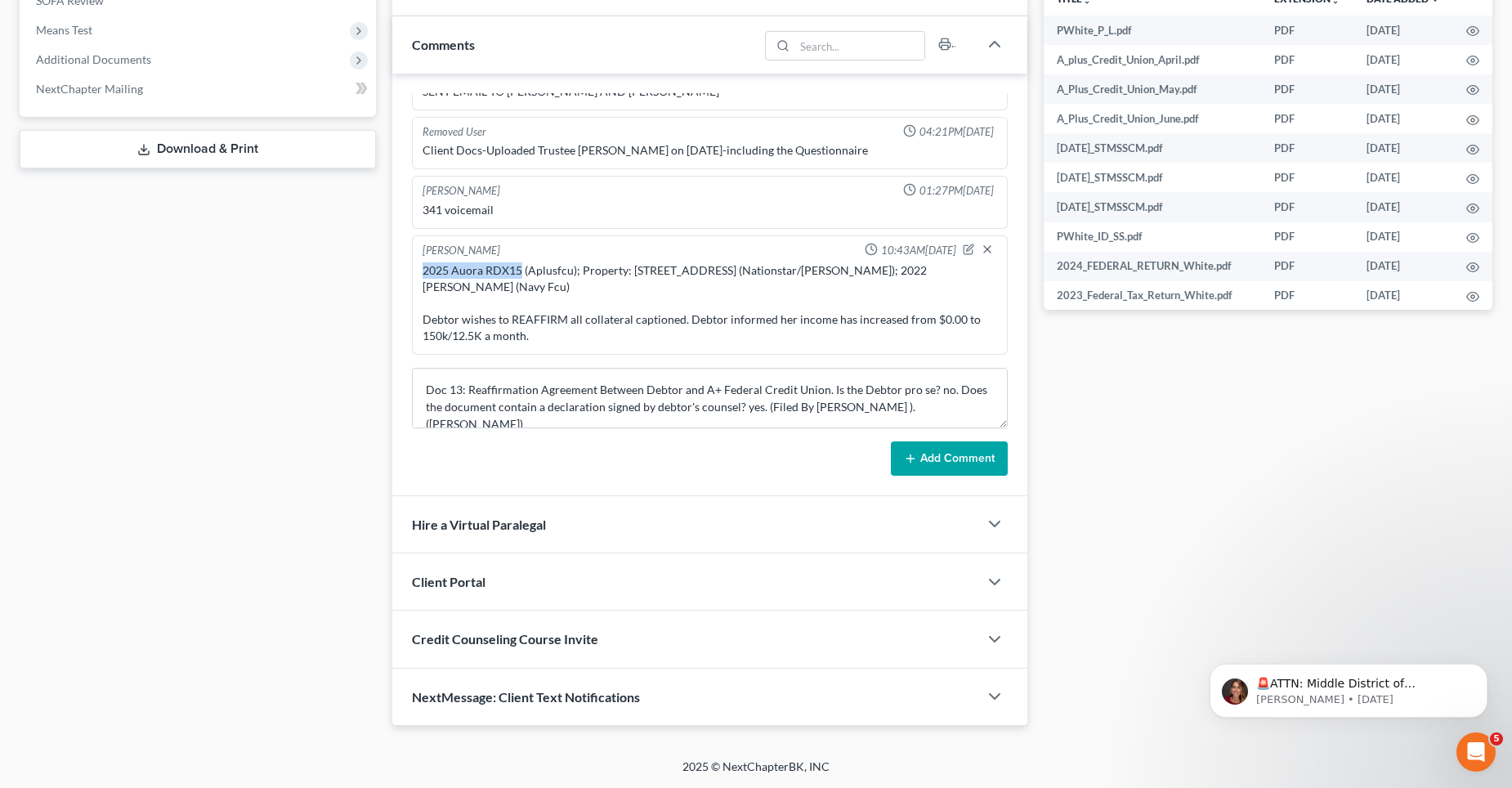
drag, startPoint x: 519, startPoint y: 271, endPoint x: 444, endPoint y: 272, distance: 75.0
click at [422, 271] on div "2025 Auora RDX15 (Aplusfcu); Property: [STREET_ADDRESS] (Nationstar/[PERSON_NAM…" at bounding box center [710, 303] width 575 height 81
copy div "2025 Auora RDX15"
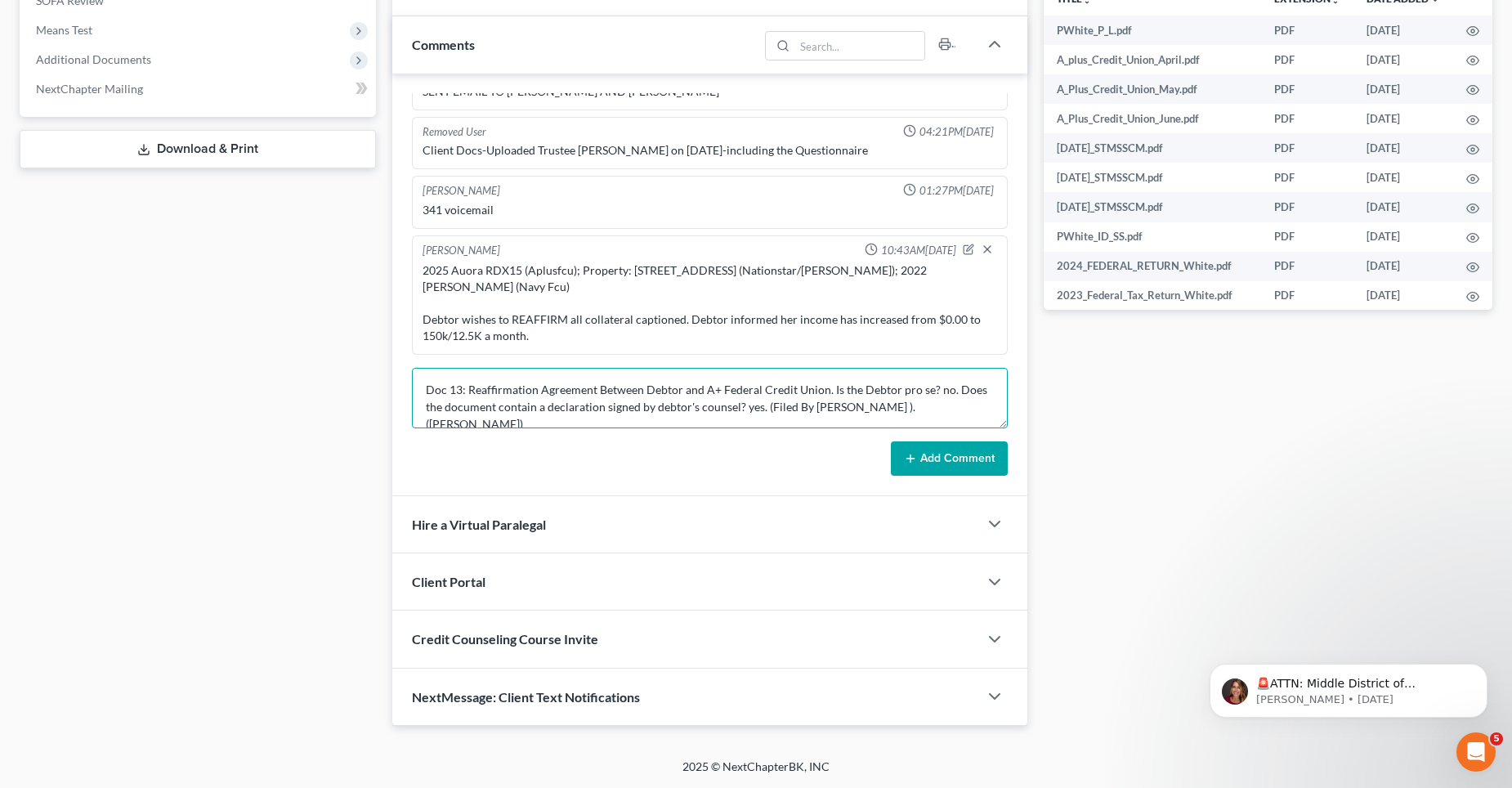
click at [421, 378] on textarea "Doc 13: Reaffirmation Agreement Between Debtor and A+ Federal Credit Union. Is …" at bounding box center [709, 397] width 596 height 60
paste textarea "2025 Auora RDX15"
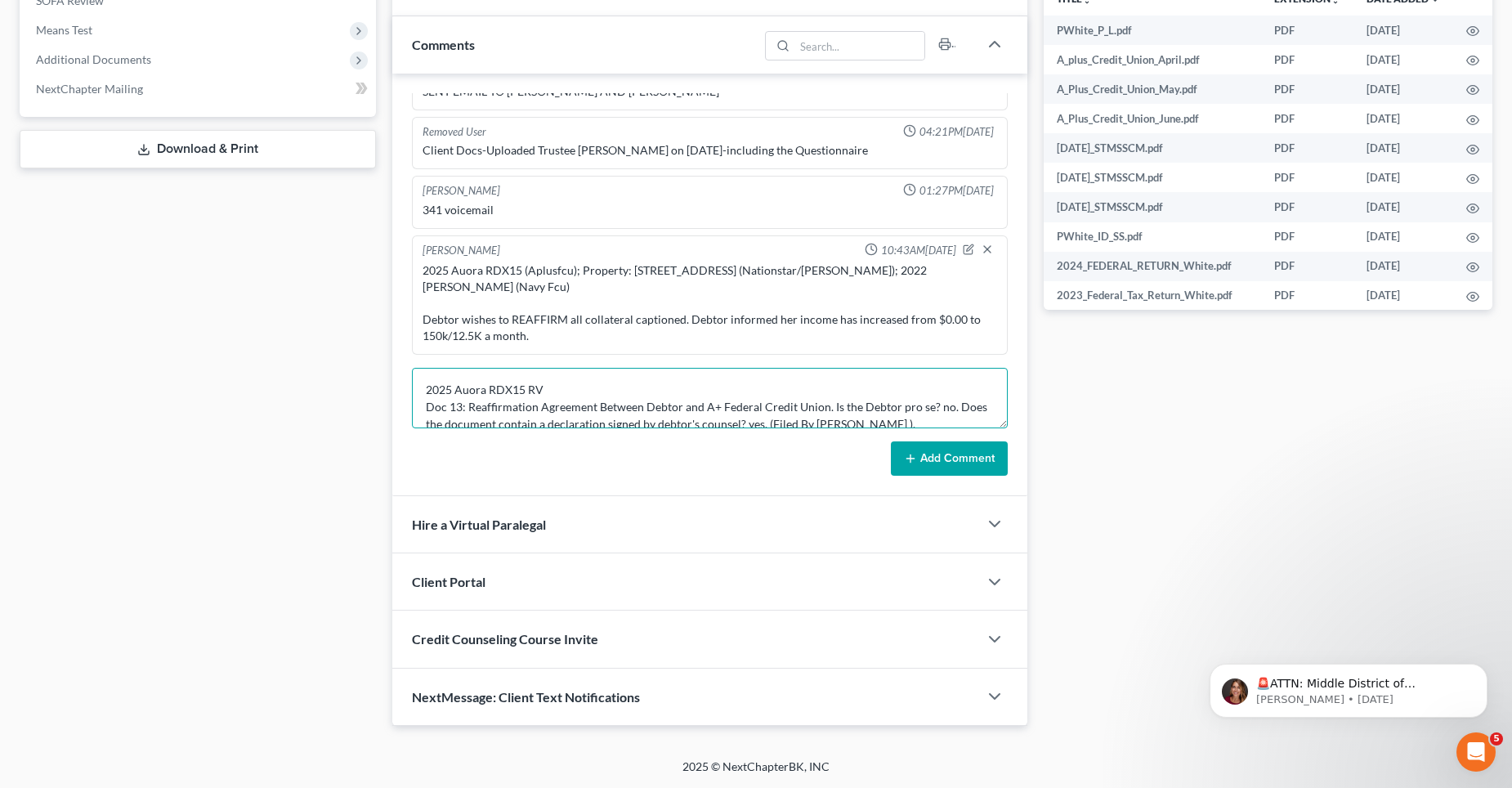
type textarea "2025 Auora RDX15 RV Doc 13: Reaffirmation Agreement Between Debtor and A+ Feder…"
click at [927, 454] on button "Add Comment" at bounding box center [950, 458] width 117 height 35
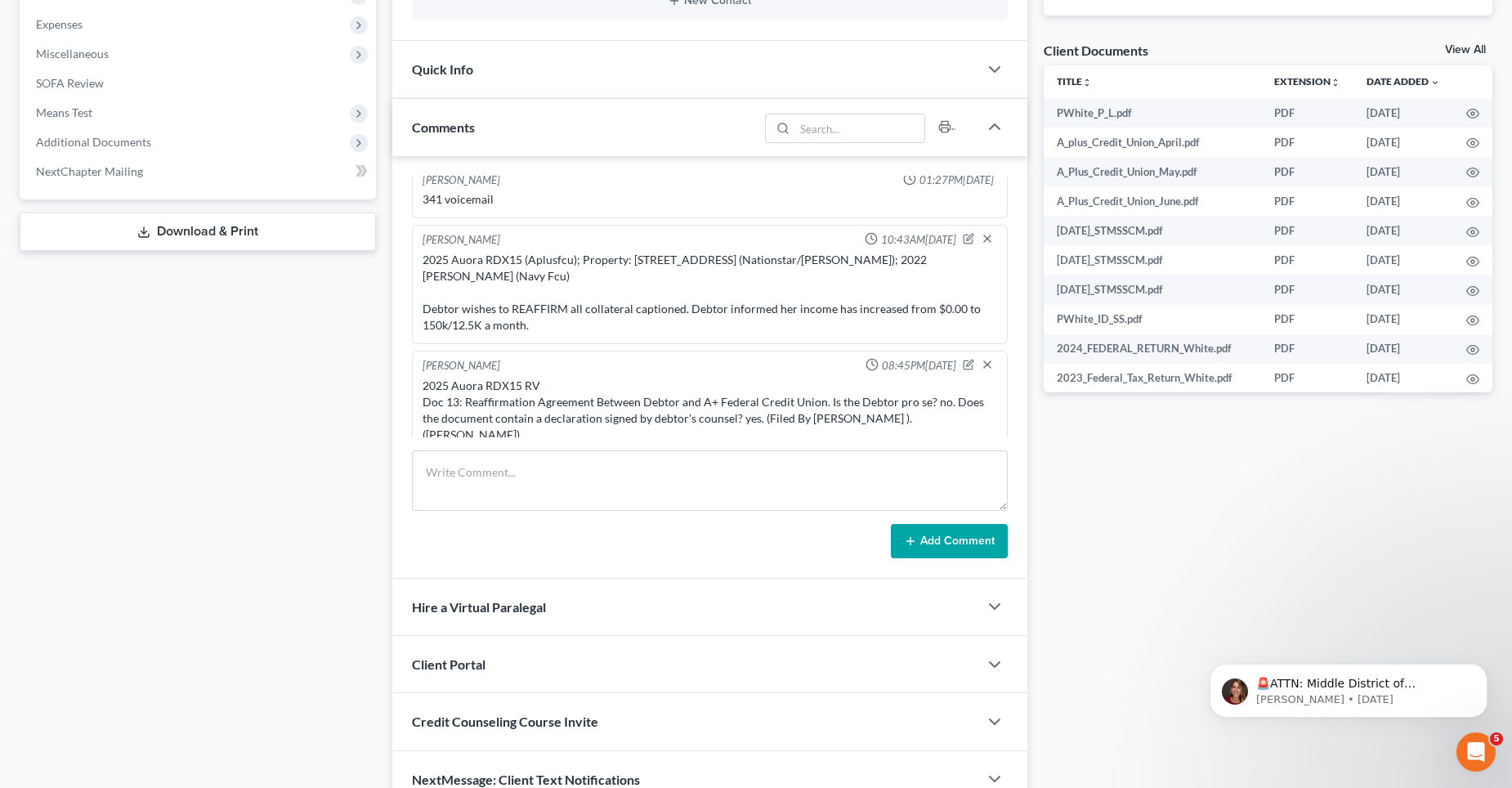
scroll to position [2933, 0]
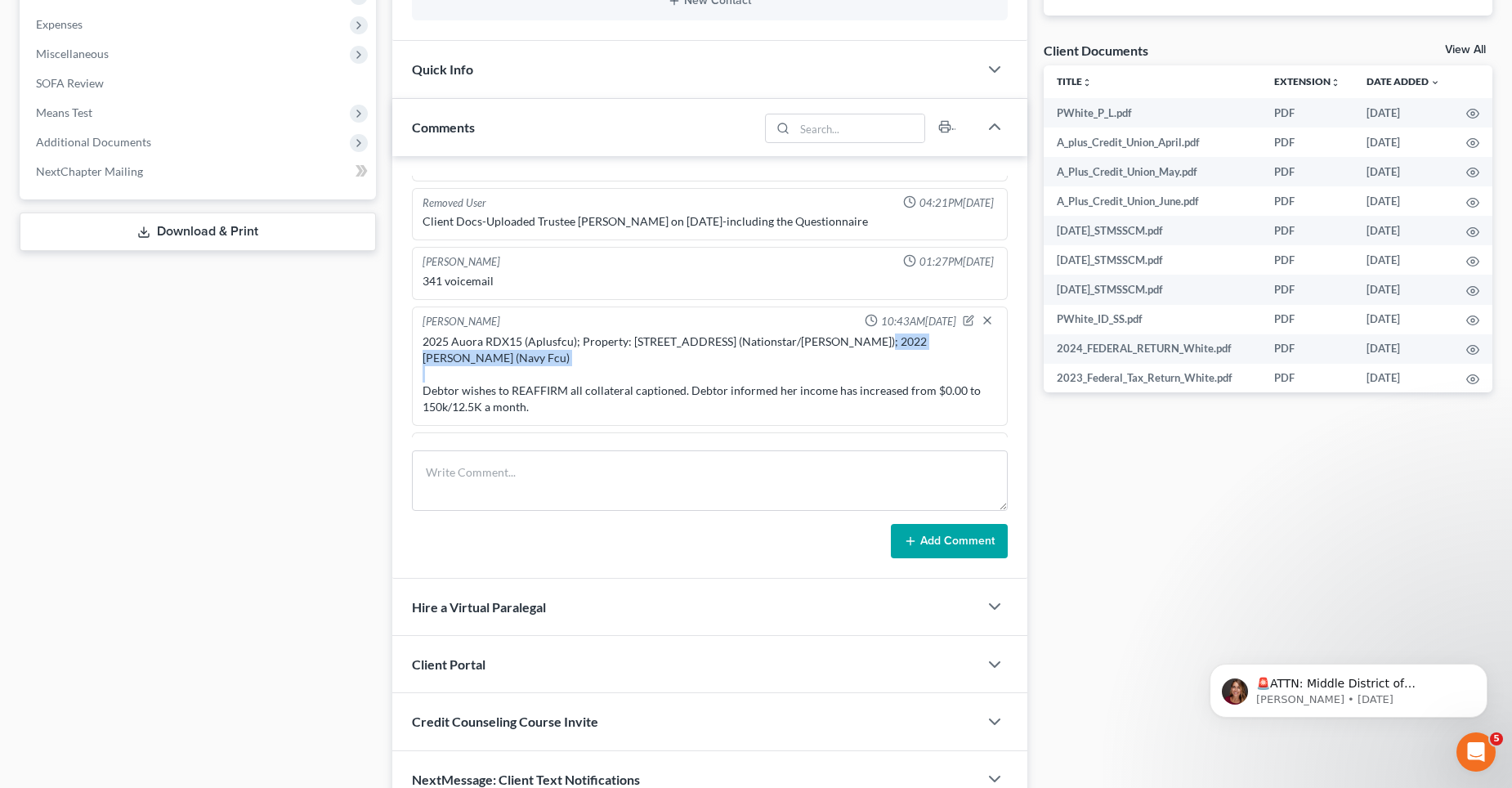
drag, startPoint x: 853, startPoint y: 342, endPoint x: 473, endPoint y: 366, distance: 380.8
click at [473, 366] on div "2025 Auora RDX15 (Aplusfcu); Property: [STREET_ADDRESS] (Nationstar/[PERSON_NAM…" at bounding box center [710, 374] width 575 height 81
drag, startPoint x: 472, startPoint y: 363, endPoint x: 851, endPoint y: 341, distance: 379.6
click at [851, 341] on div "2025 Auora RDX15 (Aplusfcu); Property: [STREET_ADDRESS] (Nationstar/[PERSON_NAM…" at bounding box center [710, 374] width 575 height 81
copy div "2022 [PERSON_NAME] (Navy Fcu)"
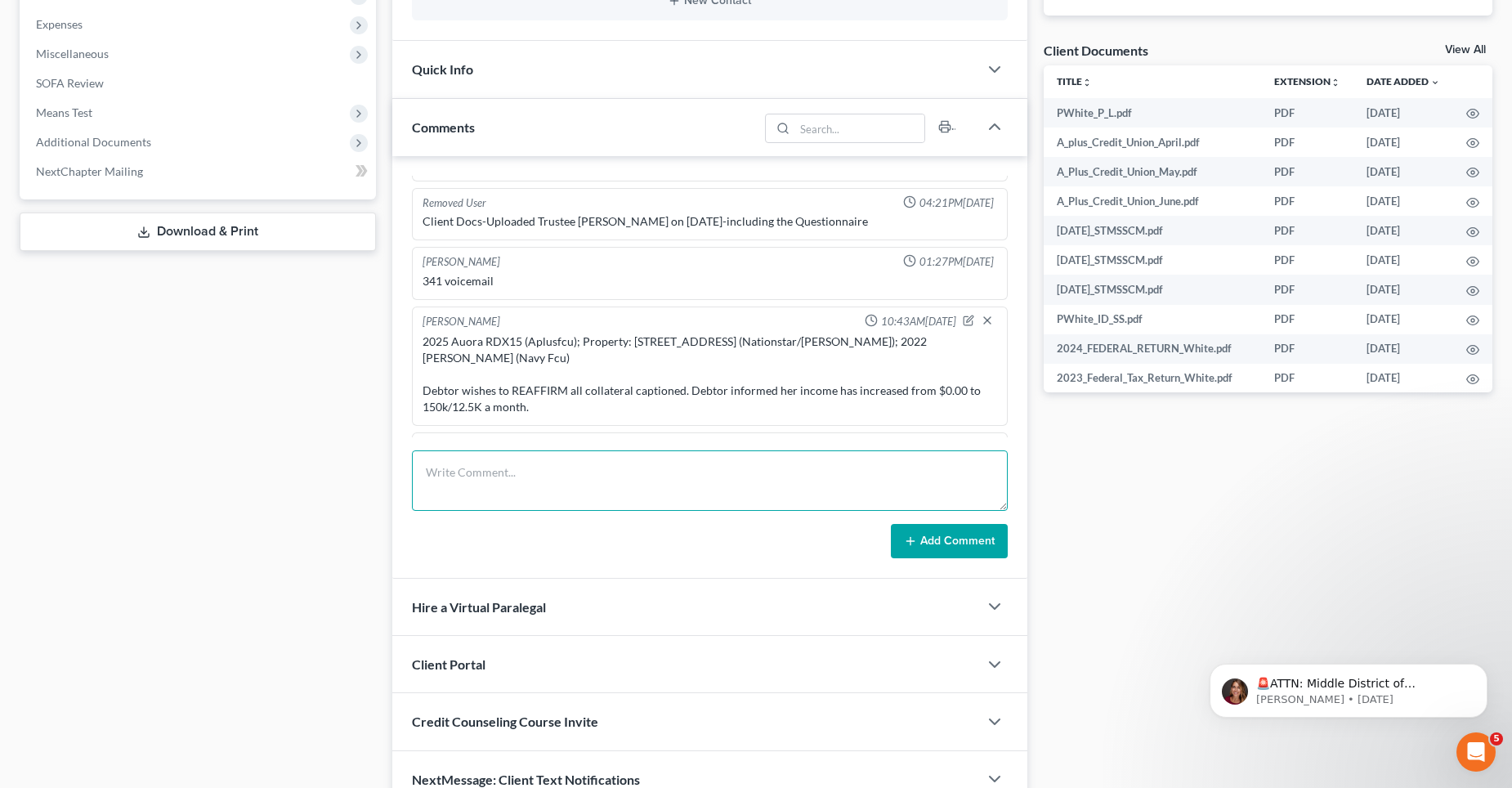
click at [459, 472] on textarea at bounding box center [709, 480] width 596 height 60
paste textarea "2022 [PERSON_NAME] (Navy Fcu)"
click at [501, 496] on textarea "2022 [PERSON_NAME] (Navy Fcu)" at bounding box center [709, 480] width 596 height 60
paste textarea "[PERSON_NAME] <[EMAIL_ADDRESS][PERSON_NAME][DOMAIN_NAME]>; [PERSON_NAME] <[EMAI…"
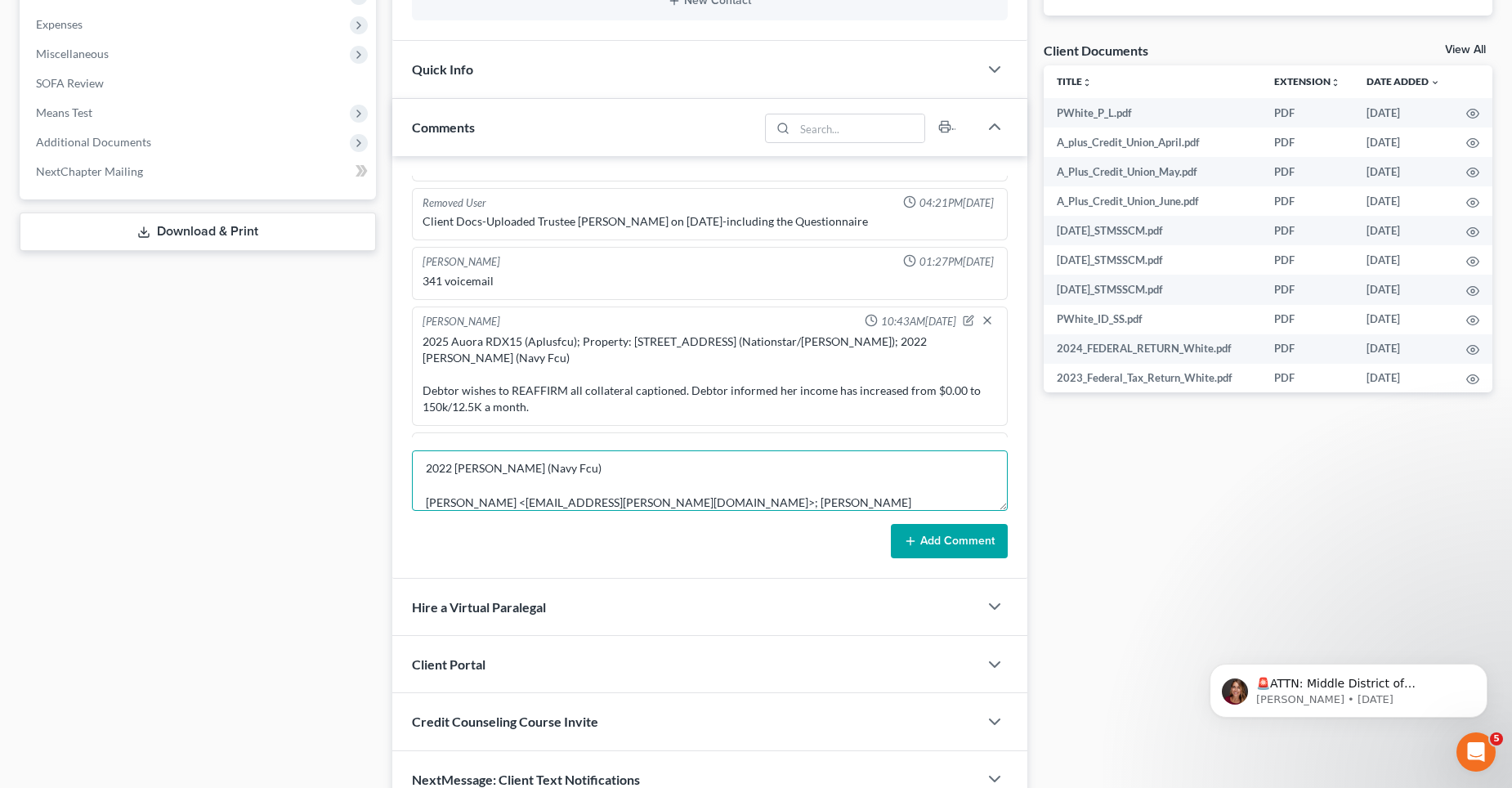
paste textarea "BNK-LegalSupport <[EMAIL_ADDRESS][PERSON_NAME][DOMAIN_NAME]>"
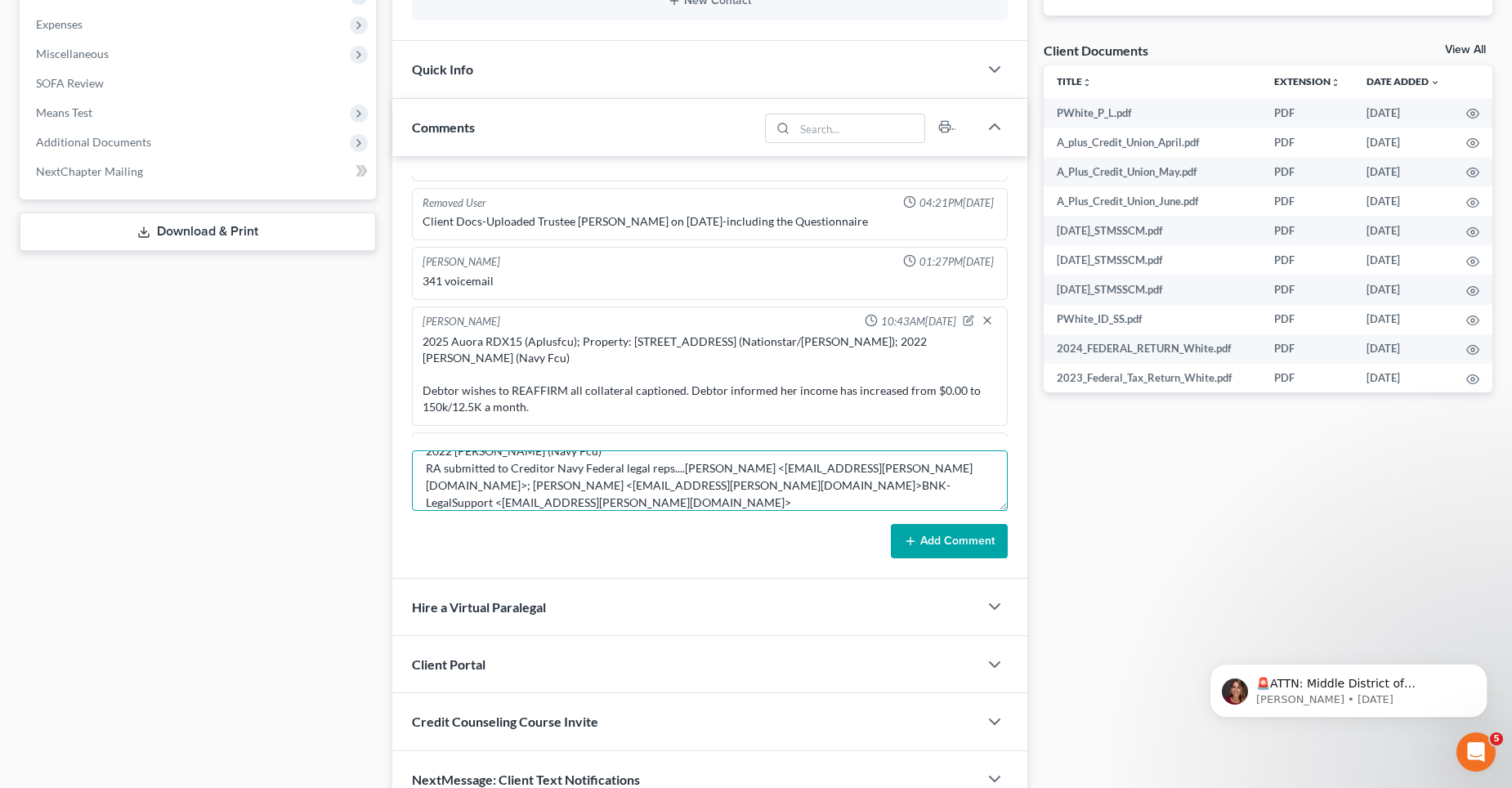
scroll to position [17, 0]
type textarea "2022 [PERSON_NAME] (Navy Fcu) RA submitted to Creditor Navy Federal legal reps.…"
click at [940, 543] on button "Add Comment" at bounding box center [950, 540] width 117 height 35
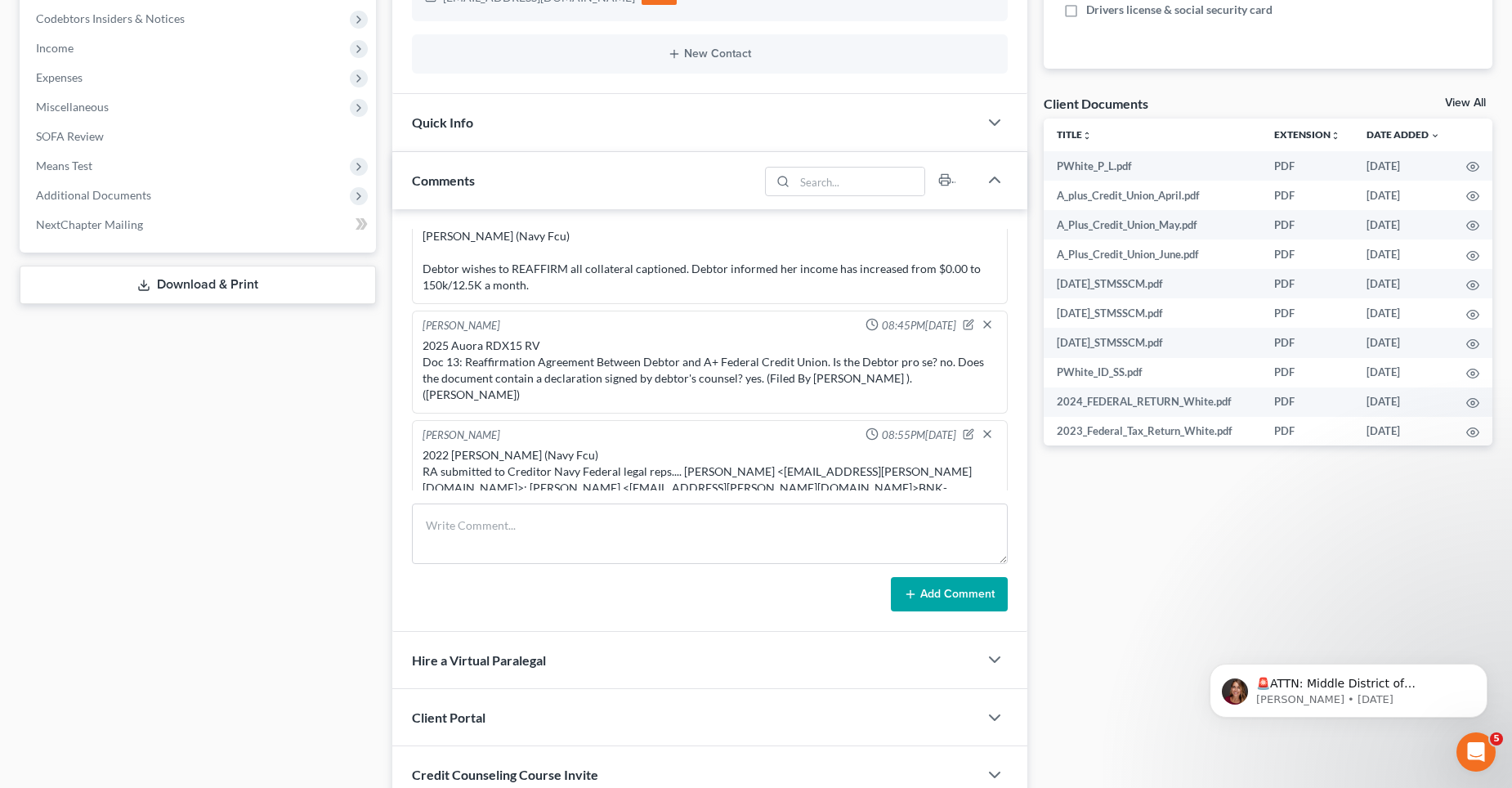
scroll to position [491, 0]
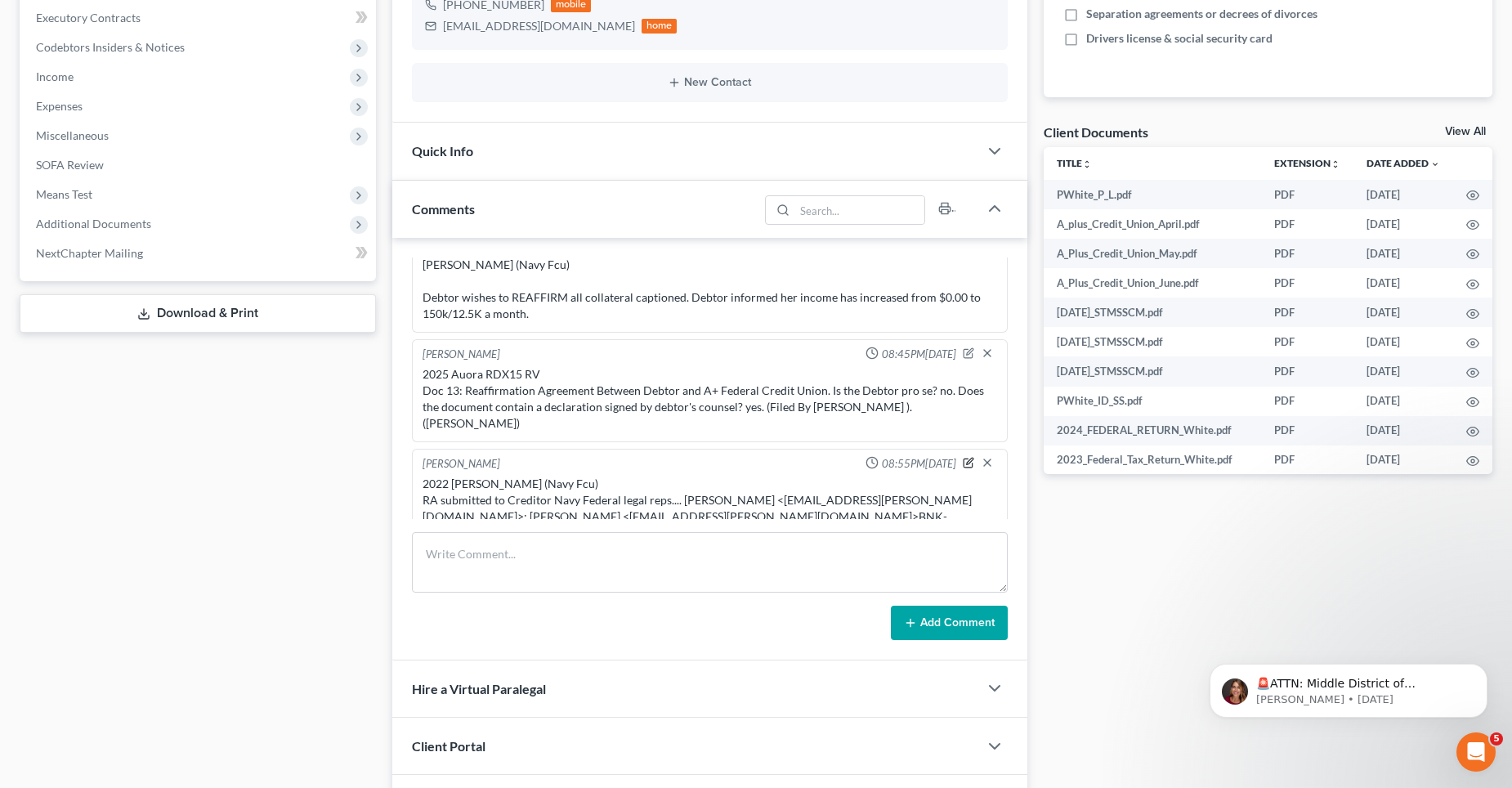
click at [963, 457] on icon "button" at bounding box center [969, 463] width 12 height 12
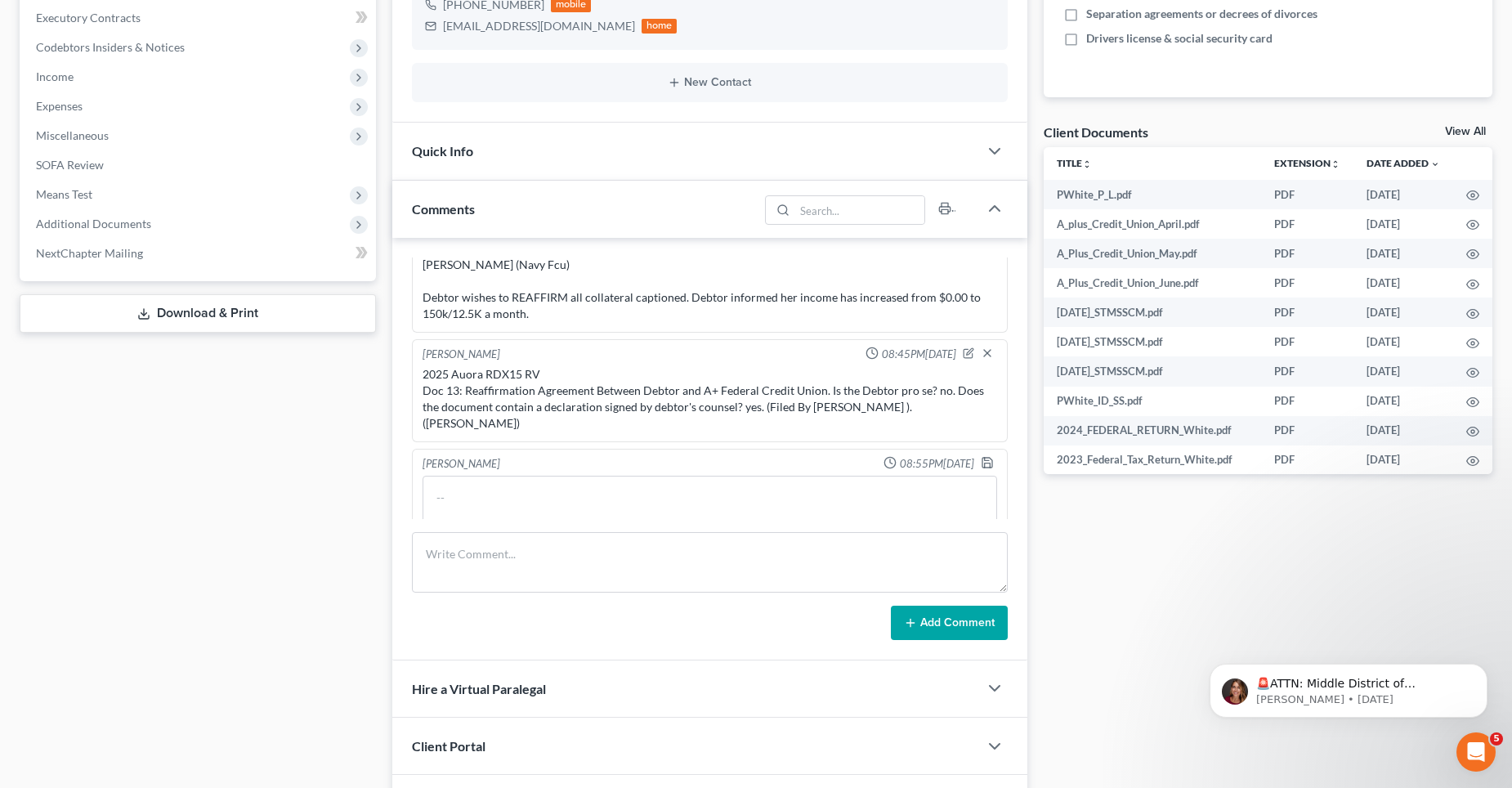
type textarea "2022 [PERSON_NAME] (Navy Fcu) RA submitted to Creditor Navy Federal legal reps.…"
click at [985, 458] on polyline "button" at bounding box center [987, 459] width 4 height 2
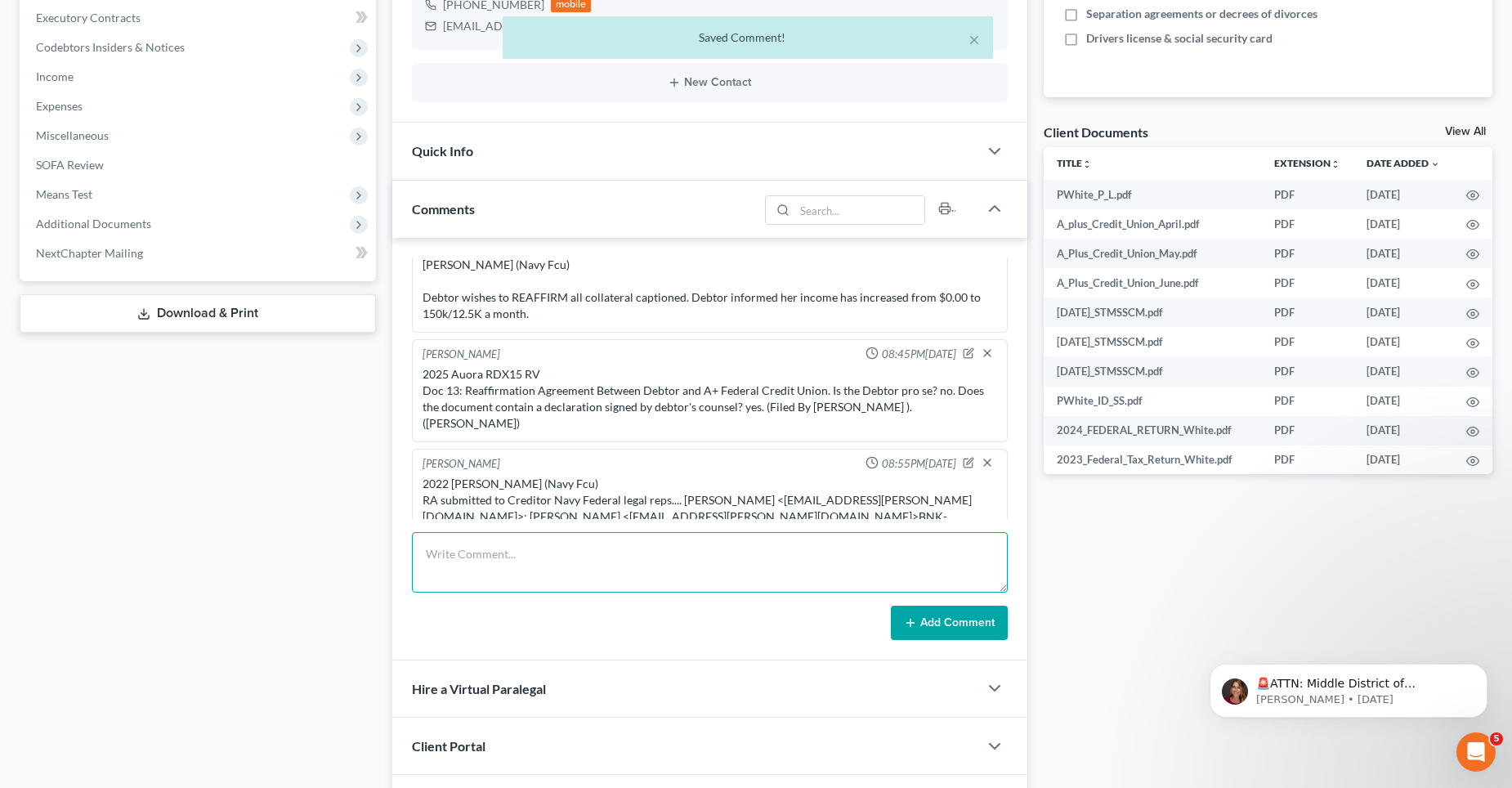
click at [710, 545] on textarea at bounding box center [709, 562] width 596 height 60
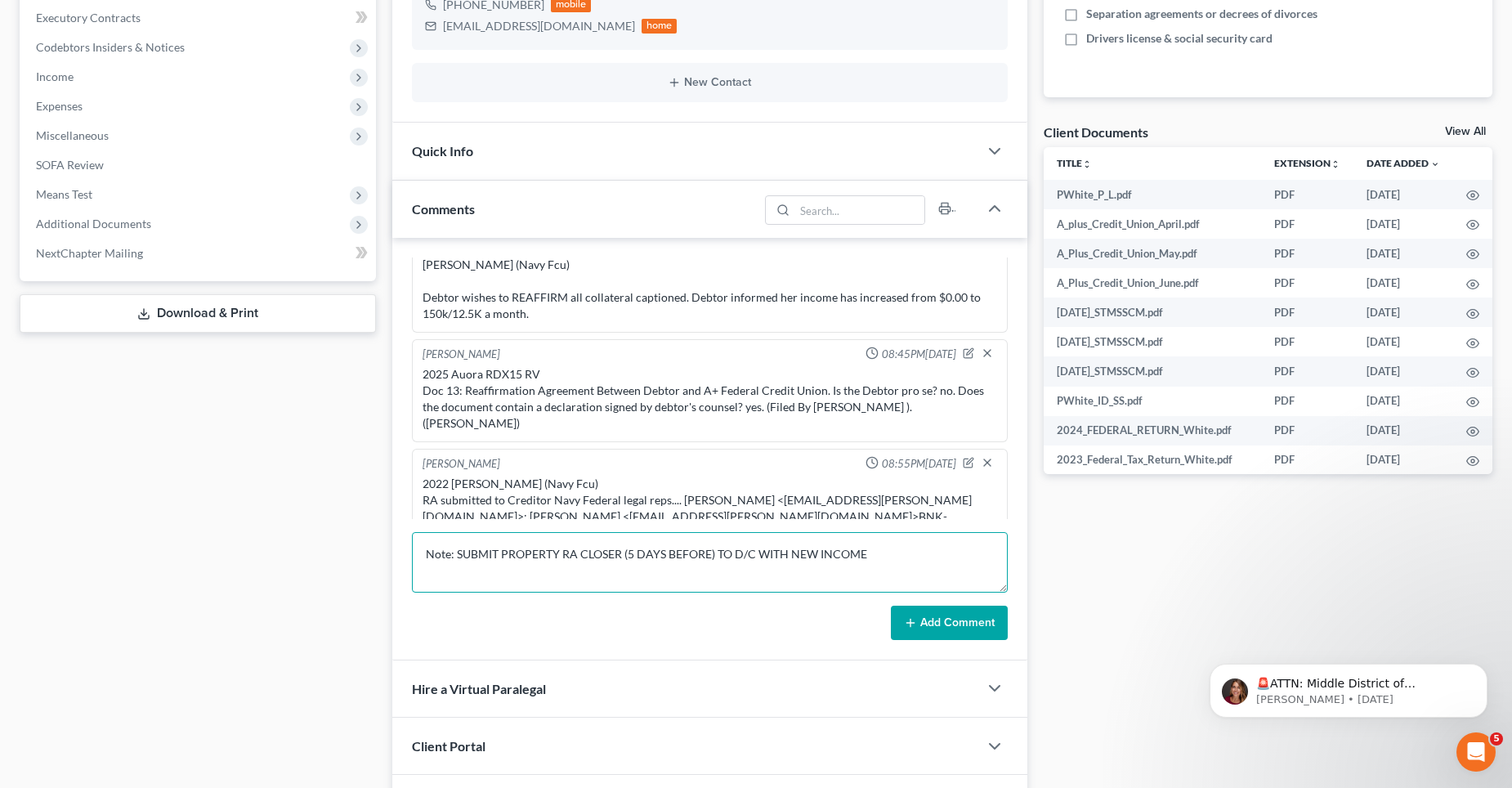
click at [862, 551] on textarea "Note: SUBMIT PROPERTY RA CLOSER (5 DAYS BEFORE) TO D/C WITH NEW INCOME" at bounding box center [709, 562] width 596 height 60
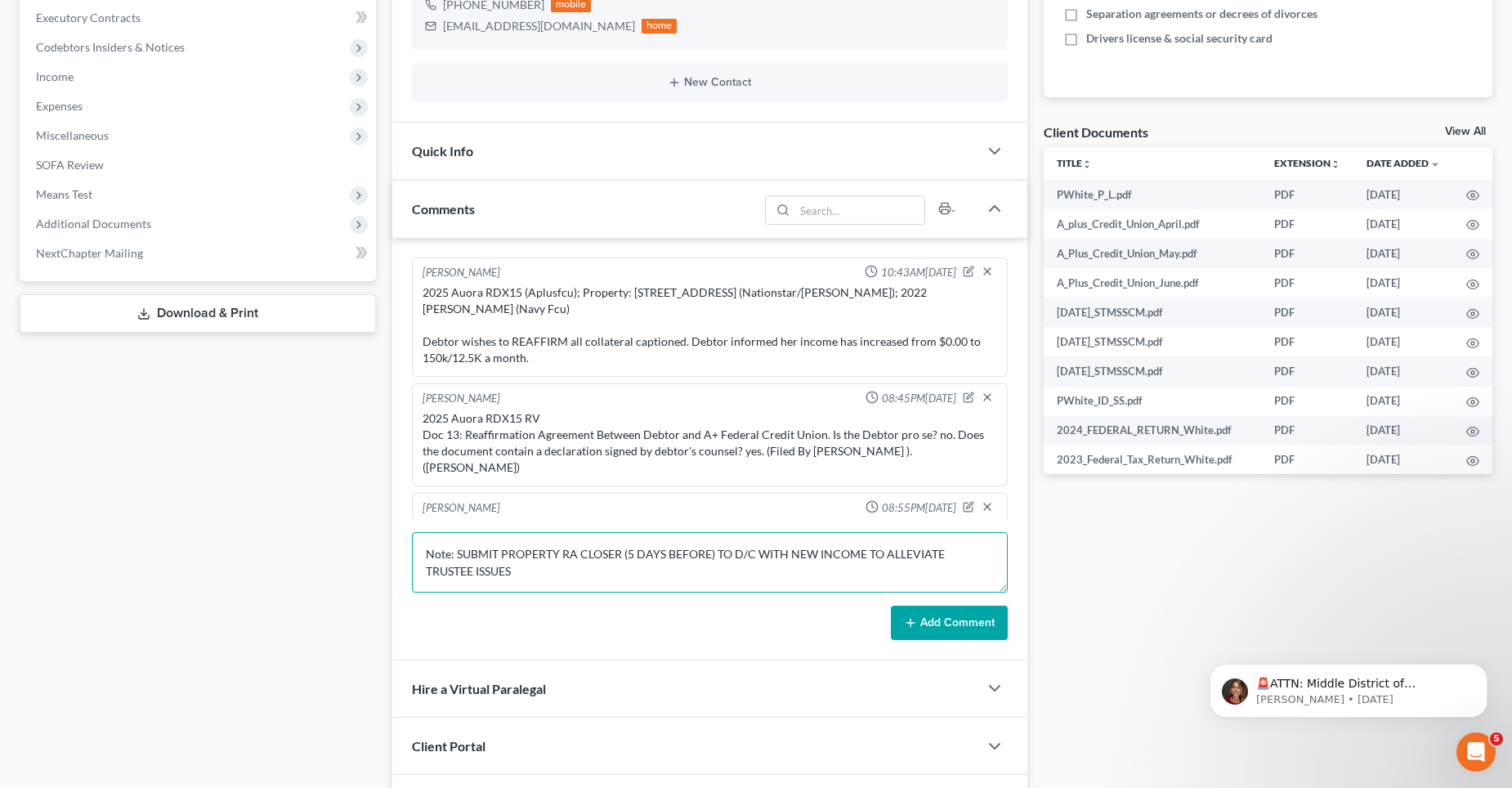
scroll to position [3026, 0]
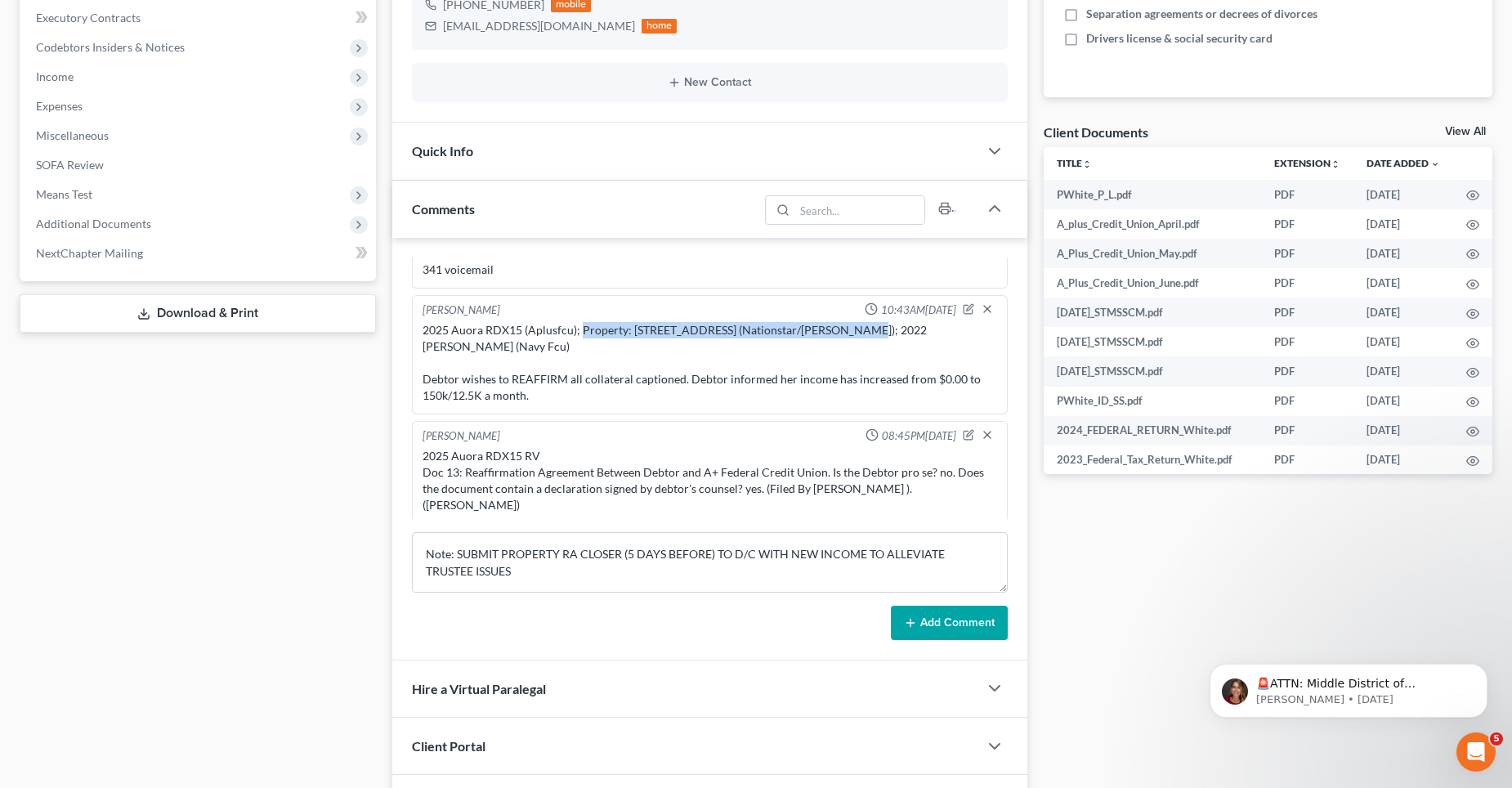
drag, startPoint x: 580, startPoint y: 330, endPoint x: 845, endPoint y: 331, distance: 265.0
click at [845, 331] on div "2025 Auora RDX15 (Aplusfcu); Property: [STREET_ADDRESS] (Nationstar/[PERSON_NAM…" at bounding box center [710, 363] width 575 height 81
copy div "Property: [STREET_ADDRESS] (Nationstar/[PERSON_NAME])"
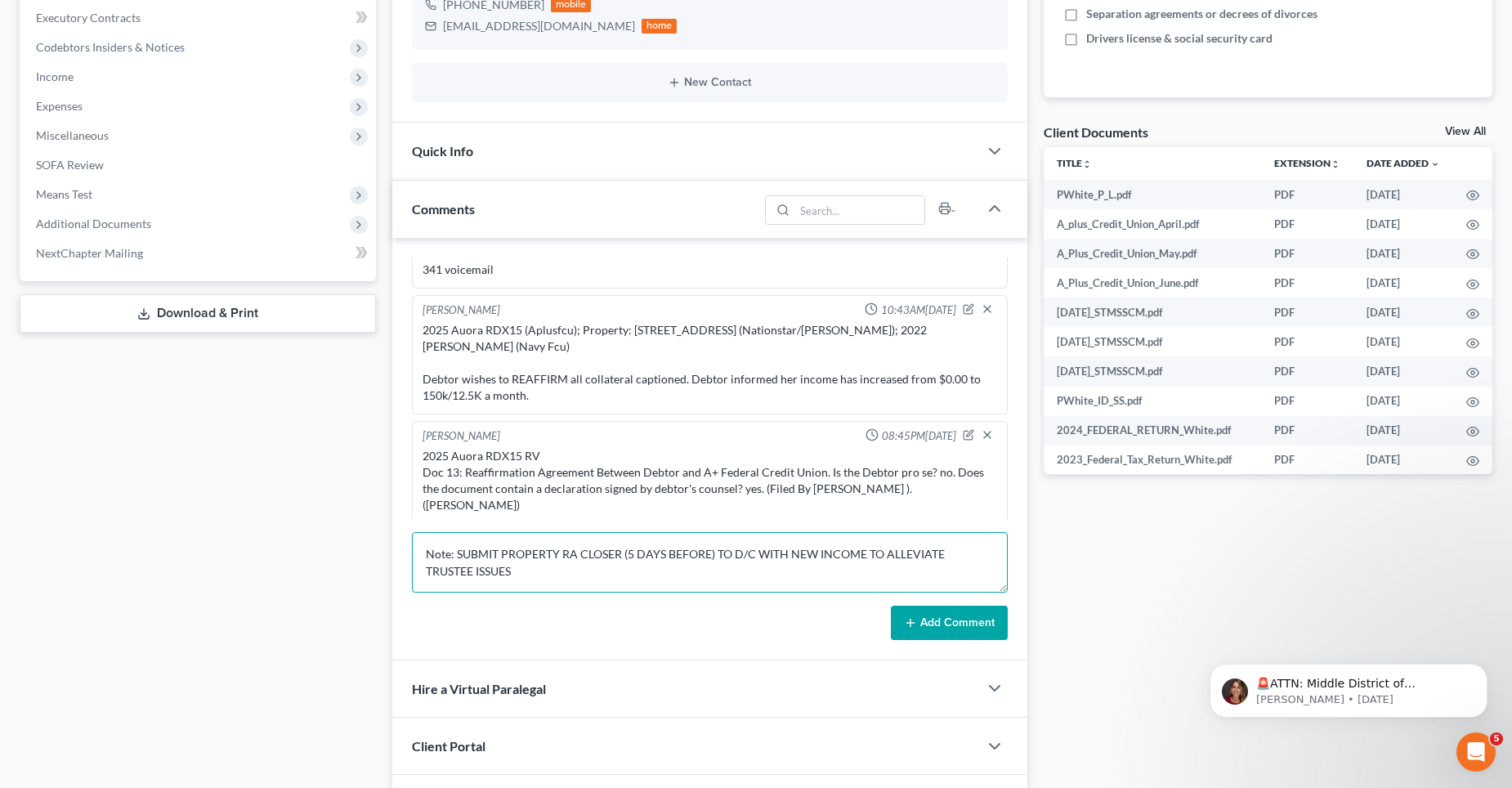
click at [421, 553] on textarea "Note: SUBMIT PROPERTY RA CLOSER (5 DAYS BEFORE) TO D/C WITH NEW INCOME TO ALLEV…" at bounding box center [709, 562] width 596 height 60
paste textarea "Property: [STREET_ADDRESS] (Nationstar/[PERSON_NAME])"
type textarea "Property: [STREET_ADDRESS] (Nationstar/[PERSON_NAME]) Note: SUBMIT PROPERTY RA …"
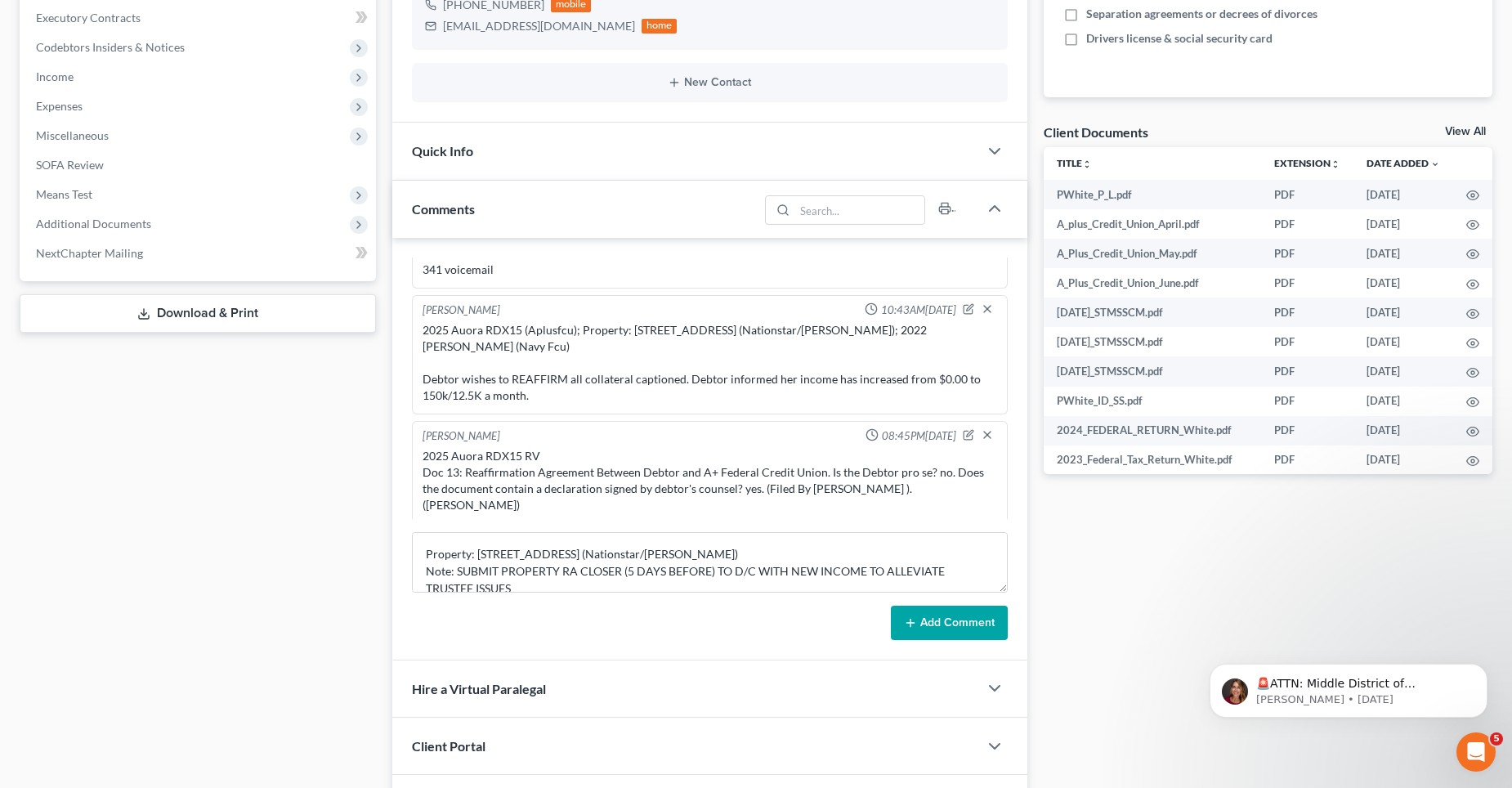
drag, startPoint x: 930, startPoint y: 623, endPoint x: 580, endPoint y: 438, distance: 395.9
click at [930, 622] on button "Add Comment" at bounding box center [950, 622] width 117 height 35
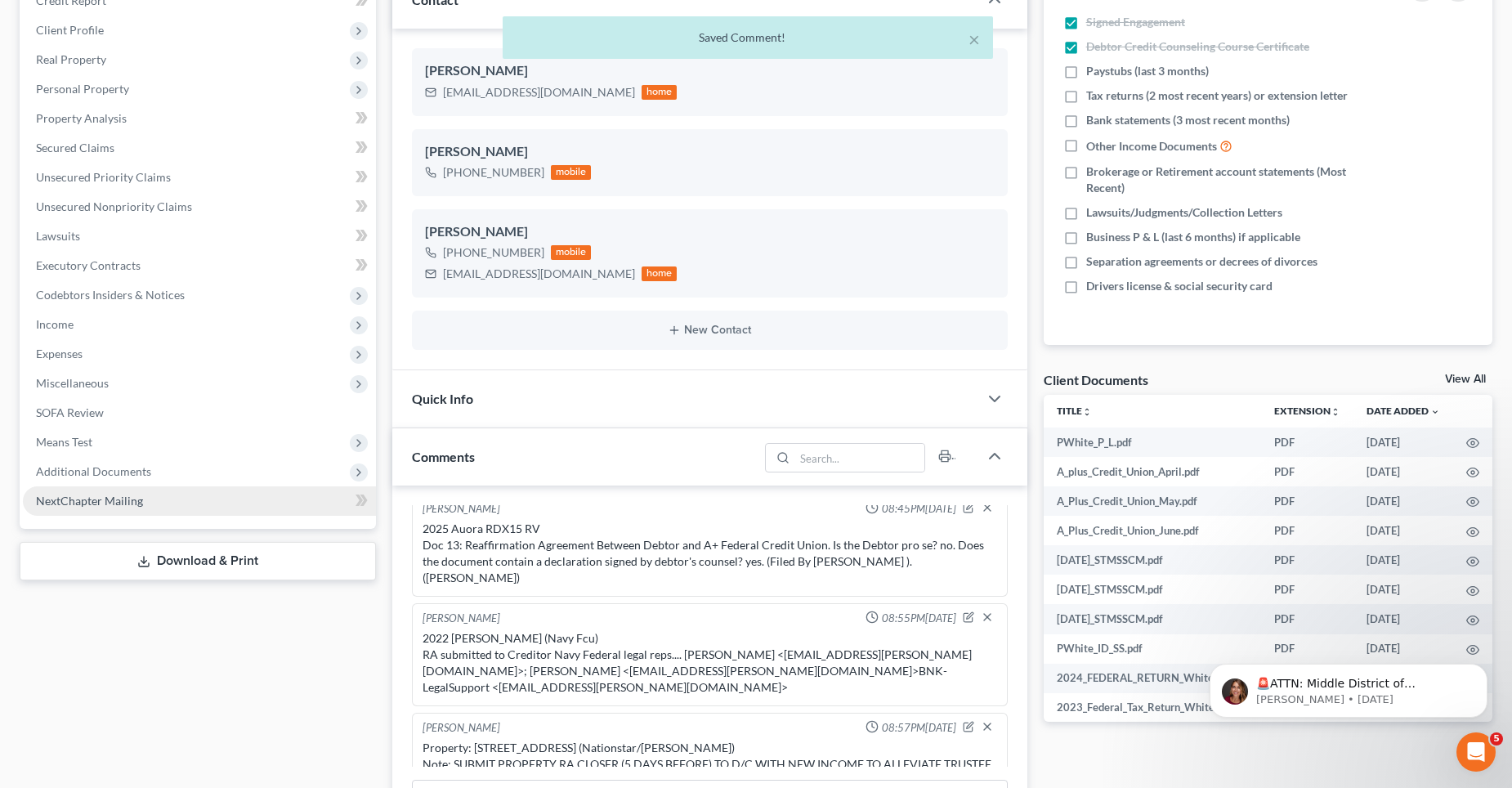
scroll to position [0, 0]
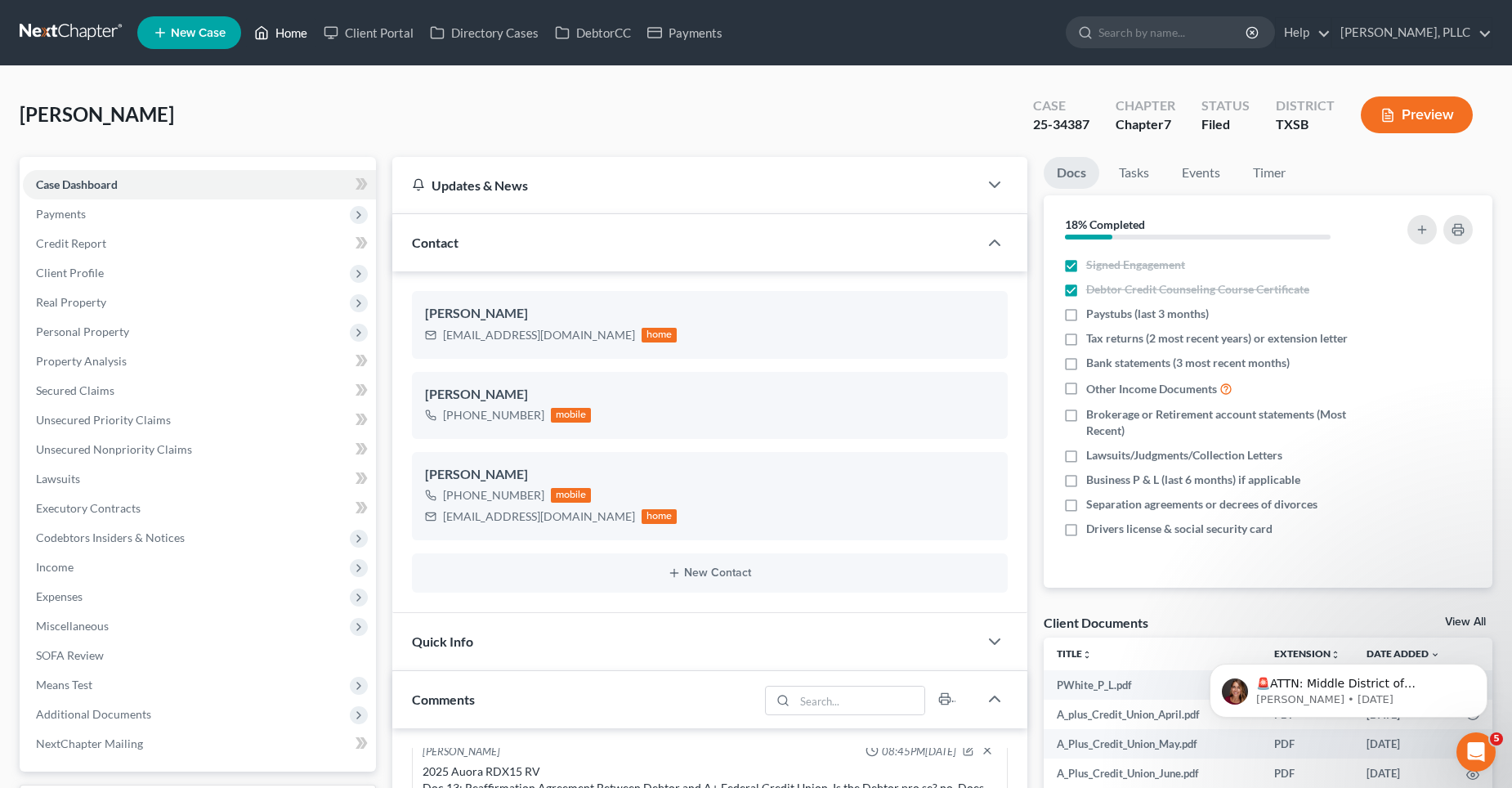
click at [282, 33] on link "Home" at bounding box center [281, 33] width 69 height 30
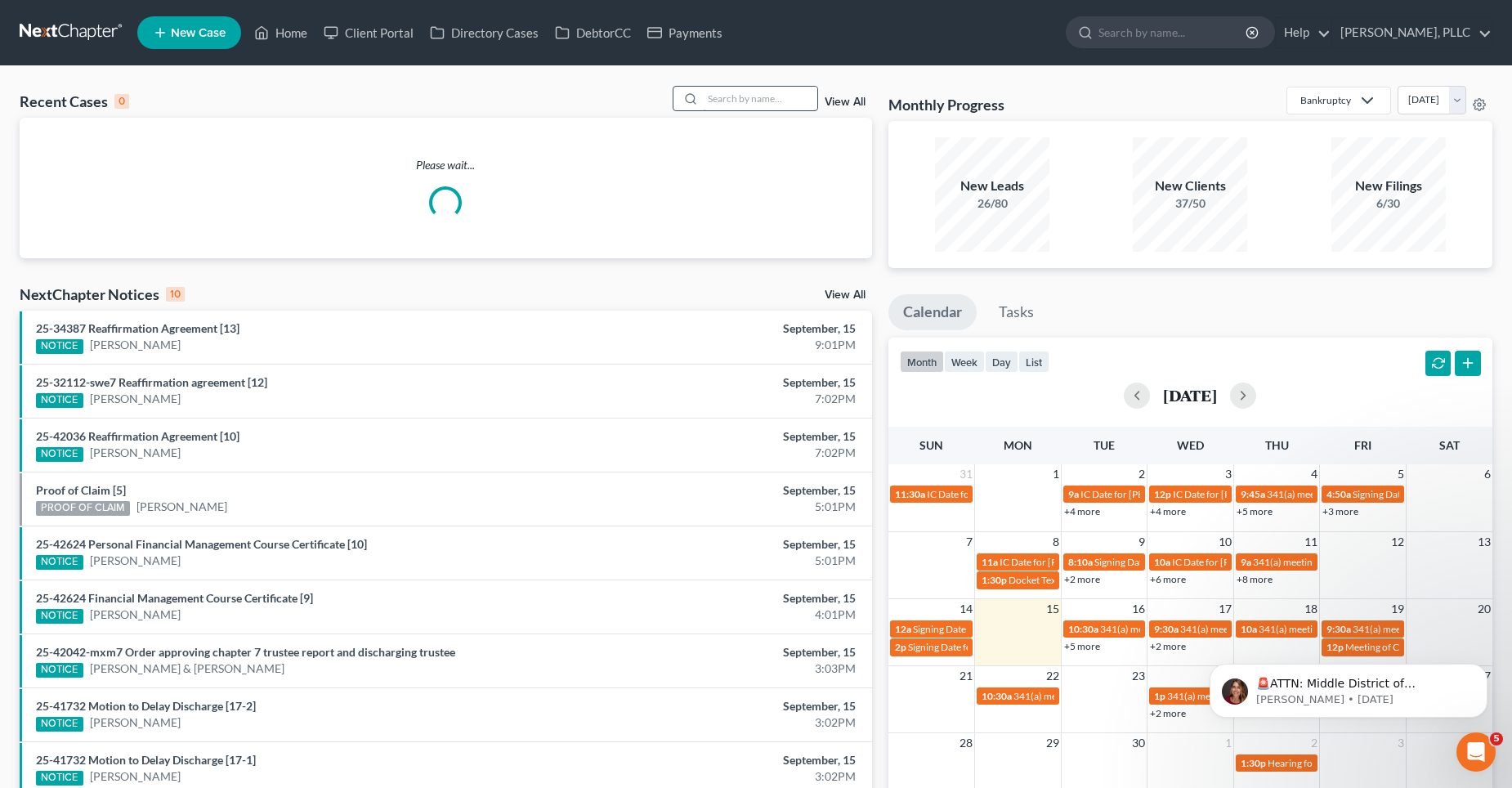
click at [757, 100] on input "search" at bounding box center [759, 98] width 114 height 24
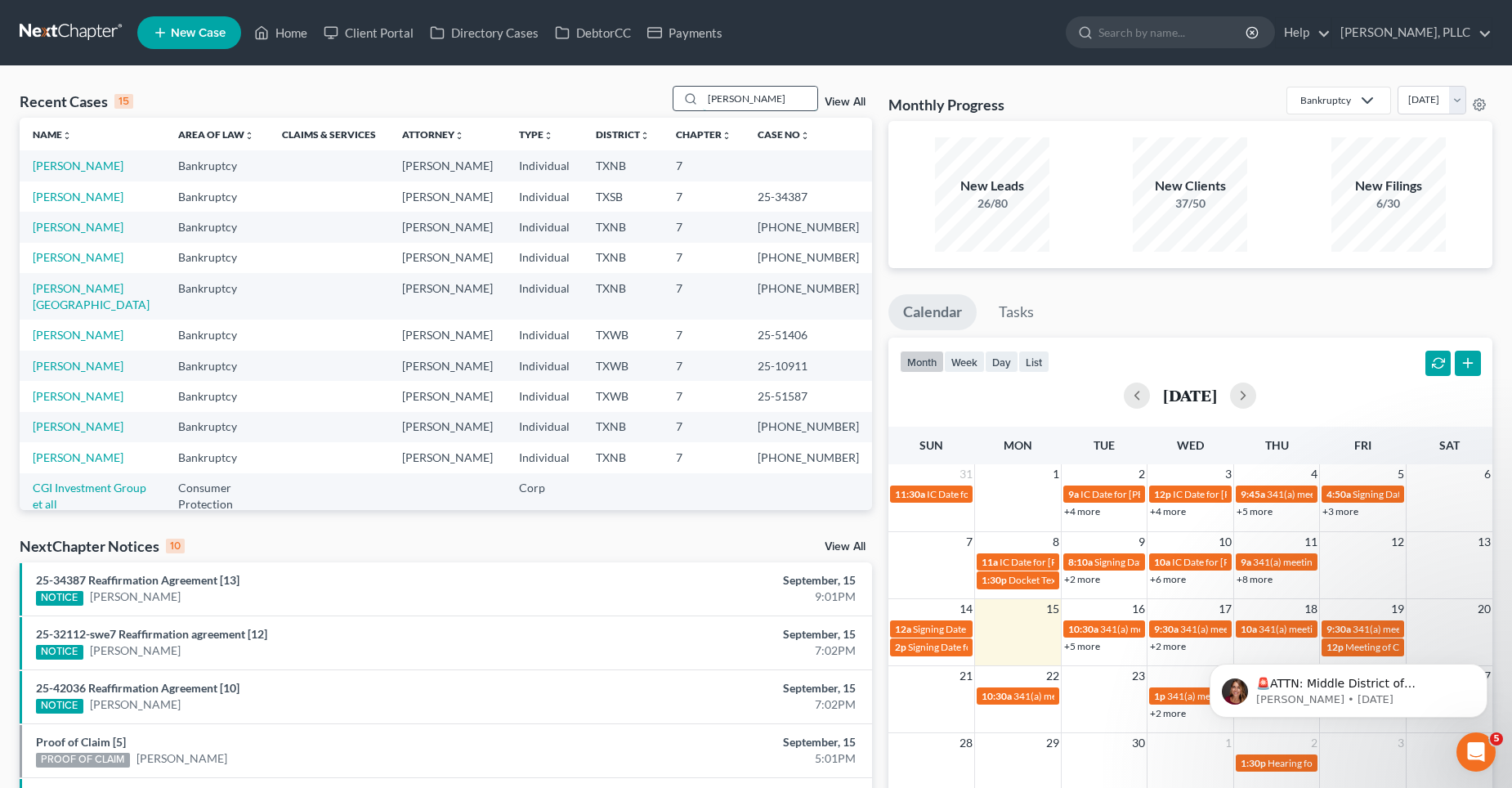
type input "[PERSON_NAME]"
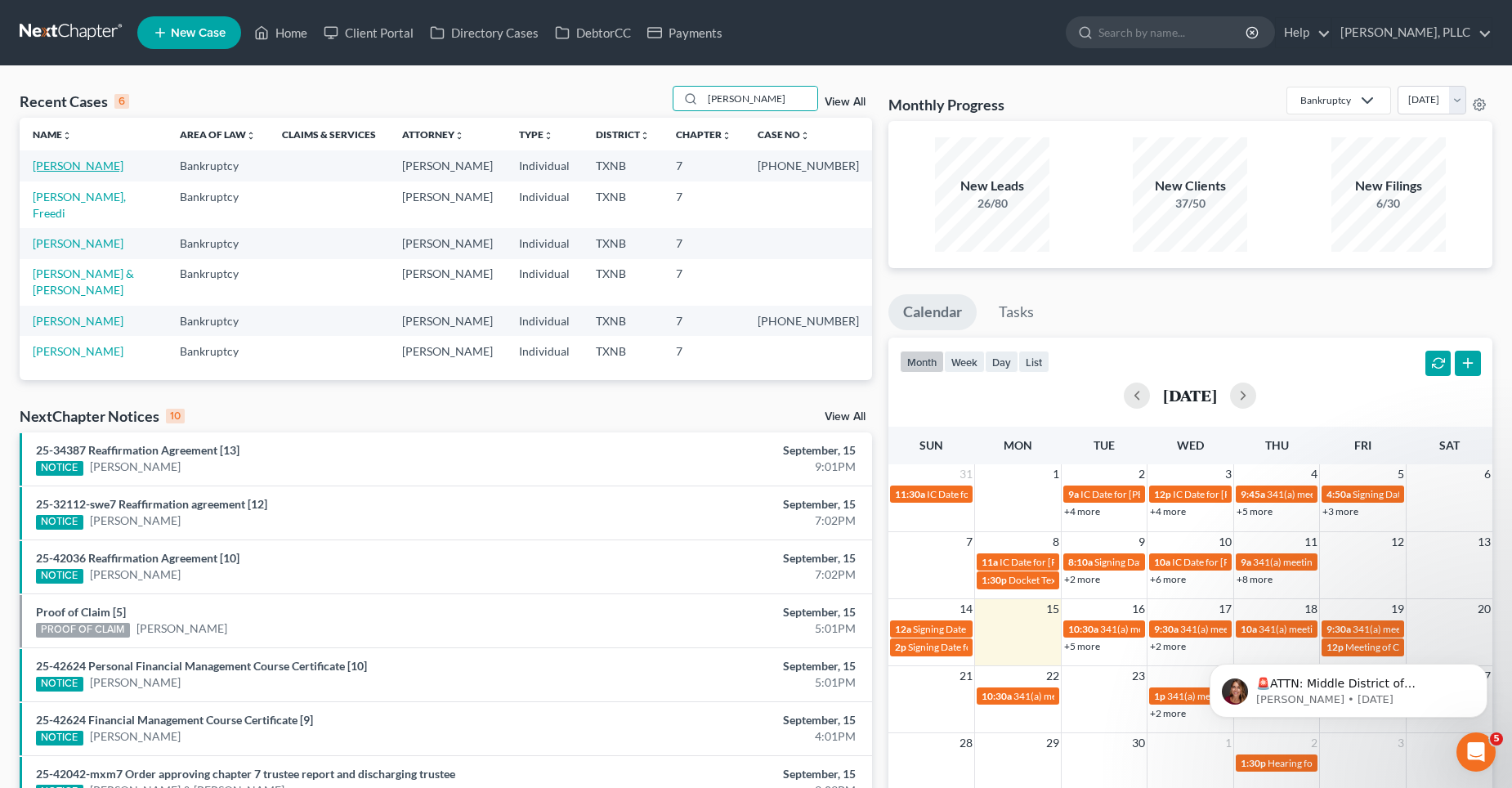
click at [95, 167] on link "[PERSON_NAME]" at bounding box center [78, 166] width 91 height 14
select select "4"
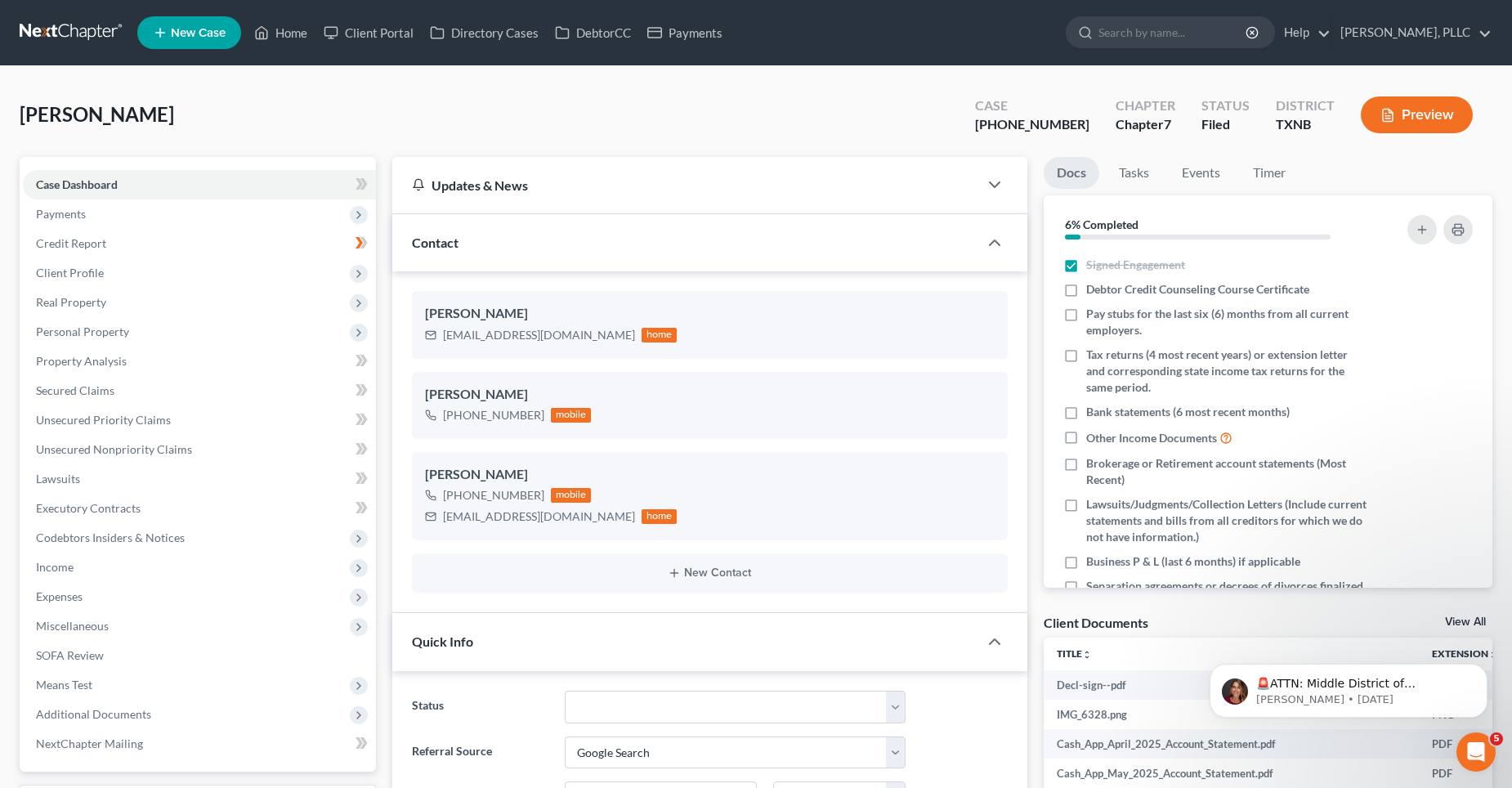
scroll to position [2447, 0]
